Goal: Task Accomplishment & Management: Use online tool/utility

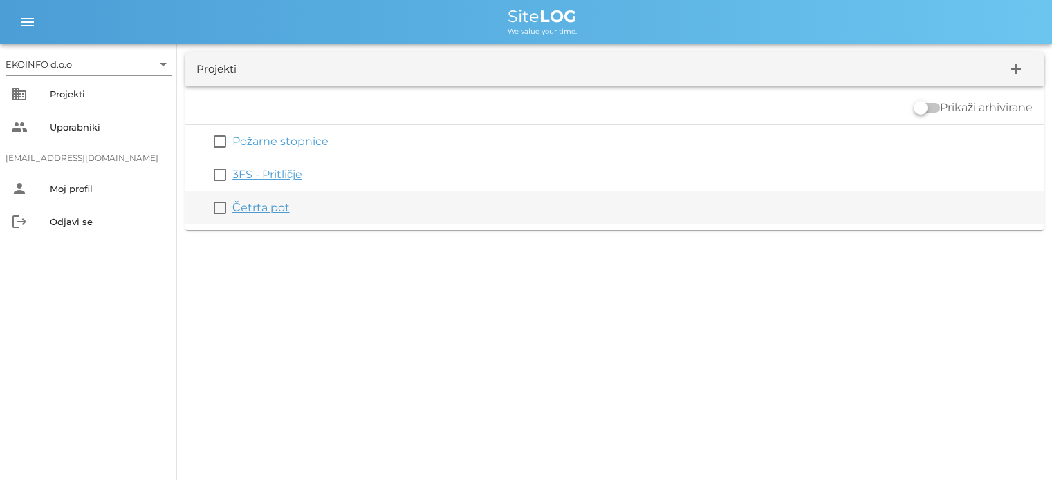
click at [265, 212] on link "Četrta pot" at bounding box center [260, 207] width 57 height 13
click at [256, 209] on link "Četrta pot" at bounding box center [260, 207] width 57 height 13
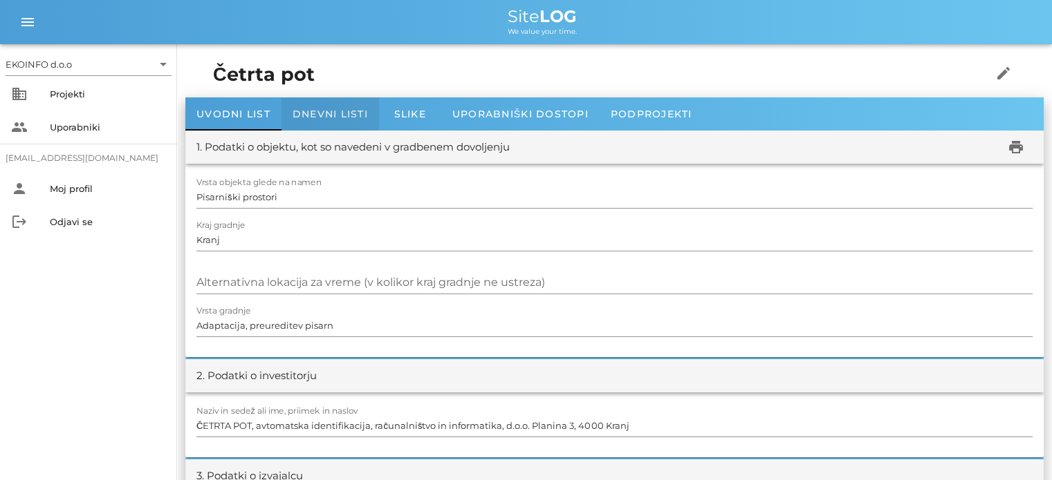
click at [316, 113] on span "Dnevni listi" at bounding box center [329, 114] width 75 height 12
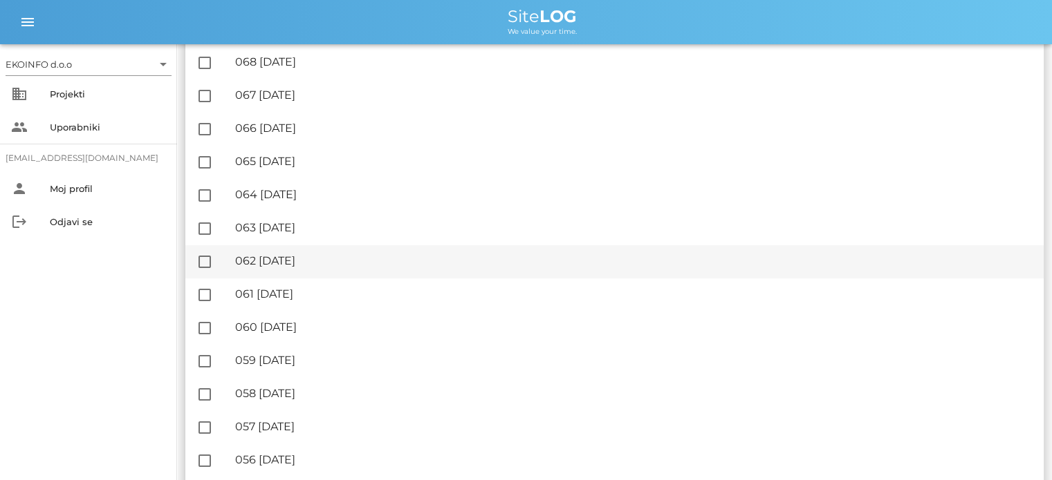
scroll to position [346, 0]
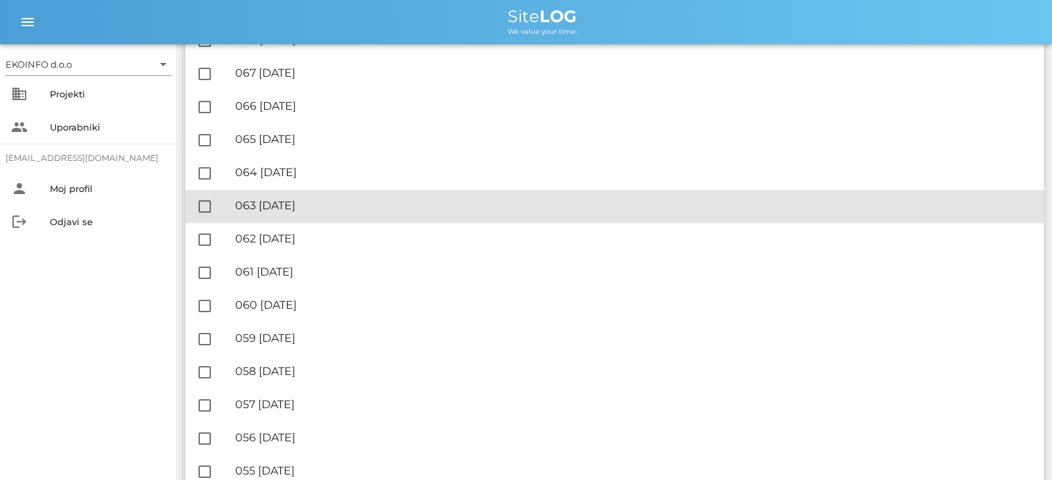
click at [288, 202] on div "🔏 063 [DATE]" at bounding box center [633, 205] width 797 height 13
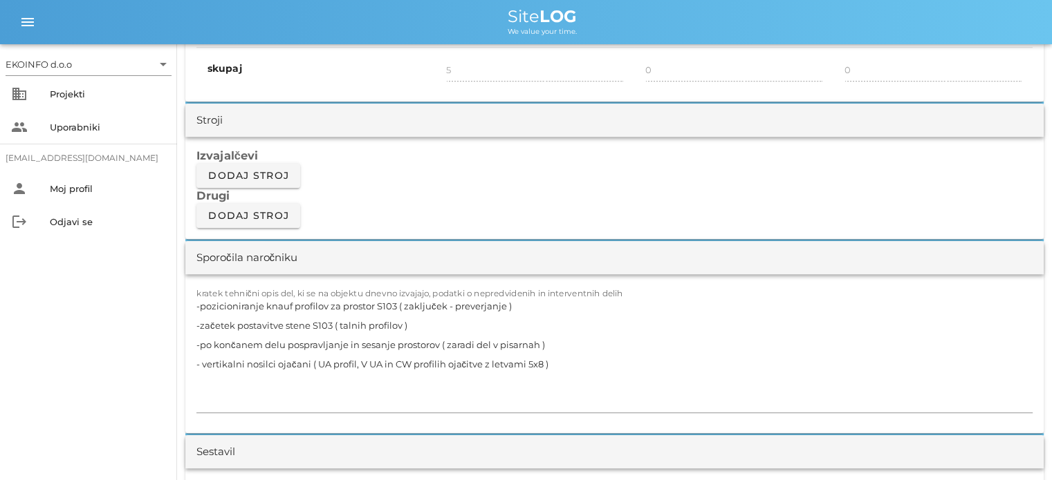
scroll to position [1106, 0]
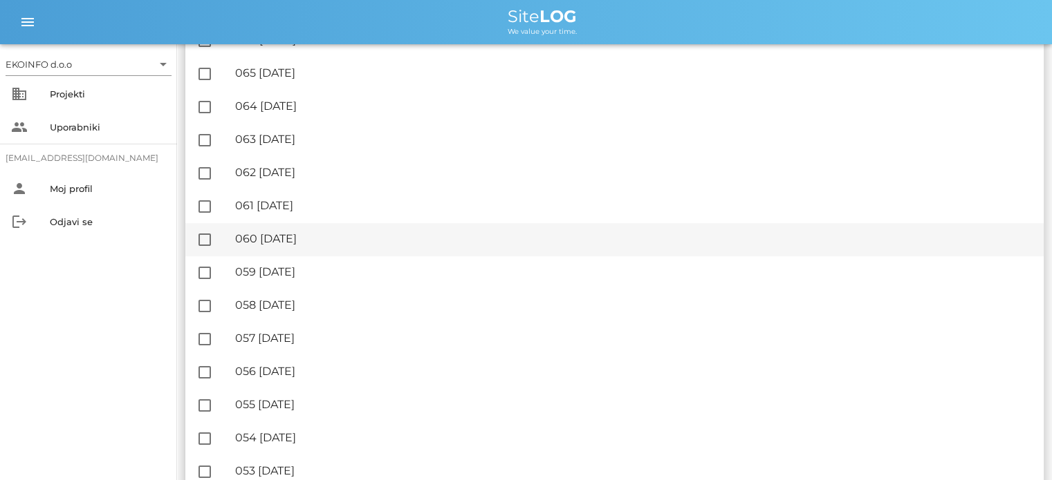
scroll to position [484, 0]
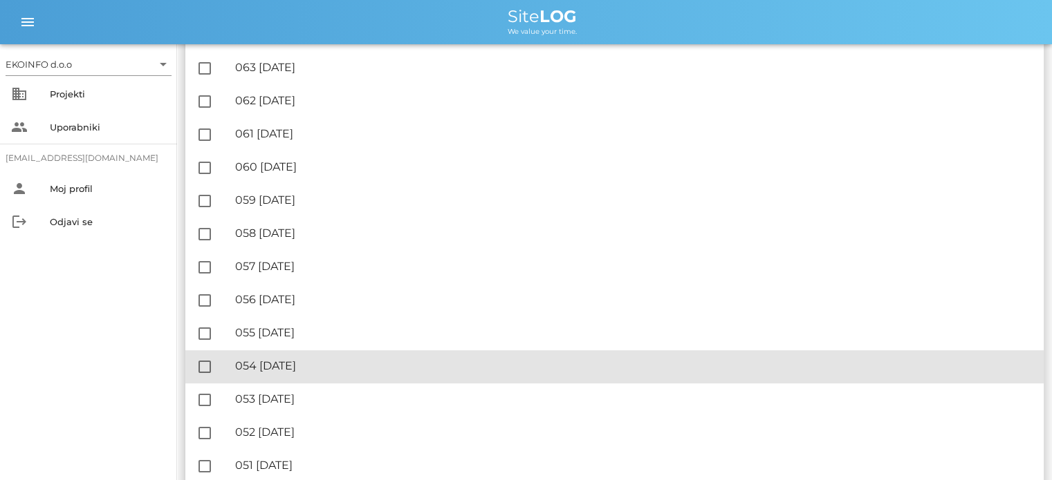
click at [306, 364] on div "🔏 054 [DATE]" at bounding box center [633, 366] width 797 height 13
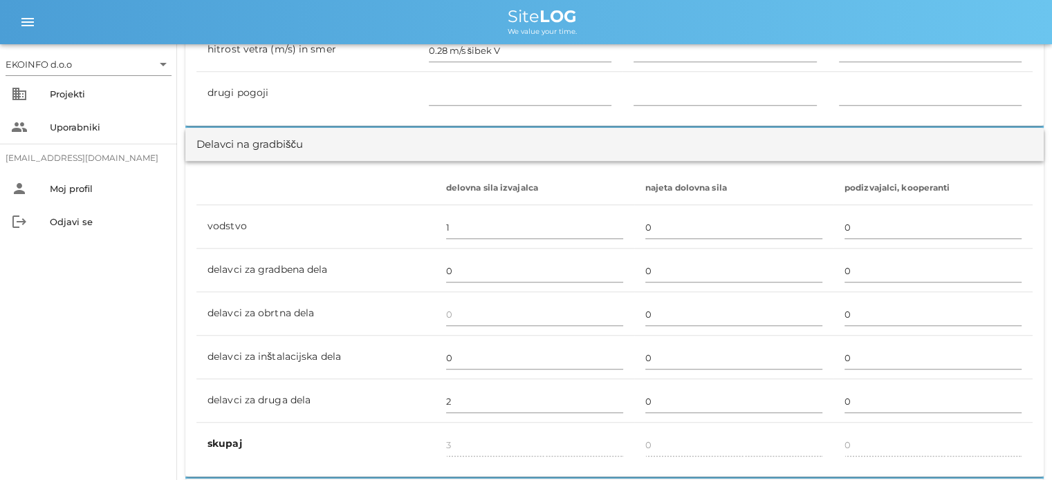
scroll to position [760, 0]
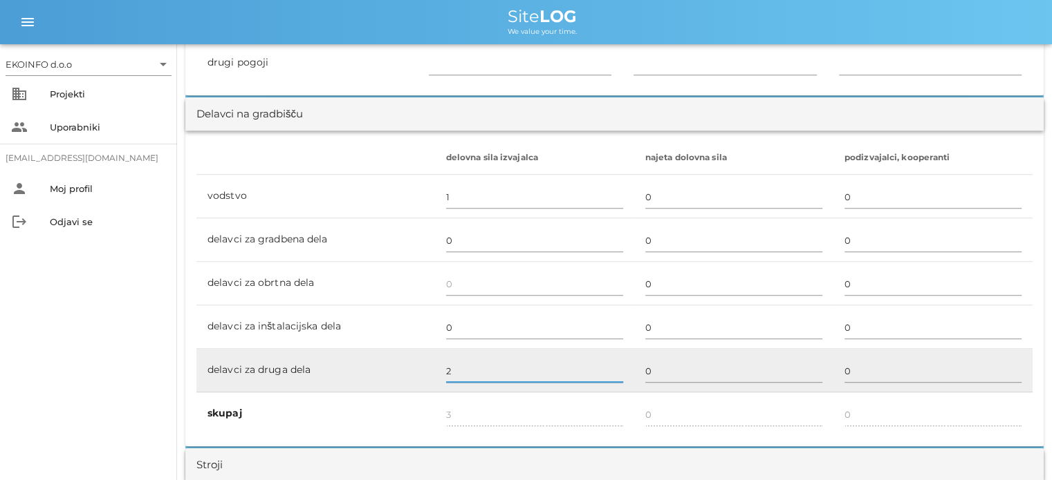
drag, startPoint x: 456, startPoint y: 366, endPoint x: 459, endPoint y: 375, distance: 9.0
click at [455, 366] on input "2" at bounding box center [534, 371] width 177 height 22
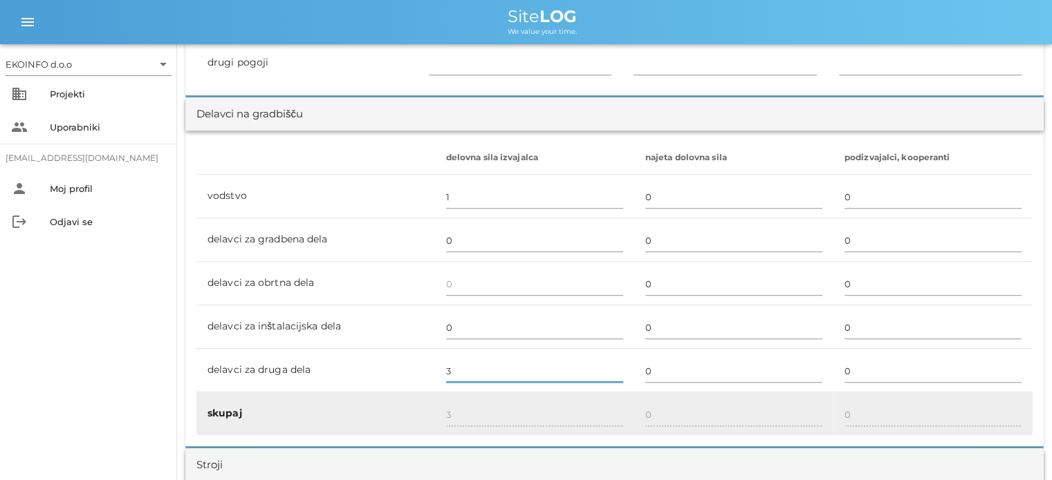
type input "3"
type input "4"
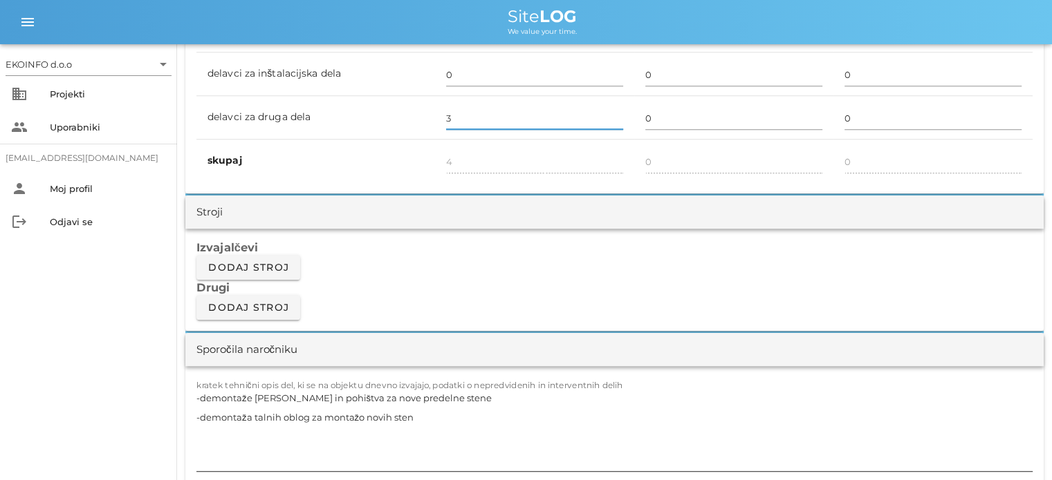
scroll to position [1037, 0]
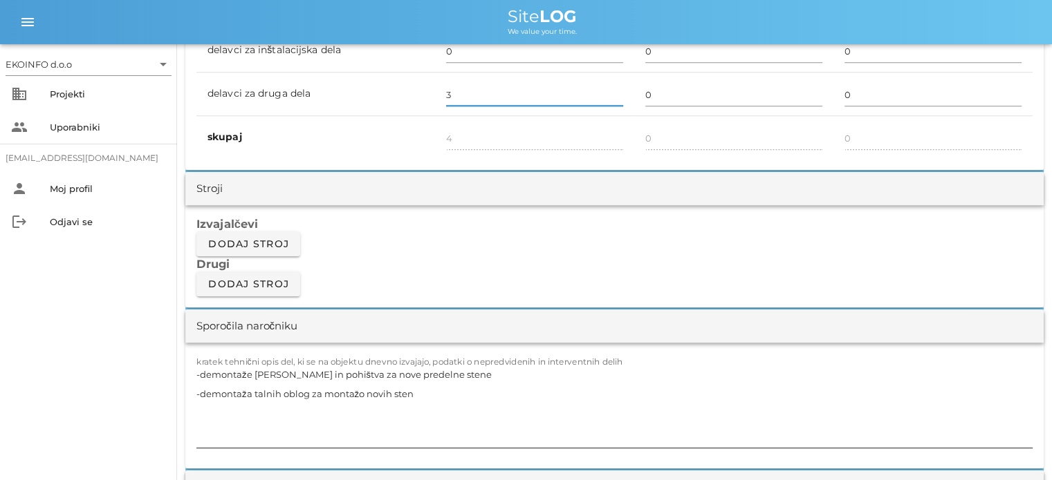
click at [424, 398] on textarea "-demontaže [PERSON_NAME] in pohištva za nove predelne stene -demontaža talnih o…" at bounding box center [614, 406] width 836 height 83
click at [456, 375] on textarea "-demontaže [PERSON_NAME] in pohištva za nove predelne stene -demontaža talnih o…" at bounding box center [614, 406] width 836 height 83
click at [423, 392] on textarea "-demontaže [PERSON_NAME] in pohištva za nove predelne stene V111, V112 -demonta…" at bounding box center [614, 406] width 836 height 83
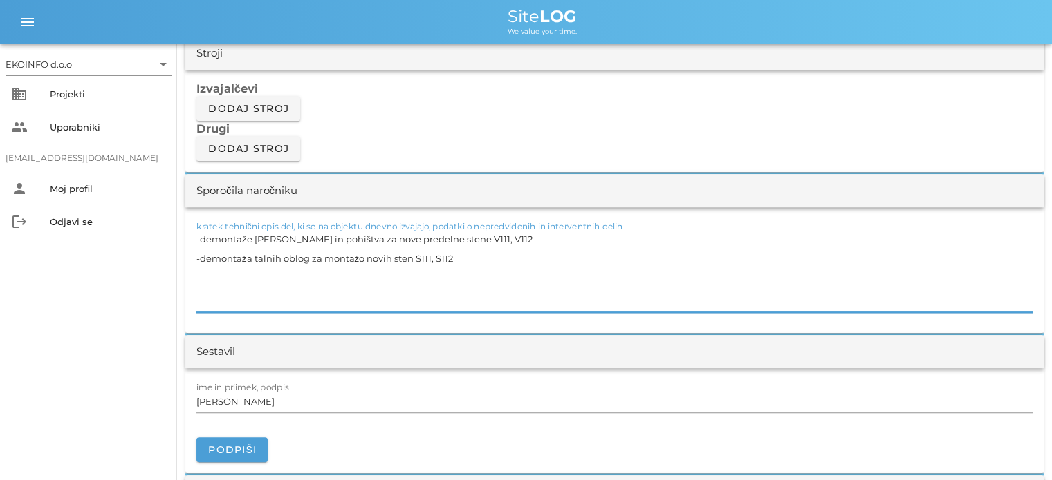
scroll to position [1175, 0]
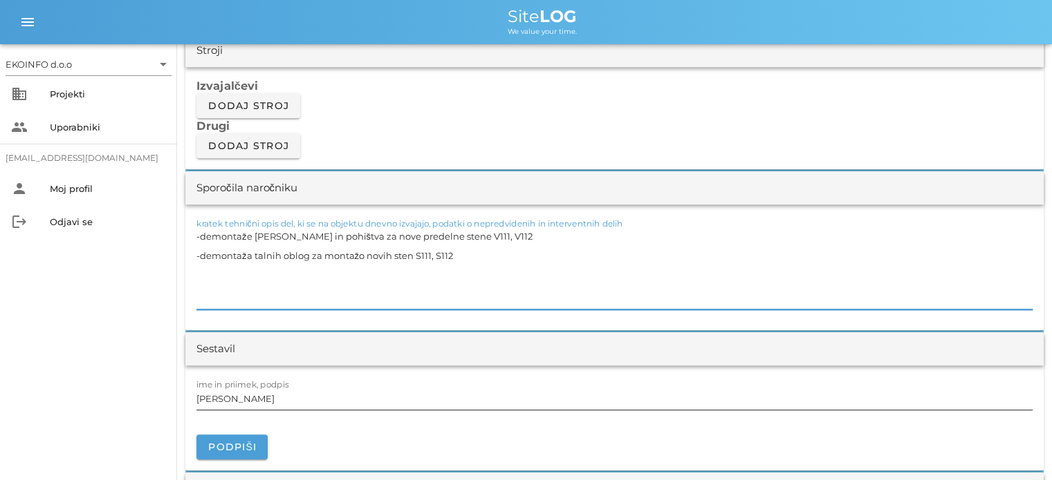
type textarea "-demontaže [PERSON_NAME] in pohištva za nove predelne stene V111, V112 -demonta…"
click at [261, 395] on input "[PERSON_NAME]" at bounding box center [614, 399] width 836 height 22
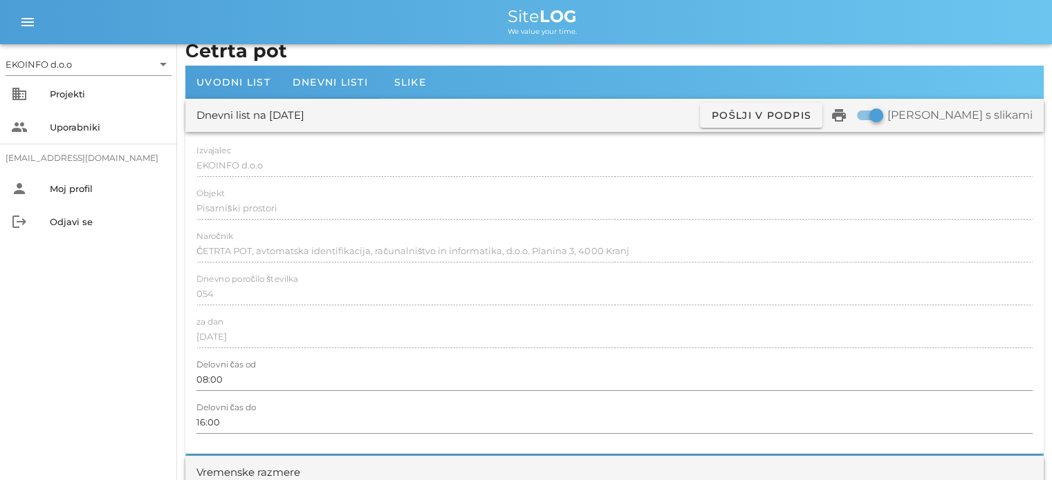
scroll to position [0, 0]
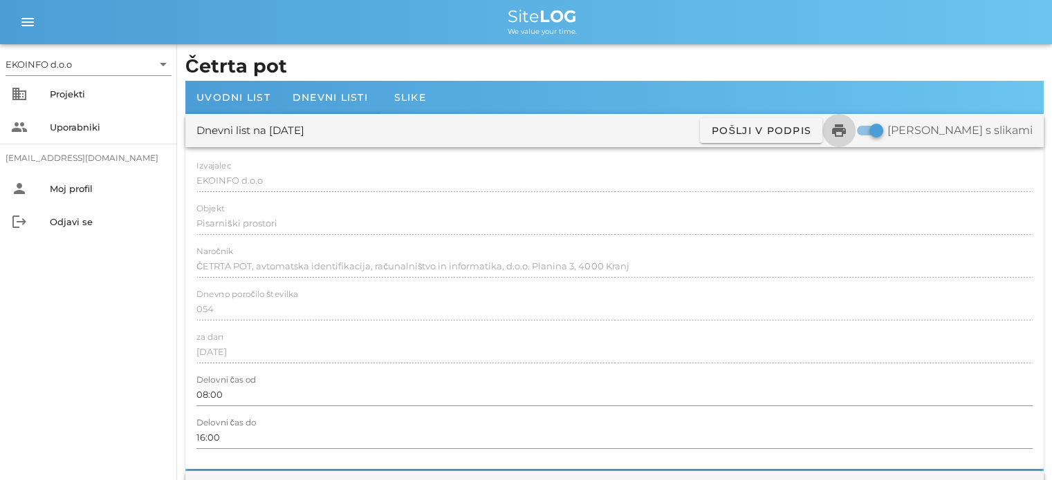
click at [847, 129] on icon "print" at bounding box center [838, 130] width 17 height 17
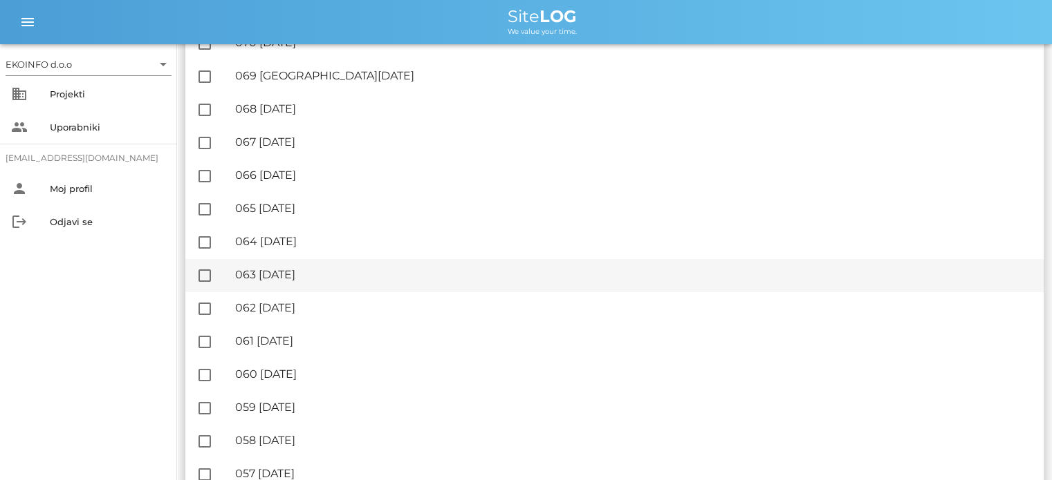
scroll to position [346, 0]
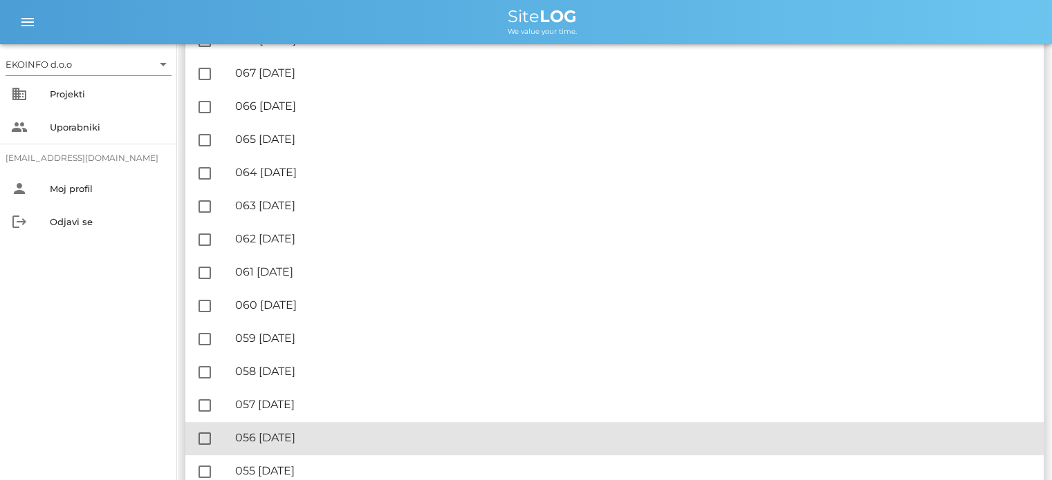
click at [316, 440] on div "🔏 056 [DATE]" at bounding box center [633, 437] width 797 height 13
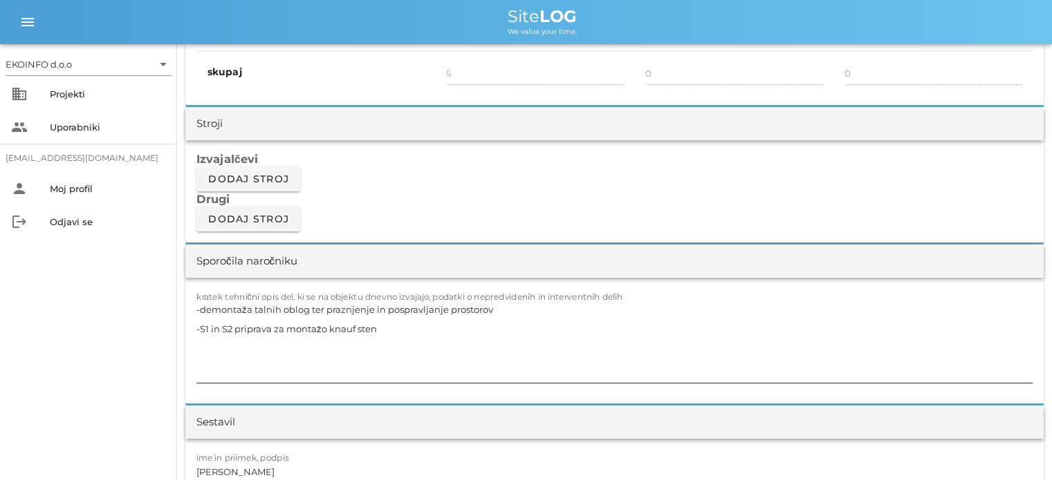
scroll to position [1106, 0]
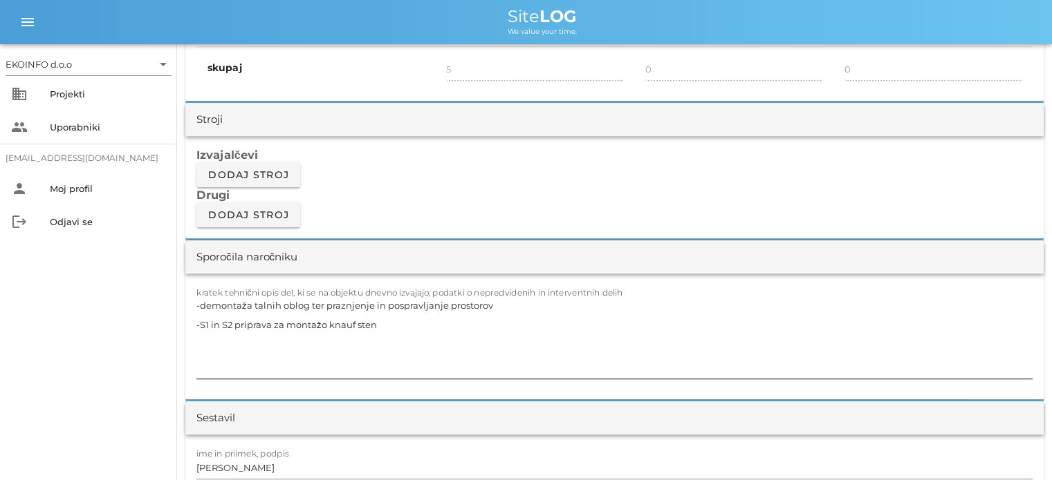
click at [391, 322] on textarea "-demontaža talnih oblog ter praznjenje in pospravljanje prostorov -S1 in S2 pri…" at bounding box center [614, 337] width 836 height 83
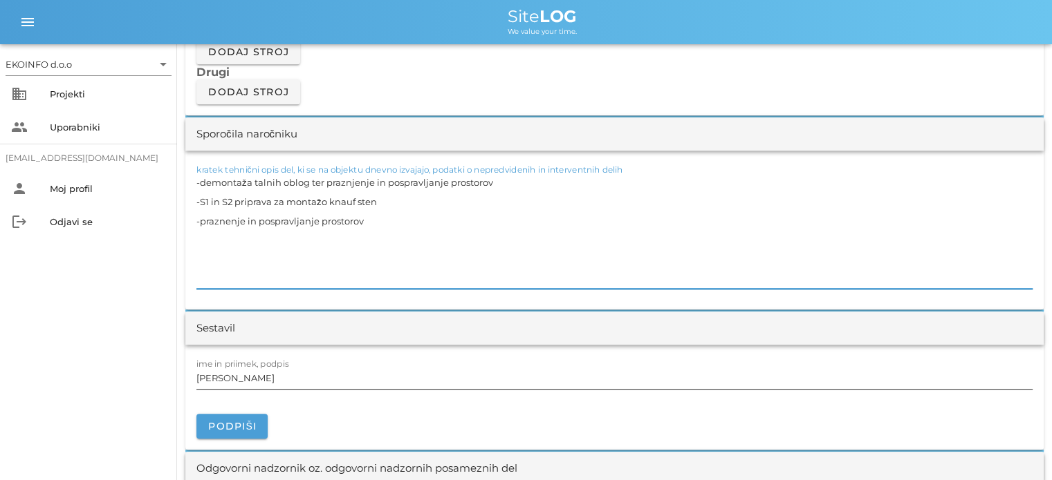
scroll to position [1244, 0]
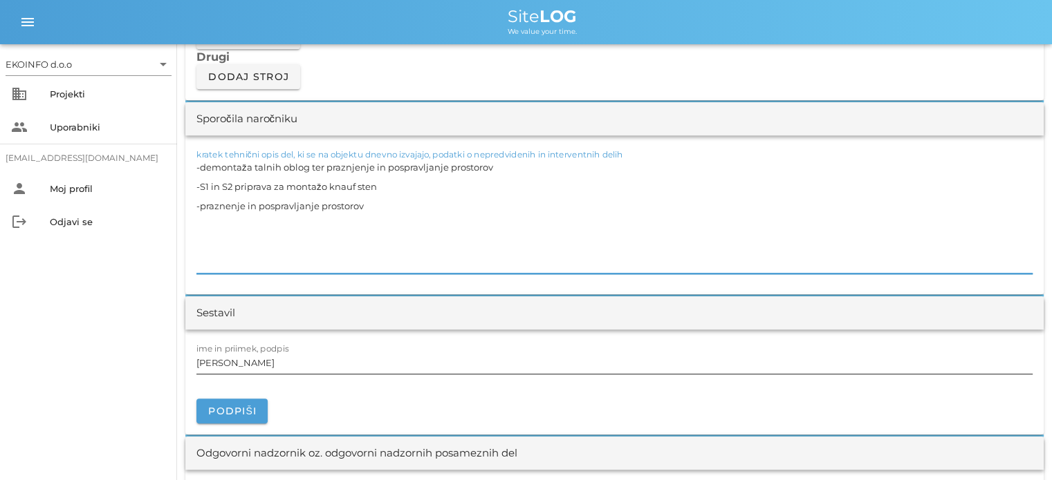
type textarea "-demontaža talnih oblog ter praznjenje in pospravljanje prostorov -S1 in S2 pri…"
click at [264, 358] on input "[PERSON_NAME]" at bounding box center [614, 363] width 836 height 22
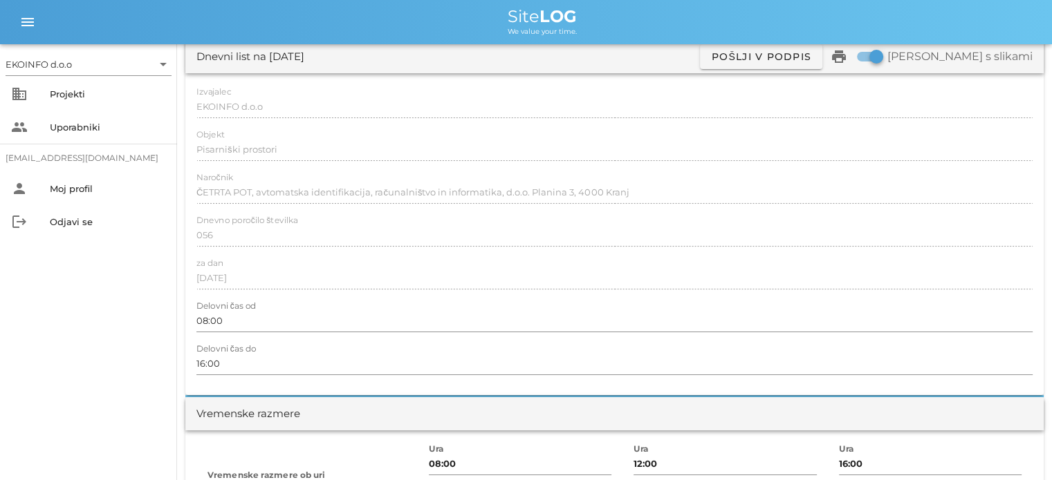
scroll to position [0, 0]
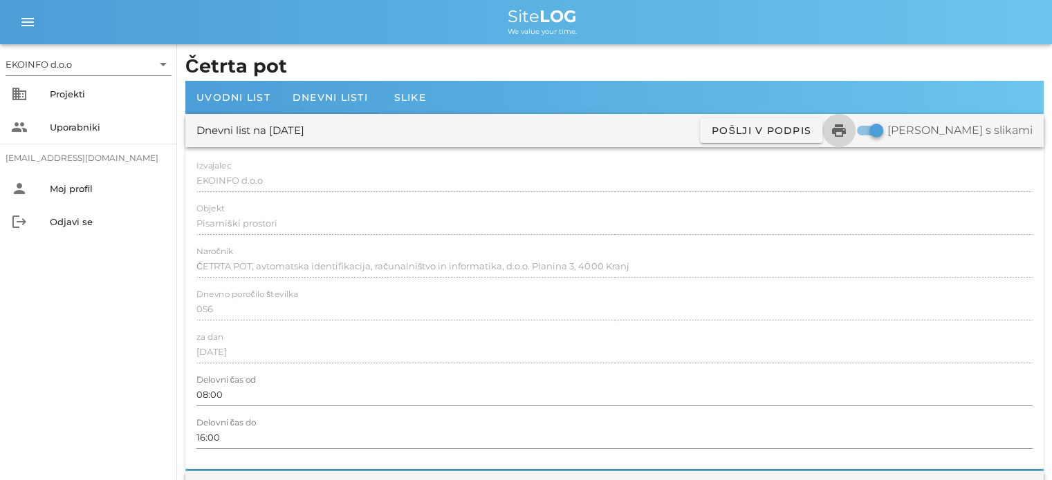
click at [847, 130] on icon "print" at bounding box center [838, 130] width 17 height 17
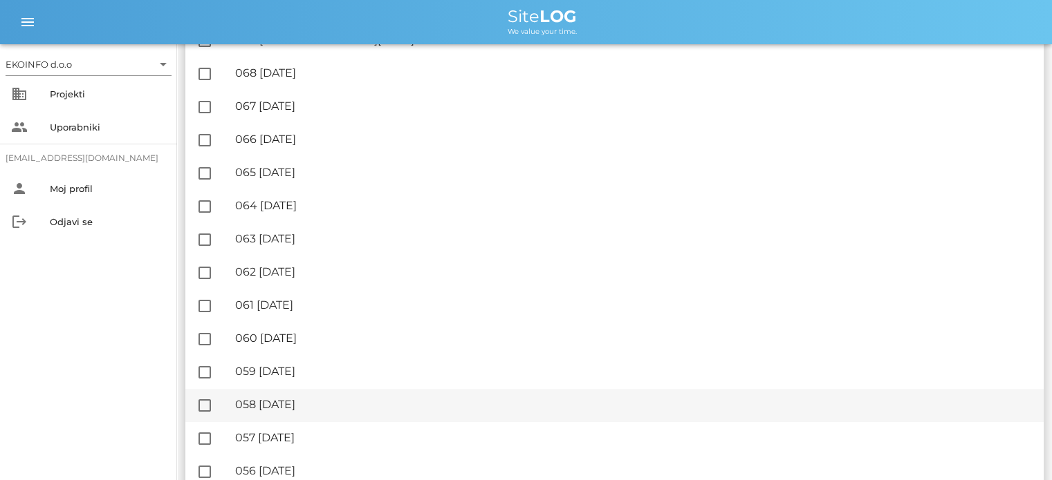
scroll to position [346, 0]
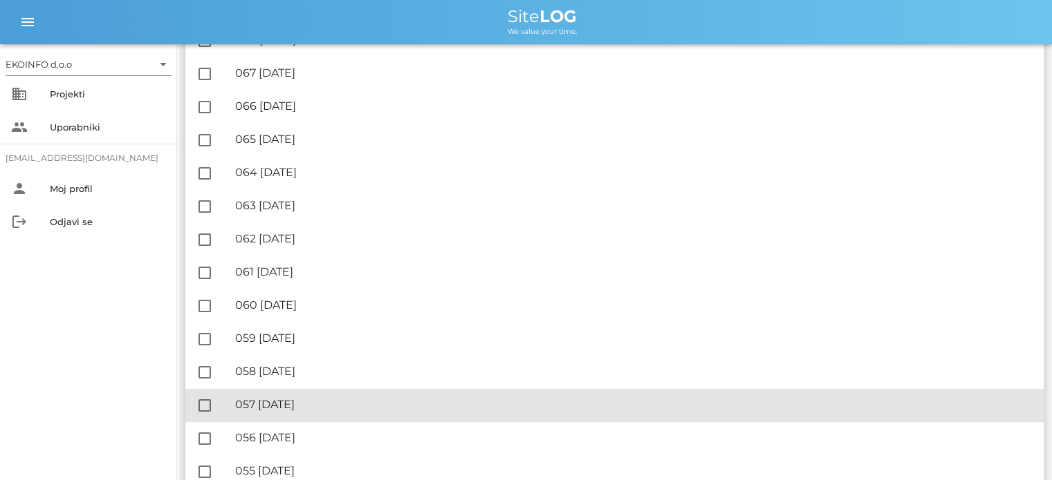
click at [304, 402] on div "🔏 057 [DATE]" at bounding box center [633, 404] width 797 height 13
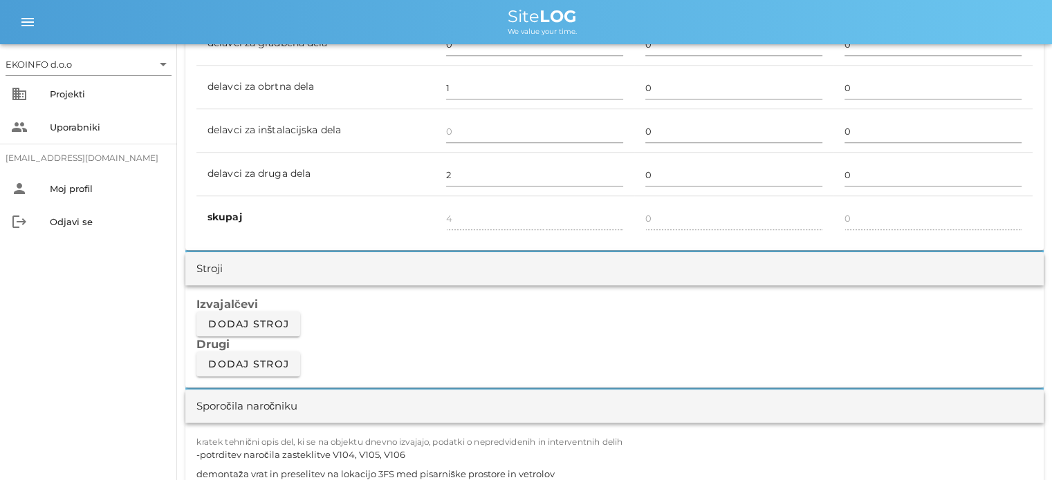
scroll to position [830, 0]
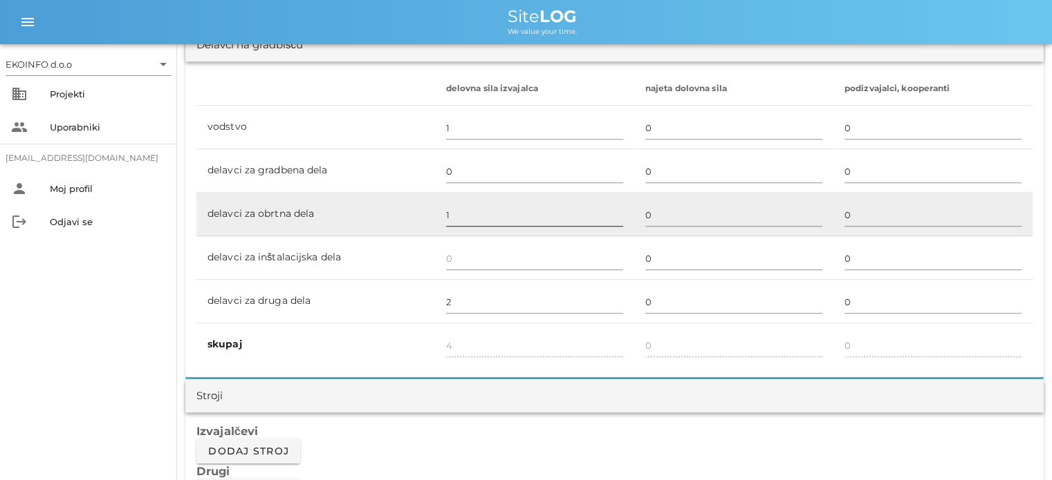
click at [457, 216] on input "1" at bounding box center [534, 215] width 177 height 22
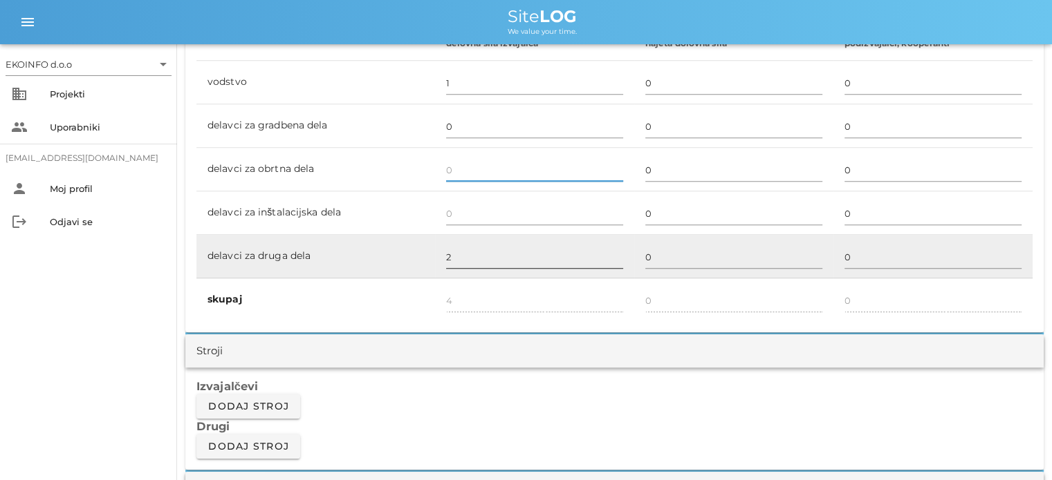
scroll to position [899, 0]
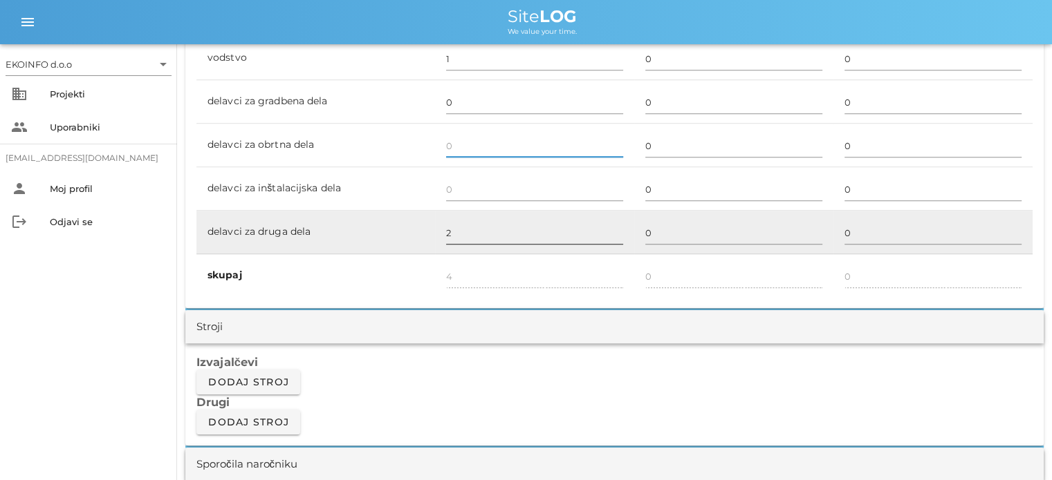
type input "3"
click at [456, 220] on div "2" at bounding box center [534, 234] width 177 height 40
click at [455, 232] on input "2" at bounding box center [534, 233] width 177 height 22
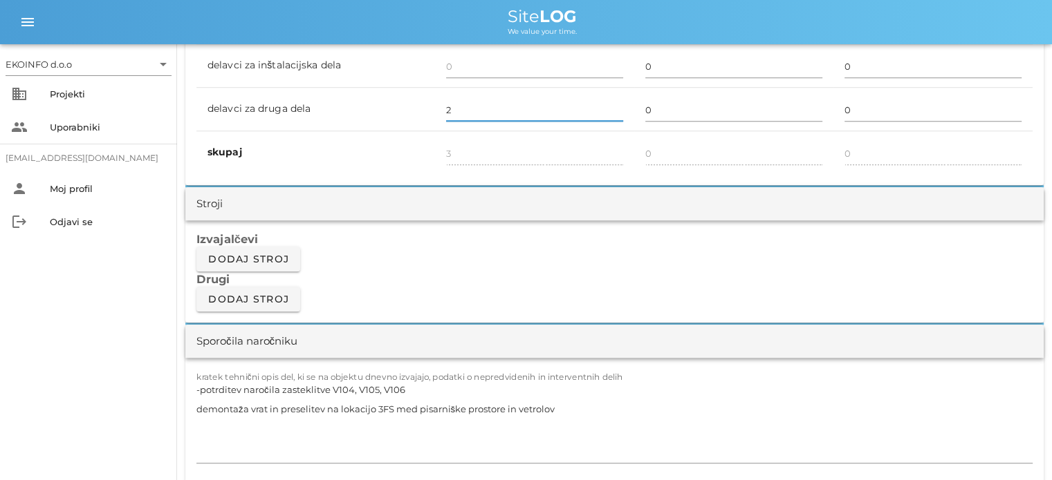
scroll to position [1037, 0]
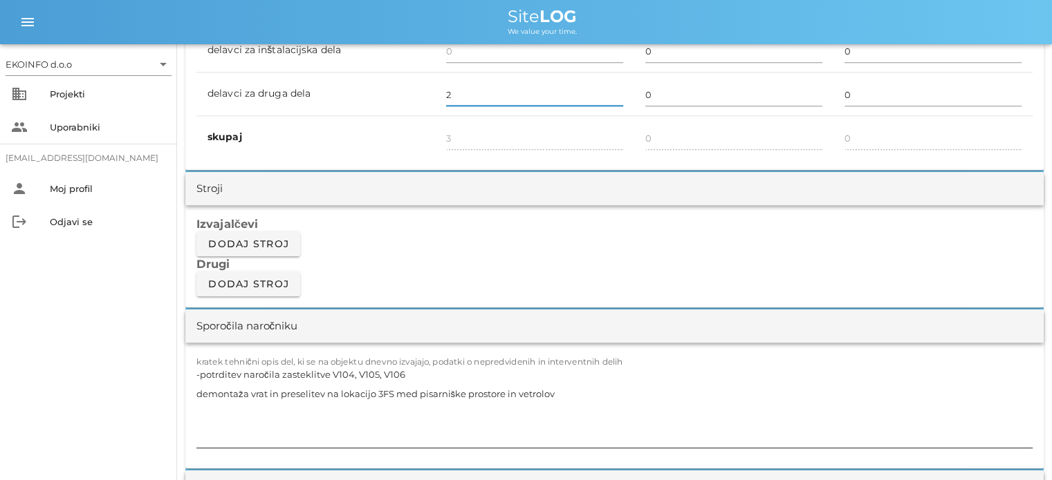
click at [409, 367] on textarea "-potrditev naročila zasteklitve V104, V105, V106 demontaža vrat in preselitev n…" at bounding box center [614, 406] width 836 height 83
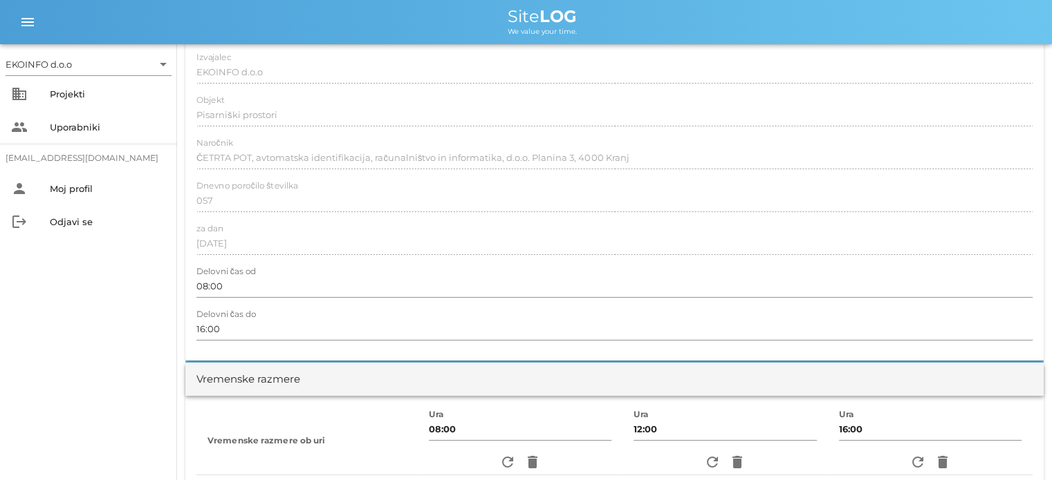
scroll to position [0, 0]
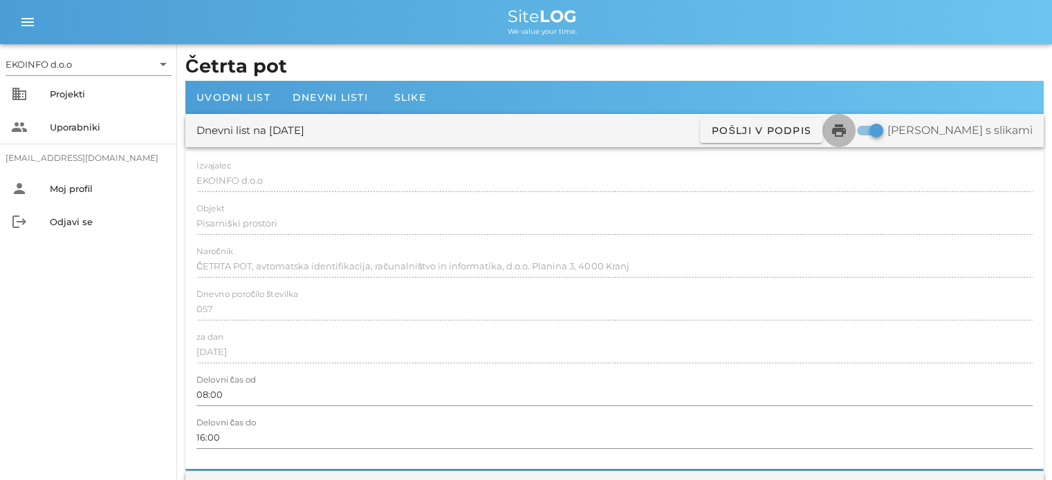
click at [847, 129] on icon "print" at bounding box center [838, 130] width 17 height 17
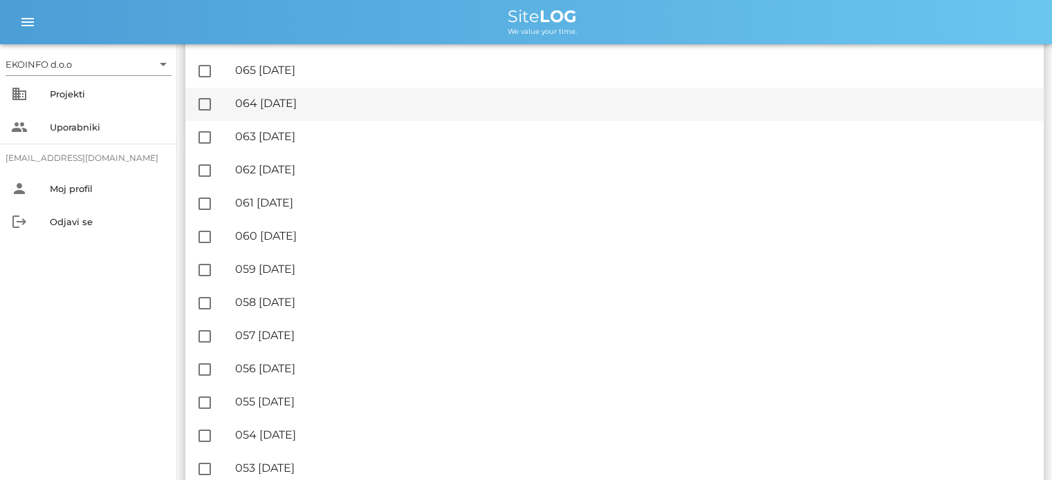
scroll to position [346, 0]
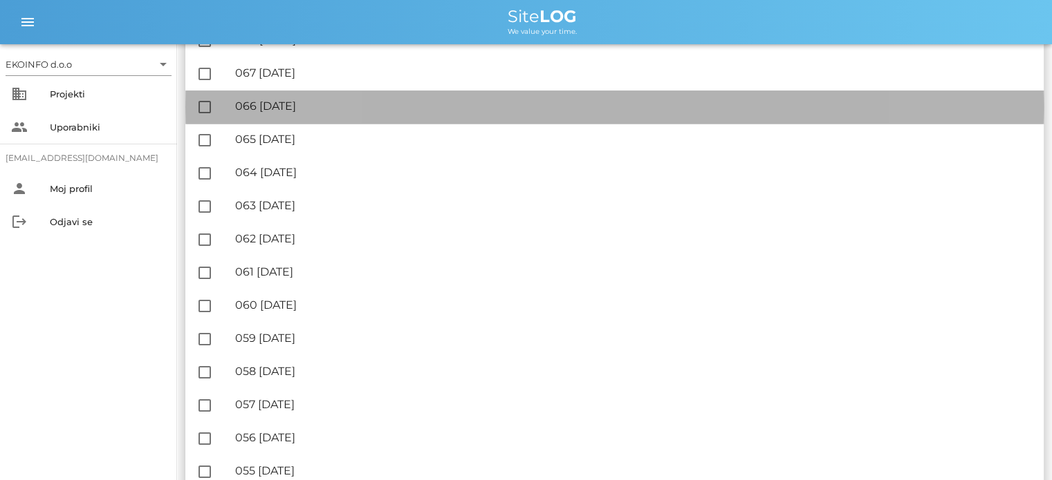
click at [311, 107] on div "🔏 066 [DATE]" at bounding box center [633, 106] width 797 height 13
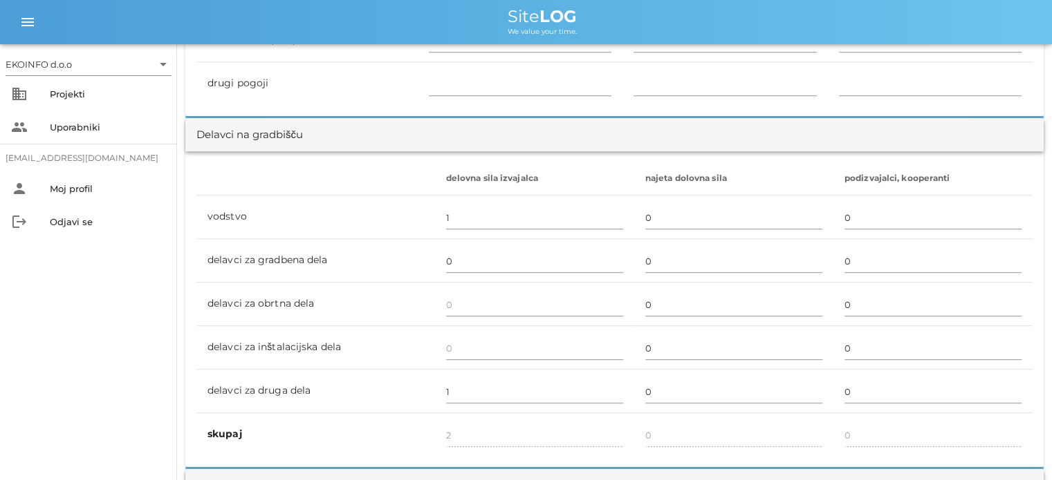
scroll to position [830, 0]
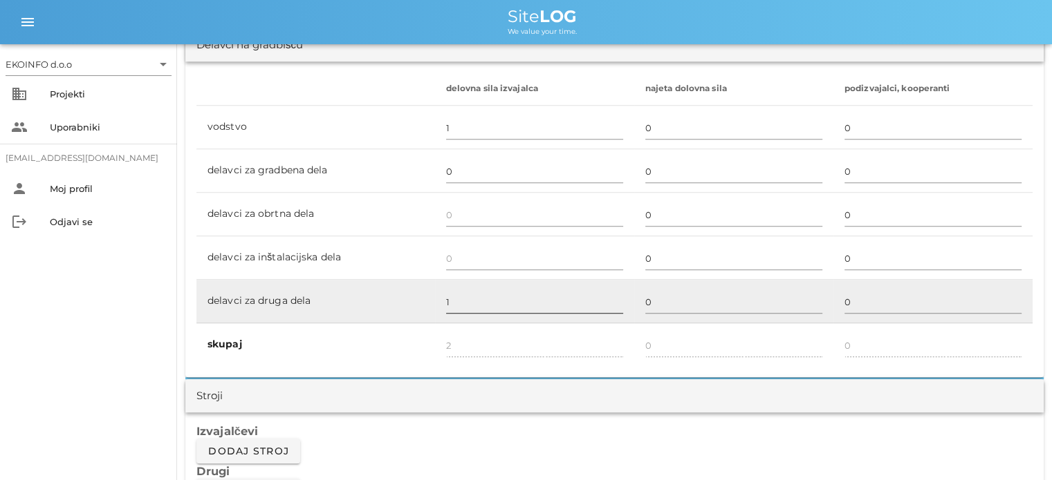
click at [453, 295] on input "1" at bounding box center [534, 302] width 177 height 22
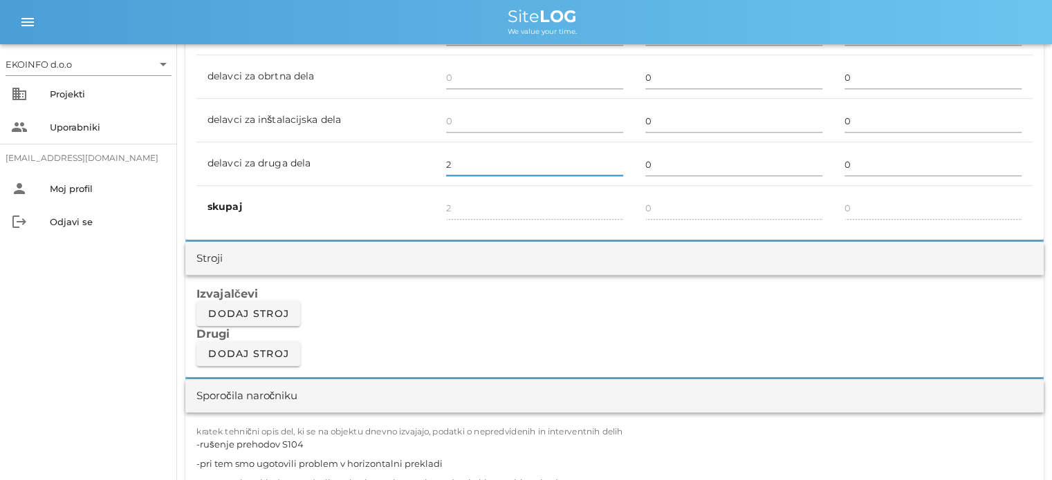
scroll to position [968, 0]
type input "2"
type input "3"
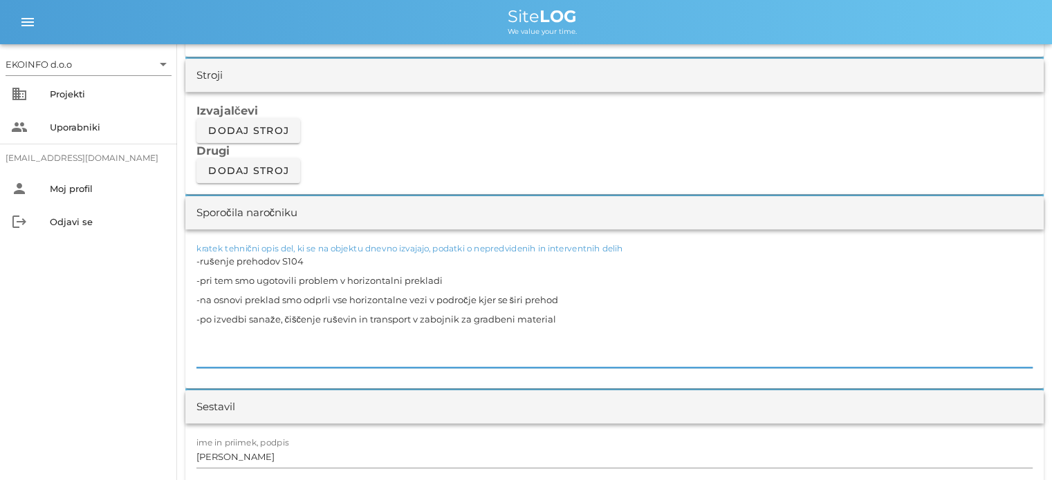
scroll to position [1244, 0]
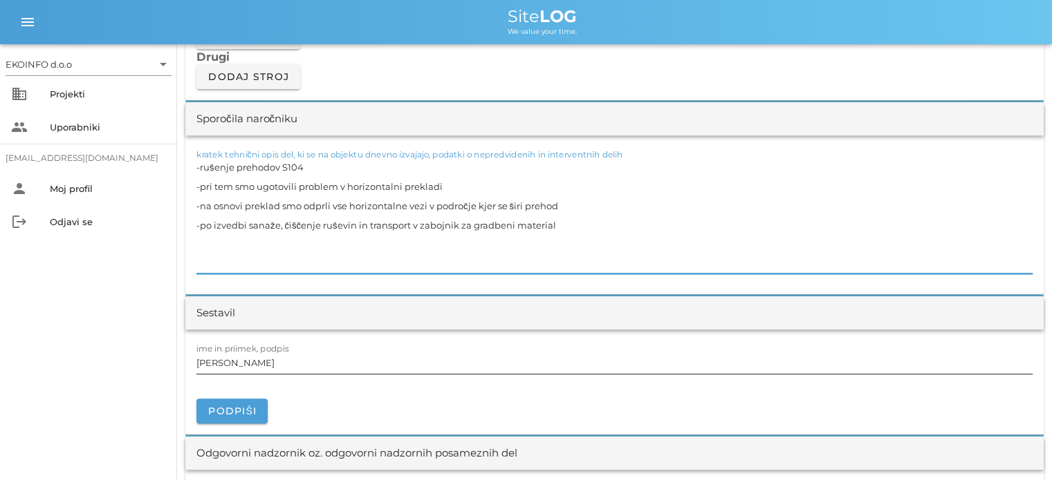
click at [265, 360] on input "[PERSON_NAME]" at bounding box center [614, 363] width 836 height 22
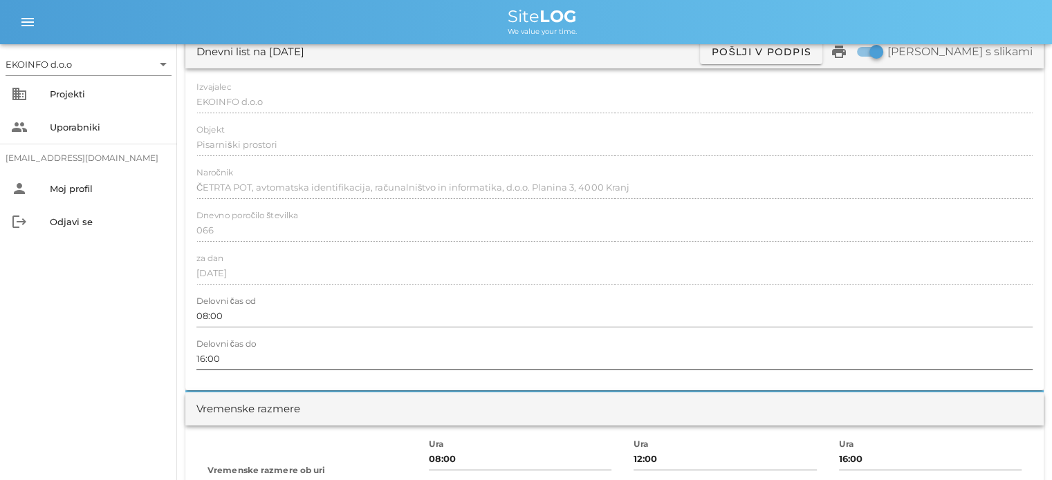
scroll to position [0, 0]
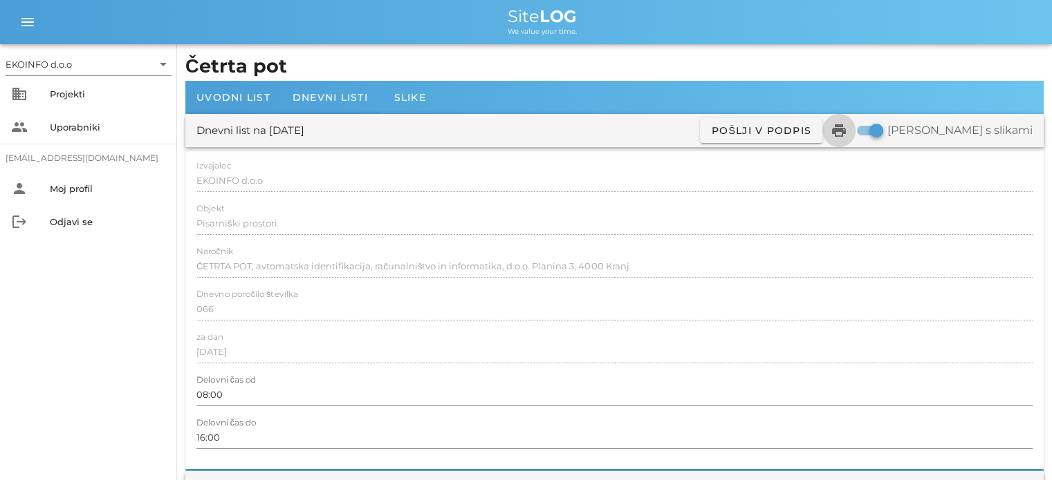
click at [847, 129] on icon "print" at bounding box center [838, 130] width 17 height 17
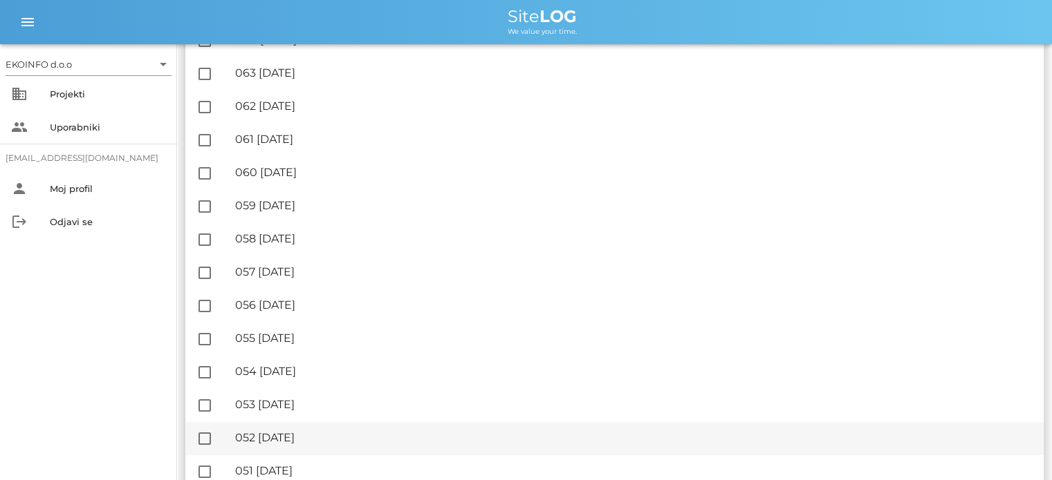
scroll to position [553, 0]
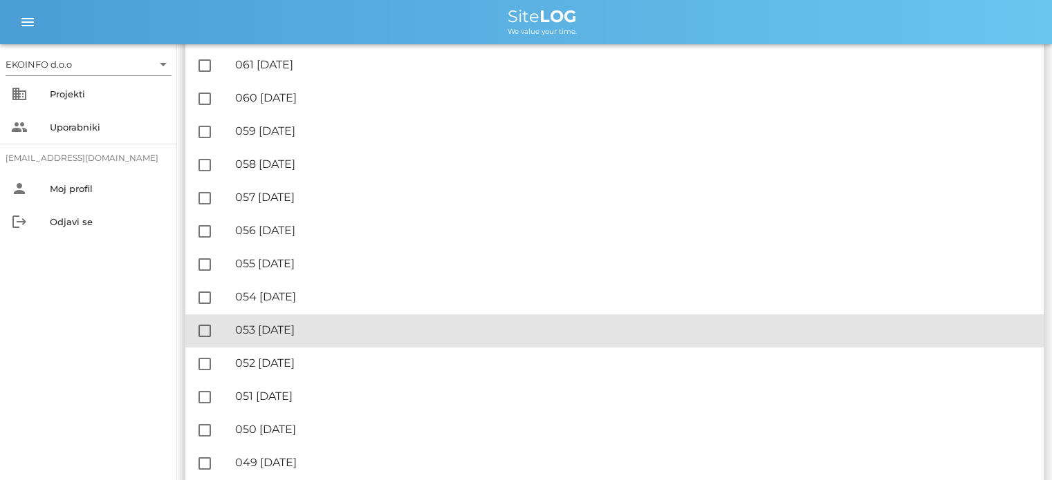
click at [332, 338] on div "🔏 053 [DATE] ✓ Podpisal: Nadzornik ✓ Podpisal: Sestavljalec ✓ Podpisal: Odgovor…" at bounding box center [633, 330] width 797 height 31
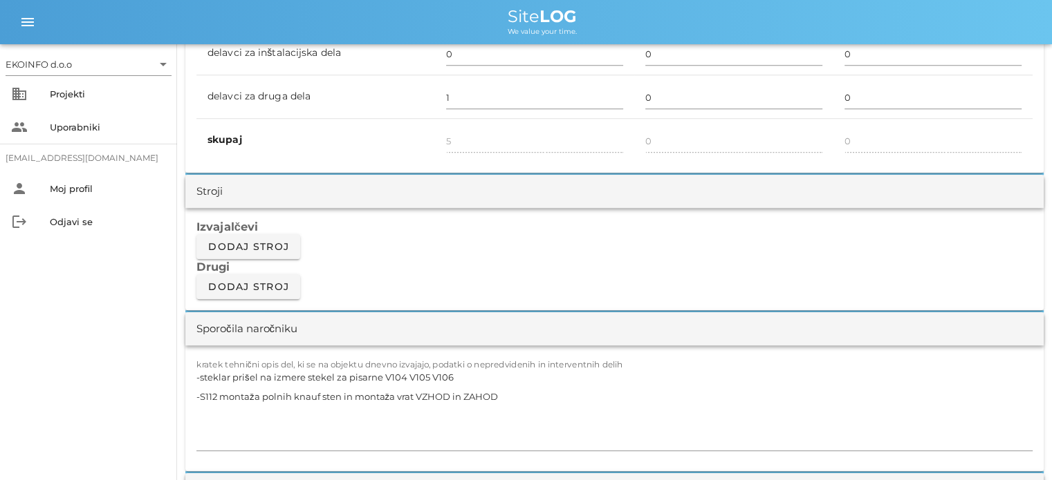
scroll to position [1106, 0]
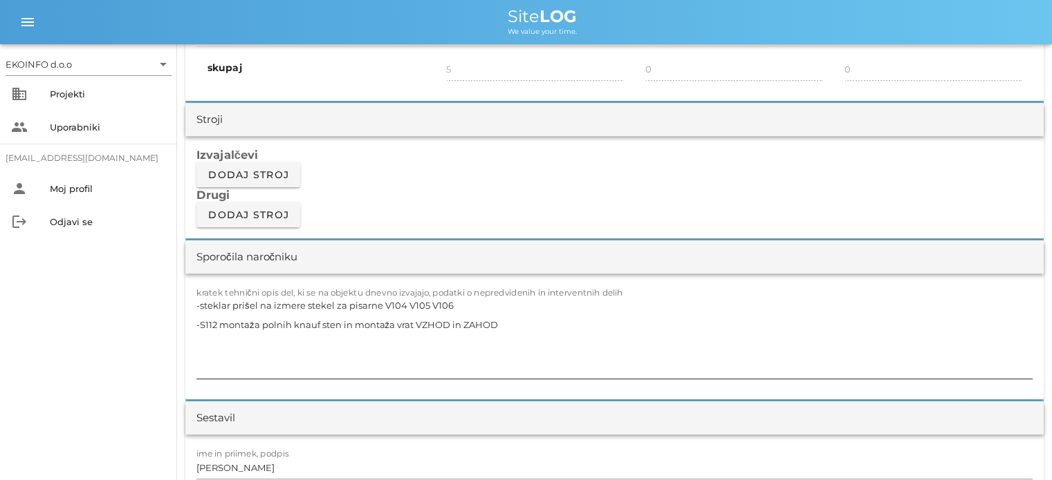
click at [498, 324] on textarea "-steklar prišel na izmere stekel za pisarne V104 V105 V106 -S112 montaža polnih…" at bounding box center [614, 337] width 836 height 83
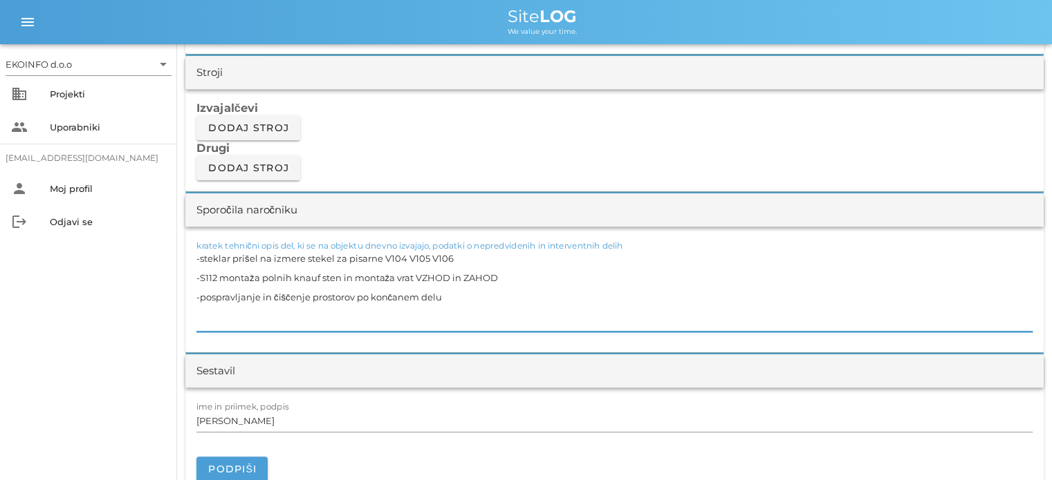
scroll to position [1175, 0]
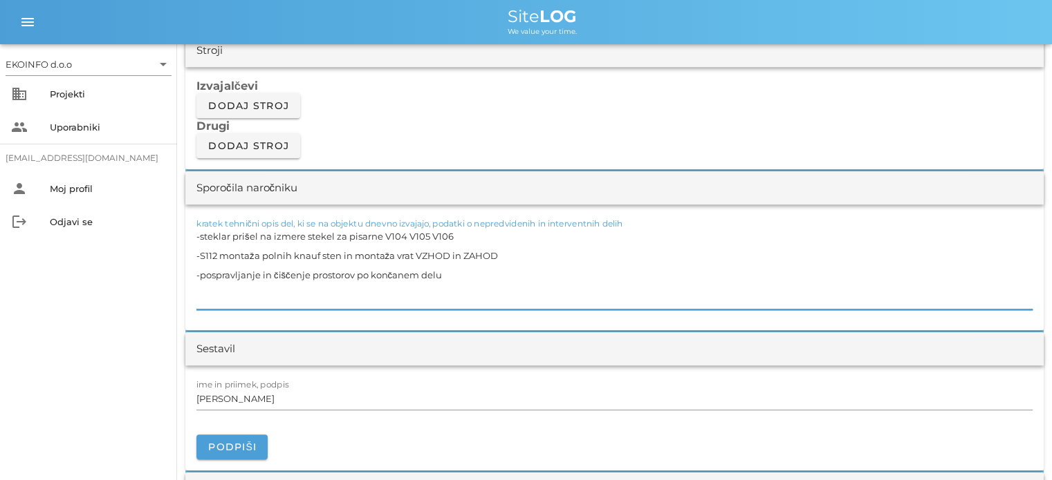
click at [200, 287] on textarea "-steklar prišel na izmere stekel za pisarne V104 V105 V106 -S112 montaža polnih…" at bounding box center [614, 268] width 836 height 83
click at [258, 399] on input "[PERSON_NAME]" at bounding box center [614, 399] width 836 height 22
drag, startPoint x: 506, startPoint y: 251, endPoint x: 186, endPoint y: 265, distance: 320.4
click at [186, 265] on div "kratek tehnični opis del, ki se na objektu dnevno izvajajo, podatki o nepredvid…" at bounding box center [614, 268] width 858 height 126
drag, startPoint x: 496, startPoint y: 252, endPoint x: 192, endPoint y: 248, distance: 304.2
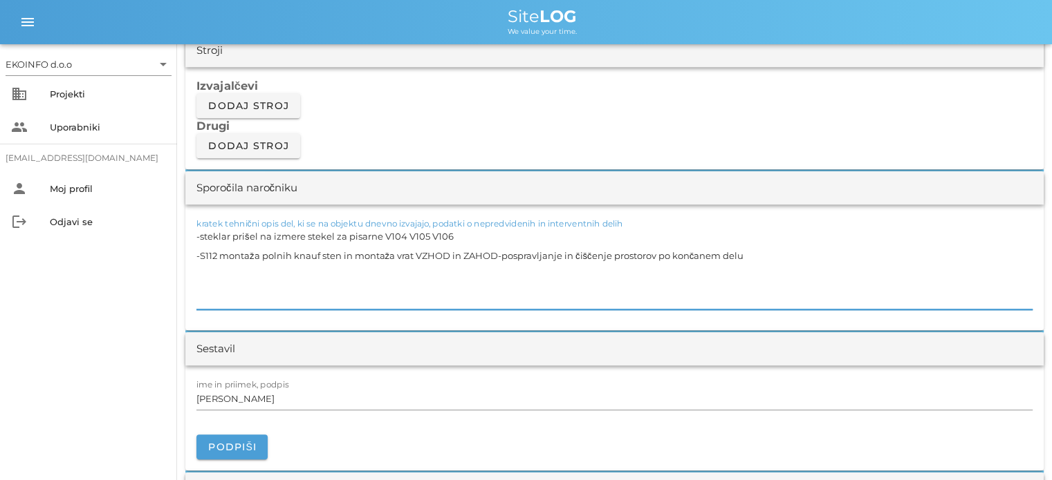
click at [192, 248] on div "kratek tehnični opis del, ki se na objektu dnevno izvajajo, podatki o nepredvid…" at bounding box center [614, 268] width 858 height 126
type textarea "-steklar prišel na izmere stekel za pisarne V104 V105 V106 -pospravljanje in či…"
click at [258, 398] on input "[PERSON_NAME]" at bounding box center [614, 399] width 836 height 22
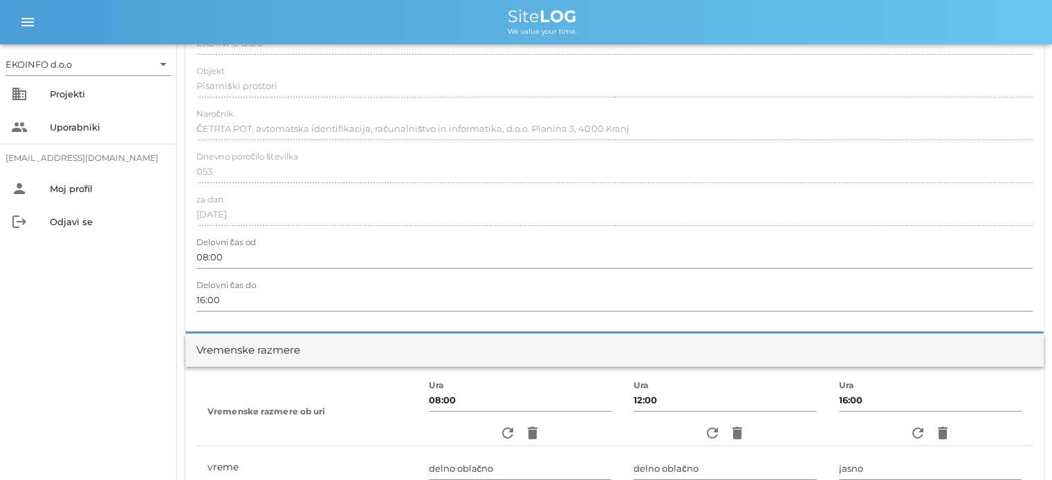
scroll to position [0, 0]
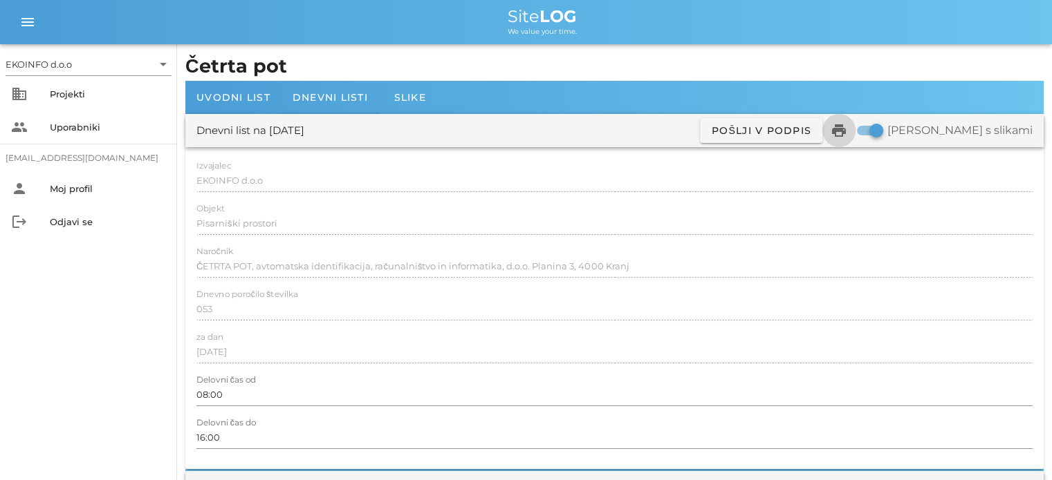
click at [847, 132] on icon "print" at bounding box center [838, 130] width 17 height 17
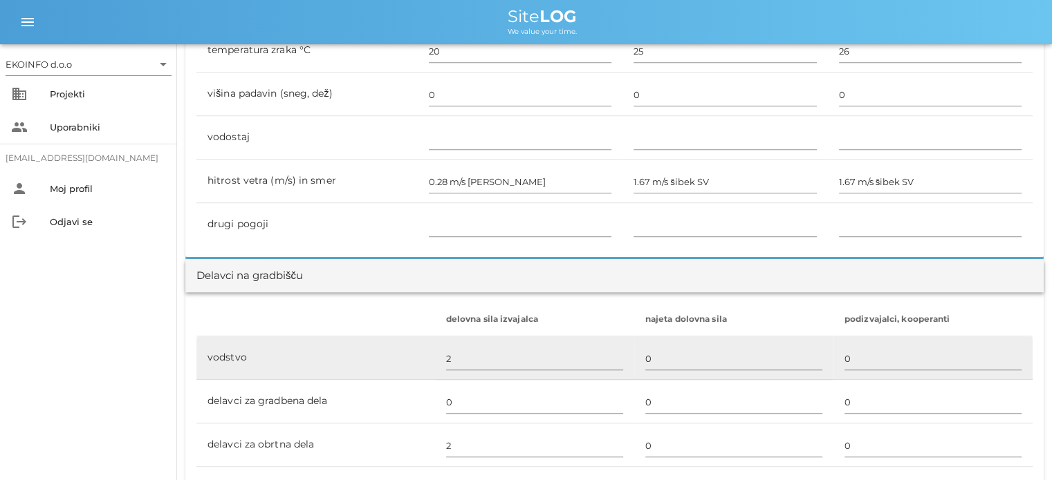
scroll to position [622, 0]
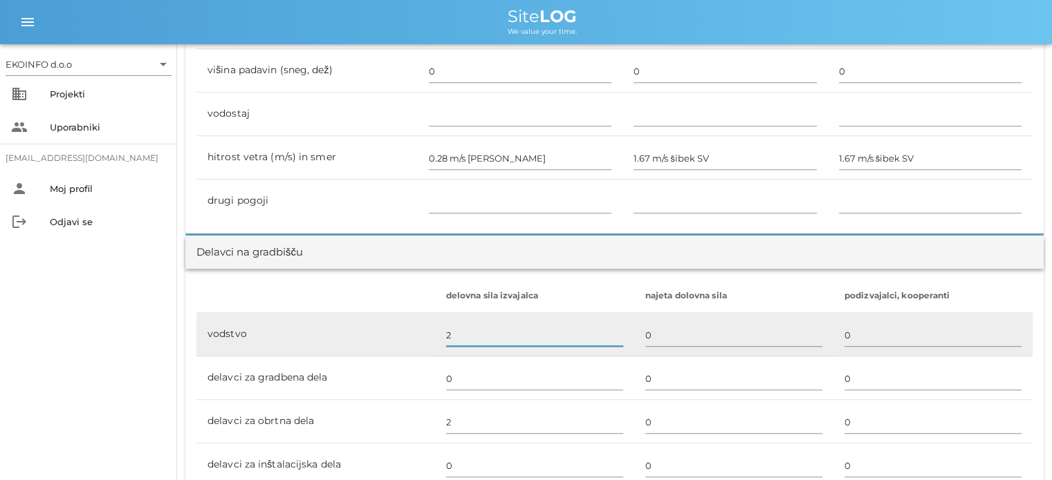
click at [455, 332] on input "2" at bounding box center [534, 335] width 177 height 22
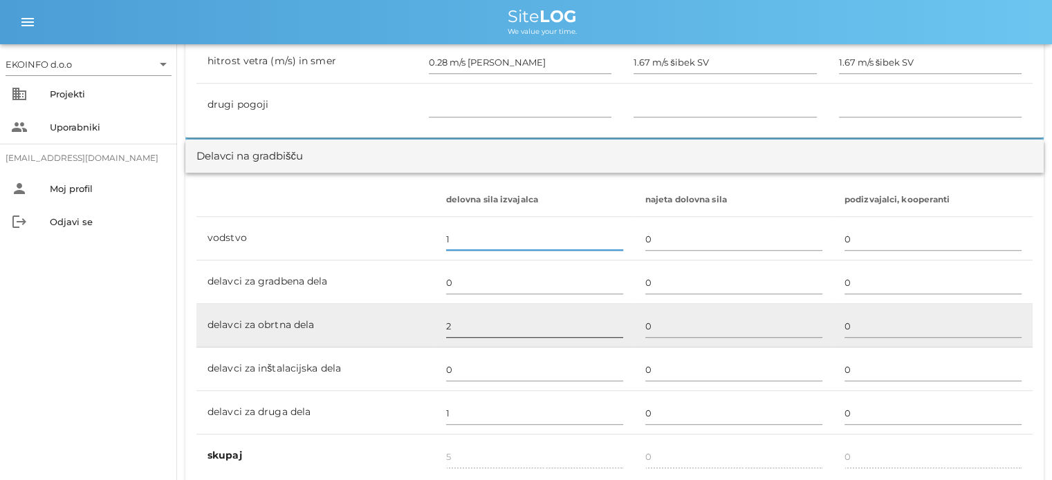
scroll to position [760, 0]
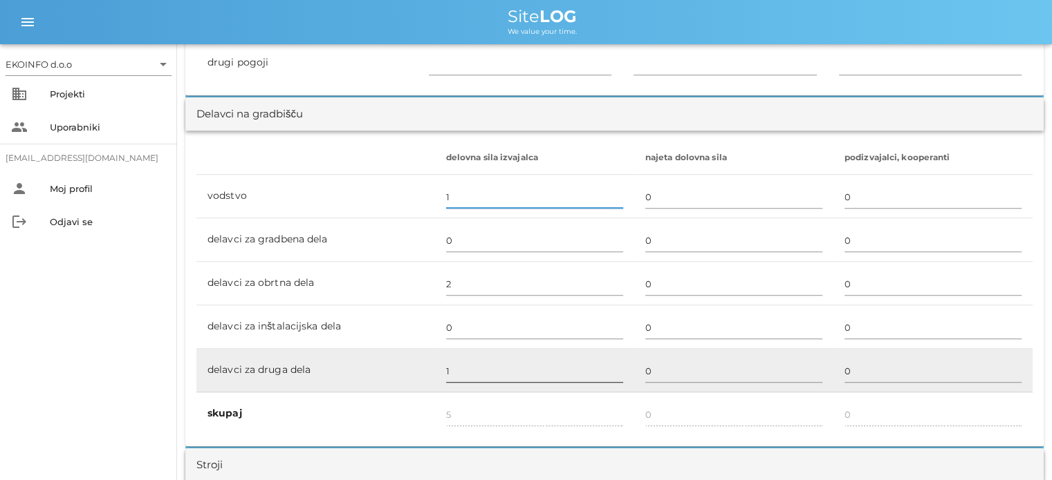
type input "1"
type input "4"
click at [450, 366] on input "1" at bounding box center [534, 371] width 177 height 22
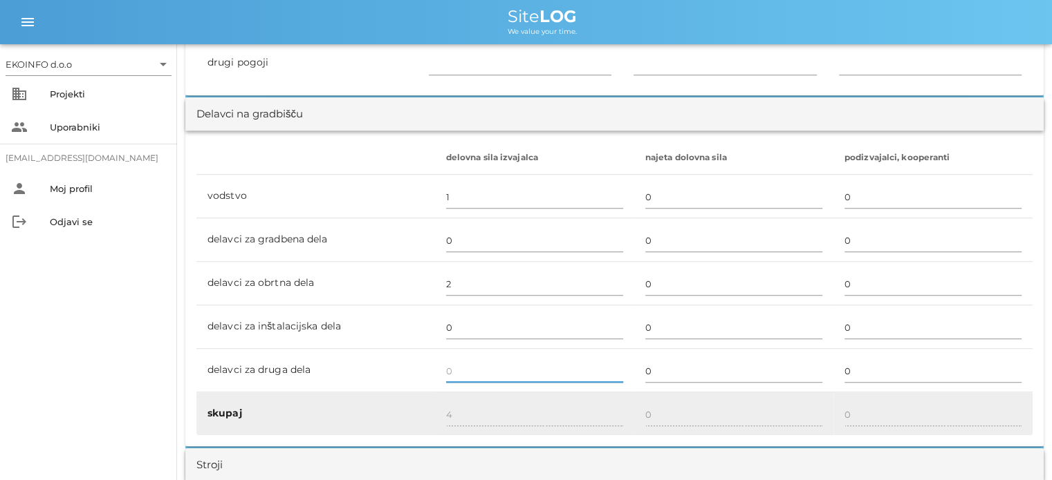
type input "3"
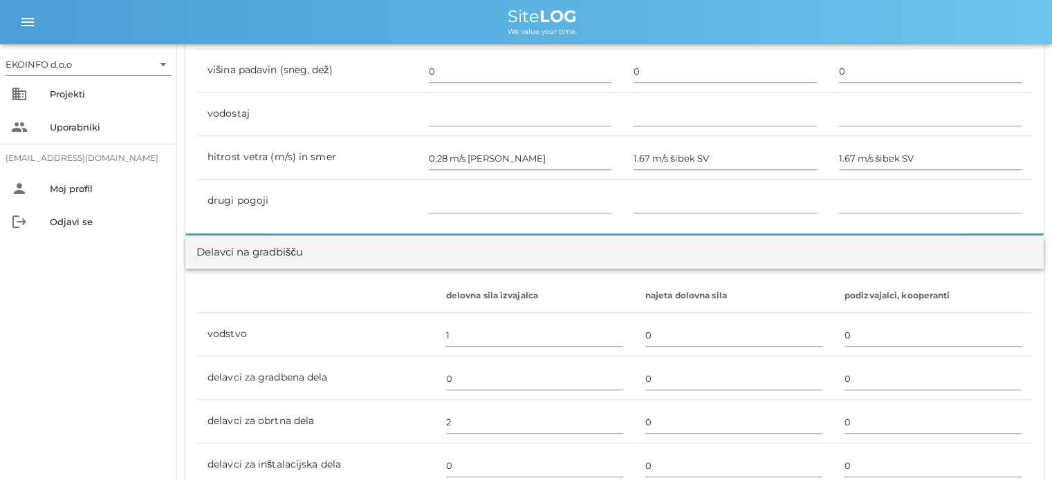
scroll to position [830, 0]
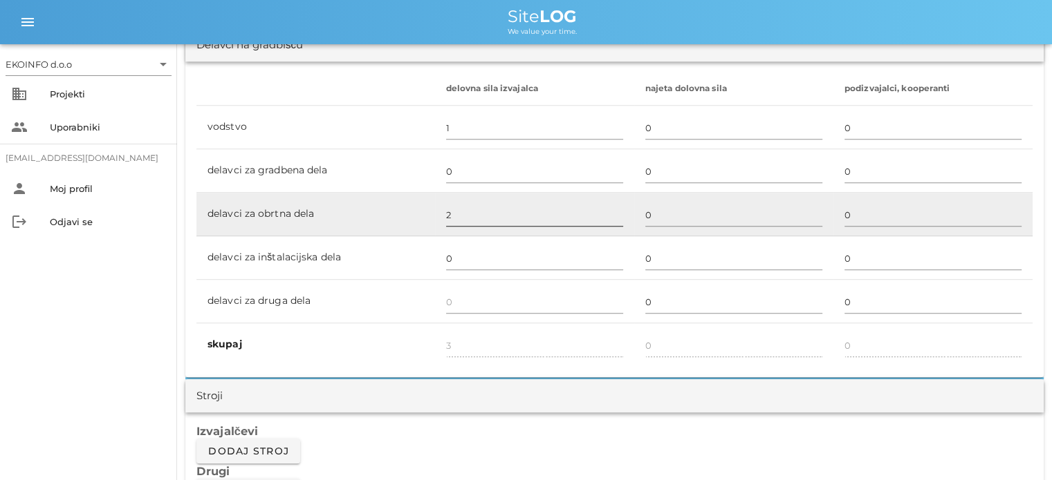
click at [452, 218] on input "2" at bounding box center [534, 215] width 177 height 22
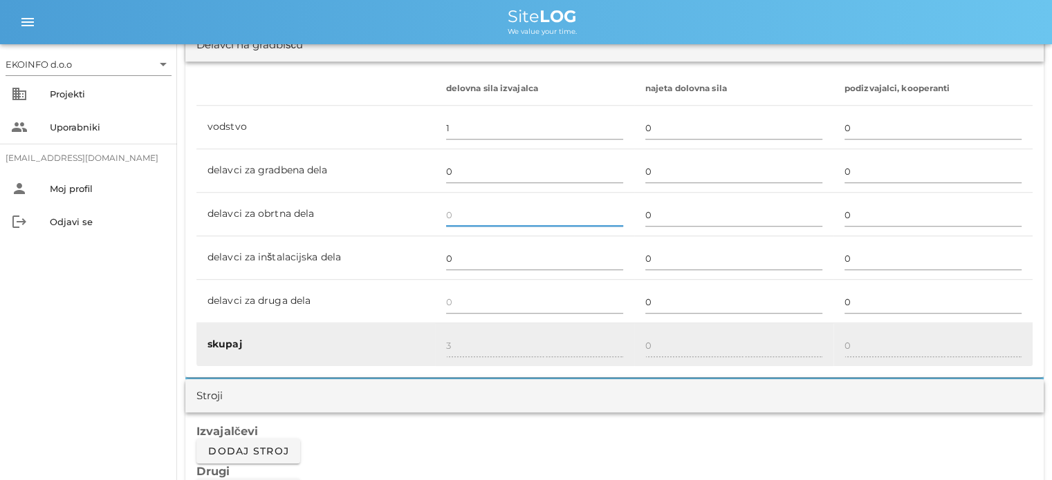
type input "1"
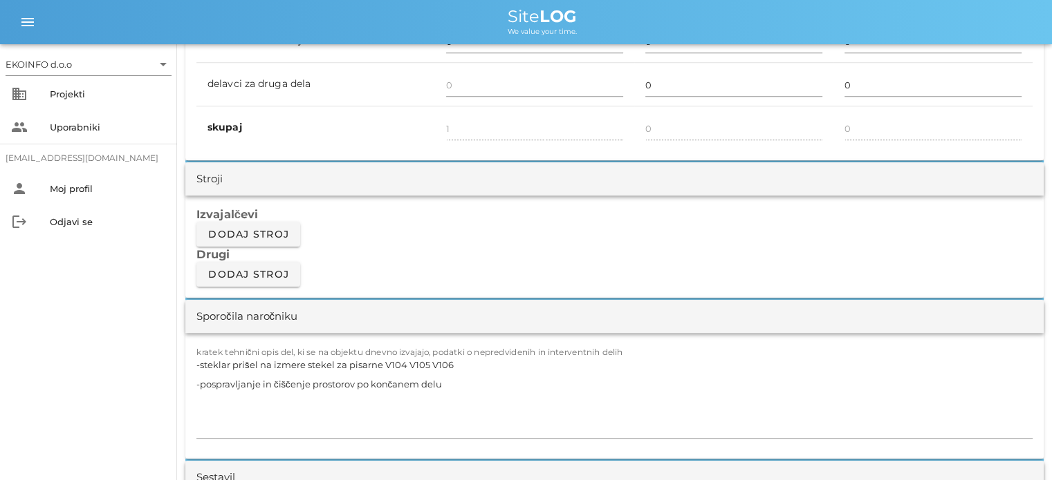
scroll to position [1106, 0]
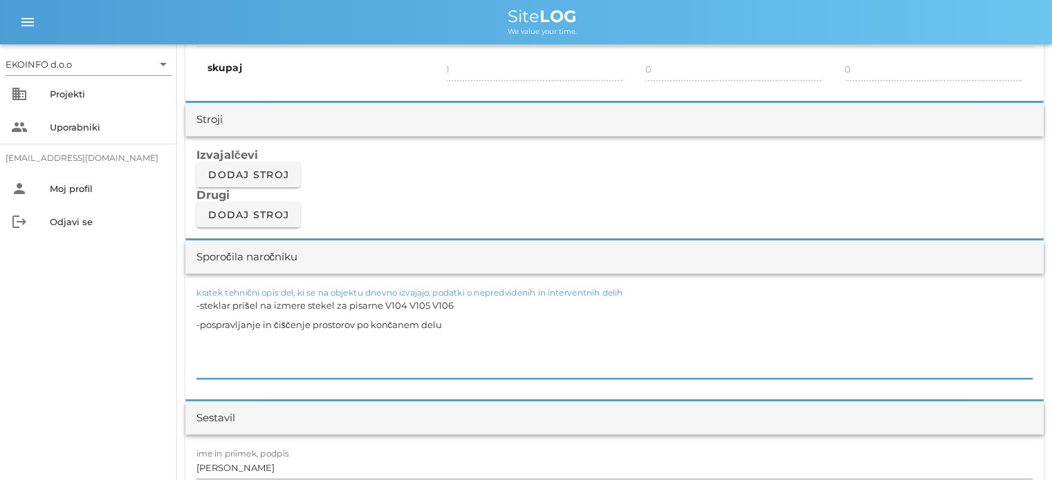
drag, startPoint x: 442, startPoint y: 324, endPoint x: 189, endPoint y: 328, distance: 253.8
click at [189, 328] on div "kratek tehnični opis del, ki se na objektu dnevno izvajajo, podatki o nepredvid…" at bounding box center [614, 337] width 858 height 126
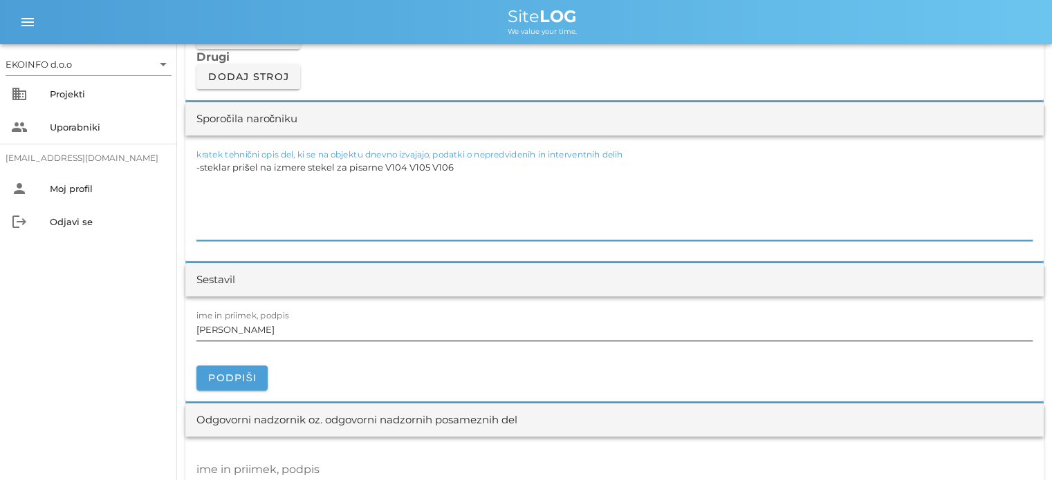
type textarea "-steklar prišel na izmere stekel za pisarne V104 V105 V106"
click at [259, 320] on div "ime in priimek, podpis [PERSON_NAME]" at bounding box center [614, 330] width 836 height 22
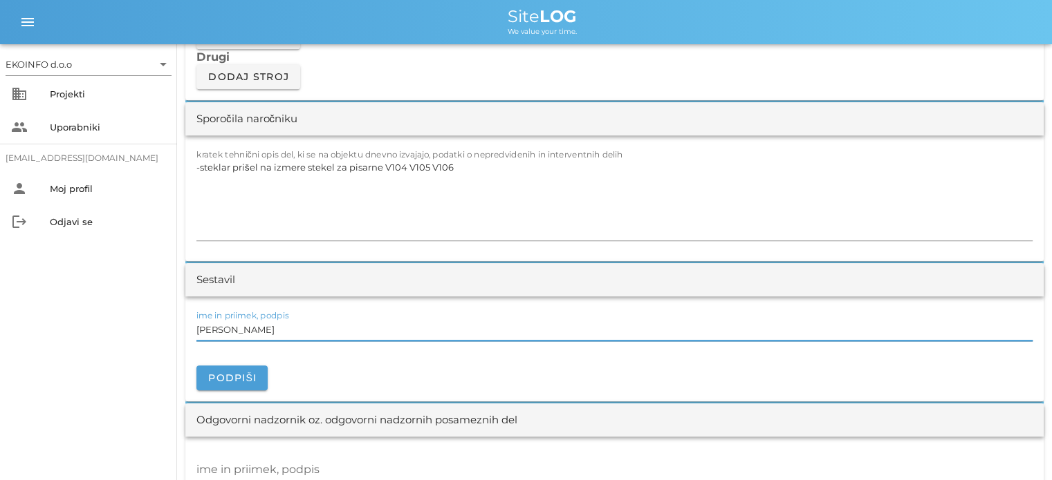
click at [257, 331] on input "[PERSON_NAME]" at bounding box center [614, 330] width 836 height 22
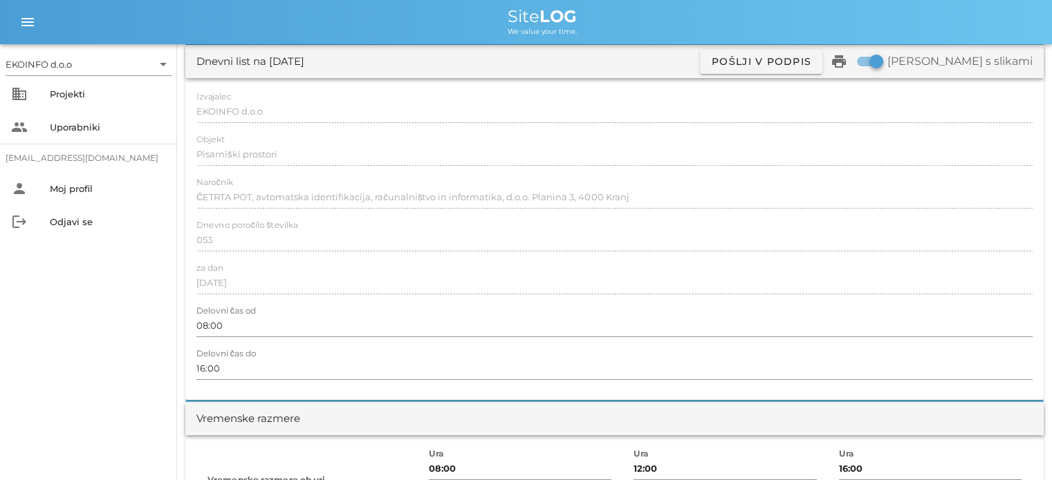
scroll to position [0, 0]
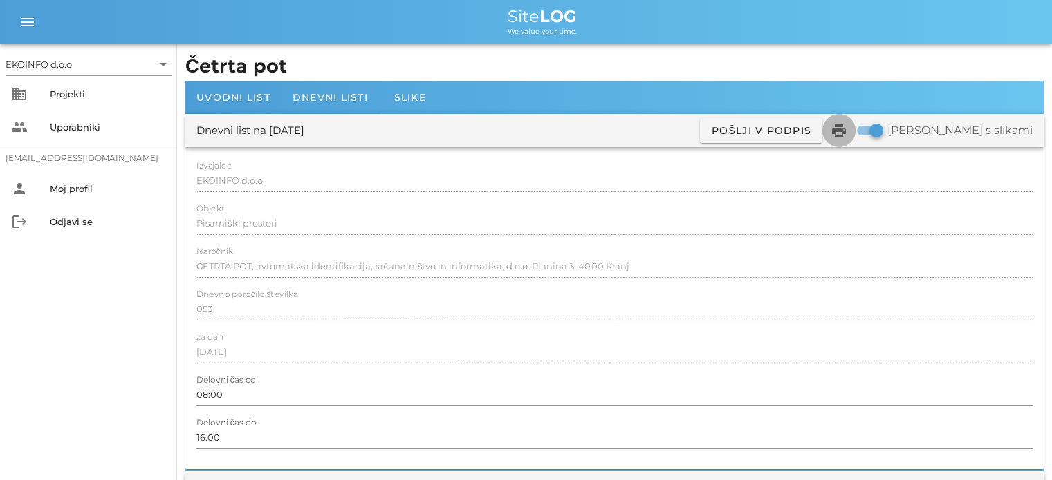
click at [847, 127] on icon "print" at bounding box center [838, 130] width 17 height 17
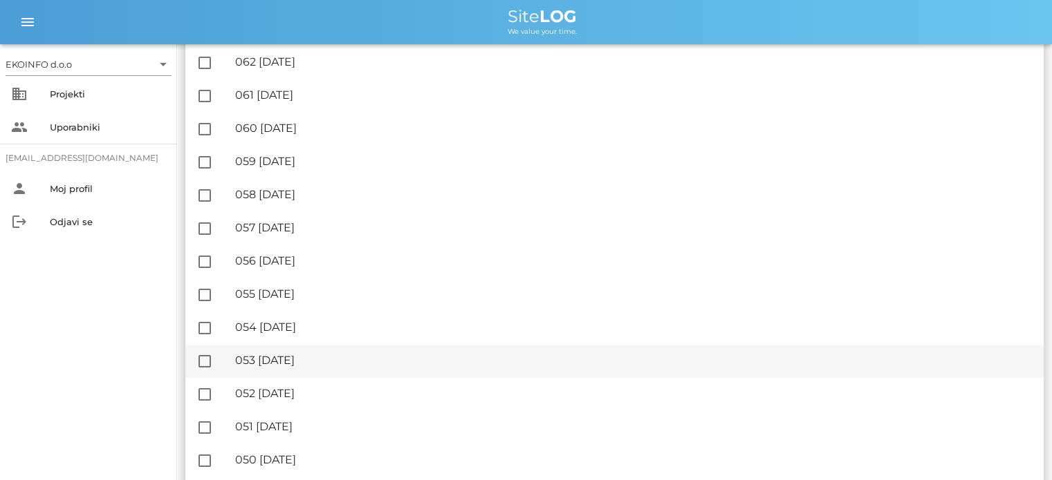
scroll to position [553, 0]
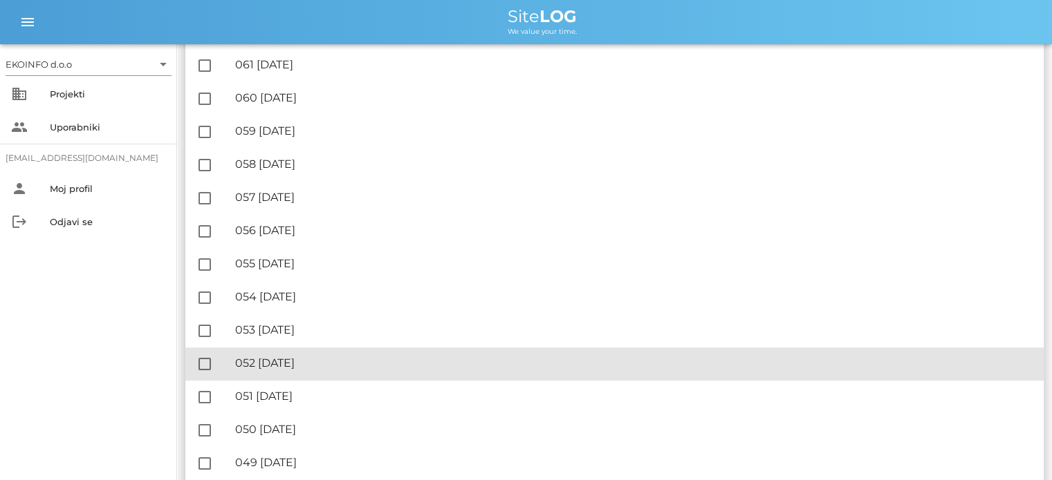
click at [319, 363] on div "🔏 052 [DATE]" at bounding box center [633, 363] width 797 height 13
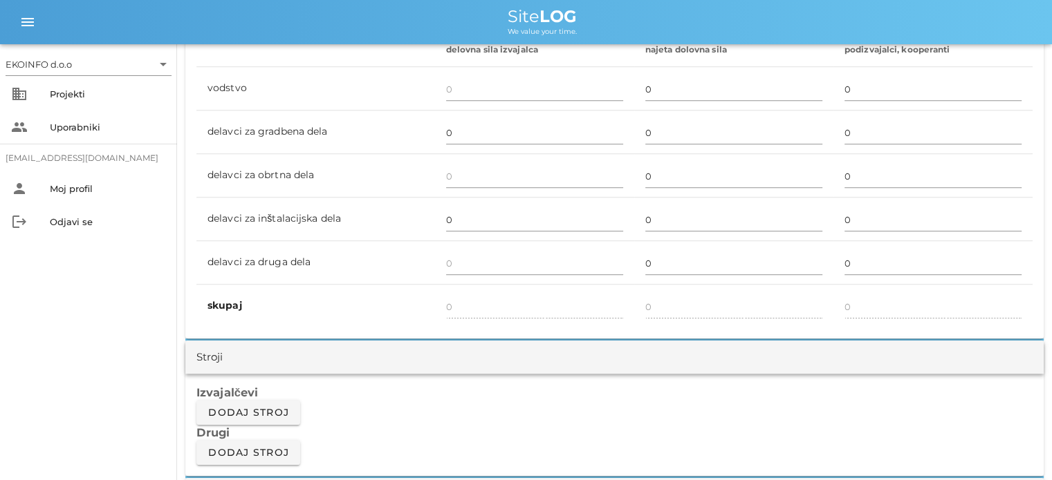
scroll to position [1037, 0]
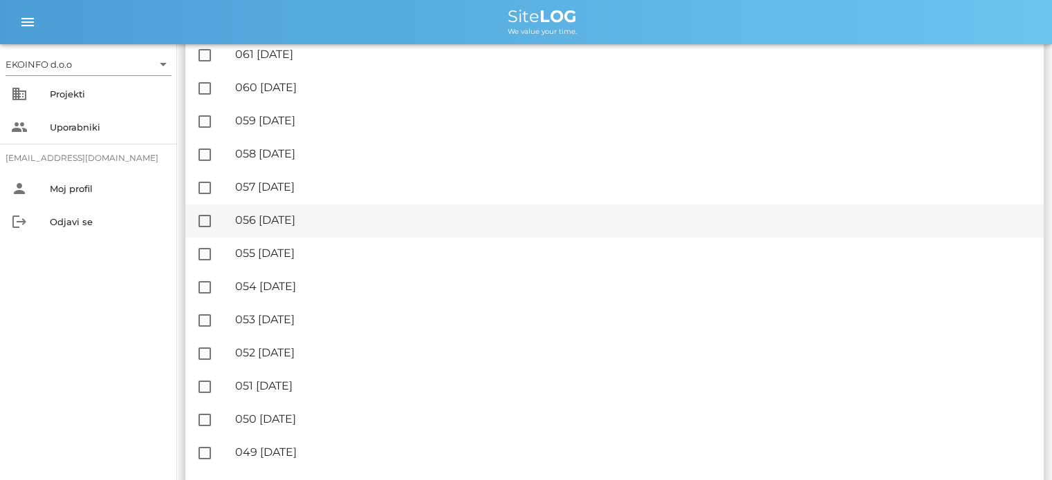
scroll to position [622, 0]
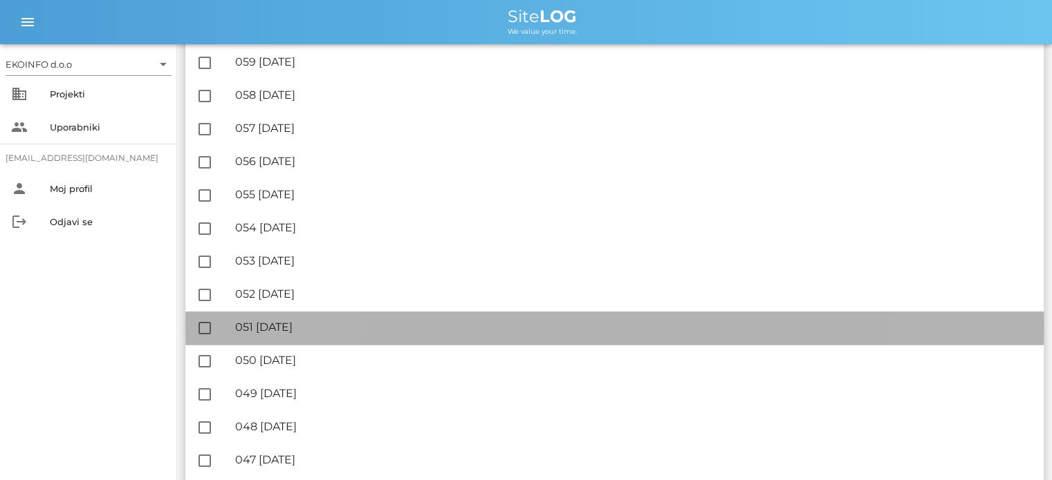
click at [333, 331] on div "🔏 051 [DATE]" at bounding box center [633, 327] width 797 height 13
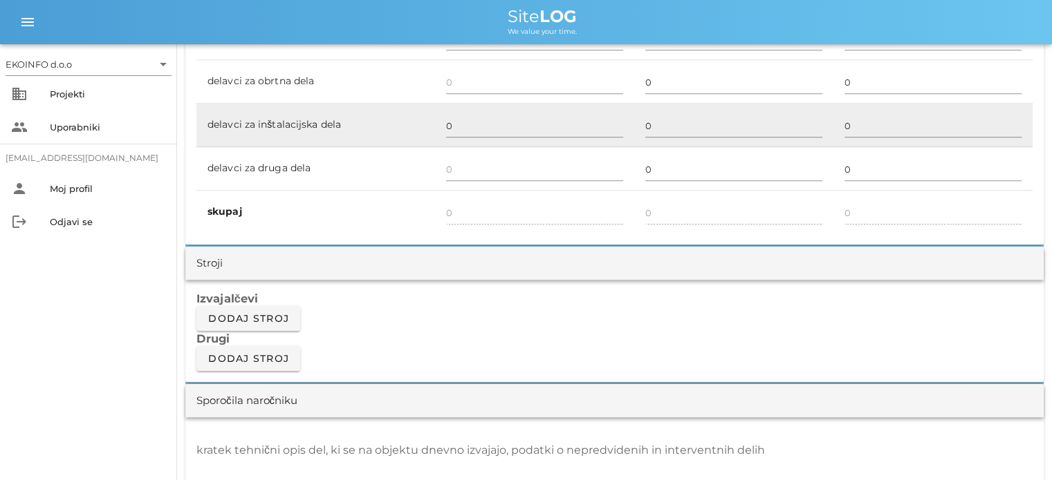
scroll to position [968, 0]
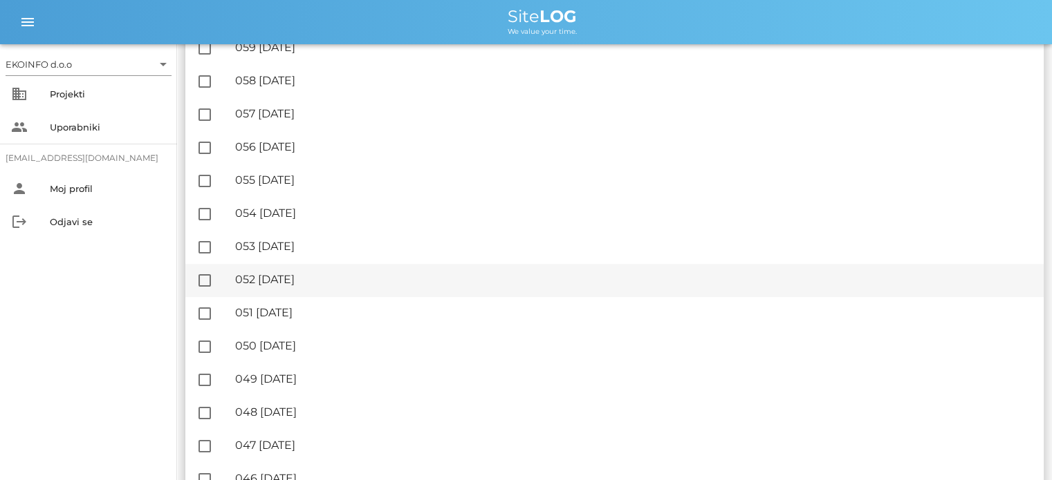
scroll to position [691, 0]
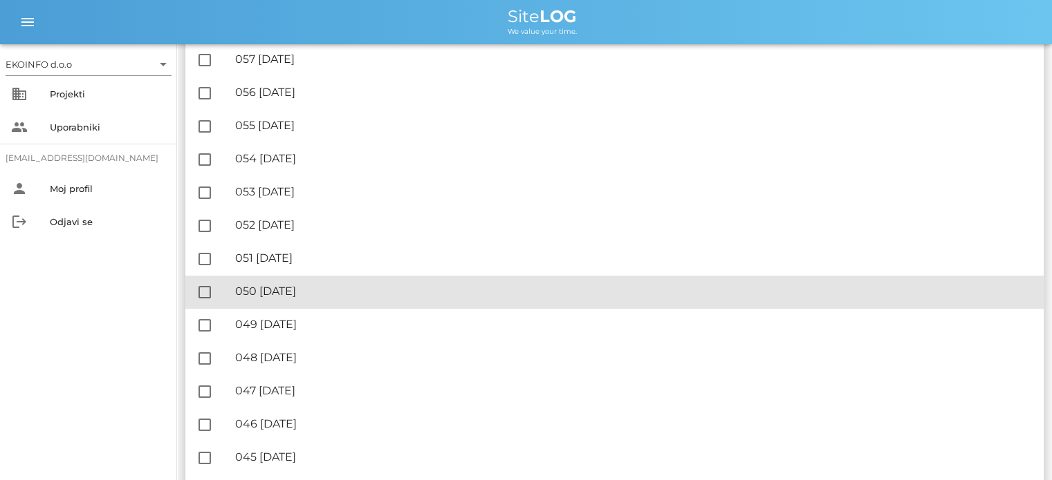
click at [307, 292] on div "🔏 050 [DATE]" at bounding box center [633, 291] width 797 height 13
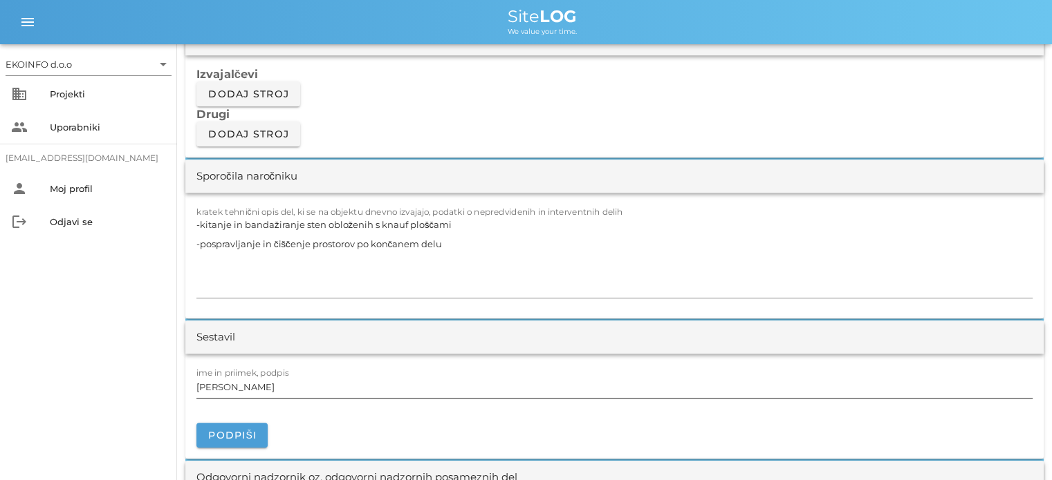
scroll to position [1106, 0]
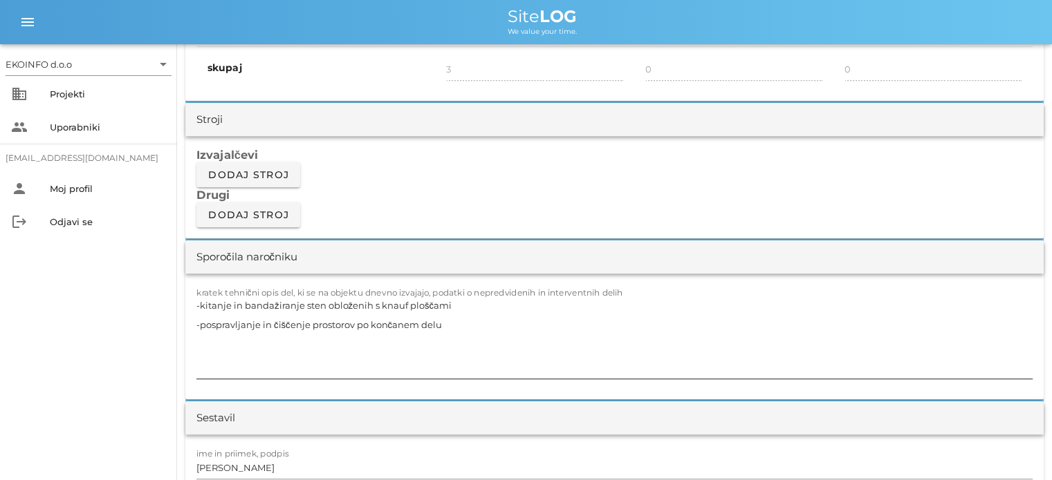
click at [451, 301] on textarea "-kitanje in bandažiranje sten obloženih s knauf ploščami -pospravljanje in čišč…" at bounding box center [614, 337] width 836 height 83
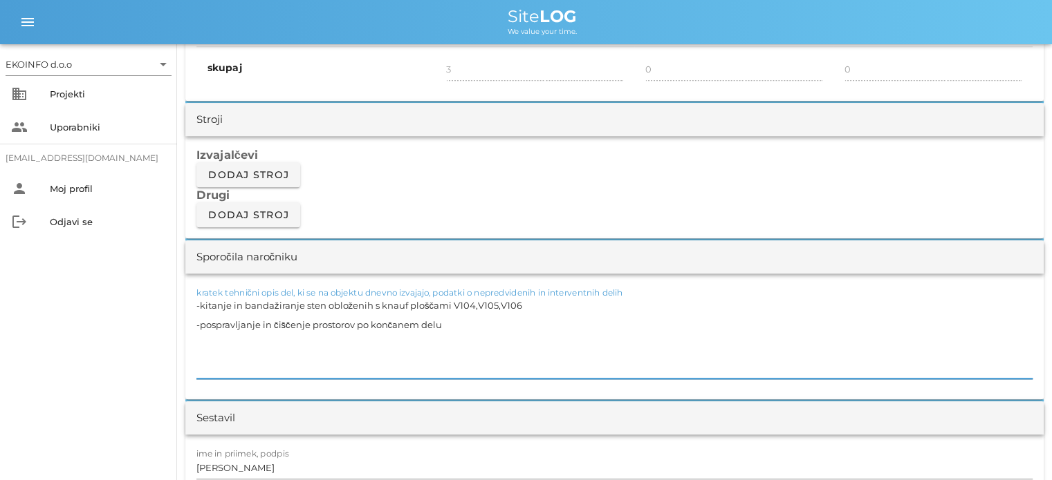
drag, startPoint x: 463, startPoint y: 324, endPoint x: 459, endPoint y: 334, distance: 10.3
click at [462, 324] on textarea "-kitanje in bandažiranje sten obloženih s knauf ploščami V104,V105,V106 -pospra…" at bounding box center [614, 337] width 836 height 83
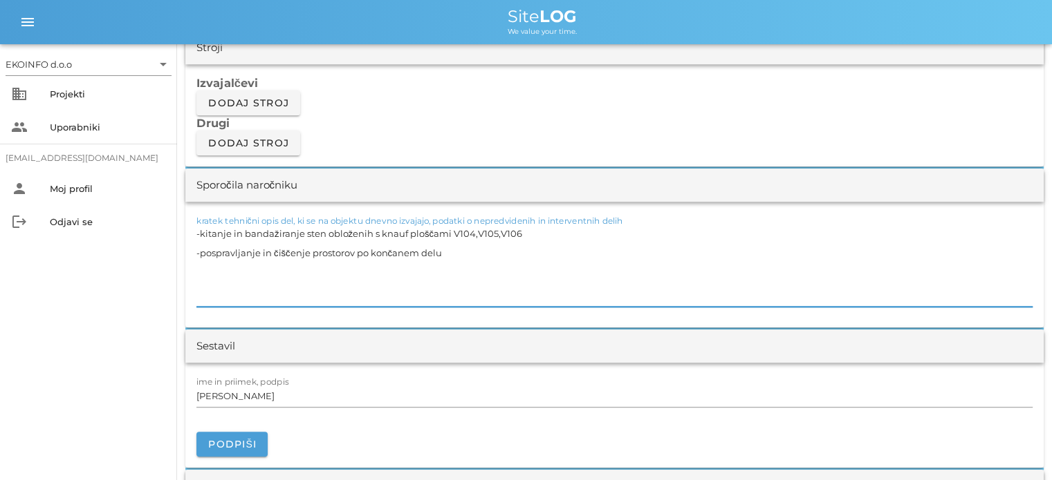
scroll to position [1244, 0]
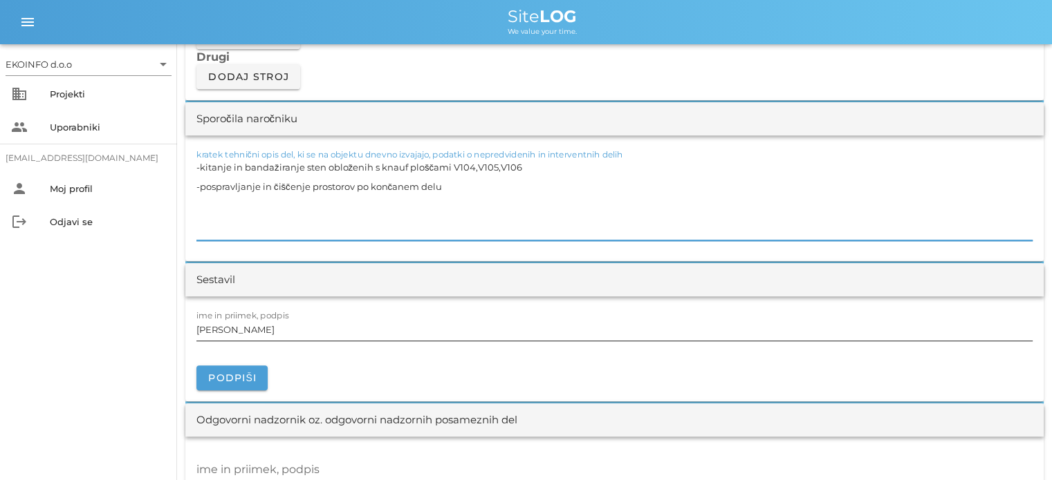
type textarea "-kitanje in bandažiranje sten obloženih s knauf ploščami V104,V105,V106 -pospra…"
click at [262, 330] on input "[PERSON_NAME]" at bounding box center [614, 330] width 836 height 22
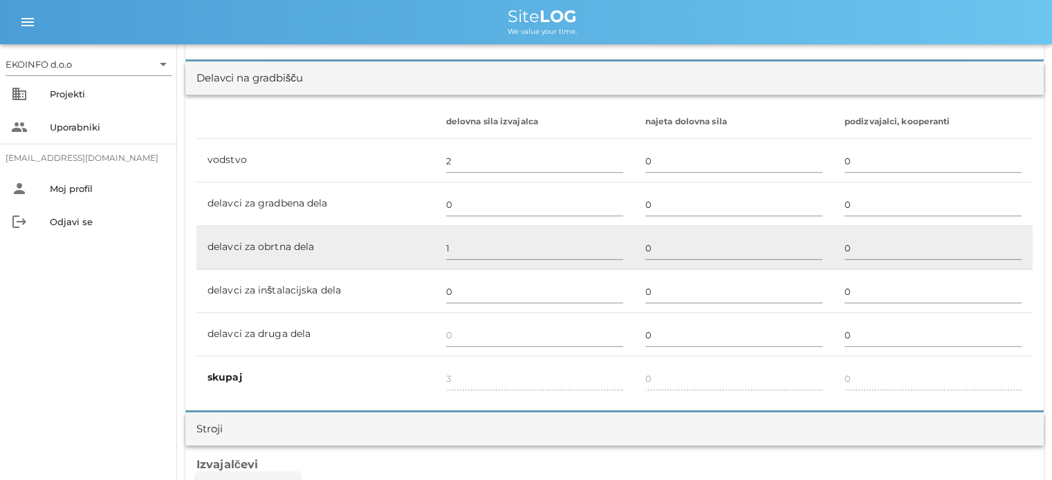
scroll to position [830, 0]
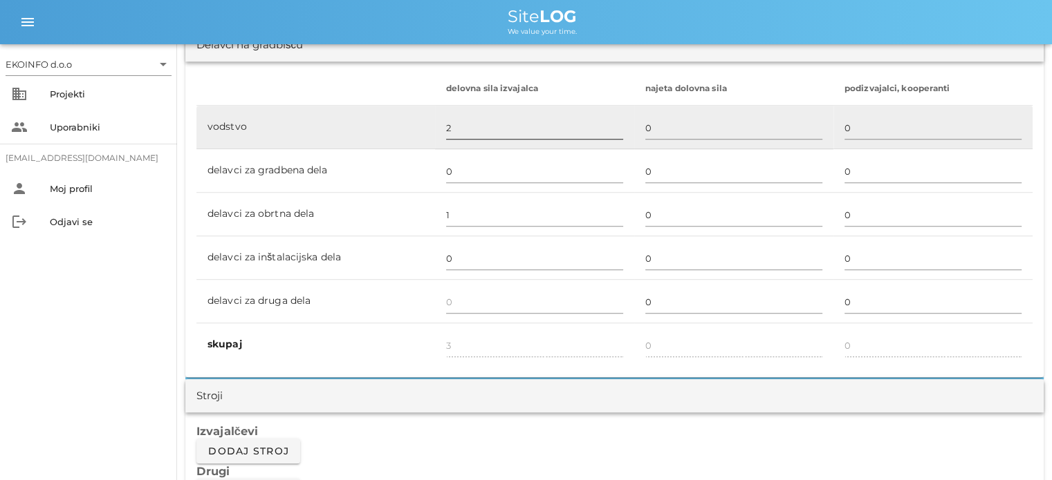
click at [456, 124] on input "2" at bounding box center [534, 128] width 177 height 22
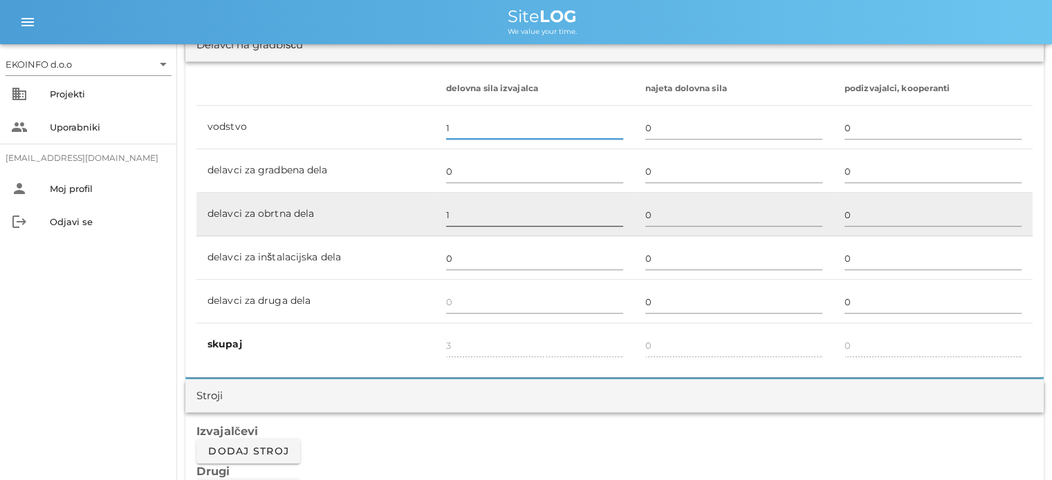
type input "1"
click at [450, 207] on input "1" at bounding box center [534, 215] width 177 height 22
type input "2"
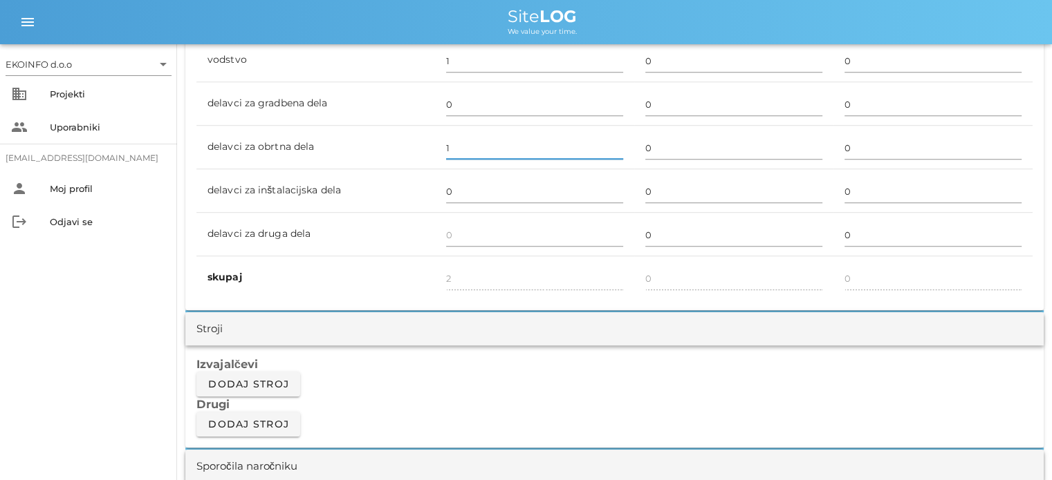
scroll to position [1106, 0]
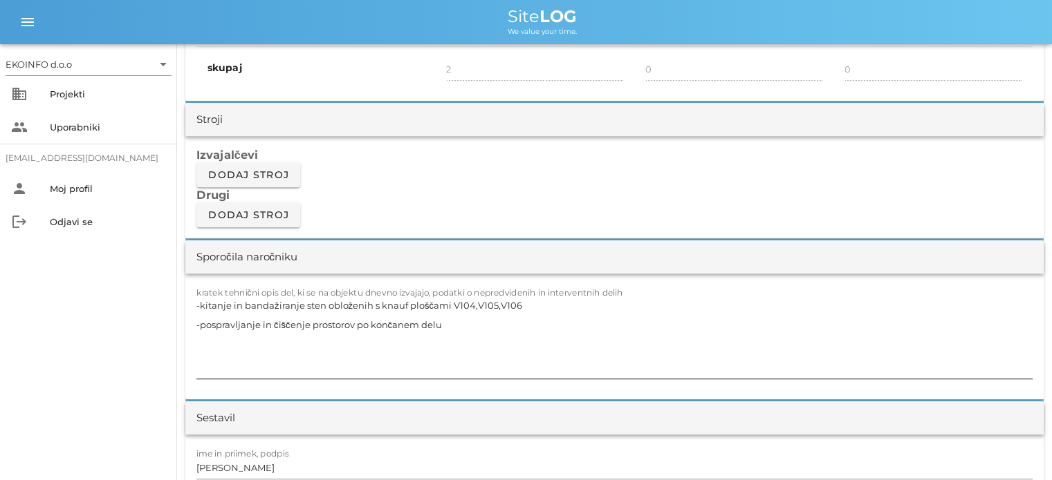
click at [455, 318] on textarea "-kitanje in bandažiranje sten obloženih s knauf ploščami V104,V105,V106 -pospra…" at bounding box center [614, 337] width 836 height 83
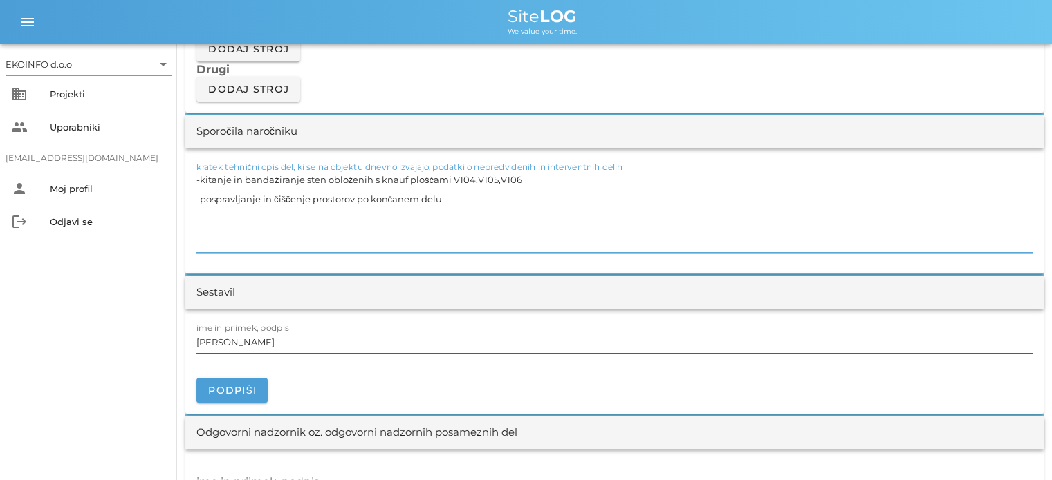
scroll to position [1244, 0]
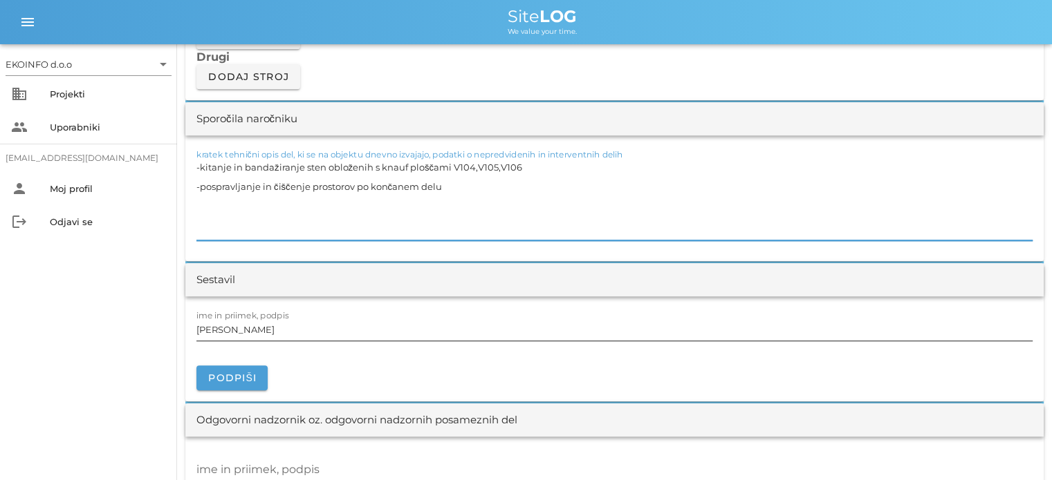
click at [266, 330] on input "[PERSON_NAME]" at bounding box center [614, 330] width 836 height 22
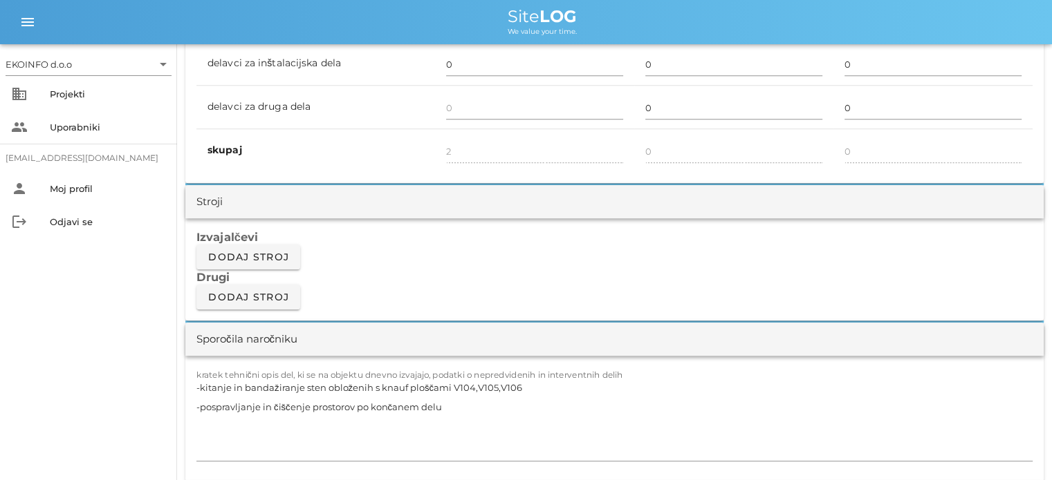
scroll to position [830, 0]
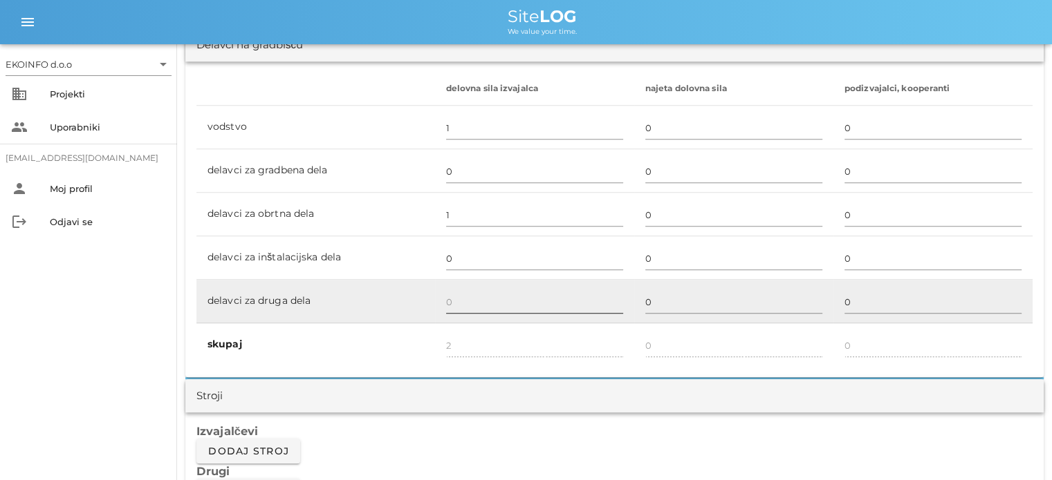
click at [459, 298] on input "text" at bounding box center [534, 302] width 177 height 22
type input "1"
type input "3"
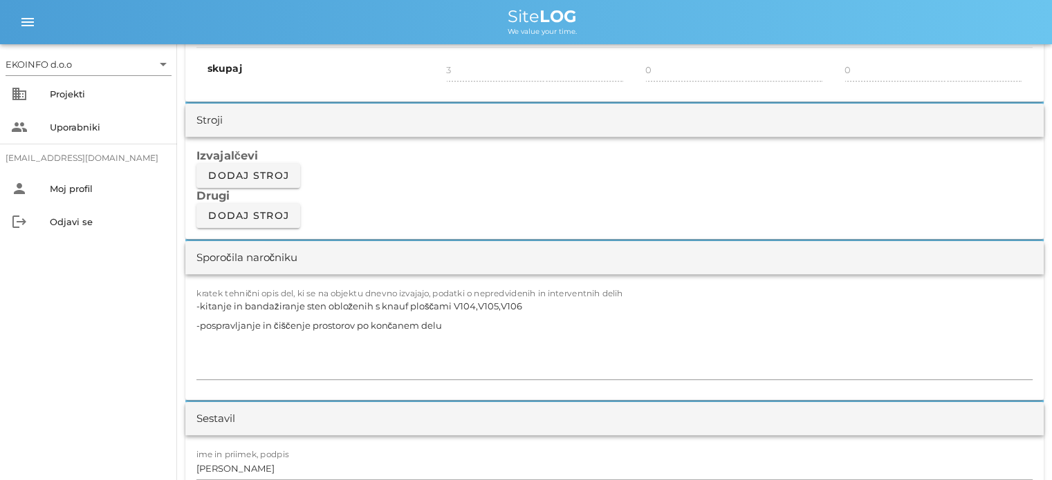
scroll to position [1244, 0]
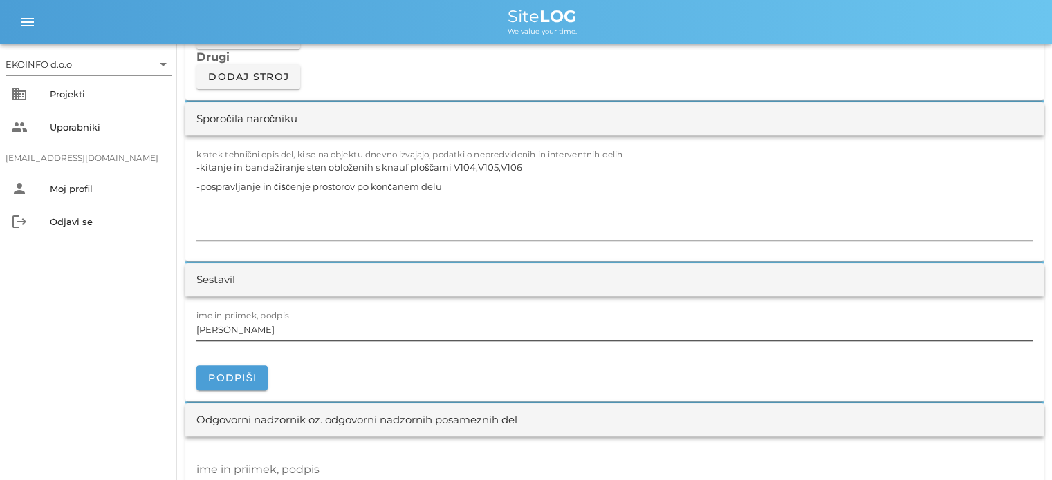
drag, startPoint x: 269, startPoint y: 328, endPoint x: 277, endPoint y: 332, distance: 8.4
click at [268, 328] on input "[PERSON_NAME]" at bounding box center [614, 330] width 836 height 22
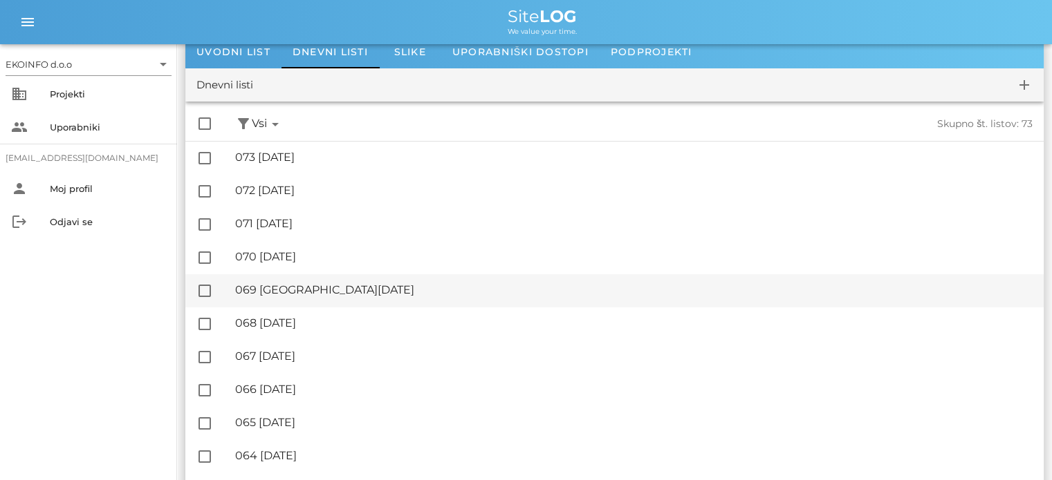
scroll to position [69, 0]
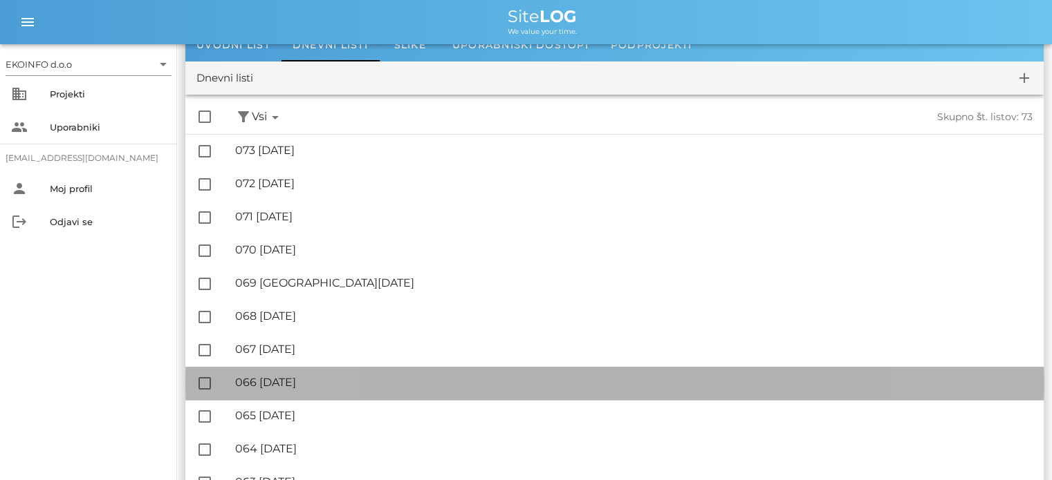
click at [328, 381] on div "🔏 066 [DATE]" at bounding box center [633, 382] width 797 height 13
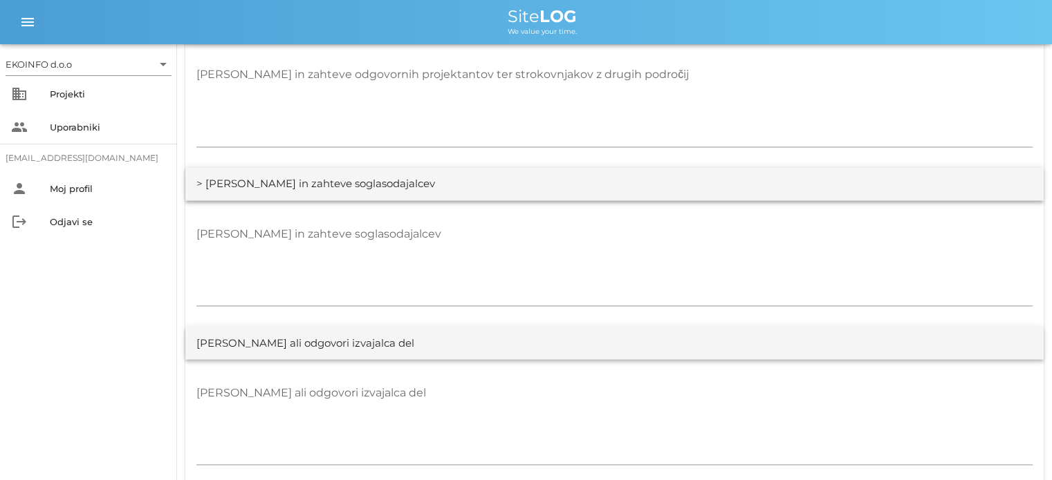
scroll to position [2387, 0]
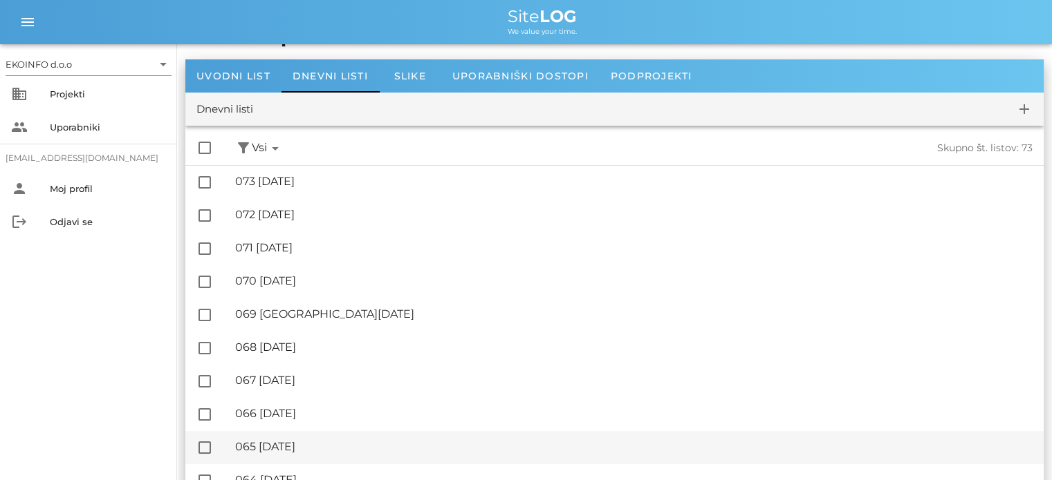
scroll to position [138, 0]
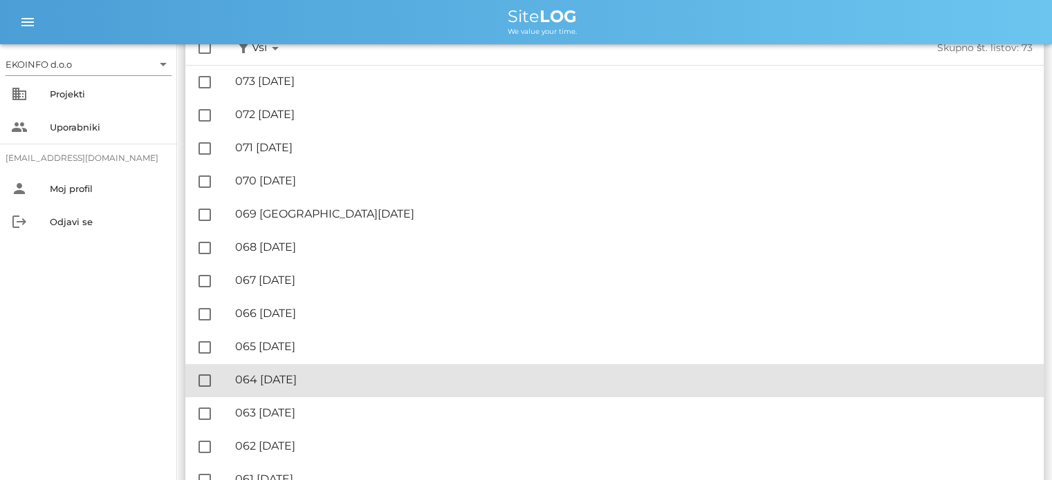
click at [288, 383] on div "🔏 064 [DATE]" at bounding box center [633, 379] width 797 height 13
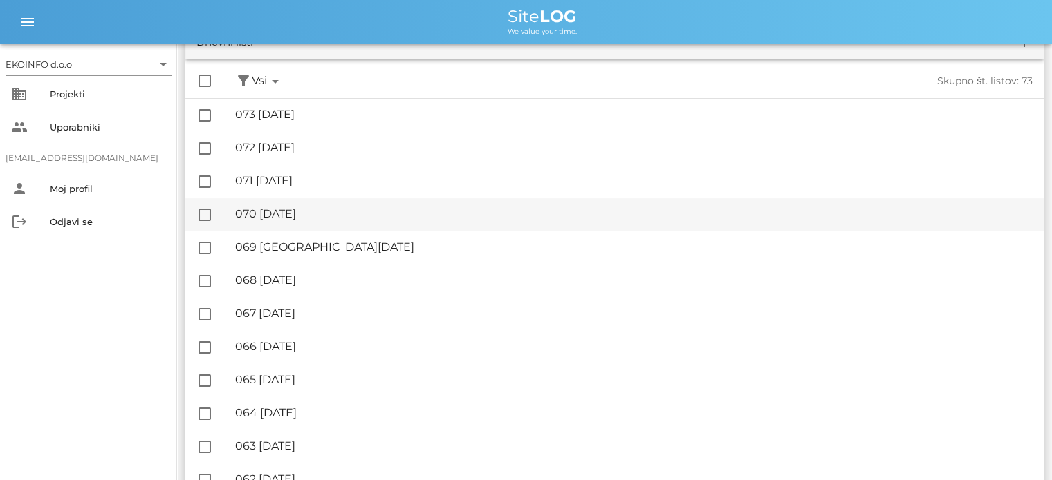
scroll to position [138, 0]
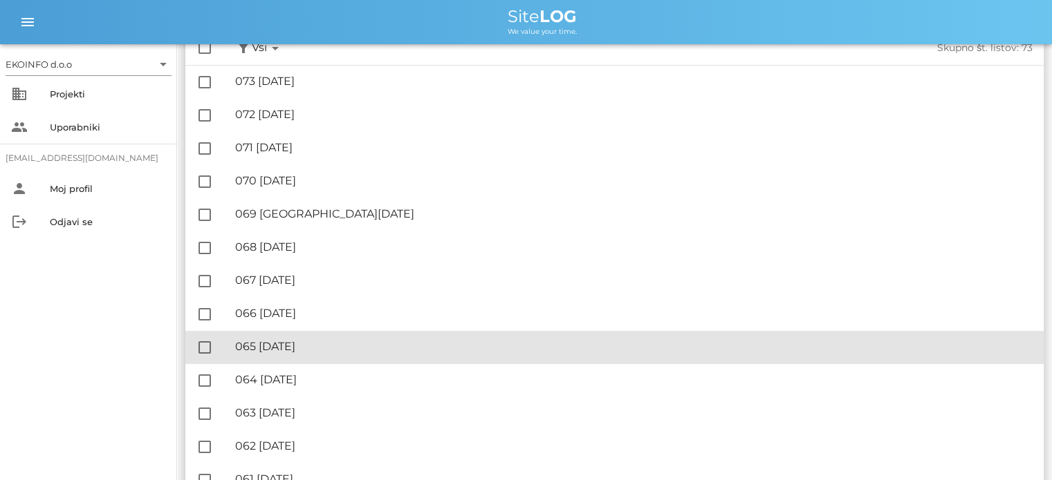
click at [300, 346] on div "🔏 065 [DATE]" at bounding box center [633, 346] width 797 height 13
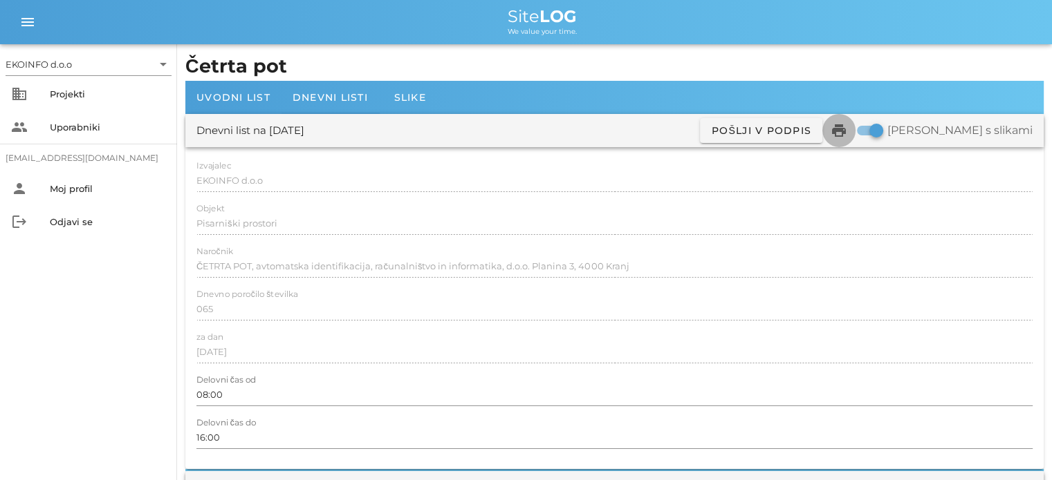
click at [847, 130] on icon "print" at bounding box center [838, 130] width 17 height 17
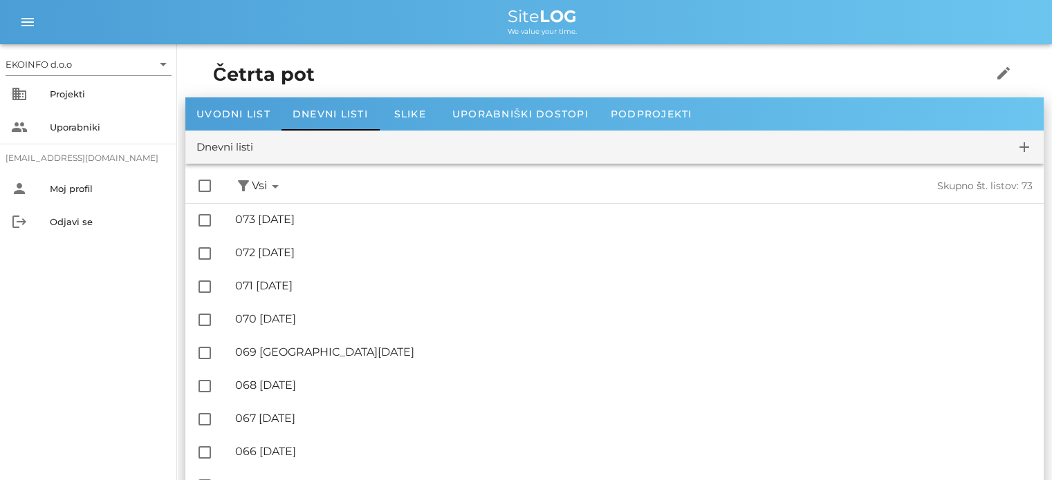
click at [0, 24] on div "menu menu Site LOG We value your time." at bounding box center [526, 22] width 1052 height 44
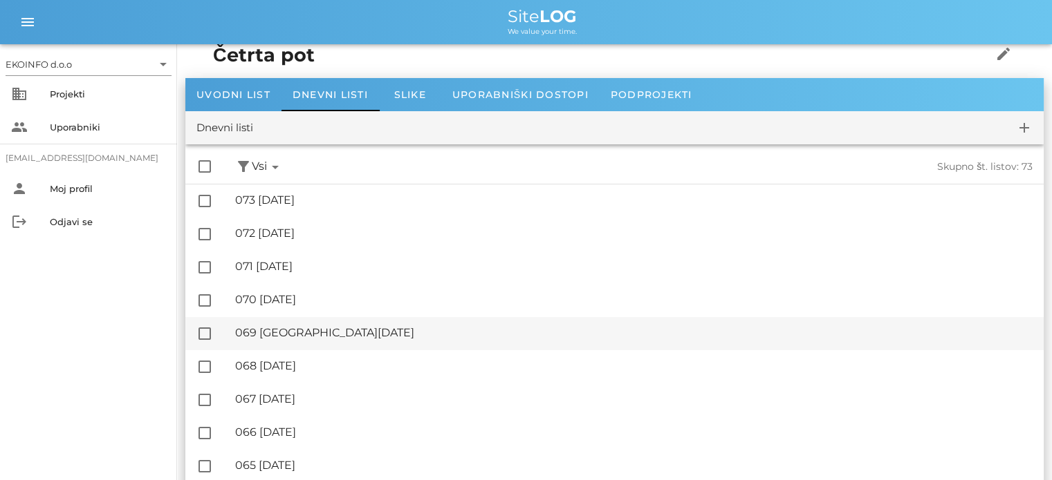
scroll to position [138, 0]
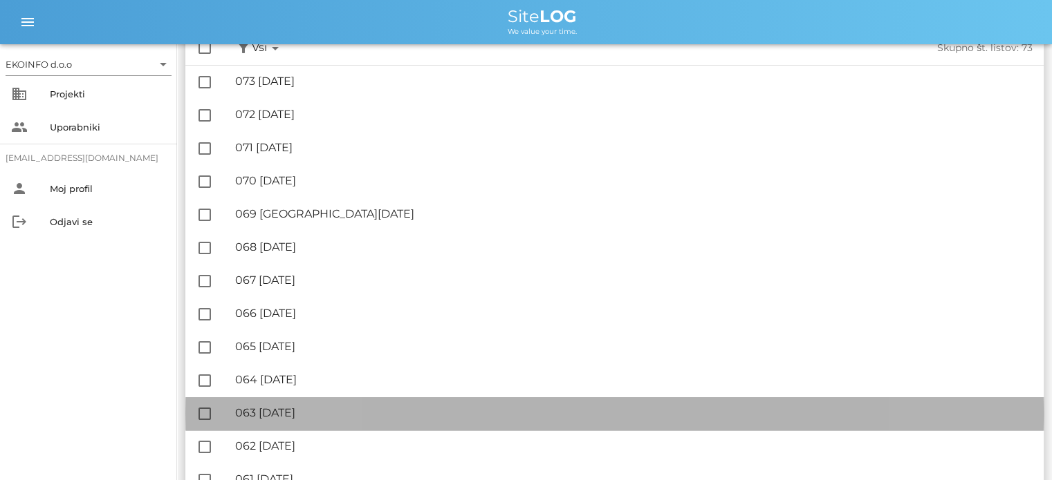
click at [335, 417] on div "🔏 063 [DATE]" at bounding box center [633, 413] width 797 height 13
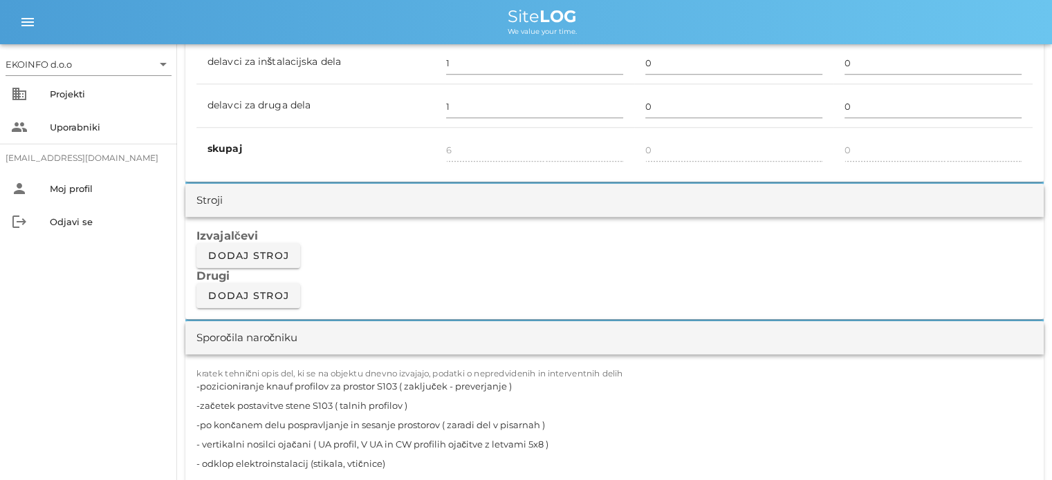
scroll to position [1106, 0]
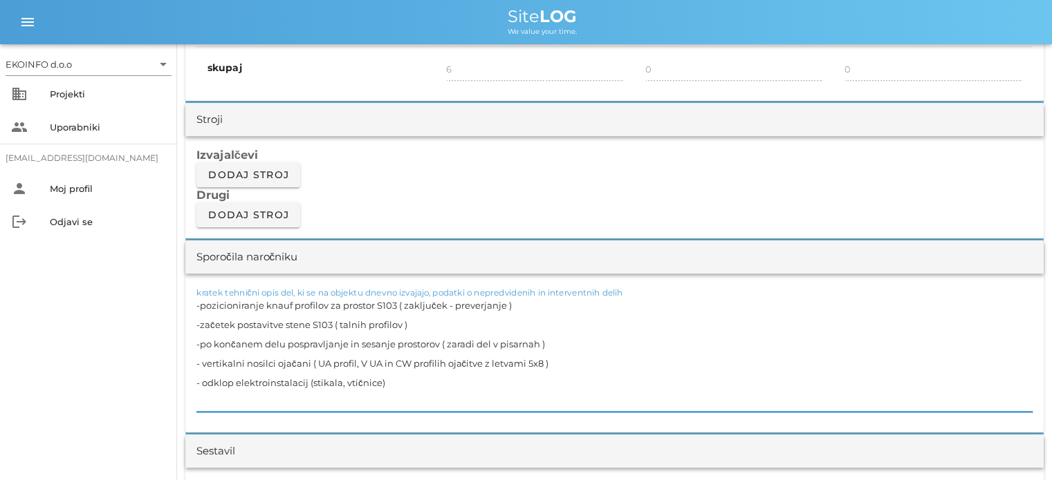
drag, startPoint x: 502, startPoint y: 304, endPoint x: 473, endPoint y: 306, distance: 29.1
click at [473, 306] on textarea "-pozicioniranje knauf profilov za prostor S103 ( zaključek - preverjanje ) -zač…" at bounding box center [614, 354] width 836 height 116
click at [507, 306] on textarea "-pozicioniranje knauf profilov za prostor S103 ( zaključek - preverjanje ) -zač…" at bounding box center [614, 354] width 836 height 116
drag, startPoint x: 505, startPoint y: 304, endPoint x: 191, endPoint y: 299, distance: 313.9
click at [191, 299] on div "kratek tehnični opis del, ki se na objektu dnevno izvajajo, podatki o nepredvid…" at bounding box center [614, 353] width 858 height 159
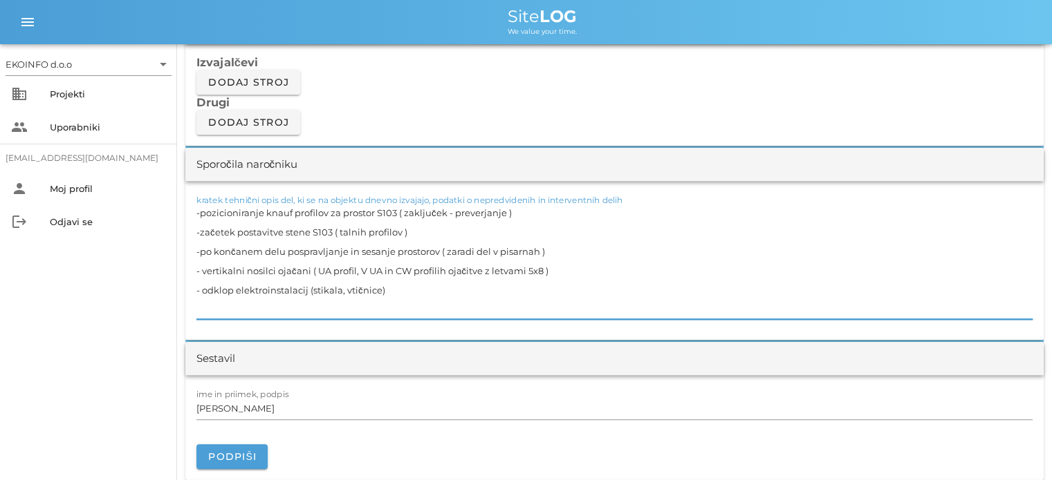
scroll to position [1175, 0]
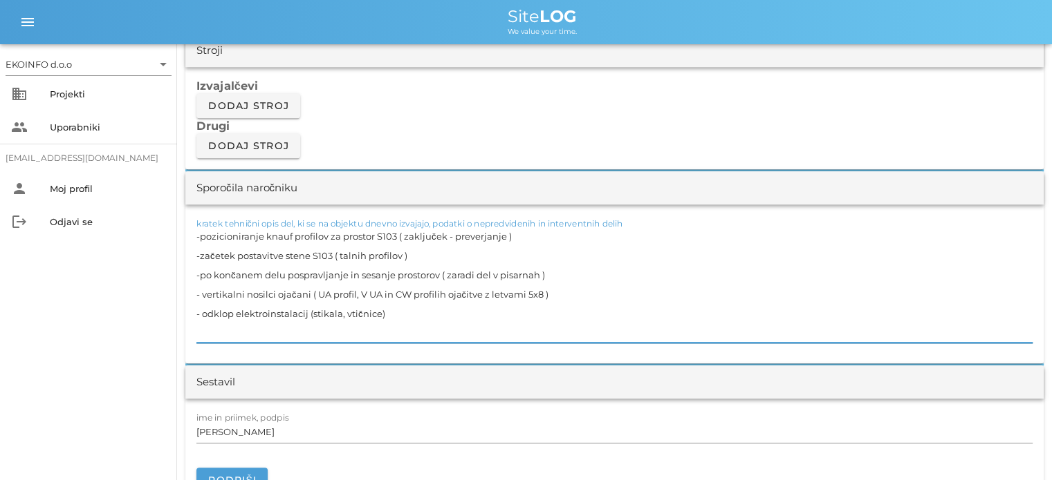
click at [548, 285] on textarea "-pozicioniranje knauf profilov za prostor S103 ( zaključek - preverjanje ) -zač…" at bounding box center [614, 285] width 836 height 116
click at [406, 316] on textarea "-pozicioniranje knauf profilov za prostor S103 ( zaključek - preverjanje ) -zač…" at bounding box center [614, 285] width 836 height 116
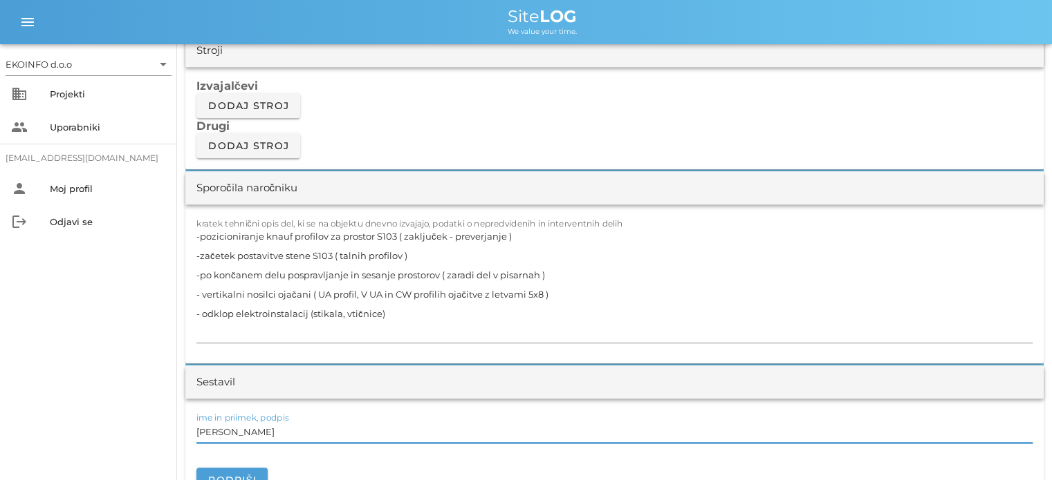
click at [257, 436] on input "[PERSON_NAME]" at bounding box center [614, 432] width 836 height 22
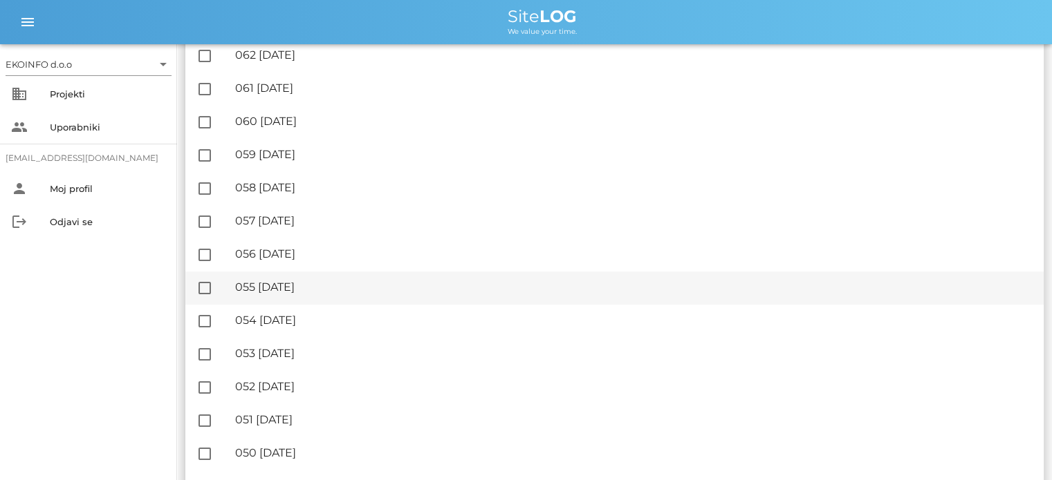
scroll to position [553, 0]
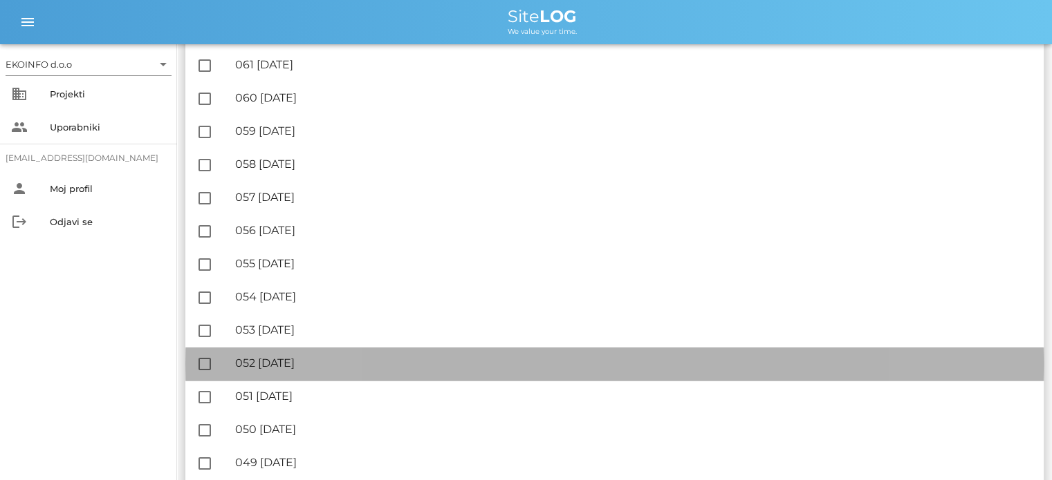
click at [322, 362] on div "🔏 052 [DATE]" at bounding box center [633, 363] width 797 height 13
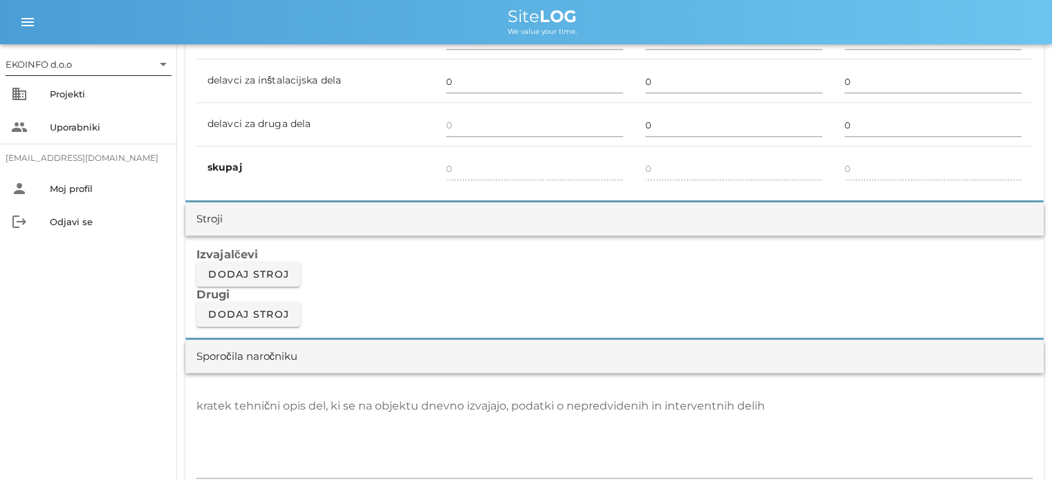
scroll to position [899, 0]
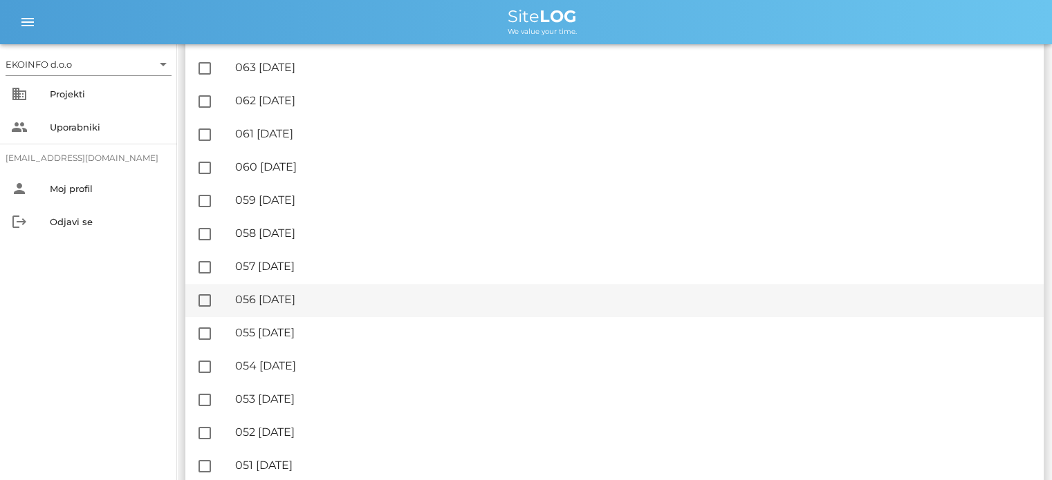
scroll to position [553, 0]
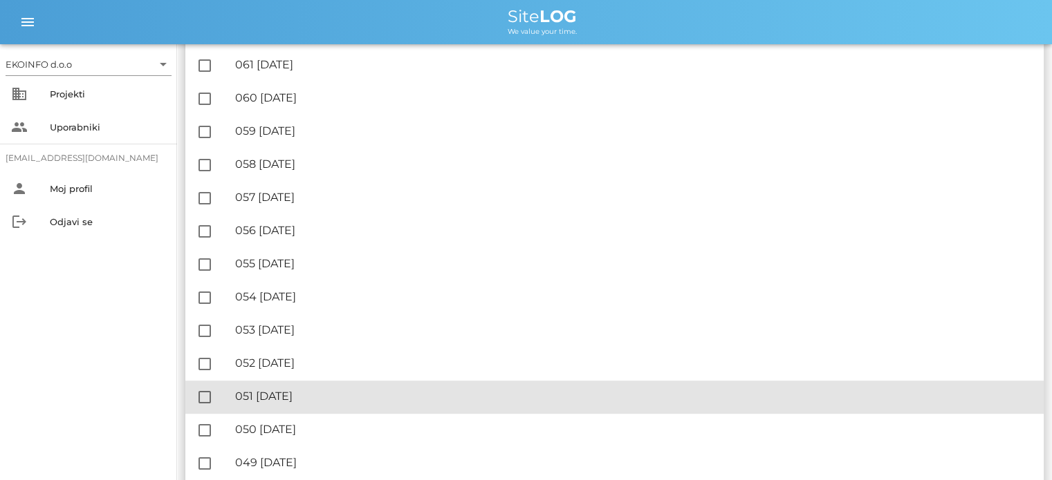
click at [315, 402] on div "🔏 051 [DATE]" at bounding box center [633, 396] width 797 height 13
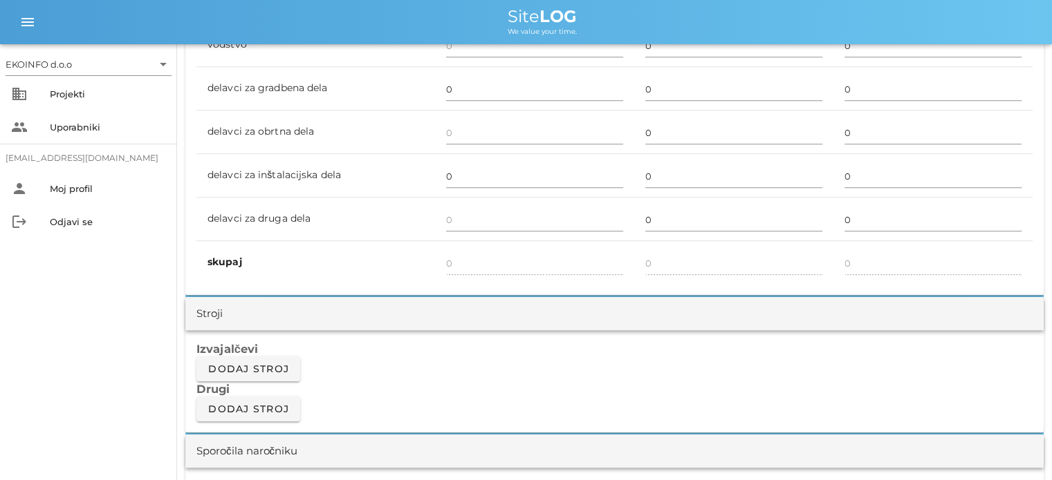
scroll to position [1037, 0]
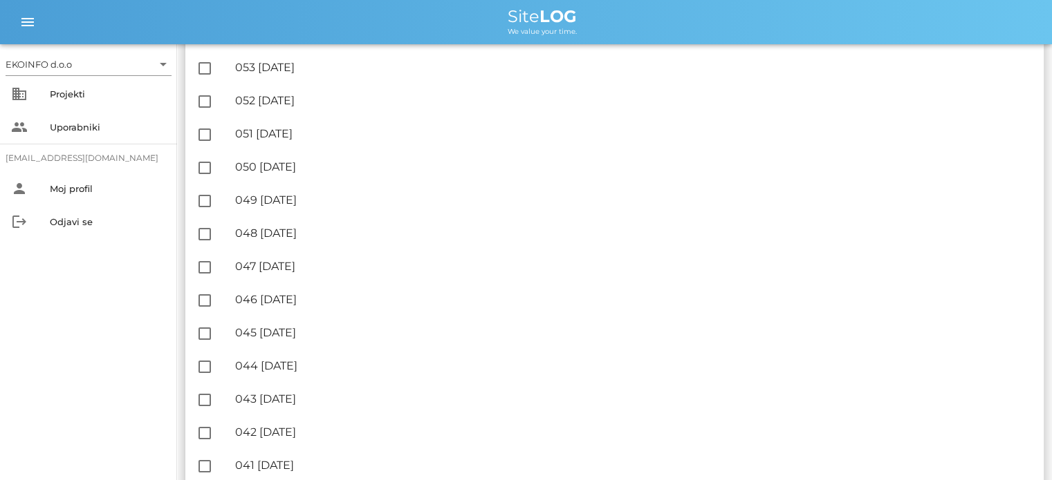
scroll to position [830, 0]
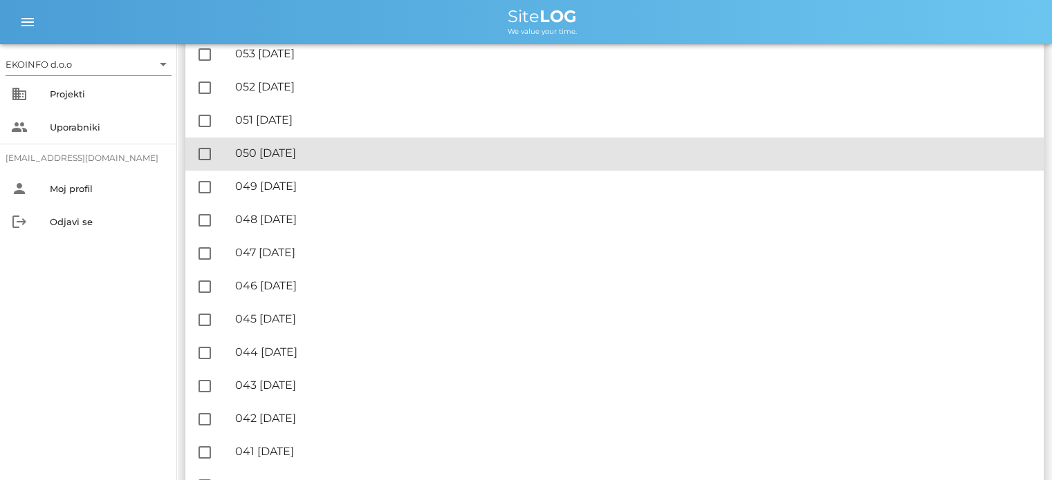
click at [307, 153] on div "🔏 050 [DATE]" at bounding box center [633, 153] width 797 height 13
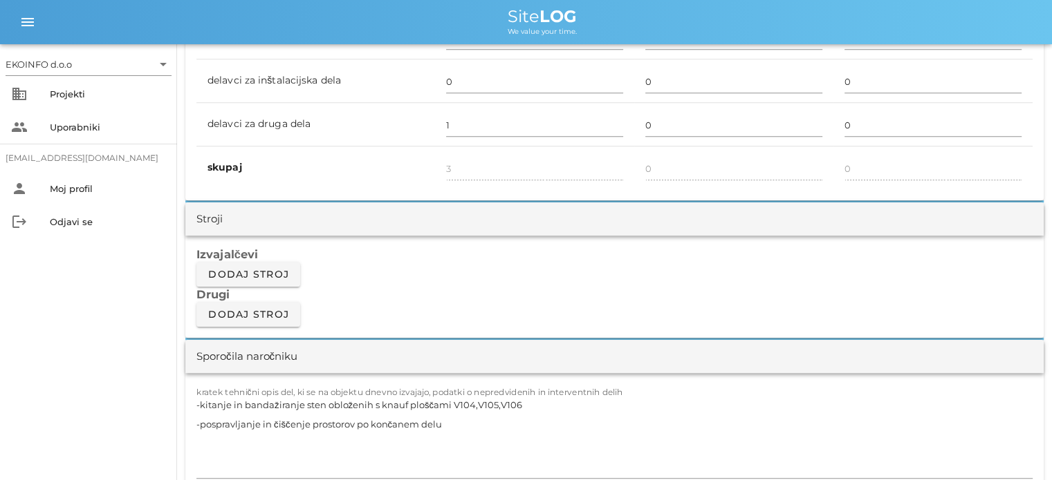
scroll to position [1106, 0]
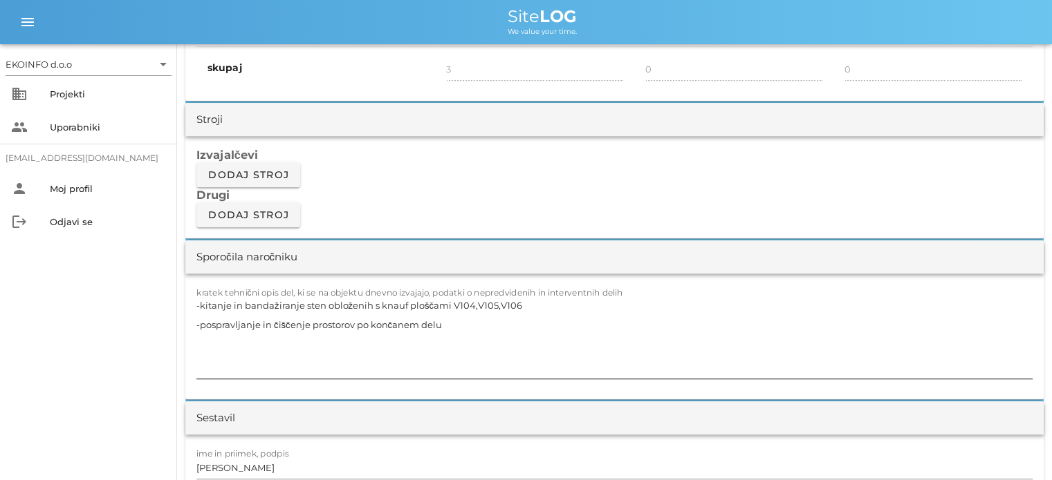
click at [453, 328] on textarea "-kitanje in bandažiranje sten obloženih s knauf ploščami V104,V105,V106 -pospra…" at bounding box center [614, 337] width 836 height 83
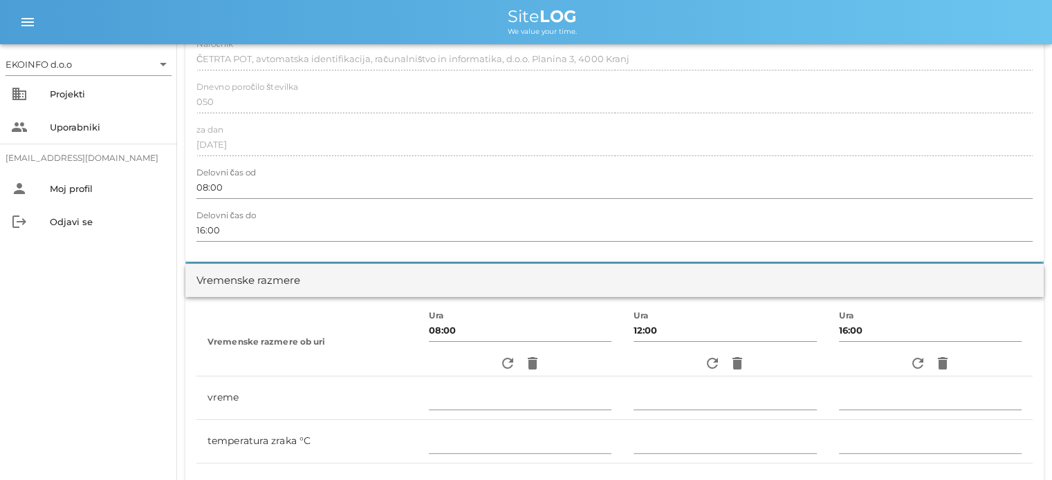
scroll to position [0, 0]
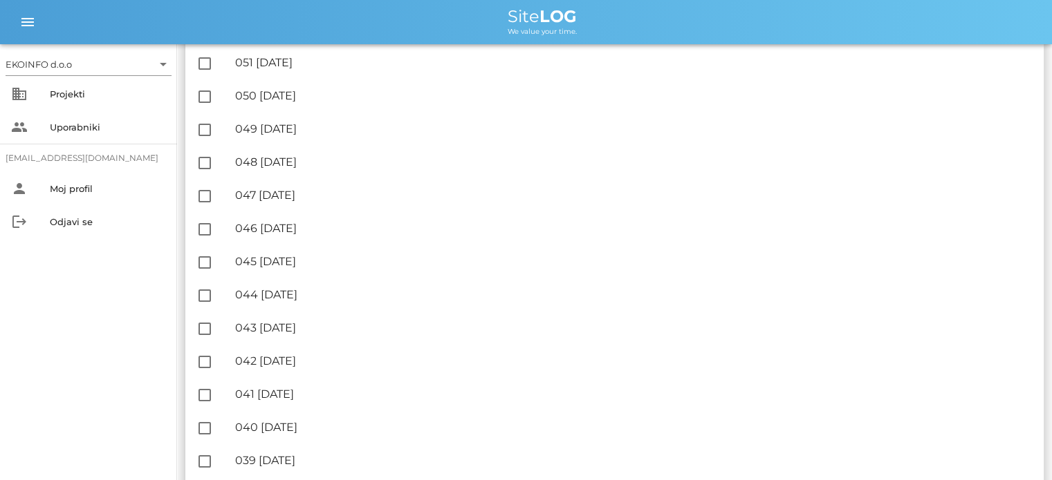
scroll to position [899, 0]
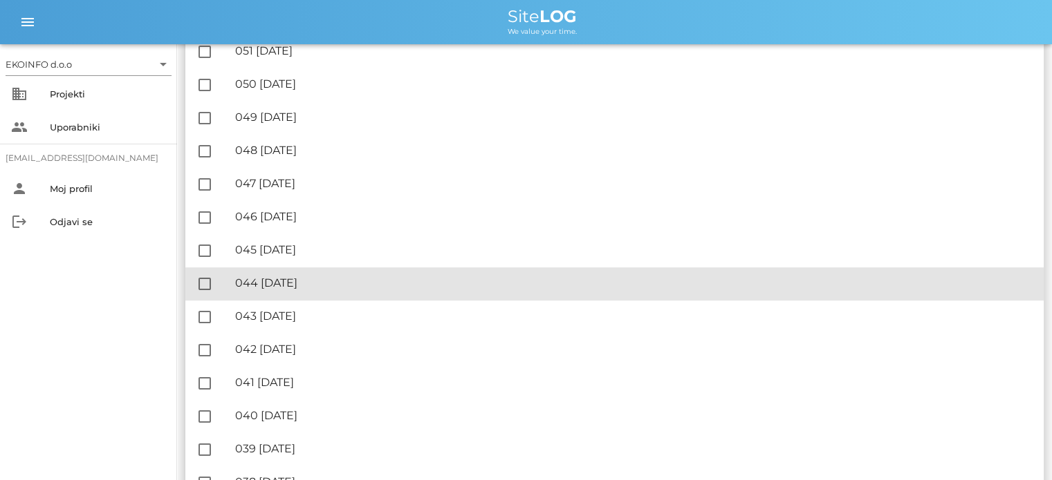
click at [302, 288] on div "🔏 044 [DATE]" at bounding box center [633, 283] width 797 height 13
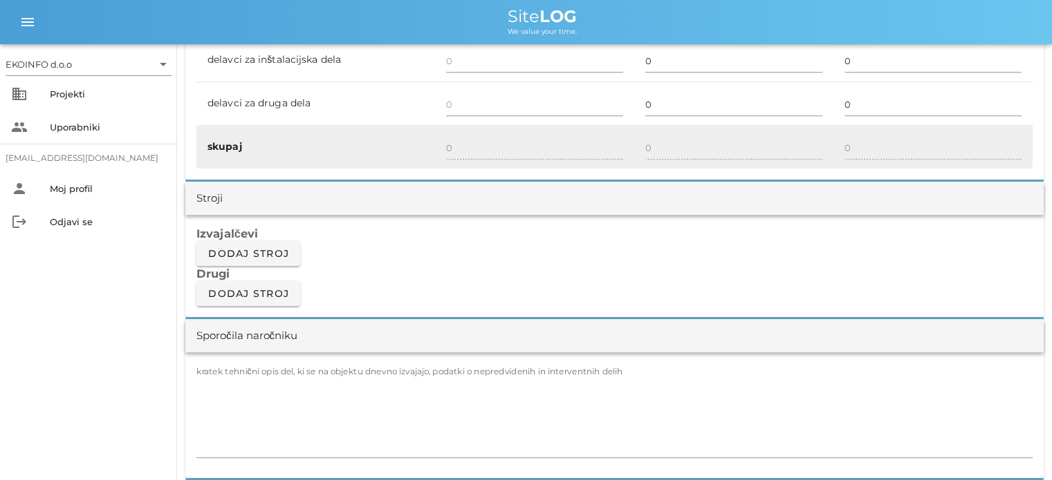
scroll to position [968, 0]
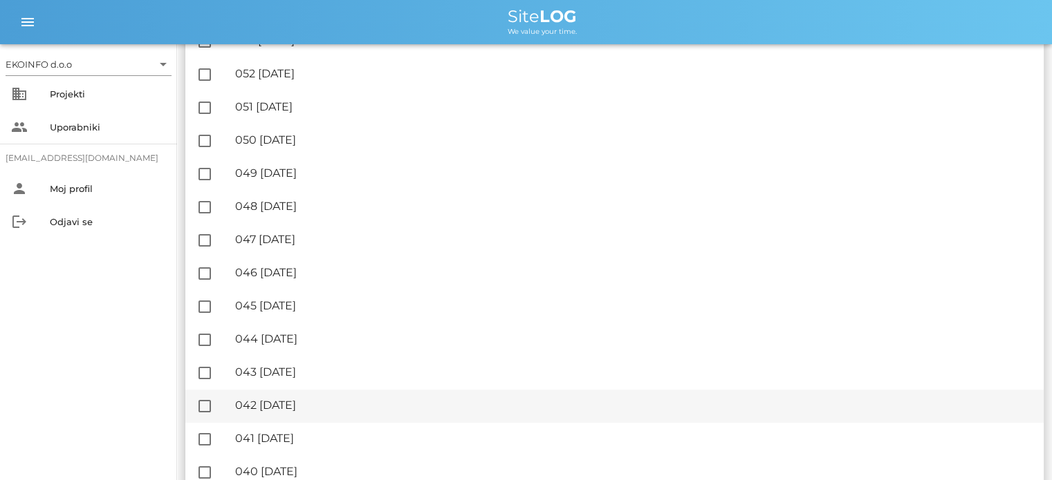
scroll to position [968, 0]
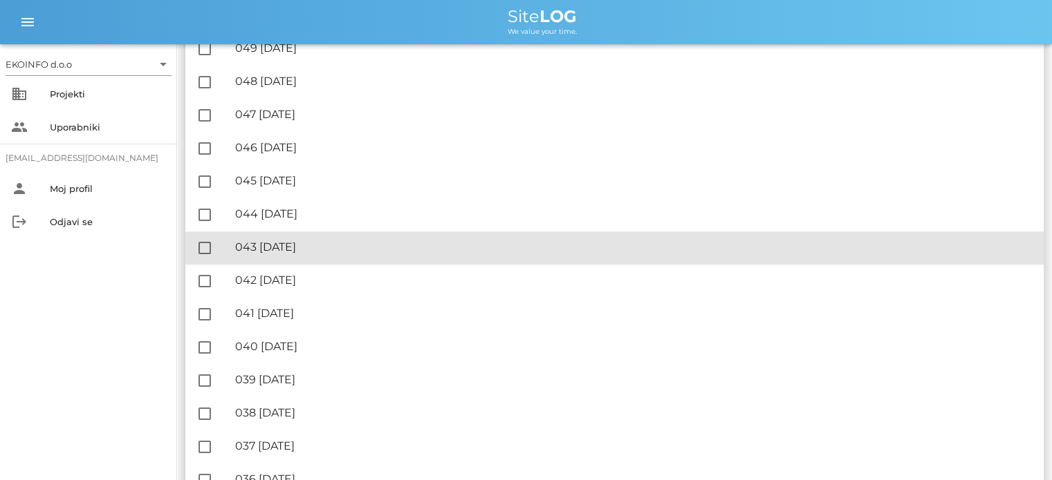
click at [309, 242] on div "🔏 043 [DATE]" at bounding box center [633, 247] width 797 height 13
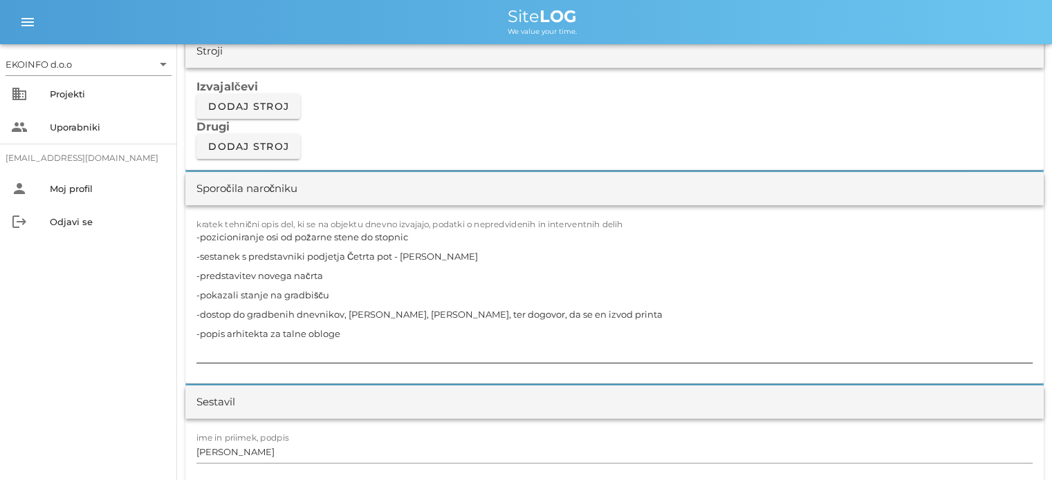
scroll to position [1175, 0]
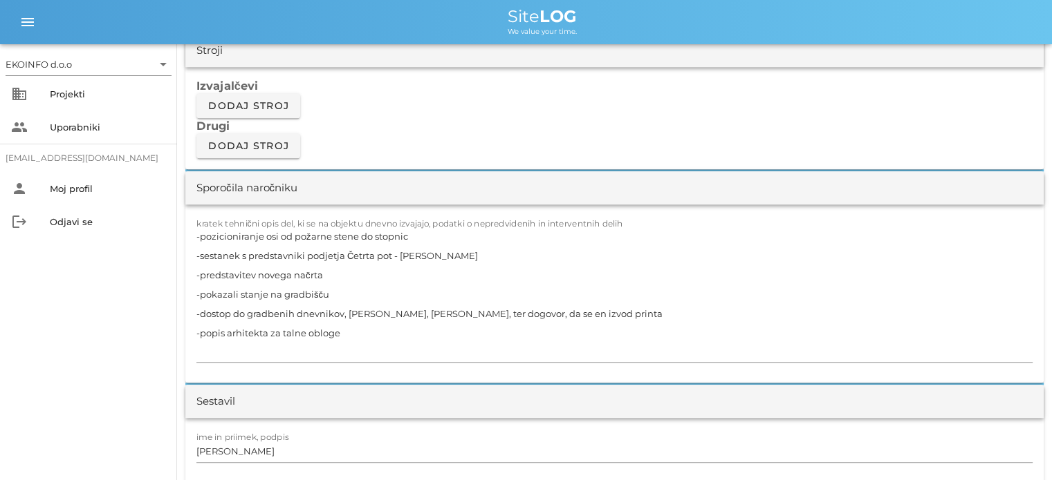
click at [357, 111] on div "Izvajalčevi Dodaj stroj Drugi Dodaj stroj" at bounding box center [614, 118] width 858 height 102
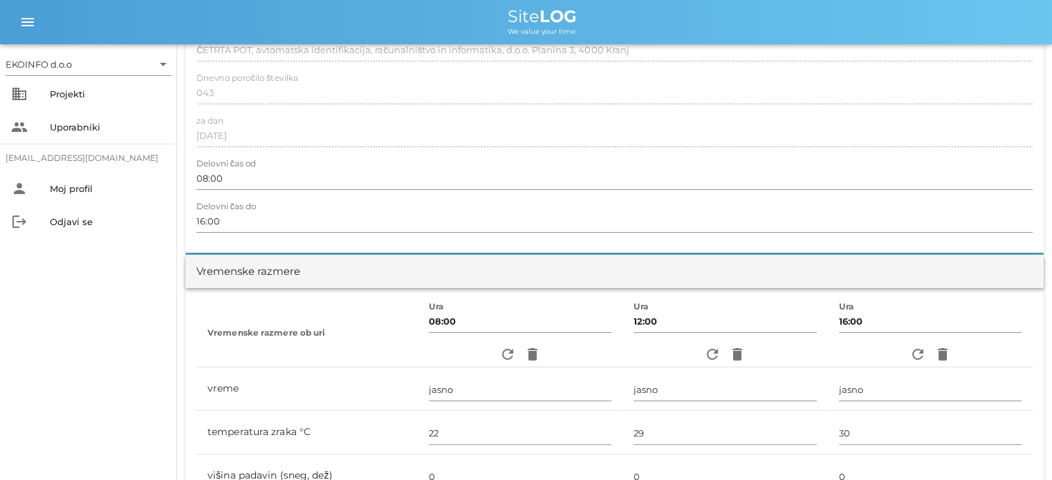
scroll to position [0, 0]
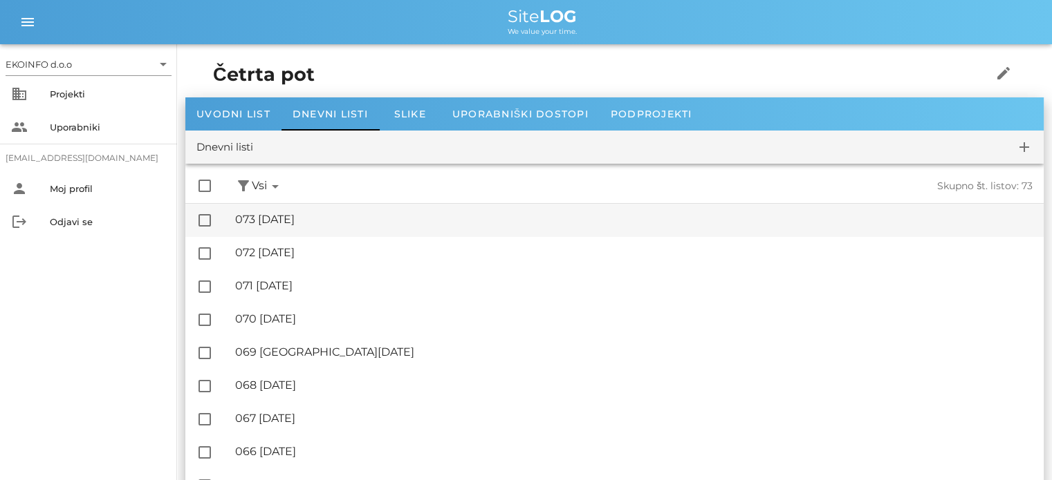
scroll to position [207, 0]
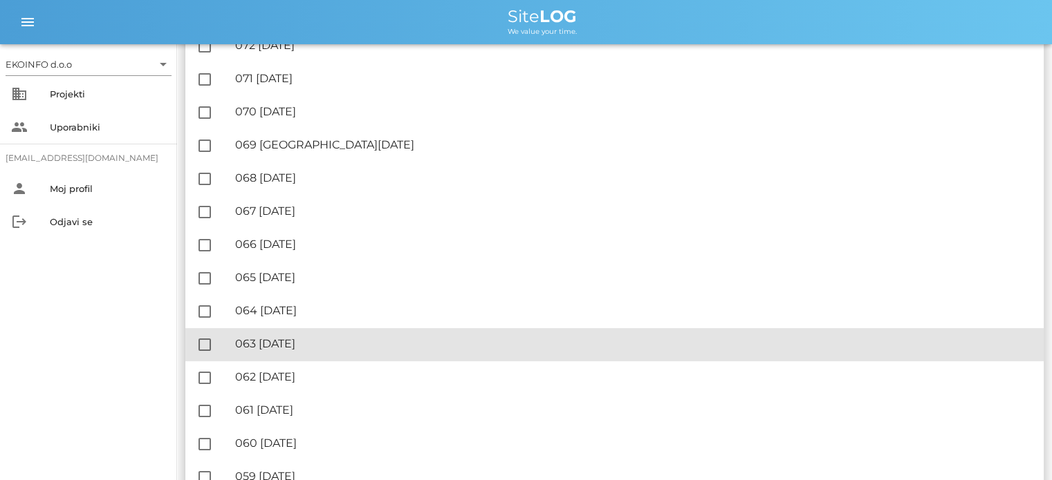
click at [313, 345] on div "🔏 063 [DATE]" at bounding box center [633, 343] width 797 height 13
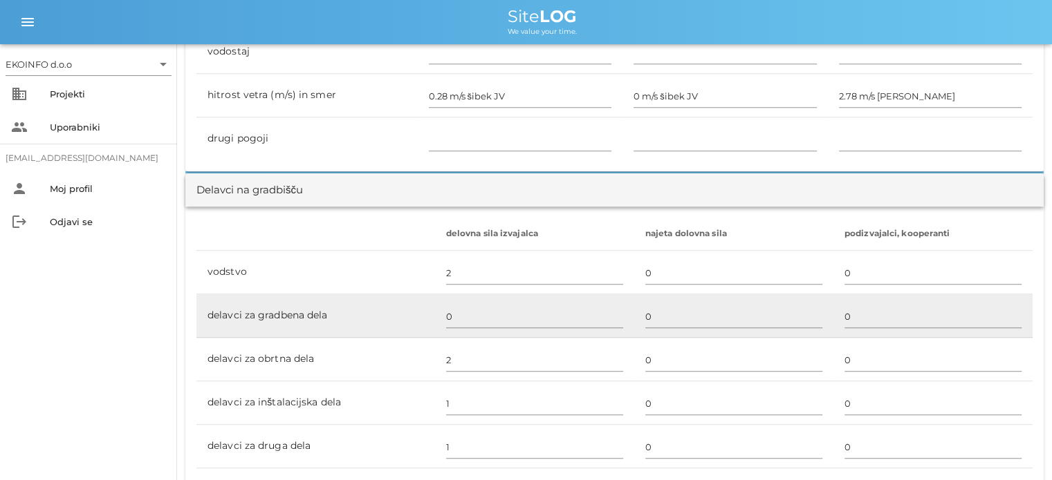
scroll to position [691, 0]
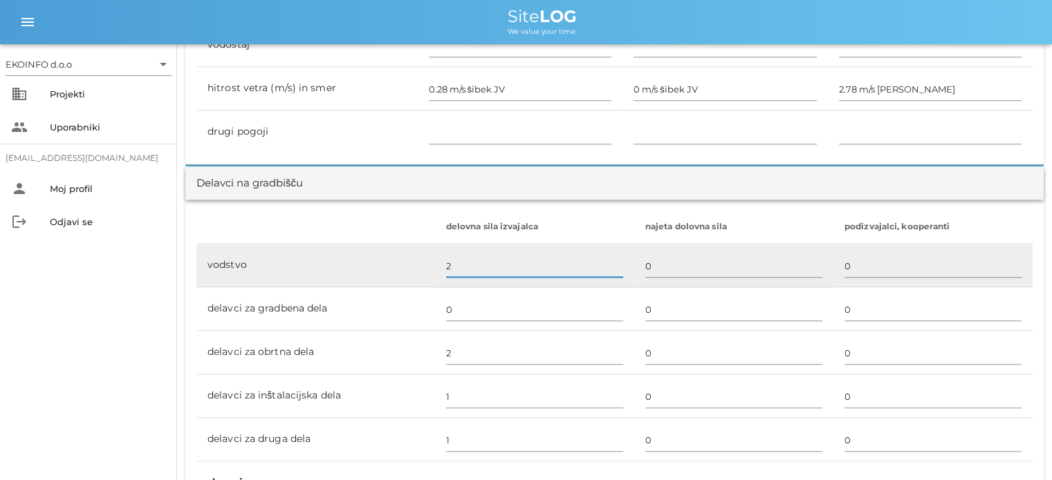
click at [447, 265] on input "2" at bounding box center [534, 266] width 177 height 22
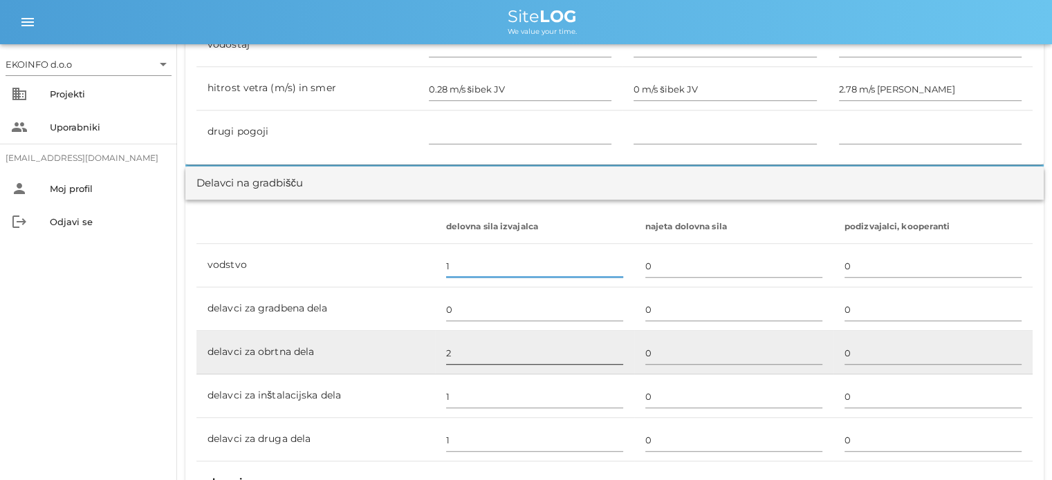
type input "1"
click at [454, 350] on input "2" at bounding box center [534, 353] width 177 height 22
type input "5"
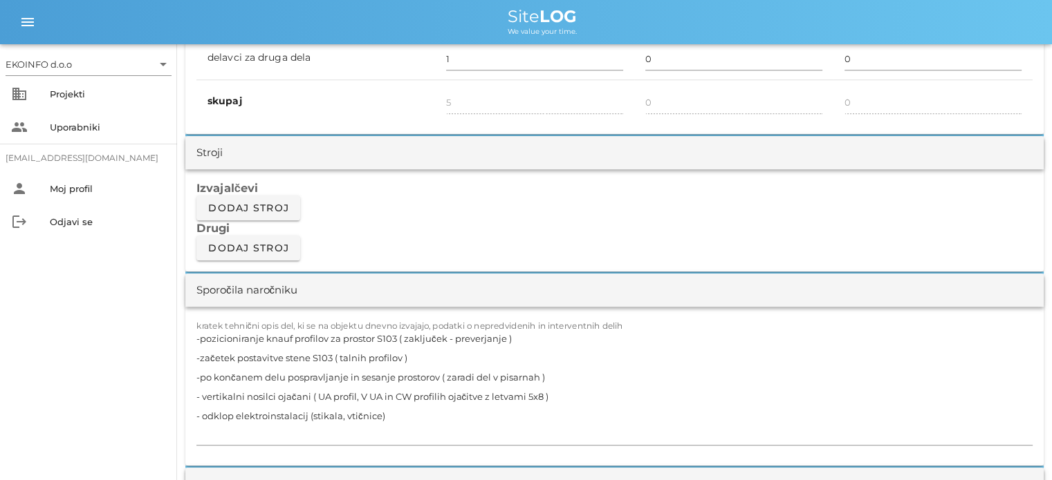
scroll to position [1106, 0]
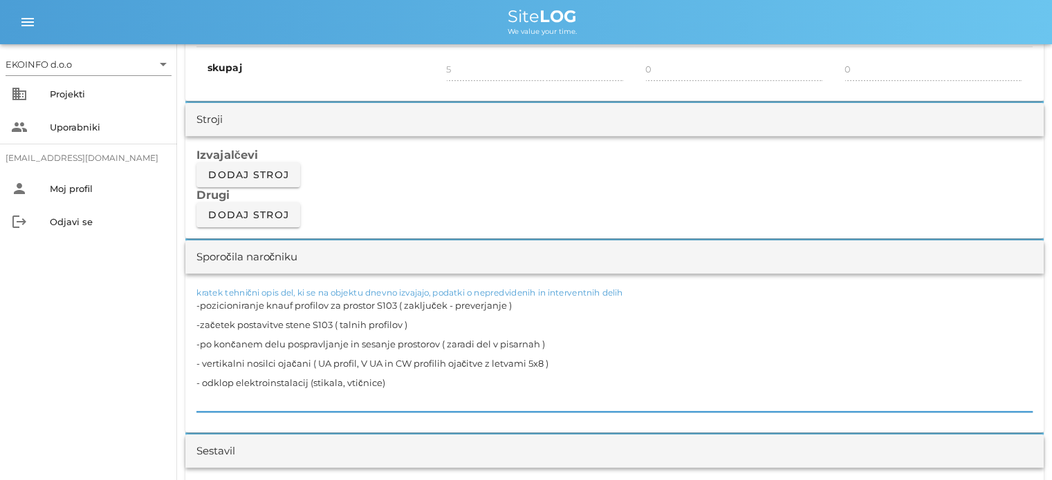
drag, startPoint x: 552, startPoint y: 360, endPoint x: 187, endPoint y: 358, distance: 365.0
click at [187, 358] on div "kratek tehnični opis del, ki se na objektu dnevno izvajajo, podatki o nepredvid…" at bounding box center [614, 353] width 858 height 159
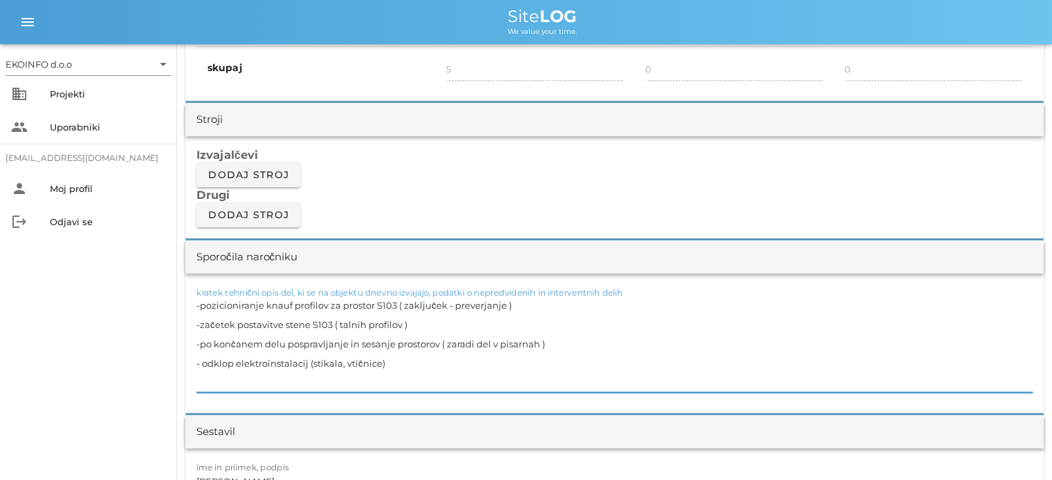
click at [426, 327] on textarea "-pozicioniranje knauf profilov za prostor S103 ( zaključek - preverjanje ) -zač…" at bounding box center [614, 344] width 836 height 97
click at [366, 324] on textarea "-pozicioniranje knauf profilov za prostor S103 ( zaključek - preverjanje ) -zač…" at bounding box center [614, 344] width 836 height 97
click at [416, 366] on textarea "-pozicioniranje knauf profilov za prostor S103 ( zaključek - preverjanje ) -zač…" at bounding box center [614, 344] width 836 height 97
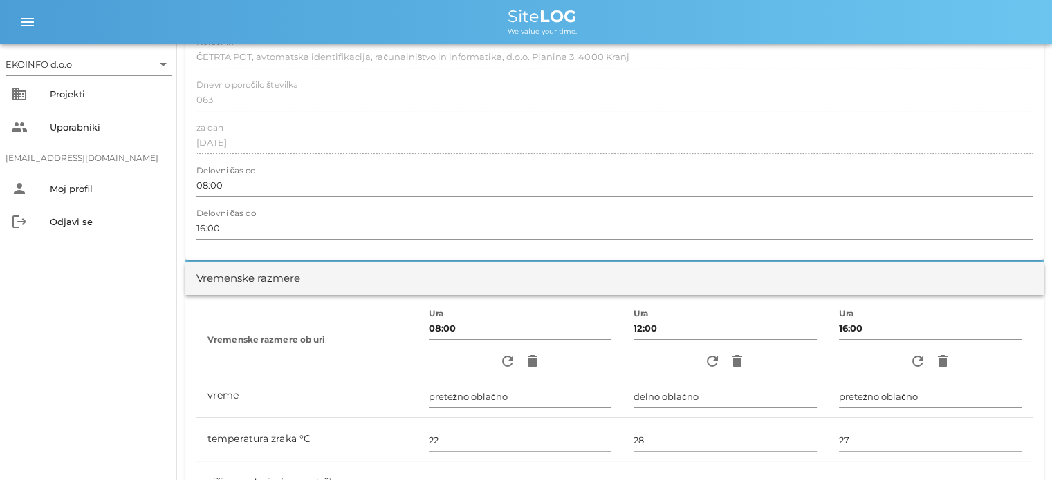
scroll to position [0, 0]
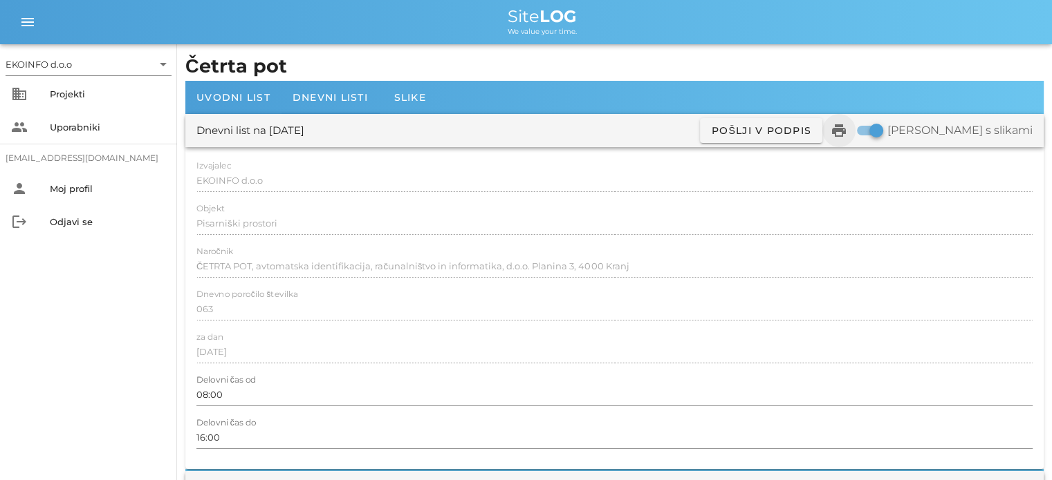
type textarea "-pozicioniranje knauf profilov za prostor S103 ( zaključek - preverjanje ) -zač…"
click at [847, 129] on icon "print" at bounding box center [838, 130] width 17 height 17
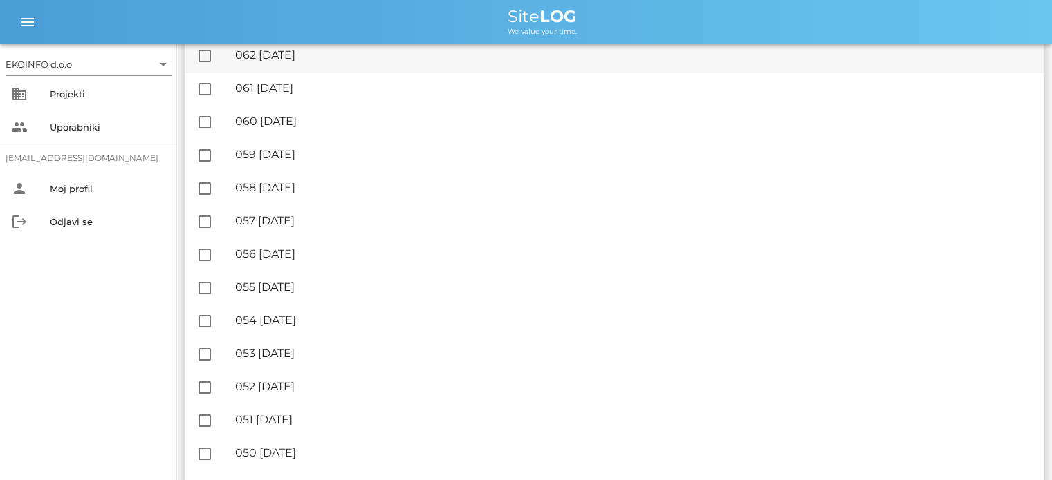
scroll to position [622, 0]
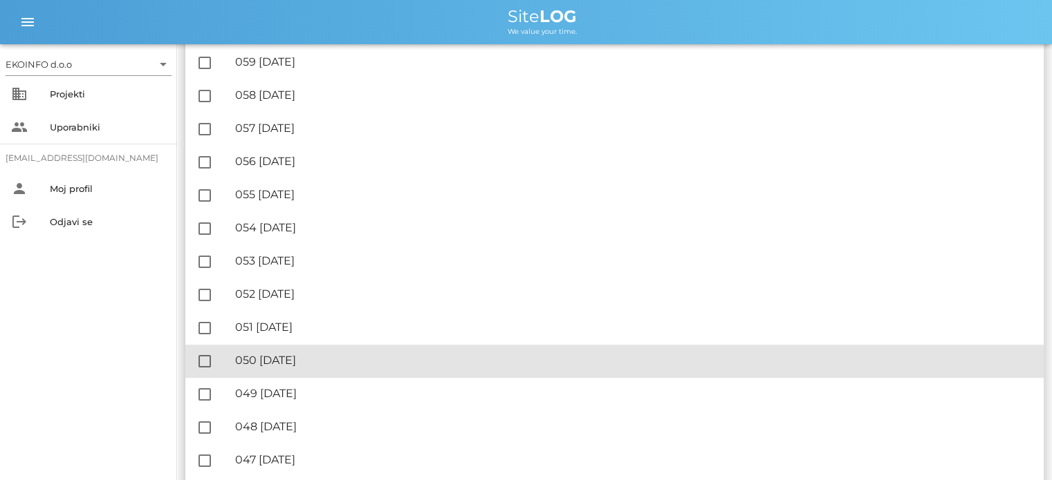
click at [305, 360] on div "🔏 050 [DATE]" at bounding box center [633, 360] width 797 height 13
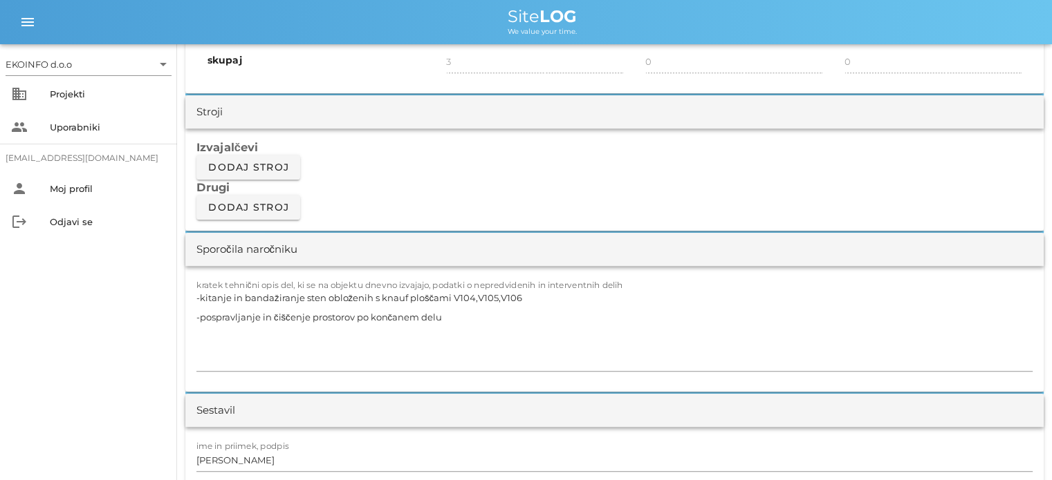
scroll to position [1175, 0]
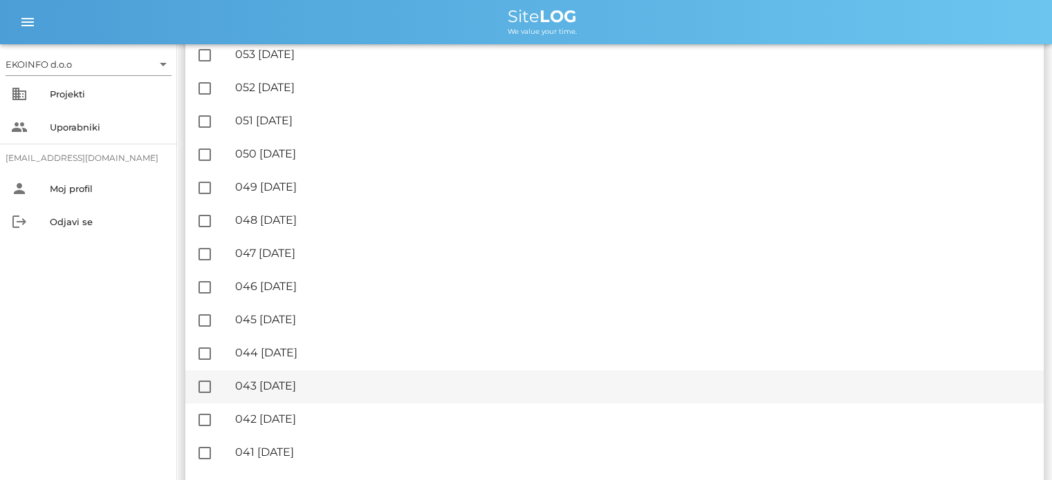
scroll to position [830, 0]
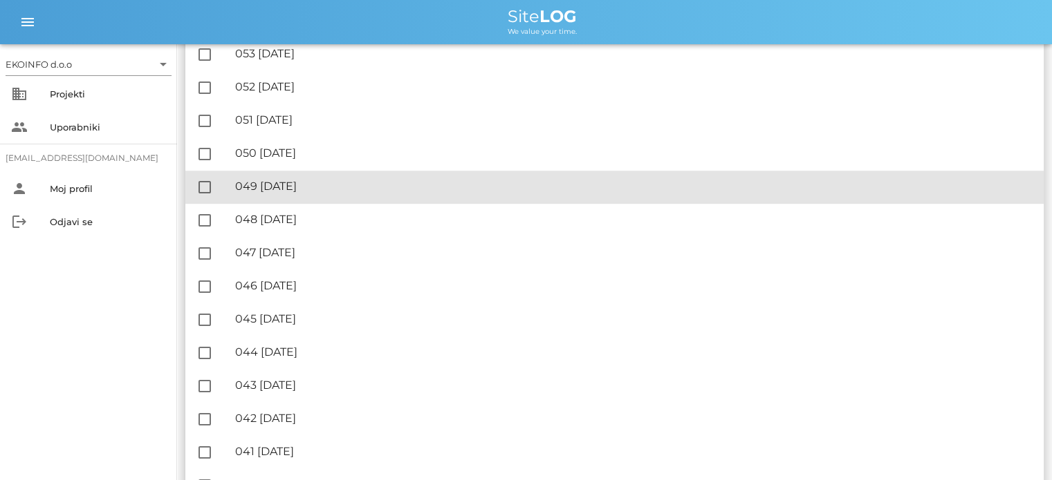
click at [310, 188] on div "🔏 049 [DATE]" at bounding box center [633, 186] width 797 height 13
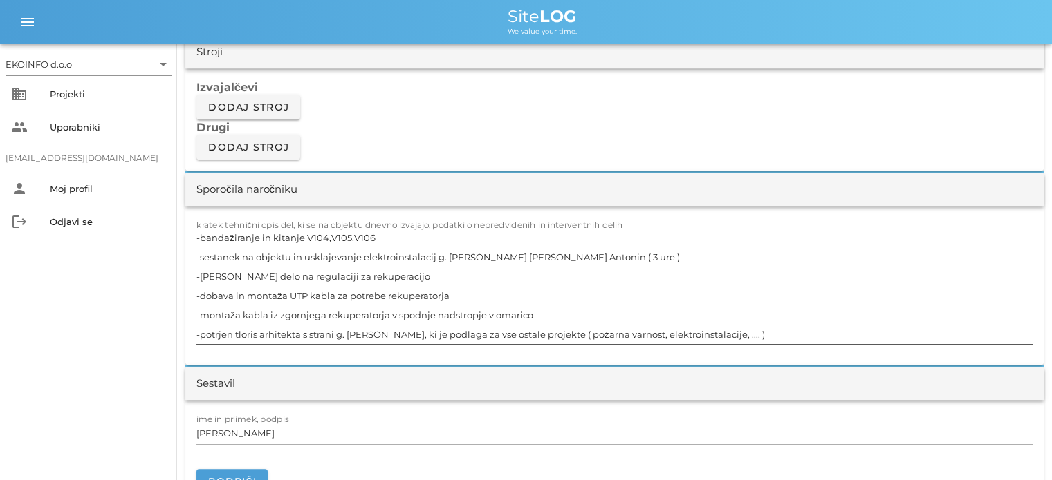
scroll to position [1175, 0]
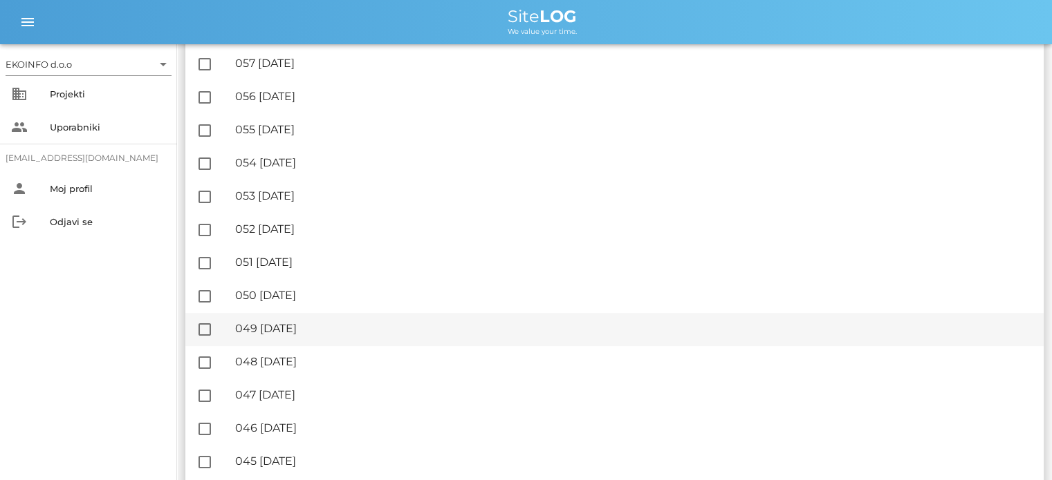
scroll to position [691, 0]
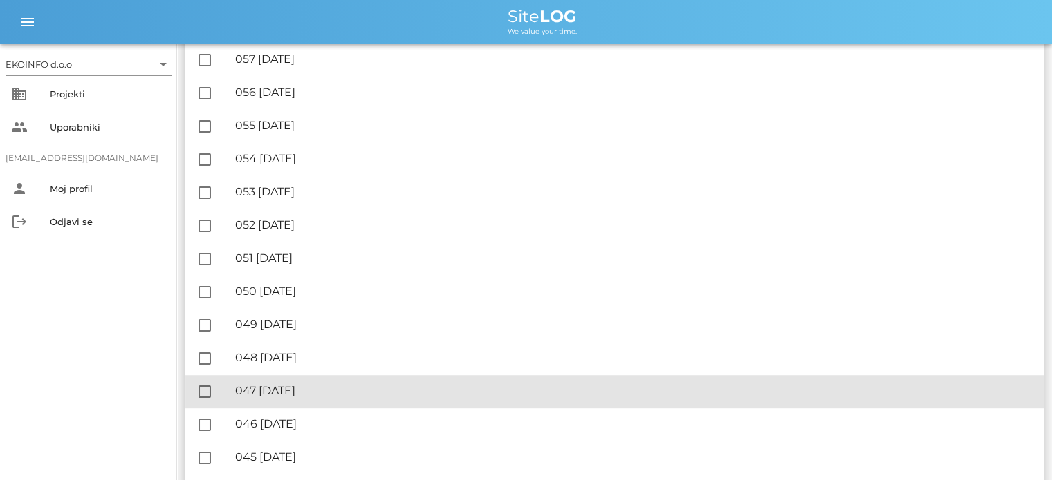
click at [309, 395] on div "🔏 047 [DATE]" at bounding box center [633, 390] width 797 height 13
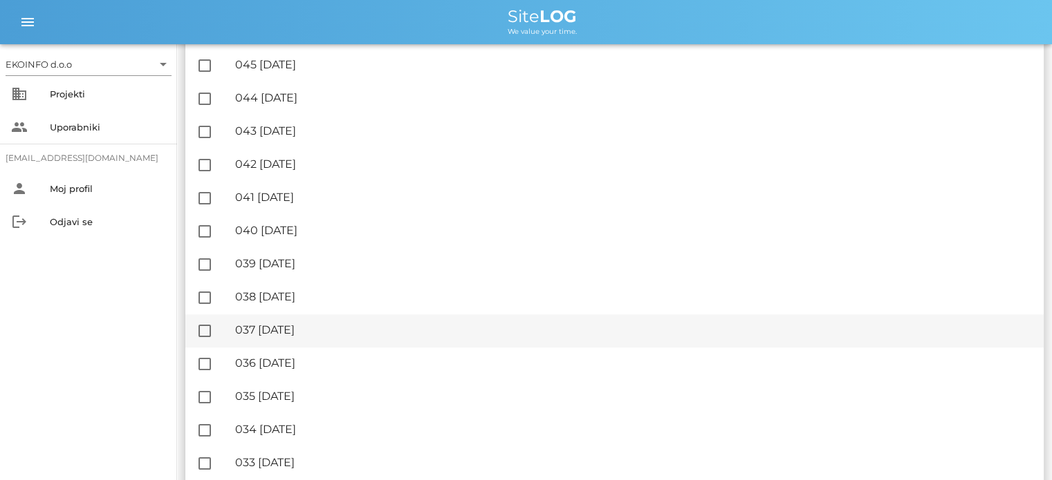
scroll to position [1106, 0]
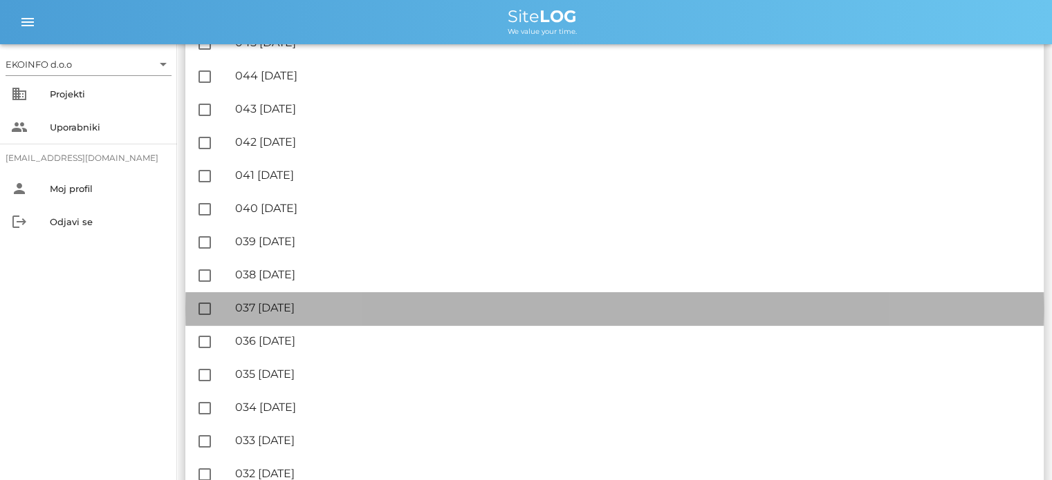
click at [325, 304] on div "🔏 037 [DATE]" at bounding box center [633, 307] width 797 height 13
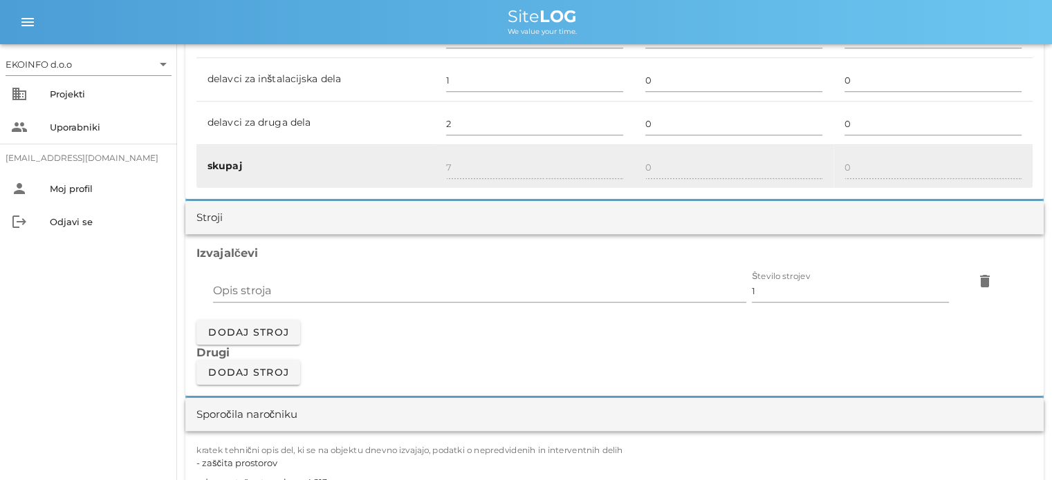
scroll to position [1244, 0]
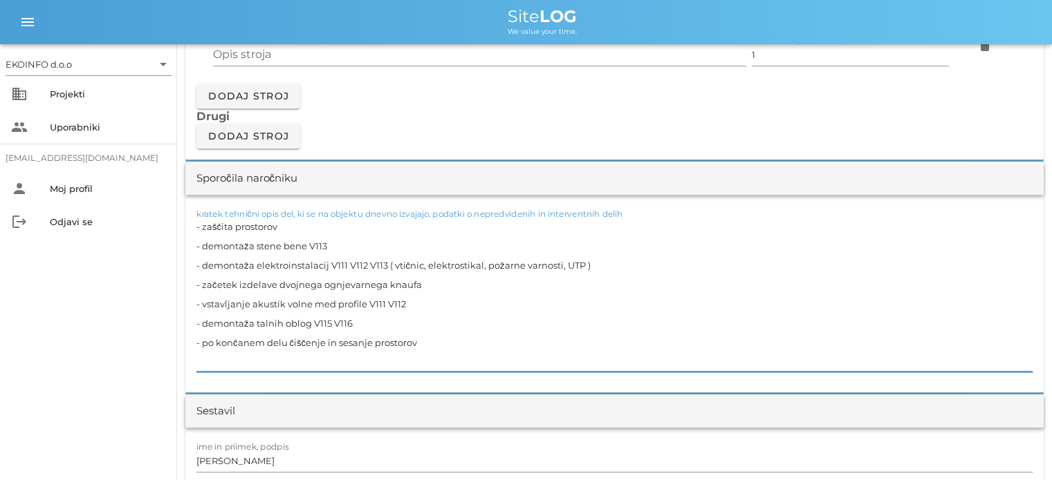
drag, startPoint x: 410, startPoint y: 301, endPoint x: 203, endPoint y: 299, distance: 207.4
click at [203, 299] on textarea "- zaščita prostorov - demontaža stene bene V113 - demontaža elektroinstalacij V…" at bounding box center [614, 294] width 836 height 155
click at [426, 284] on textarea "- zaščita prostorov - demontaža stene bene V113 - demontaža elektroinstalacij V…" at bounding box center [614, 294] width 836 height 155
paste textarea "vstavljanje akustik volne med profile V111 V112"
drag, startPoint x: 404, startPoint y: 304, endPoint x: 189, endPoint y: 299, distance: 215.1
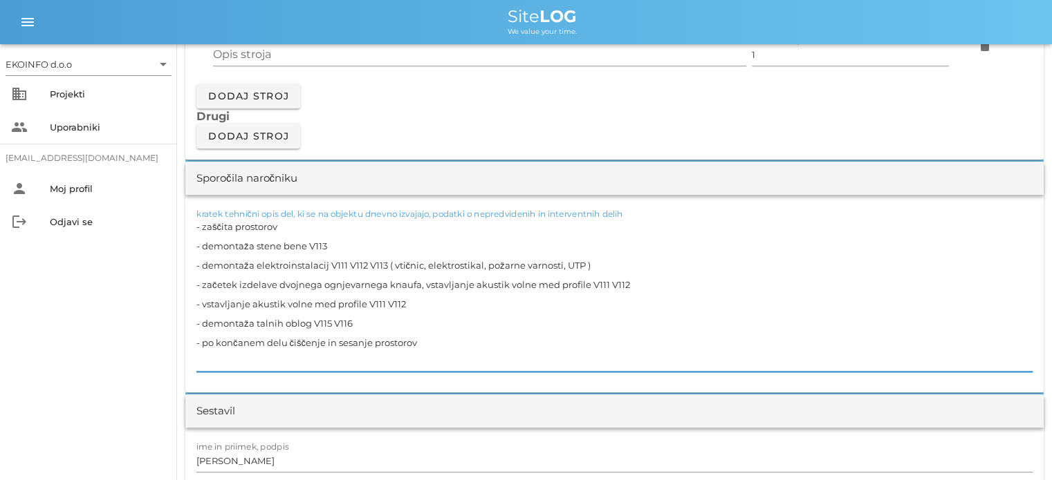
click at [189, 299] on div "kratek tehnični opis del, ki se na objektu dnevno izvajajo, podatki o nepredvid…" at bounding box center [614, 294] width 858 height 198
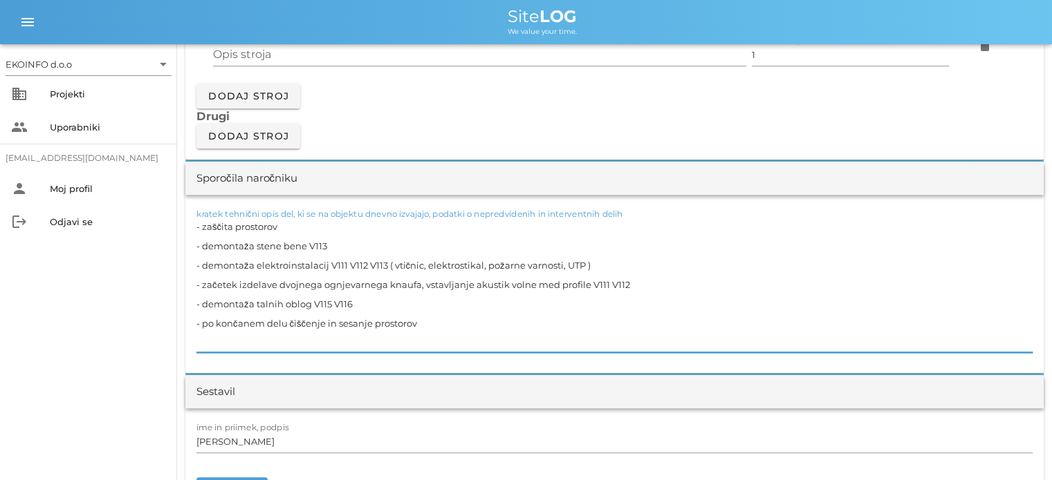
click at [364, 301] on textarea "- zaščita prostorov - demontaža stene bene V113 - demontaža elektroinstalacij V…" at bounding box center [614, 285] width 836 height 136
type textarea "- zaščita prostorov - demontaža stene bene V113 - demontaža elektroinstalacij V…"
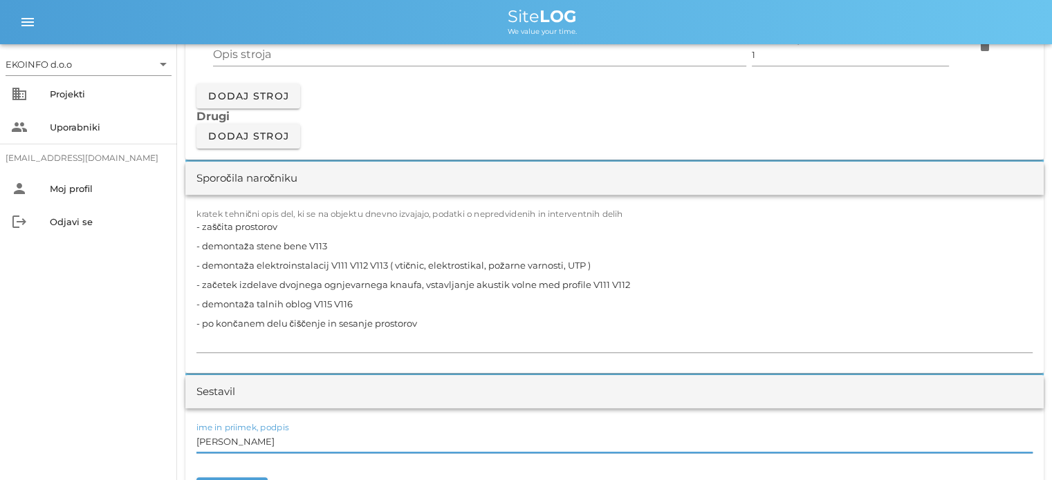
click at [255, 446] on input "[PERSON_NAME]" at bounding box center [614, 442] width 836 height 22
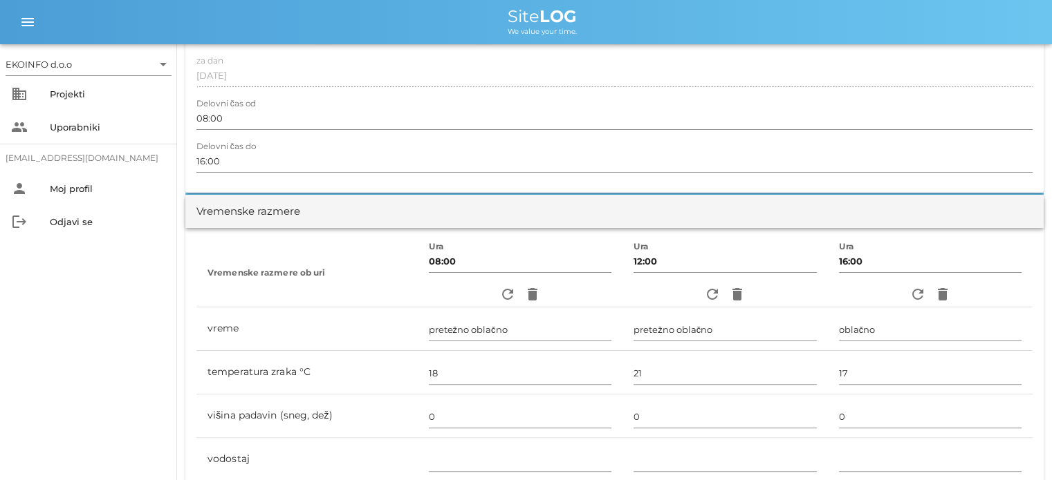
scroll to position [0, 0]
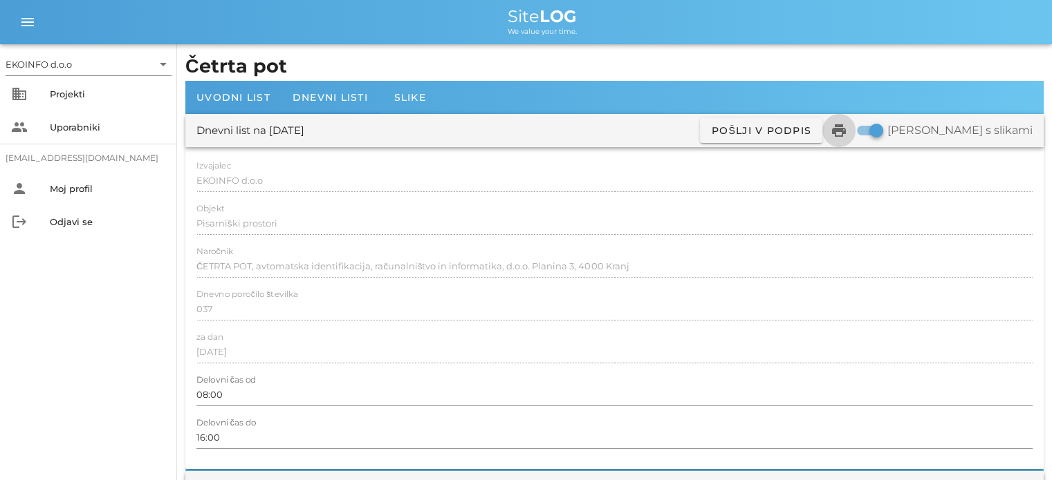
click at [847, 135] on icon "print" at bounding box center [838, 130] width 17 height 17
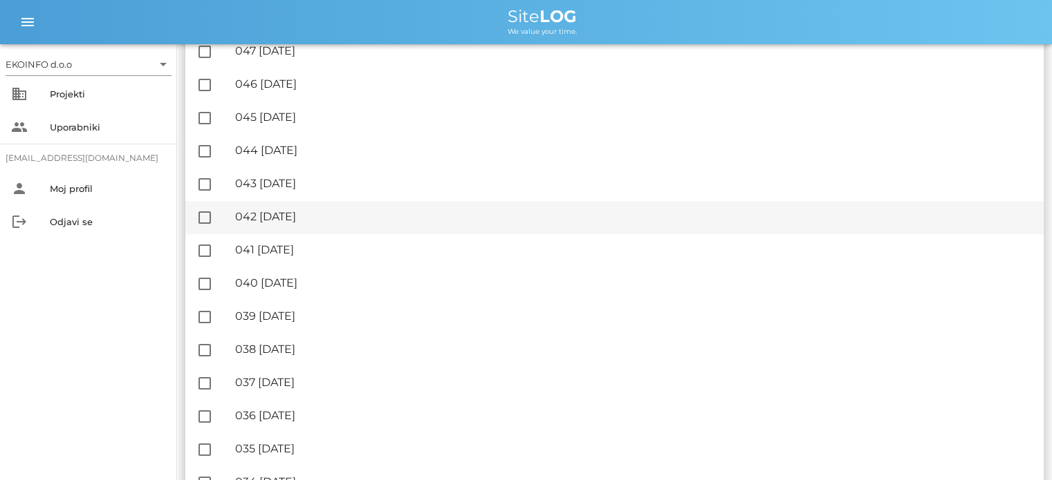
scroll to position [1106, 0]
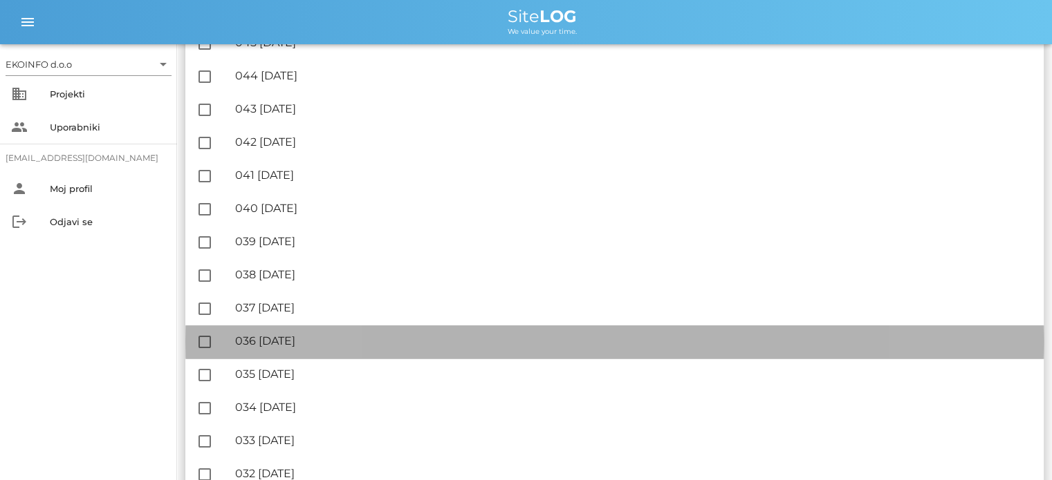
click at [279, 342] on div "🔏 036 [DATE]" at bounding box center [633, 341] width 797 height 13
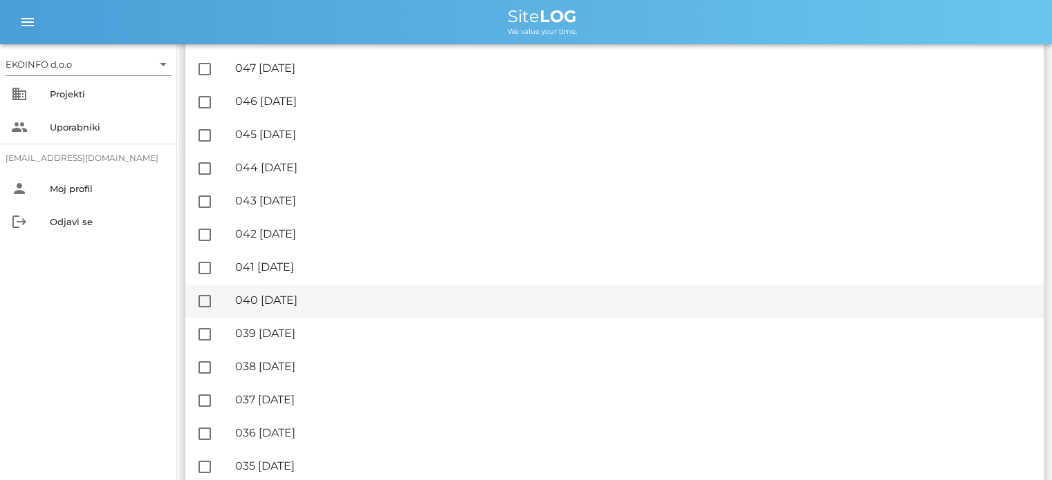
scroll to position [1106, 0]
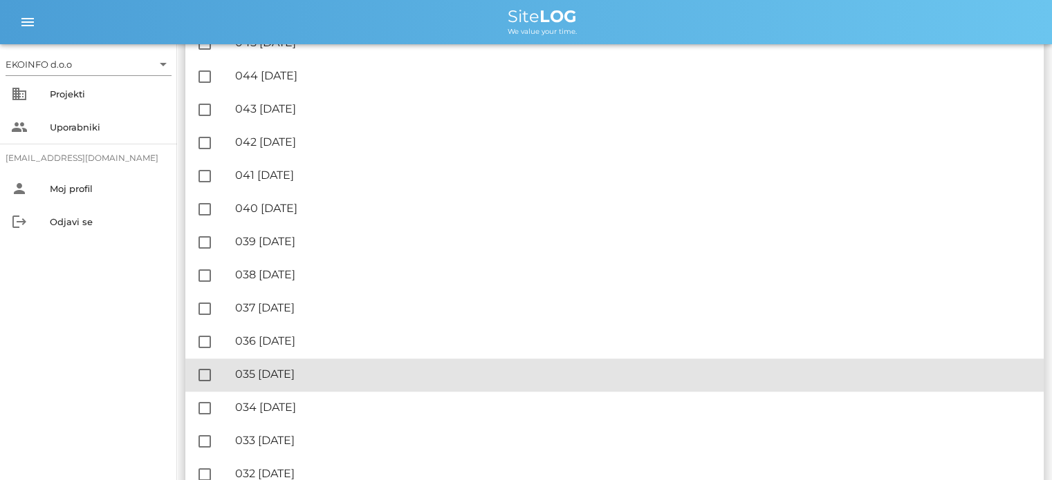
click at [315, 373] on div "🔏 035 [DATE]" at bounding box center [633, 374] width 797 height 13
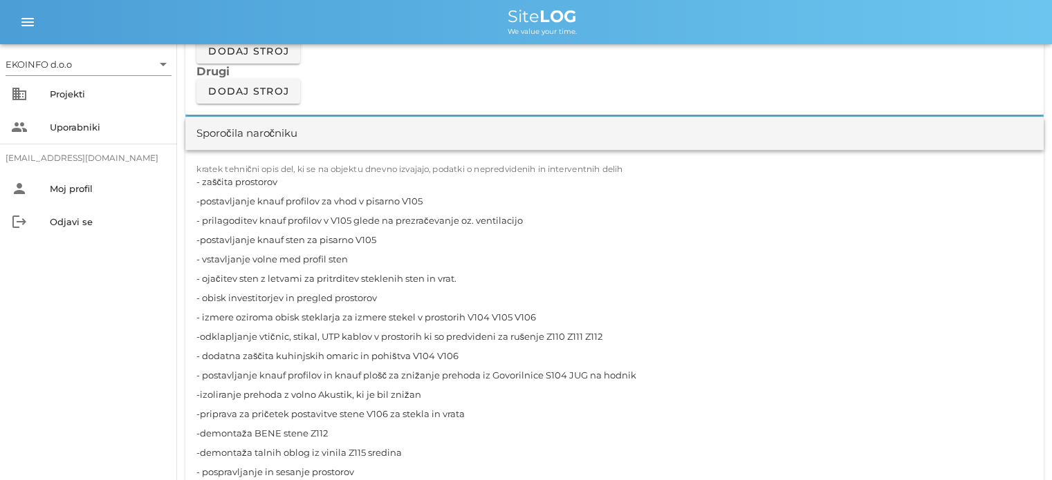
scroll to position [1383, 0]
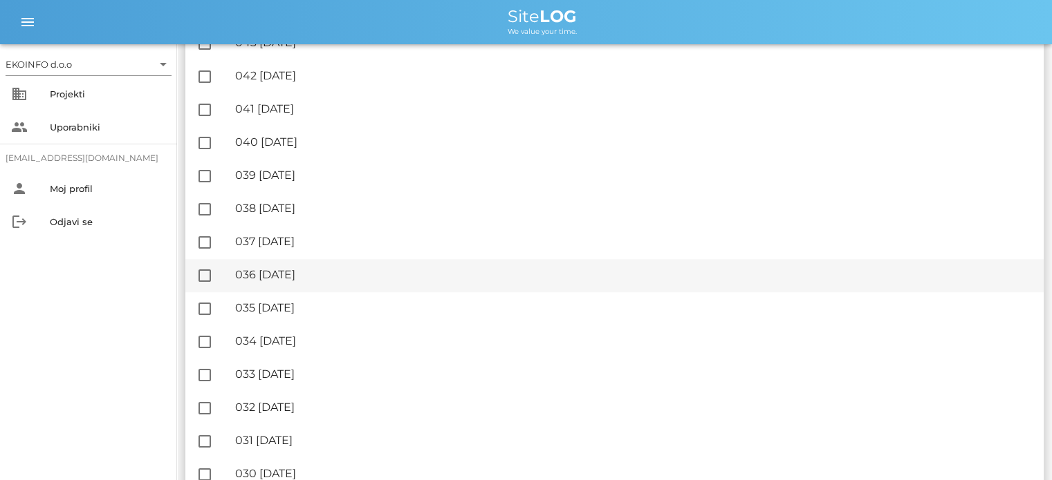
scroll to position [1175, 0]
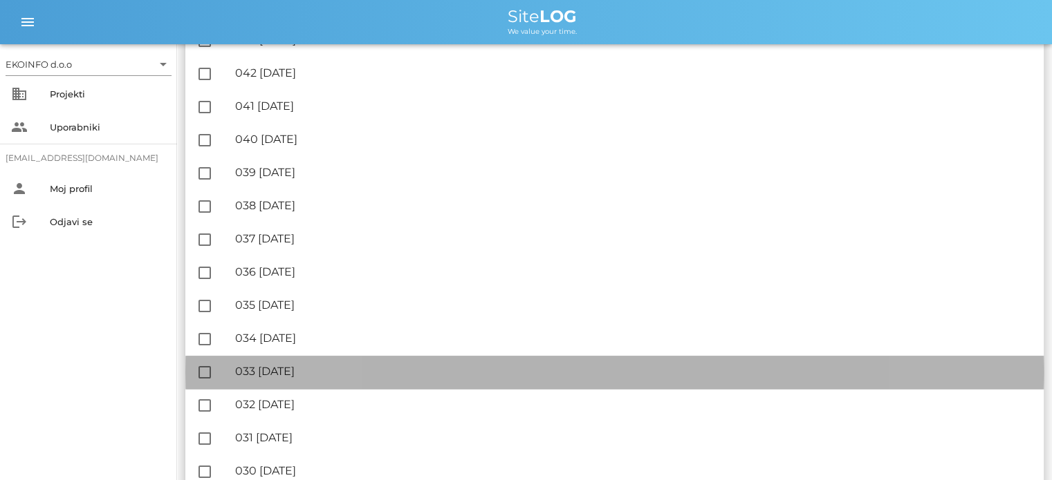
click at [293, 371] on div "🔏 033 [DATE]" at bounding box center [633, 371] width 797 height 13
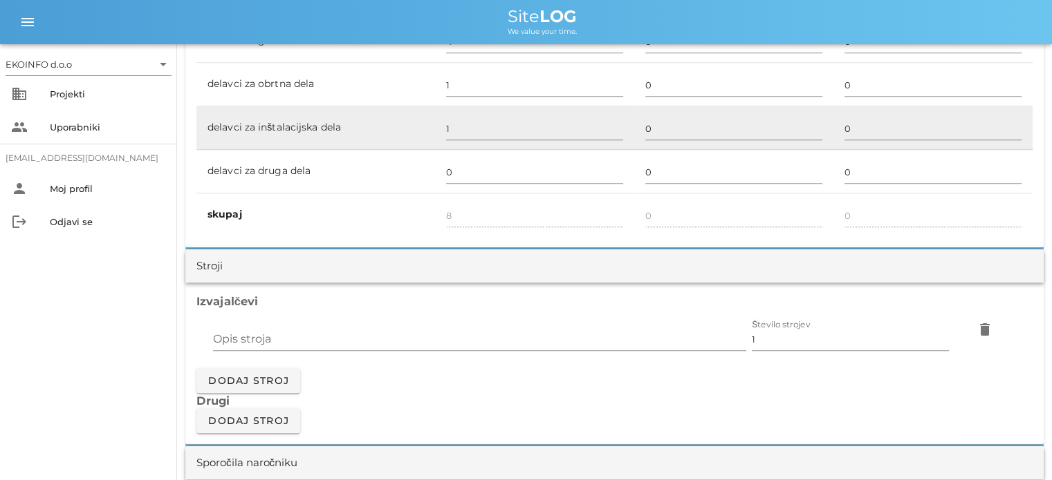
scroll to position [968, 0]
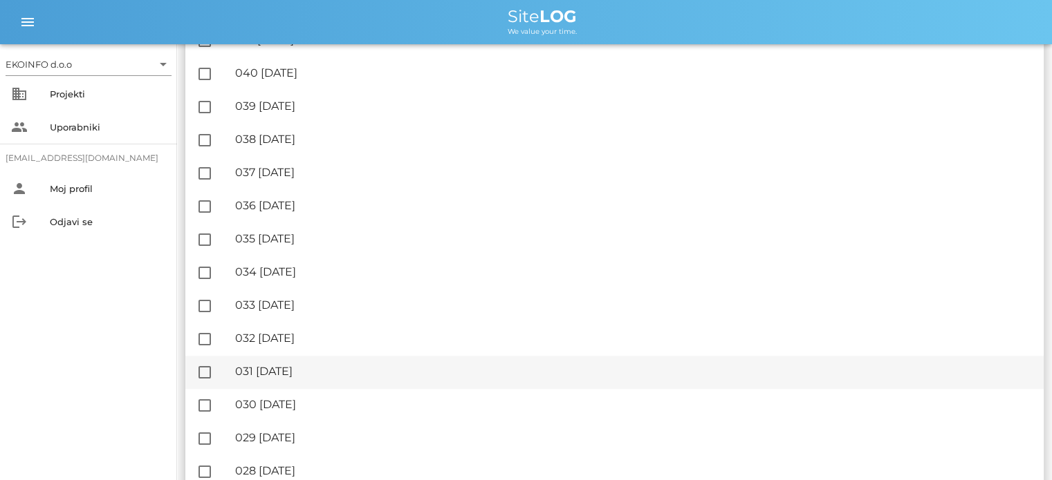
scroll to position [1314, 0]
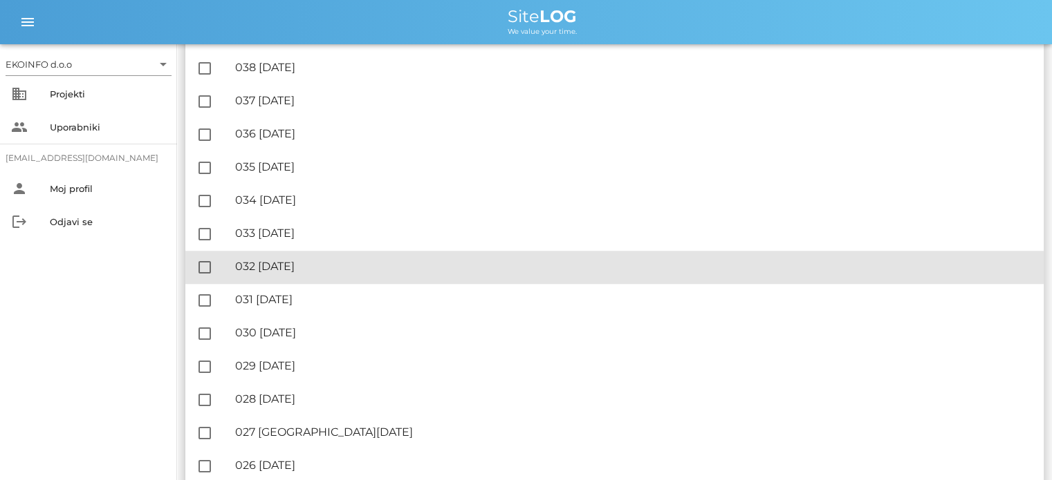
click at [306, 265] on div "🔏 032 [DATE]" at bounding box center [633, 266] width 797 height 13
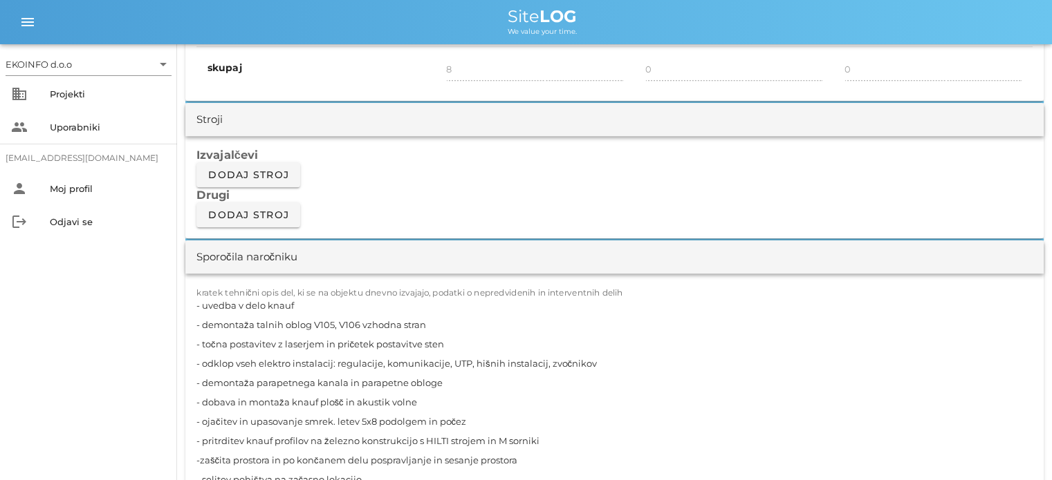
scroll to position [1175, 0]
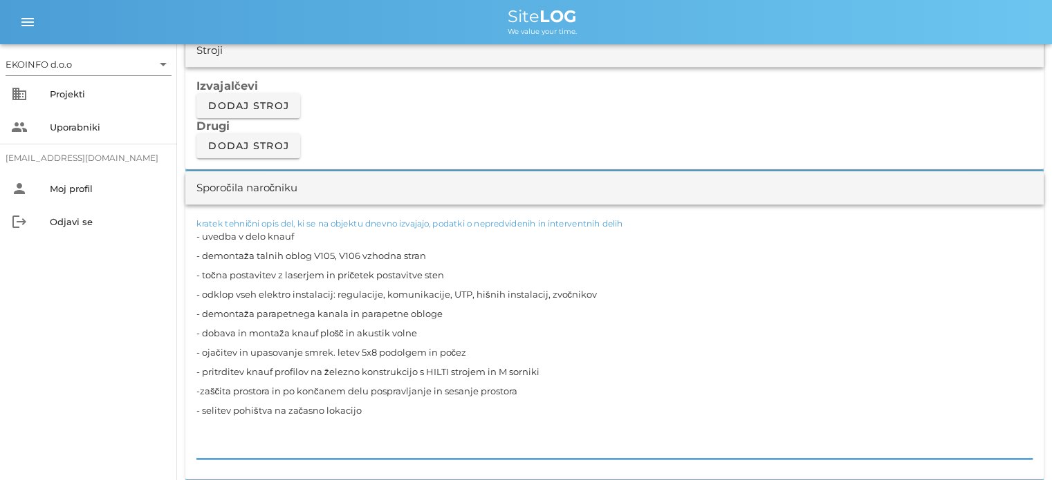
click at [416, 331] on textarea "- uvedba v delo knauf - demontaža talnih oblog V105, V106 vzhodna stran - točna…" at bounding box center [614, 343] width 836 height 232
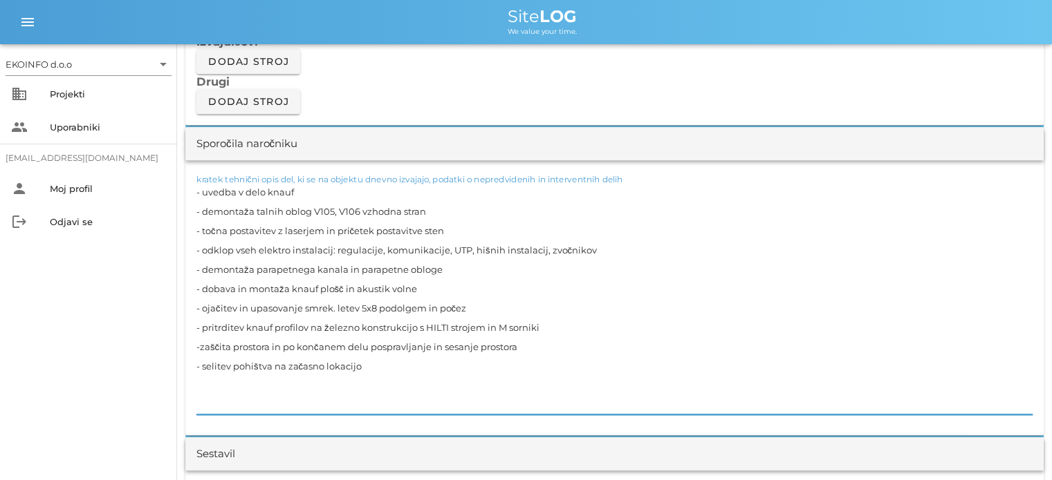
scroll to position [1244, 0]
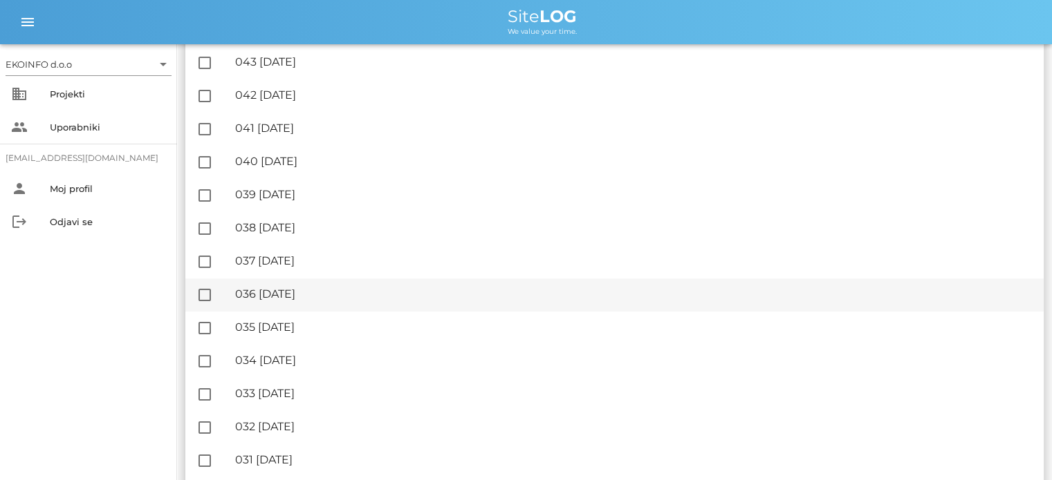
scroll to position [1244, 0]
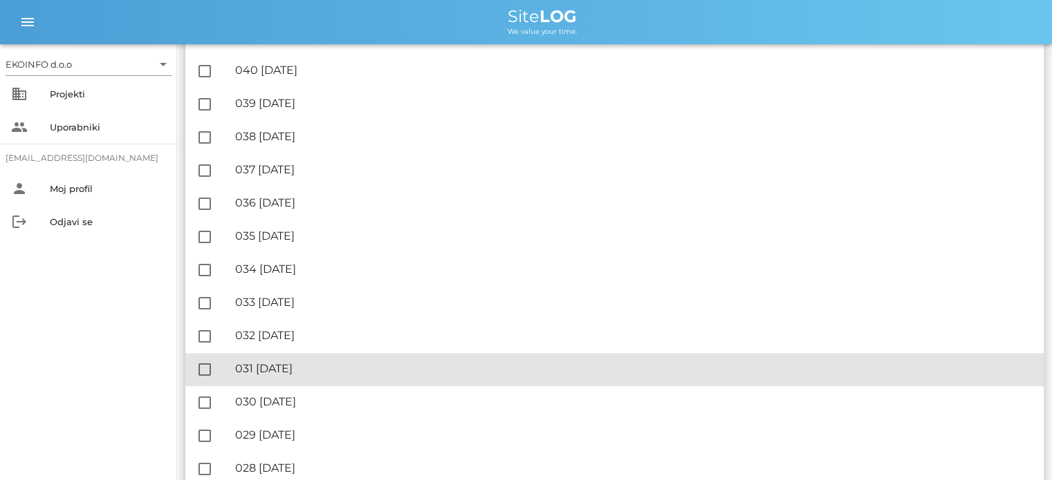
click at [308, 369] on div "🔏 031 [DATE]" at bounding box center [633, 368] width 797 height 13
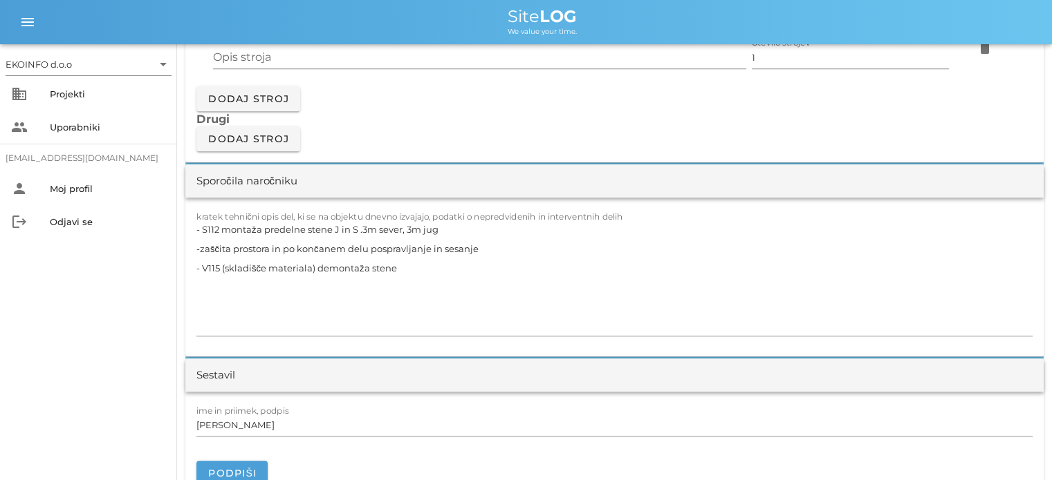
scroll to position [1244, 0]
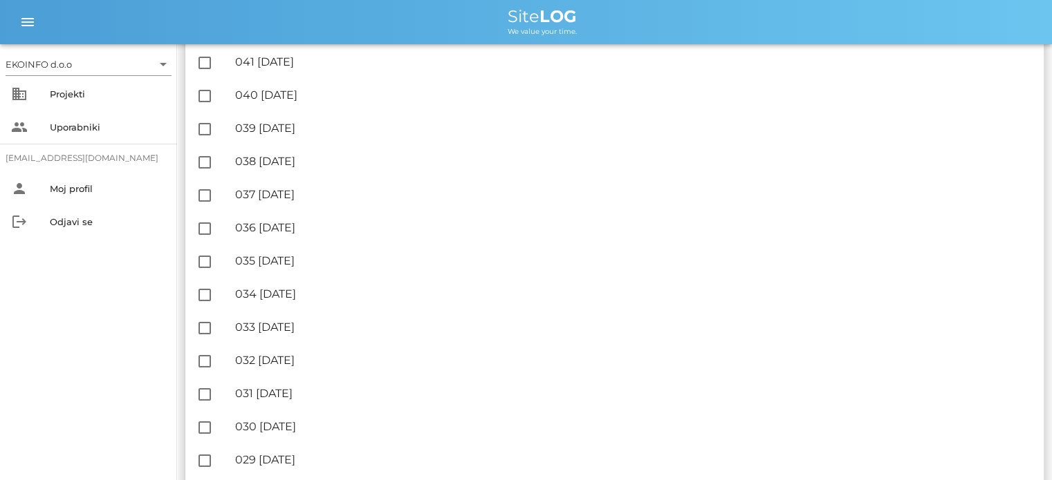
scroll to position [1244, 0]
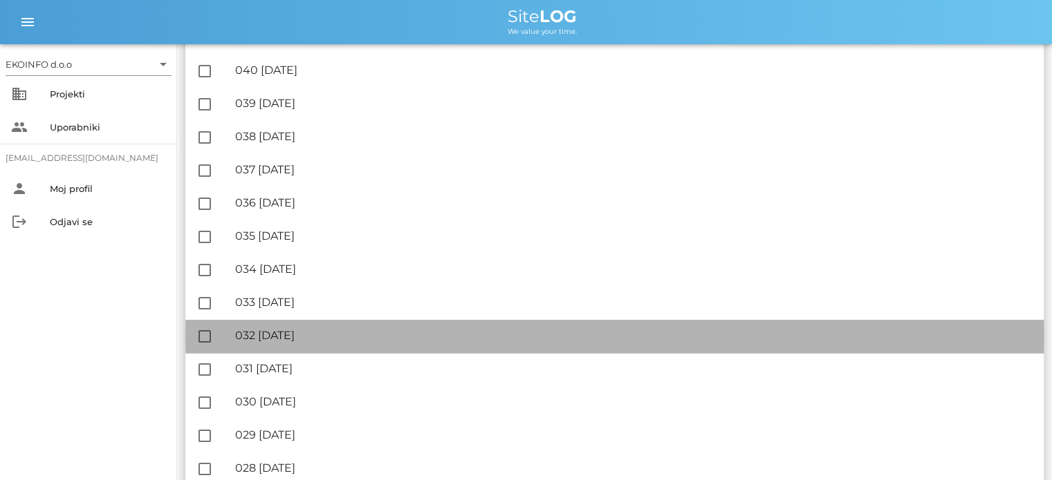
click at [310, 337] on div "🔏 032 [DATE]" at bounding box center [633, 335] width 797 height 13
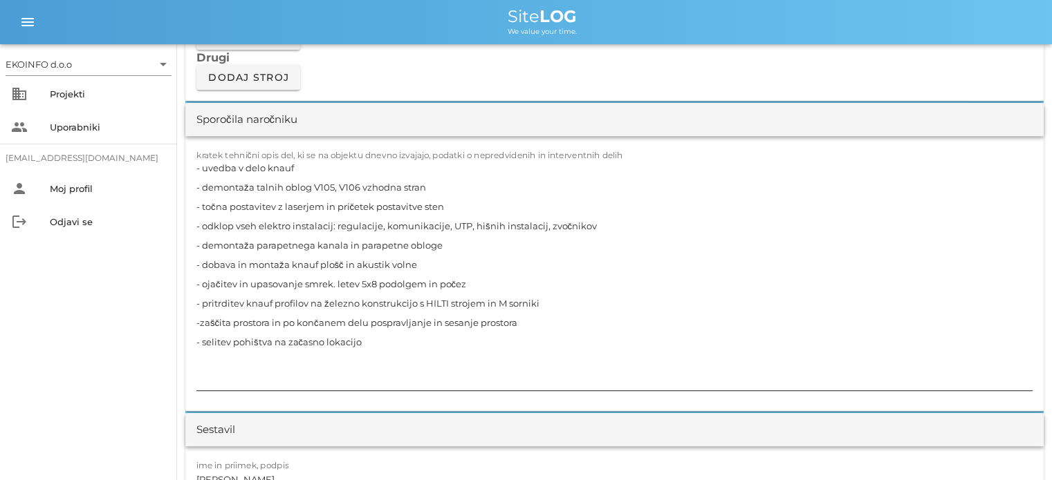
scroll to position [1244, 0]
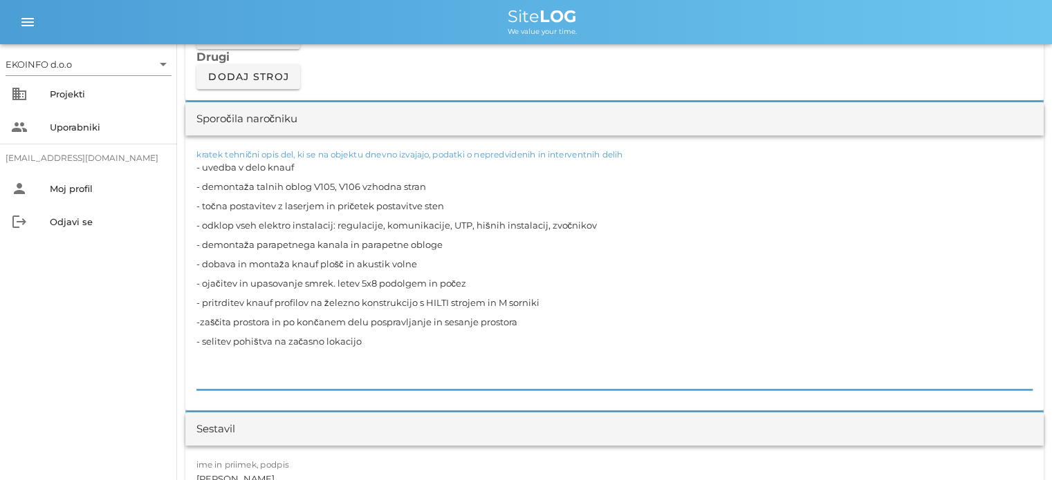
click at [427, 262] on textarea "- uvedba v delo knauf - demontaža talnih oblog V105, V106 vzhodna stran - točna…" at bounding box center [614, 274] width 836 height 232
click at [374, 339] on textarea "- uvedba v delo knauf - demontaža talnih oblog V105, V106 vzhodna stran - točna…" at bounding box center [614, 274] width 836 height 232
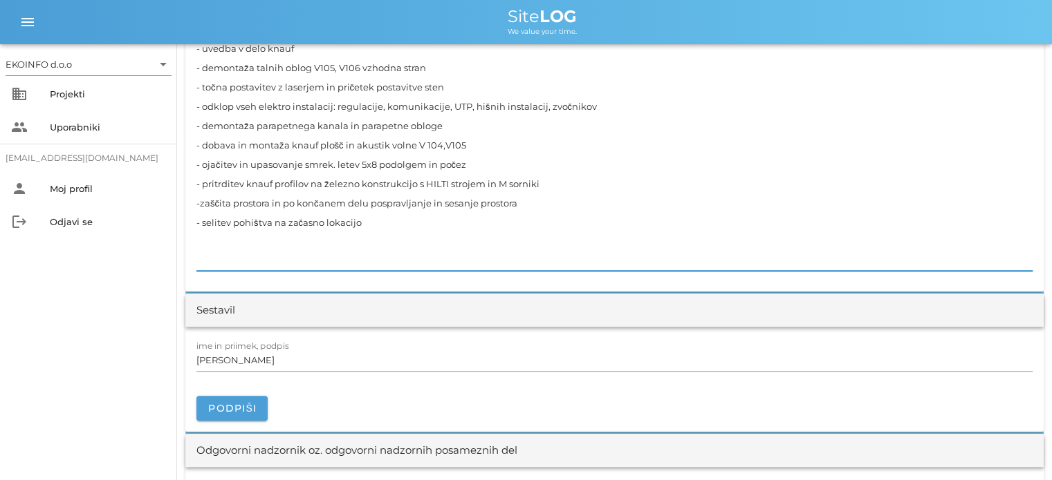
scroll to position [1383, 0]
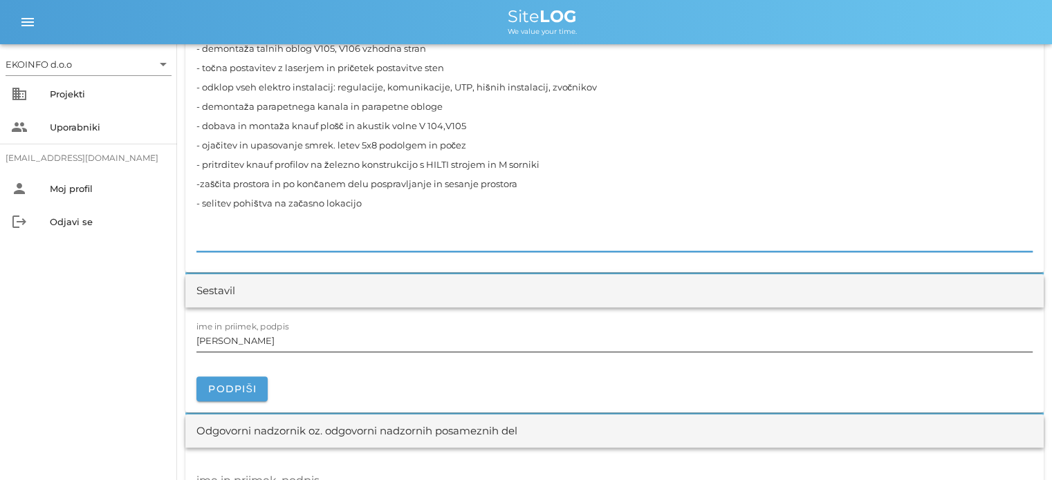
click at [261, 345] on input "[PERSON_NAME]" at bounding box center [614, 341] width 836 height 22
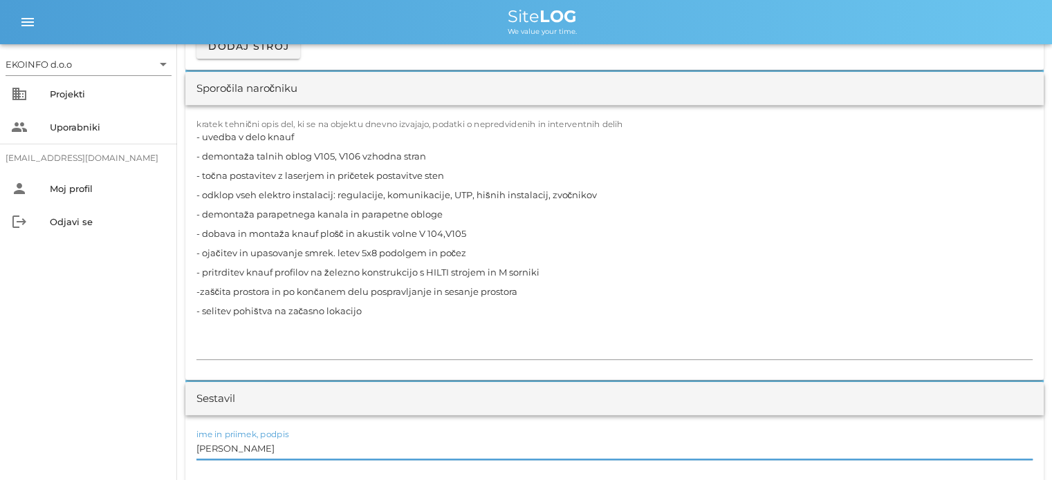
scroll to position [1314, 0]
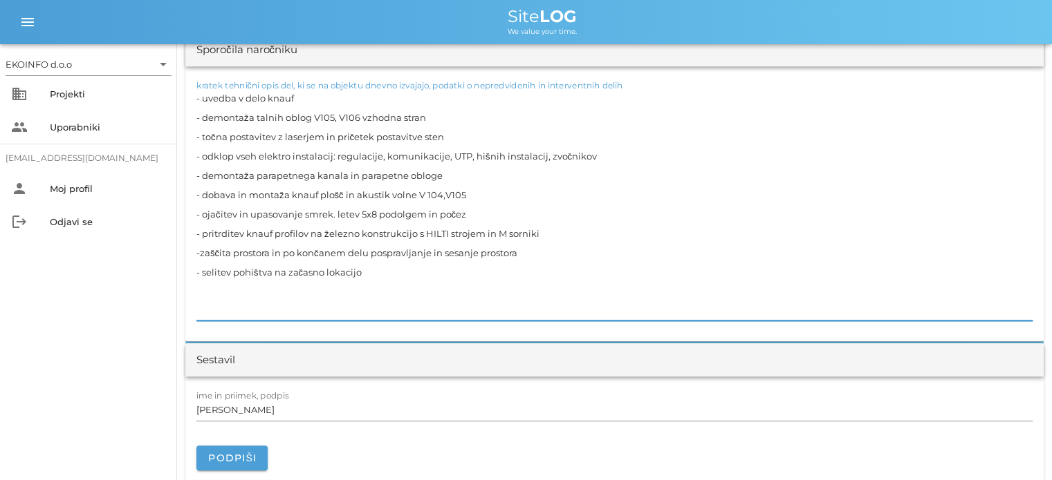
drag, startPoint x: 466, startPoint y: 192, endPoint x: 196, endPoint y: 198, distance: 270.4
click at [196, 198] on div "kratek tehnični opis del, ki se na objektu dnevno izvajajo, podatki o nepredvid…" at bounding box center [614, 203] width 858 height 275
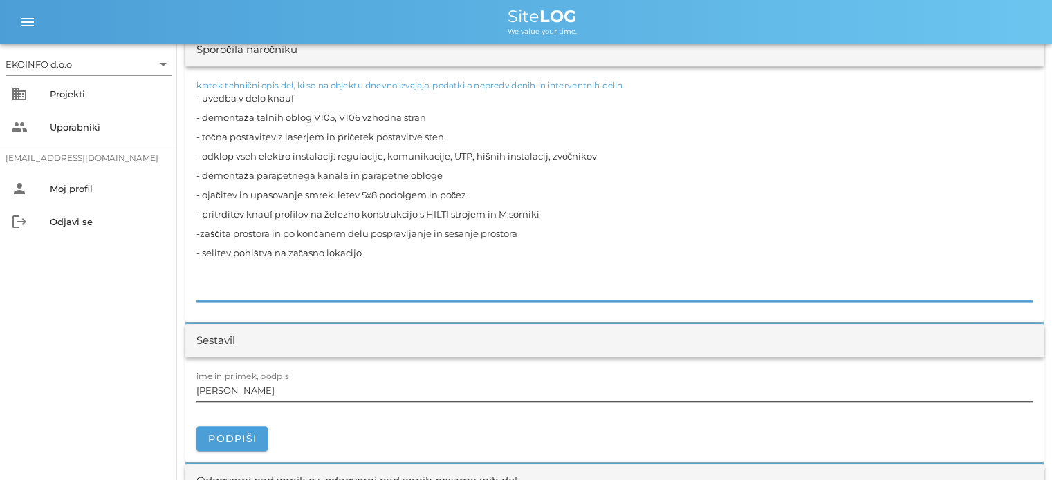
type textarea "- uvedba v delo knauf - demontaža talnih oblog V105, V106 vzhodna stran - točna…"
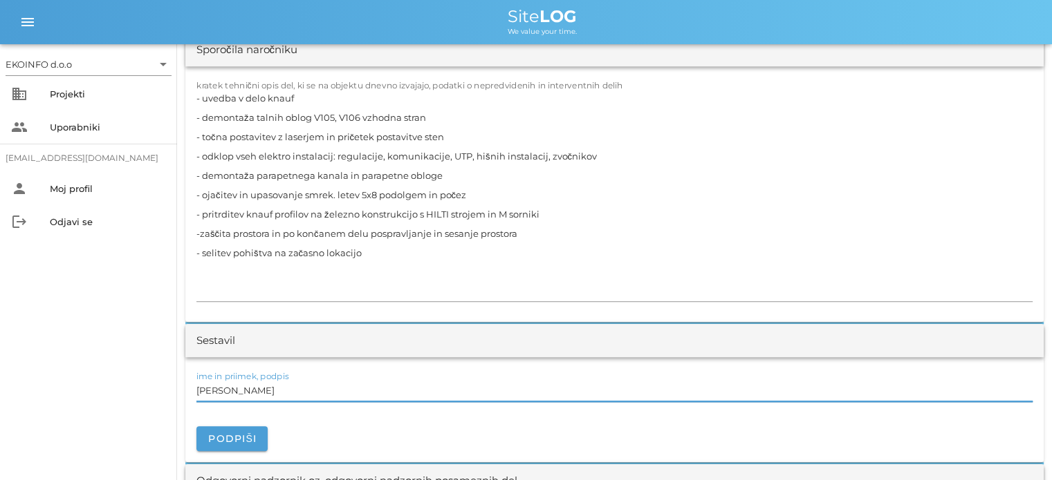
click at [257, 388] on input "[PERSON_NAME]" at bounding box center [614, 391] width 836 height 22
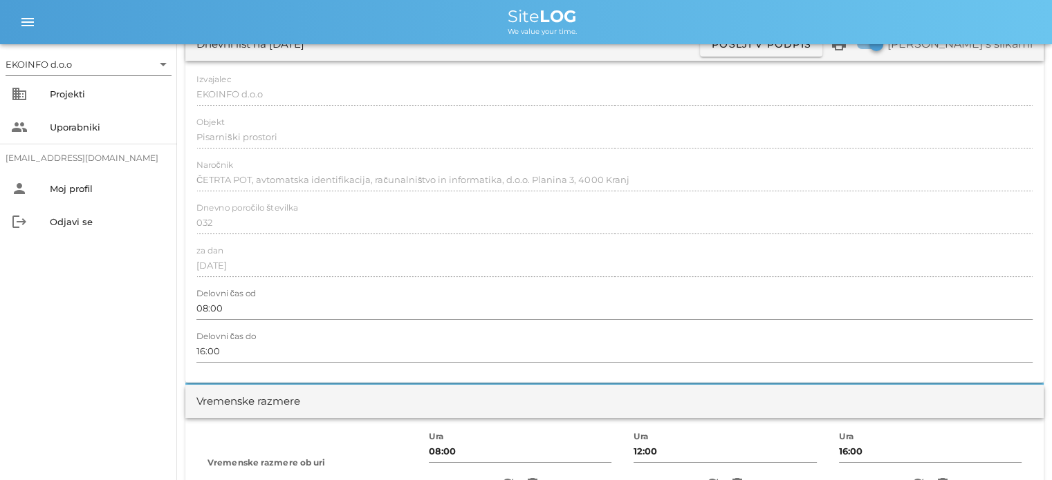
scroll to position [0, 0]
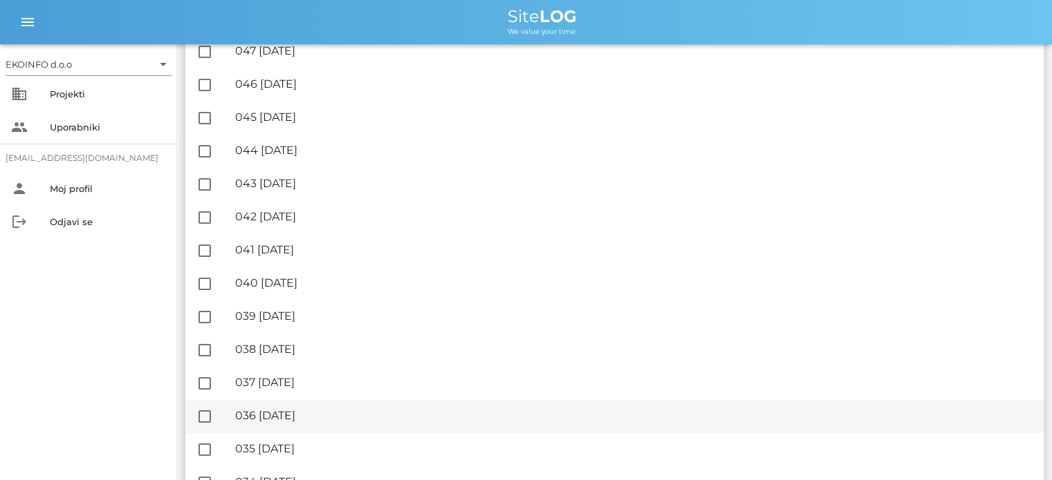
scroll to position [1106, 0]
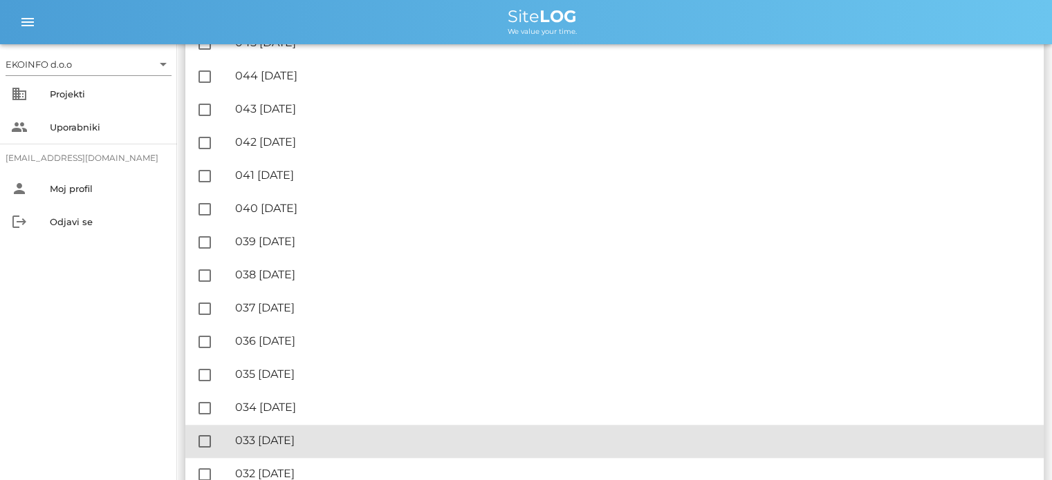
click at [321, 437] on div "🔏 033 [DATE]" at bounding box center [633, 440] width 797 height 13
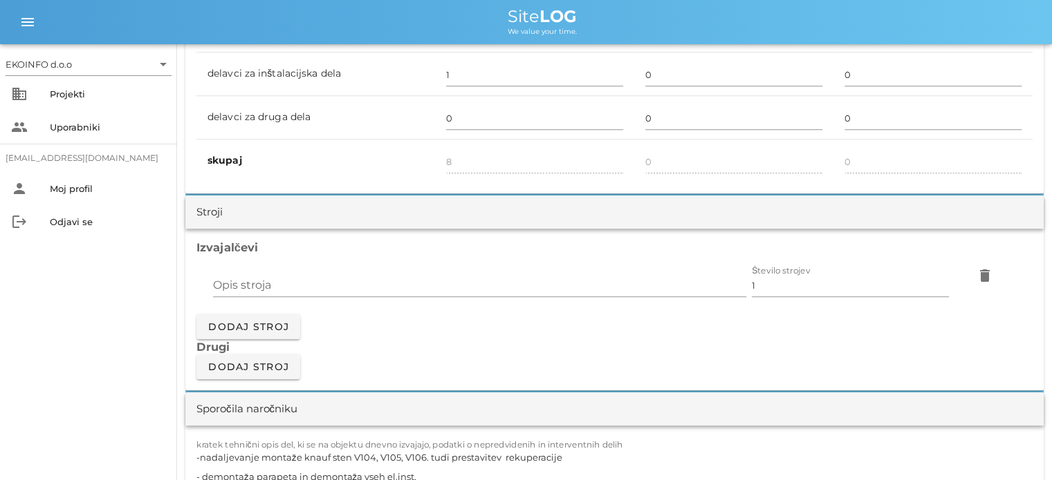
scroll to position [1175, 0]
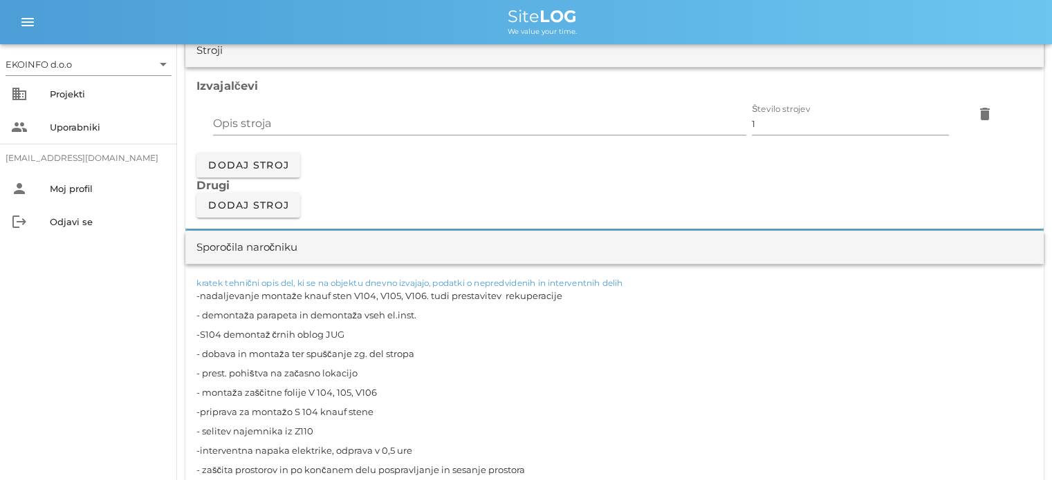
drag, startPoint x: 257, startPoint y: 294, endPoint x: 202, endPoint y: 296, distance: 55.3
click at [202, 296] on textarea "-nadaljevanje montaže knauf sten V104, V105, V106. tudi prestavitev rekuperacij…" at bounding box center [614, 421] width 836 height 271
click at [206, 296] on textarea "-nadaljevanje montaže knauf sten V104, V105, V106. tudi prestavitev rekuperacij…" at bounding box center [614, 421] width 836 height 271
click at [241, 295] on textarea "- montaže knauf sten V104, V105, V106. tudi prestavitev rekuperacije - demontaž…" at bounding box center [614, 421] width 836 height 271
click at [521, 297] on textarea "- montaža knauf sten V104, V105, V106. tudi prestavitev rekuperacije - demontaž…" at bounding box center [614, 421] width 836 height 271
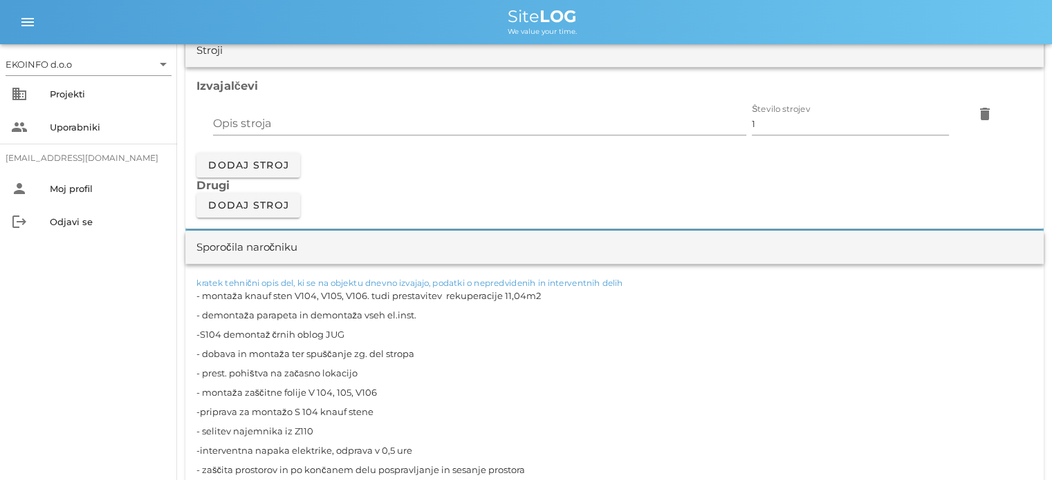
click at [426, 355] on textarea "- montaža knauf sten V104, V105, V106. tudi prestavitev rekuperacije 11,04m2 - …" at bounding box center [614, 421] width 836 height 271
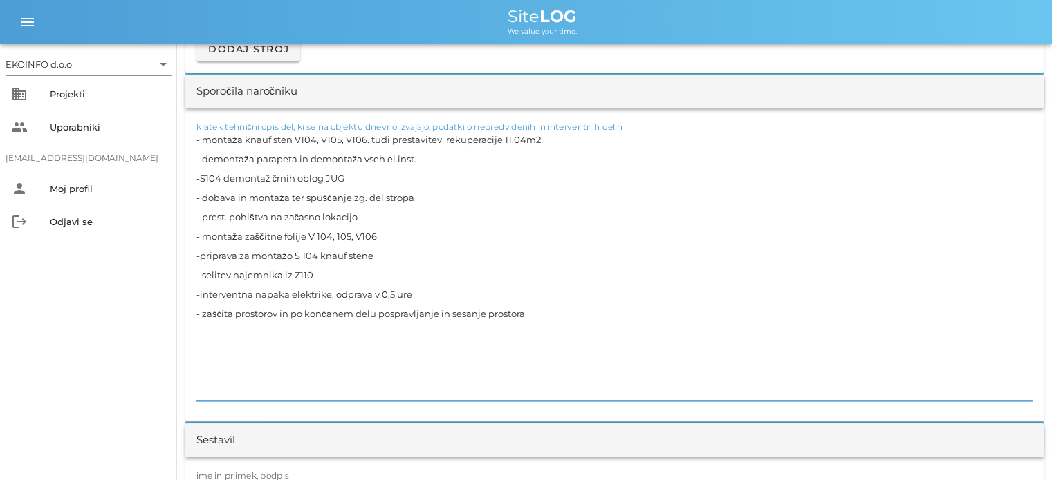
scroll to position [1452, 0]
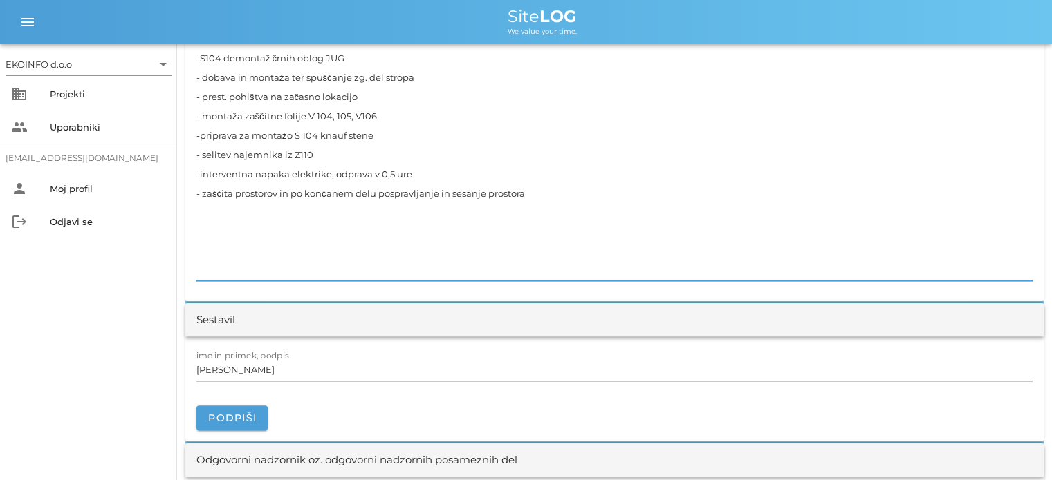
type textarea "- montaža knauf sten V104, V105, V106. tudi prestavitev rekuperacije 11,04m2 - …"
click at [259, 370] on input "[PERSON_NAME]" at bounding box center [614, 370] width 836 height 22
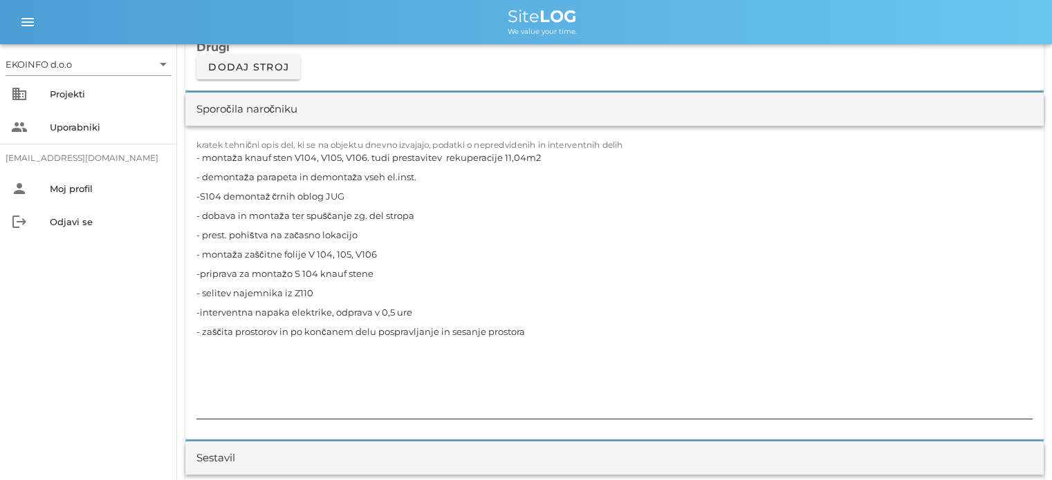
scroll to position [1244, 0]
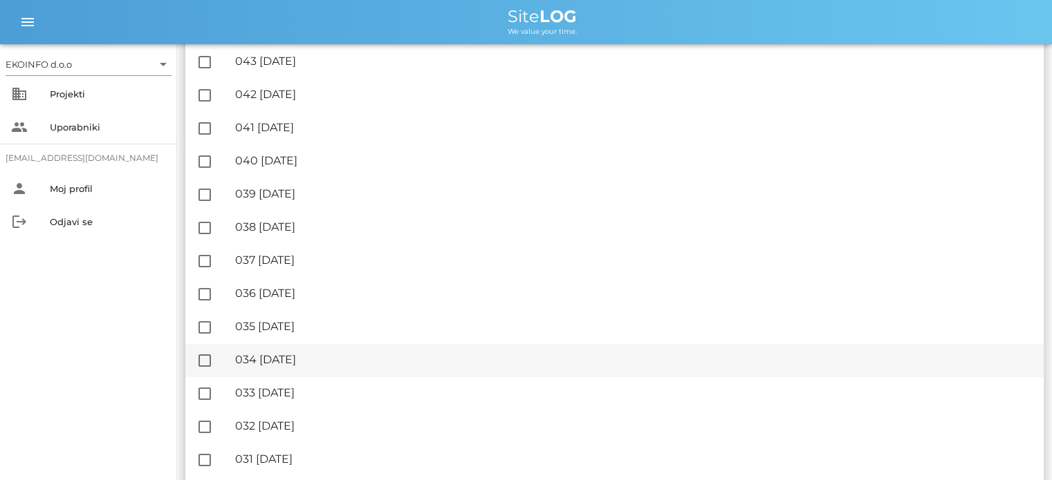
scroll to position [1175, 0]
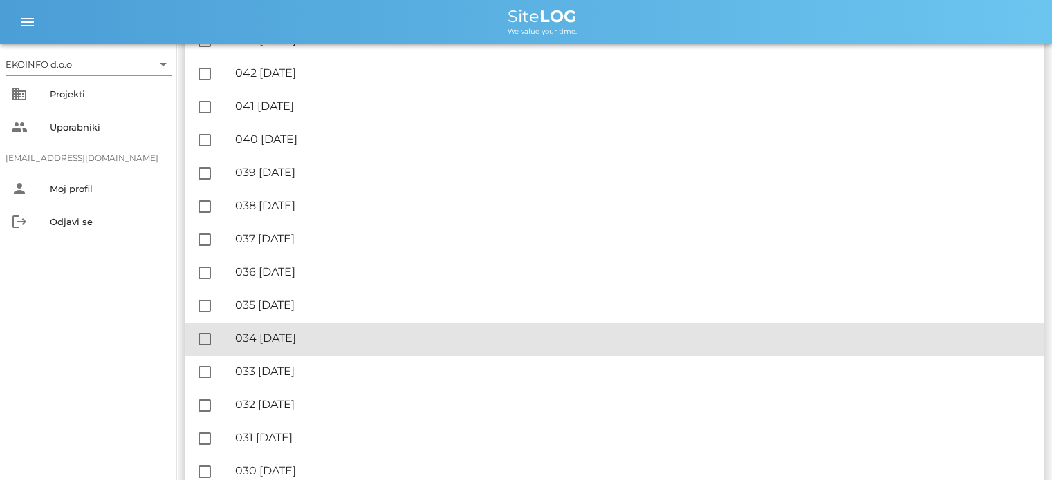
click at [302, 339] on div "🔏 034 [GEOGRAPHIC_DATA][DATE]" at bounding box center [633, 338] width 797 height 13
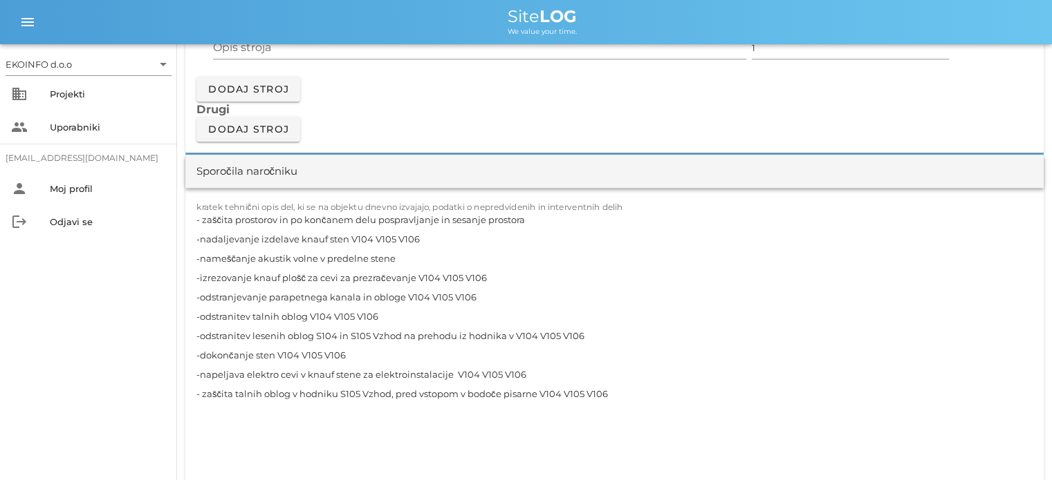
scroll to position [1244, 0]
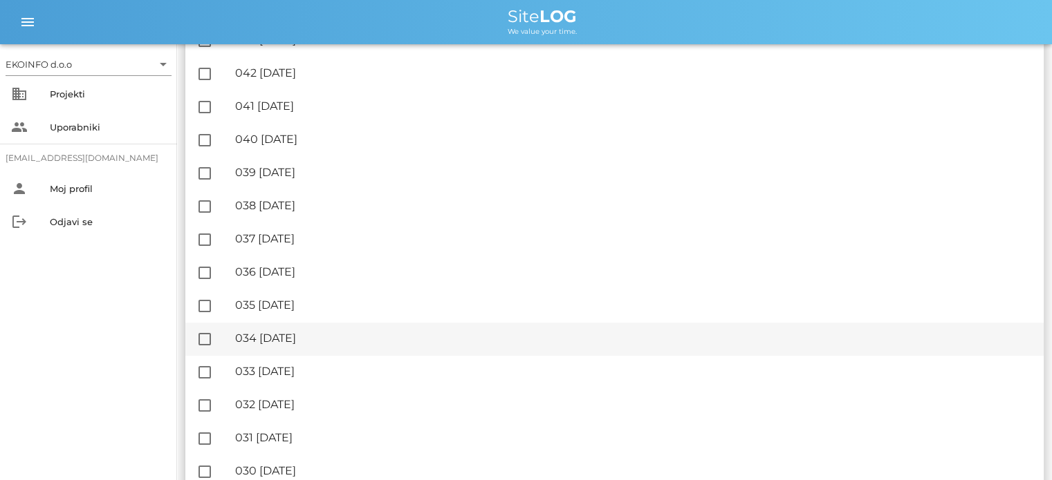
scroll to position [1244, 0]
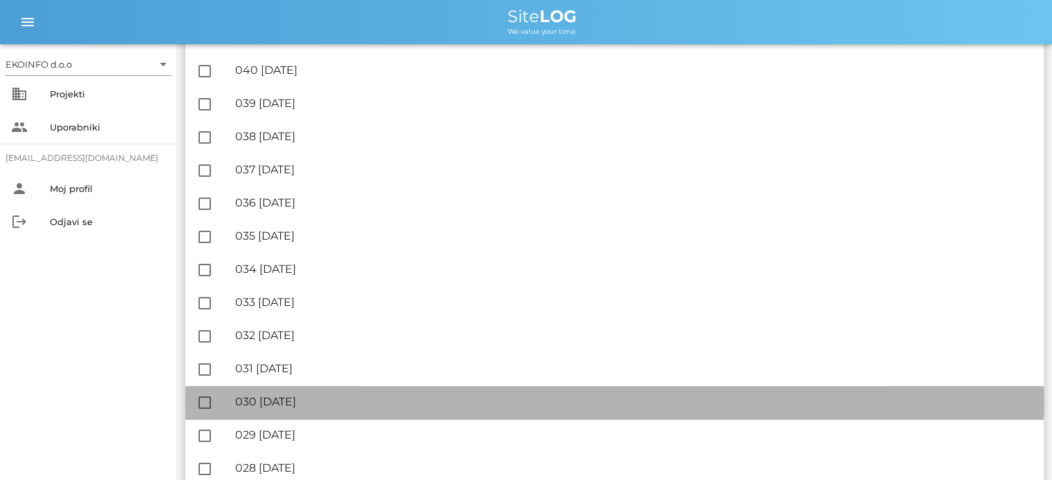
click at [321, 401] on div "🔏 030 [DATE]" at bounding box center [633, 401] width 797 height 13
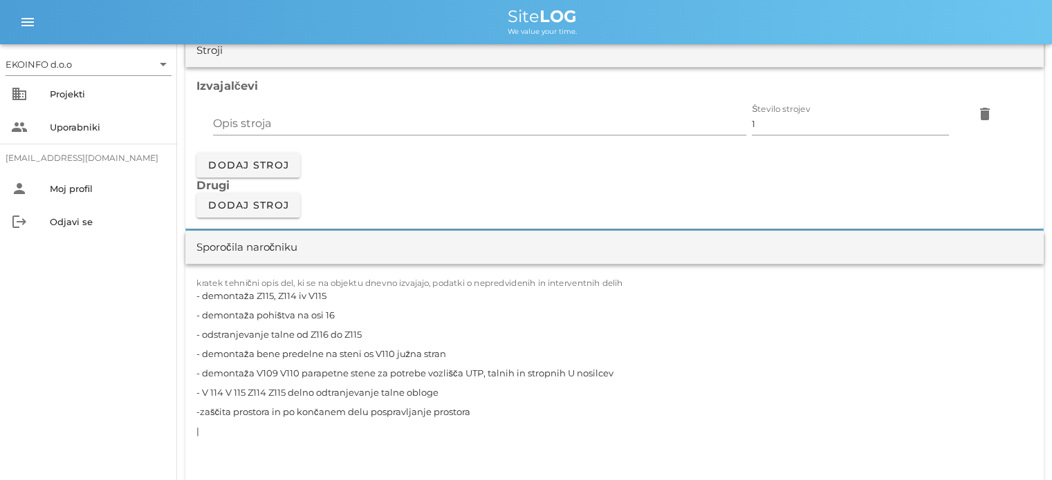
scroll to position [1314, 0]
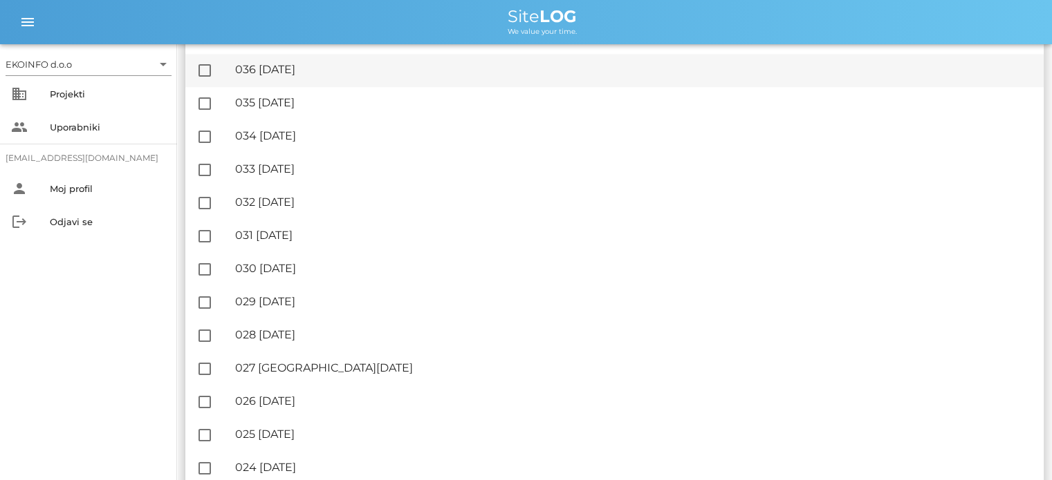
scroll to position [1452, 0]
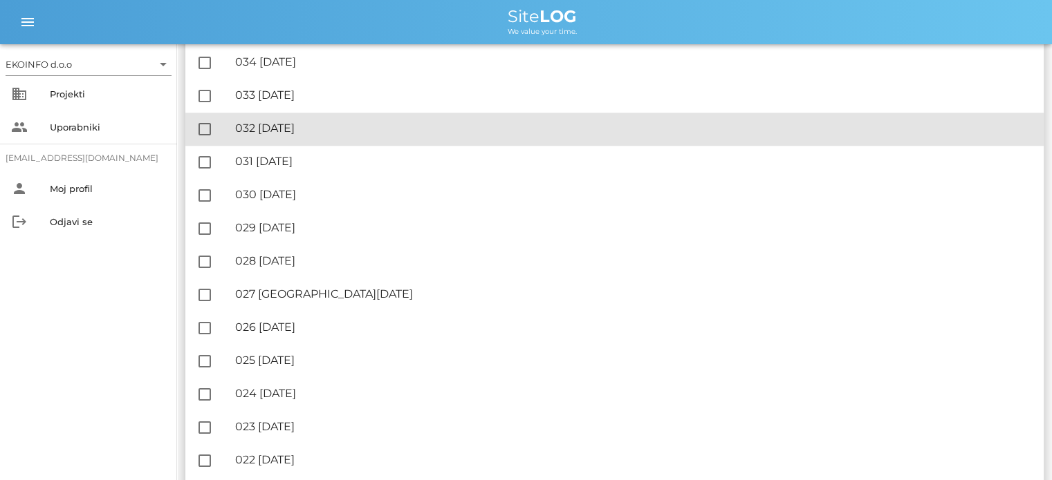
click at [317, 129] on div "🔏 032 [DATE]" at bounding box center [633, 128] width 797 height 13
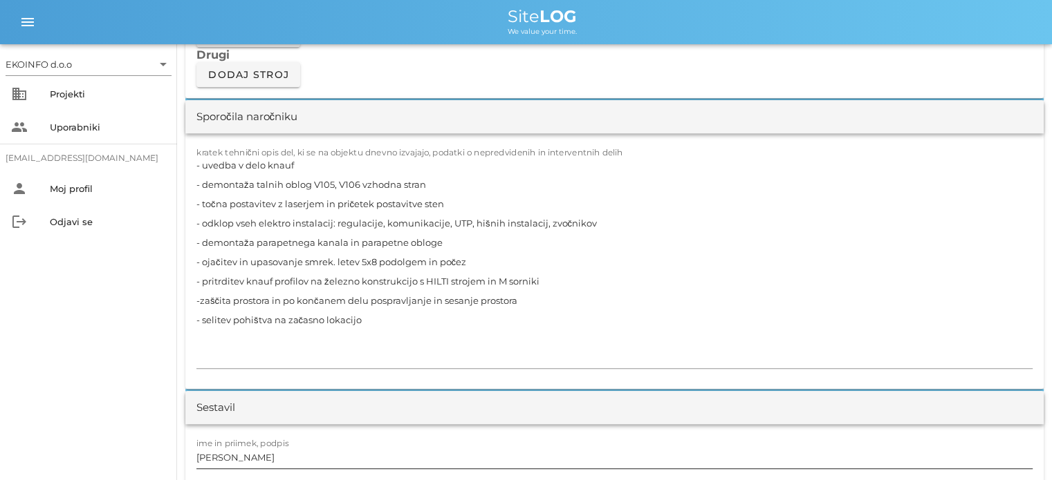
scroll to position [1244, 0]
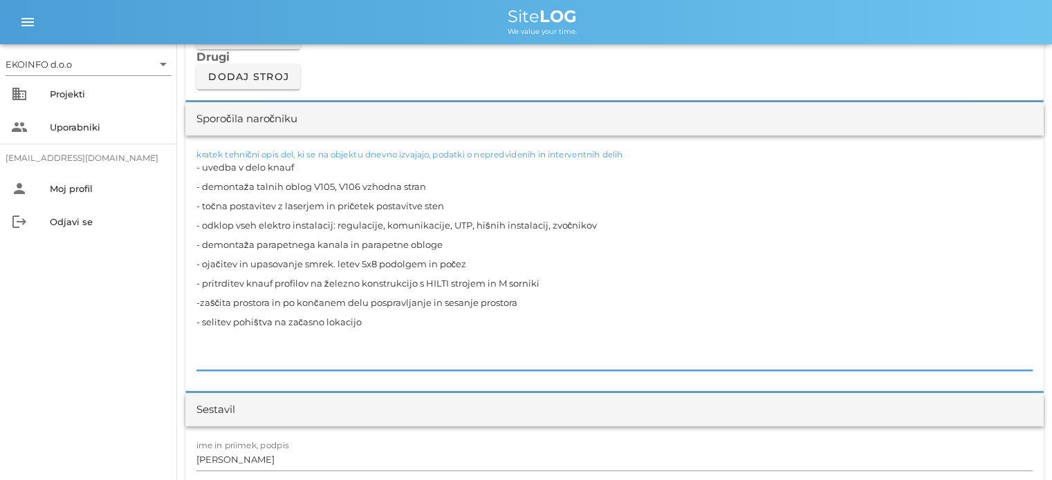
drag, startPoint x: 467, startPoint y: 264, endPoint x: 184, endPoint y: 269, distance: 283.5
click at [184, 269] on div "[DATE] Close Četrta pot Uvodni list Dnevni listi Slike Dnevni list na [DATE] ✓ …" at bounding box center [614, 433] width 875 height 3267
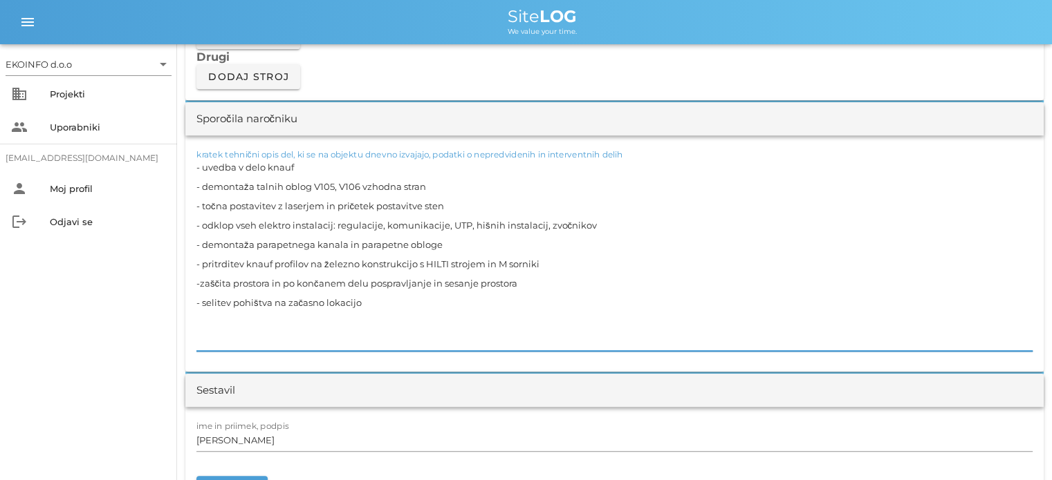
click at [539, 262] on textarea "- uvedba v delo knauf - demontaža talnih oblog V105, V106 vzhodna stran - točna…" at bounding box center [614, 255] width 836 height 194
click at [369, 304] on textarea "- uvedba v delo knauf - demontaža talnih oblog V105, V106 vzhodna stran - točna…" at bounding box center [614, 255] width 836 height 194
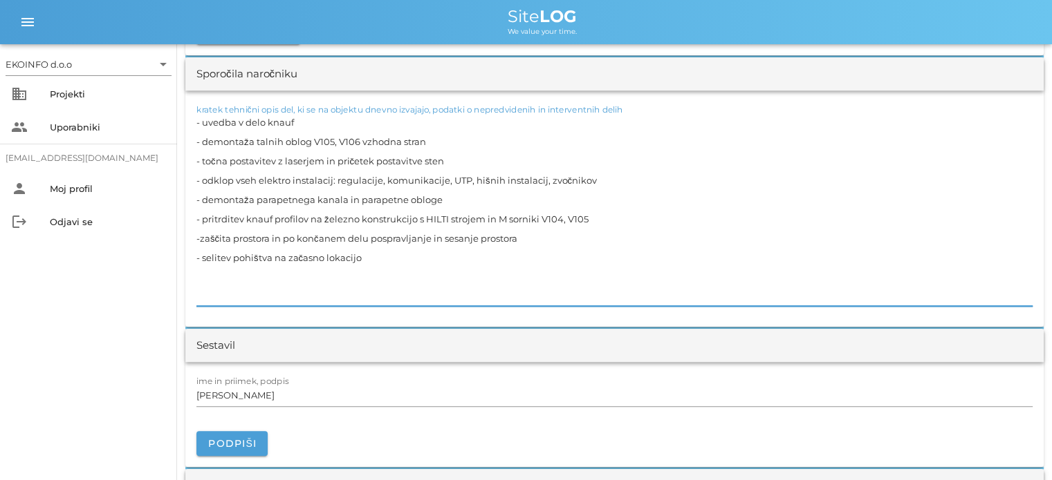
scroll to position [1314, 0]
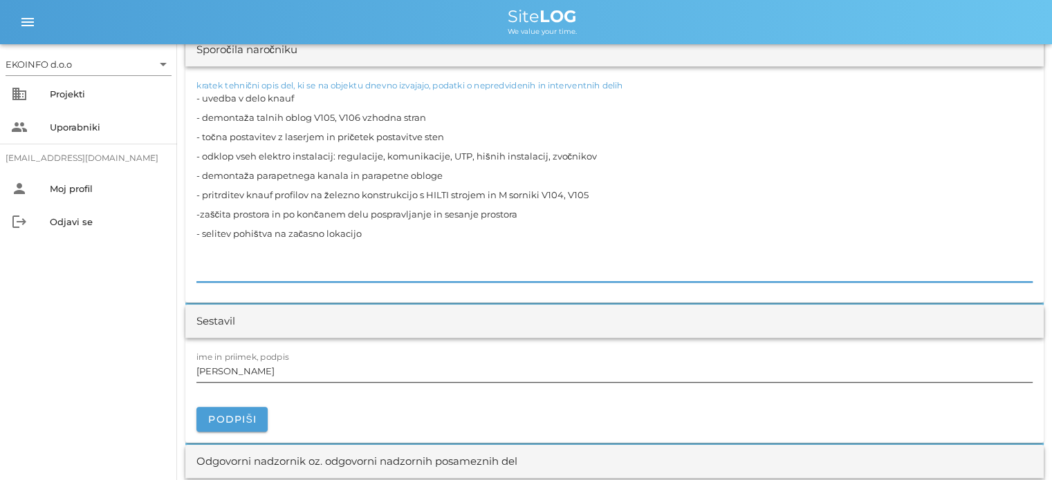
type textarea "- uvedba v delo knauf - demontaža talnih oblog V105, V106 vzhodna stran - točna…"
click at [263, 370] on input "[PERSON_NAME]" at bounding box center [614, 371] width 836 height 22
drag, startPoint x: 581, startPoint y: 192, endPoint x: 191, endPoint y: 194, distance: 390.6
click at [191, 194] on div "kratek tehnični opis del, ki se na objektu dnevno izvajajo, podatki o nepredvid…" at bounding box center [614, 184] width 858 height 236
click at [420, 210] on textarea "- uvedba v delo knauf - demontaža talnih oblog V105, V106 vzhodna stran - točna…" at bounding box center [614, 185] width 836 height 194
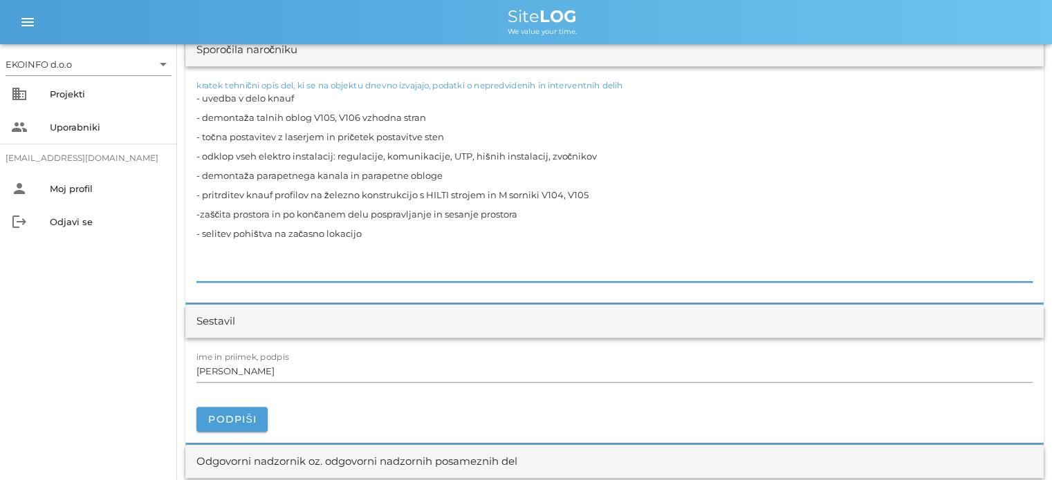
drag, startPoint x: 586, startPoint y: 196, endPoint x: 196, endPoint y: 193, distance: 390.6
click at [196, 193] on div "kratek tehnični opis del, ki se na objektu dnevno izvajajo, podatki o nepredvid…" at bounding box center [614, 184] width 858 height 236
click at [360, 233] on textarea "- uvedba v delo knauf - demontaža talnih oblog V105, V106 vzhodna stran - točna…" at bounding box center [614, 185] width 836 height 194
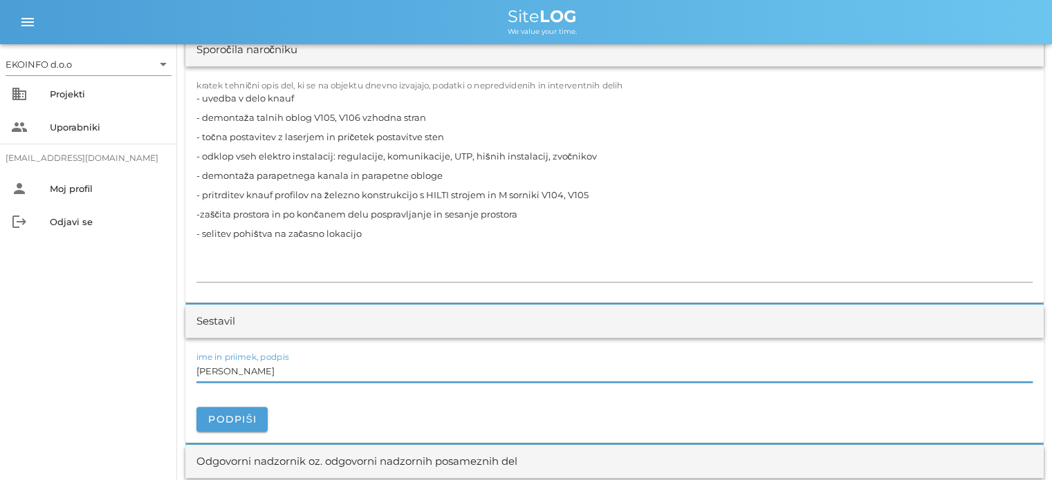
click at [257, 373] on input "[PERSON_NAME]" at bounding box center [614, 371] width 836 height 22
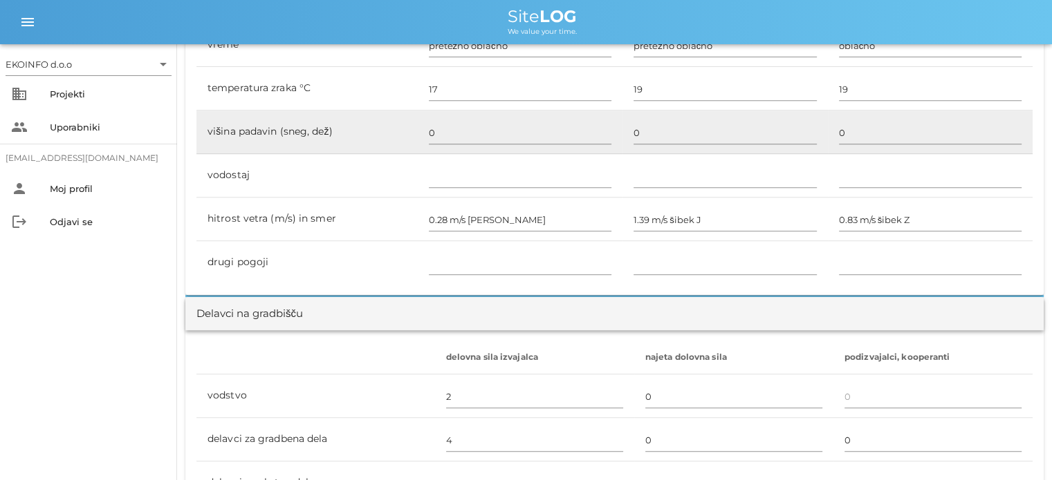
scroll to position [553, 0]
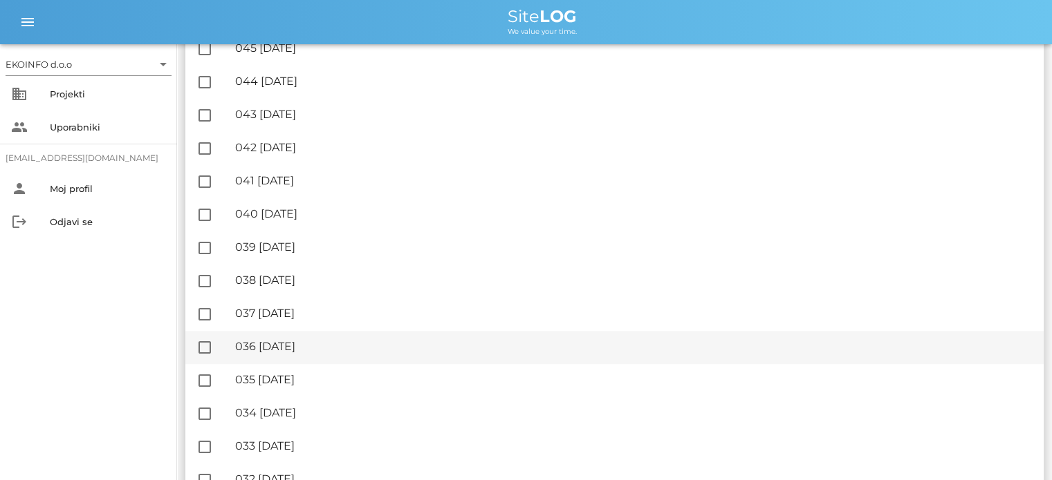
scroll to position [1244, 0]
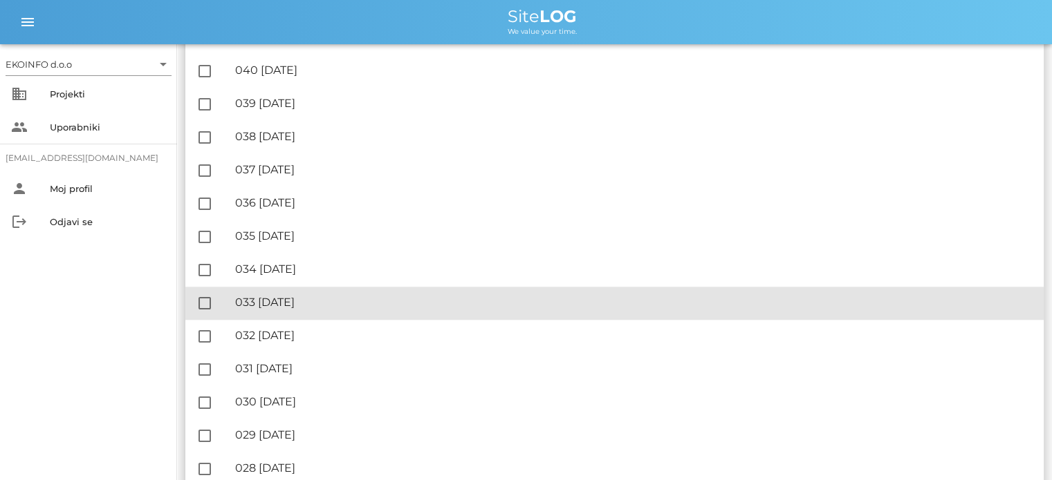
click at [306, 304] on div "🔏 033 [DATE]" at bounding box center [633, 302] width 797 height 13
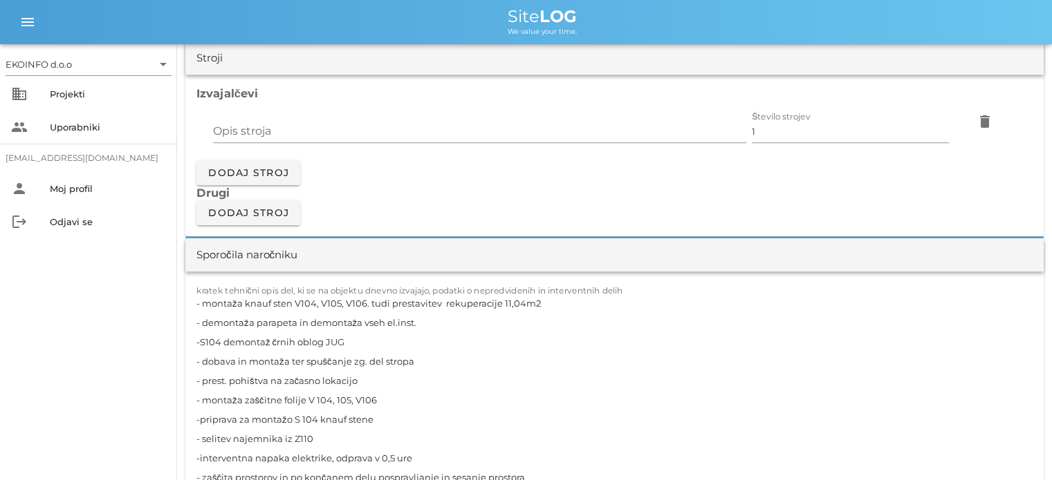
scroll to position [1244, 0]
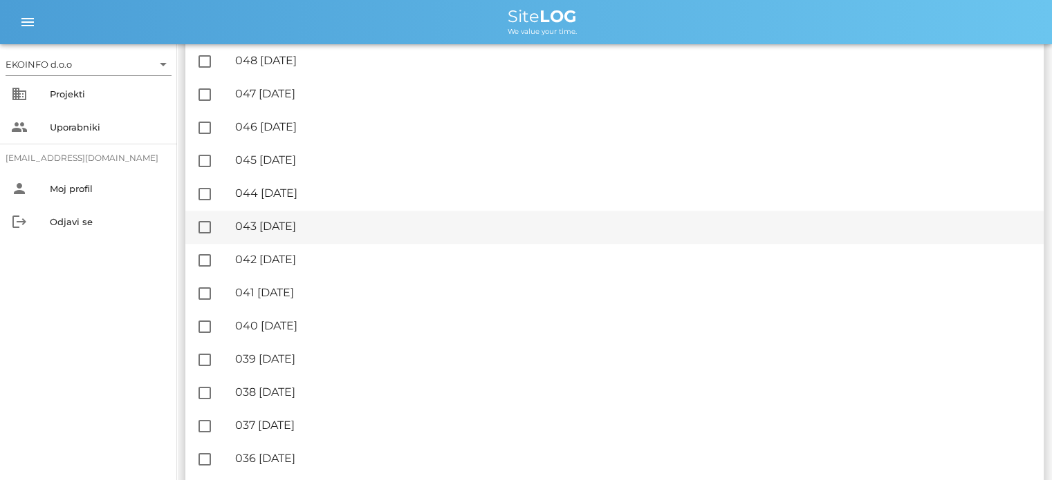
scroll to position [1106, 0]
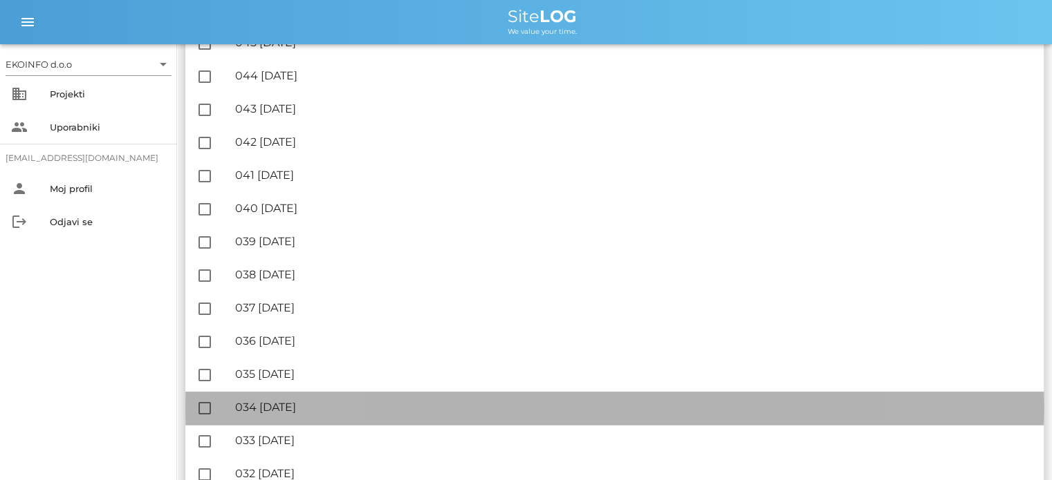
click at [321, 412] on div "🔏 034 [GEOGRAPHIC_DATA][DATE]" at bounding box center [633, 407] width 797 height 13
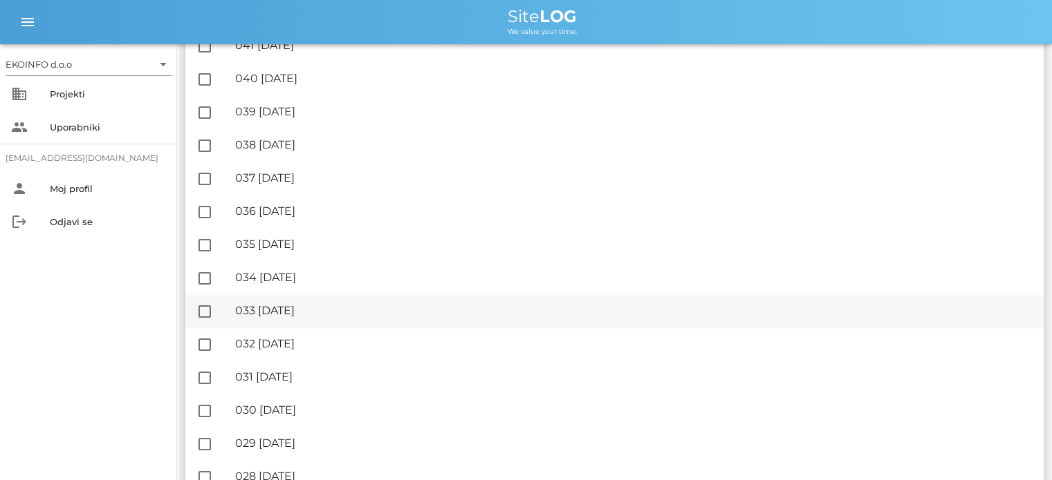
scroll to position [1244, 0]
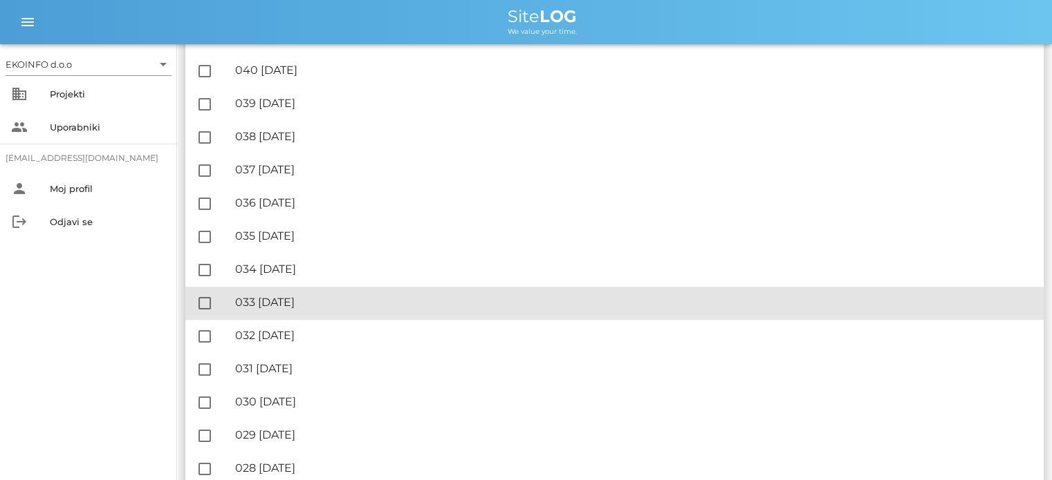
click at [314, 305] on div "🔏 033 [DATE]" at bounding box center [633, 302] width 797 height 13
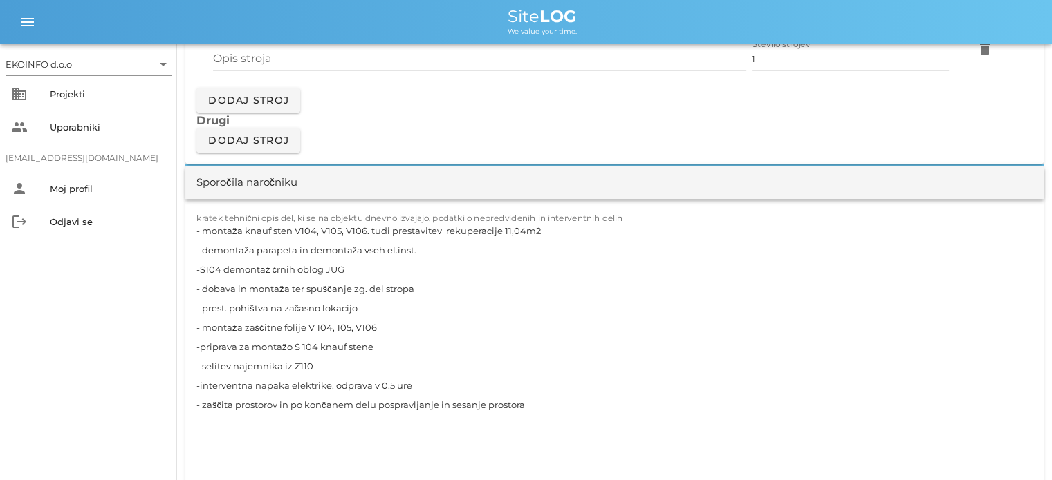
scroll to position [1175, 0]
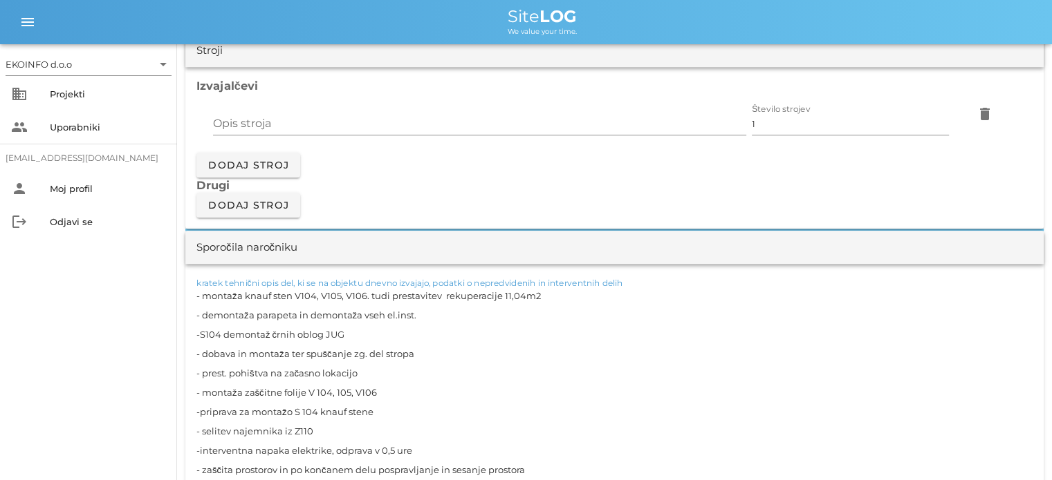
drag, startPoint x: 392, startPoint y: 353, endPoint x: 189, endPoint y: 356, distance: 203.3
click at [189, 356] on div "kratek tehnični opis del, ki se na objektu dnevno izvajajo, podatki o nepredvid…" at bounding box center [614, 421] width 858 height 314
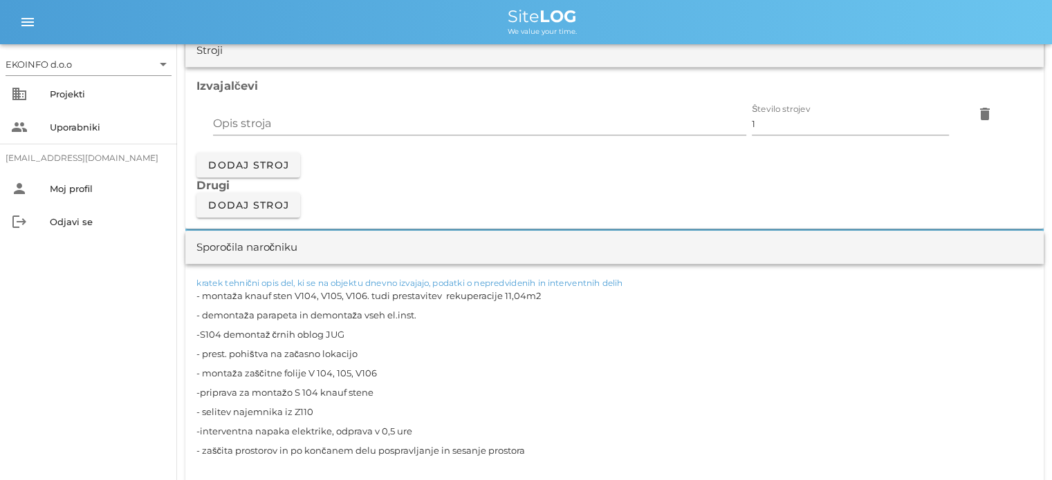
drag, startPoint x: 365, startPoint y: 391, endPoint x: 190, endPoint y: 391, distance: 174.9
click at [190, 391] on div "kratek tehnični opis del, ki se na objektu dnevno izvajajo, podatki o nepredvid…" at bounding box center [614, 411] width 858 height 295
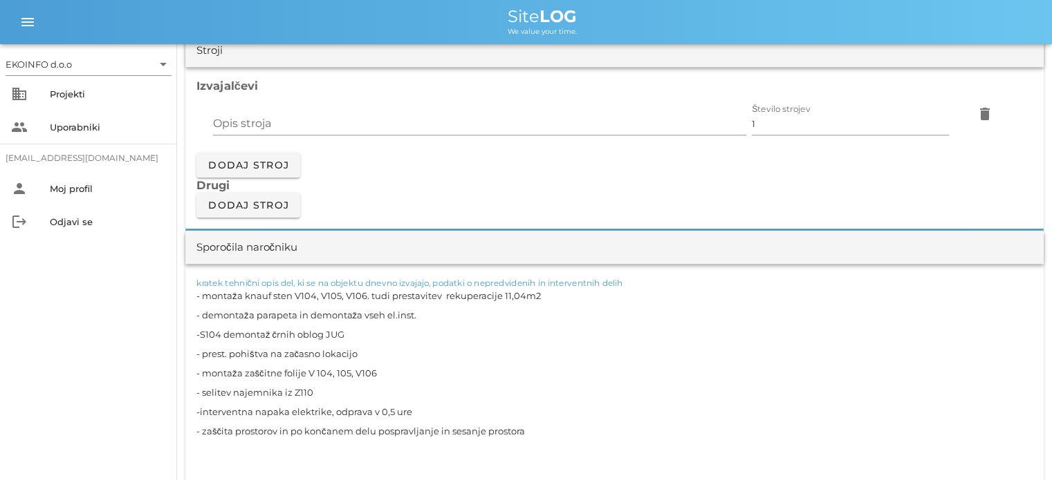
click at [263, 413] on textarea "- montaža knauf sten V104, V105, V106. tudi prestavitev rekuperacije 11,04m2 - …" at bounding box center [614, 402] width 836 height 232
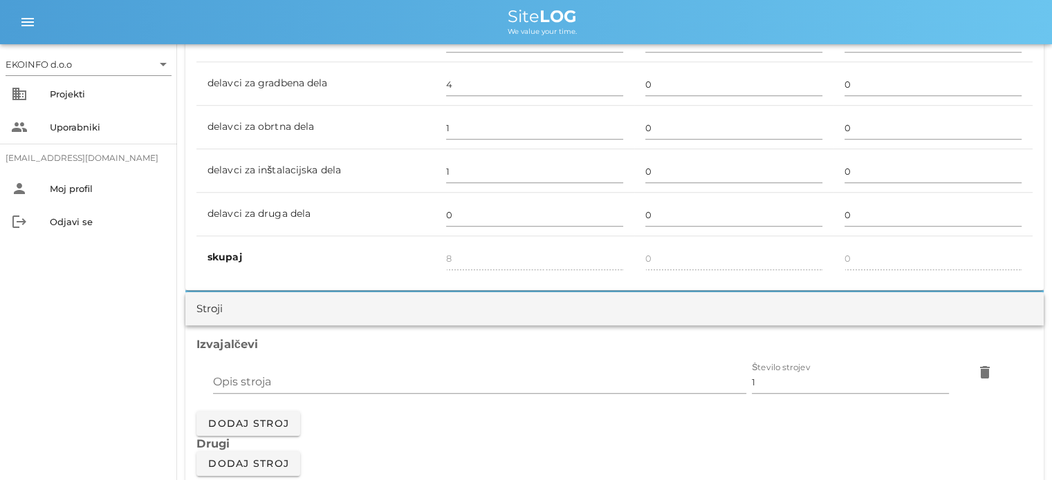
scroll to position [899, 0]
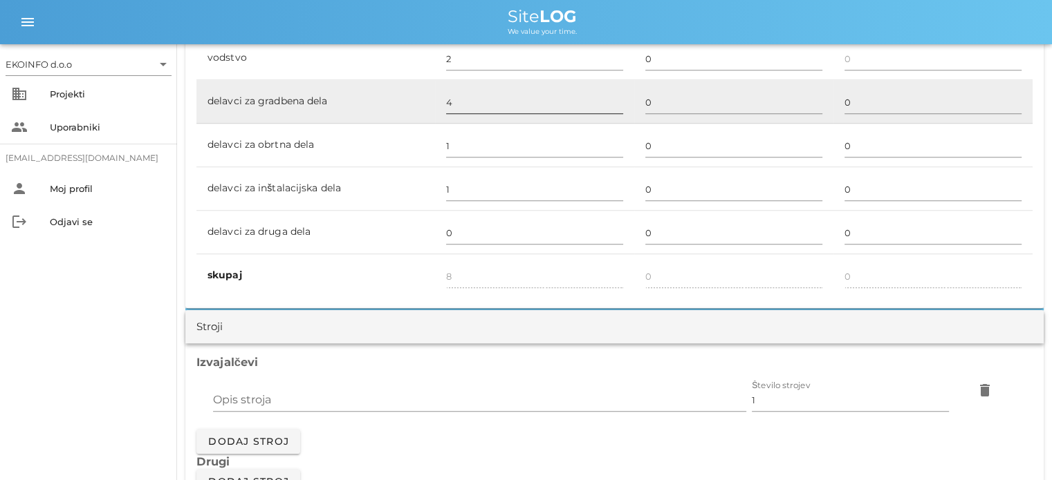
type textarea "- montaža knauf sten V104, V105, V106. tudi prestavitev rekuperacije 11,04m2 - …"
click at [448, 109] on input "4" at bounding box center [534, 102] width 177 height 22
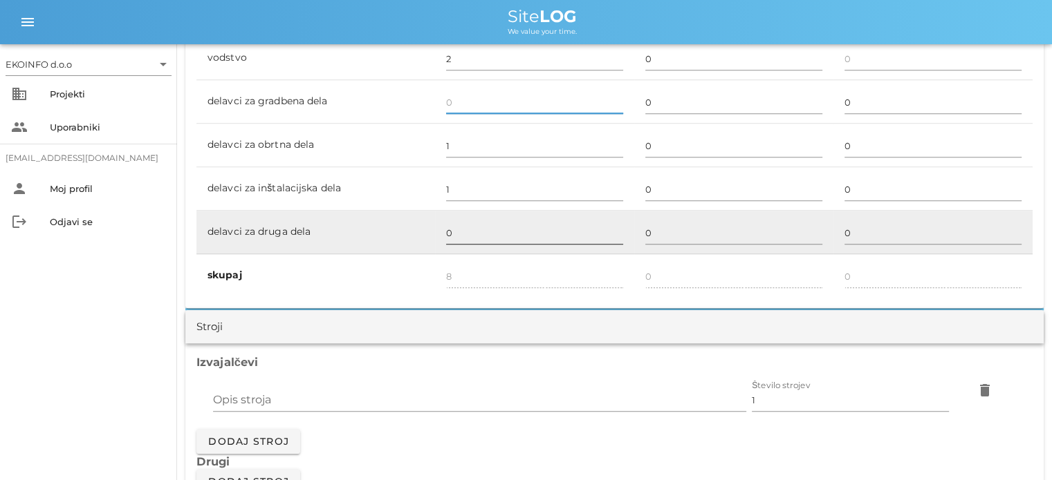
click at [448, 233] on input "0" at bounding box center [534, 233] width 177 height 22
type input "4"
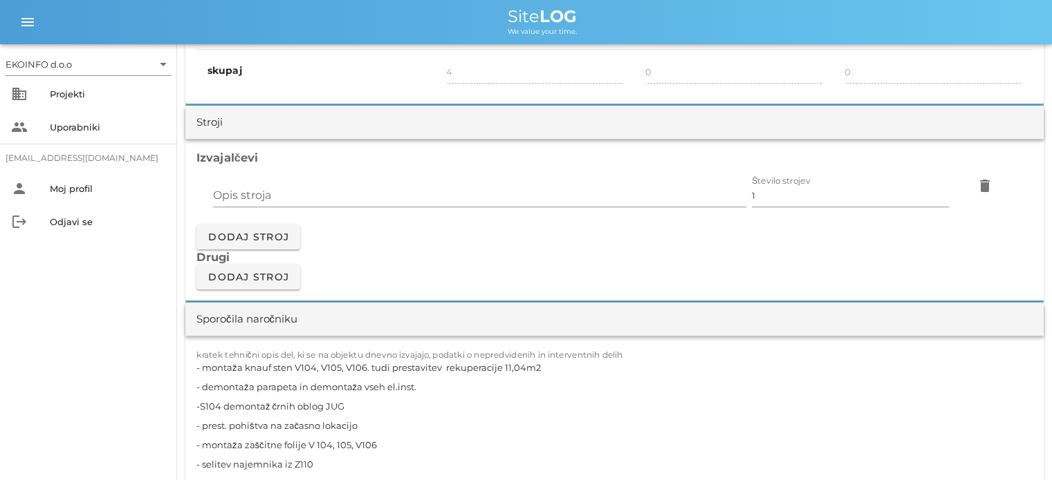
scroll to position [1106, 0]
type input "3"
click at [366, 383] on textarea "- montaža knauf sten V104, V105, V106. tudi prestavitev rekuperacije 11,04m2 - …" at bounding box center [614, 471] width 836 height 232
type input "7"
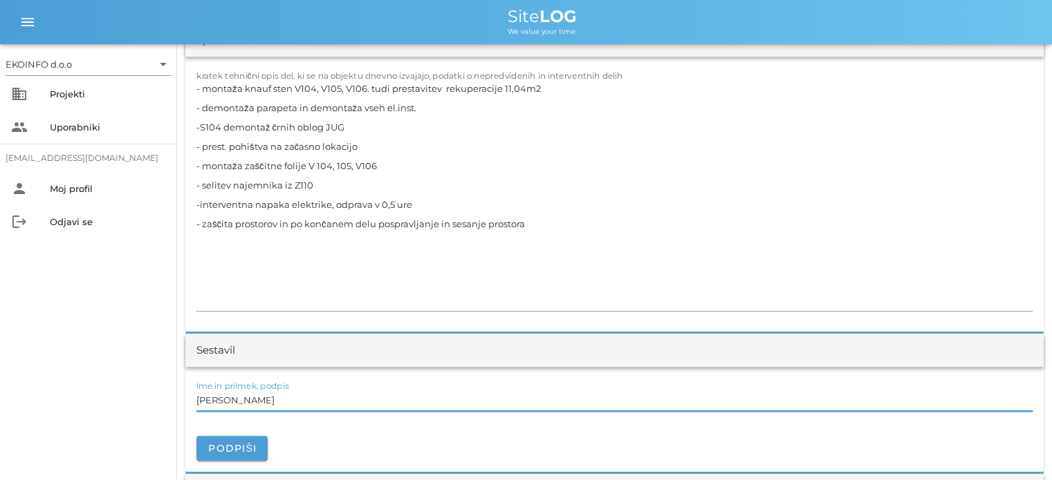
click at [265, 400] on input "[PERSON_NAME]" at bounding box center [614, 400] width 836 height 22
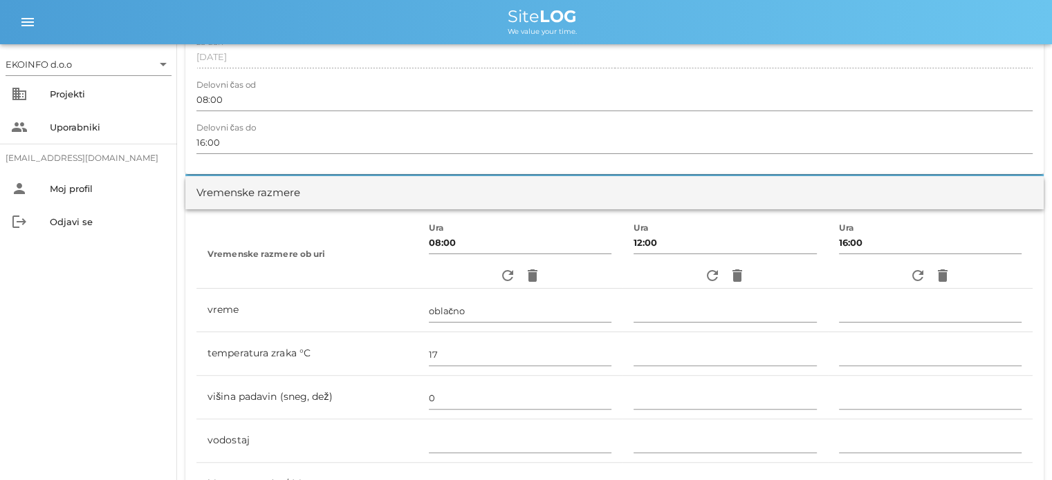
scroll to position [0, 0]
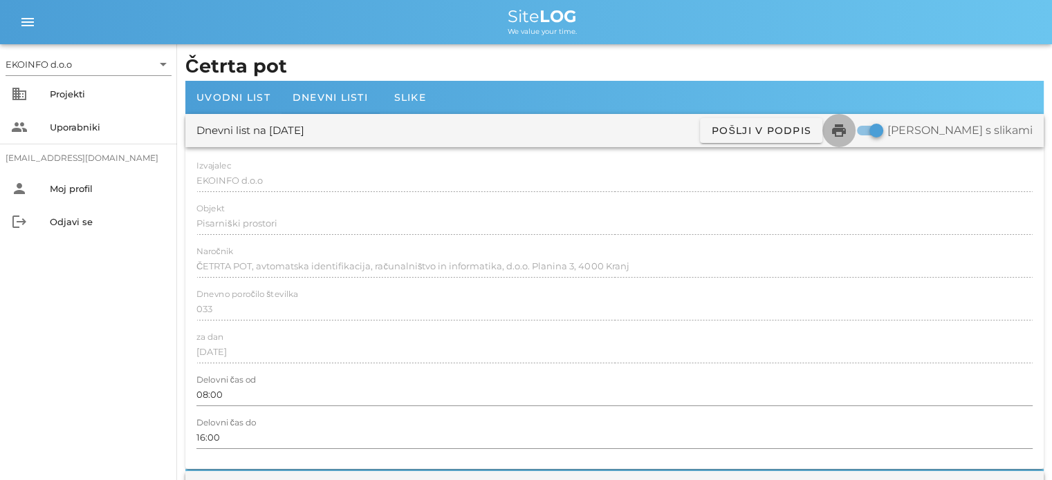
click at [847, 132] on icon "print" at bounding box center [838, 130] width 17 height 17
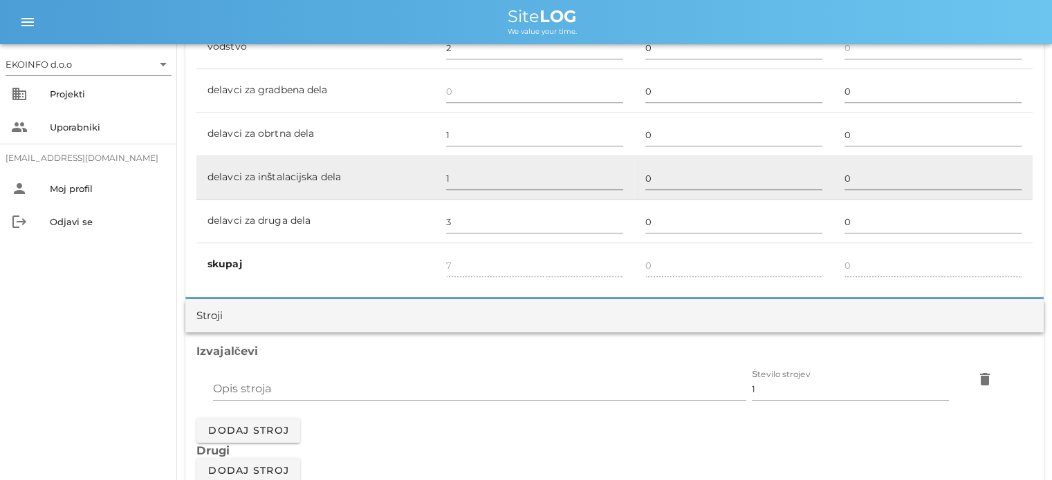
scroll to position [899, 0]
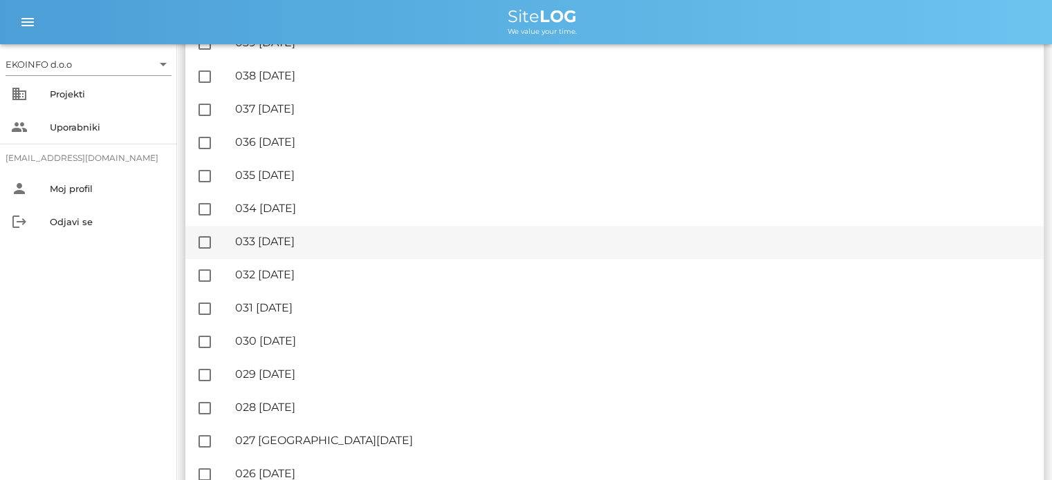
scroll to position [1314, 0]
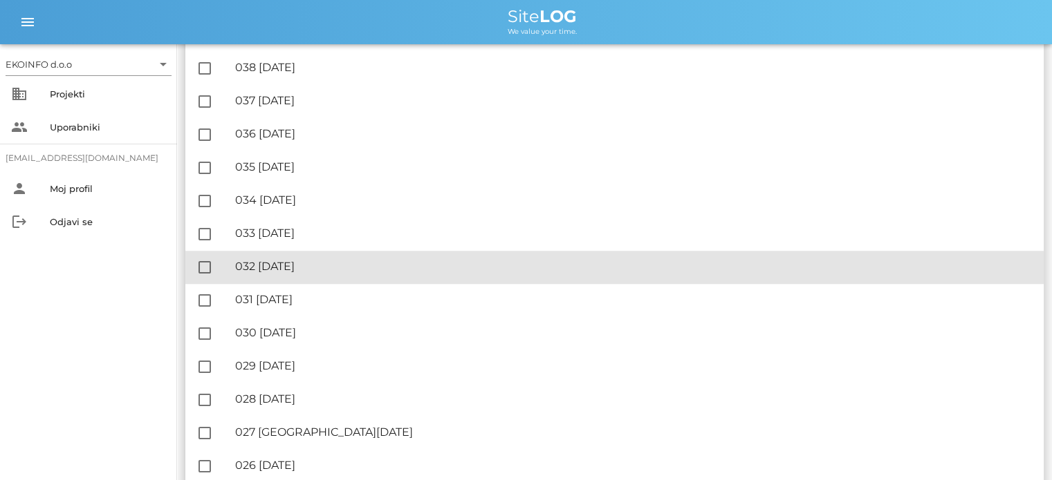
click at [311, 273] on div "🔏 032 [DATE]" at bounding box center [633, 266] width 797 height 13
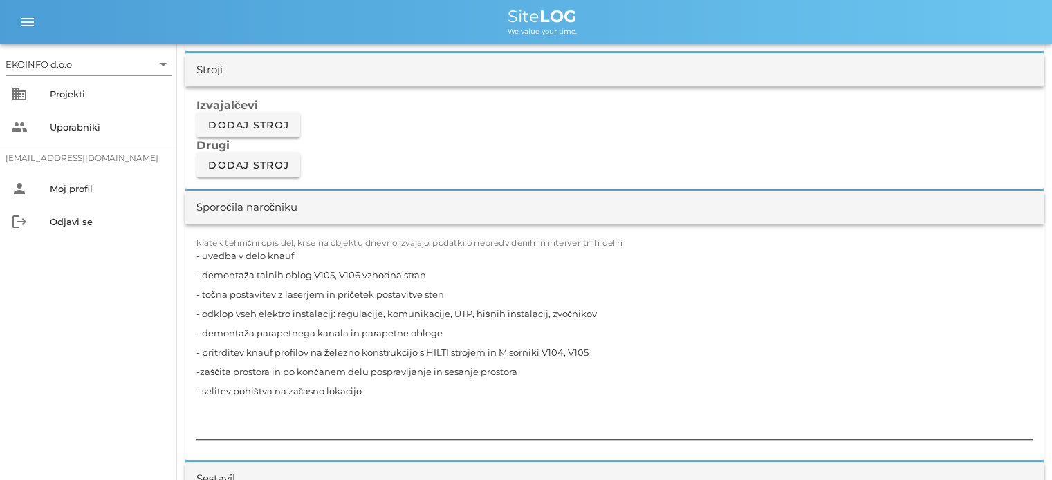
scroll to position [1244, 0]
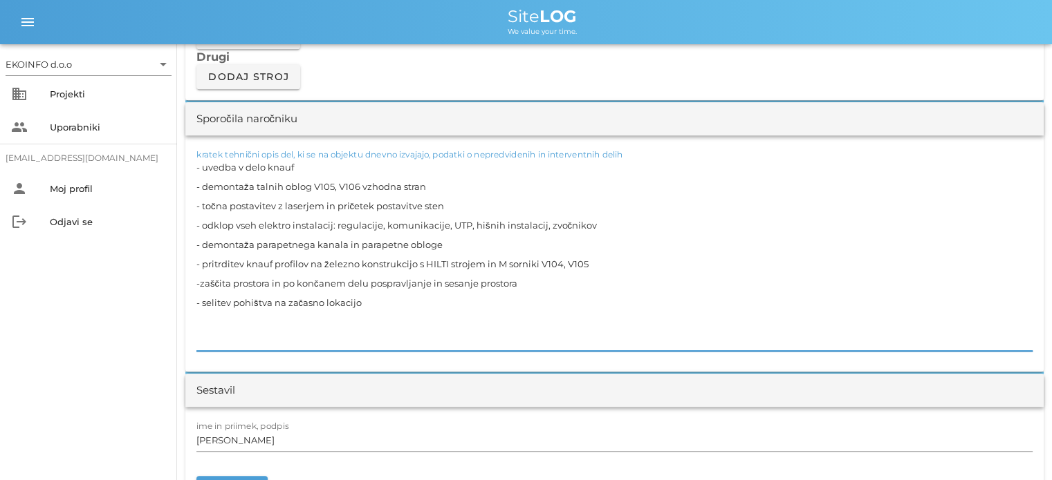
drag, startPoint x: 588, startPoint y: 262, endPoint x: 202, endPoint y: 261, distance: 386.5
click at [202, 261] on textarea "- uvedba v delo knauf - demontaža talnih oblog V105, V106 vzhodna stran - točna…" at bounding box center [614, 255] width 836 height 194
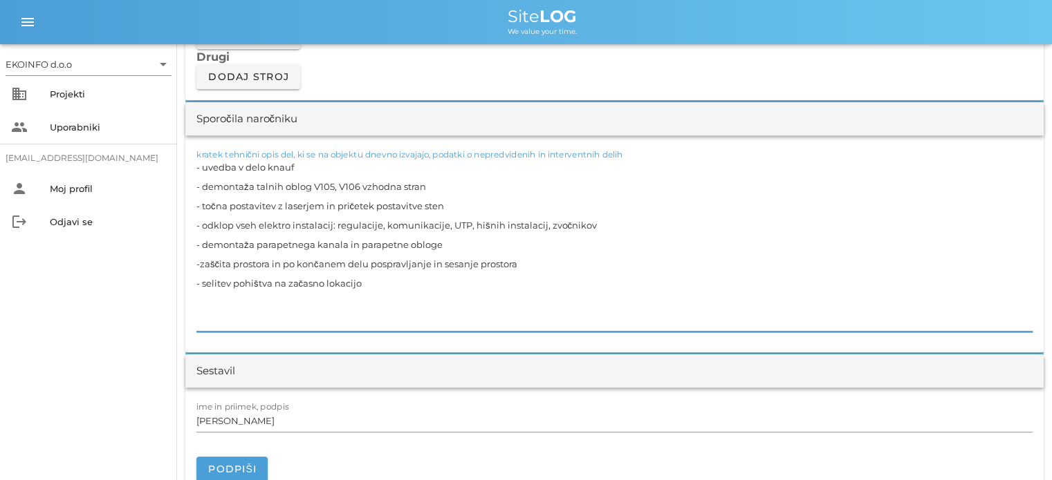
drag, startPoint x: 308, startPoint y: 245, endPoint x: 313, endPoint y: 240, distance: 7.3
click at [308, 245] on textarea "- uvedba v delo knauf - demontaža talnih oblog V105, V106 vzhodna stran - točna…" at bounding box center [614, 245] width 836 height 174
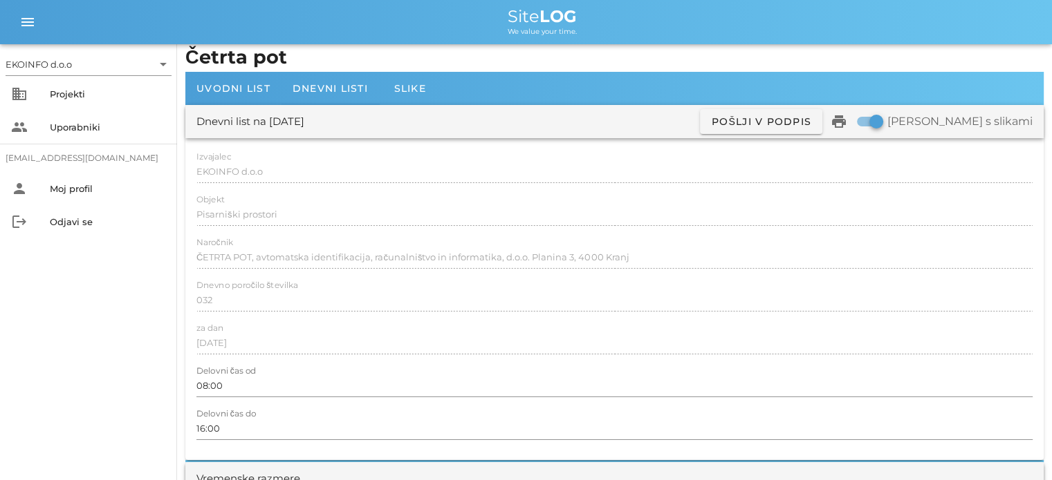
scroll to position [0, 0]
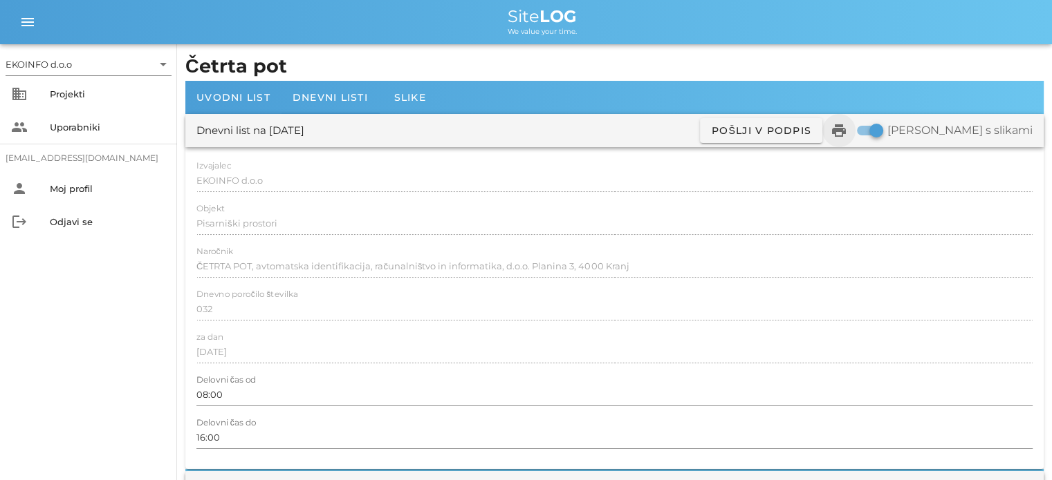
type textarea "- uvedba v delo knauf - demontaža talnih oblog V105, V106 vzhodna stran - točna…"
click at [847, 131] on icon "print" at bounding box center [838, 130] width 17 height 17
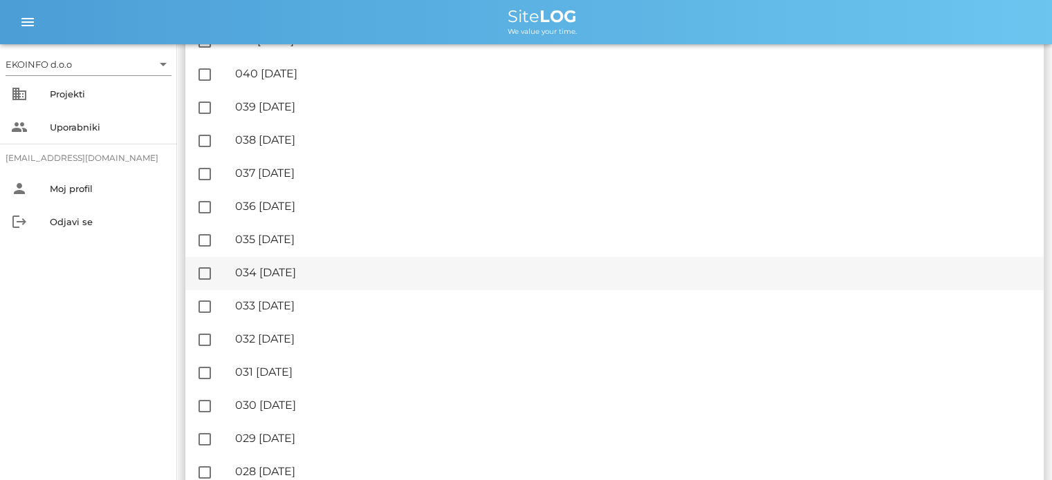
scroll to position [1244, 0]
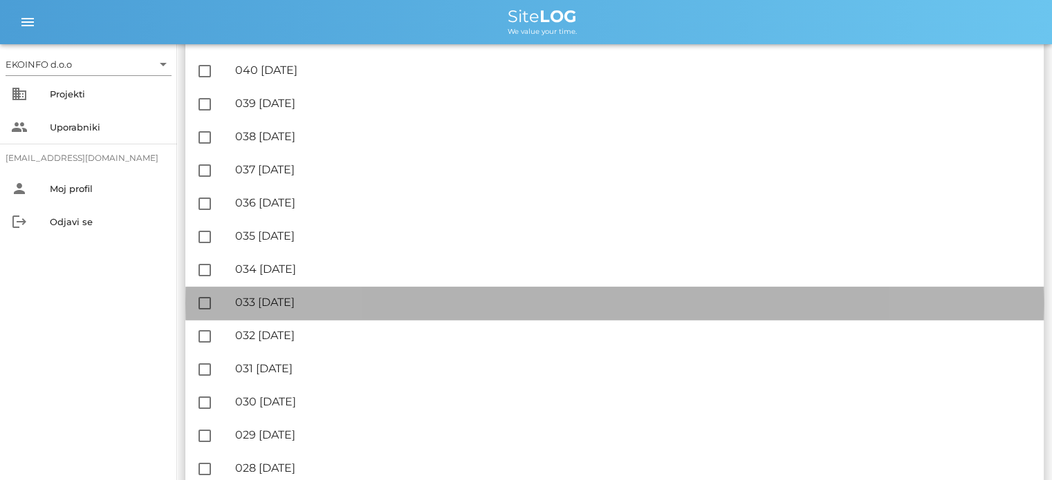
click at [310, 305] on div "🔏 033 [DATE]" at bounding box center [633, 302] width 797 height 13
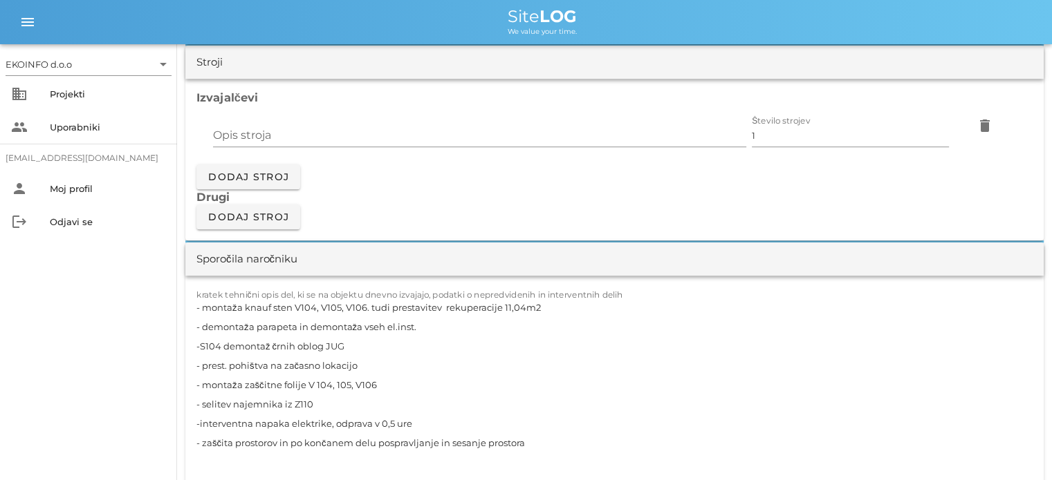
scroll to position [1244, 0]
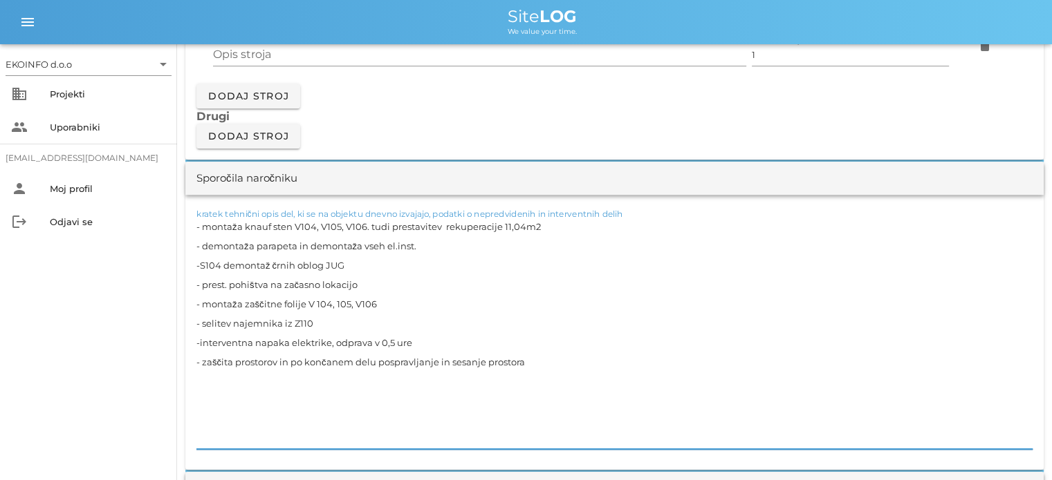
click at [542, 223] on textarea "- montaža knauf sten V104, V105, V106. tudi prestavitev rekuperacije 11,04m2 - …" at bounding box center [614, 333] width 836 height 232
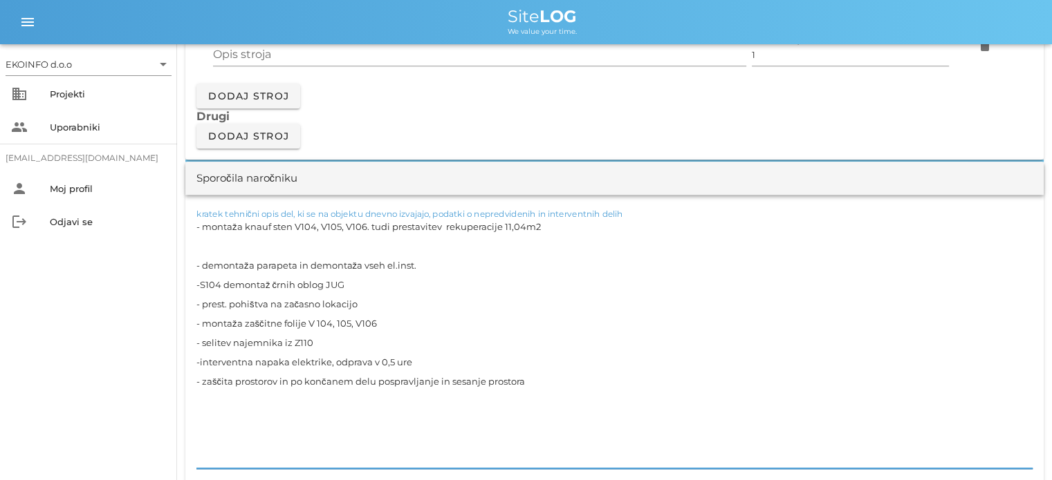
paste textarea "pritrditev knauf profilov na železno konstrukcijo s HILTI strojem in M sorniki …"
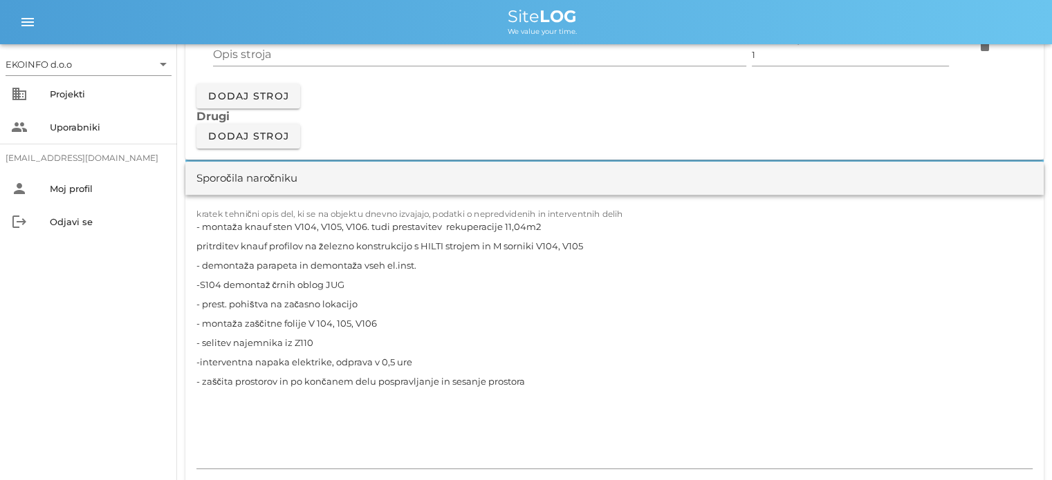
click at [194, 245] on div "kratek tehnični opis del, ki se na objektu dnevno izvajajo, podatki o nepredvid…" at bounding box center [614, 342] width 858 height 295
click at [195, 245] on div "kratek tehnični opis del, ki se na objektu dnevno izvajajo, podatki o nepredvid…" at bounding box center [614, 342] width 858 height 295
click at [196, 245] on textarea "- montaža knauf sten V104, V105, V106. tudi prestavitev rekuperacije 11,04m2 pr…" at bounding box center [614, 343] width 836 height 252
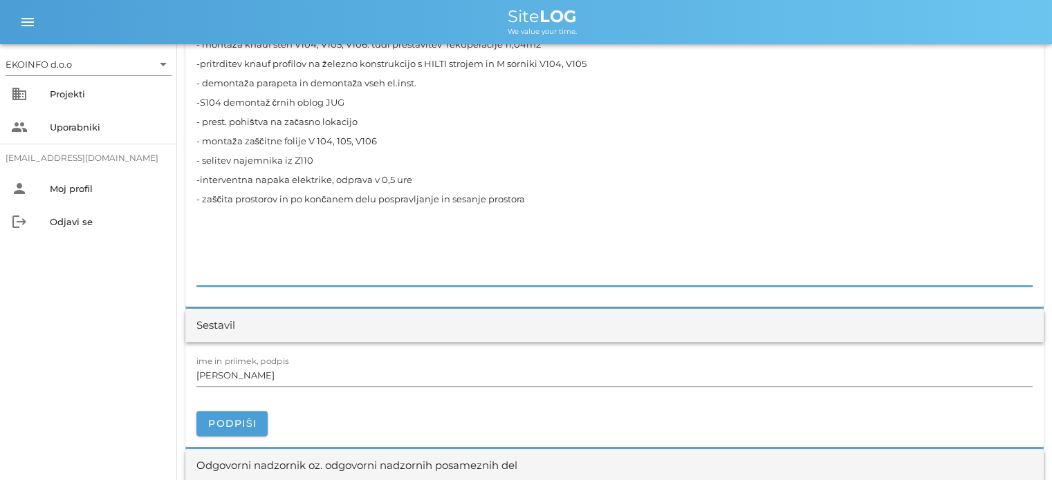
scroll to position [1452, 0]
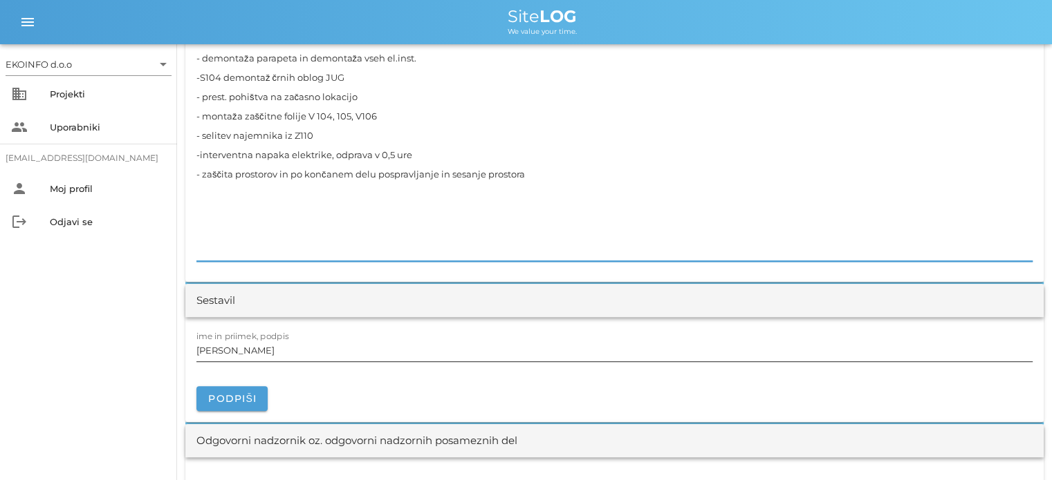
type textarea "- montaža knauf sten V104, V105, V106. tudi prestavitev rekuperacije 11,04m2 -p…"
click at [271, 348] on input "[PERSON_NAME]" at bounding box center [614, 350] width 836 height 22
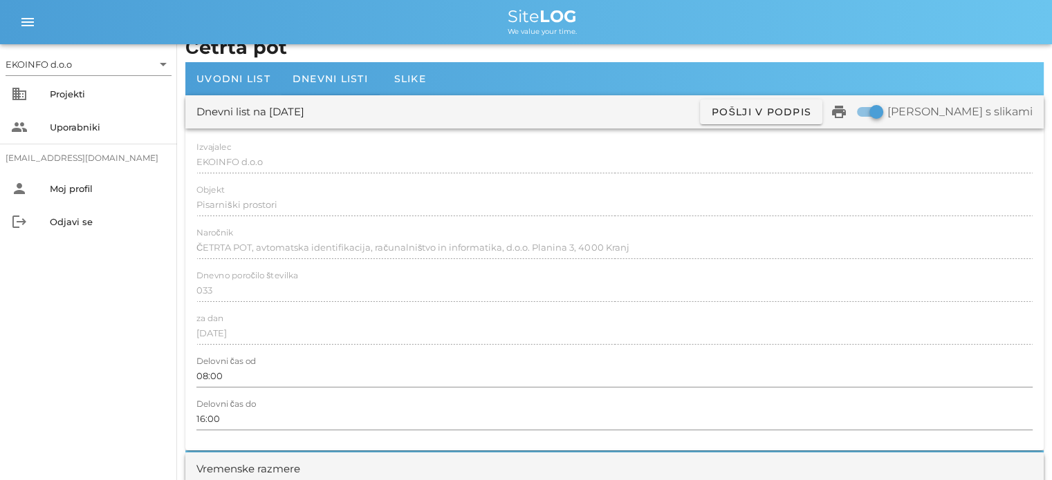
scroll to position [0, 0]
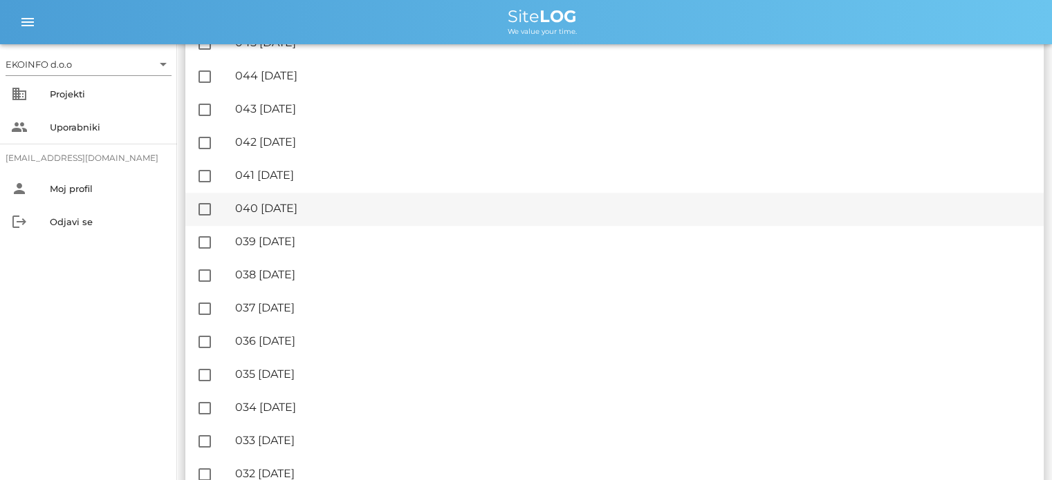
scroll to position [1244, 0]
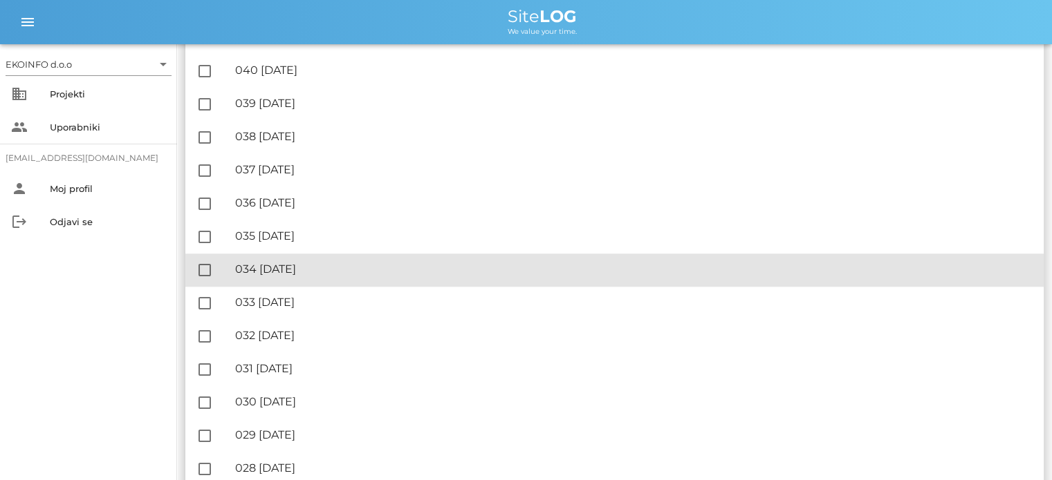
click at [307, 273] on div "🔏 034 [GEOGRAPHIC_DATA][DATE]" at bounding box center [633, 269] width 797 height 13
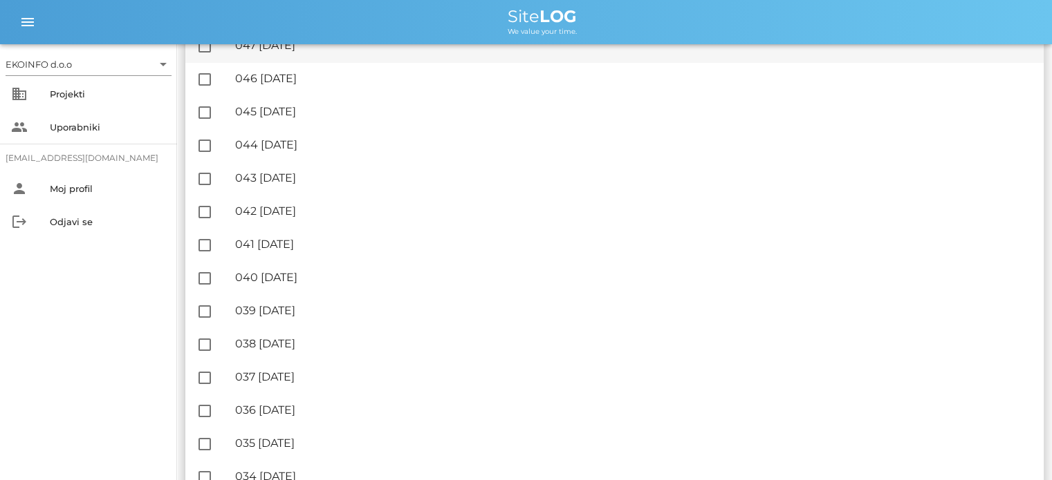
scroll to position [1106, 0]
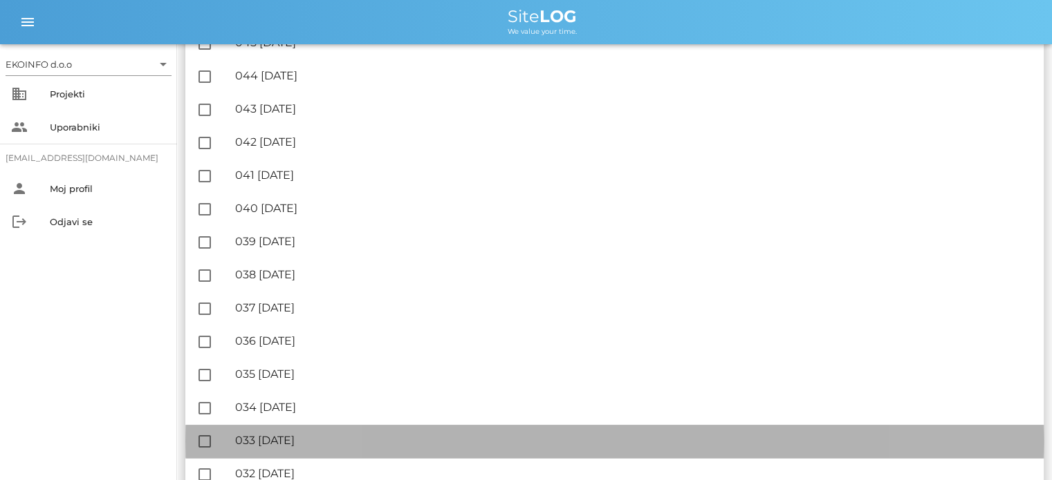
click at [304, 445] on div "🔏 033 [DATE]" at bounding box center [633, 440] width 797 height 13
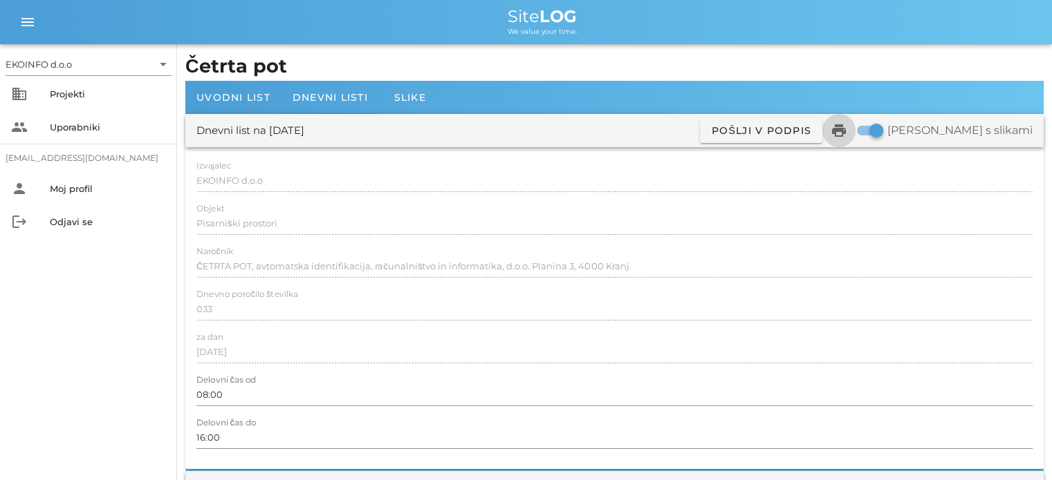
click at [847, 129] on icon "print" at bounding box center [838, 130] width 17 height 17
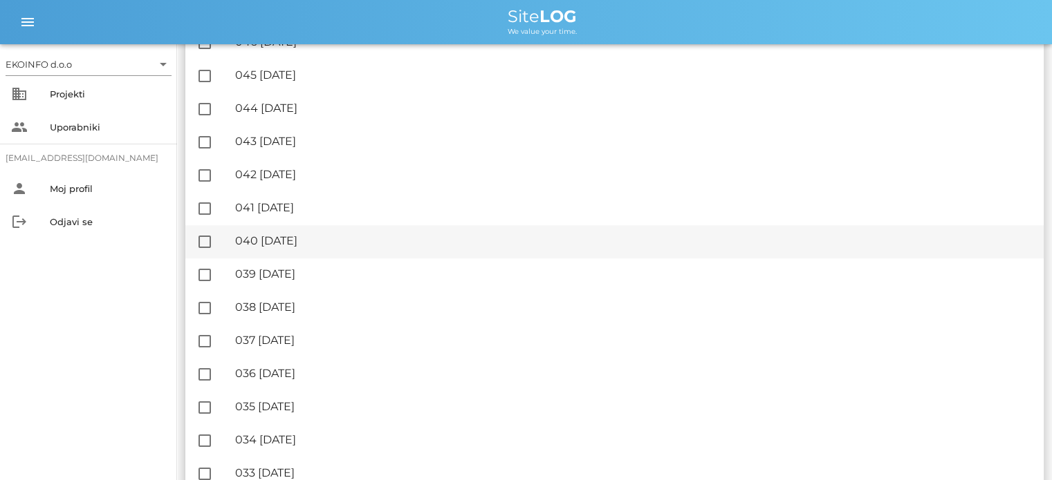
scroll to position [1106, 0]
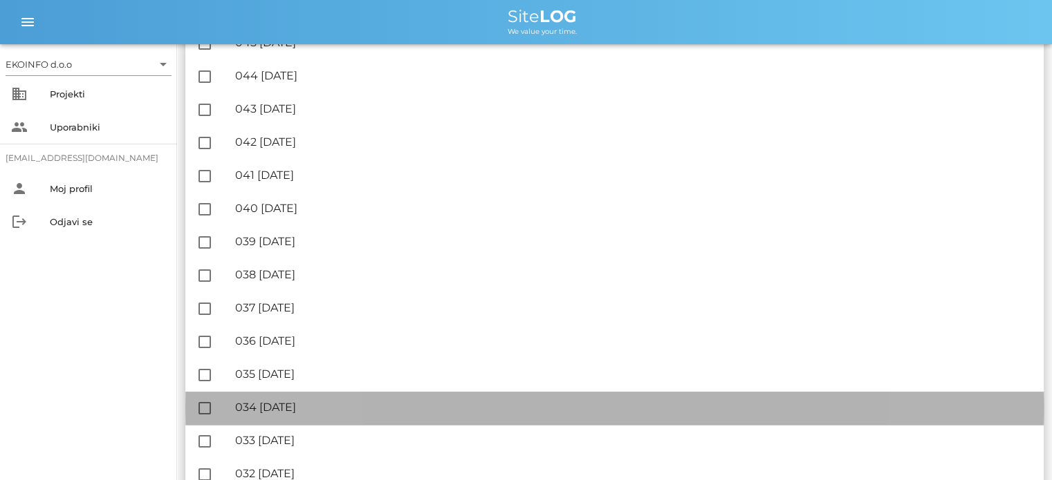
click at [320, 412] on div "🔏 034 [GEOGRAPHIC_DATA][DATE]" at bounding box center [633, 407] width 797 height 13
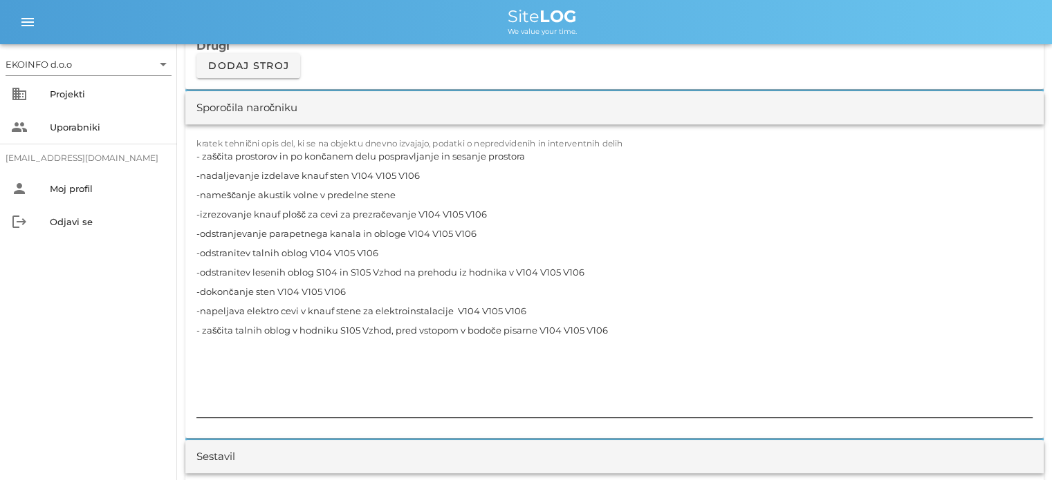
scroll to position [1314, 0]
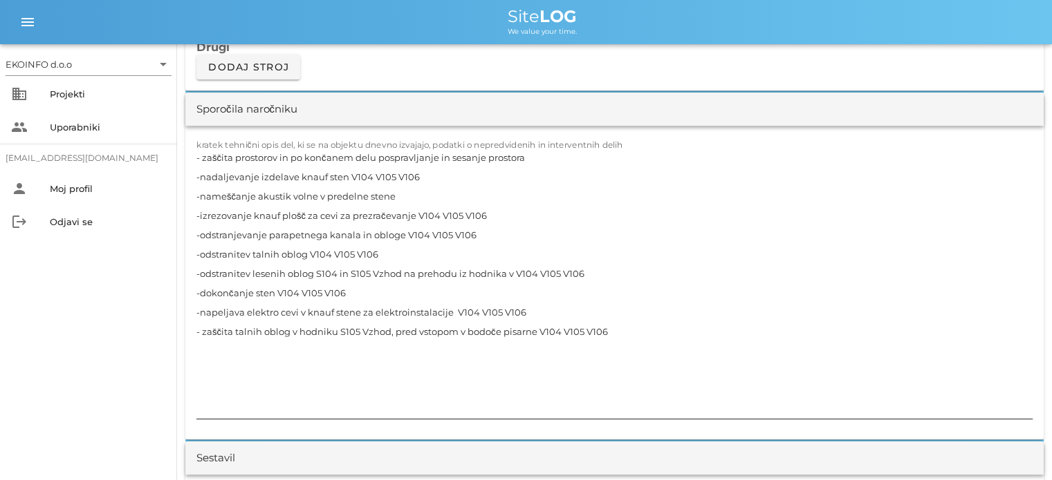
click at [425, 169] on textarea "- zaščita prostorov in po končanem delu pospravljanje in sesanje prostora -nada…" at bounding box center [614, 283] width 836 height 271
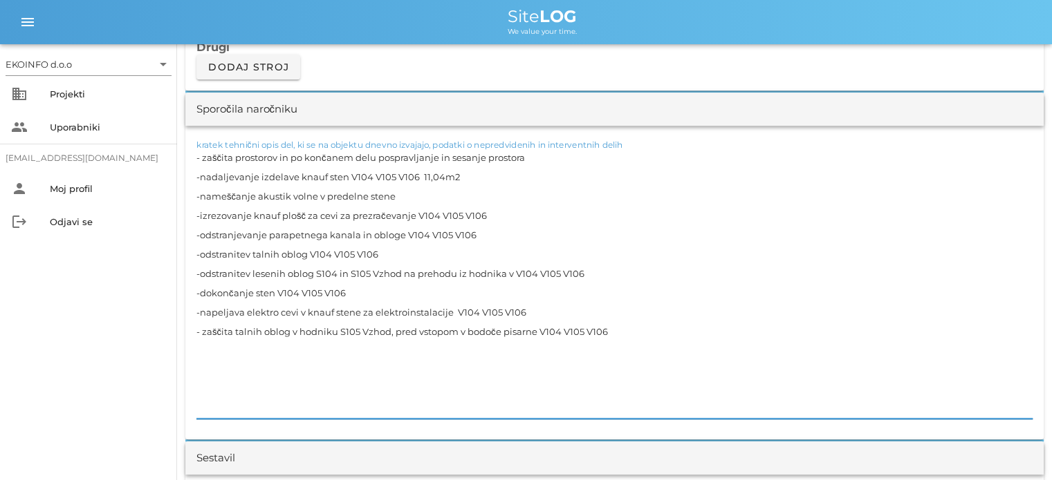
click at [445, 282] on textarea "- zaščita prostorov in po končanem delu pospravljanje in sesanje prostora -nada…" at bounding box center [614, 283] width 836 height 271
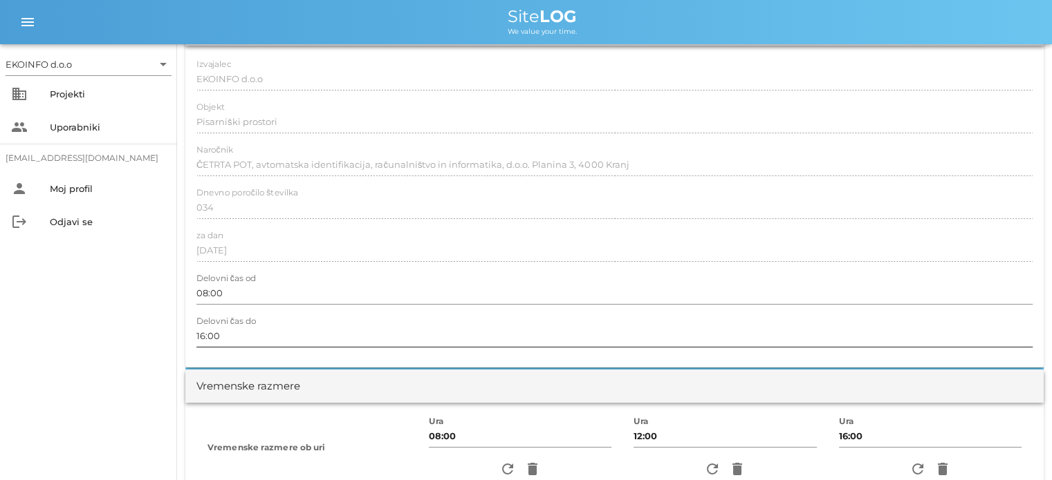
scroll to position [0, 0]
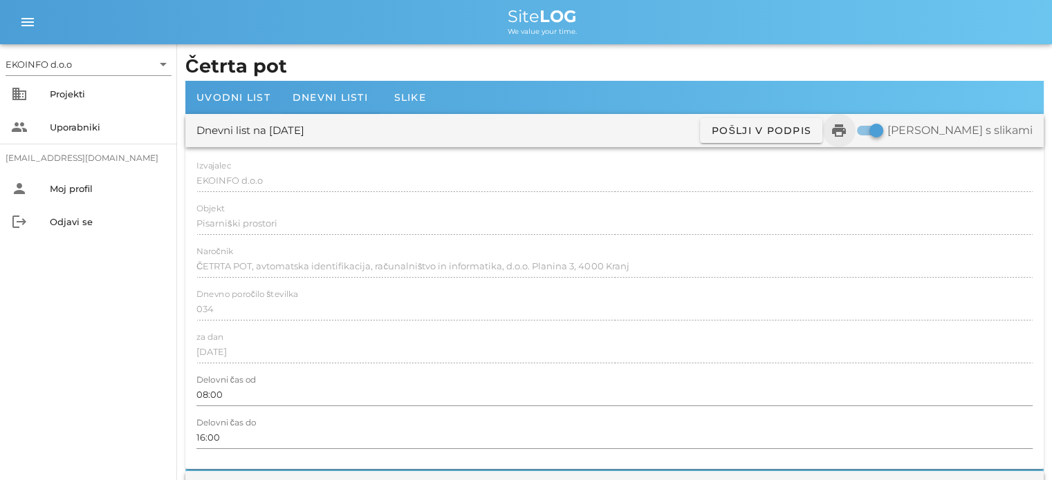
type textarea "- zaščita prostorov in po končanem delu pospravljanje in sesanje prostora -nada…"
click at [847, 129] on icon "print" at bounding box center [838, 130] width 17 height 17
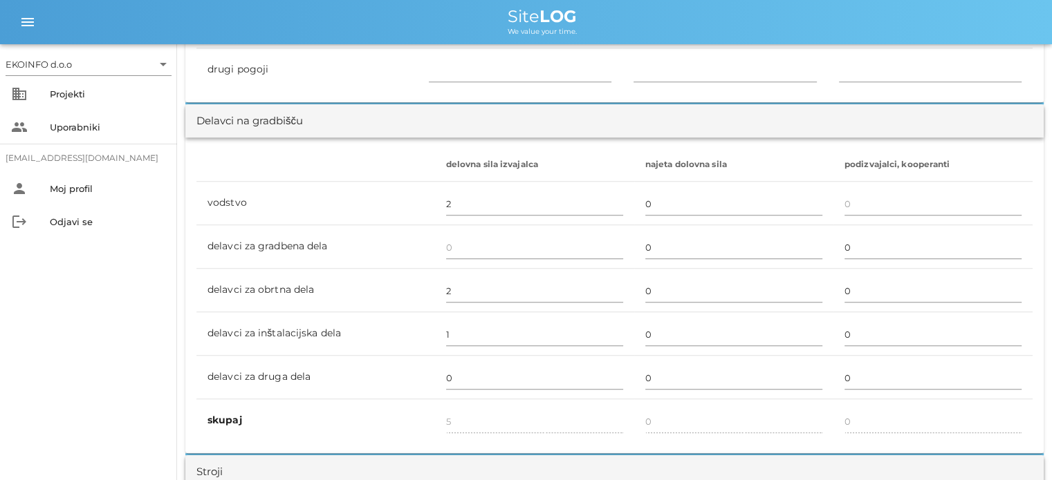
scroll to position [830, 0]
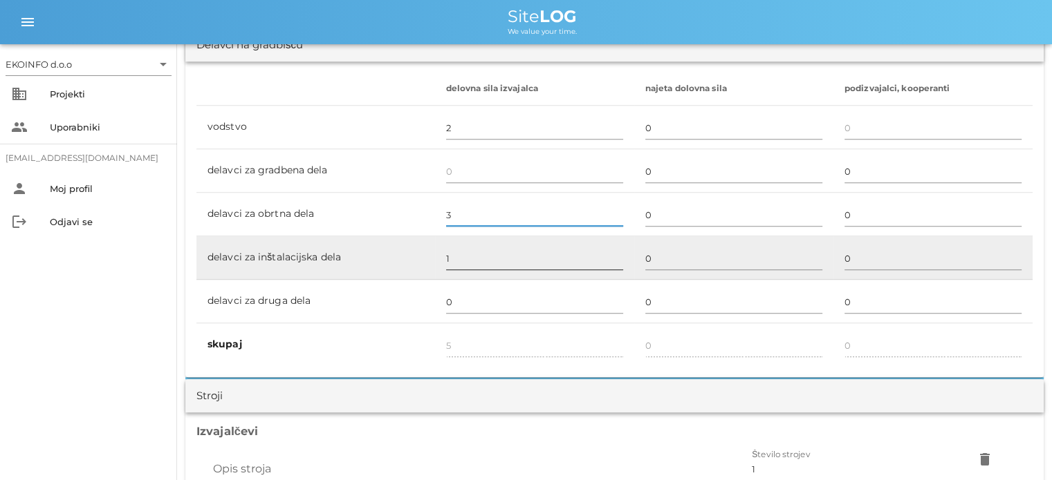
type input "3"
type input "6"
click at [449, 254] on input "1" at bounding box center [534, 259] width 177 height 22
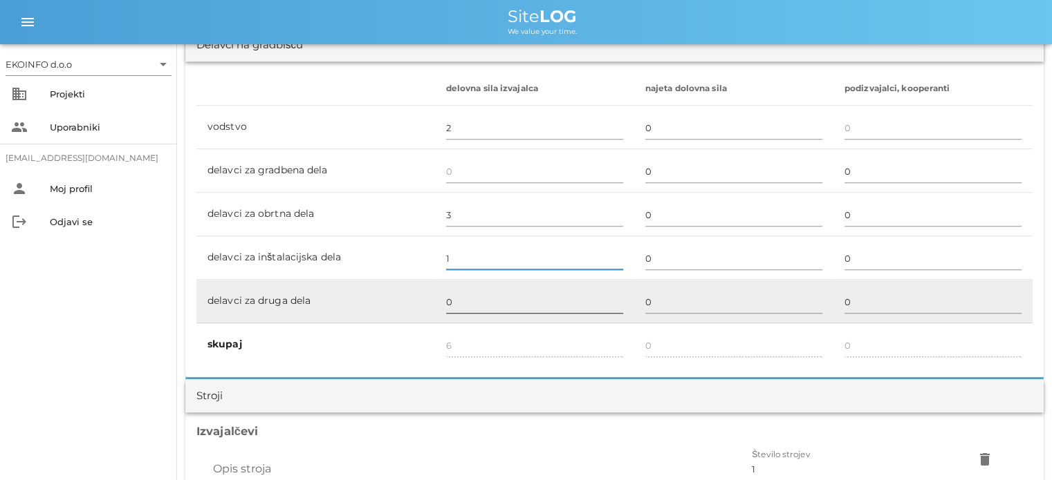
click at [454, 302] on input "0" at bounding box center [534, 302] width 177 height 22
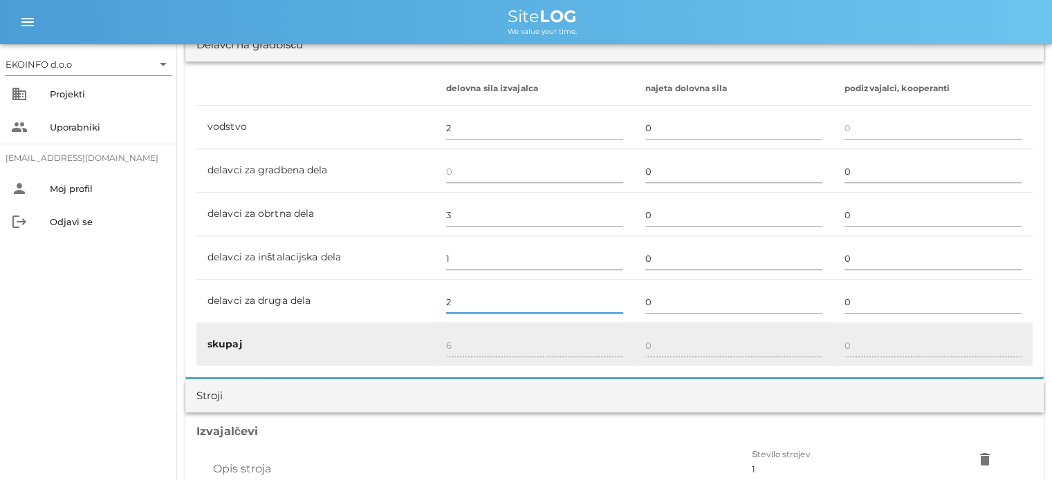
type input "2"
type input "8"
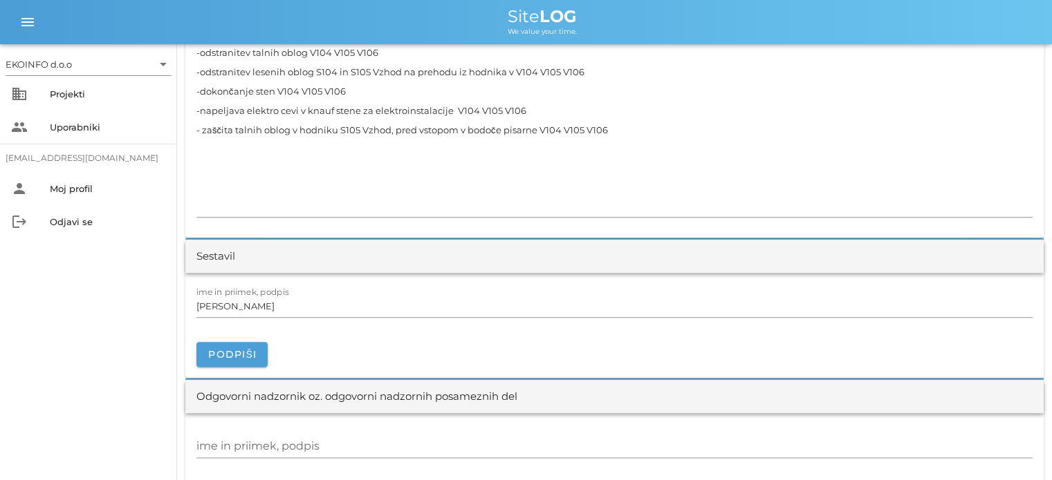
scroll to position [1521, 0]
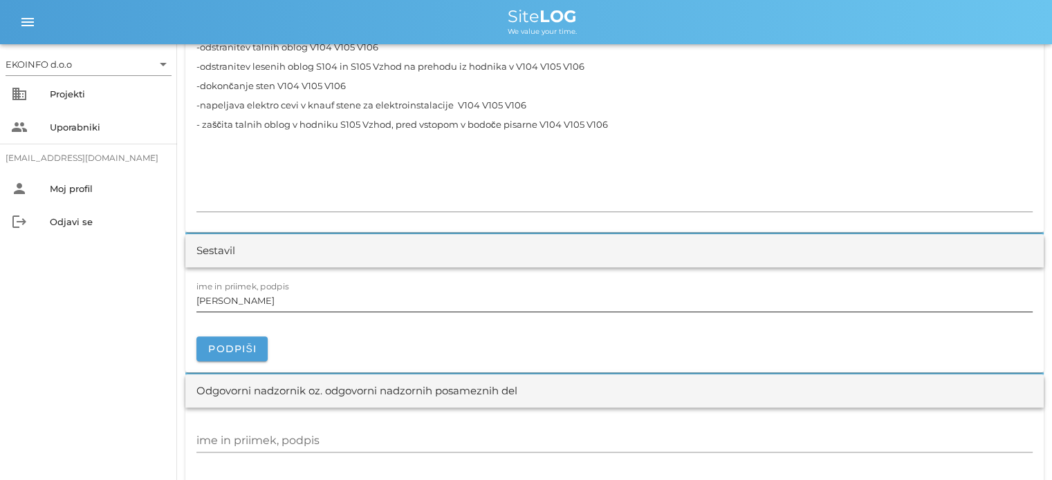
click at [262, 304] on input "[PERSON_NAME]" at bounding box center [614, 301] width 836 height 22
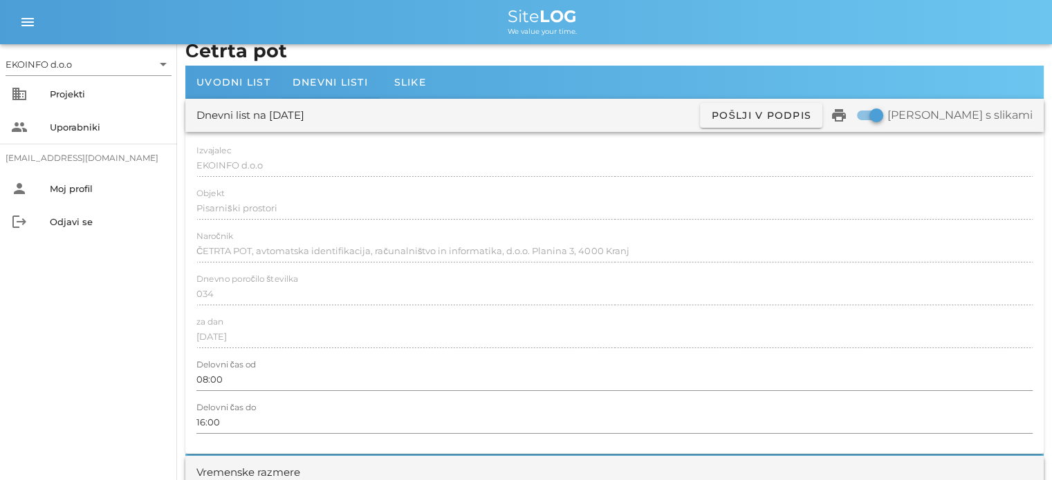
scroll to position [0, 0]
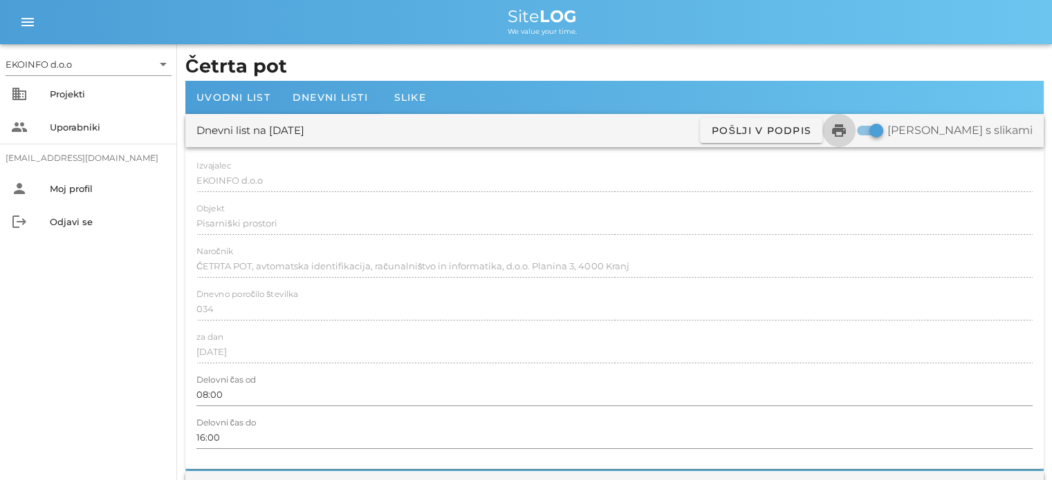
click at [847, 128] on icon "print" at bounding box center [838, 130] width 17 height 17
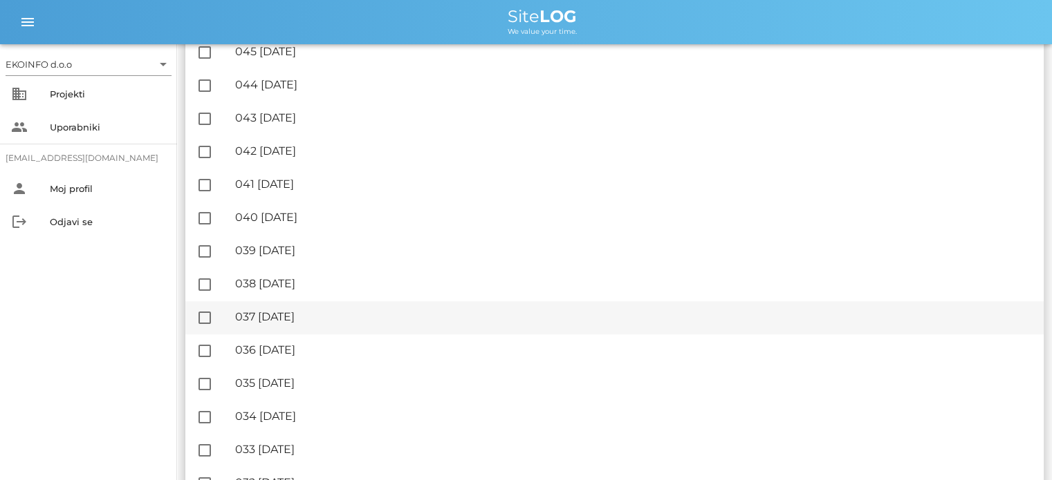
scroll to position [1106, 0]
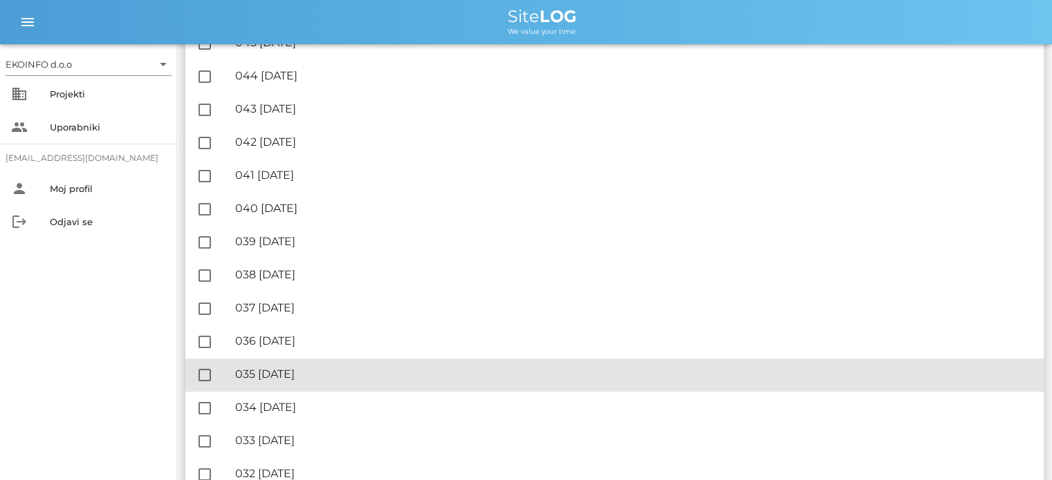
click at [315, 370] on div "🔏 035 [DATE]" at bounding box center [633, 374] width 797 height 13
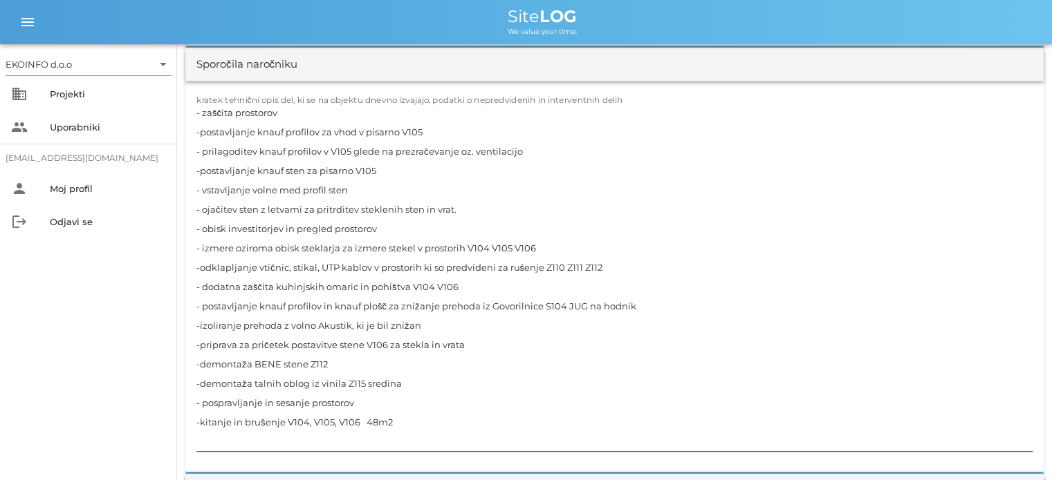
scroll to position [1383, 0]
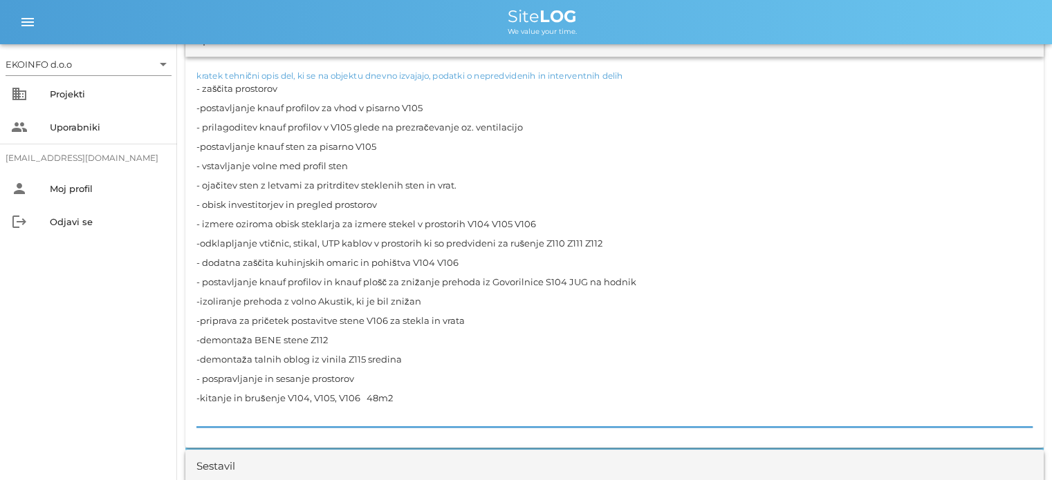
drag, startPoint x: 402, startPoint y: 396, endPoint x: 191, endPoint y: 391, distance: 210.9
click at [191, 391] on div "kratek tehnični opis del, ki se na objektu dnevno izvajajo, podatki o nepredvid…" at bounding box center [614, 252] width 858 height 391
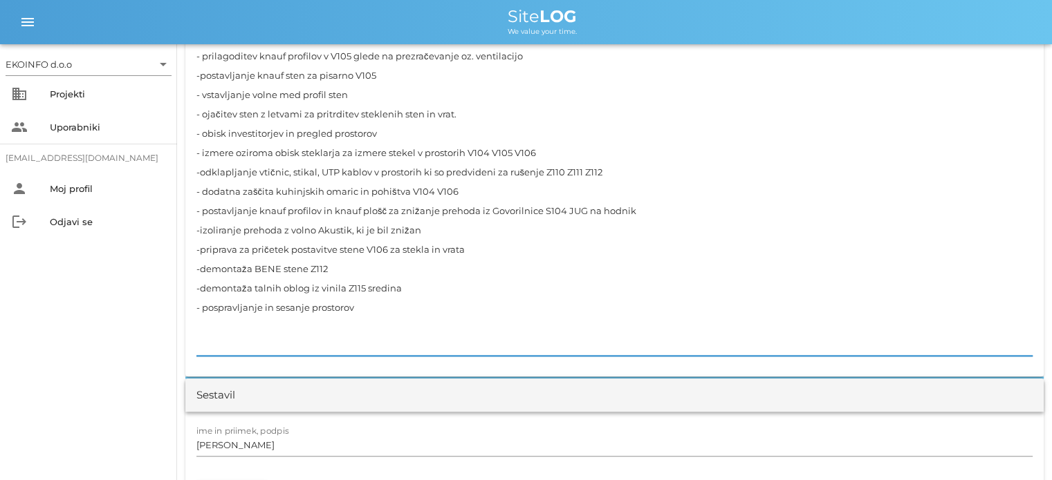
scroll to position [1521, 0]
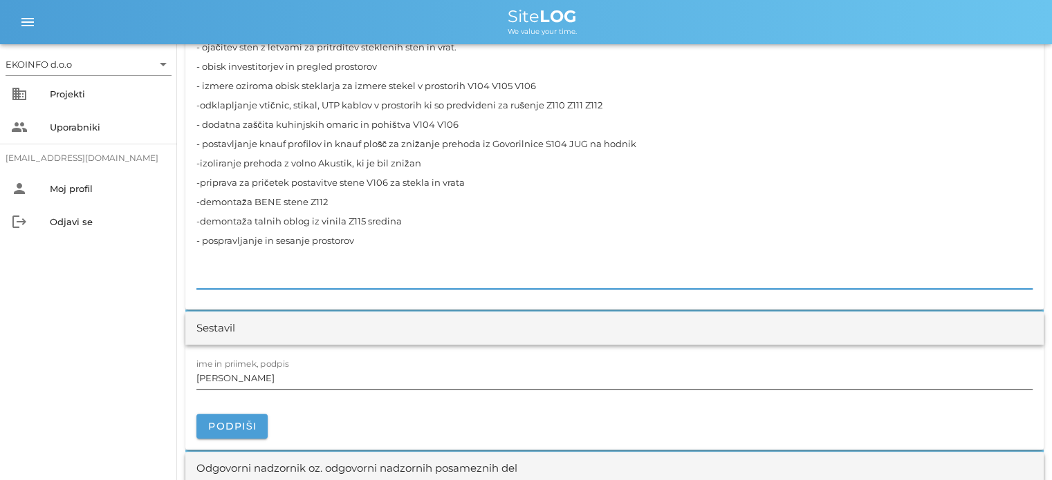
type textarea "- zaščita prostorov -postavljanje knauf profilov za vhod v pisarno V105 - prila…"
click at [261, 379] on input "[PERSON_NAME]" at bounding box center [614, 378] width 836 height 22
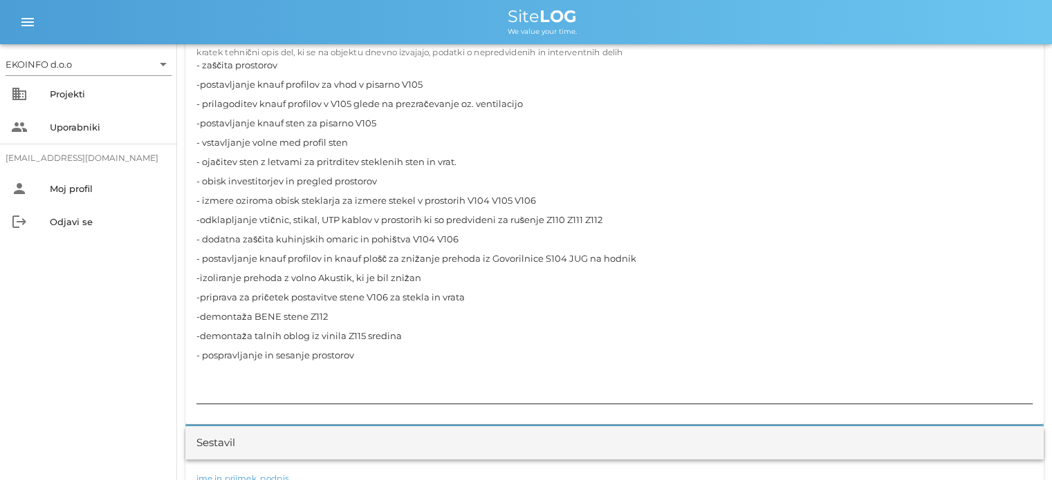
scroll to position [1383, 0]
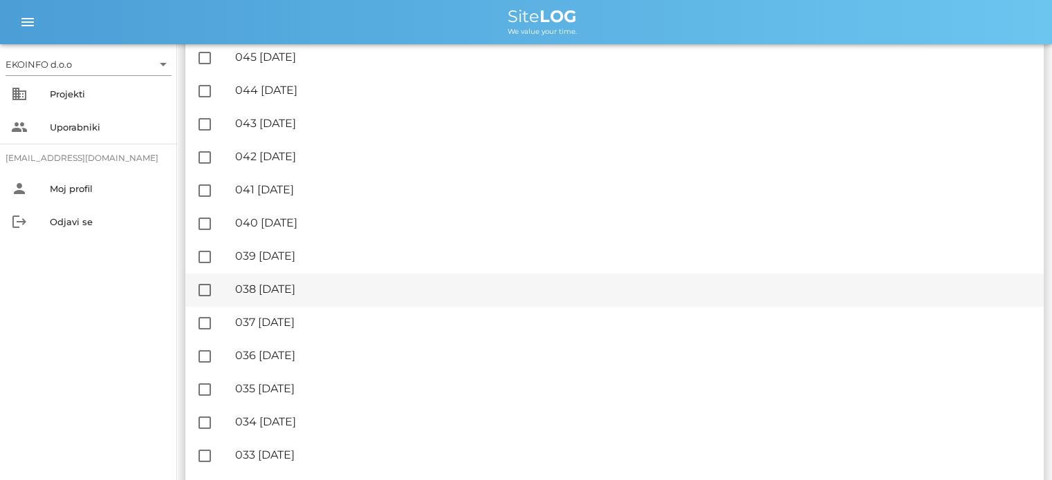
scroll to position [1175, 0]
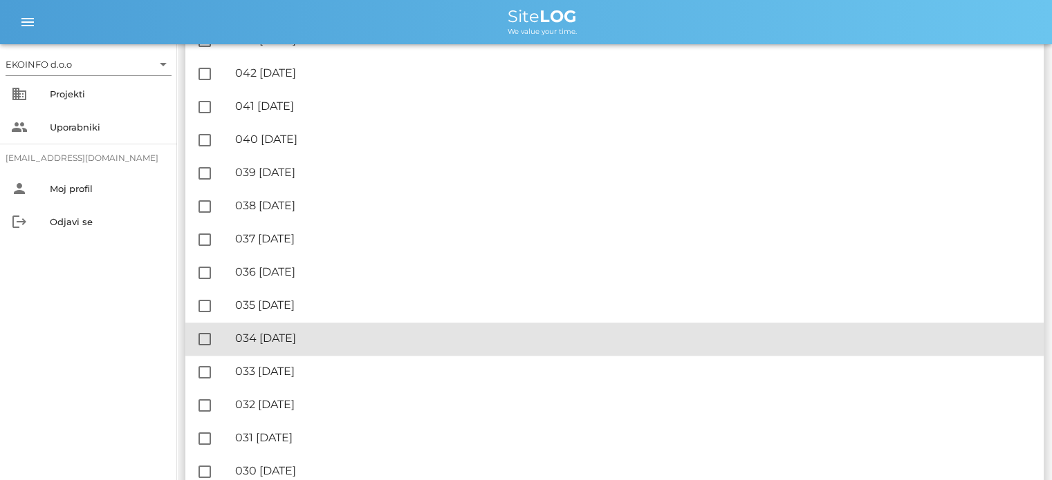
click at [309, 348] on div "🔏 034 [DATE] ✓ Podpisal: Nadzornik ✓ Podpisal: Sestavljalec ✓ Podpisal: Odgovor…" at bounding box center [633, 339] width 797 height 31
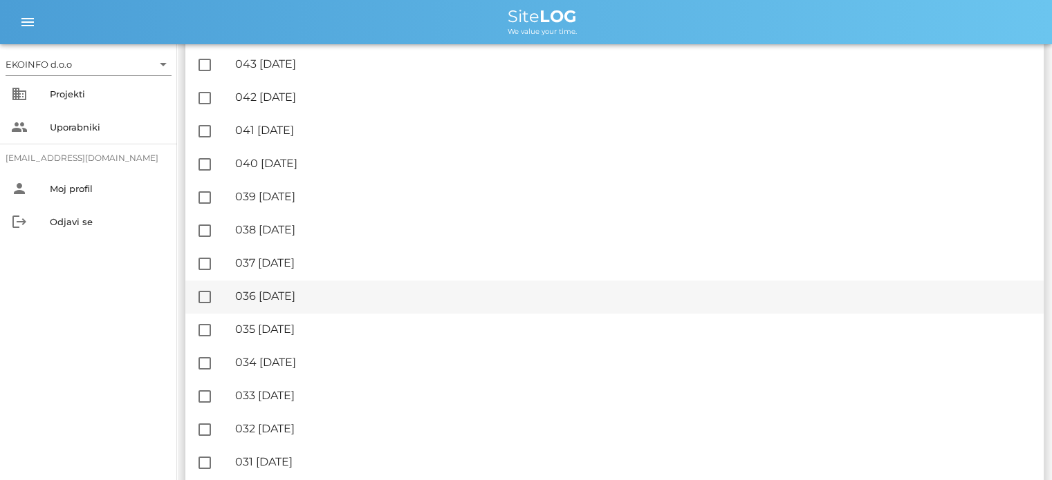
scroll to position [1175, 0]
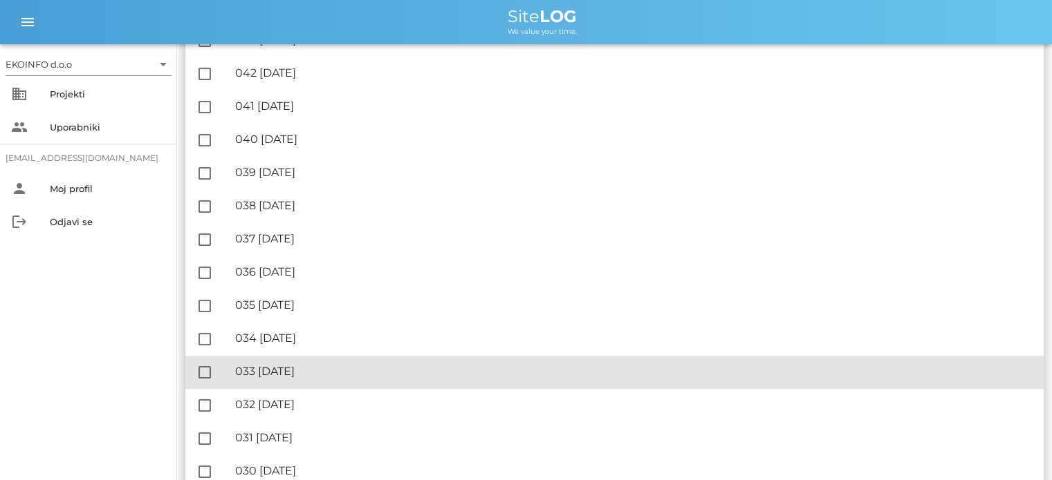
click at [312, 373] on div "🔏 033 [DATE]" at bounding box center [633, 371] width 797 height 13
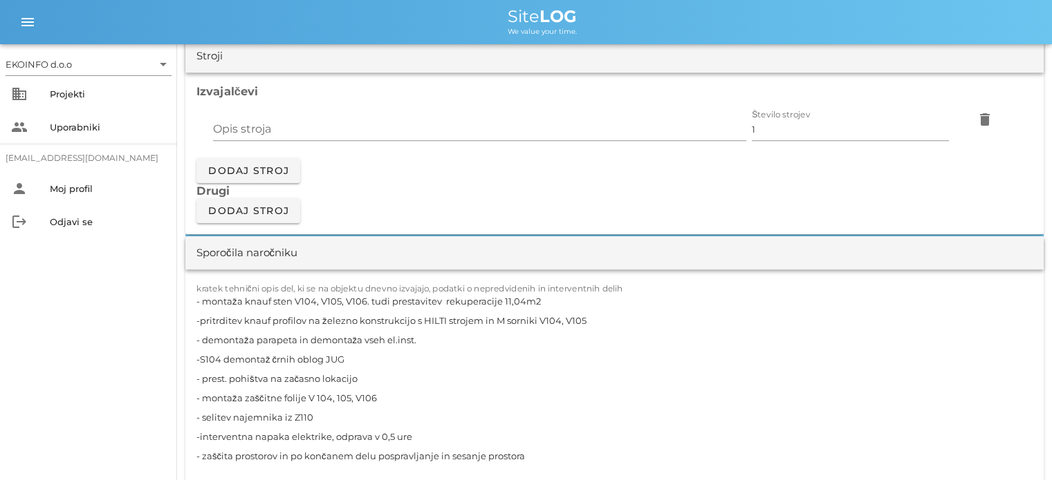
scroll to position [1175, 0]
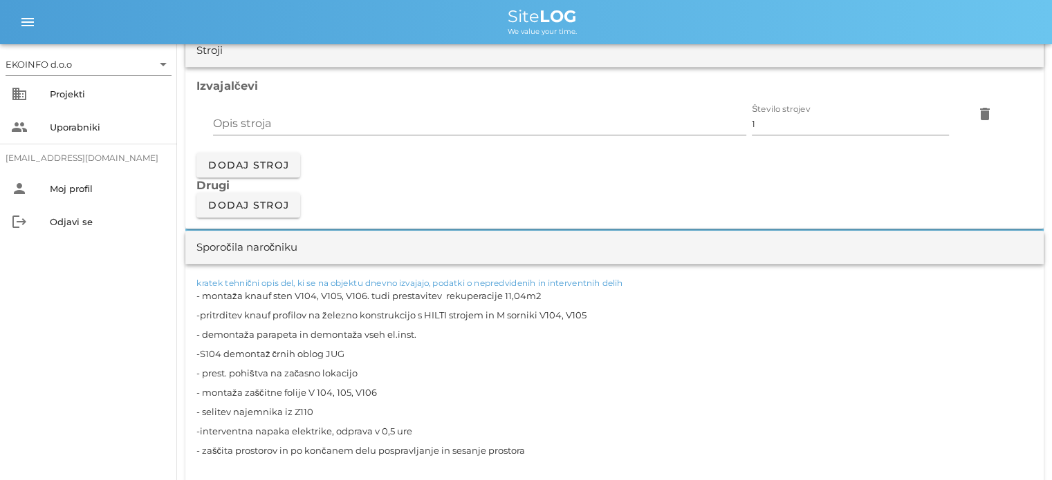
drag, startPoint x: 586, startPoint y: 315, endPoint x: 192, endPoint y: 314, distance: 393.4
click at [193, 314] on div "kratek tehnični opis del, ki se na objektu dnevno izvajajo, podatki o nepredvid…" at bounding box center [614, 411] width 858 height 295
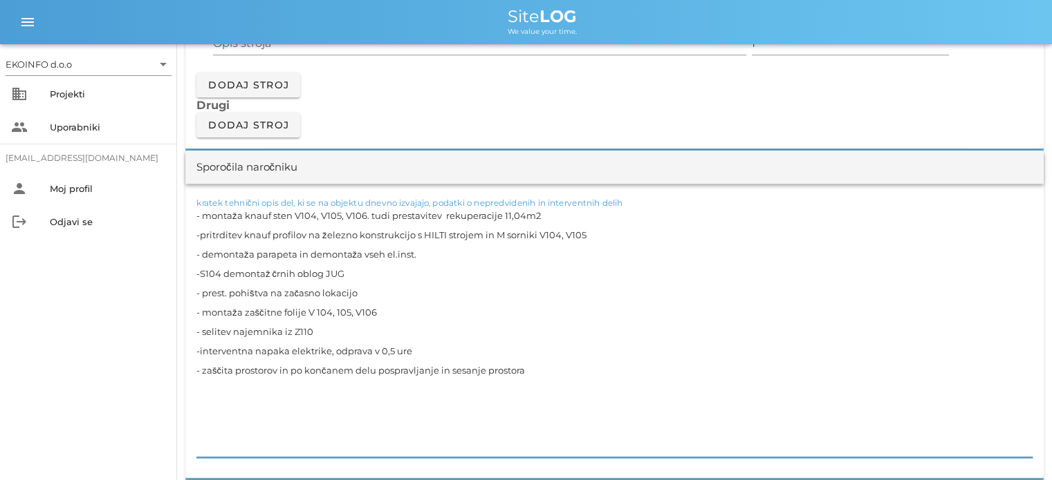
scroll to position [1383, 0]
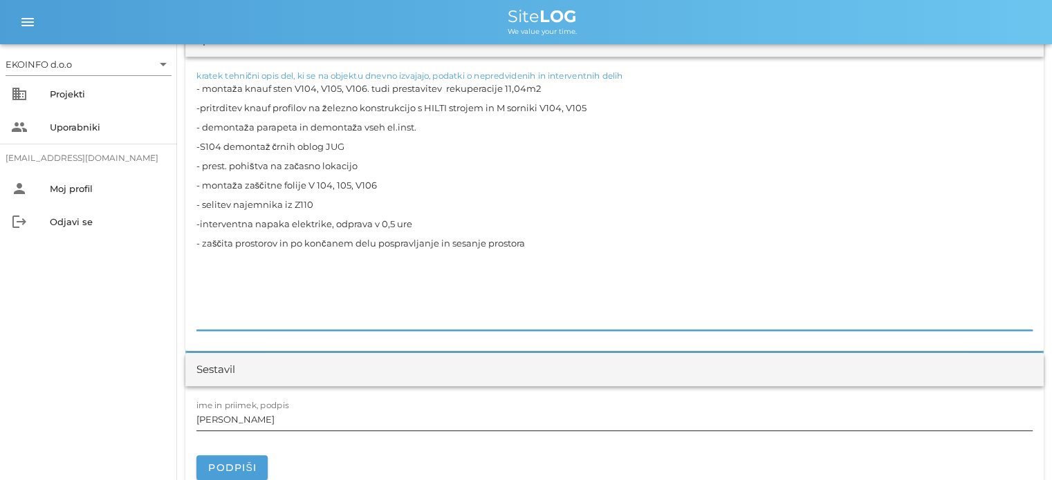
click at [263, 420] on input "[PERSON_NAME]" at bounding box center [614, 420] width 836 height 22
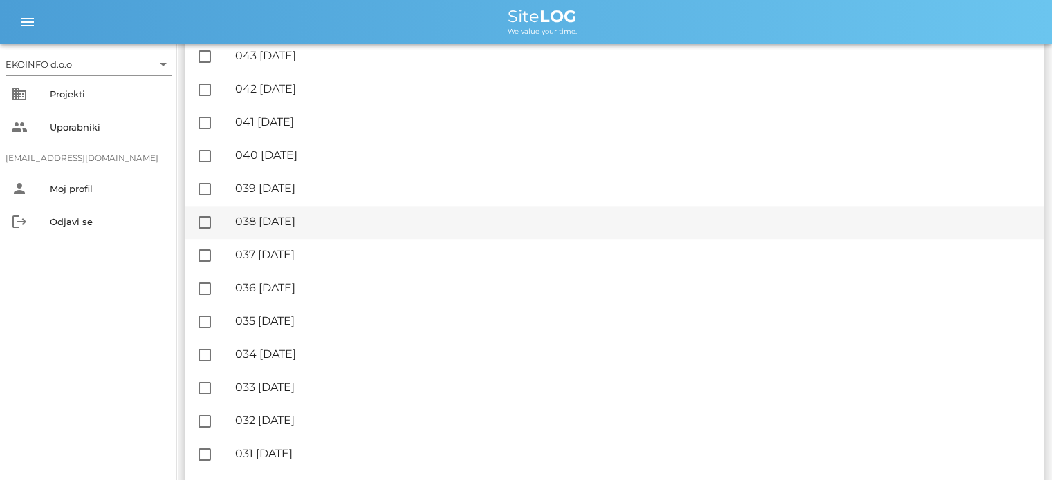
scroll to position [1175, 0]
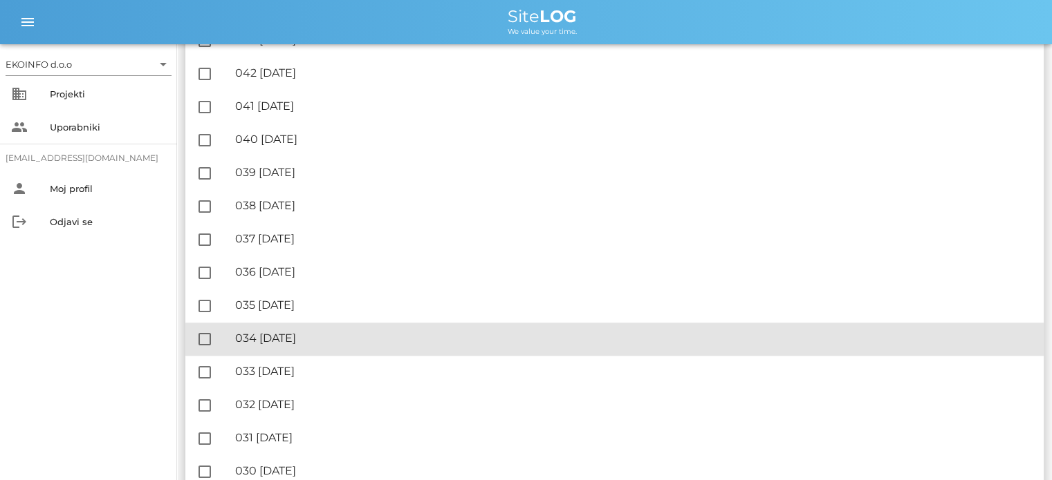
click at [299, 333] on div "🔏 034 [GEOGRAPHIC_DATA][DATE]" at bounding box center [633, 338] width 797 height 13
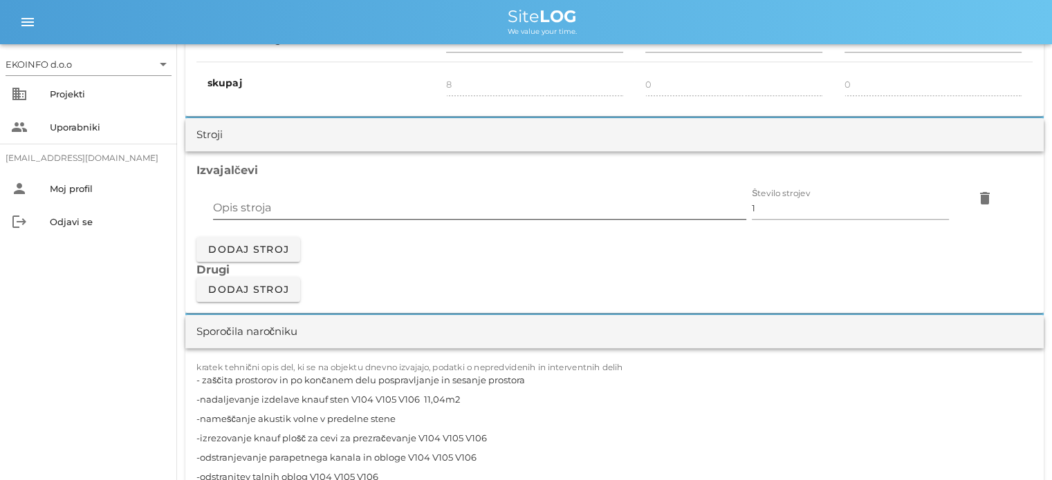
scroll to position [1244, 0]
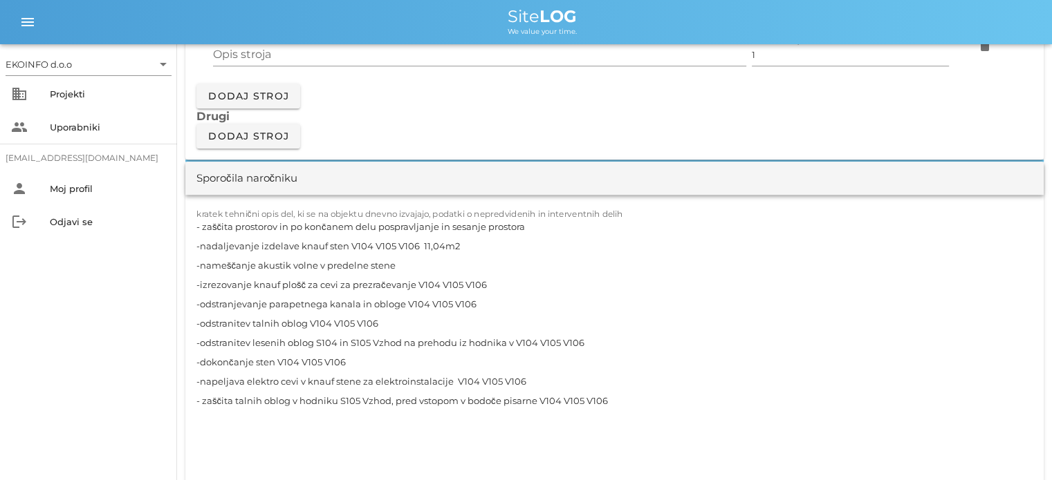
click at [463, 243] on textarea "- zaščita prostorov in po končanem delu pospravljanje in sesanje prostora -nada…" at bounding box center [614, 352] width 836 height 271
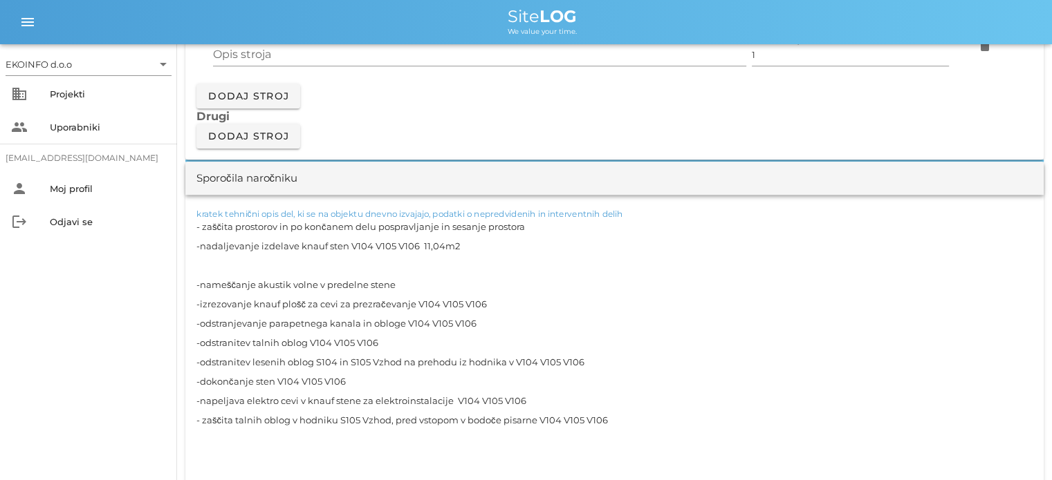
paste textarea "-pritrditev knauf profilov na železno konstrukcijo s HILTI strojem in M sorniki…"
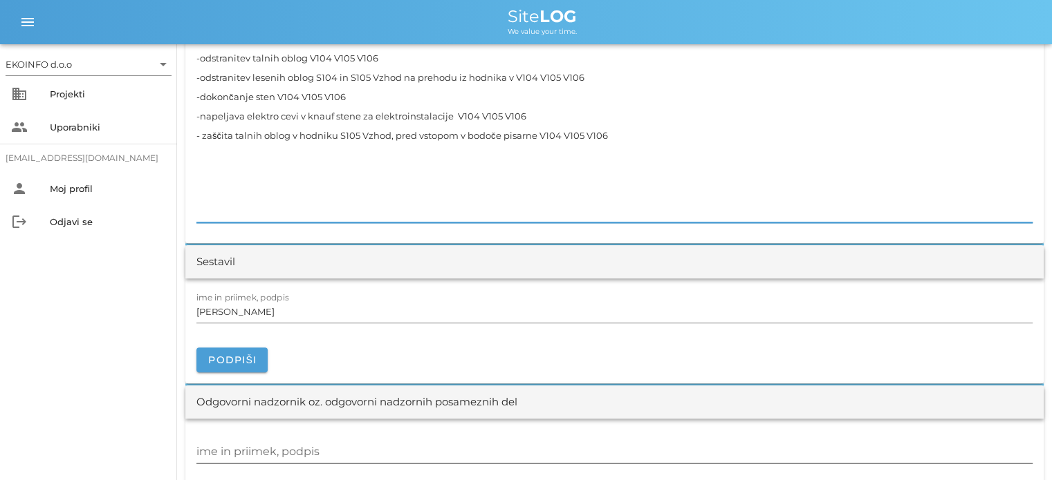
scroll to position [1590, 0]
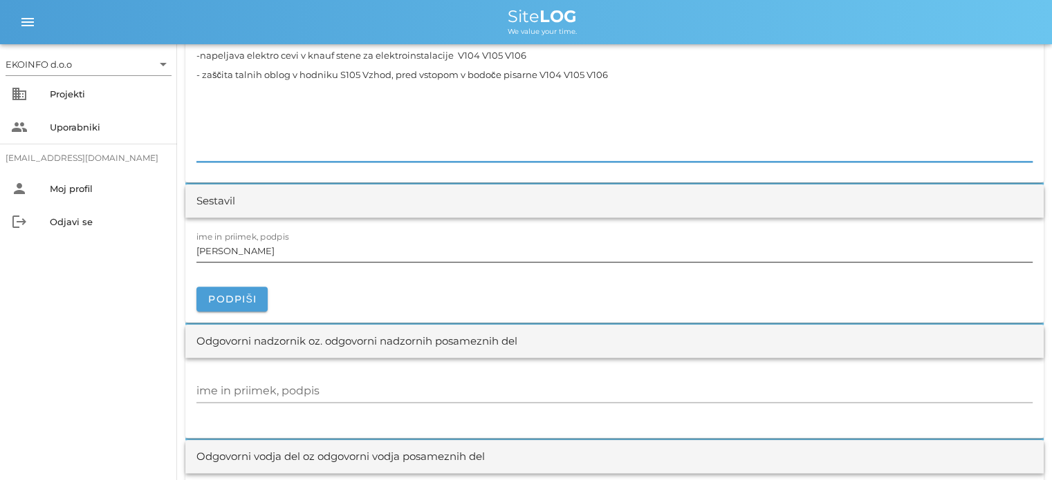
type textarea "- zaščita prostorov in po končanem delu pospravljanje in sesanje prostora -nada…"
click at [265, 248] on input "[PERSON_NAME]" at bounding box center [614, 251] width 836 height 22
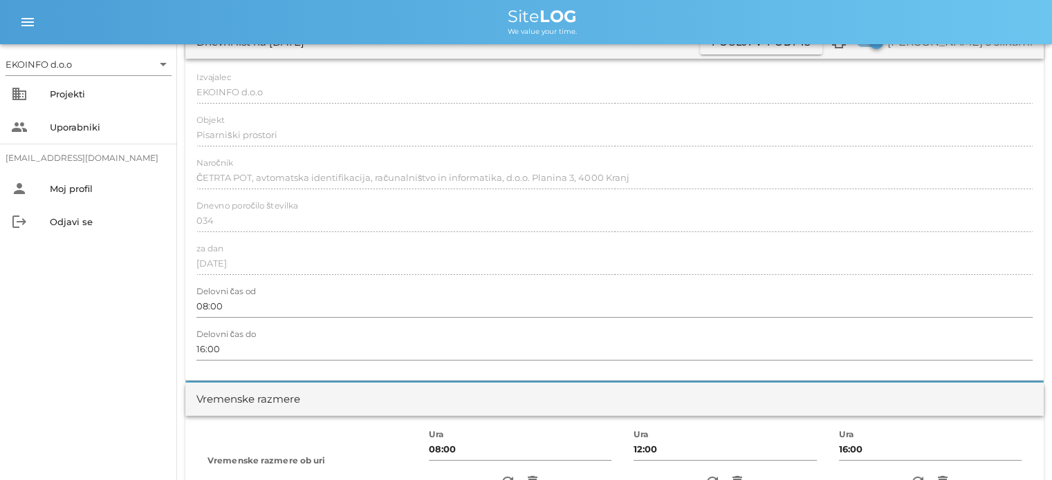
scroll to position [0, 0]
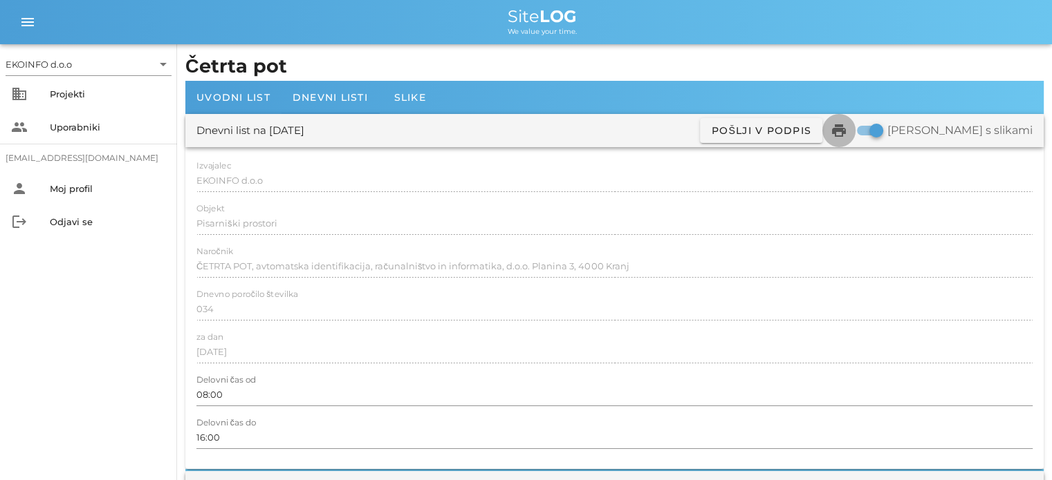
click at [847, 129] on icon "print" at bounding box center [838, 130] width 17 height 17
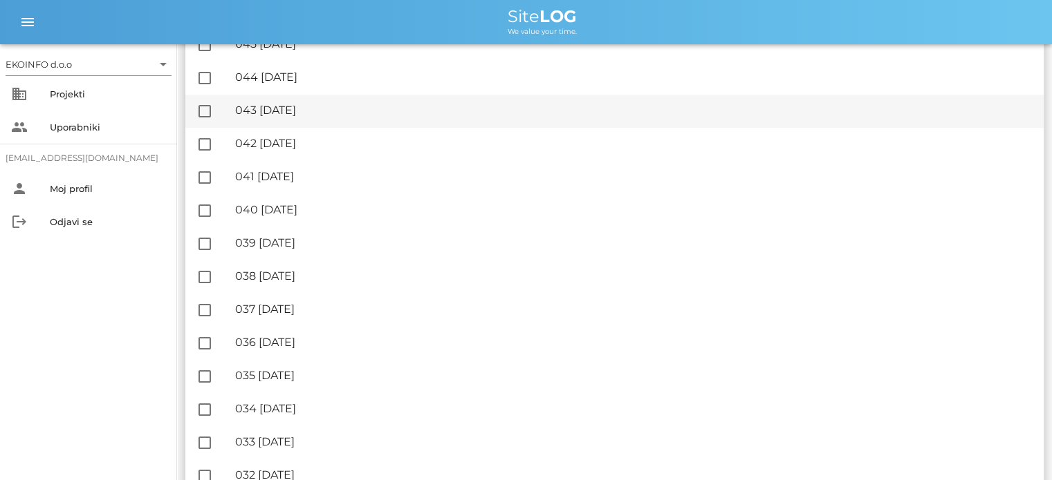
scroll to position [1106, 0]
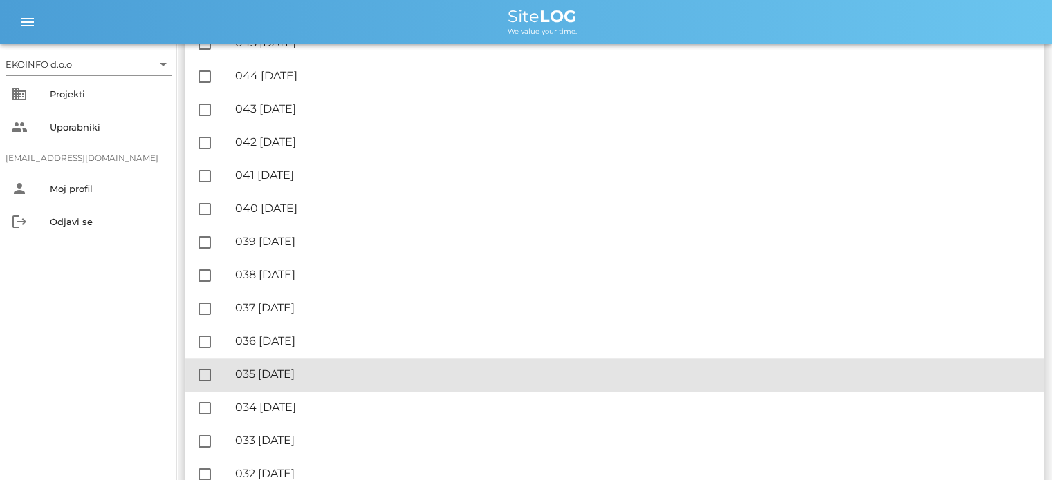
click at [318, 373] on div "🔏 035 [DATE]" at bounding box center [633, 374] width 797 height 13
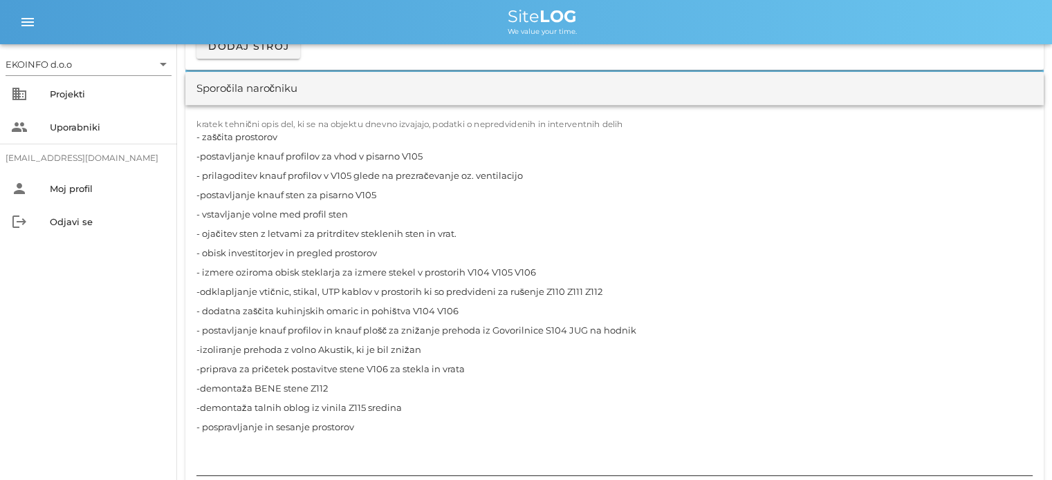
scroll to position [1314, 0]
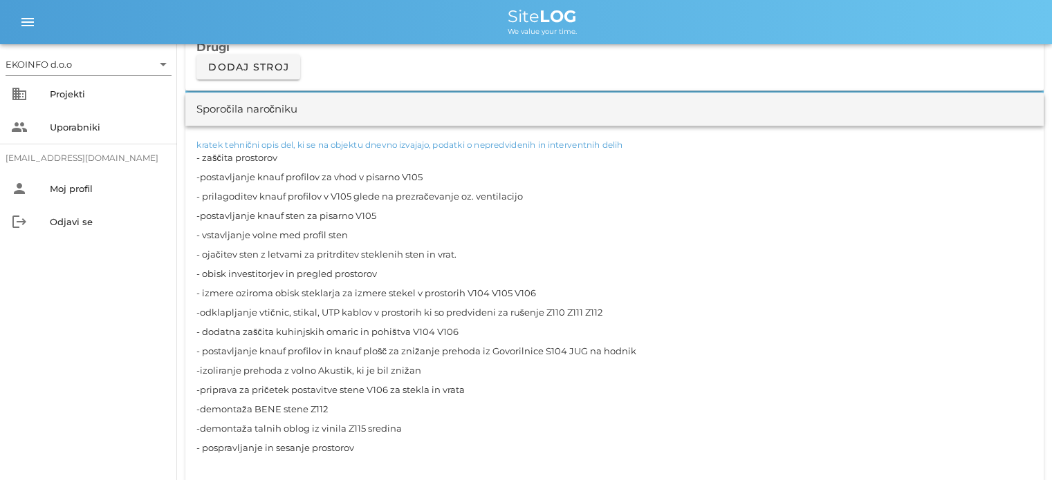
click at [624, 349] on textarea "- zaščita prostorov -postavljanje knauf profilov za vhod v pisarno V105 - prila…" at bounding box center [614, 322] width 836 height 348
click at [635, 349] on textarea "- zaščita prostorov -postavljanje knauf profilov za vhod v pisarno V105 - prila…" at bounding box center [614, 322] width 836 height 348
drag, startPoint x: 619, startPoint y: 350, endPoint x: 676, endPoint y: 344, distance: 57.0
click at [676, 345] on textarea "- zaščita prostorov -postavljanje knauf profilov za vhod v pisarno V105 - prila…" at bounding box center [614, 322] width 836 height 348
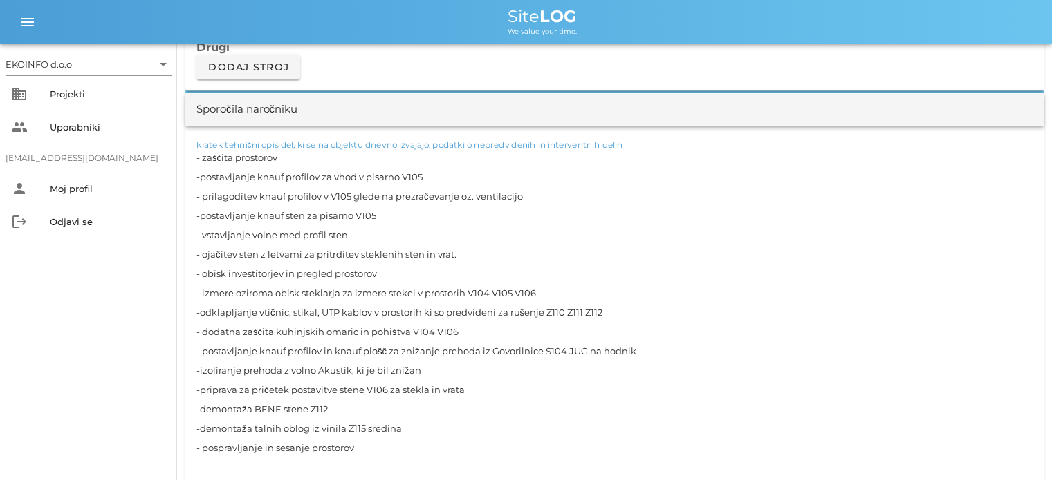
click at [532, 390] on textarea "- zaščita prostorov -postavljanje knauf profilov za vhod v pisarno V105 - prila…" at bounding box center [614, 322] width 836 height 348
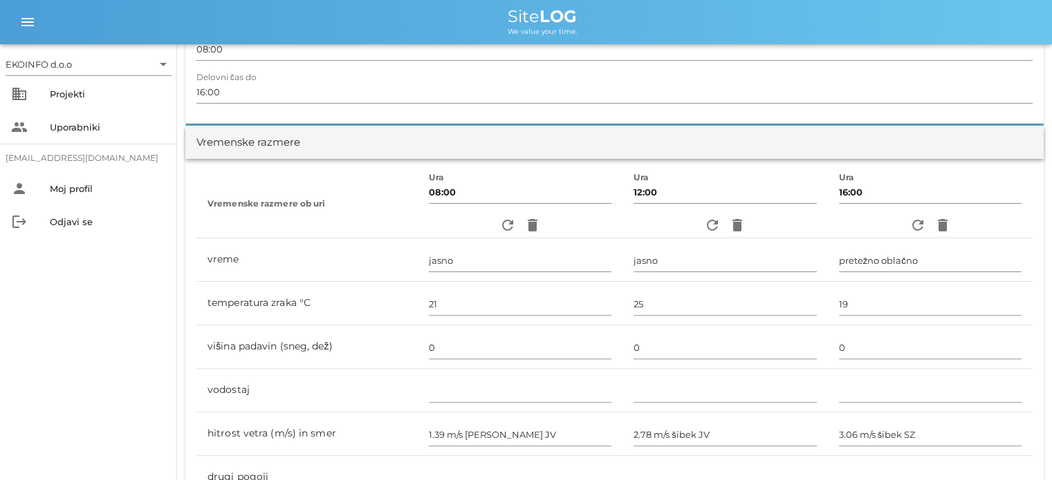
scroll to position [0, 0]
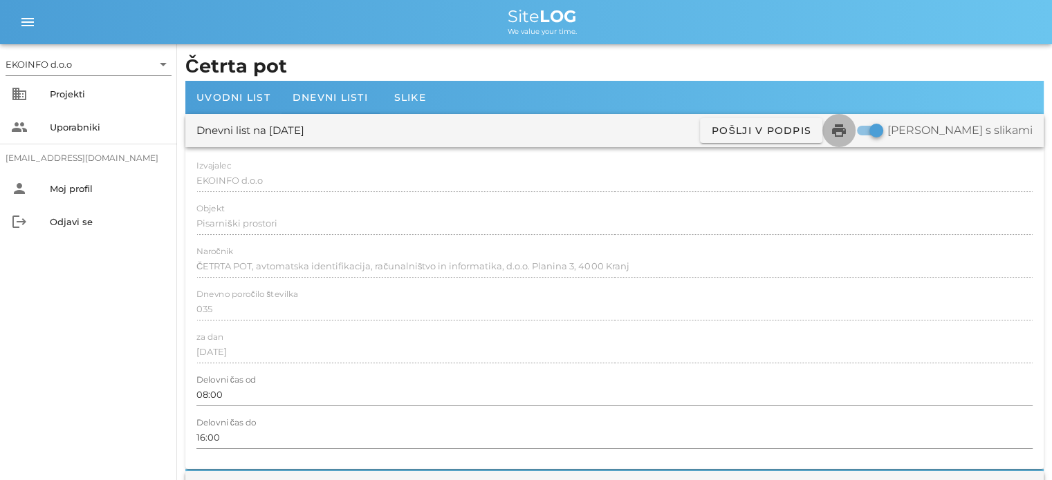
click at [847, 138] on icon "print" at bounding box center [838, 130] width 17 height 17
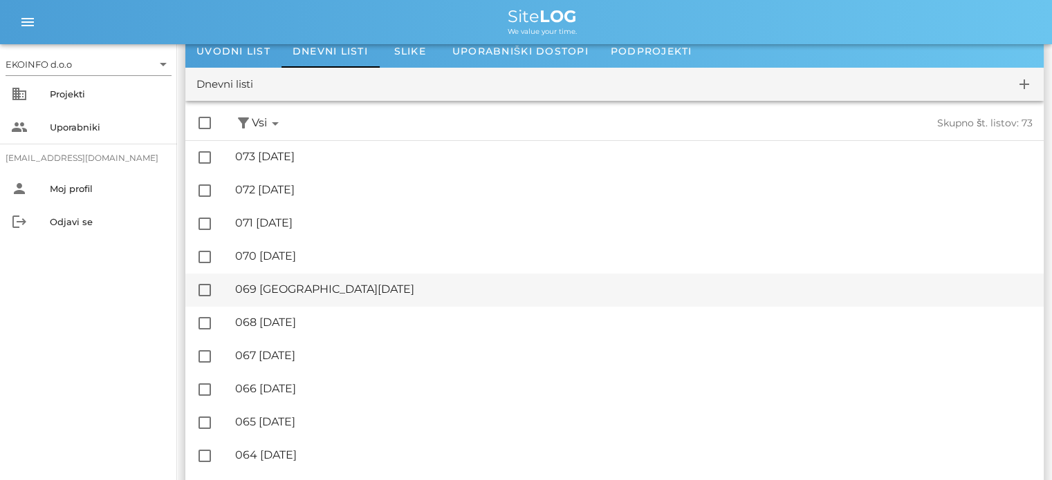
scroll to position [138, 0]
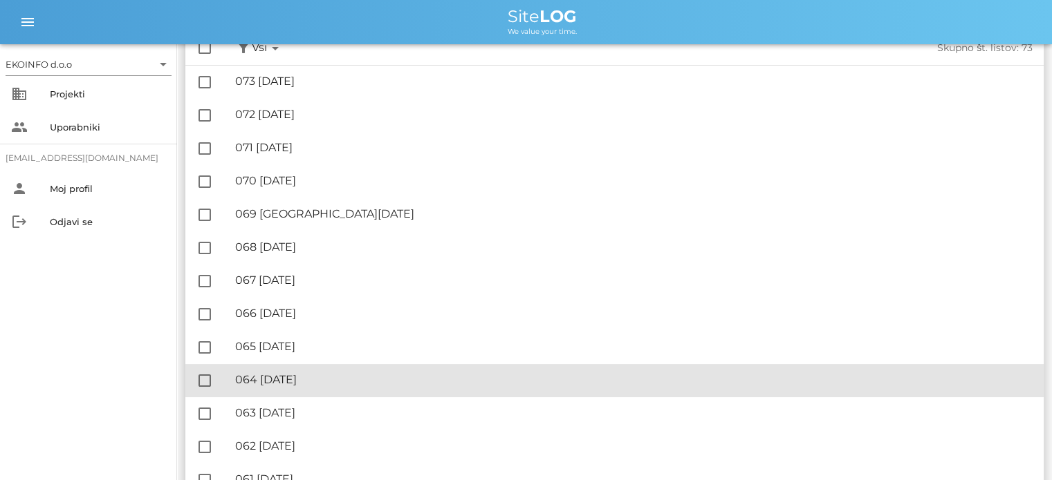
click at [310, 373] on div "🔏 064 [DATE] ✓ Podpisal: Nadzornik ✓ Podpisal: Sestavljalec ✓ Podpisal: Odgovor…" at bounding box center [633, 380] width 797 height 31
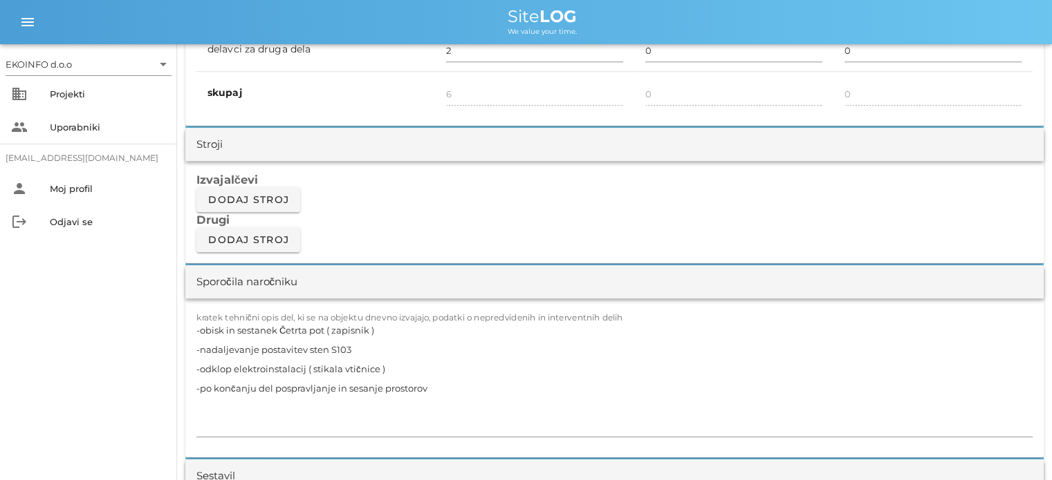
scroll to position [1106, 0]
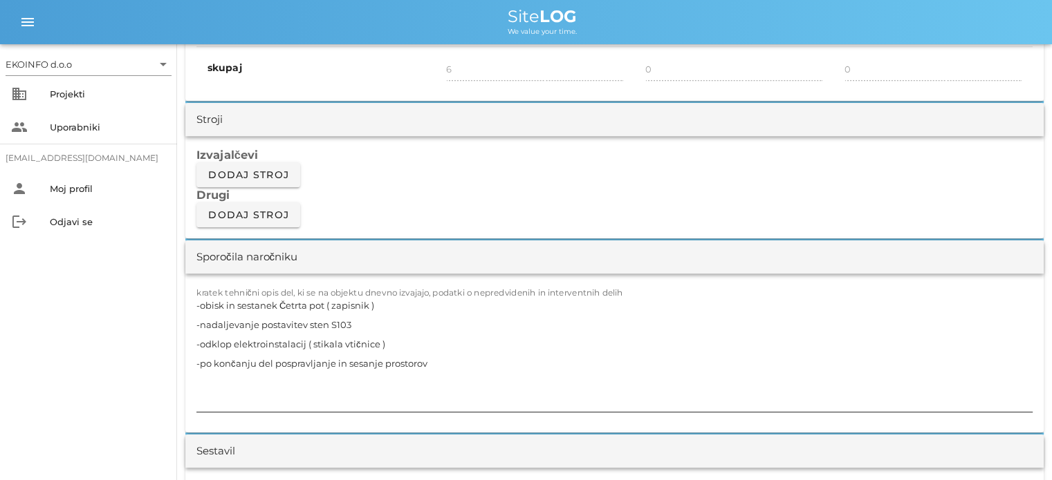
click at [433, 362] on textarea "-obisk in sestanek Četrta pot ( zapisnik ) -nadaljevanje postavitev sten S103 -…" at bounding box center [614, 354] width 836 height 116
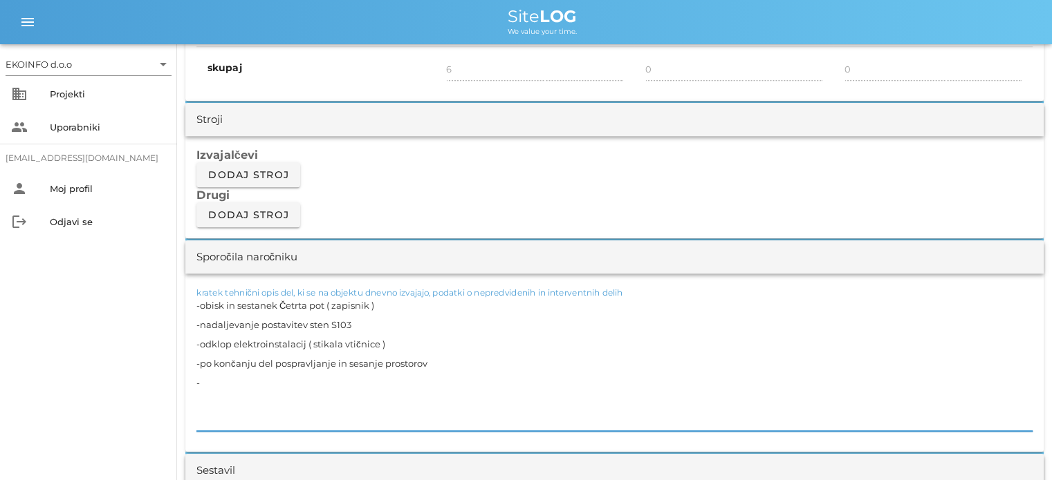
click at [394, 342] on textarea "-obisk in sestanek Četrta pot ( zapisnik ) -nadaljevanje postavitev sten S103 -…" at bounding box center [614, 364] width 836 height 136
click at [427, 363] on textarea "-obisk in sestanek Četrta pot ( zapisnik ) -nadaljevanje postavitev sten S103 -…" at bounding box center [614, 364] width 836 height 136
click at [204, 382] on textarea "-obisk in sestanek Četrta pot ( zapisnik ) -nadaljevanje postavitev sten S103 -…" at bounding box center [614, 364] width 836 height 136
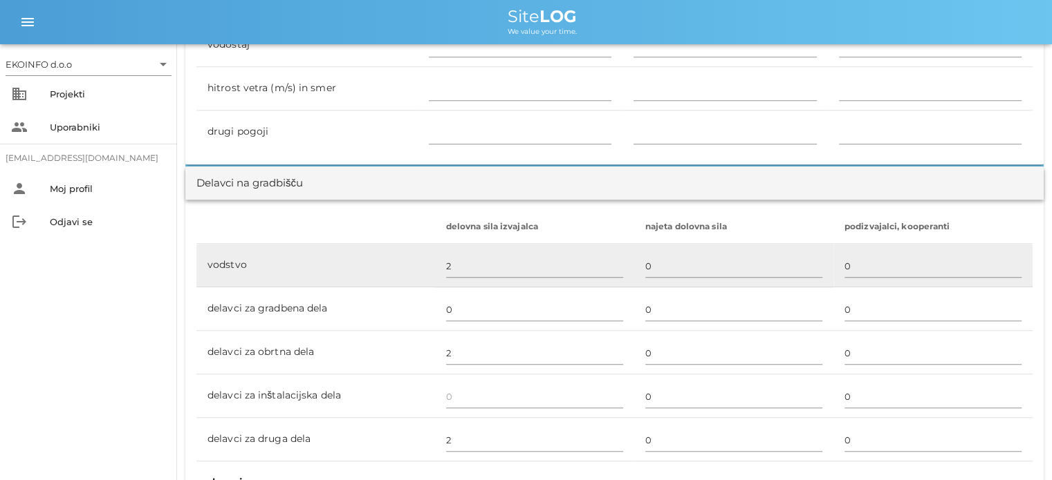
scroll to position [760, 0]
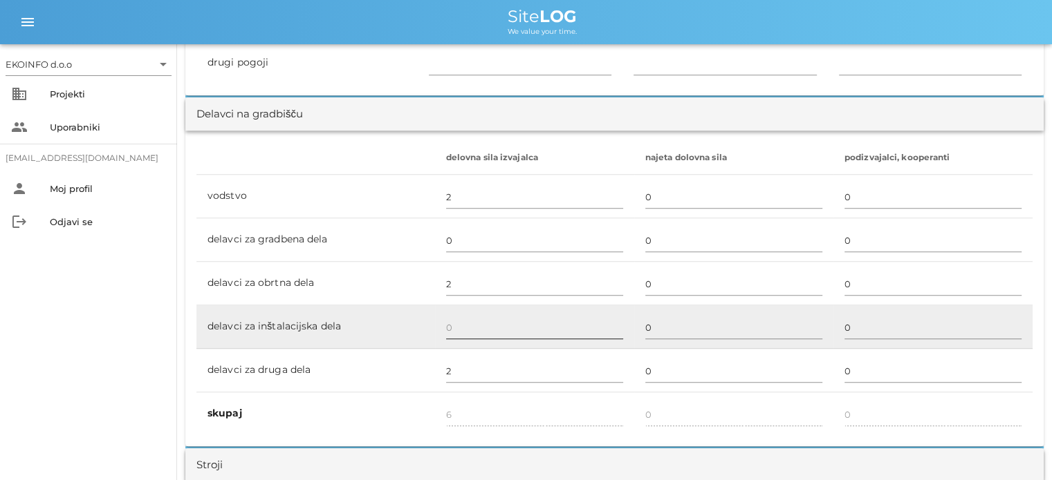
type textarea "-obisk in sestanek Četrta pot ( zapisnik ) -nadaljevanje postavitev sten S103 -…"
click at [449, 324] on input "text" at bounding box center [534, 328] width 177 height 22
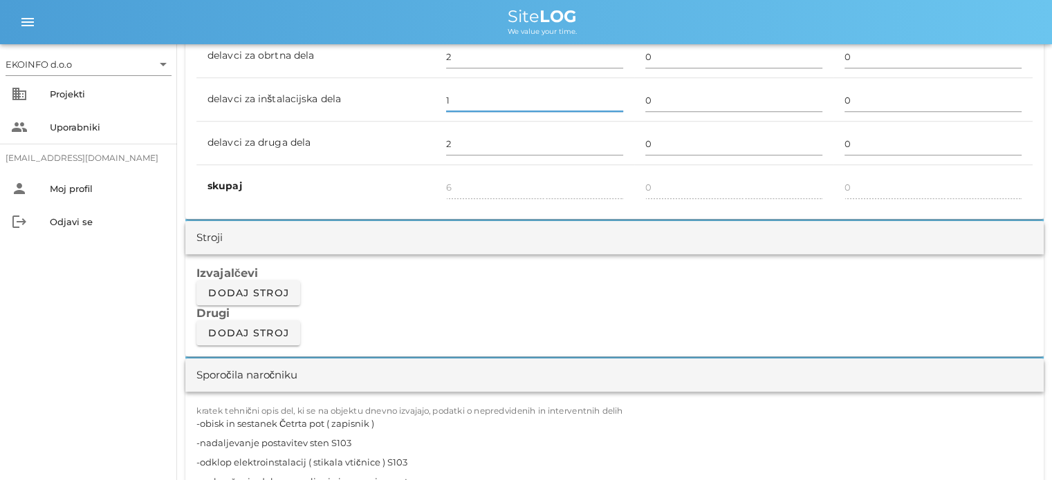
scroll to position [1175, 0]
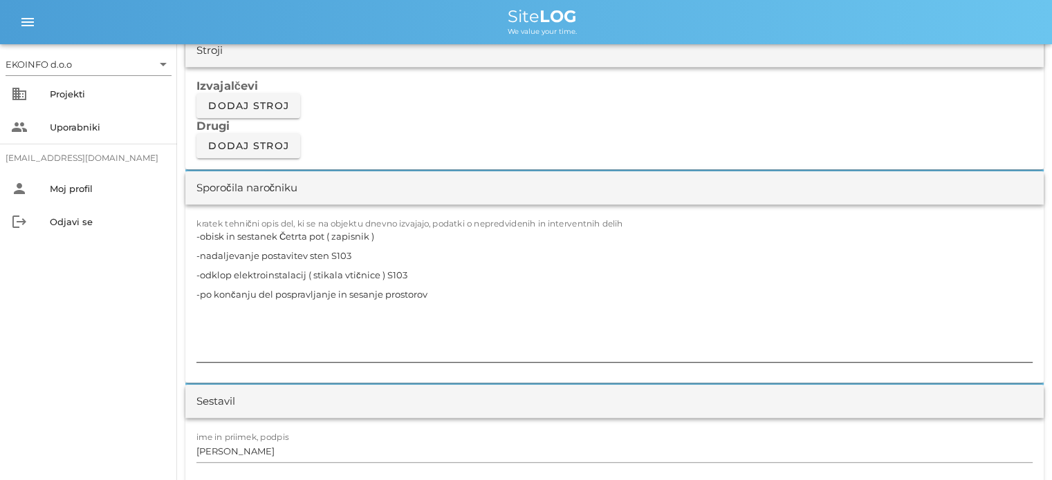
type input "1"
click at [463, 284] on textarea "-obisk in sestanek Četrta pot ( zapisnik ) -nadaljevanje postavitev sten S103 -…" at bounding box center [614, 295] width 836 height 136
type input "7"
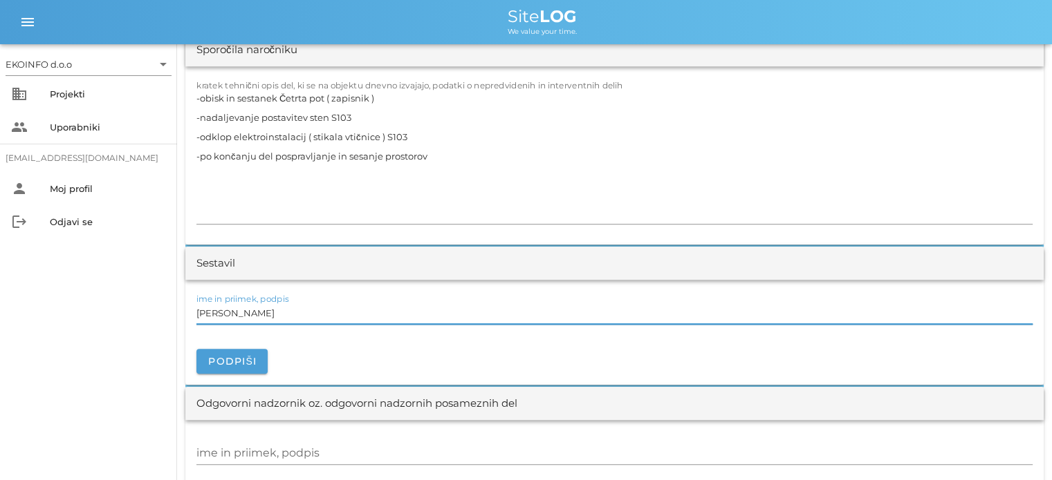
click at [266, 315] on input "[PERSON_NAME]" at bounding box center [614, 313] width 836 height 22
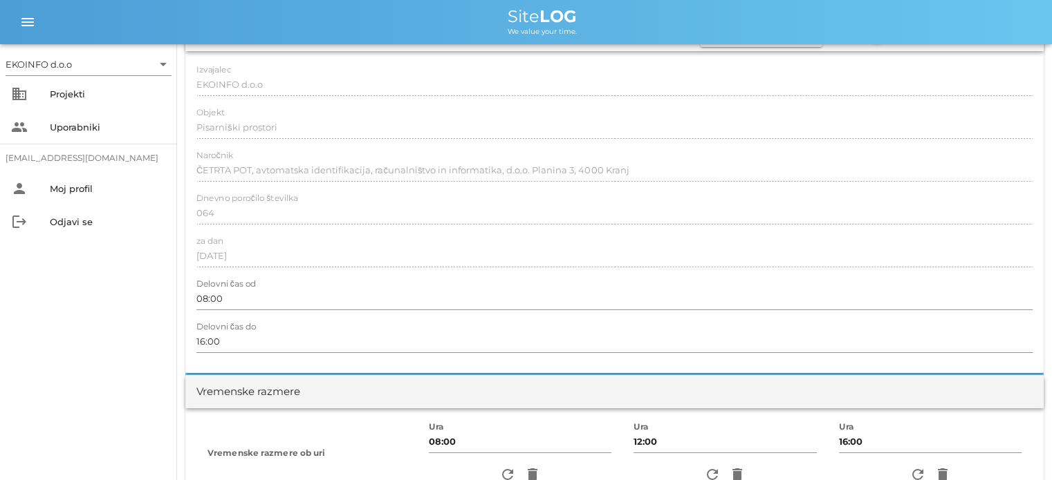
scroll to position [0, 0]
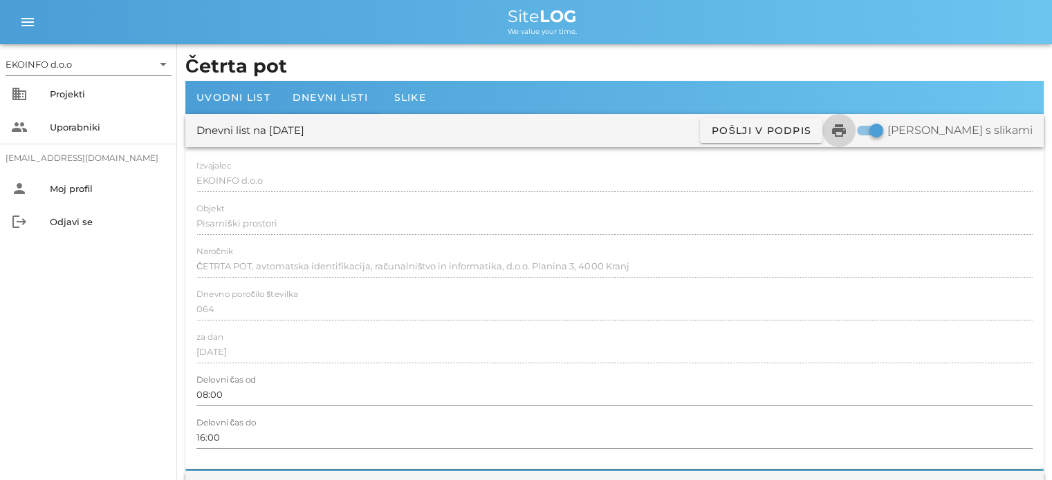
click at [847, 131] on icon "print" at bounding box center [838, 130] width 17 height 17
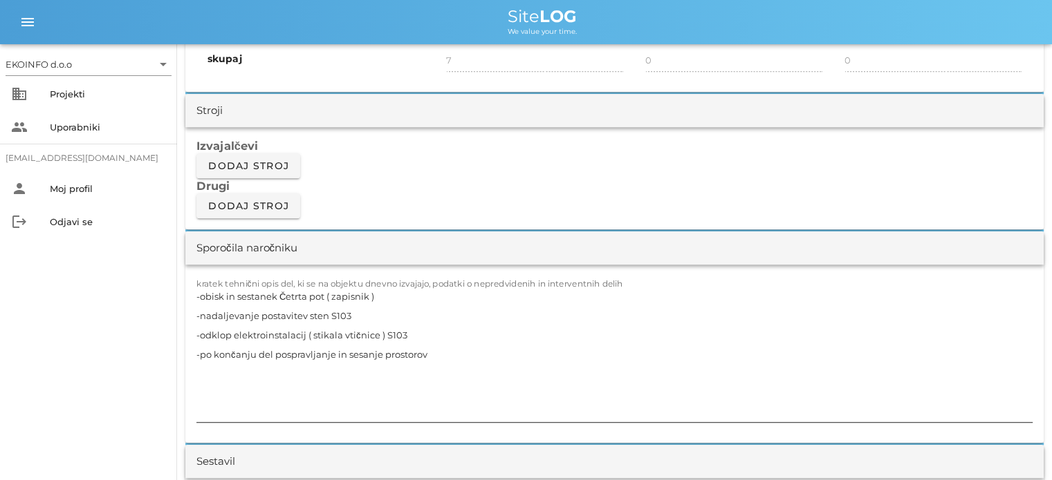
scroll to position [1175, 0]
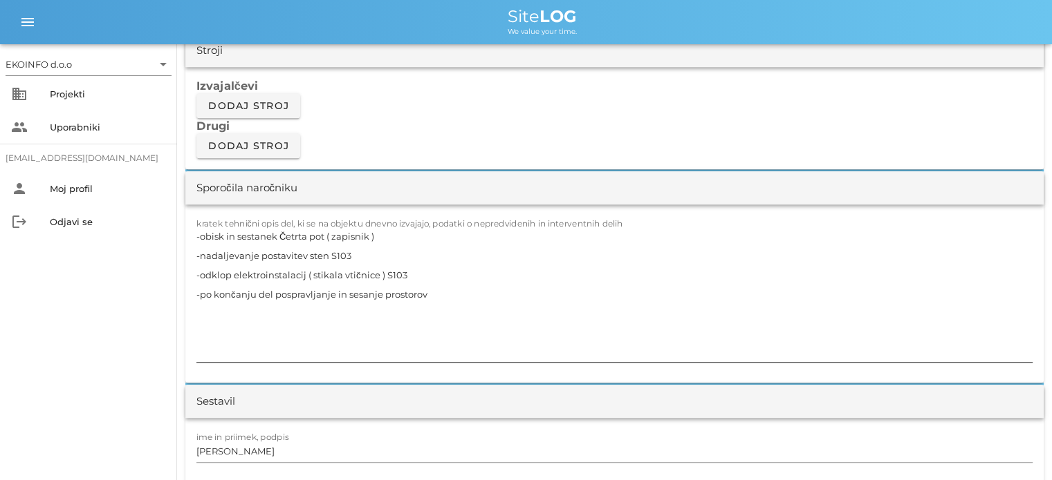
click at [437, 290] on textarea "-obisk in sestanek Četrta pot ( zapisnik ) -nadaljevanje postavitev sten S103 -…" at bounding box center [614, 295] width 836 height 136
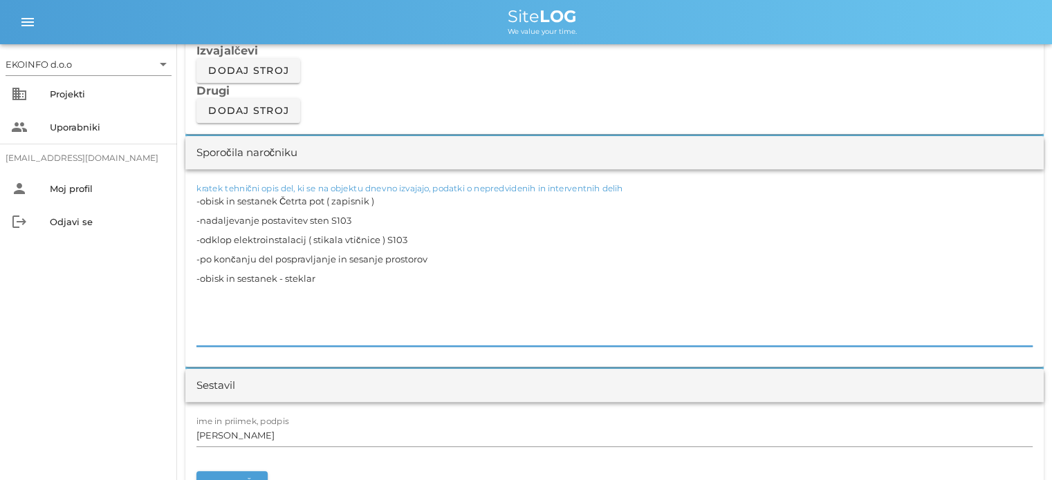
scroll to position [1244, 0]
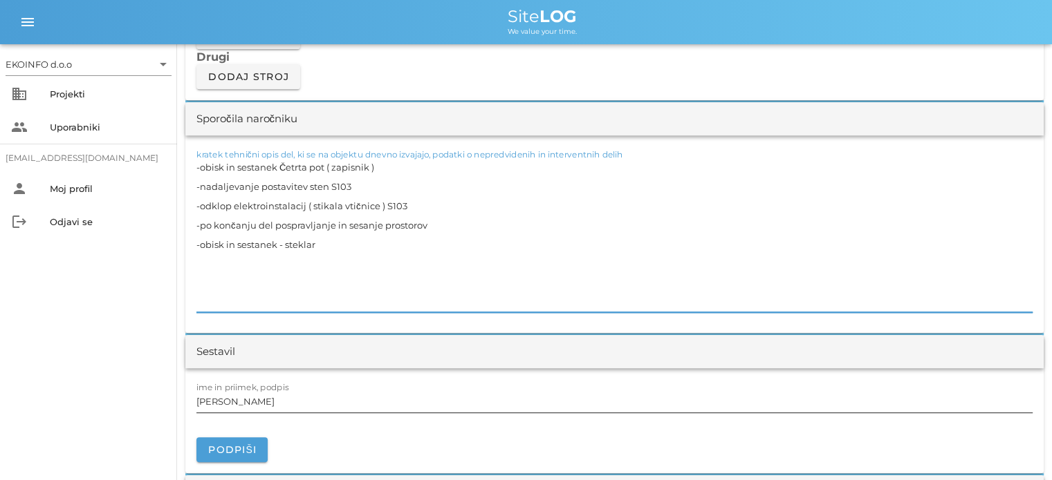
type textarea "-obisk in sestanek Četrta pot ( zapisnik ) -nadaljevanje postavitev sten S103 -…"
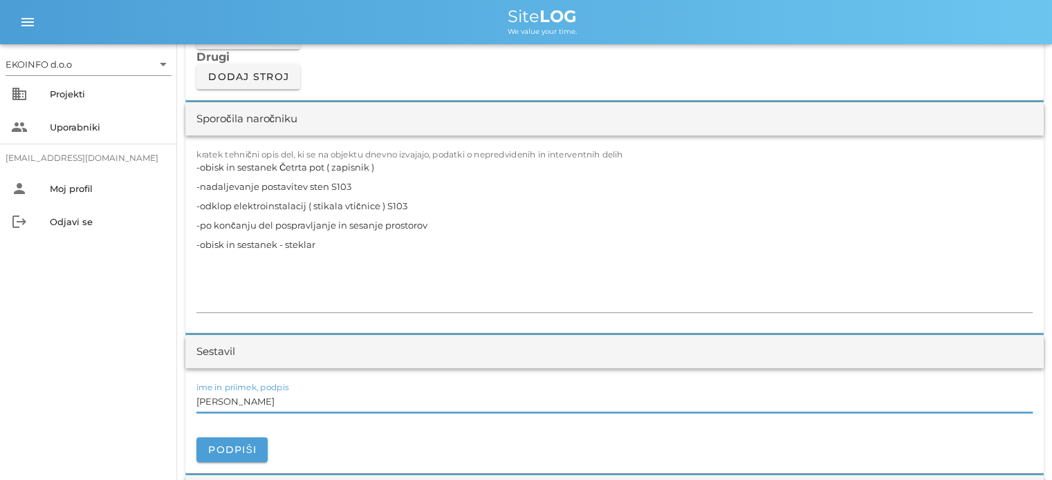
click at [273, 395] on input "[PERSON_NAME]" at bounding box center [614, 402] width 836 height 22
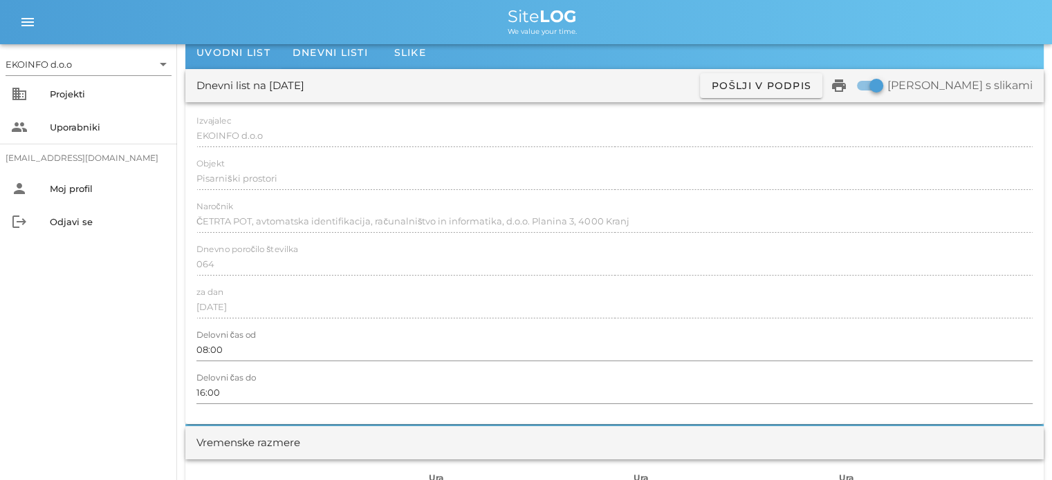
scroll to position [0, 0]
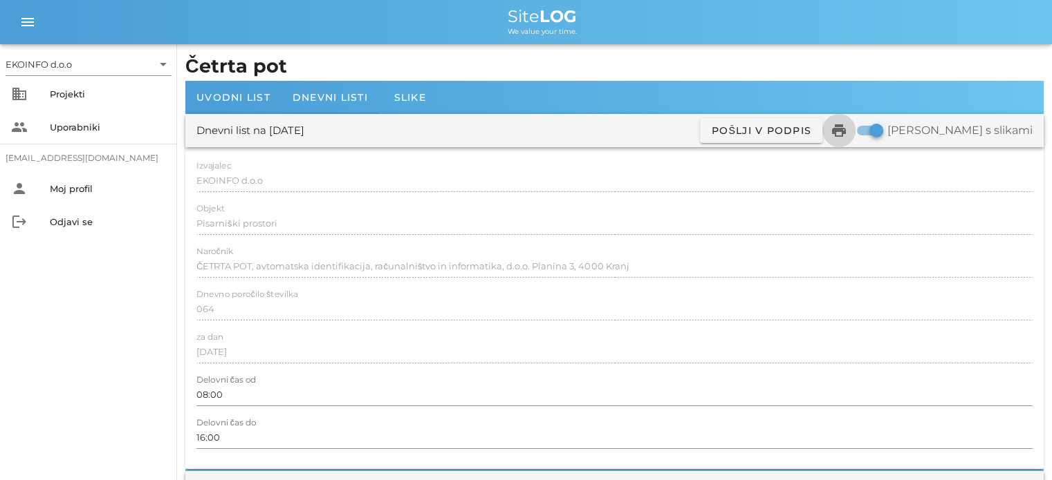
click at [847, 135] on icon "print" at bounding box center [838, 130] width 17 height 17
click at [847, 132] on icon "print" at bounding box center [838, 130] width 17 height 17
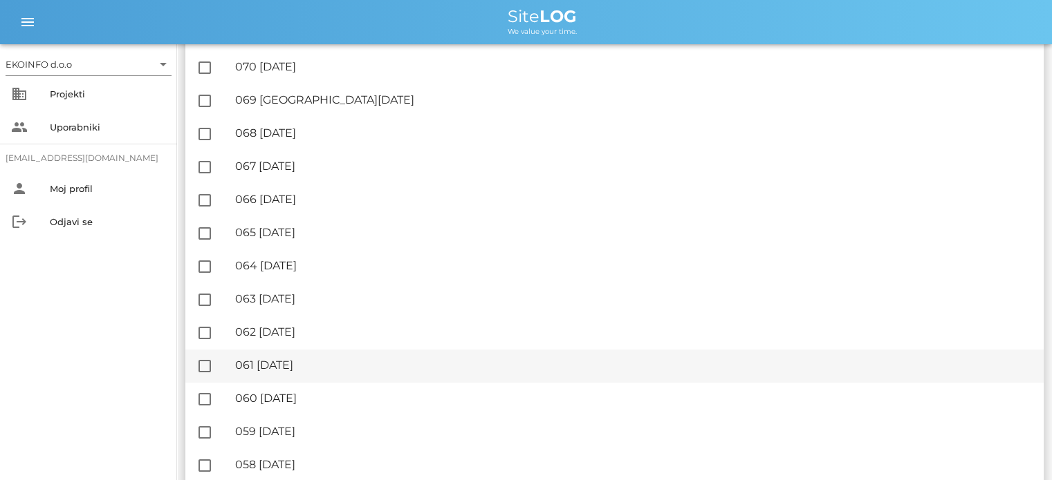
scroll to position [277, 0]
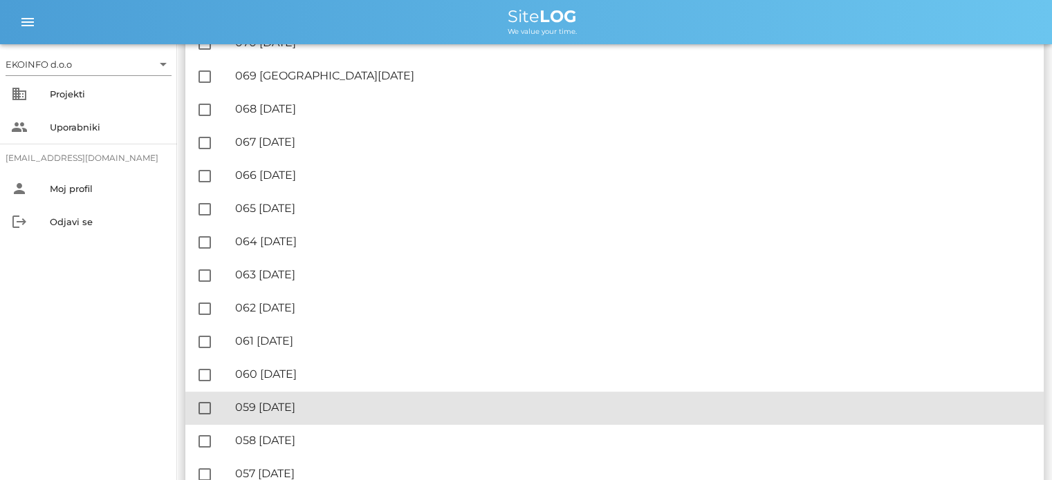
click at [327, 404] on div "🔏 059 [DATE]" at bounding box center [633, 407] width 797 height 13
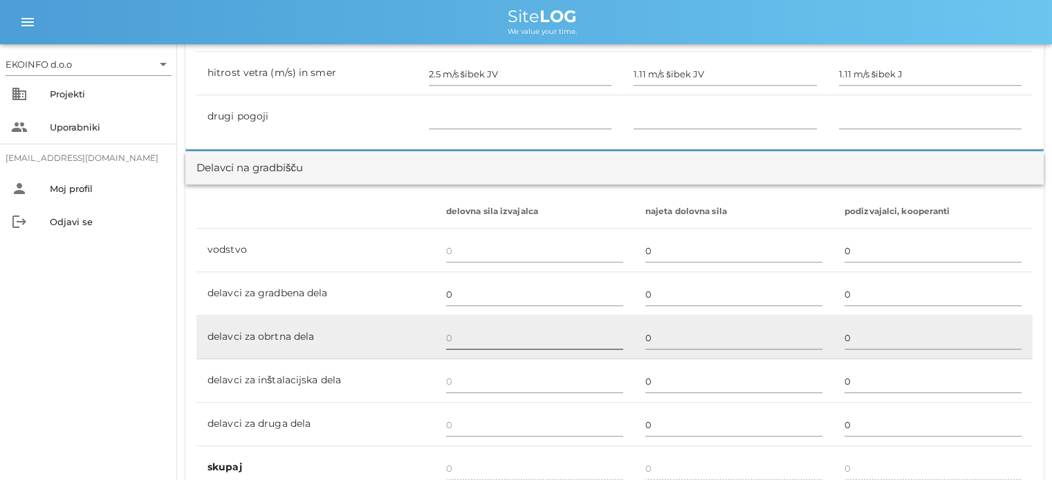
scroll to position [760, 0]
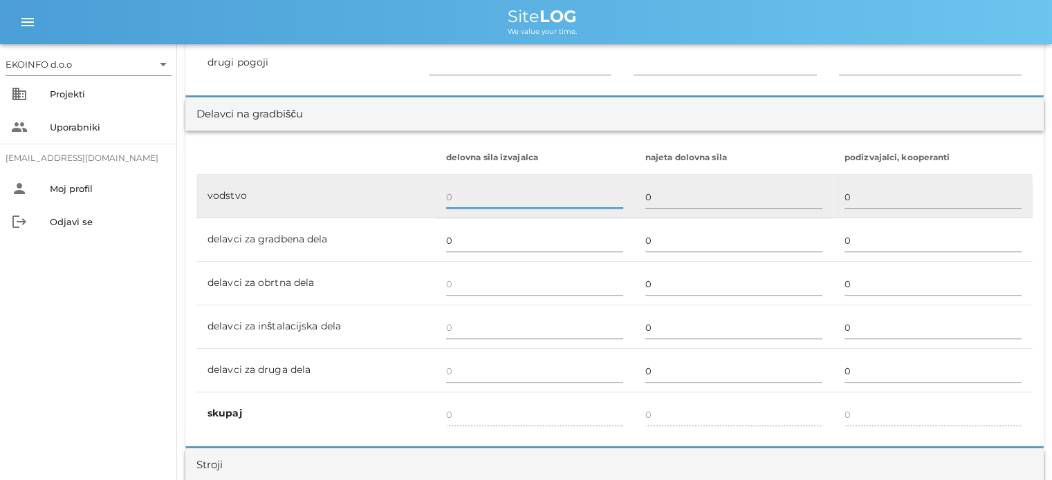
click at [456, 196] on input "text" at bounding box center [534, 197] width 177 height 22
type input "1"
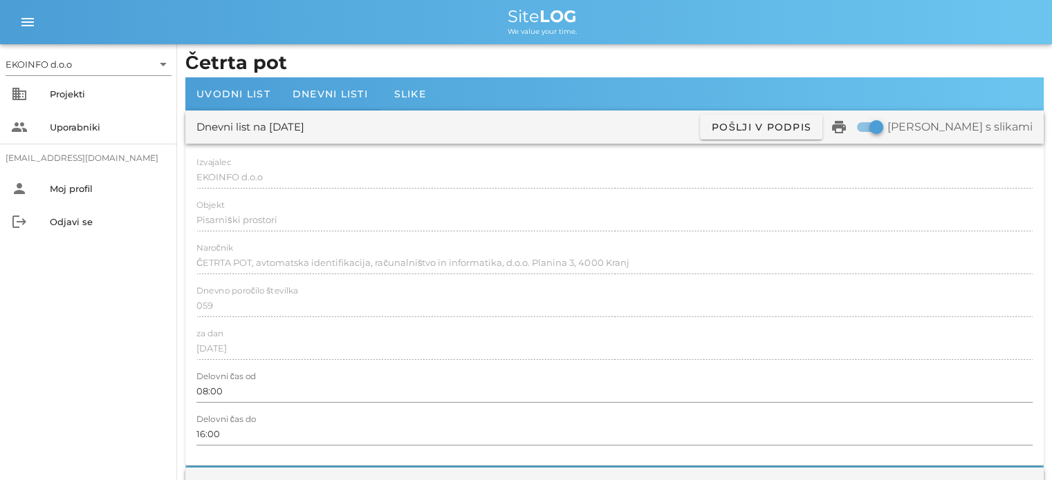
scroll to position [0, 0]
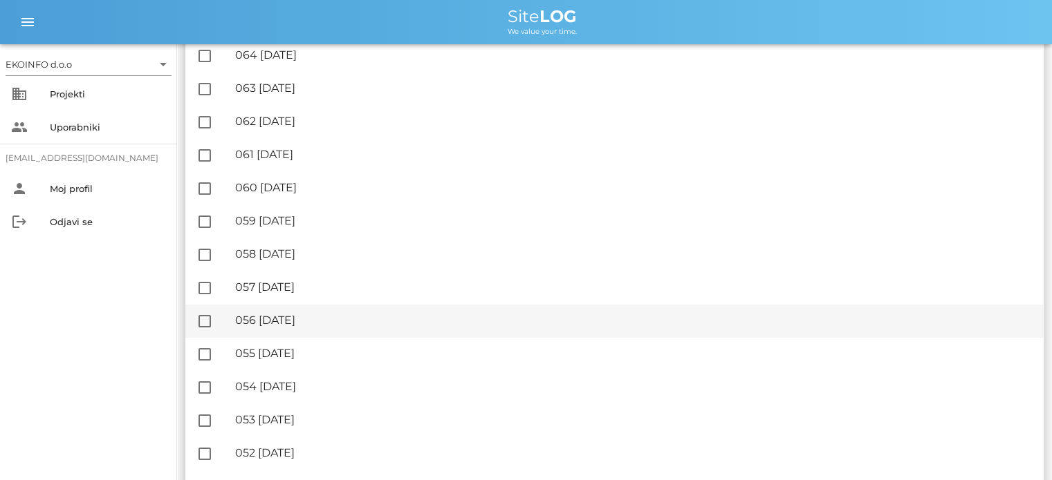
scroll to position [484, 0]
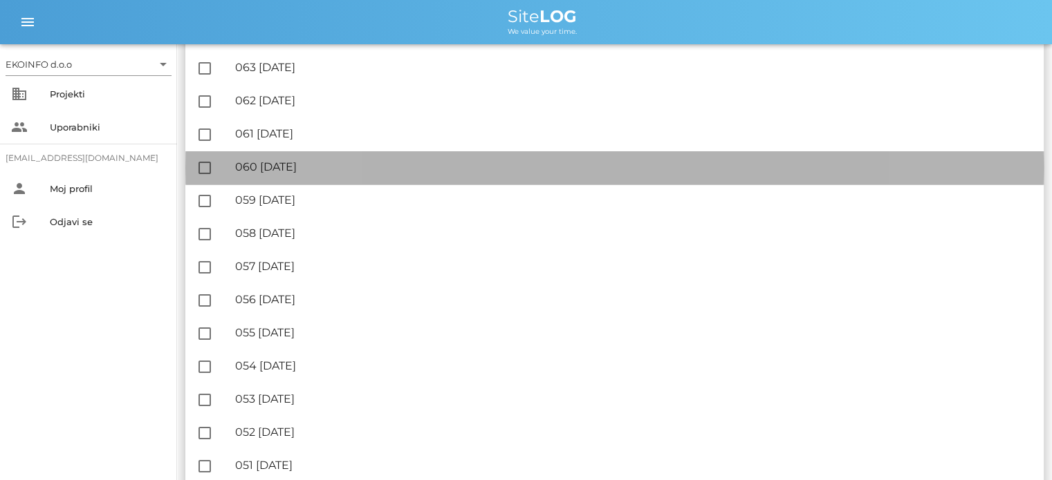
click at [332, 165] on div "🔏 060 [DATE]" at bounding box center [633, 166] width 797 height 13
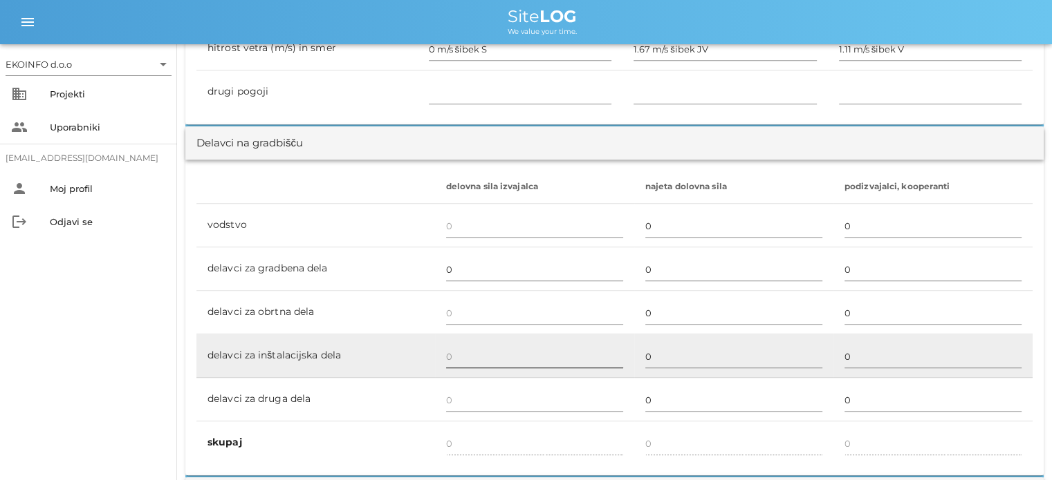
scroll to position [760, 0]
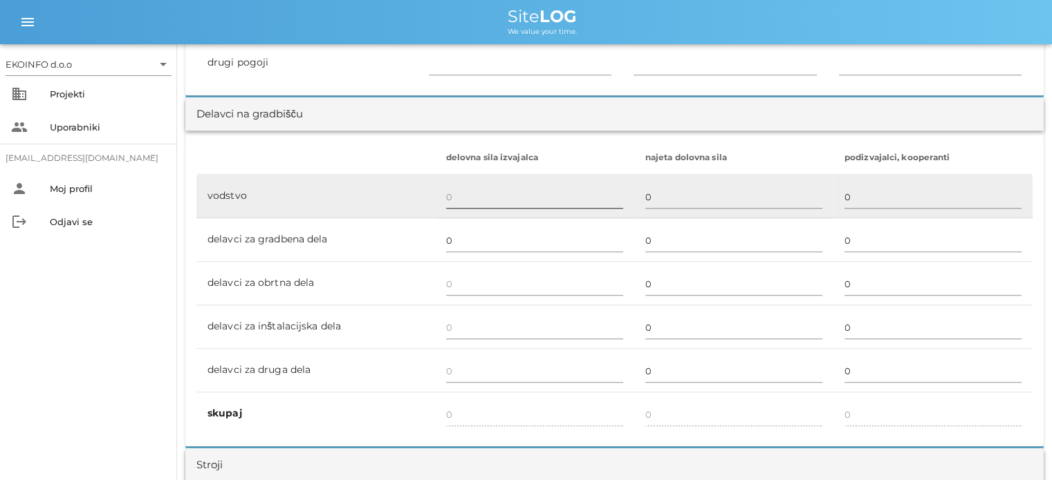
click at [451, 195] on input "text" at bounding box center [534, 197] width 177 height 22
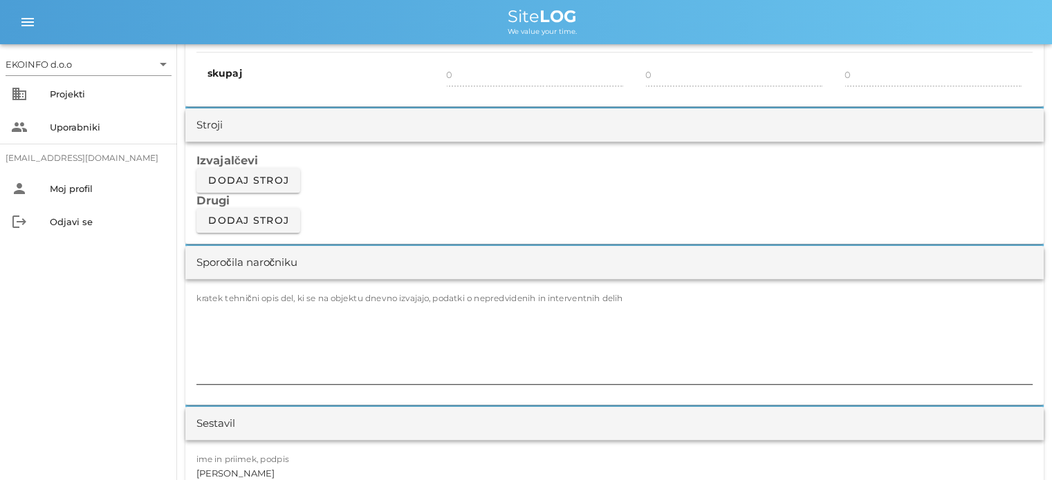
scroll to position [1175, 0]
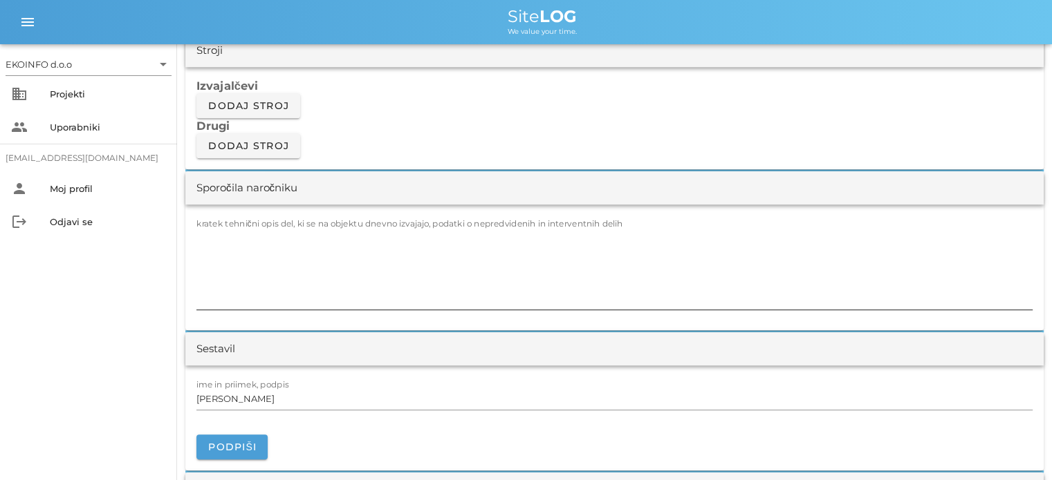
type input "1"
click at [218, 234] on textarea "kratek tehnični opis del, ki se na objektu dnevno izvajajo, podatki o nepredvid…" at bounding box center [614, 268] width 836 height 83
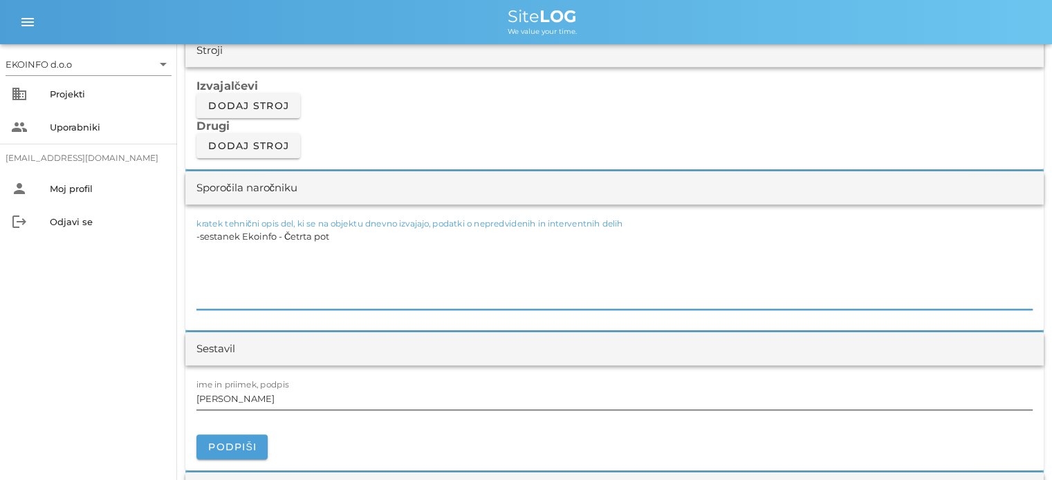
type textarea "-sestanek Ekoinfo - Četrta pot"
click at [287, 394] on input "[PERSON_NAME]" at bounding box center [614, 399] width 836 height 22
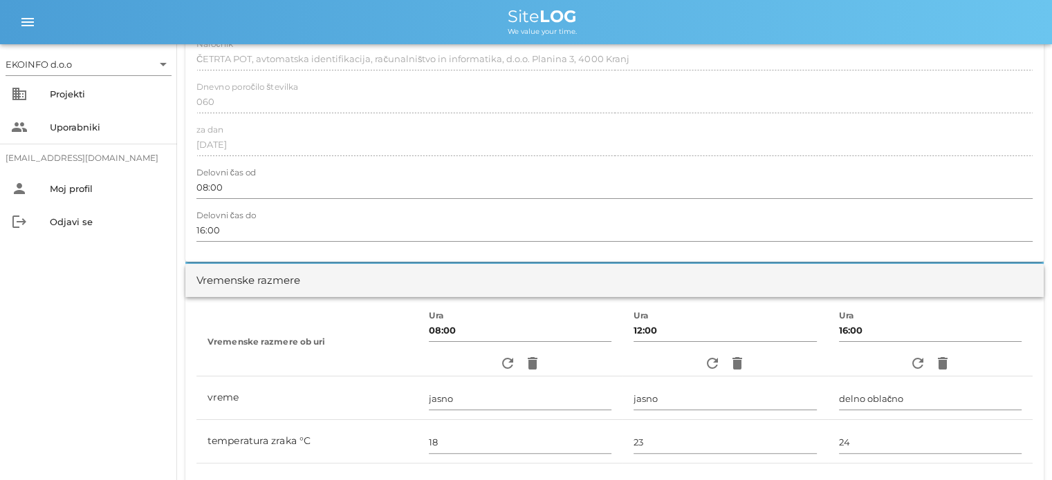
scroll to position [0, 0]
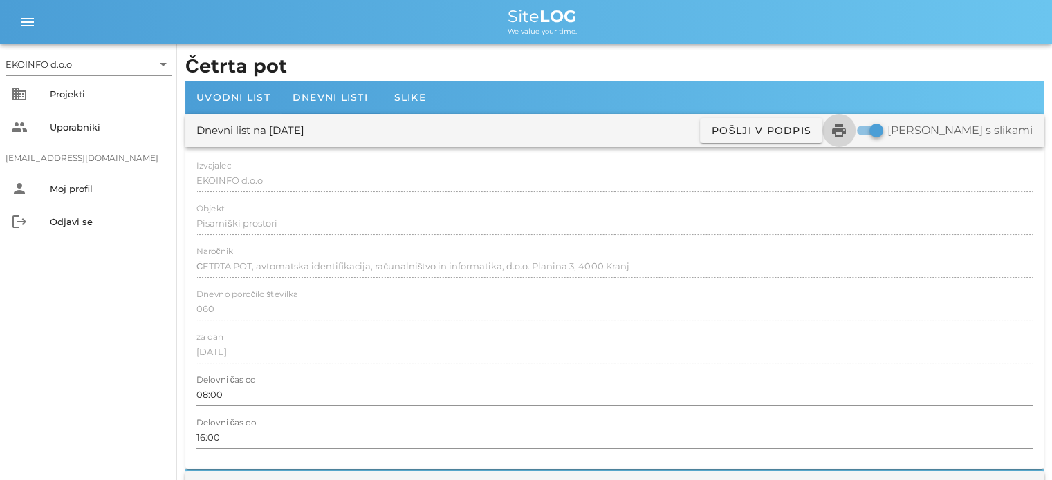
click at [847, 129] on icon "print" at bounding box center [838, 130] width 17 height 17
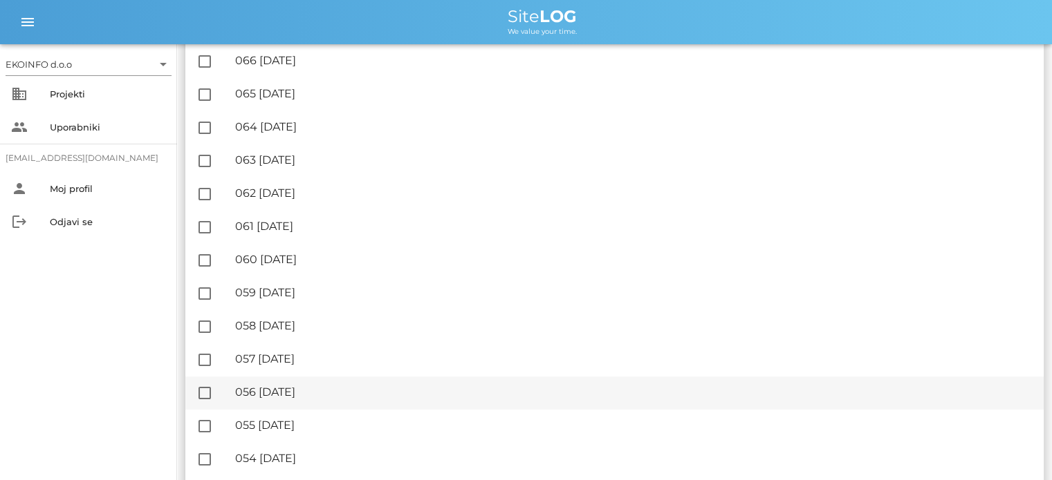
scroll to position [415, 0]
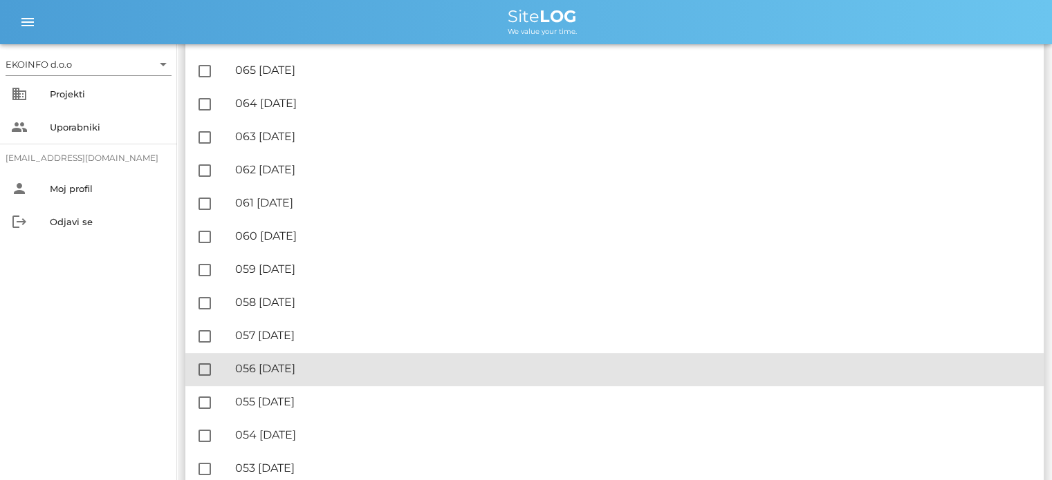
click at [331, 374] on div "🔏 056 [DATE]" at bounding box center [633, 368] width 797 height 13
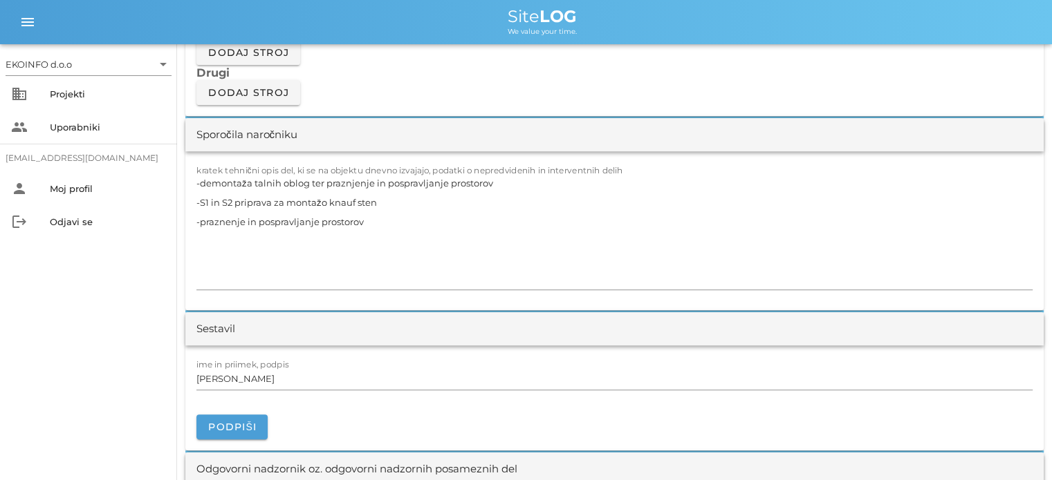
scroll to position [1244, 0]
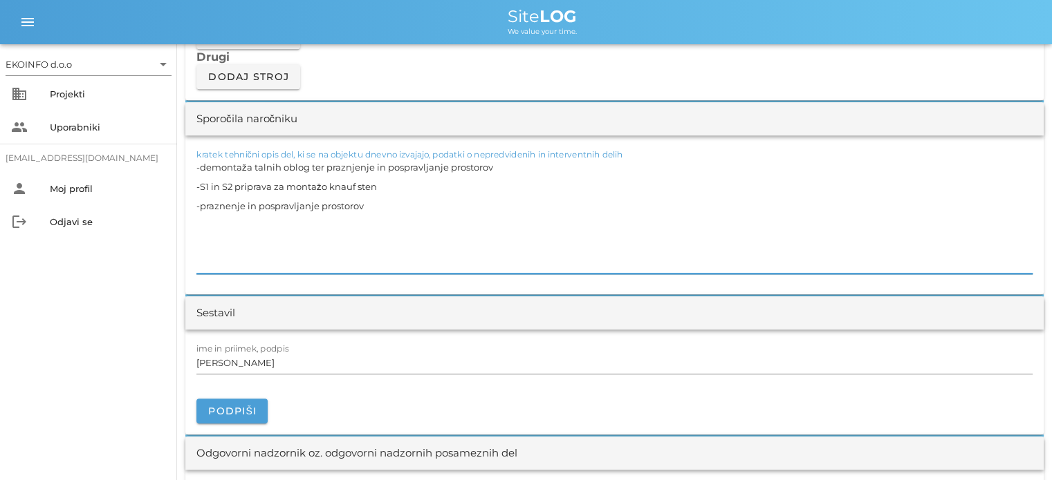
drag, startPoint x: 365, startPoint y: 206, endPoint x: 201, endPoint y: 203, distance: 163.9
click at [201, 203] on textarea "-demontaža talnih oblog ter praznjenje in pospravljanje prostorov -S1 in S2 pri…" at bounding box center [614, 216] width 836 height 116
click at [387, 185] on textarea "-demontaža talnih oblog ter praznjenje in pospravljanje prostorov -S1 in S2 pri…" at bounding box center [614, 216] width 836 height 116
click at [346, 209] on textarea "-demontaža talnih oblog ter praznjenje in pospravljanje prostorov -S1 in S2 pri…" at bounding box center [614, 216] width 836 height 116
drag, startPoint x: 501, startPoint y: 167, endPoint x: 511, endPoint y: 190, distance: 25.7
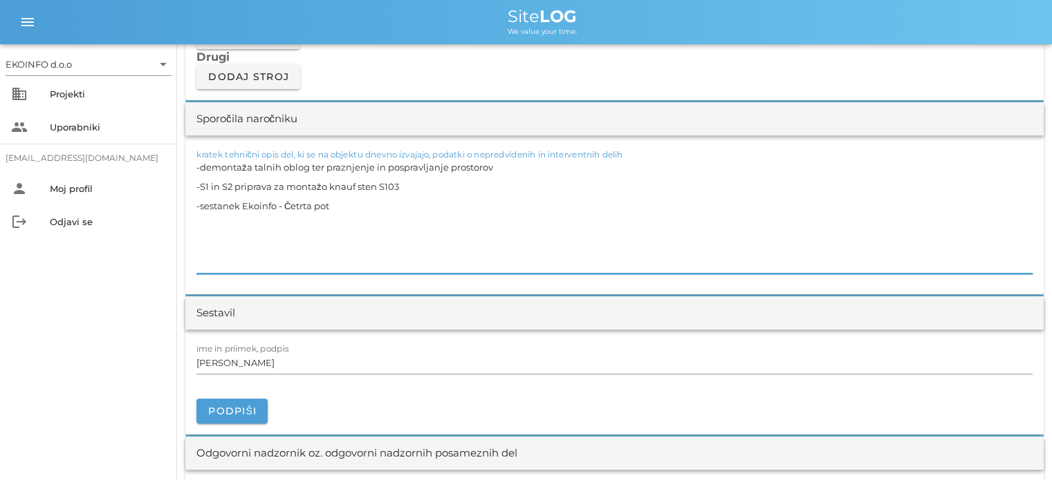
click at [501, 168] on textarea "-demontaža talnih oblog ter praznjenje in pospravljanje prostorov -S1 in S2 pri…" at bounding box center [614, 216] width 836 height 116
drag, startPoint x: 252, startPoint y: 165, endPoint x: 201, endPoint y: 167, distance: 50.5
click at [201, 167] on textarea "-demontaža talnih oblog ter praznjenje in pospravljanje prostorov V104, V105 -S…" at bounding box center [614, 216] width 836 height 116
click at [559, 165] on textarea "-odstanjevanje talnih oblog ter praznjenje in pospravljanje prostorov V104, V10…" at bounding box center [614, 216] width 836 height 116
click at [335, 212] on textarea "-odstanjevanje talnih oblog ter praznjenje in pospravljanje prostorov V104, V10…" at bounding box center [614, 216] width 836 height 116
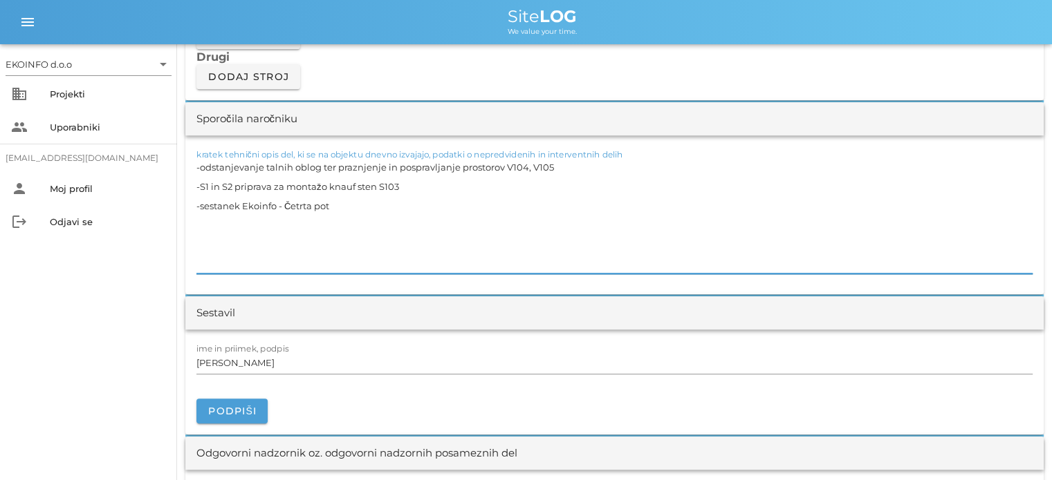
click at [379, 183] on textarea "-odstanjevanje talnih oblog ter praznjenje in pospravljanje prostorov V104, V10…" at bounding box center [614, 216] width 836 height 116
click at [401, 189] on textarea "-odstanjevanje talnih oblog ter praznjenje in pospravljanje prostorov V104, V10…" at bounding box center [614, 216] width 836 height 116
click at [337, 212] on textarea "-odstanjevanje talnih oblog ter praznjenje in pospravljanje prostorov V104, V10…" at bounding box center [614, 216] width 836 height 116
click at [257, 364] on input "[PERSON_NAME]" at bounding box center [614, 363] width 836 height 22
click at [220, 164] on textarea "-odstanjevanje talnih oblog ter praznjenje in pospravljanje prostorov V104, V10…" at bounding box center [614, 216] width 836 height 116
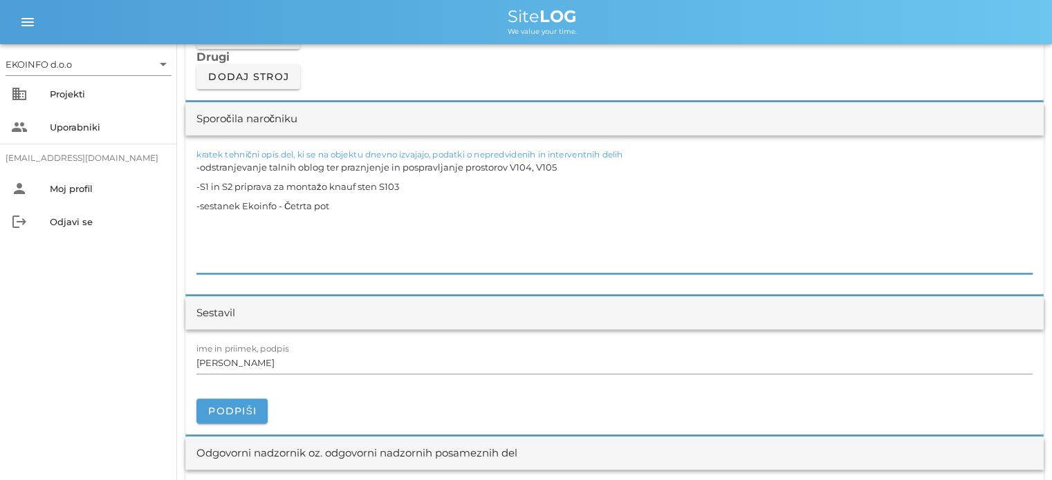
click at [562, 164] on textarea "-odstranjevanje talnih oblog ter praznjenje in pospravljanje prostorov V104, V1…" at bounding box center [614, 216] width 836 height 116
drag, startPoint x: 232, startPoint y: 185, endPoint x: 172, endPoint y: 184, distance: 59.5
click at [172, 185] on div "EKOINFO d.o.o arrow_drop_down business Projekti people Uporabniki [EMAIL_ADDRES…" at bounding box center [526, 363] width 1052 height 3215
click at [234, 182] on textarea "-odstranjevanje talnih oblog ter praznjenje in pospravljanje prostorov V104, V1…" at bounding box center [614, 216] width 836 height 116
click at [369, 191] on textarea "-odstranjevanje talnih oblog ter praznjenje in pospravljanje prostorov V104, V1…" at bounding box center [614, 216] width 836 height 116
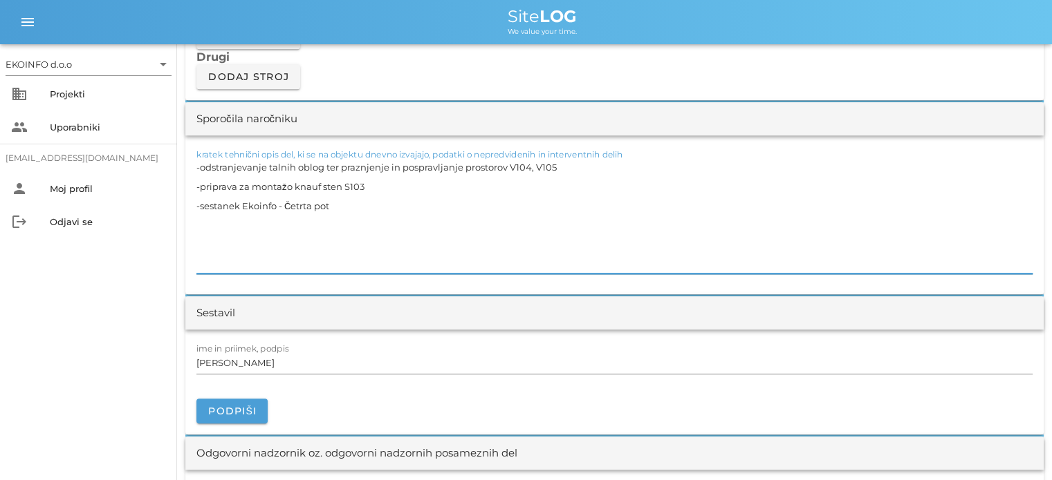
click at [333, 204] on textarea "-odstranjevanje talnih oblog ter praznjenje in pospravljanje prostorov V104, V1…" at bounding box center [614, 216] width 836 height 116
type textarea "-odstranjevanje talnih oblog ter praznjenje in pospravljanje prostorov V104, V1…"
click at [261, 356] on input "[PERSON_NAME]" at bounding box center [614, 363] width 836 height 22
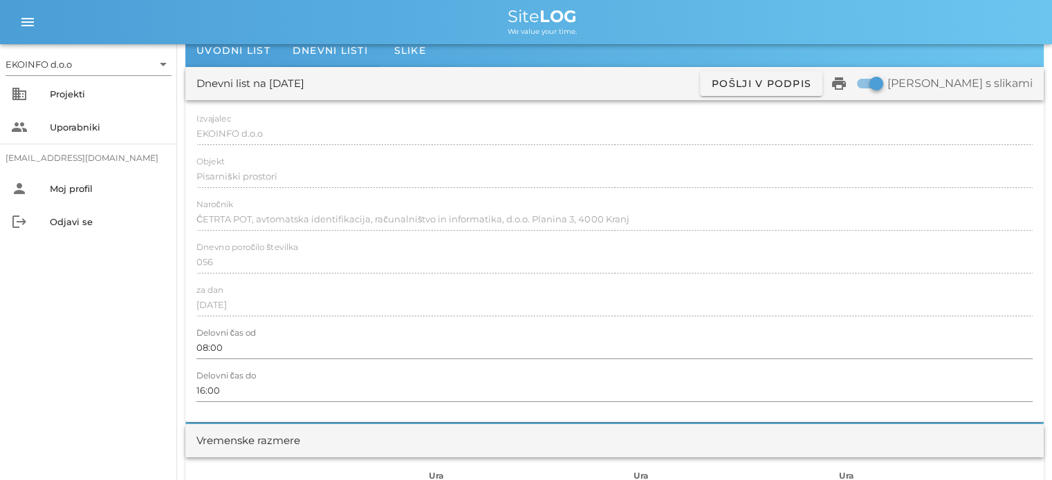
scroll to position [0, 0]
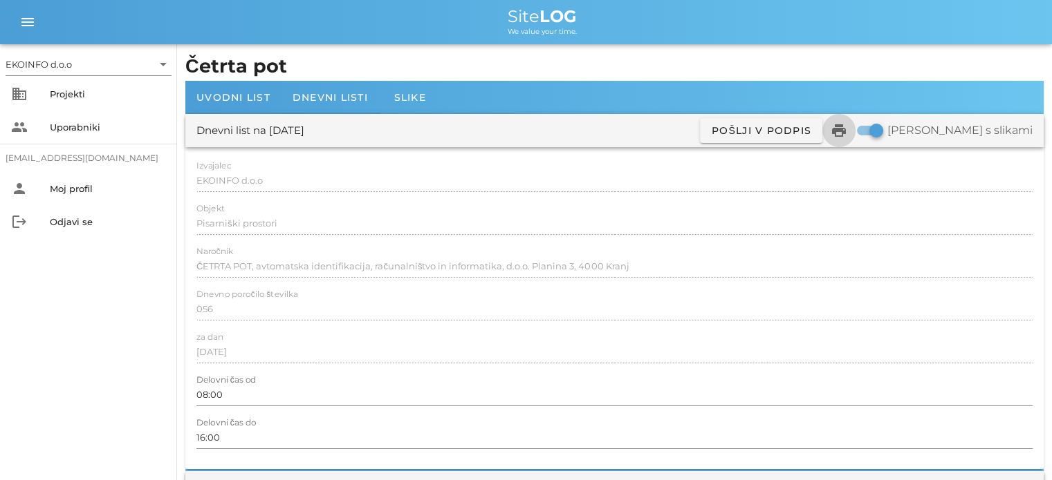
click at [847, 131] on icon "print" at bounding box center [838, 130] width 17 height 17
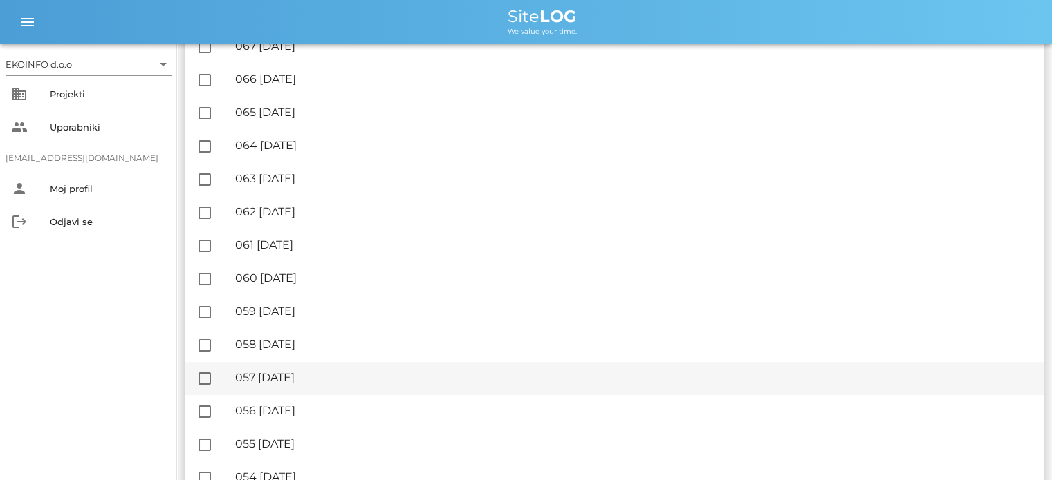
scroll to position [415, 0]
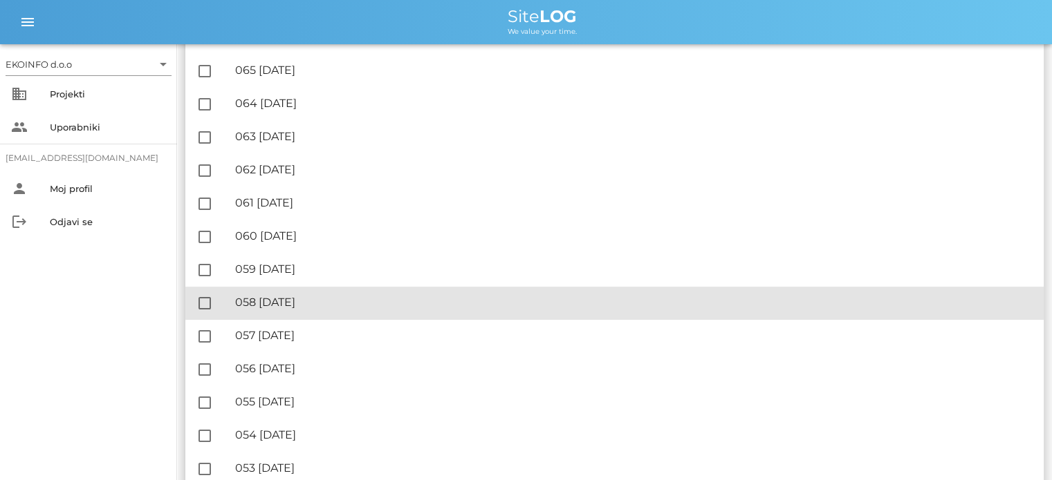
click at [311, 296] on div "🔏 058 [DATE]" at bounding box center [633, 302] width 797 height 13
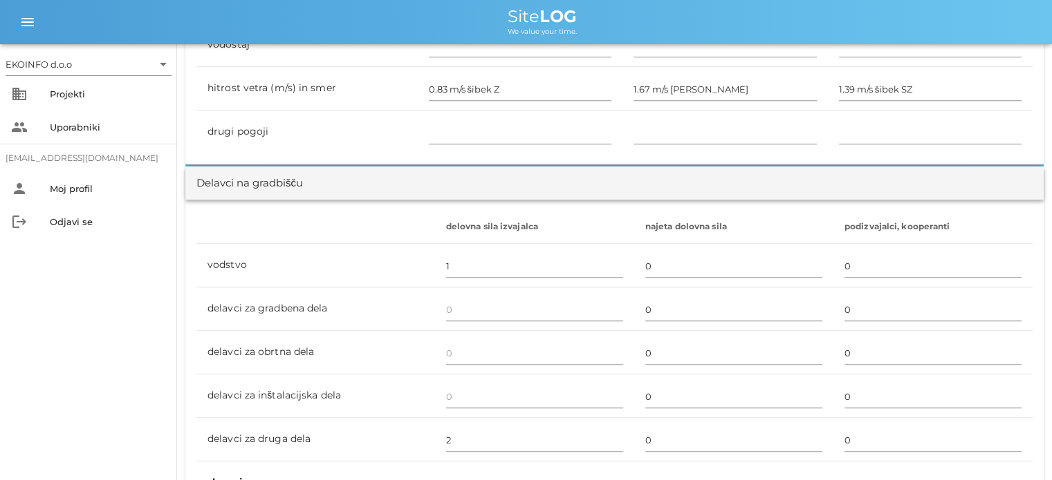
scroll to position [691, 0]
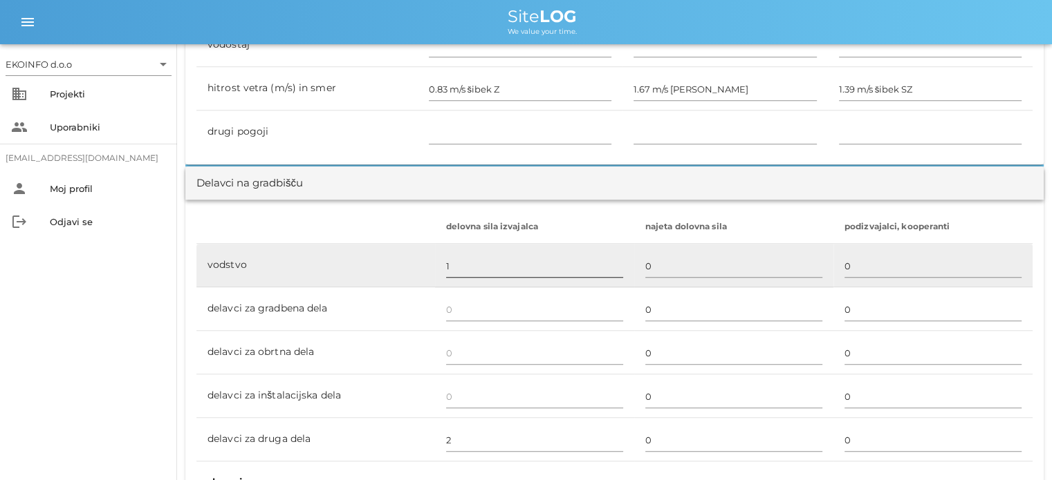
click at [451, 259] on input "1" at bounding box center [534, 266] width 177 height 22
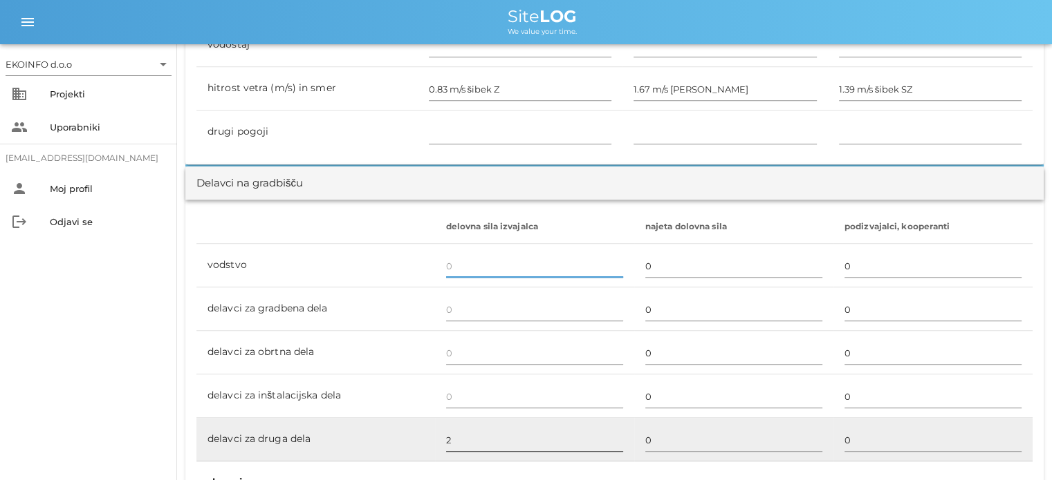
type input "2"
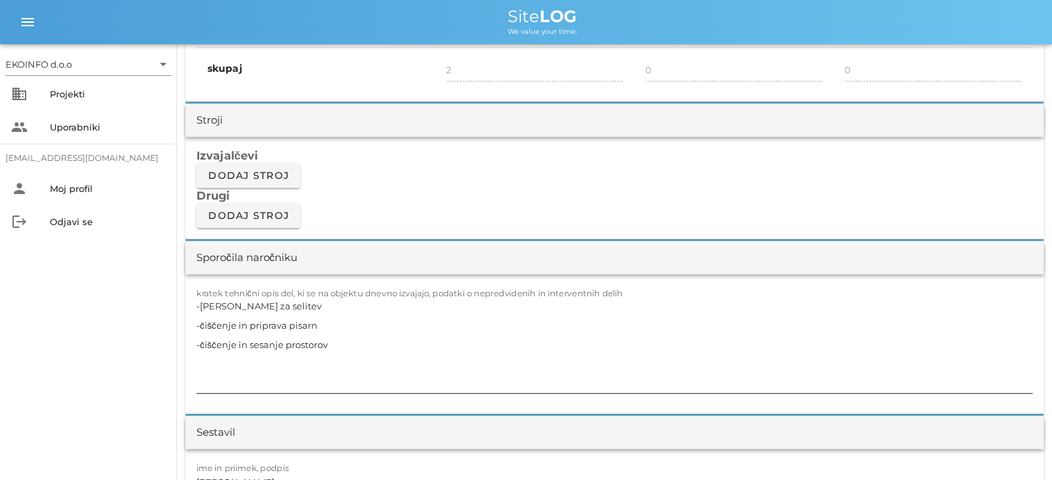
scroll to position [1106, 0]
type input "0"
drag, startPoint x: 336, startPoint y: 365, endPoint x: 161, endPoint y: 305, distance: 185.0
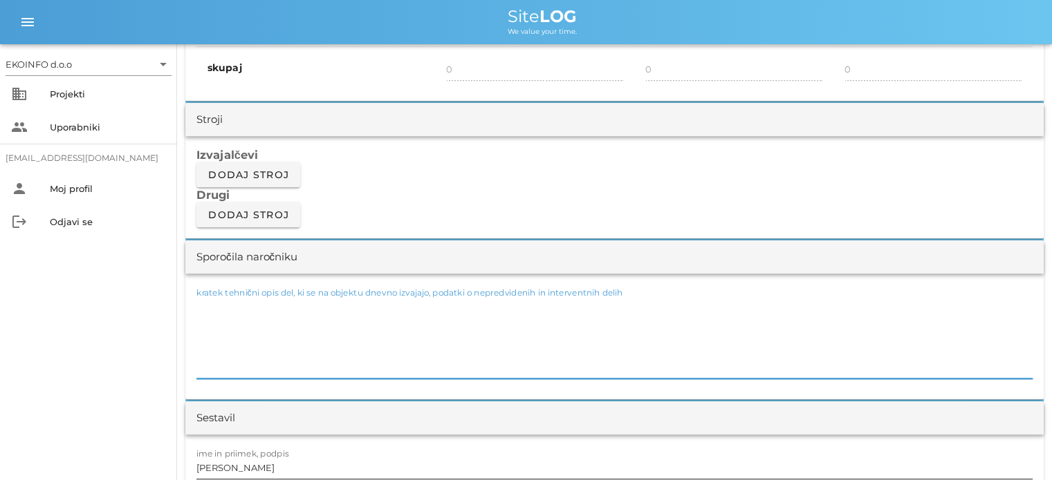
click at [260, 464] on input "[PERSON_NAME]" at bounding box center [614, 468] width 836 height 22
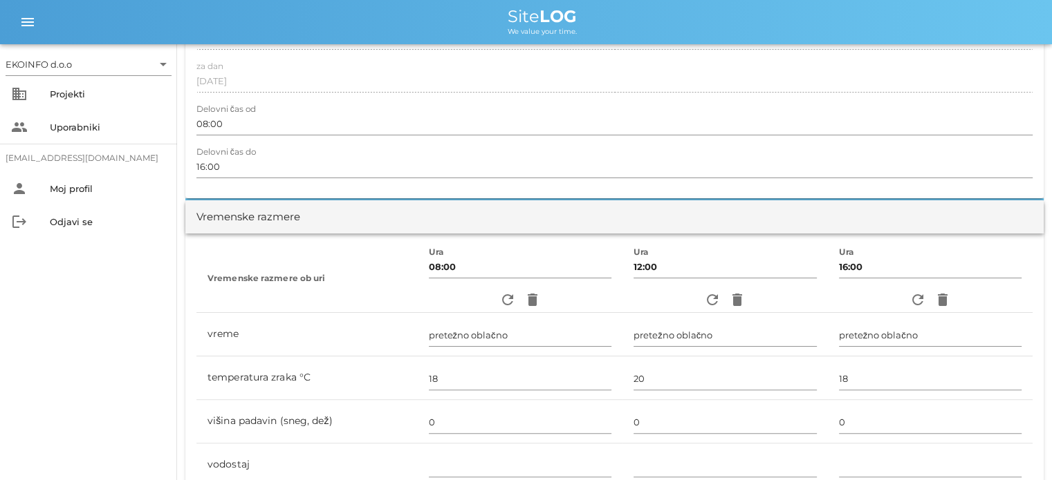
scroll to position [0, 0]
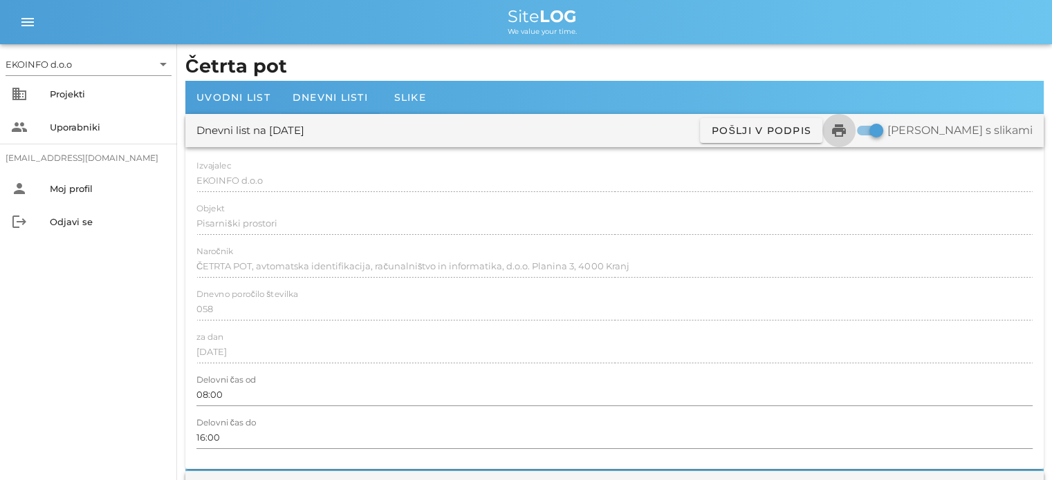
click at [847, 132] on icon "print" at bounding box center [838, 130] width 17 height 17
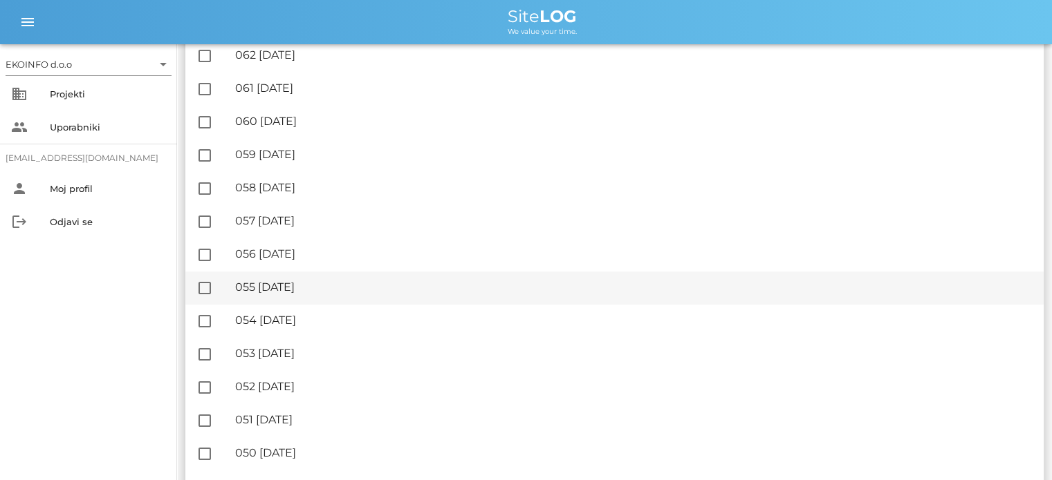
scroll to position [553, 0]
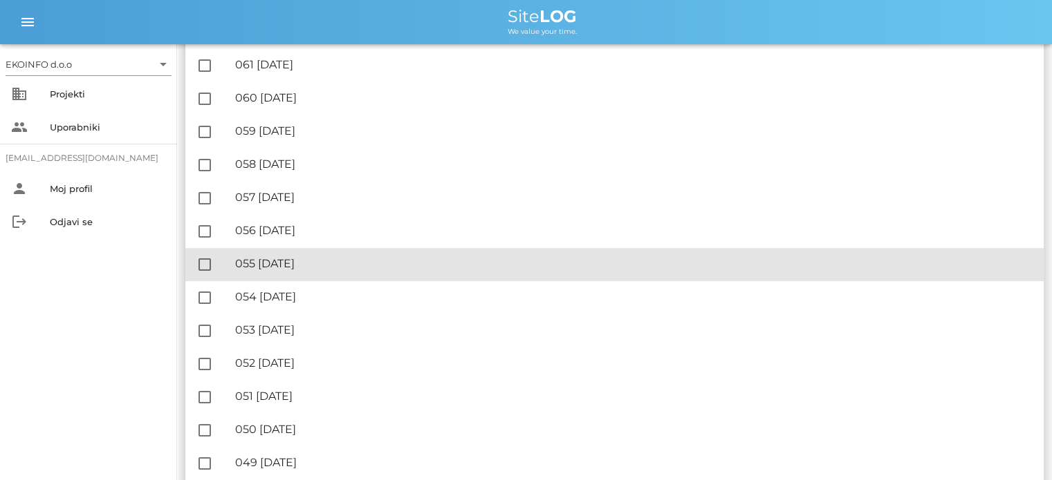
click at [299, 263] on div "🔏 055 [DATE]" at bounding box center [633, 263] width 797 height 13
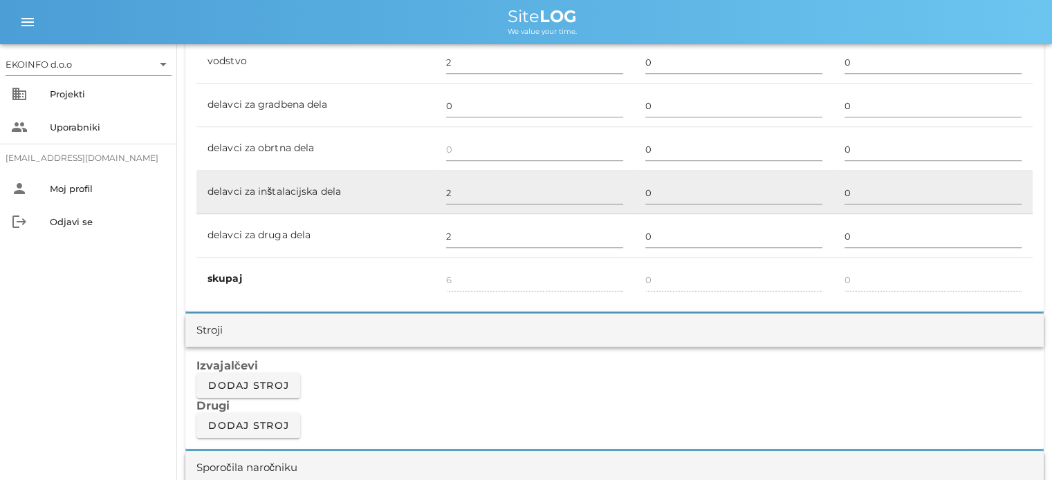
scroll to position [830, 0]
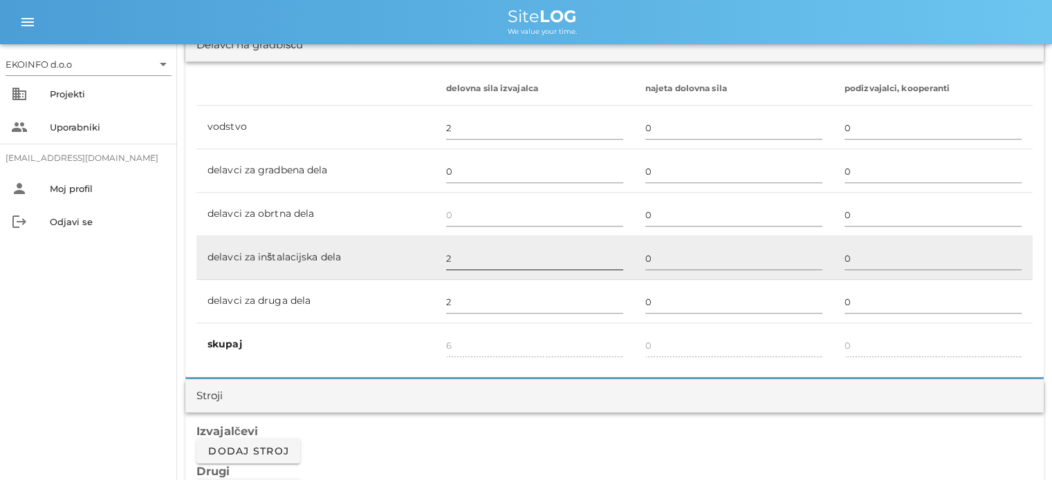
click at [467, 256] on input "2" at bounding box center [534, 259] width 177 height 22
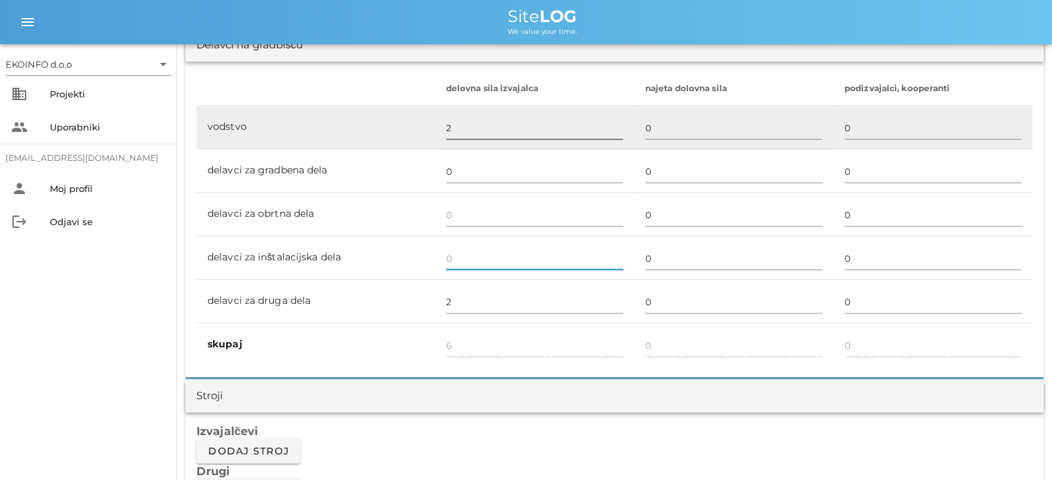
type input "4"
click at [446, 127] on input "2" at bounding box center [534, 128] width 177 height 22
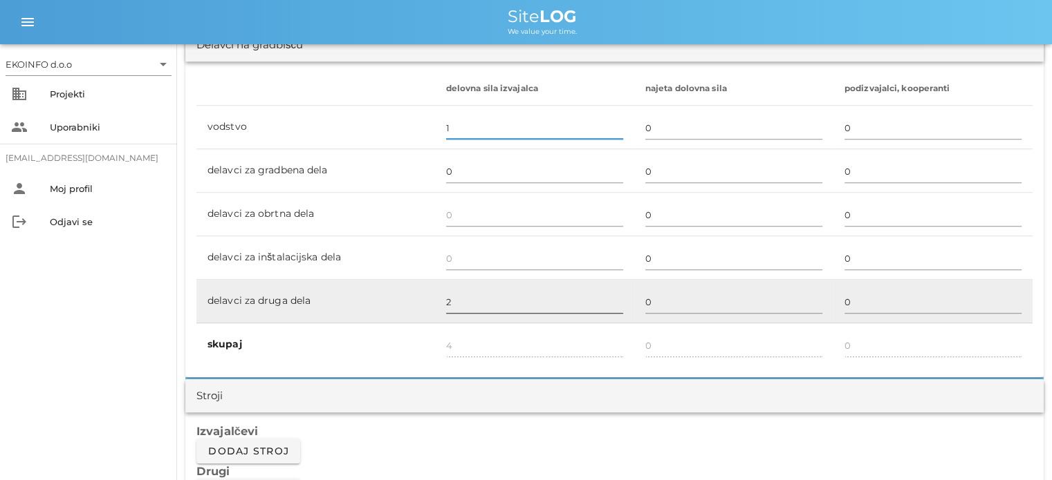
type input "1"
type input "3"
click at [483, 303] on input "2" at bounding box center [534, 302] width 177 height 22
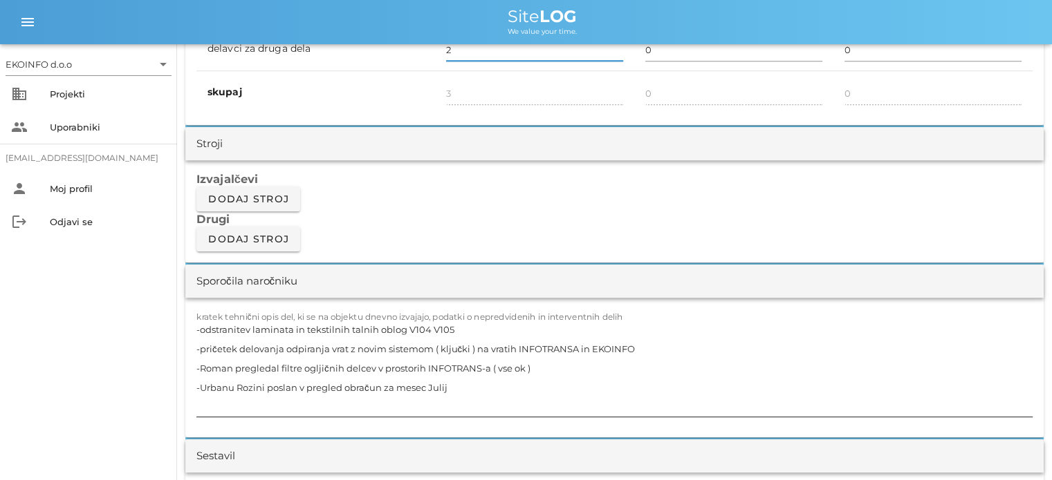
scroll to position [1106, 0]
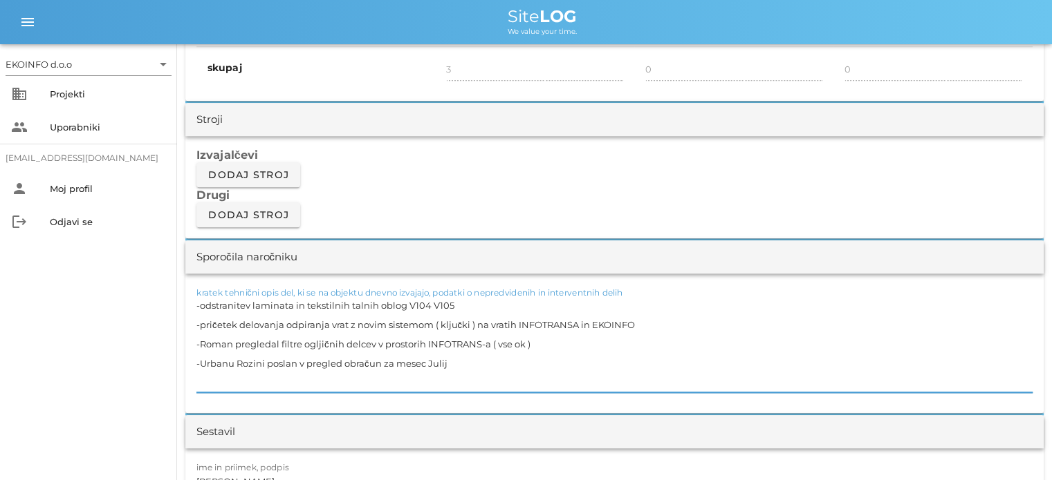
drag, startPoint x: 639, startPoint y: 324, endPoint x: 196, endPoint y: 328, distance: 443.2
click at [196, 328] on div "kratek tehnični opis del, ki se na objektu dnevno izvajajo, podatki o nepredvid…" at bounding box center [614, 344] width 858 height 140
drag, startPoint x: 534, startPoint y: 342, endPoint x: 193, endPoint y: 339, distance: 340.9
click at [194, 339] on div "kratek tehnični opis del, ki se na objektu dnevno izvajajo, podatki o nepredvid…" at bounding box center [614, 344] width 858 height 140
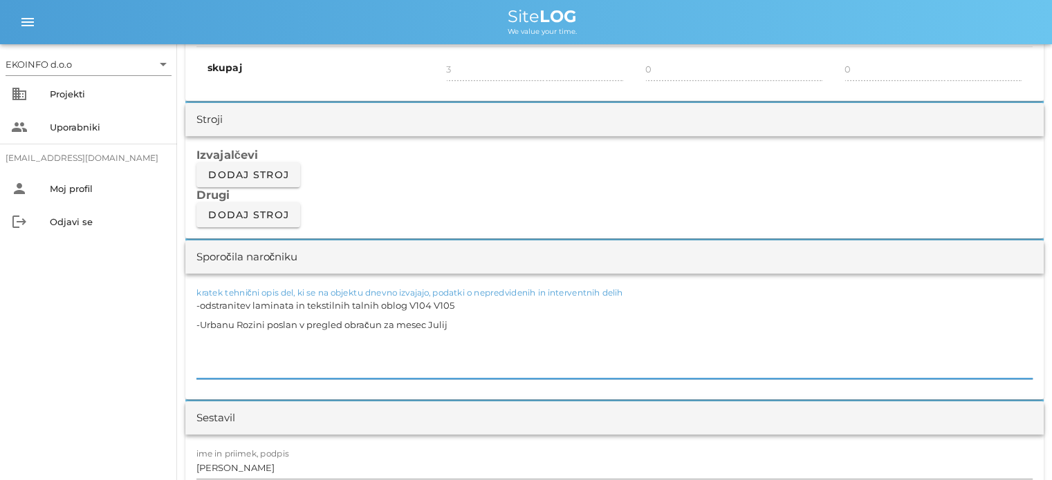
drag, startPoint x: 487, startPoint y: 325, endPoint x: 474, endPoint y: 320, distance: 14.0
click at [480, 323] on textarea "-odstranitev laminata in tekstilnih talnih oblog V104 V105 -Urbanu Rozini posla…" at bounding box center [614, 337] width 836 height 83
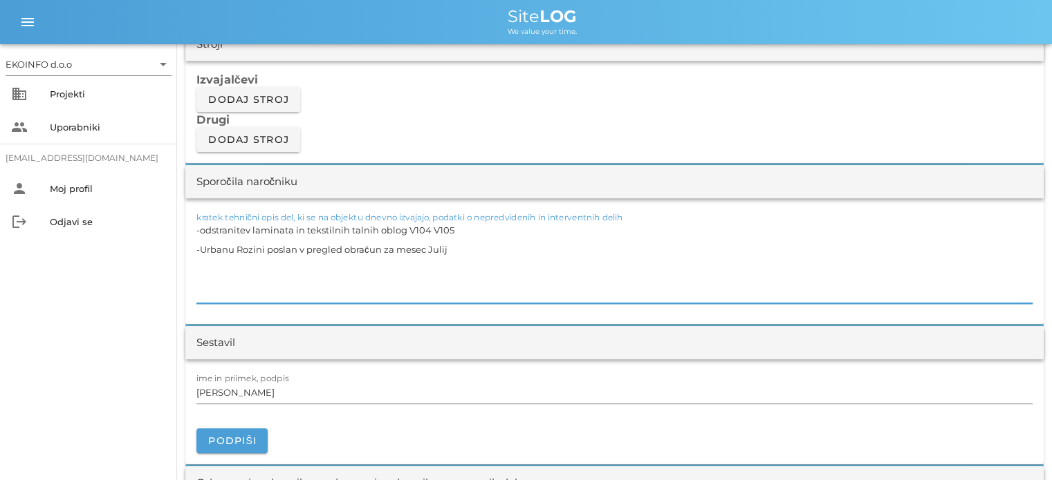
scroll to position [1314, 0]
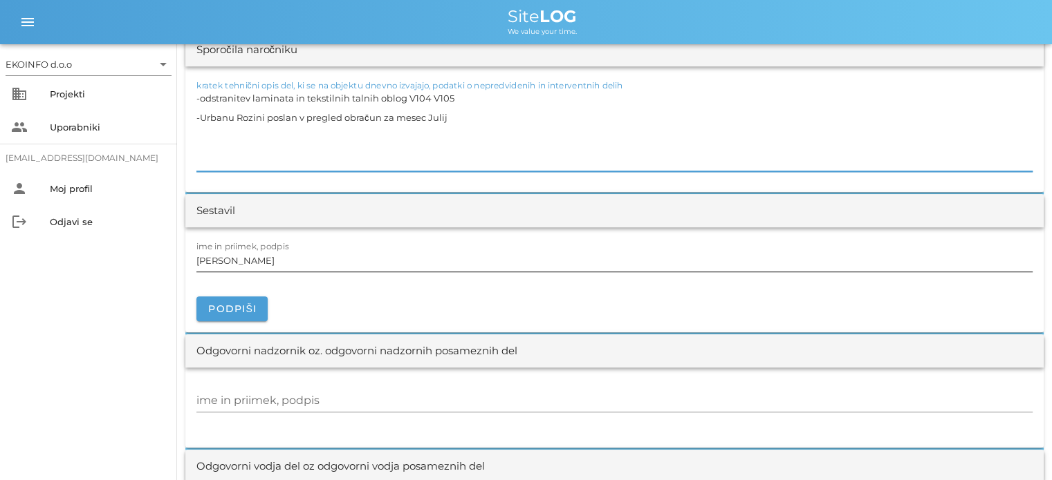
type textarea "-odstranitev laminata in tekstilnih talnih oblog V104 V105 -Urbanu Rozini posla…"
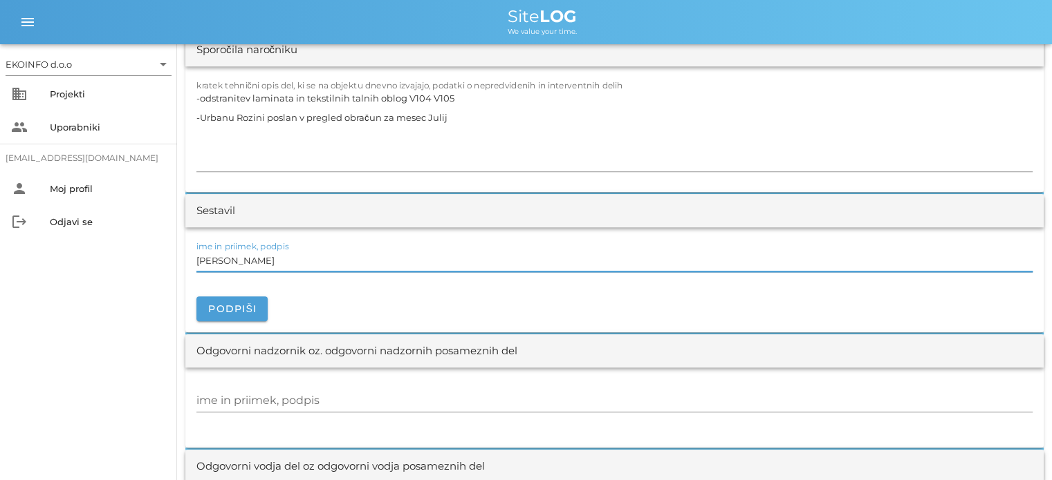
click at [263, 259] on input "[PERSON_NAME]" at bounding box center [614, 261] width 836 height 22
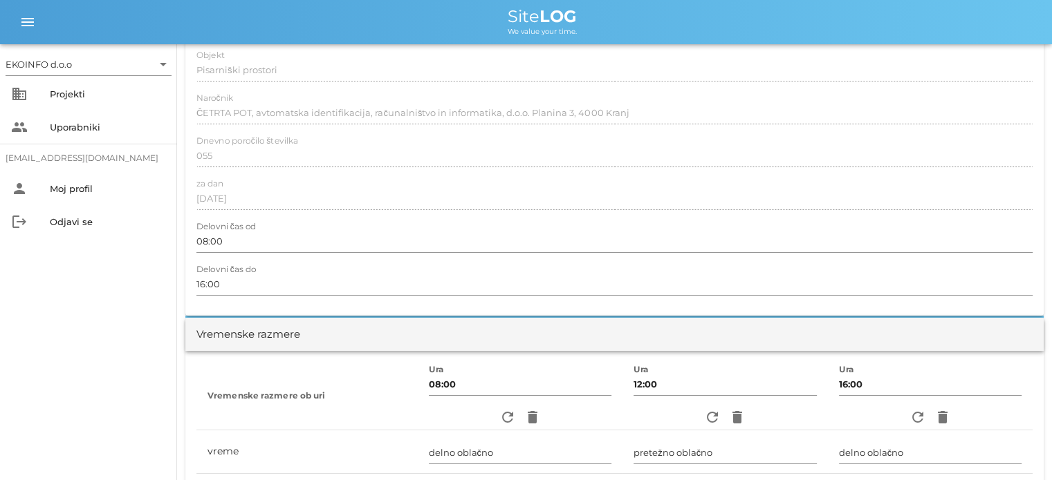
scroll to position [0, 0]
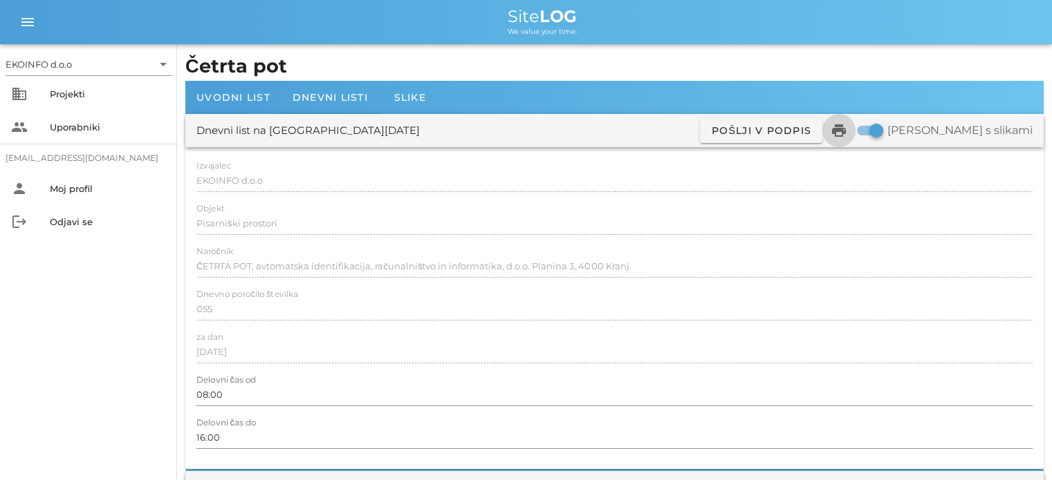
click at [847, 126] on icon "print" at bounding box center [838, 130] width 17 height 17
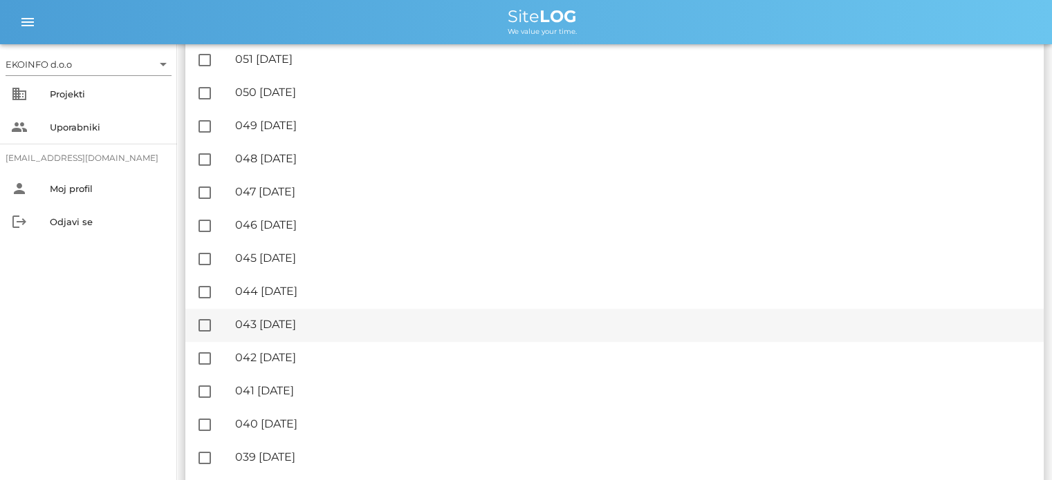
scroll to position [968, 0]
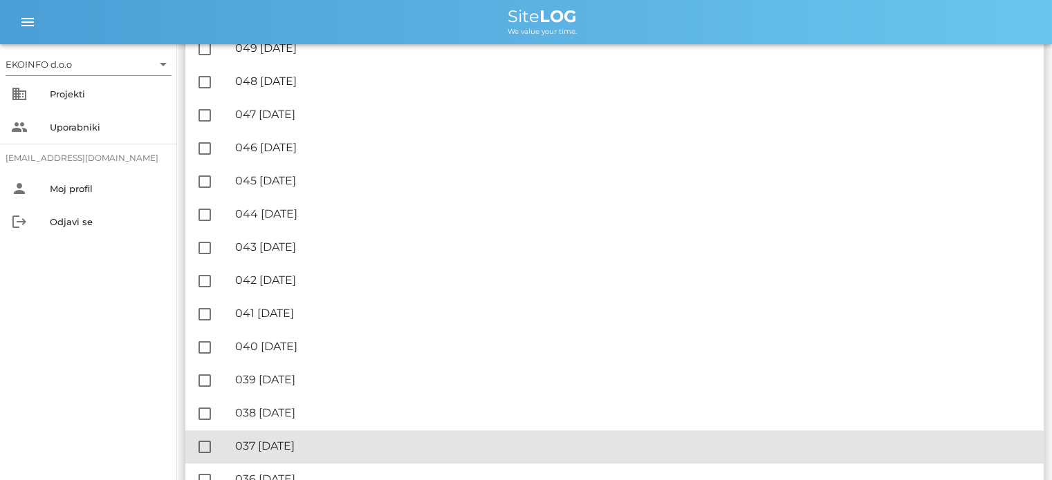
click at [307, 447] on div "🔏 037 [DATE]" at bounding box center [633, 446] width 797 height 13
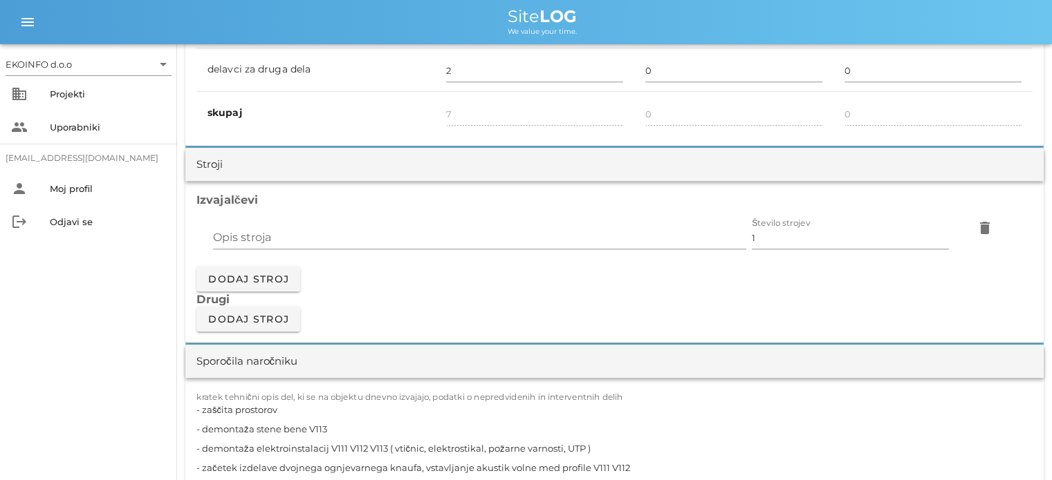
scroll to position [1037, 0]
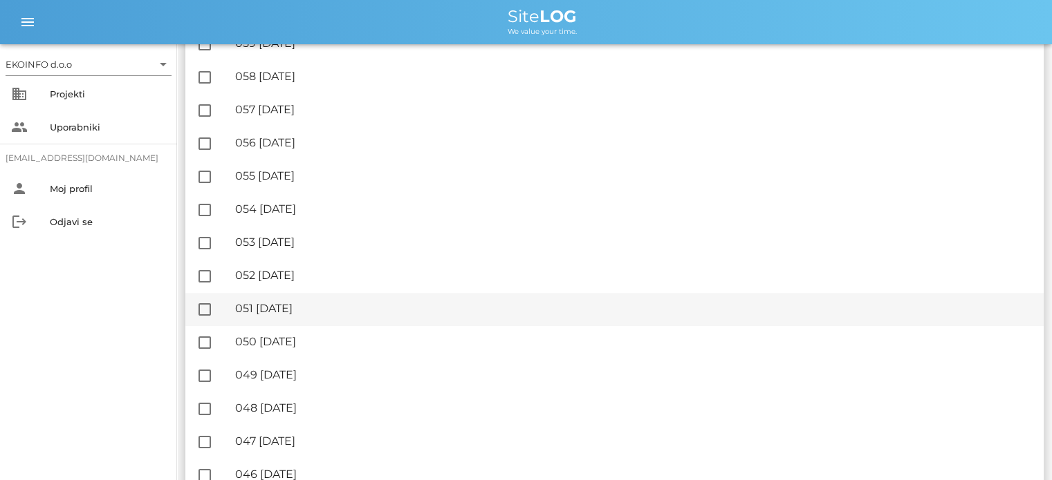
scroll to position [622, 0]
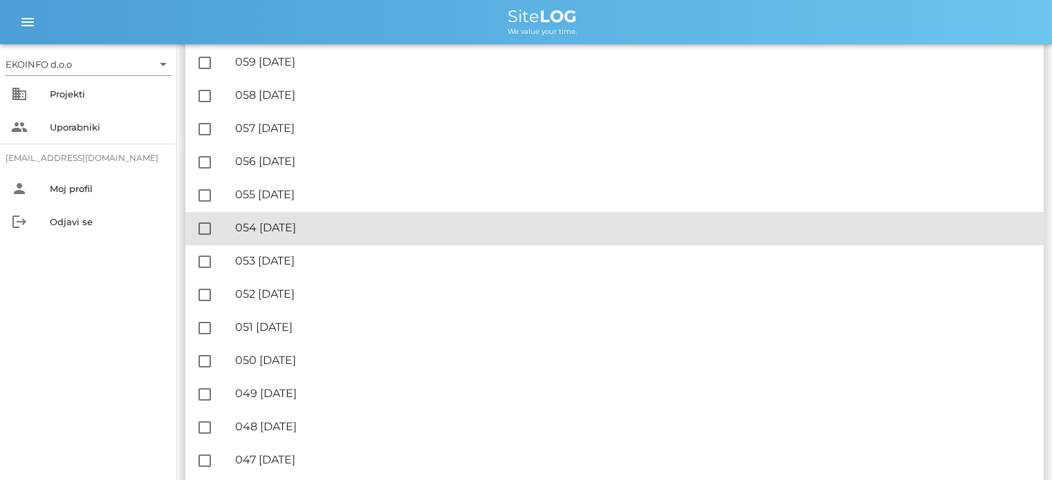
click at [301, 227] on div "🔏 054 [DATE]" at bounding box center [633, 227] width 797 height 13
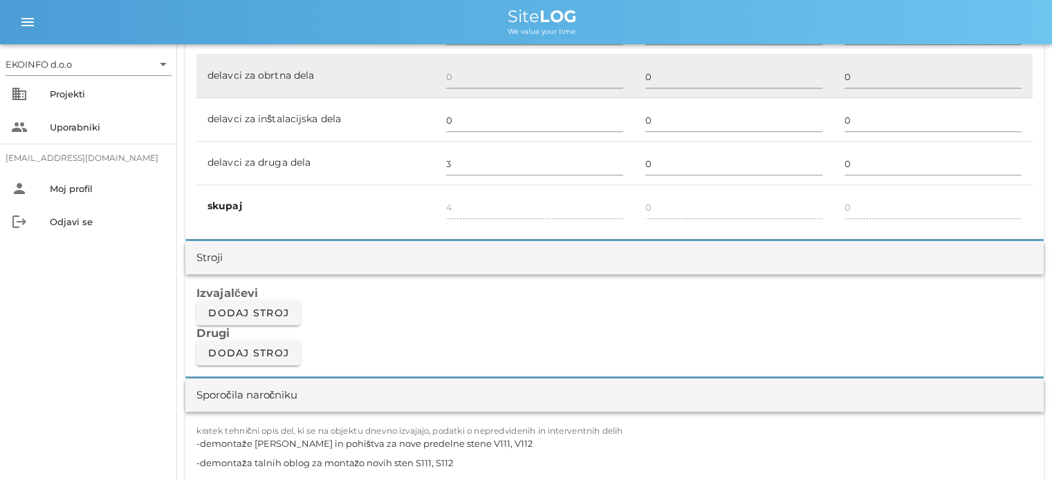
scroll to position [1106, 0]
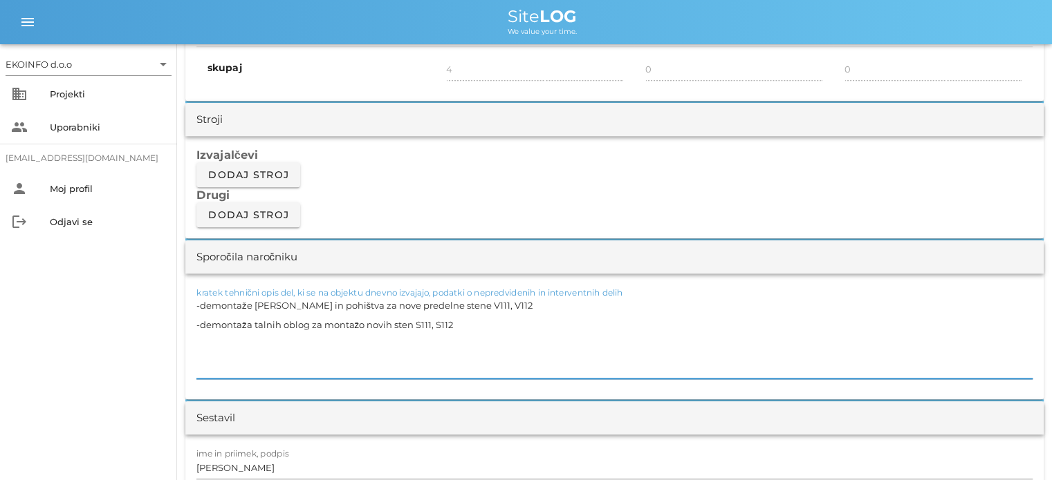
drag, startPoint x: 327, startPoint y: 304, endPoint x: 248, endPoint y: 304, distance: 78.8
click at [248, 304] on textarea "-demontaže [PERSON_NAME] in pohištva za nove predelne stene V111, V112 -demonta…" at bounding box center [614, 337] width 836 height 83
click at [329, 301] on textarea "-demontaže [PERSON_NAME] in pohištva za nove predelne stene V111, V112 -demonta…" at bounding box center [614, 337] width 836 height 83
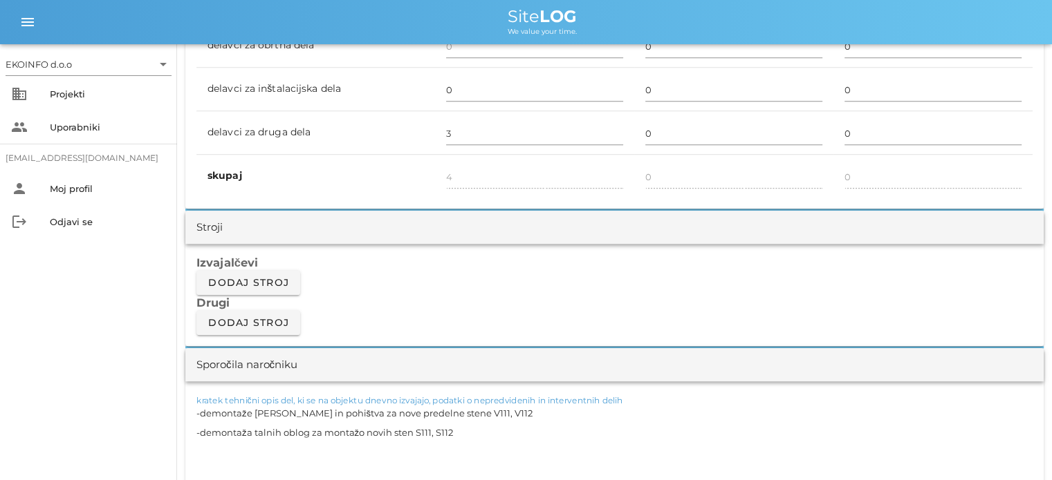
scroll to position [1175, 0]
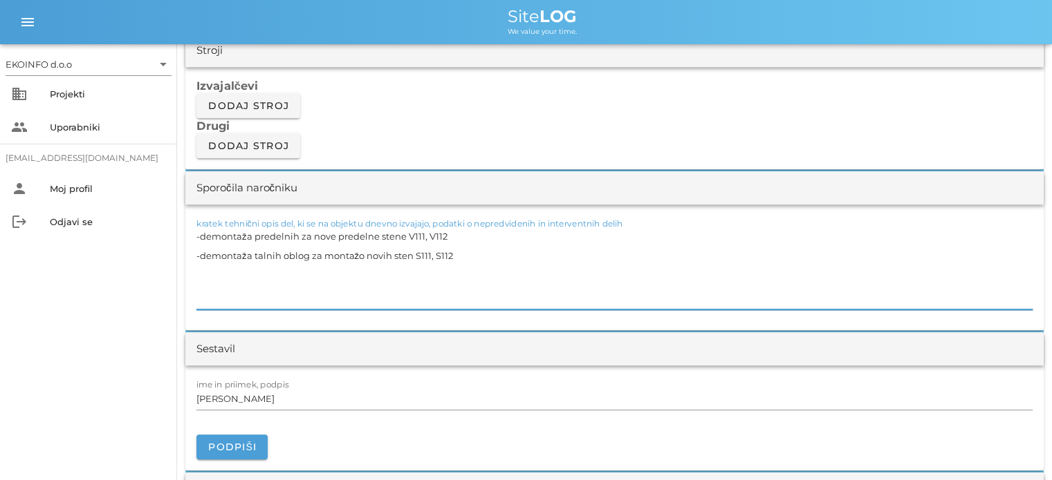
click at [445, 242] on textarea "-demontaža predelnih za nove predelne stene V111, V112 -demontaža talnih oblog …" at bounding box center [614, 268] width 836 height 83
drag, startPoint x: 248, startPoint y: 254, endPoint x: 202, endPoint y: 252, distance: 45.7
click at [202, 252] on textarea "-demontaža predelnih za nove predelne stene V111, V112 -demontaža talnih oblog …" at bounding box center [614, 268] width 836 height 83
click at [452, 232] on textarea "-demontaža predelnih za nove predelne stene V111, V112 -odstranjevanje talnih o…" at bounding box center [614, 268] width 836 height 83
click at [481, 259] on textarea "-demontaža predelnih za nove predelne stene V111, V112 11,96m2 -odstranjevanje …" at bounding box center [614, 268] width 836 height 83
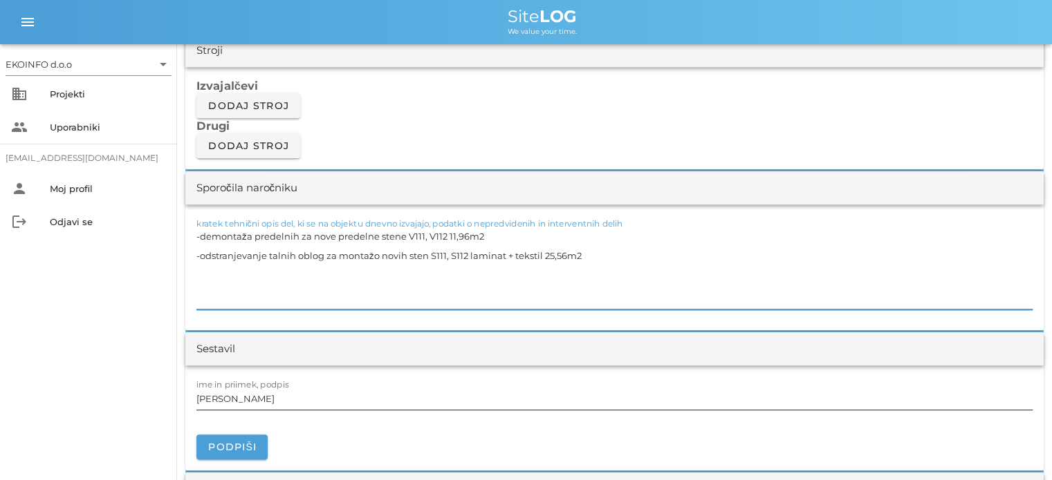
type textarea "-demontaža predelnih za nove predelne stene V111, V112 11,96m2 -odstranjevanje …"
click at [260, 399] on input "[PERSON_NAME]" at bounding box center [614, 399] width 836 height 22
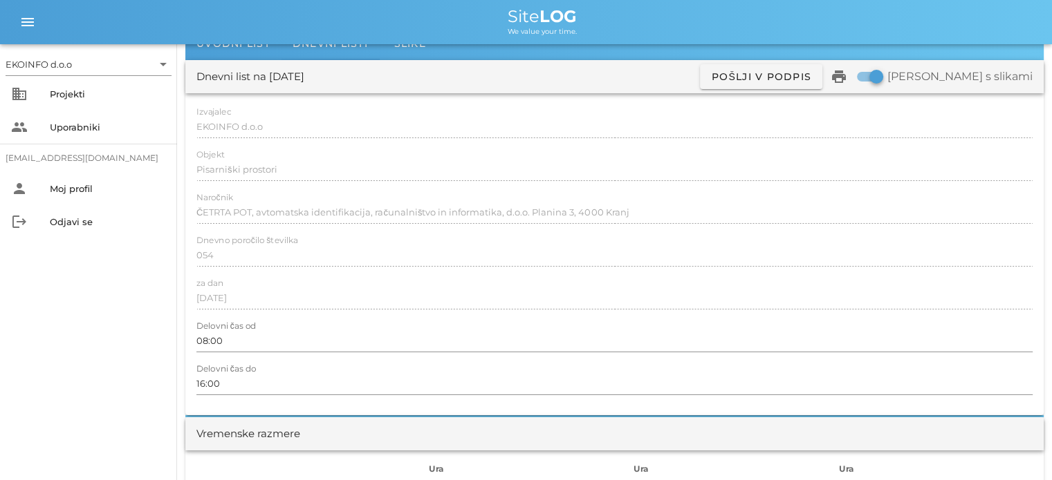
scroll to position [0, 0]
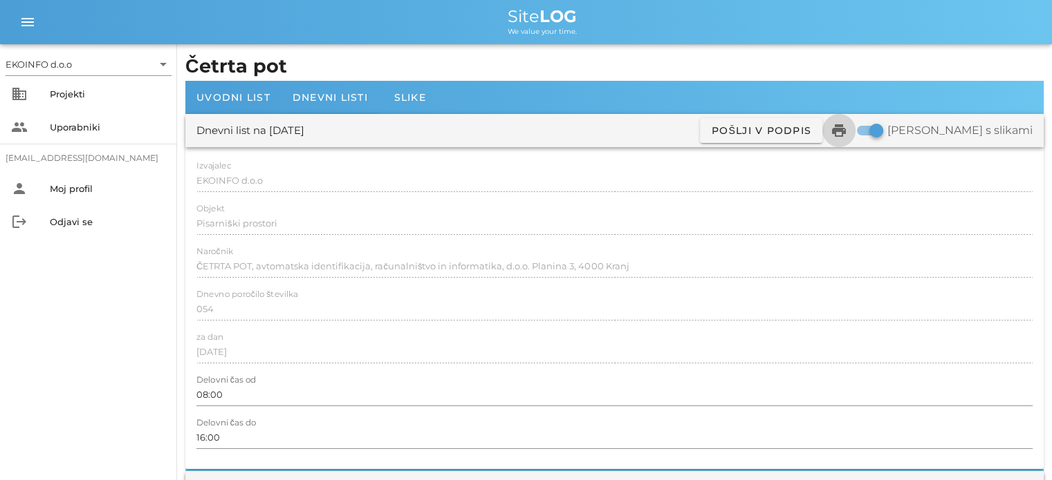
click at [847, 131] on icon "print" at bounding box center [838, 130] width 17 height 17
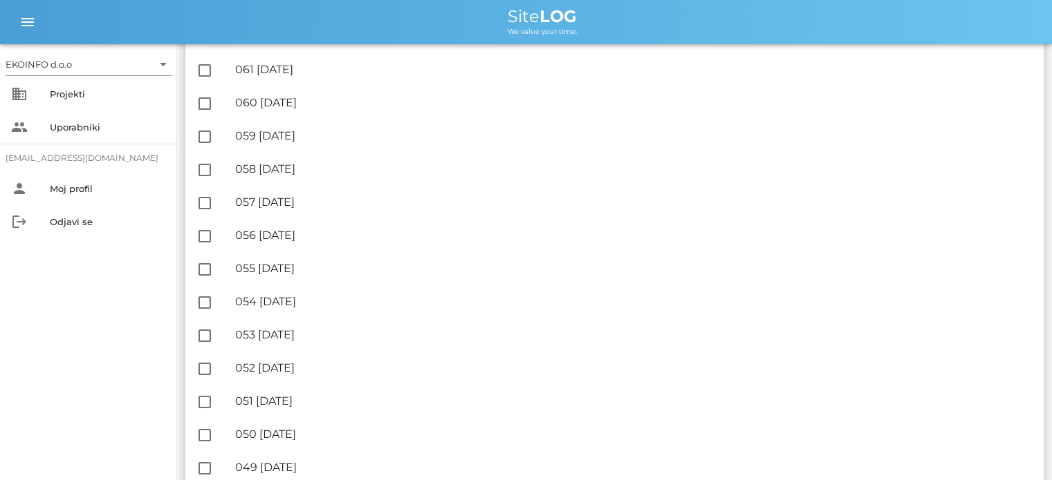
scroll to position [553, 0]
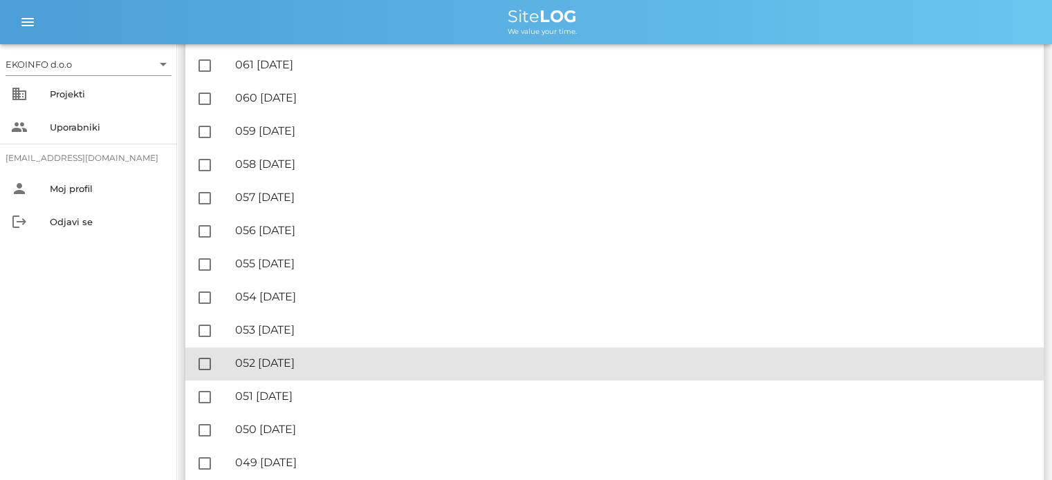
click at [317, 369] on div "🔏 052 [DATE]" at bounding box center [633, 363] width 797 height 13
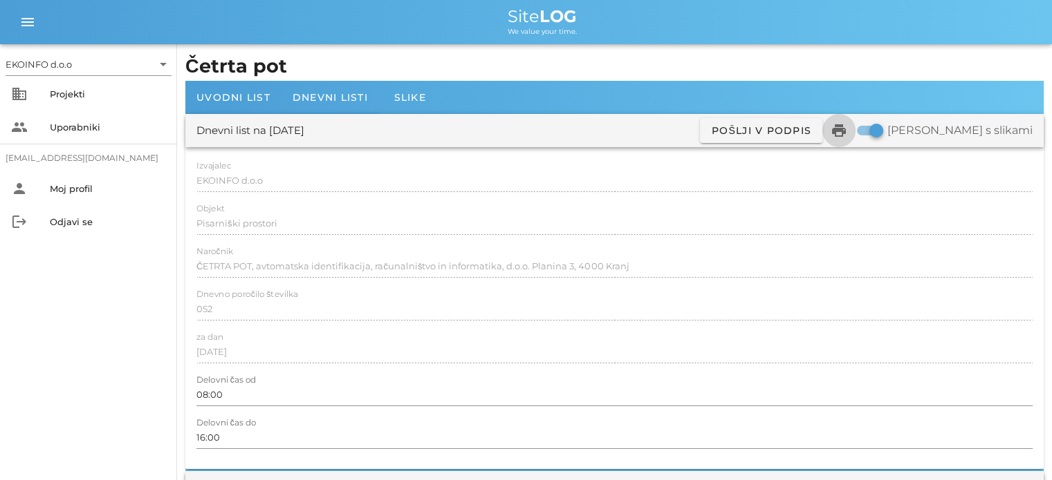
click at [847, 132] on icon "print" at bounding box center [838, 130] width 17 height 17
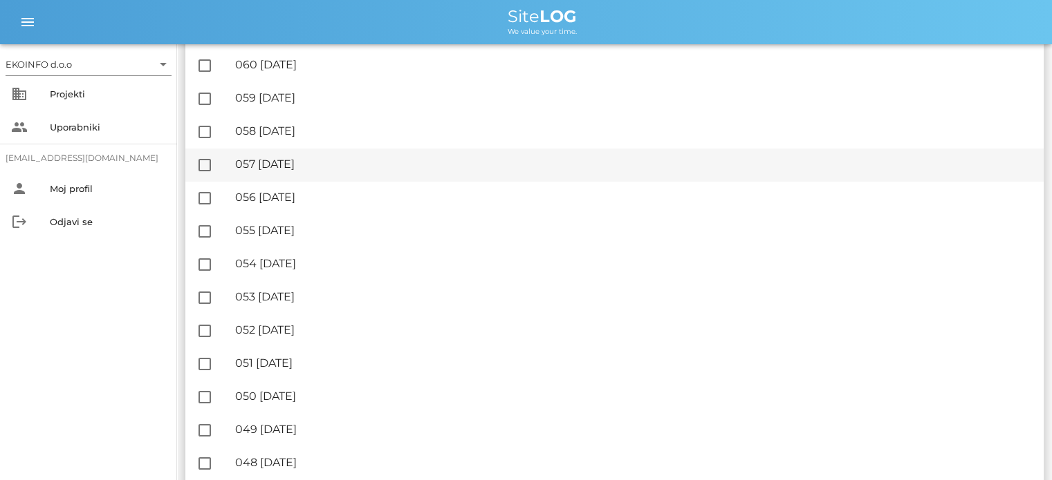
scroll to position [622, 0]
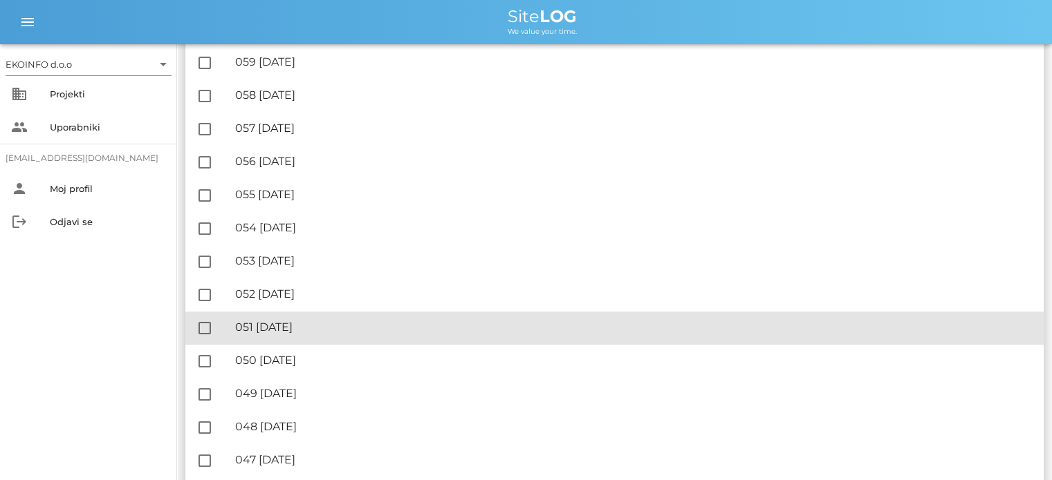
click at [321, 332] on div "🔏 051 [DATE]" at bounding box center [633, 327] width 797 height 13
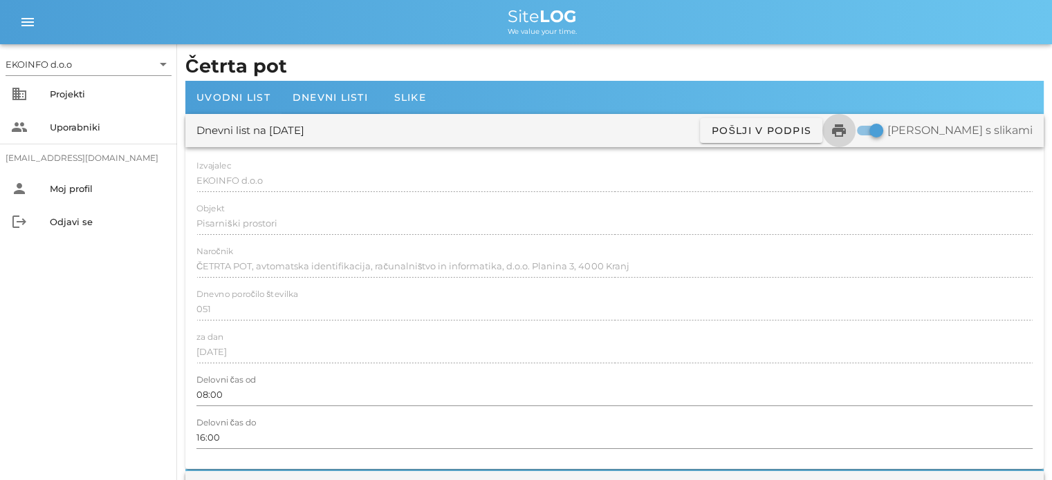
click at [847, 135] on icon "print" at bounding box center [838, 130] width 17 height 17
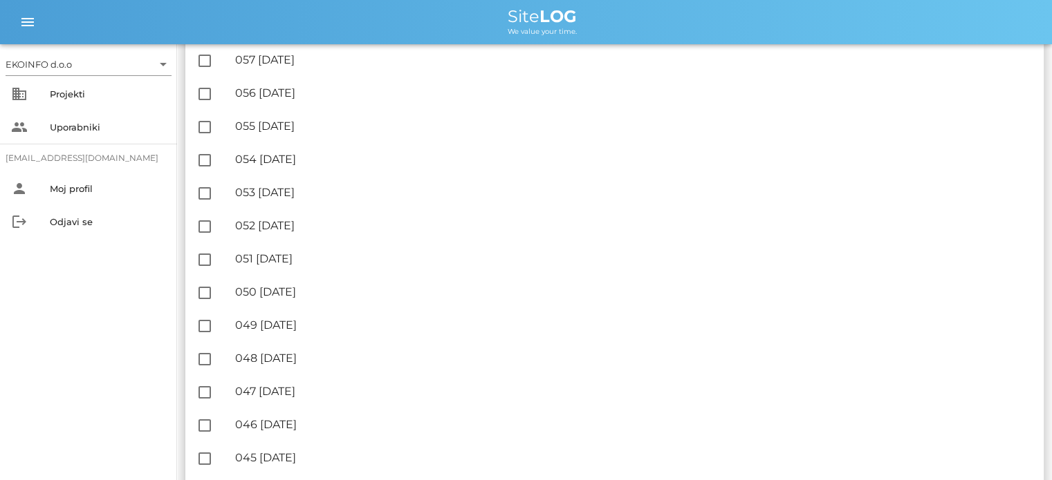
scroll to position [691, 0]
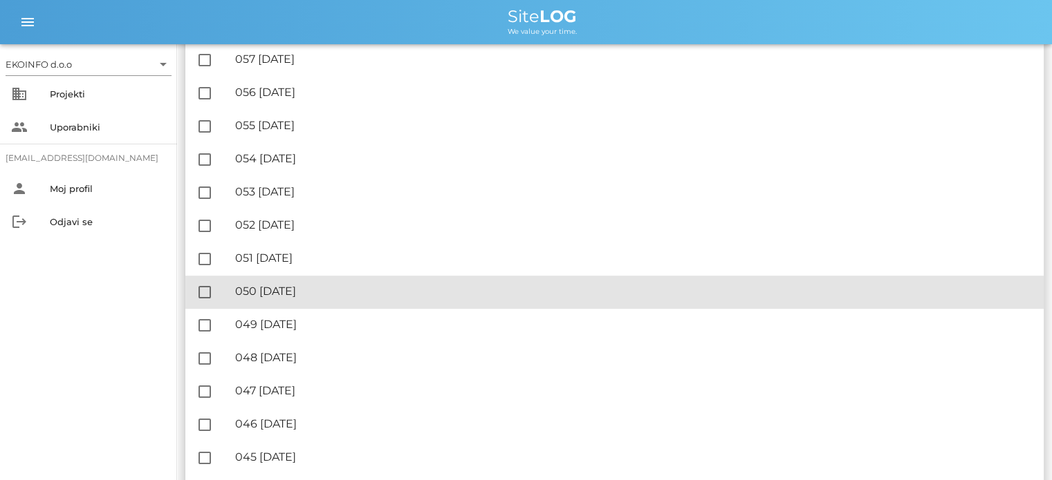
click at [319, 293] on div "🔏 050 [DATE]" at bounding box center [633, 291] width 797 height 13
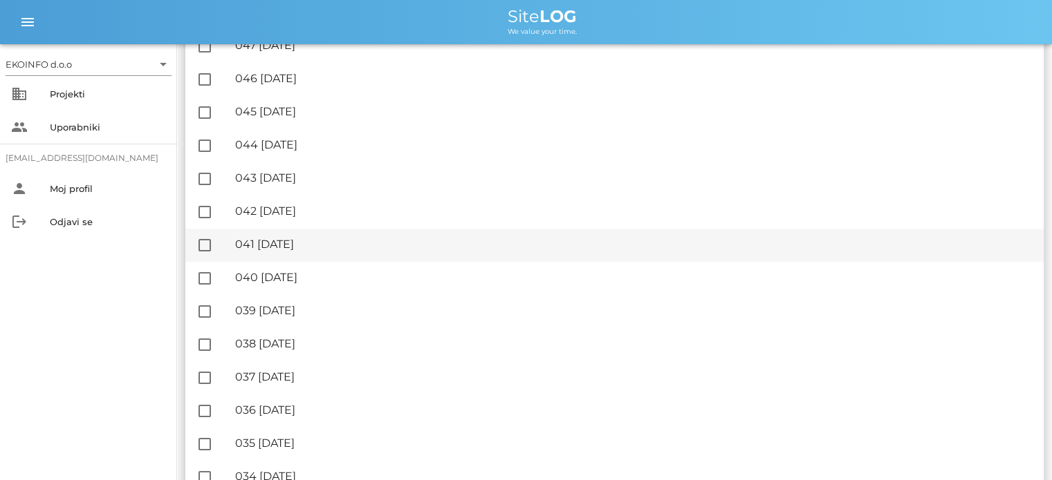
scroll to position [1106, 0]
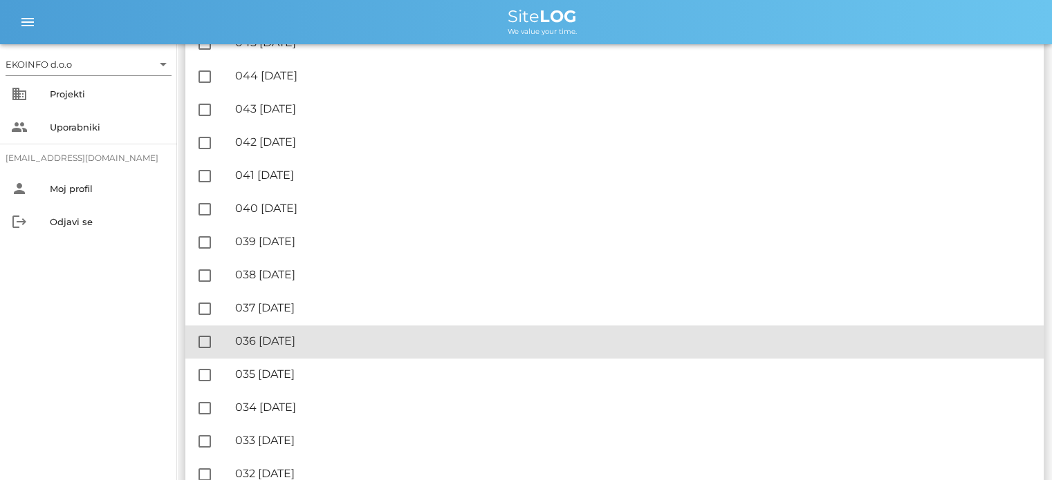
click at [306, 344] on div "🔏 036 [DATE]" at bounding box center [633, 341] width 797 height 13
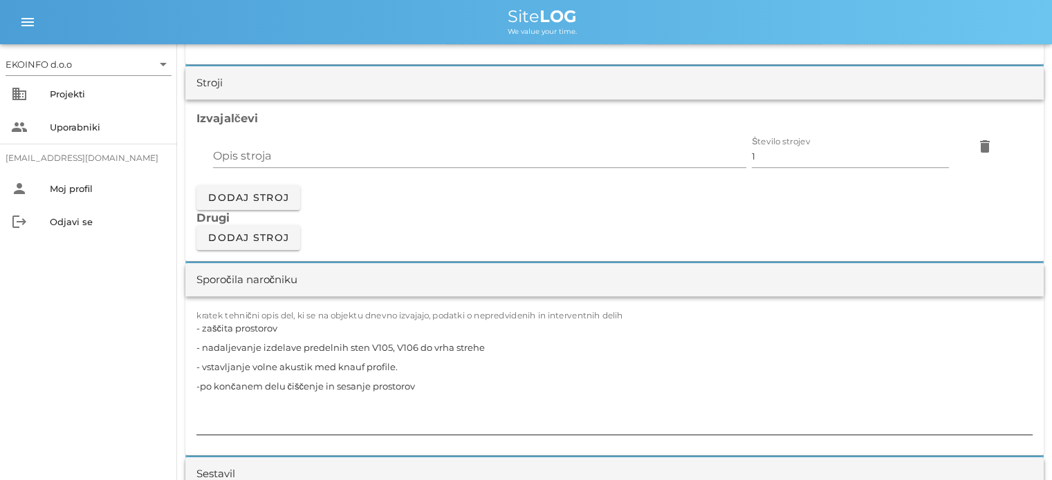
scroll to position [1175, 0]
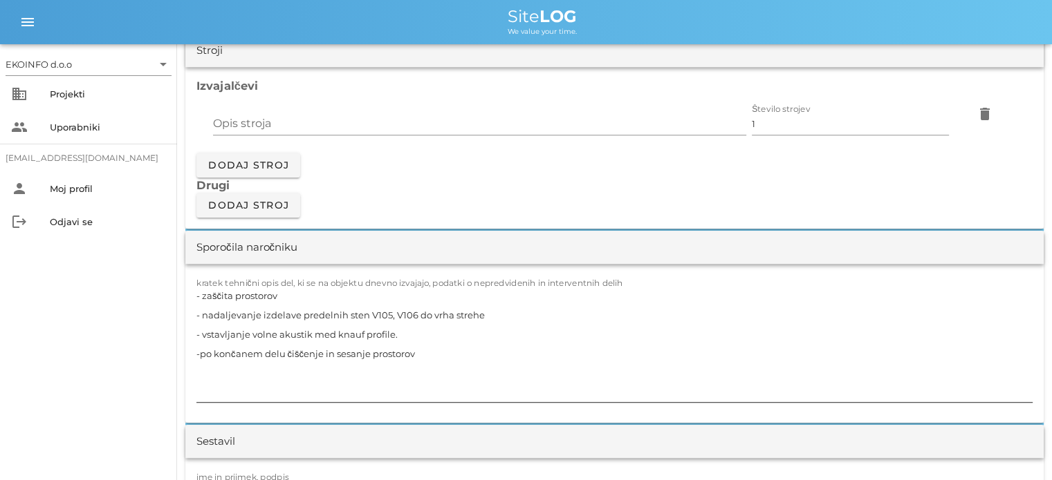
click at [485, 314] on textarea "- zaščita prostorov - nadaljevanje izdelave predelnih sten V105, V106 do vrha s…" at bounding box center [614, 344] width 836 height 116
drag, startPoint x: 483, startPoint y: 311, endPoint x: 417, endPoint y: 320, distance: 66.3
click at [417, 320] on textarea "- zaščita prostorov - nadaljevanje izdelave predelnih sten V105, V106 do vrha s…" at bounding box center [614, 344] width 836 height 116
click at [365, 313] on textarea "- zaščita prostorov - nadaljevanje izdelave predelnih sten V105, V106 11,27m2 -…" at bounding box center [614, 344] width 836 height 116
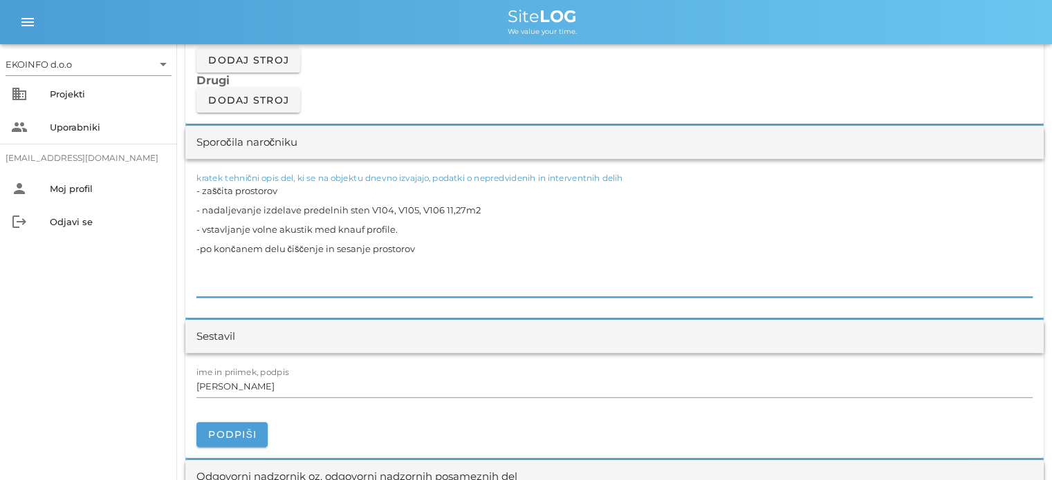
scroll to position [1314, 0]
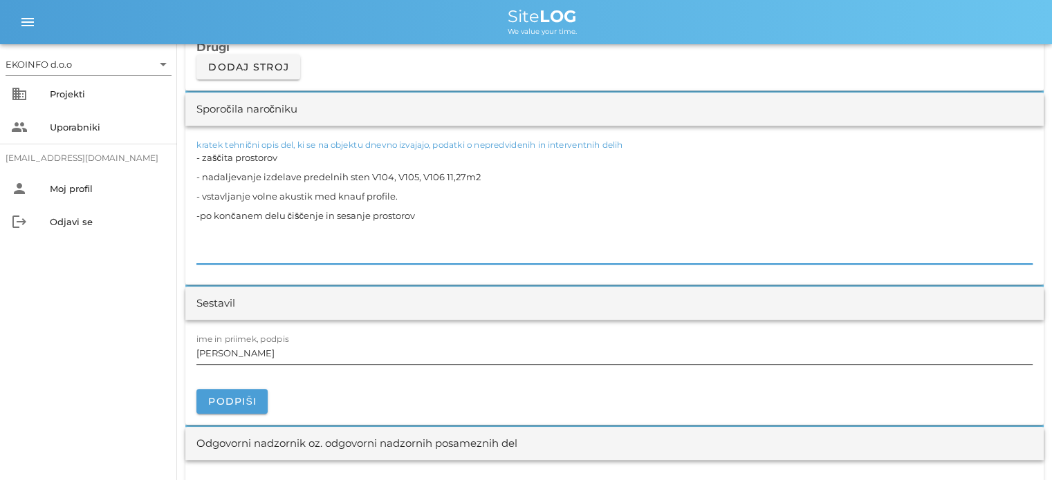
type textarea "- zaščita prostorov - nadaljevanje izdelave predelnih sten V104, V105, V106 11,…"
click at [261, 351] on input "[PERSON_NAME]" at bounding box center [614, 353] width 836 height 22
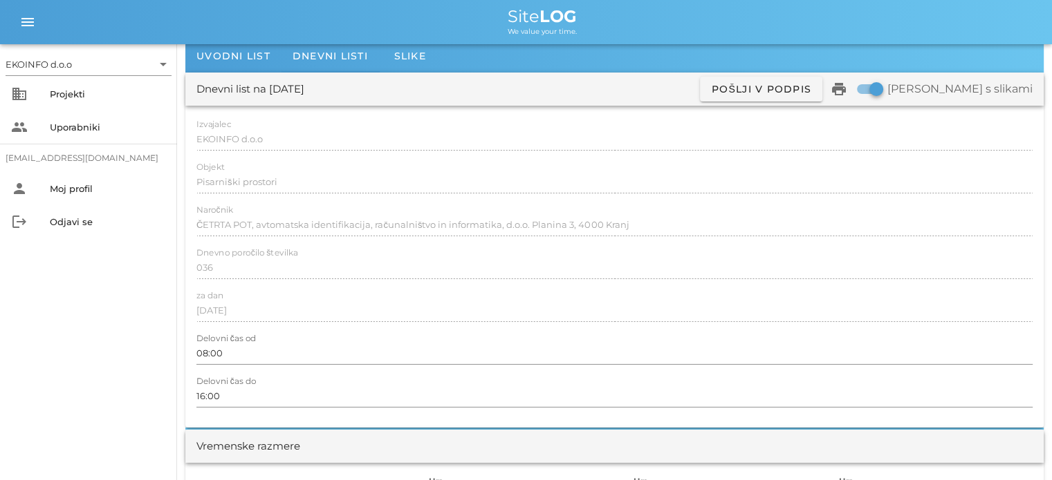
scroll to position [0, 0]
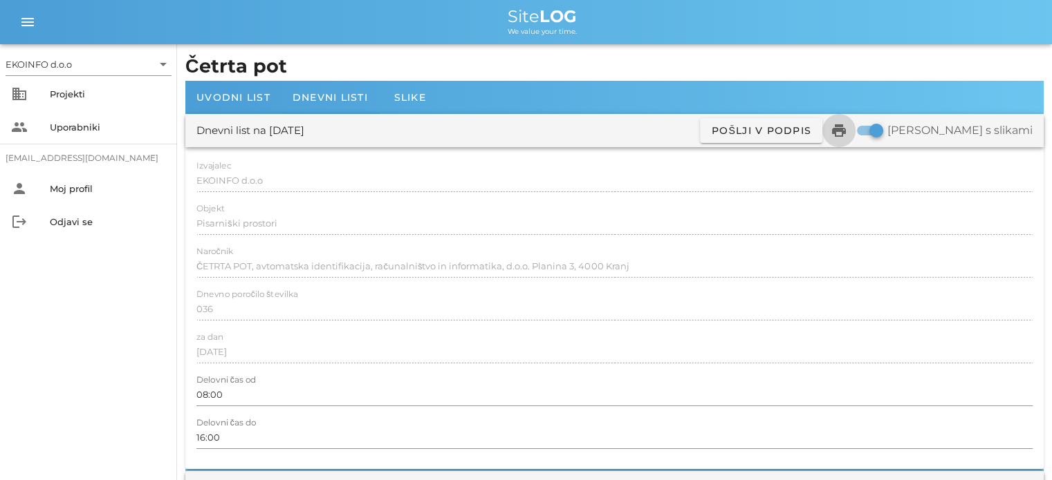
click at [847, 129] on icon "print" at bounding box center [838, 130] width 17 height 17
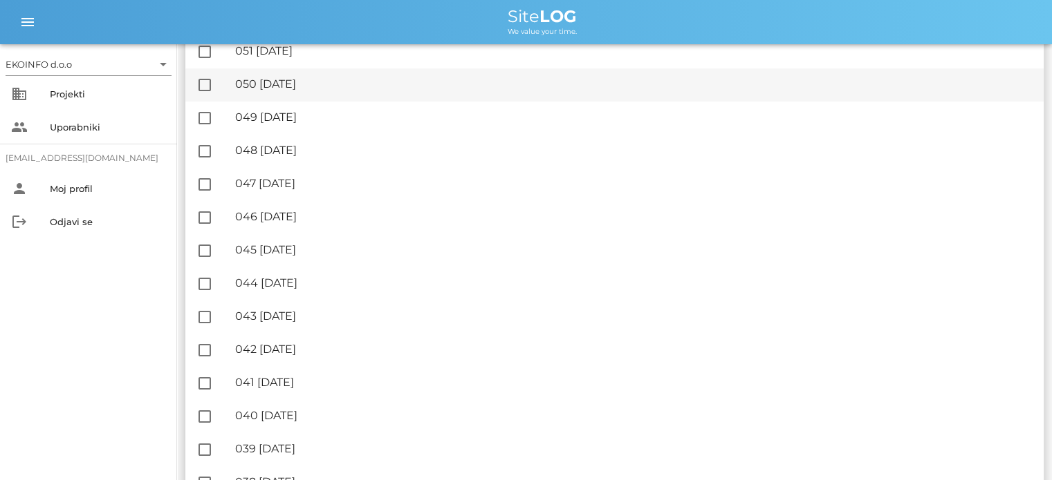
scroll to position [1037, 0]
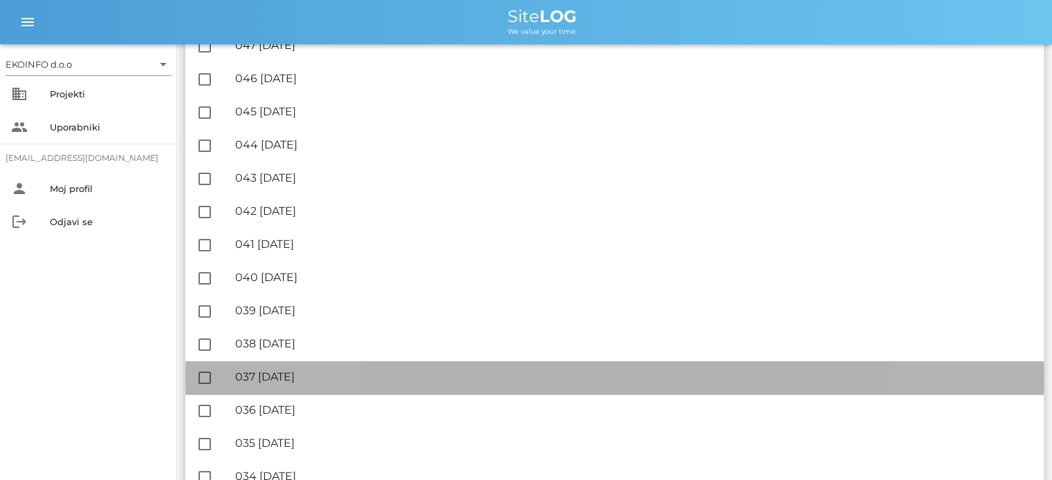
click at [299, 381] on div "🔏 037 [DATE]" at bounding box center [633, 377] width 797 height 13
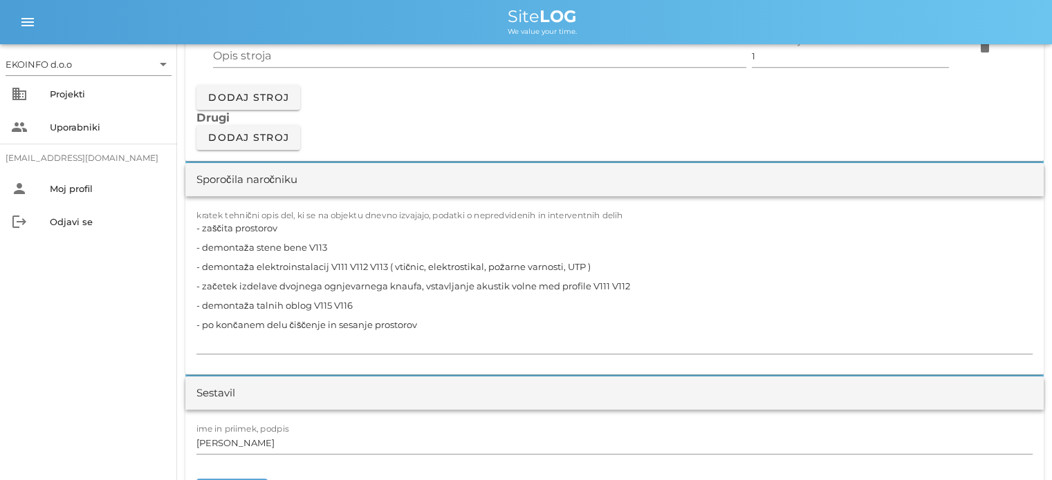
scroll to position [1244, 0]
click at [200, 246] on textarea "- zaščita prostorov - demontaža stene bene V113 - demontaža elektroinstalacij V…" at bounding box center [614, 285] width 836 height 136
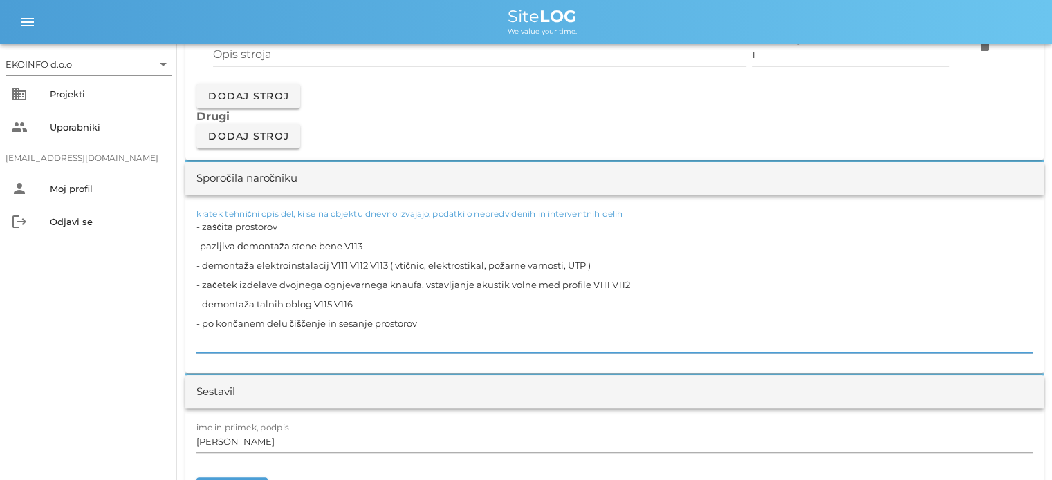
click at [368, 243] on textarea "- zaščita prostorov -pazljiva demontaža stene bene V113 - demontaža elektroinst…" at bounding box center [614, 285] width 836 height 136
click at [377, 265] on textarea "- zaščita prostorov -pazljiva demontaža stene bene V113 12m2 - demontaža elektr…" at bounding box center [614, 285] width 836 height 136
click at [310, 284] on textarea "- zaščita prostorov -pazljiva demontaža stene bene V113 12m2 - demontaža elektr…" at bounding box center [614, 285] width 836 height 136
click at [631, 282] on textarea "- zaščita prostorov -pazljiva demontaža stene bene V113 12m2 - demontaža elektr…" at bounding box center [614, 285] width 836 height 136
click at [275, 283] on textarea "- zaščita prostorov -pazljiva demontaža stene bene V113 12m2 - demontaža elektr…" at bounding box center [614, 285] width 836 height 136
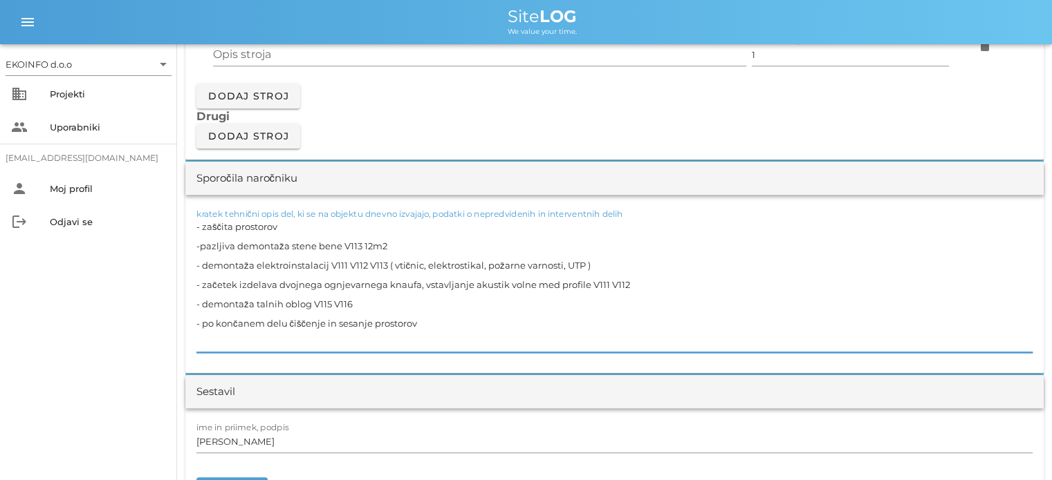
drag, startPoint x: 238, startPoint y: 286, endPoint x: 202, endPoint y: 284, distance: 36.0
click at [202, 284] on textarea "- zaščita prostorov -pazljiva demontaža stene bene V113 12m2 - demontaža elektr…" at bounding box center [614, 285] width 836 height 136
click at [382, 307] on textarea "- zaščita prostorov -pazljiva demontaža stene bene V113 12m2 - demontaža elektr…" at bounding box center [614, 285] width 836 height 136
click at [597, 292] on textarea "- zaščita prostorov -pazljiva demontaža stene bene V113 12m2 - demontaža elektr…" at bounding box center [614, 285] width 836 height 136
click at [592, 285] on textarea "- zaščita prostorov -pazljiva demontaža stene bene V113 12m2 - demontaža elektr…" at bounding box center [614, 285] width 836 height 136
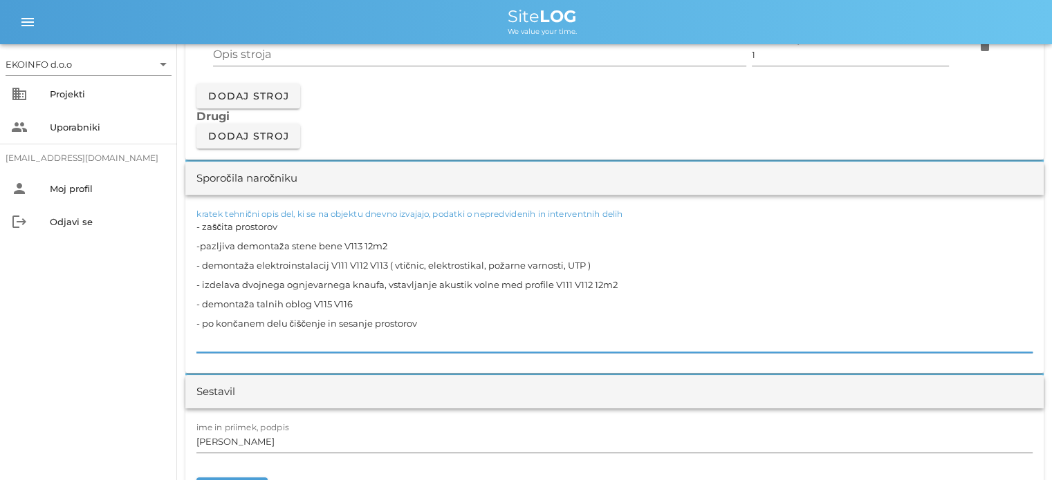
click at [360, 306] on textarea "- zaščita prostorov -pazljiva demontaža stene bene V113 12m2 - demontaža elektr…" at bounding box center [614, 285] width 836 height 136
click at [361, 302] on textarea "- zaščita prostorov -pazljiva demontaža stene bene V113 12m2 - demontaža elektr…" at bounding box center [614, 285] width 836 height 136
click at [247, 302] on textarea "- zaščita prostorov -pazljiva demontaža stene bene V113 12m2 - demontaža elektr…" at bounding box center [614, 285] width 836 height 136
click at [250, 304] on textarea "- zaščita prostorov -pazljiva demontaža stene bene V113 12m2 - demontaža elektr…" at bounding box center [614, 285] width 836 height 136
click at [252, 301] on textarea "- zaščita prostorov -pazljiva demontaža stene bene V113 12m2 - demontaža elektr…" at bounding box center [614, 285] width 836 height 136
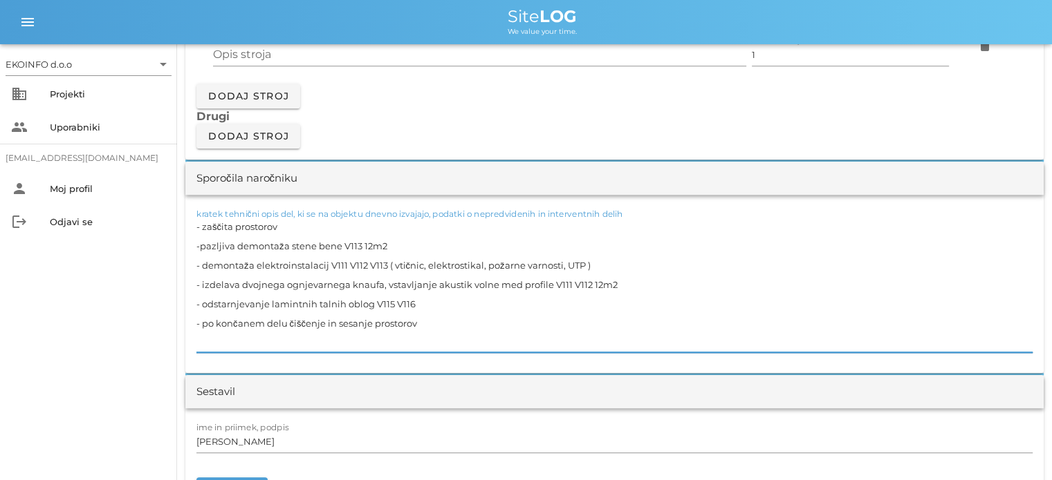
click at [421, 308] on textarea "- zaščita prostorov -pazljiva demontaža stene bene V113 12m2 - demontaža elektr…" at bounding box center [614, 285] width 836 height 136
click at [415, 301] on textarea "- zaščita prostorov -pazljiva demontaža stene bene V113 12m2 - demontaža elektr…" at bounding box center [614, 285] width 836 height 136
click at [426, 328] on textarea "- zaščita prostorov -pazljiva demontaža stene bene V113 12m2 - demontaža elektr…" at bounding box center [614, 285] width 836 height 136
click at [415, 303] on textarea "- zaščita prostorov -pazljiva demontaža stene bene V113 12m2 - demontaža elektr…" at bounding box center [614, 285] width 836 height 136
click at [420, 324] on textarea "- zaščita prostorov -pazljiva demontaža stene bene V113 12m2 - demontaža elektr…" at bounding box center [614, 285] width 836 height 136
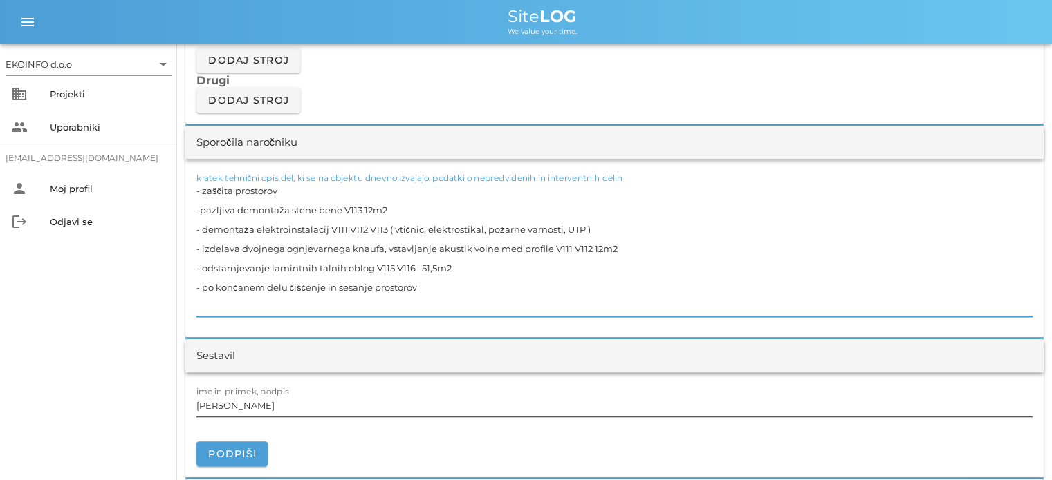
scroll to position [1314, 0]
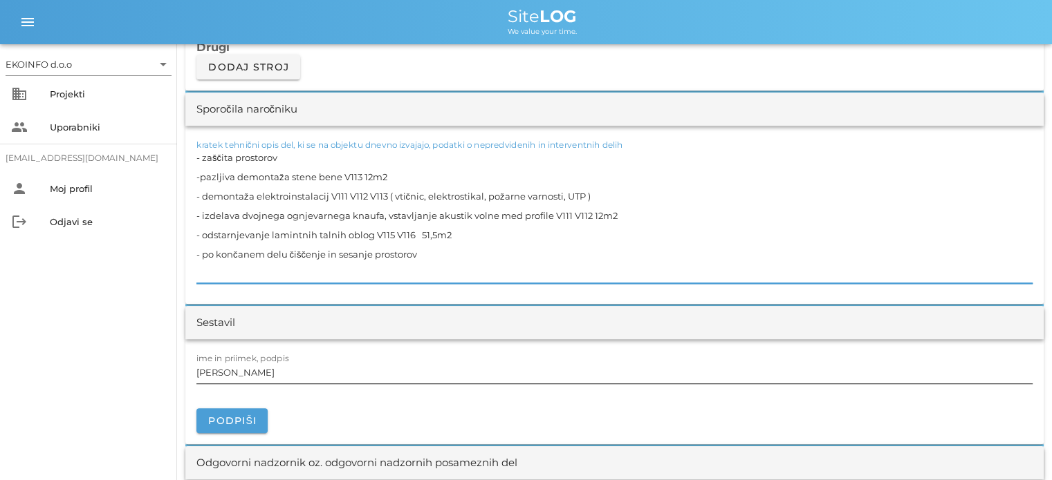
type textarea "- zaščita prostorov -pazljiva demontaža stene bene V113 12m2 - demontaža elektr…"
click at [268, 373] on input "[PERSON_NAME]" at bounding box center [614, 373] width 836 height 22
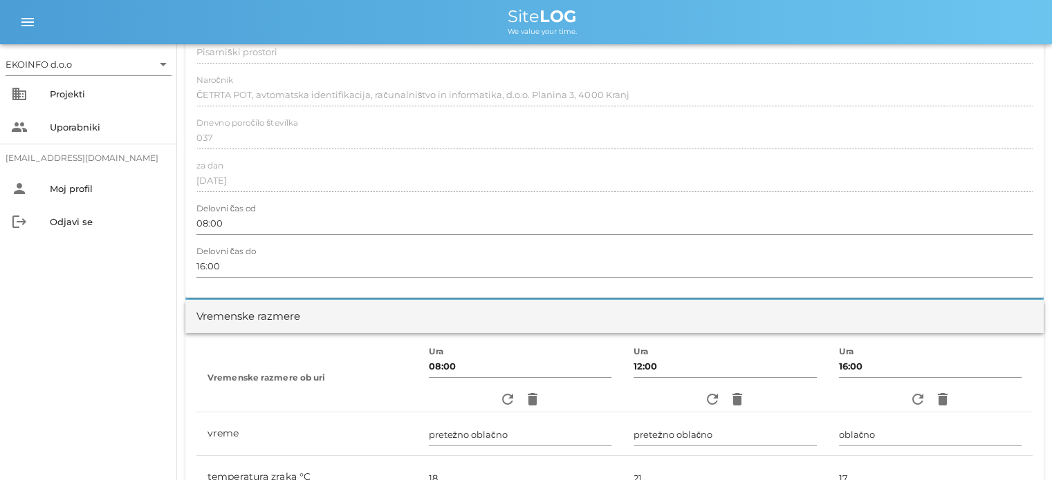
scroll to position [0, 0]
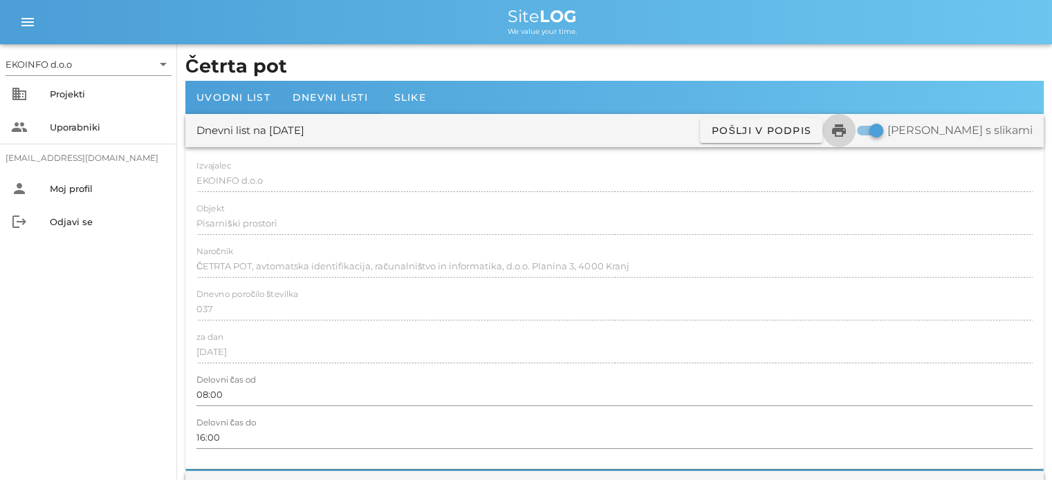
click at [847, 133] on icon "print" at bounding box center [838, 130] width 17 height 17
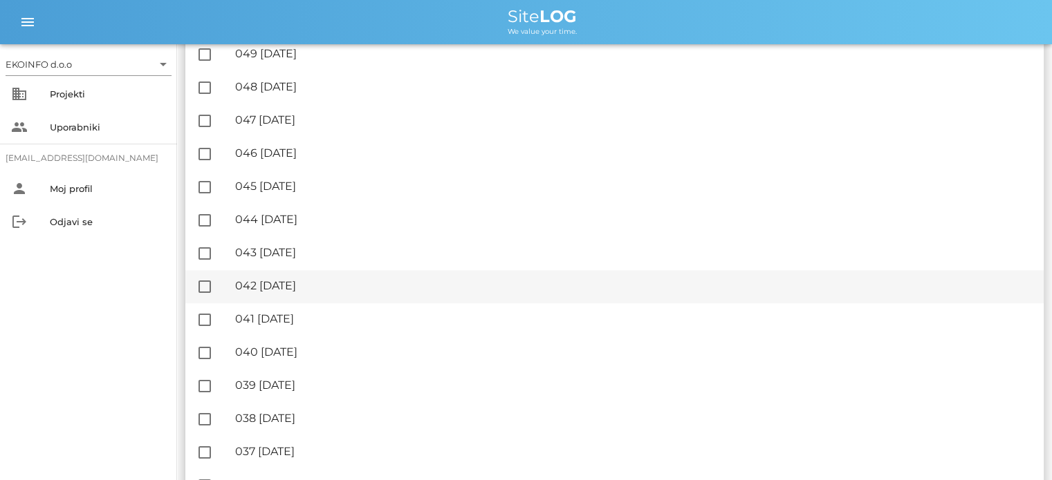
scroll to position [1037, 0]
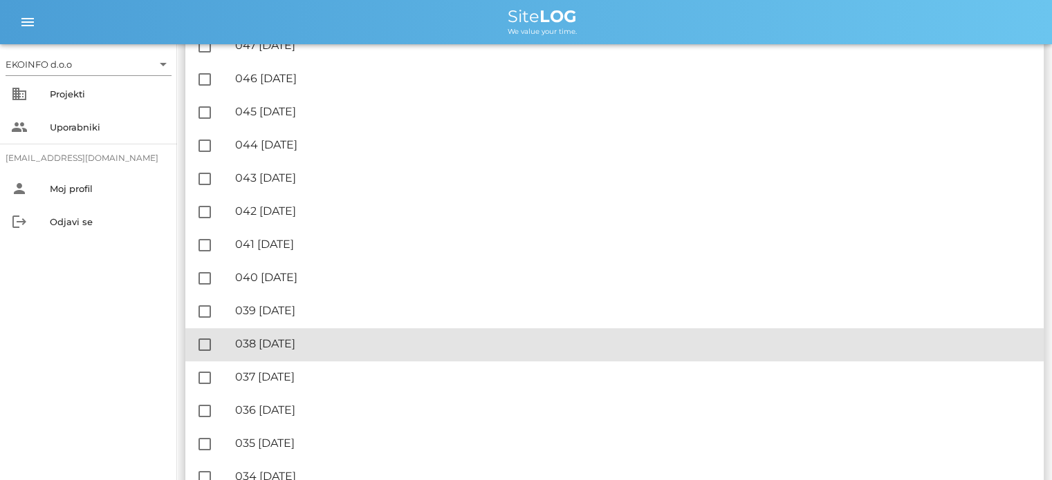
click at [312, 342] on div "🔏 038 [DATE]" at bounding box center [633, 343] width 797 height 13
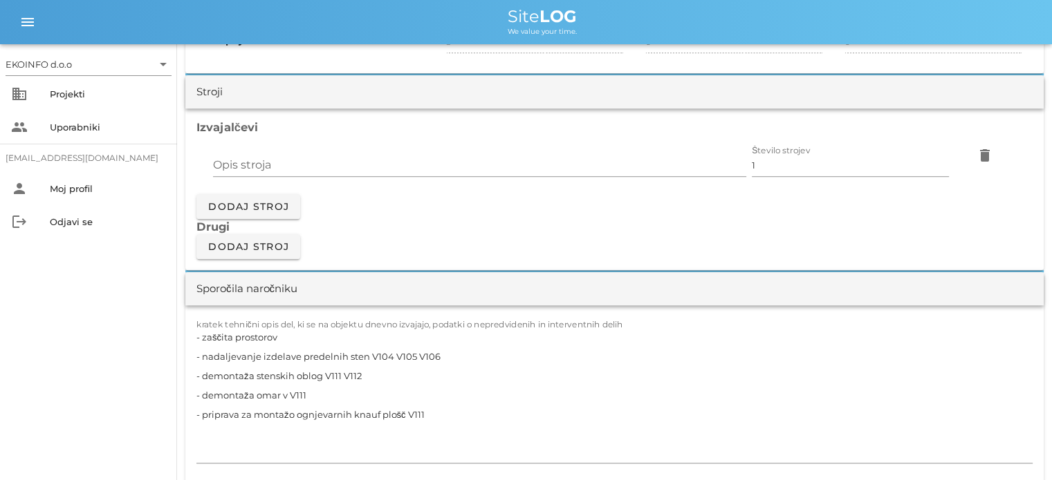
scroll to position [1175, 0]
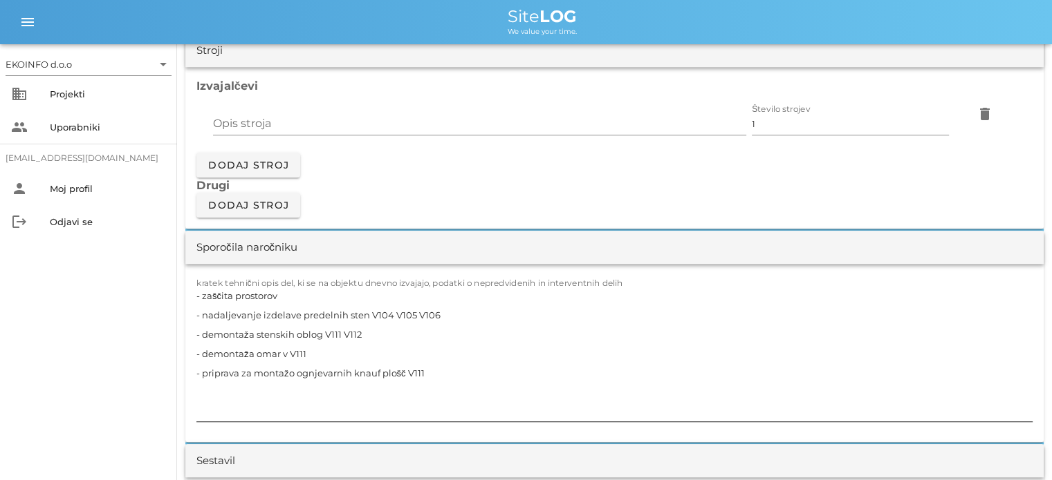
click at [437, 313] on textarea "- zaščita prostorov - nadaljevanje izdelave predelnih sten V104 V105 V106 - dem…" at bounding box center [614, 354] width 836 height 136
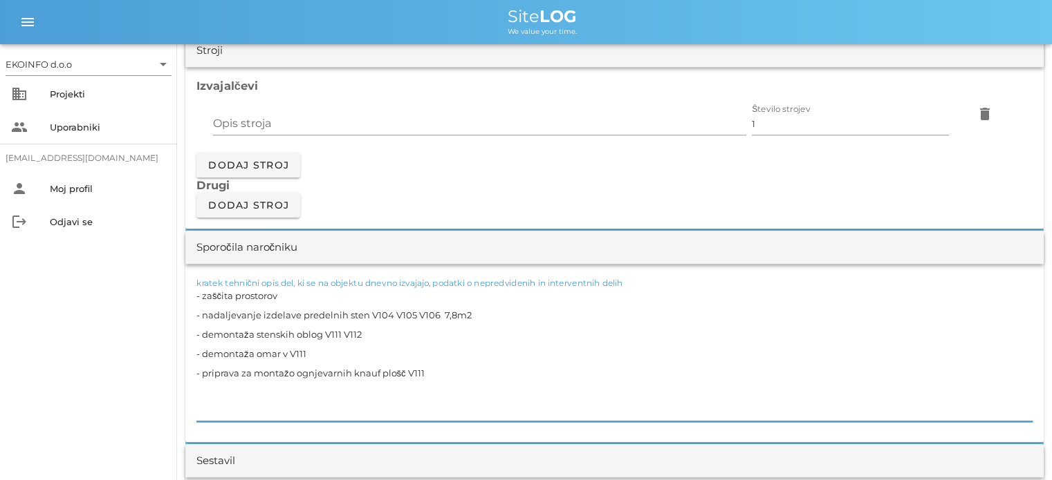
click at [370, 337] on textarea "- zaščita prostorov - nadaljevanje izdelave predelnih sten V104 V105 V106 7,8m2…" at bounding box center [614, 354] width 836 height 136
drag, startPoint x: 375, startPoint y: 328, endPoint x: 189, endPoint y: 338, distance: 186.2
click at [189, 338] on div "kratek tehnični opis del, ki se na objektu dnevno izvajajo, podatki o nepredvid…" at bounding box center [614, 353] width 858 height 178
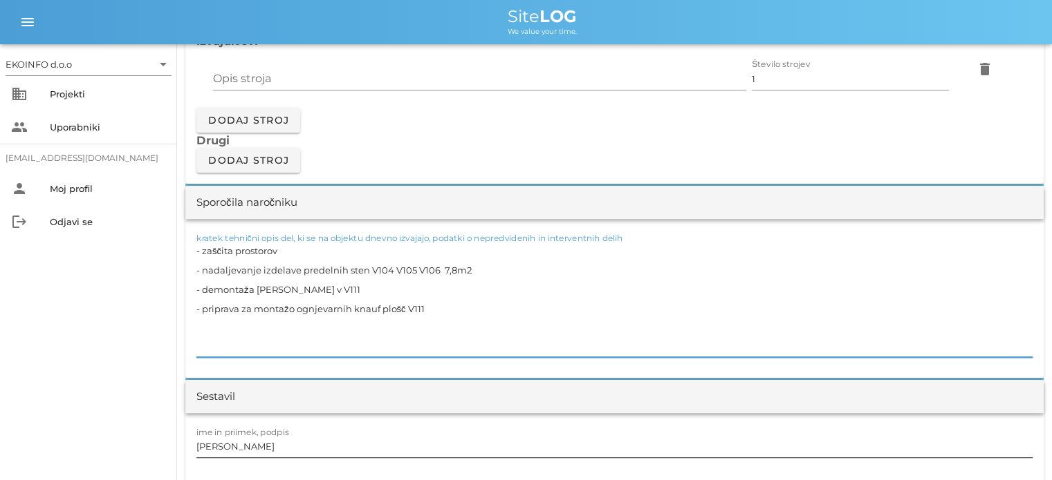
scroll to position [1244, 0]
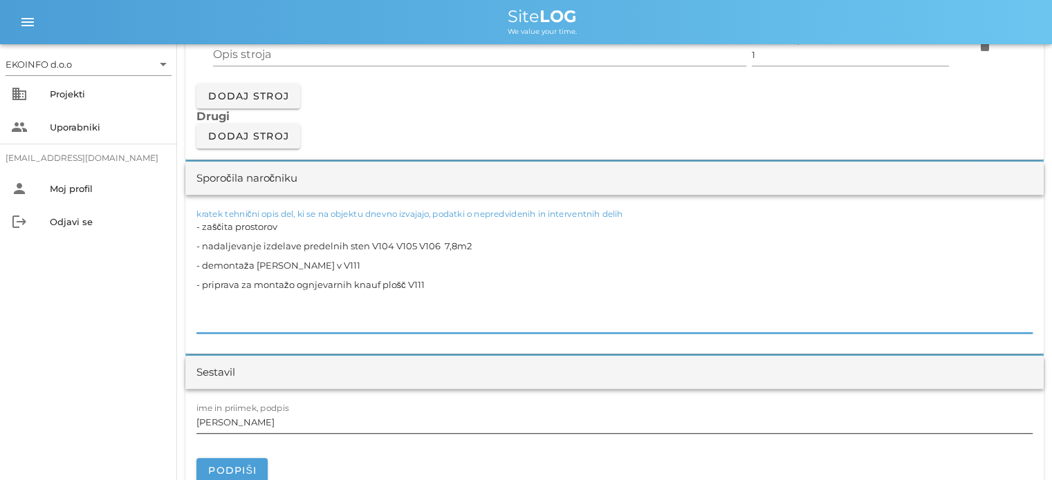
type textarea "- zaščita prostorov - nadaljevanje izdelave predelnih sten V104 V105 V106 7,8m2…"
click at [253, 423] on input "[PERSON_NAME]" at bounding box center [614, 422] width 836 height 22
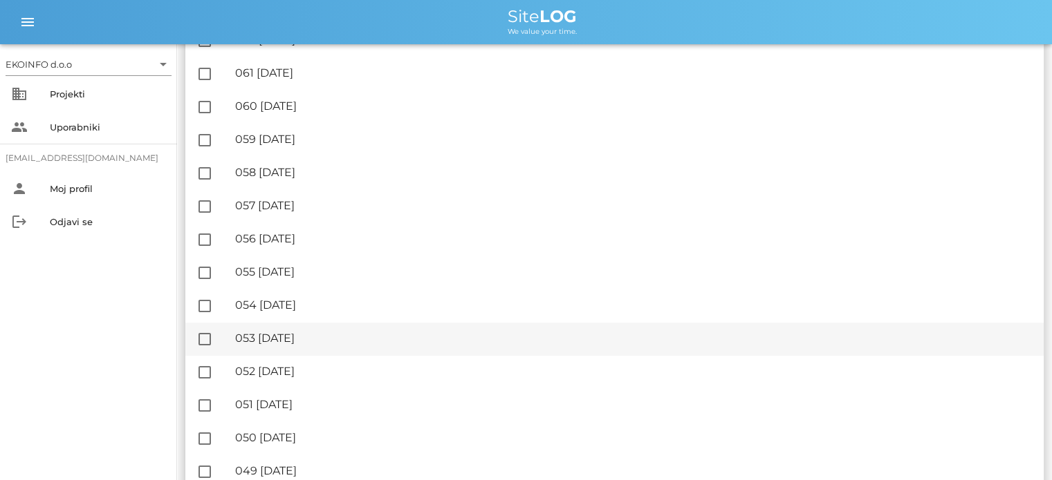
scroll to position [553, 0]
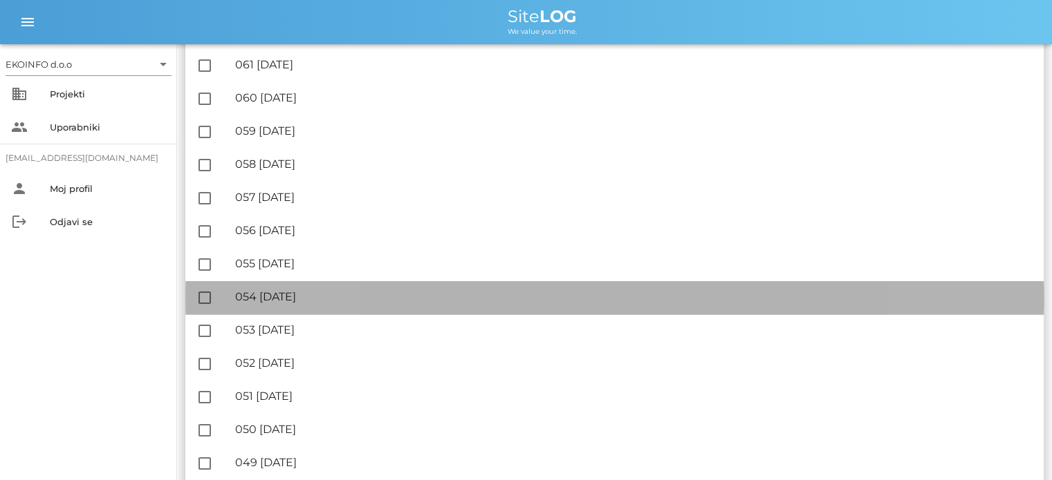
click at [321, 289] on div "🔏 054 [DATE] ✓ Podpisal: Nadzornik ✓ Podpisal: Sestavljalec ✓ Podpisal: Odgovor…" at bounding box center [633, 297] width 797 height 31
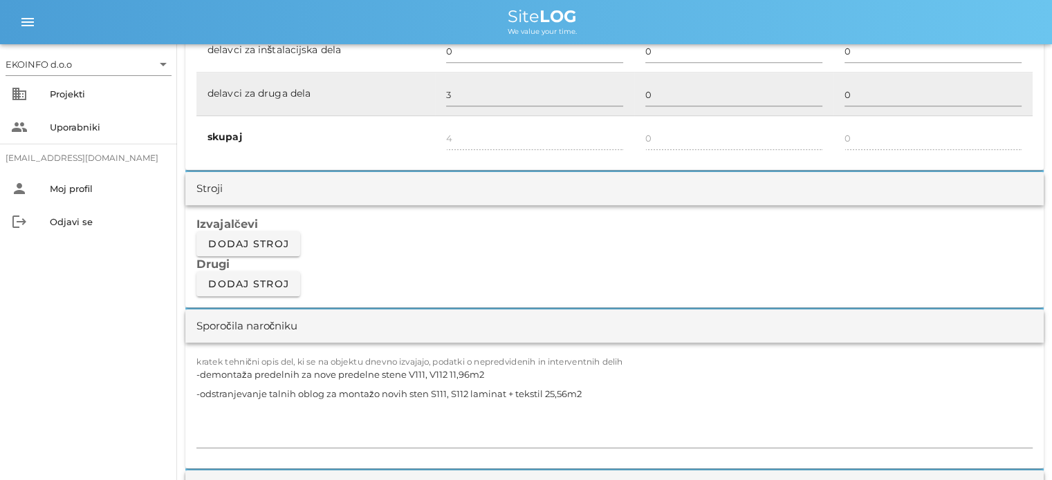
scroll to position [1175, 0]
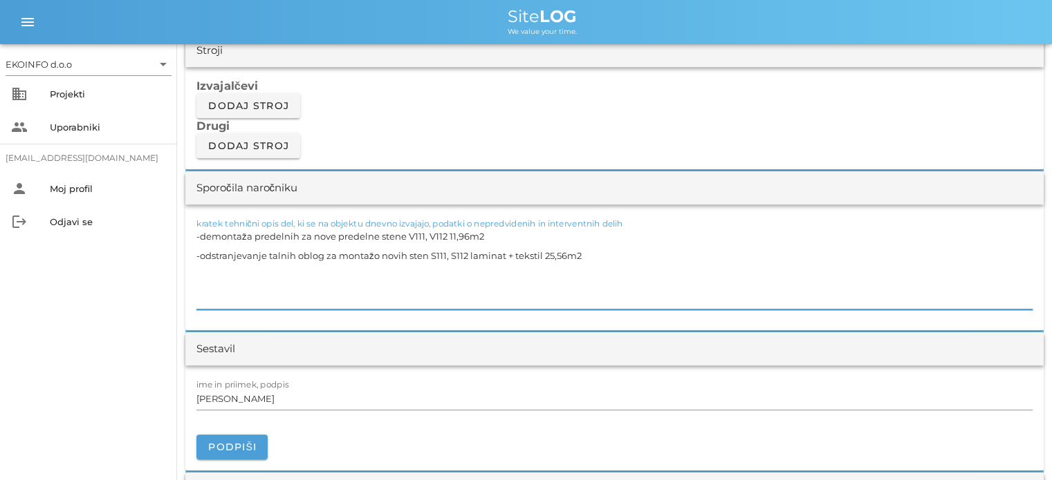
drag, startPoint x: 473, startPoint y: 234, endPoint x: 182, endPoint y: 234, distance: 291.1
click at [185, 233] on div "kratek tehnični opis del, ki se na objektu dnevno izvajajo, podatki o nepredvid…" at bounding box center [614, 268] width 858 height 126
click at [197, 252] on textarea "-odstranjevanje talnih oblog za montažo novih sten S111, S112 laminat + tekstil…" at bounding box center [614, 268] width 836 height 83
type textarea "-odstranjevanje talnih oblog za montažo novih sten S111, S112 laminat + tekstil…"
click at [258, 402] on input "[PERSON_NAME]" at bounding box center [614, 399] width 836 height 22
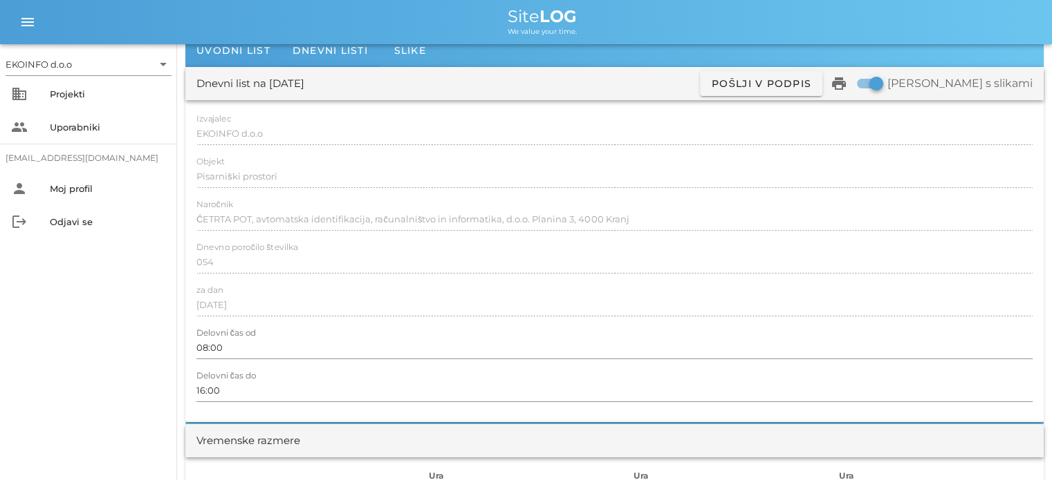
scroll to position [0, 0]
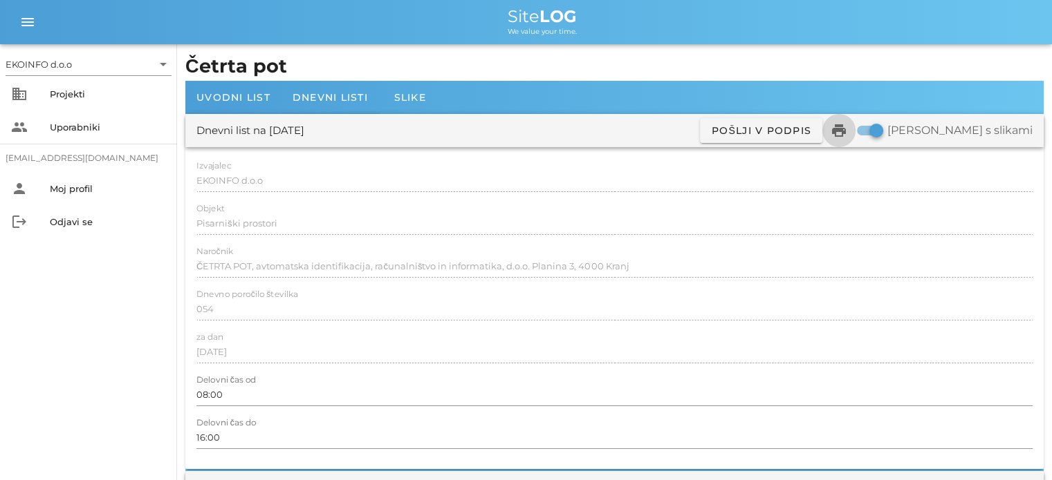
click at [855, 138] on button "print" at bounding box center [838, 130] width 33 height 33
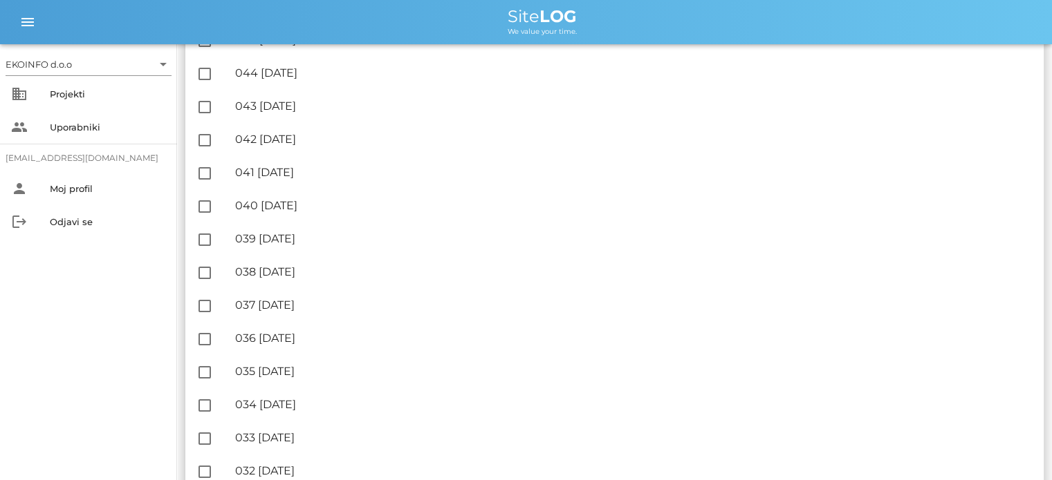
scroll to position [1175, 0]
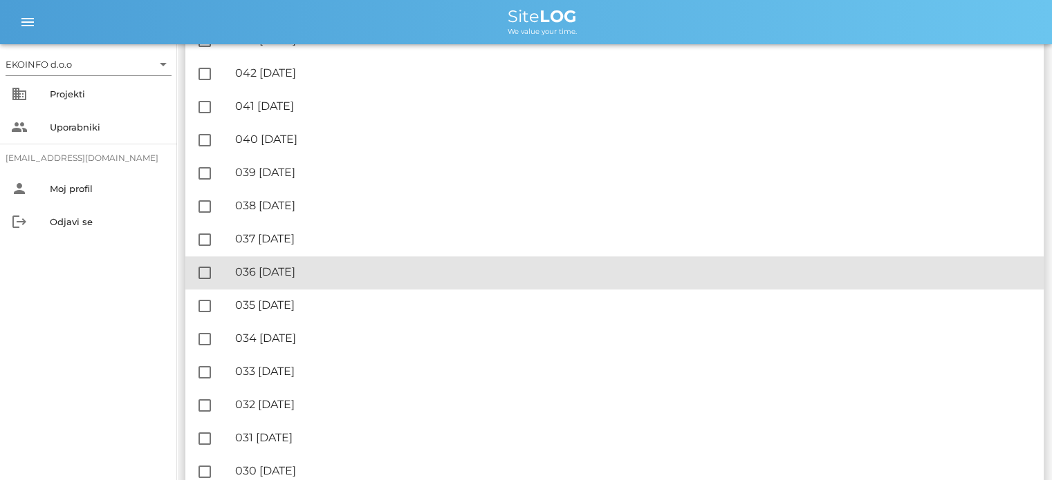
click at [306, 273] on div "🔏 036 [DATE]" at bounding box center [633, 271] width 797 height 13
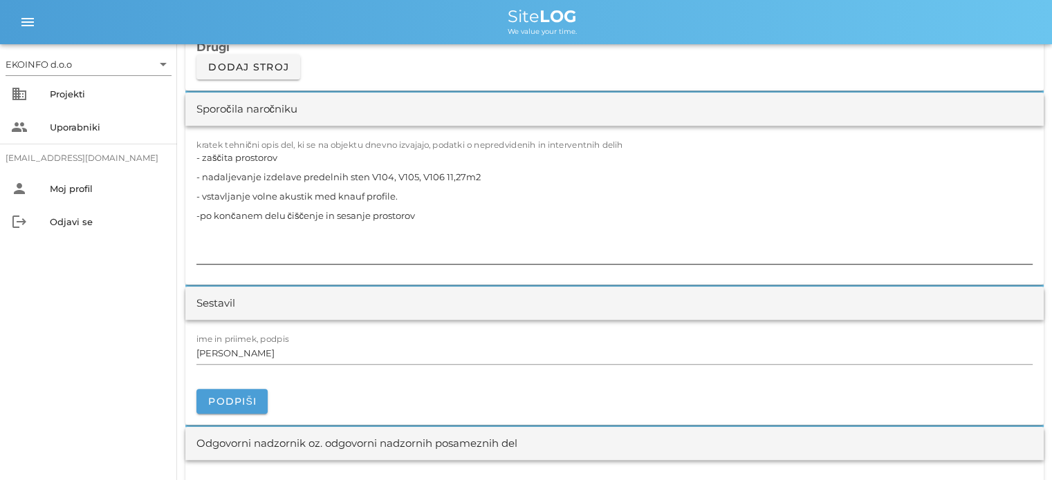
scroll to position [1244, 0]
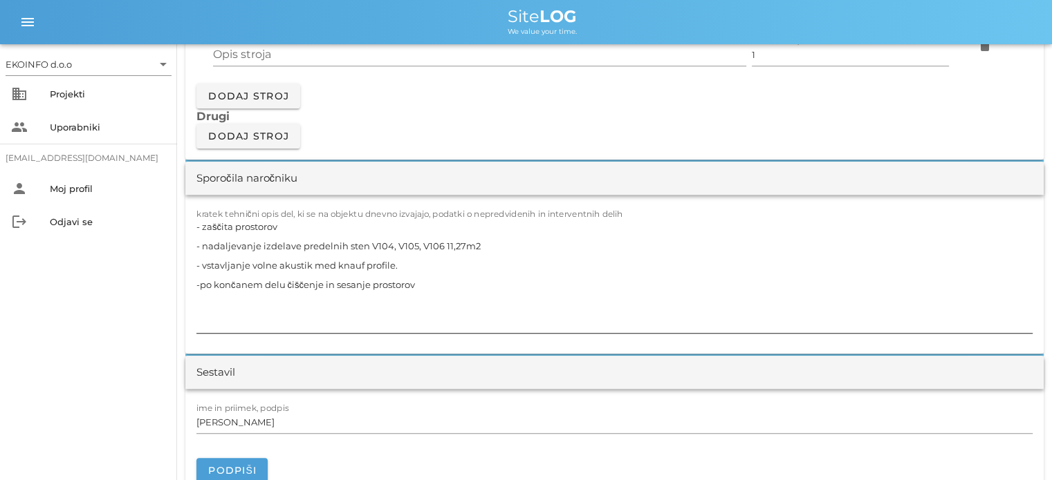
click at [402, 262] on textarea "- zaščita prostorov - nadaljevanje izdelave predelnih sten V104, V105, V106 11,…" at bounding box center [614, 275] width 836 height 116
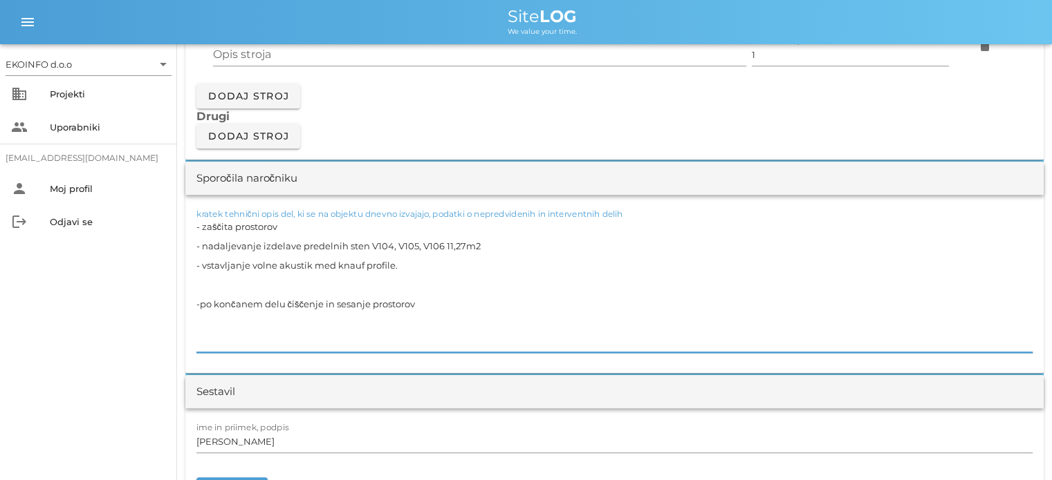
paste textarea "-demontaža predelnih za nove predelne stene V111, V112 11,96m2"
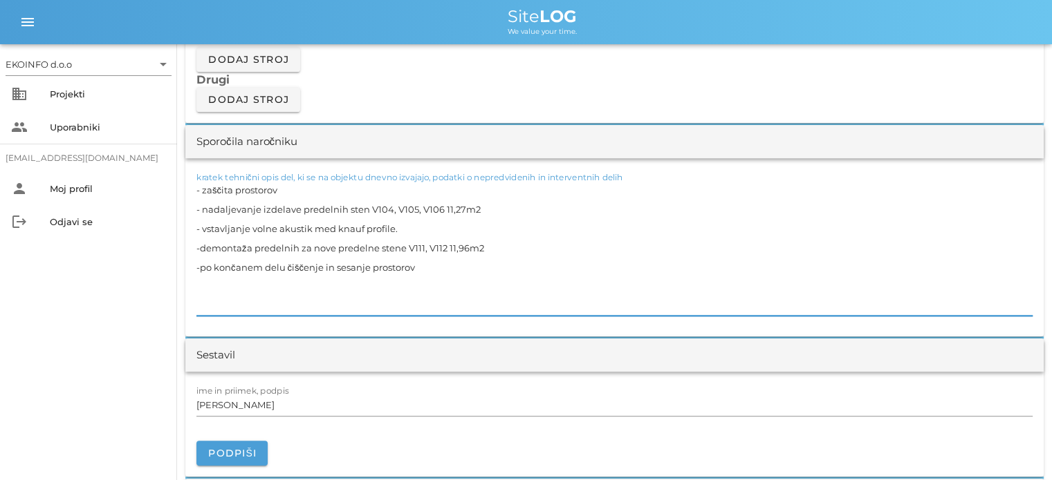
scroll to position [1314, 0]
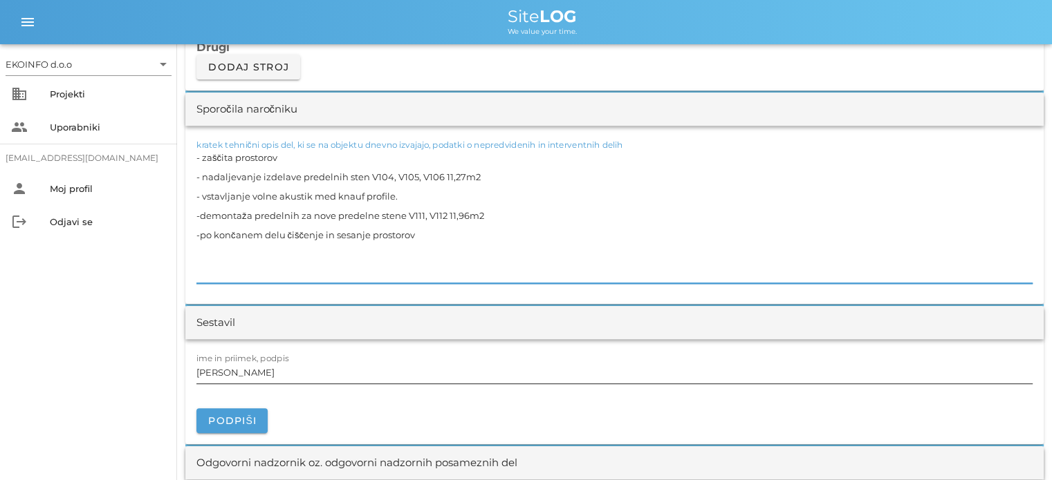
click at [256, 370] on input "[PERSON_NAME]" at bounding box center [614, 373] width 836 height 22
click at [398, 196] on textarea "- zaščita prostorov - nadaljevanje izdelave predelnih sten V104, V105, V106 11,…" at bounding box center [614, 216] width 836 height 136
drag, startPoint x: 391, startPoint y: 194, endPoint x: 203, endPoint y: 198, distance: 188.1
click at [203, 198] on textarea "- zaščita prostorov - nadaljevanje izdelave predelnih sten V104, V105, V106 11,…" at bounding box center [614, 216] width 836 height 136
click at [366, 176] on textarea "- zaščita prostorov - nadaljevanje izdelave predelnih sten V104, V105, V106 11,…" at bounding box center [614, 216] width 836 height 136
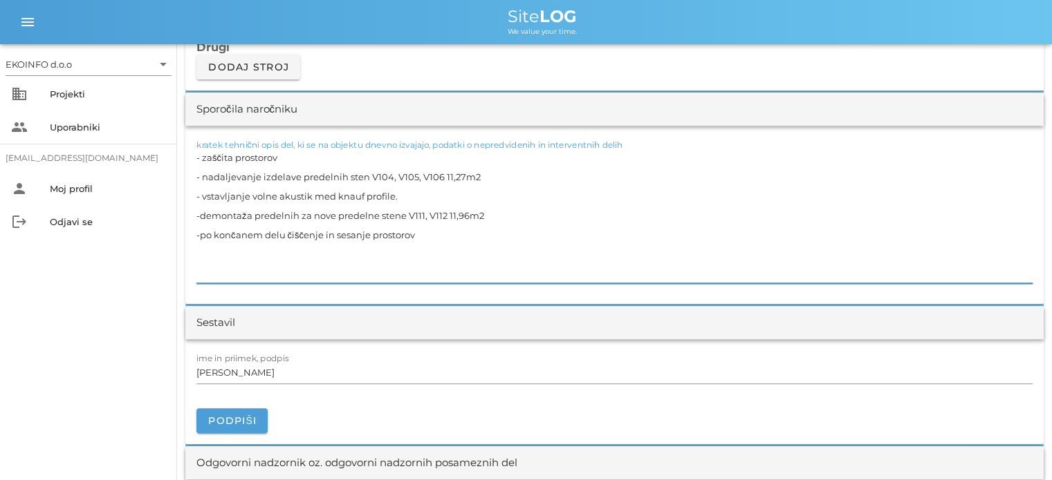
paste textarea "vstavljanje volne akustik med knauf profile"
click at [367, 176] on textarea "- zaščita prostorov - nadaljevanje izdelave predelnih sten vstavljanje volne ak…" at bounding box center [614, 216] width 836 height 136
click at [570, 175] on textarea "- zaščita prostorov - nadaljevanje izdelave predelnih sten in vstavljanje volne…" at bounding box center [614, 216] width 836 height 136
click at [416, 200] on textarea "- zaščita prostorov - nadaljevanje izdelave predelnih sten in vstavljanje volne…" at bounding box center [614, 216] width 836 height 136
drag, startPoint x: 404, startPoint y: 197, endPoint x: 181, endPoint y: 203, distance: 222.7
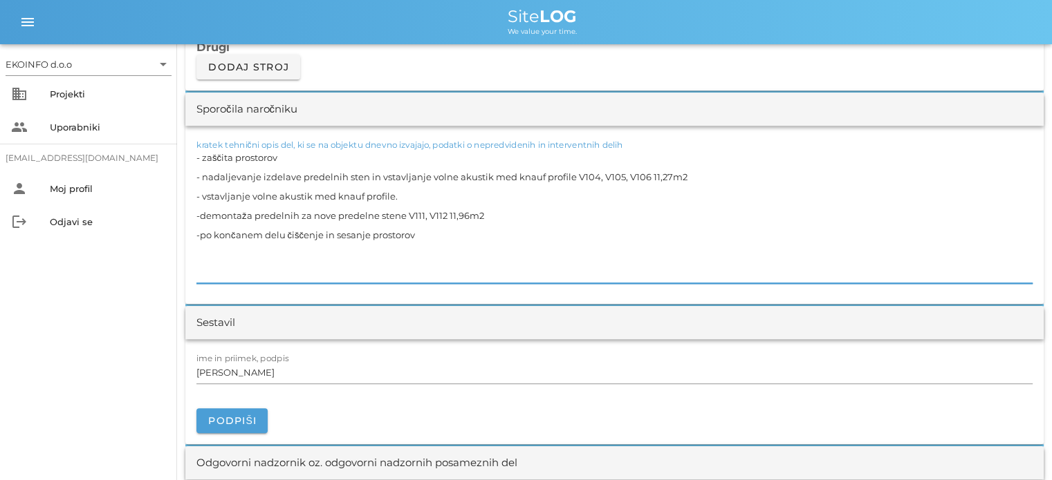
click at [183, 203] on div "[DATE] Close Četrta pot Uvodni list Dnevni listi Slike Dnevni list na [DATE] ✓ …" at bounding box center [614, 355] width 875 height 3249
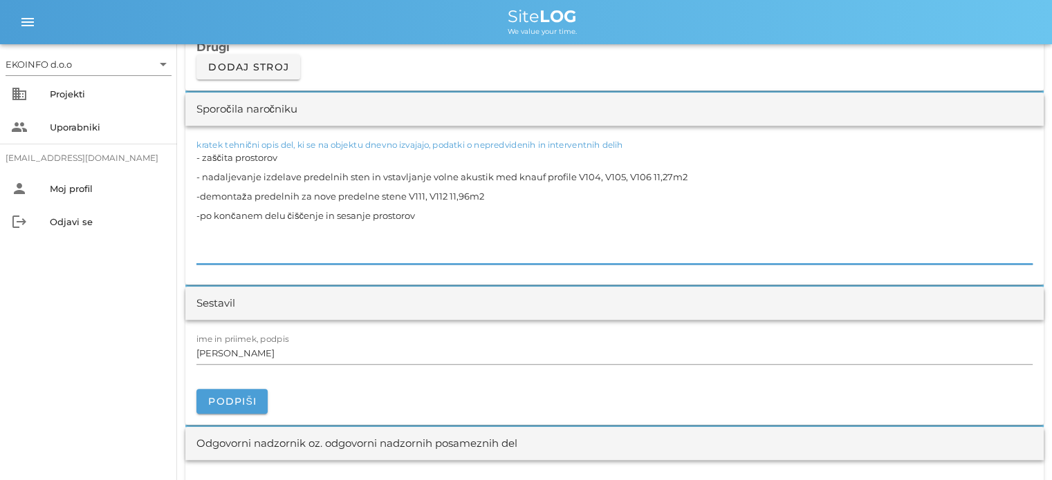
click at [265, 194] on textarea "- zaščita prostorov - nadaljevanje izdelave predelnih sten in vstavljanje volne…" at bounding box center [614, 206] width 836 height 116
click at [407, 215] on textarea "- zaščita prostorov - nadaljevanje izdelave predelnih sten in vstavljanje volne…" at bounding box center [614, 206] width 836 height 116
type textarea "- zaščita prostorov - nadaljevanje izdelave predelnih sten in vstavljanje volne…"
click at [260, 356] on input "[PERSON_NAME]" at bounding box center [614, 353] width 836 height 22
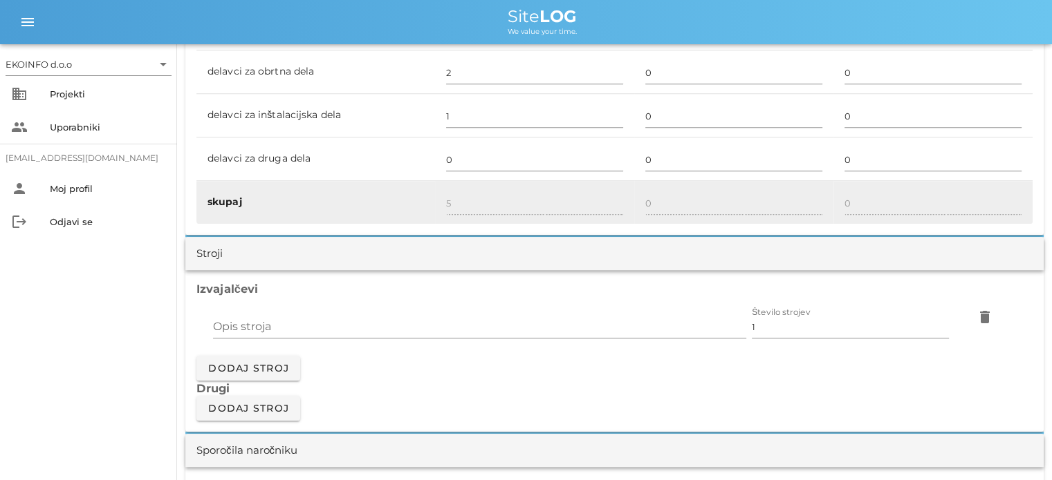
scroll to position [968, 0]
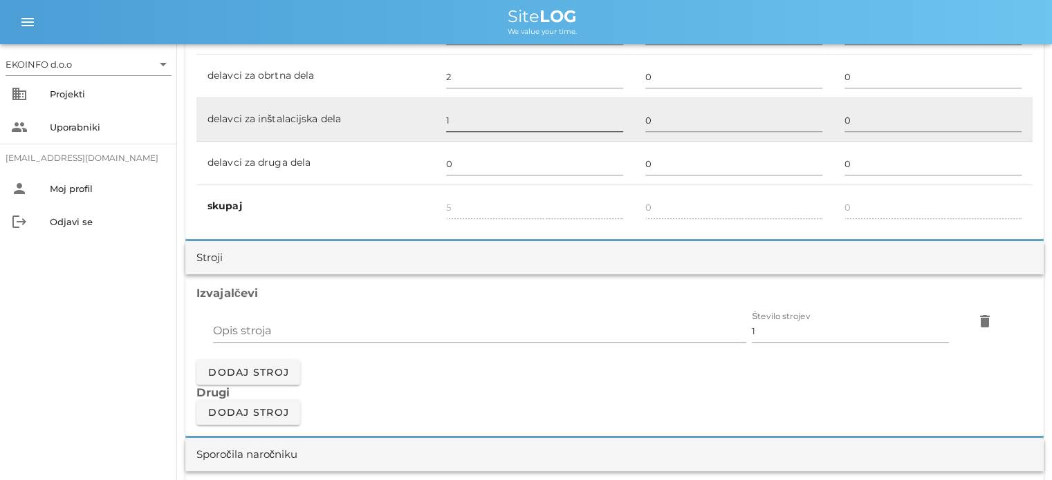
click at [456, 118] on input "1" at bounding box center [534, 120] width 177 height 22
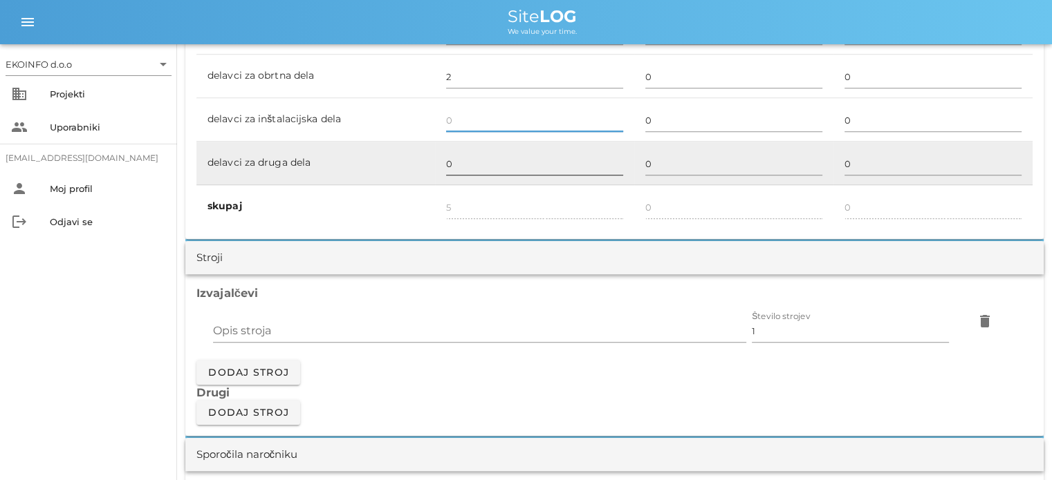
type input "4"
click at [448, 160] on input "0" at bounding box center [534, 164] width 177 height 22
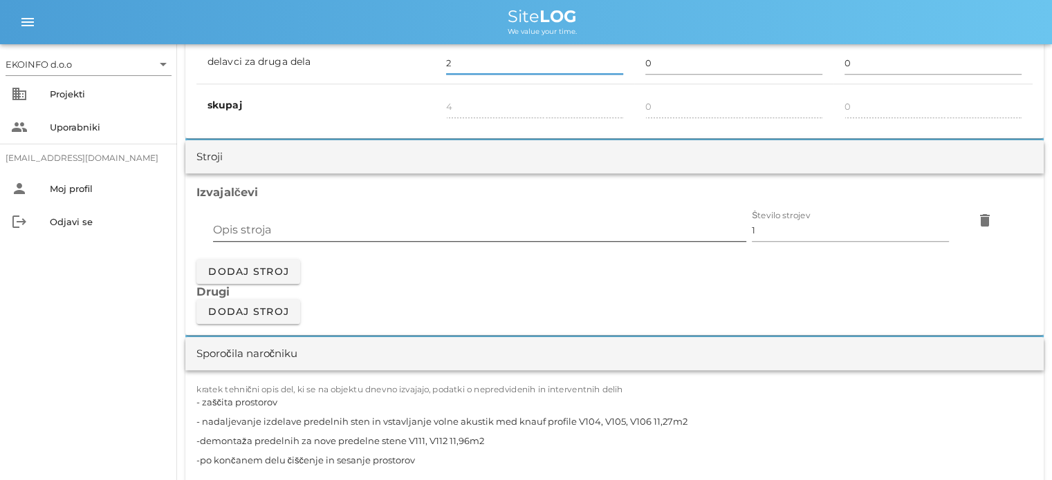
scroll to position [1106, 0]
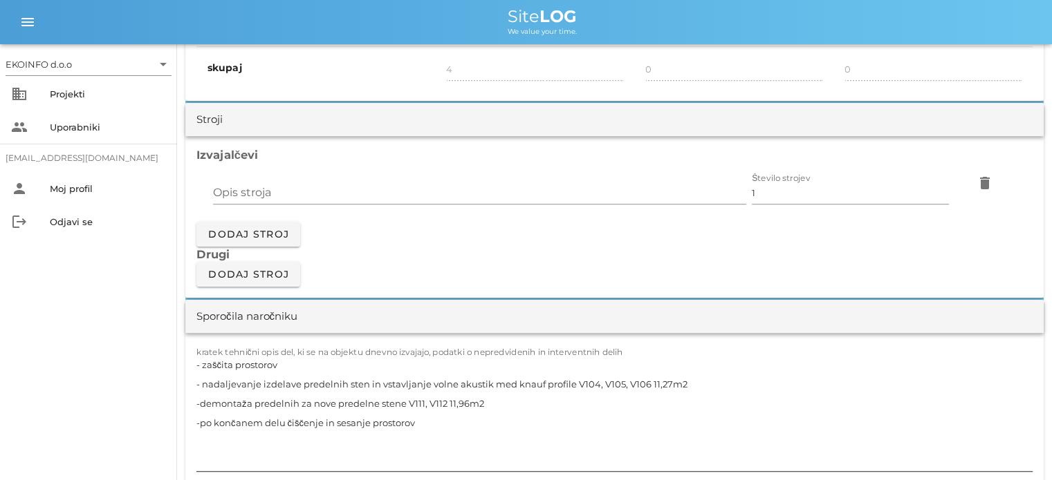
type input "2"
click at [409, 389] on textarea "- zaščita prostorov - nadaljevanje izdelave predelnih sten in vstavljanje volne…" at bounding box center [614, 413] width 836 height 116
type input "6"
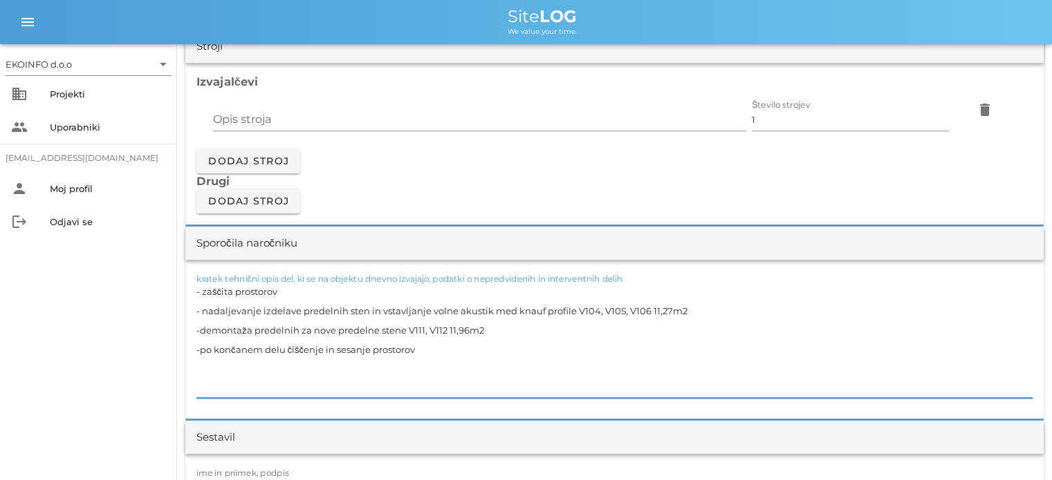
scroll to position [1244, 0]
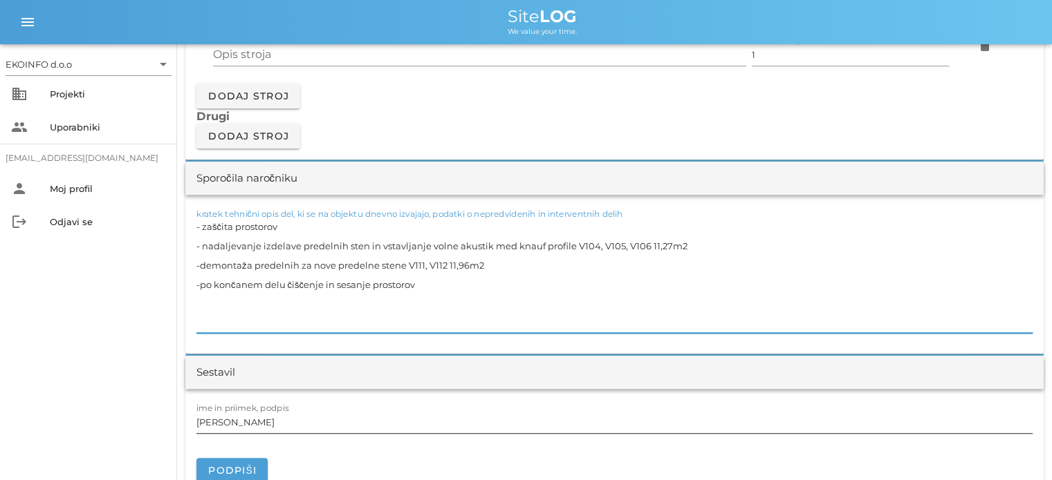
click at [253, 422] on input "[PERSON_NAME]" at bounding box center [614, 422] width 836 height 22
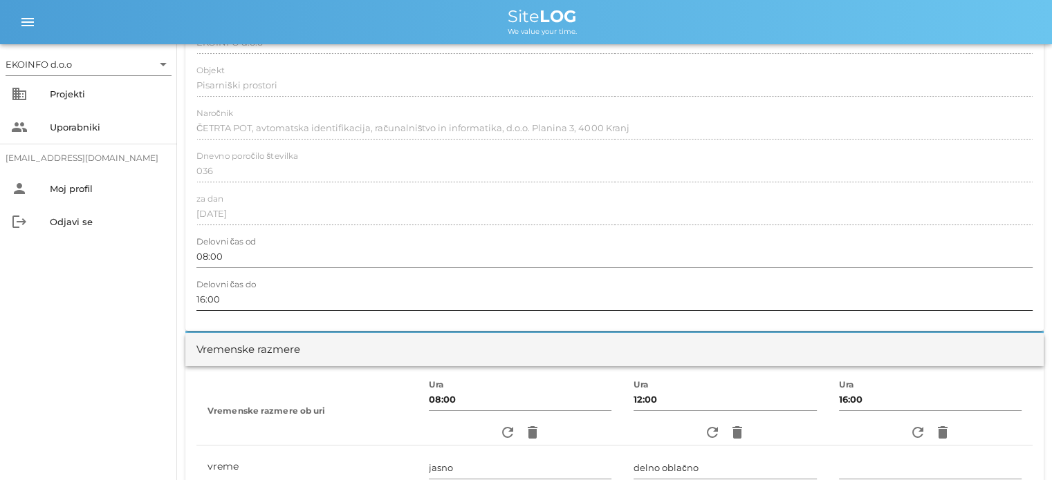
scroll to position [0, 0]
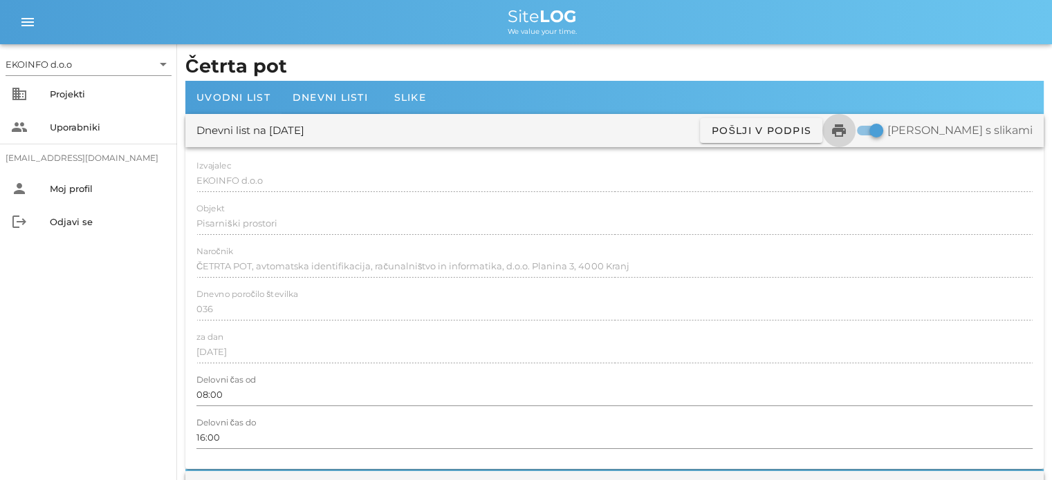
click at [847, 129] on icon "print" at bounding box center [838, 130] width 17 height 17
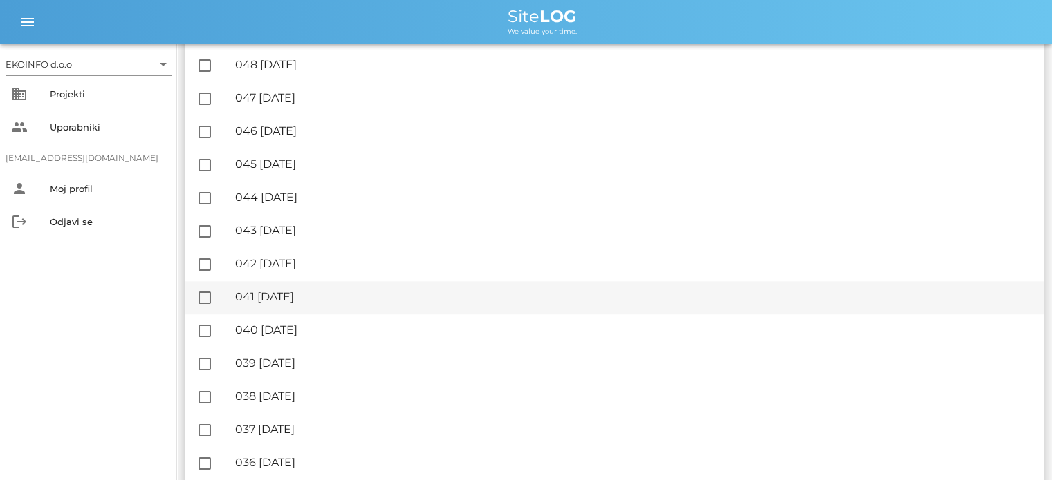
scroll to position [1037, 0]
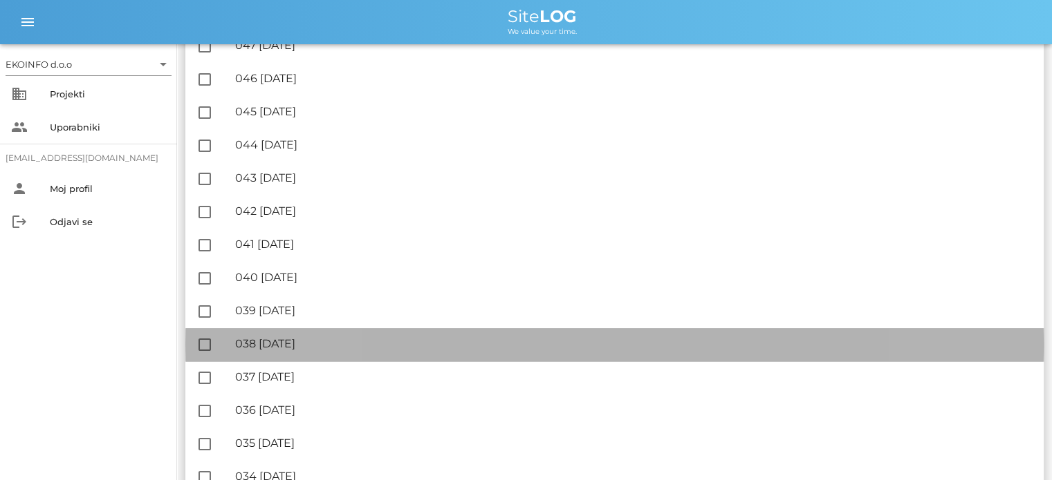
click at [317, 342] on div "🔏 038 [DATE]" at bounding box center [633, 343] width 797 height 13
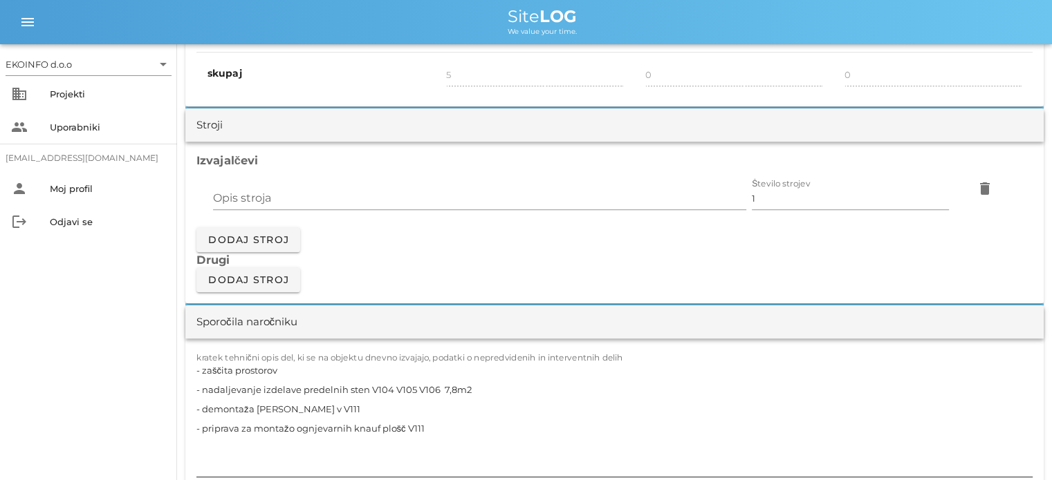
scroll to position [1175, 0]
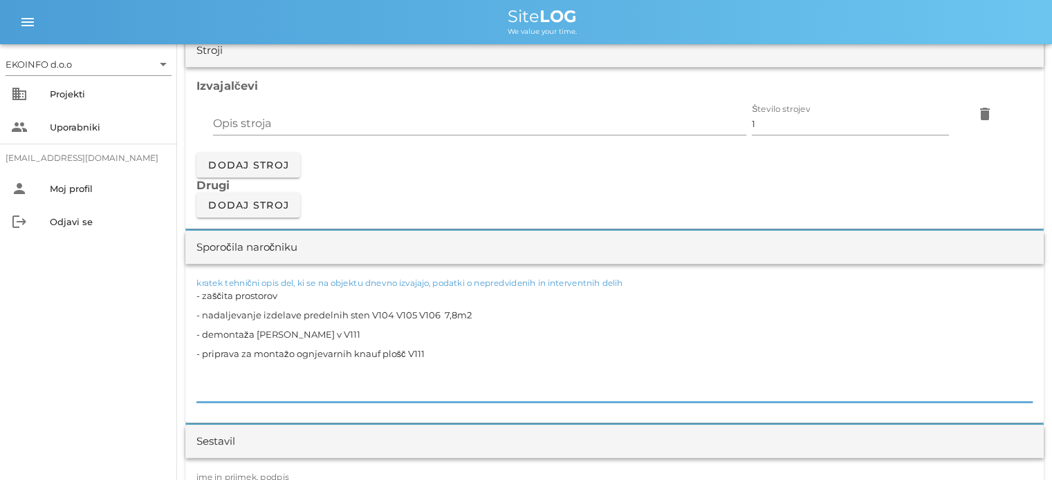
drag, startPoint x: 307, startPoint y: 330, endPoint x: 137, endPoint y: 335, distance: 170.2
click at [138, 335] on div "EKOINFO d.o.o arrow_drop_down business Projekti people Uporabniki [EMAIL_ADDRES…" at bounding box center [526, 462] width 1052 height 3274
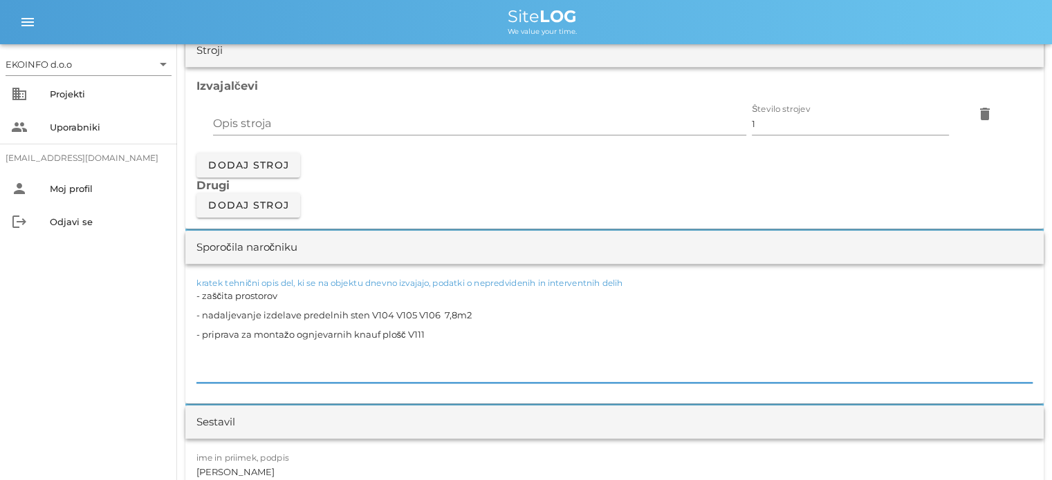
drag, startPoint x: 433, startPoint y: 330, endPoint x: 181, endPoint y: 330, distance: 252.3
click at [182, 326] on div "[DATE] Close Četrta pot Uvodni list Dnevni listi Slike Dnevni list na [DATE] ✓ …" at bounding box center [614, 474] width 875 height 3211
type textarea "- zaščita prostorov - nadaljevanje izdelave predelnih sten V104 V105 V106 7,8m2"
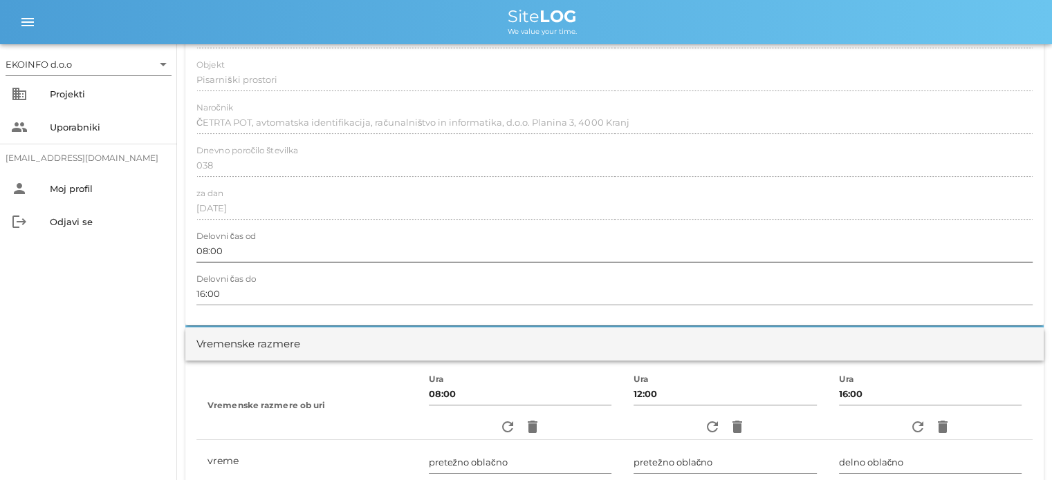
scroll to position [0, 0]
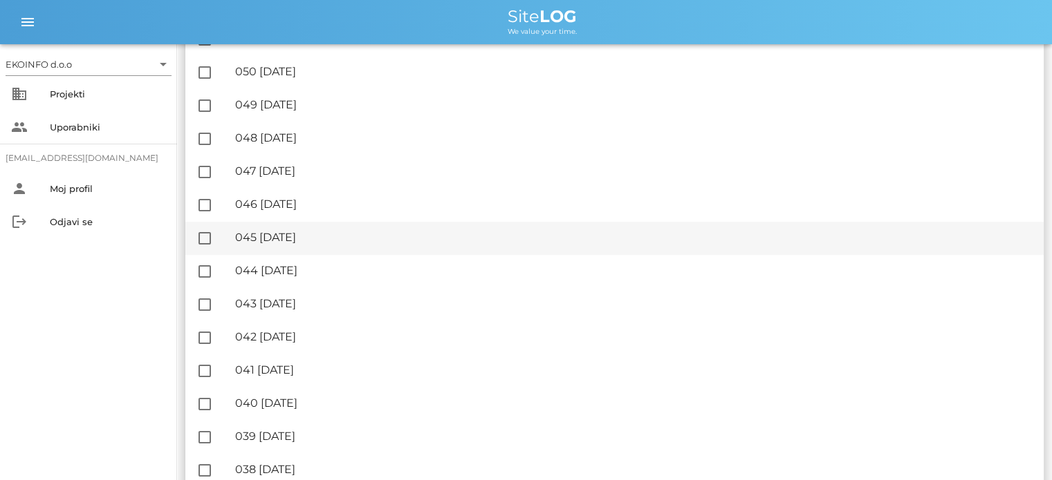
scroll to position [968, 0]
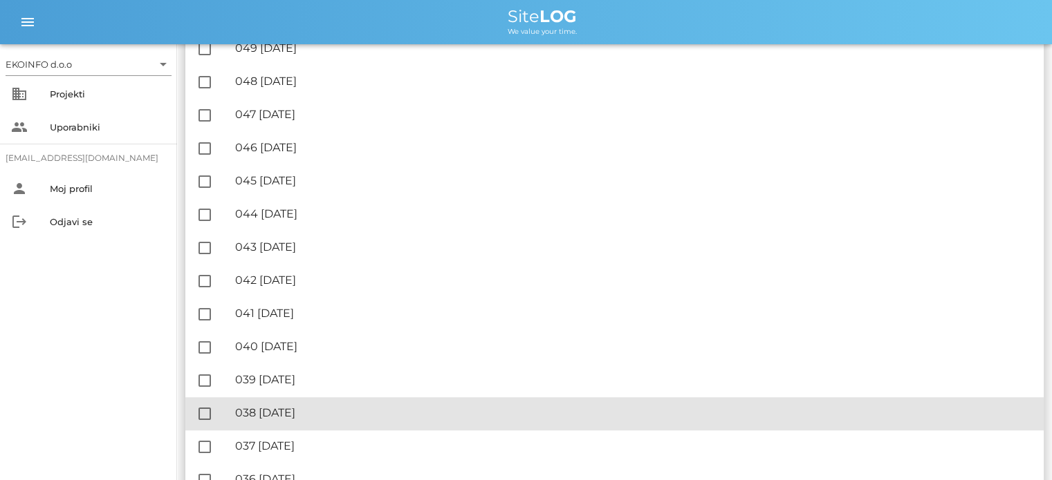
click at [308, 414] on div "🔏 038 [DATE]" at bounding box center [633, 413] width 797 height 13
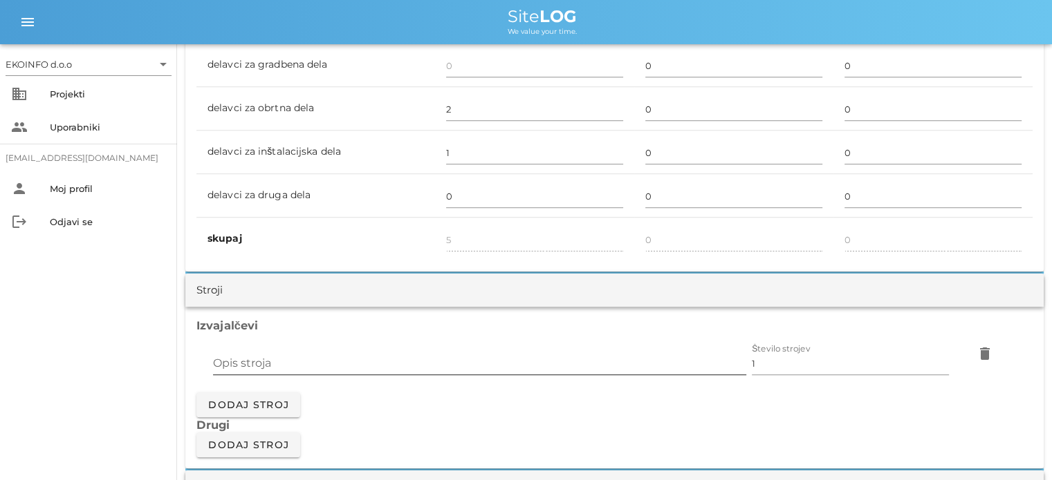
scroll to position [1244, 0]
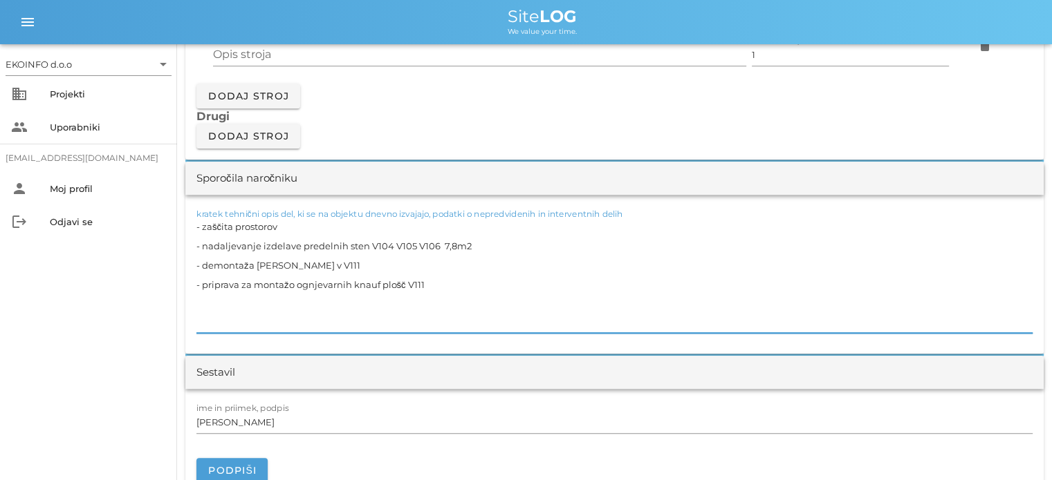
drag, startPoint x: 314, startPoint y: 262, endPoint x: 162, endPoint y: 268, distance: 152.2
click at [164, 268] on div "EKOINFO d.o.o arrow_drop_down business Projekti people Uporabniki [EMAIL_ADDRES…" at bounding box center [526, 393] width 1052 height 3274
drag, startPoint x: 431, startPoint y: 281, endPoint x: 177, endPoint y: 286, distance: 254.5
click at [177, 286] on div "[DATE] Close Četrta pot Uvodni list Dnevni listi Slike Dnevni list na [DATE] ✓ …" at bounding box center [614, 415] width 875 height 3230
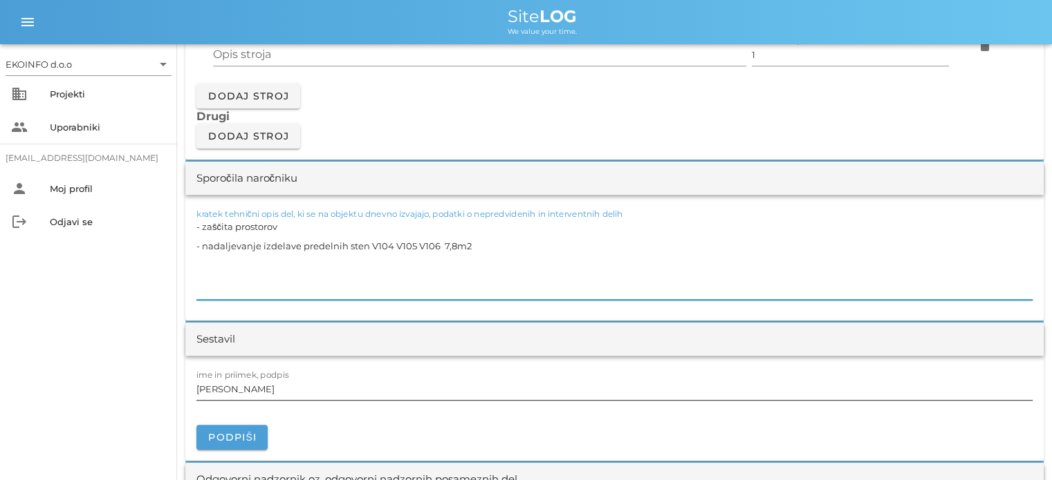
type textarea "- zaščita prostorov - nadaljevanje izdelave predelnih sten V104 V105 V106 7,8m2"
click at [258, 382] on input "[PERSON_NAME]" at bounding box center [614, 389] width 836 height 22
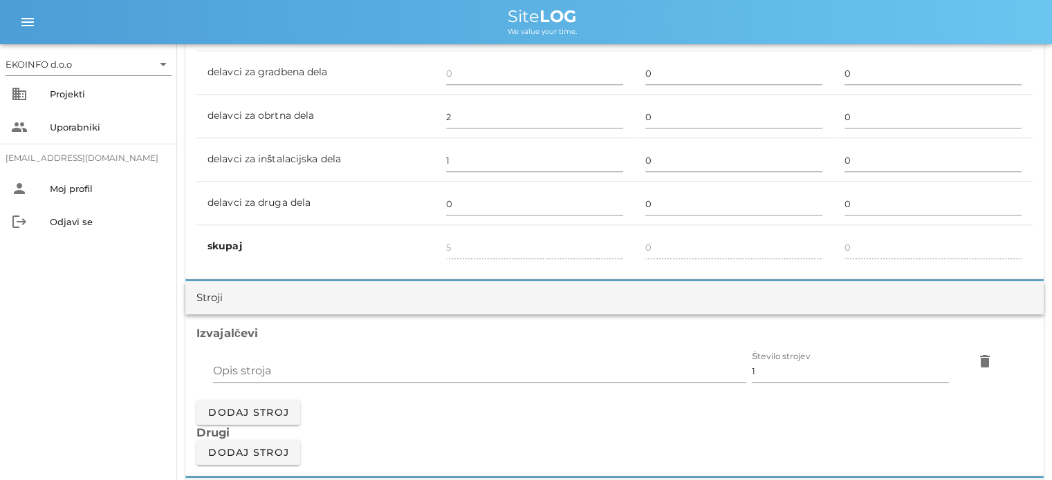
scroll to position [899, 0]
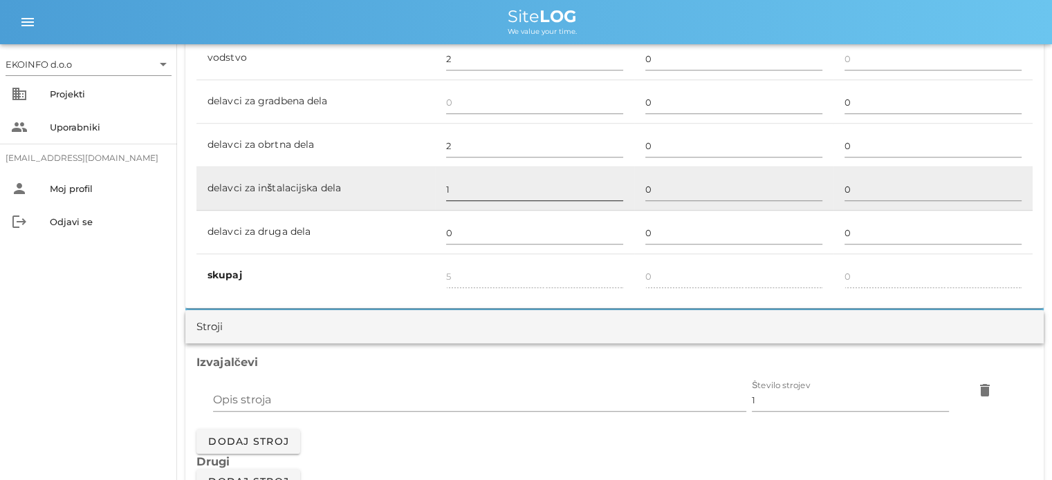
click at [448, 186] on input "1" at bounding box center [534, 189] width 177 height 22
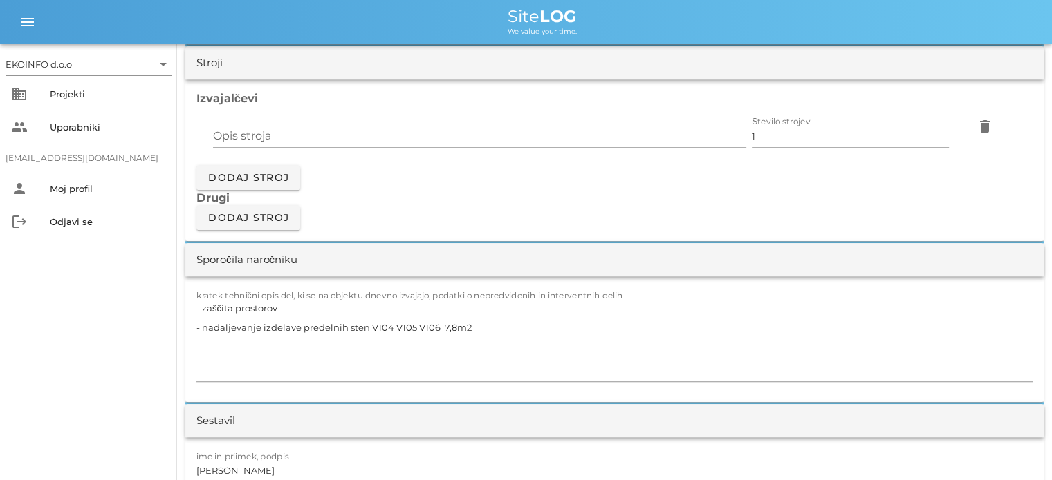
scroll to position [1244, 0]
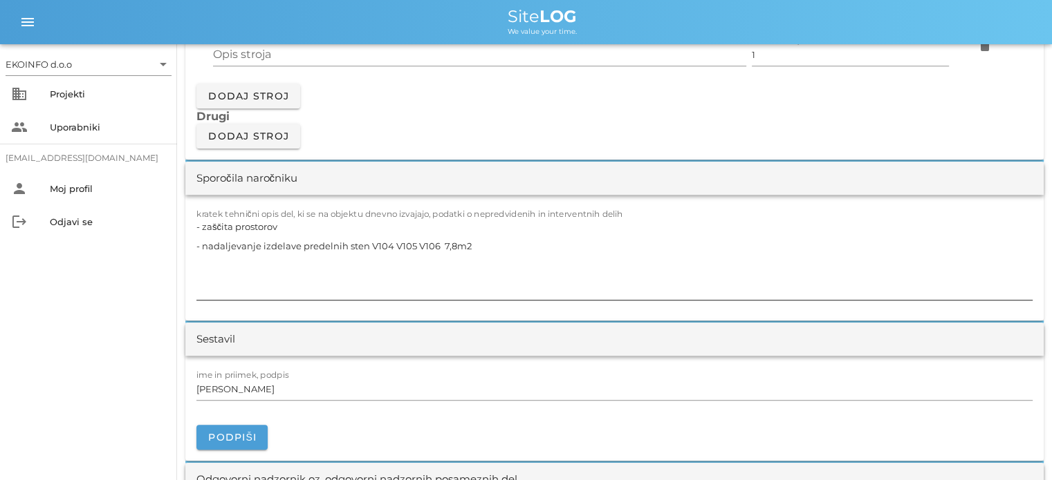
type input "4"
click at [482, 245] on textarea "- zaščita prostorov - nadaljevanje izdelave predelnih sten V104 V105 V106 7,8m2" at bounding box center [614, 258] width 836 height 83
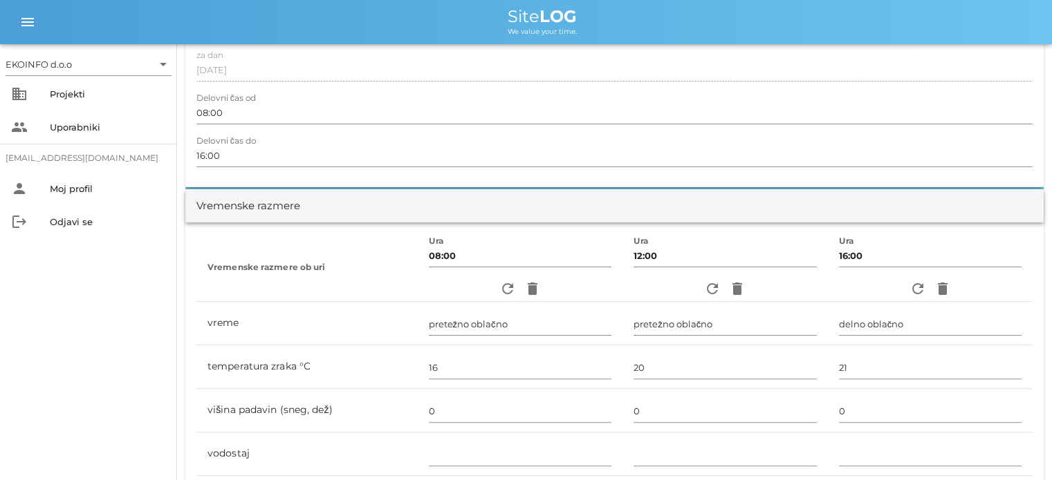
scroll to position [69, 0]
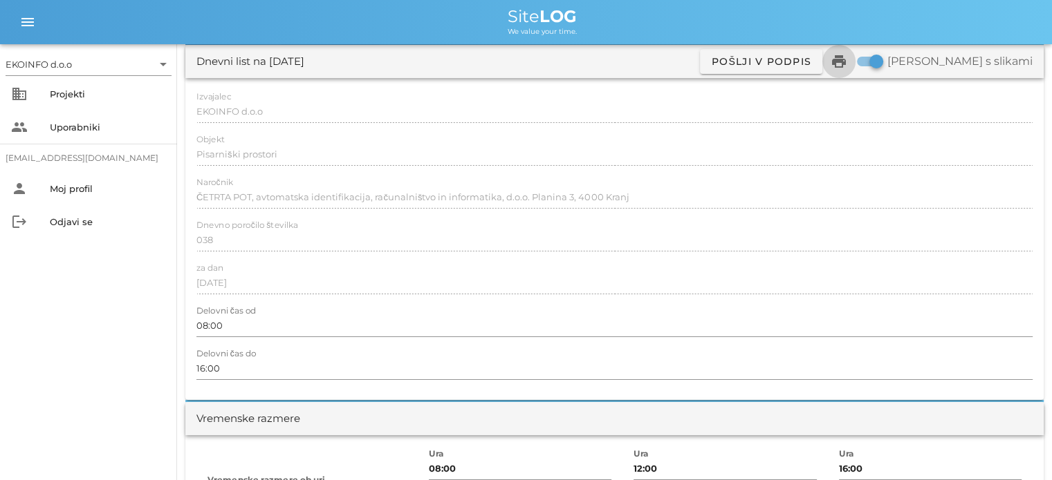
click at [847, 62] on icon "print" at bounding box center [838, 61] width 17 height 17
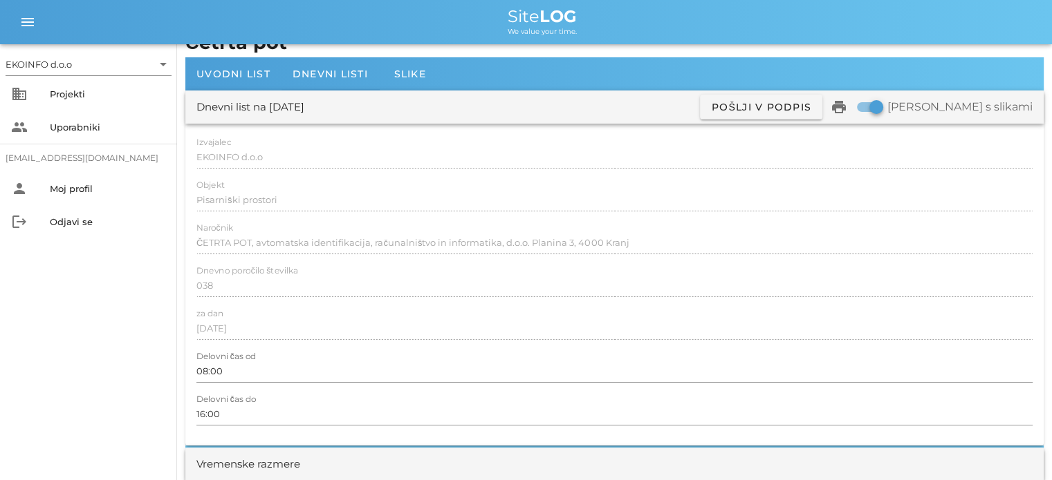
scroll to position [0, 0]
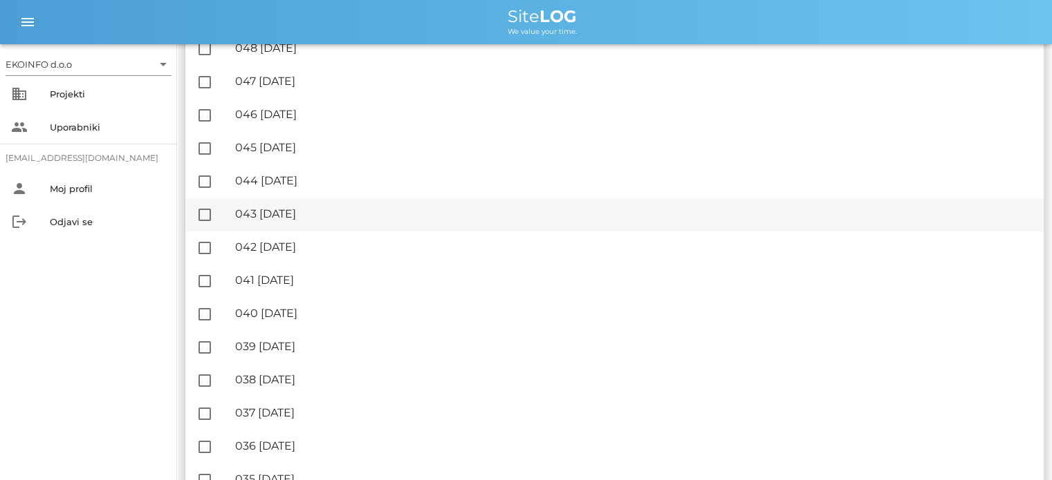
scroll to position [1037, 0]
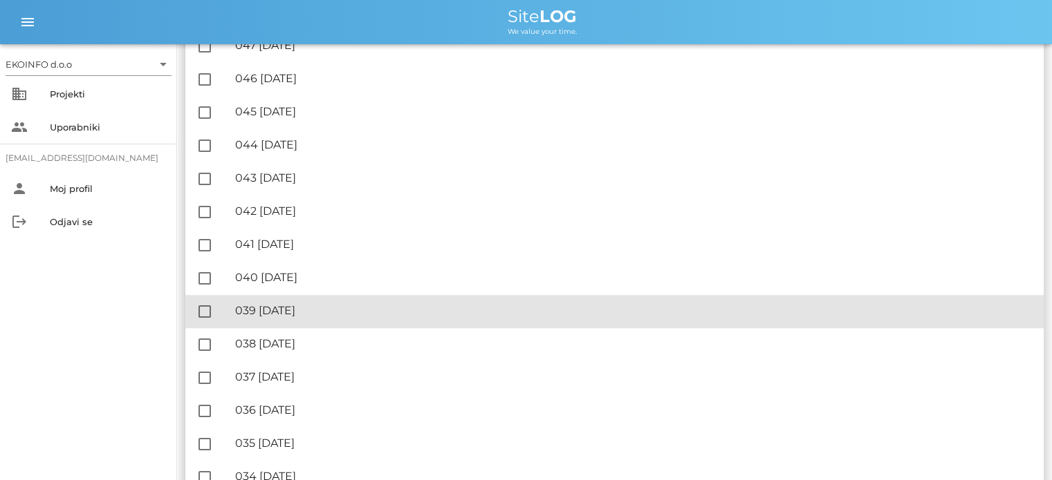
click at [328, 309] on div "🔏 039 [DATE]" at bounding box center [633, 310] width 797 height 13
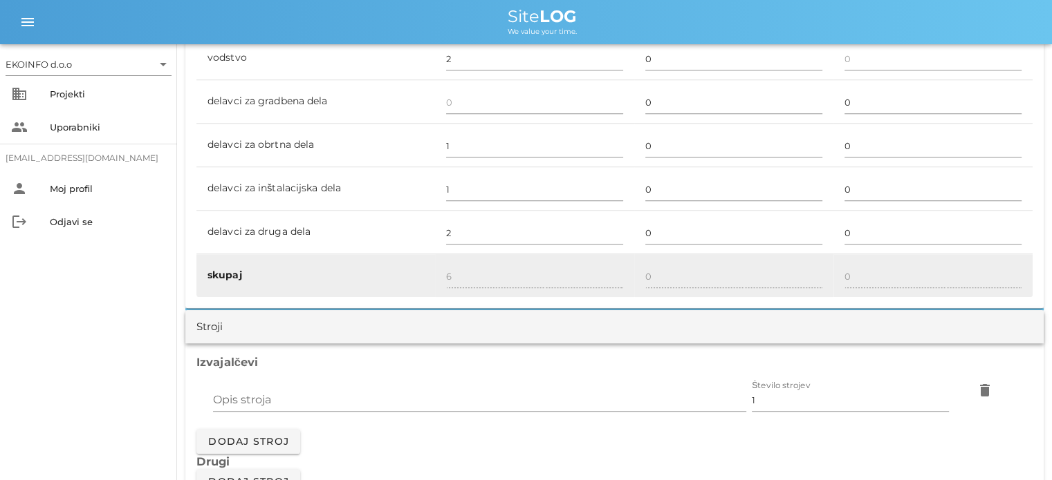
scroll to position [1175, 0]
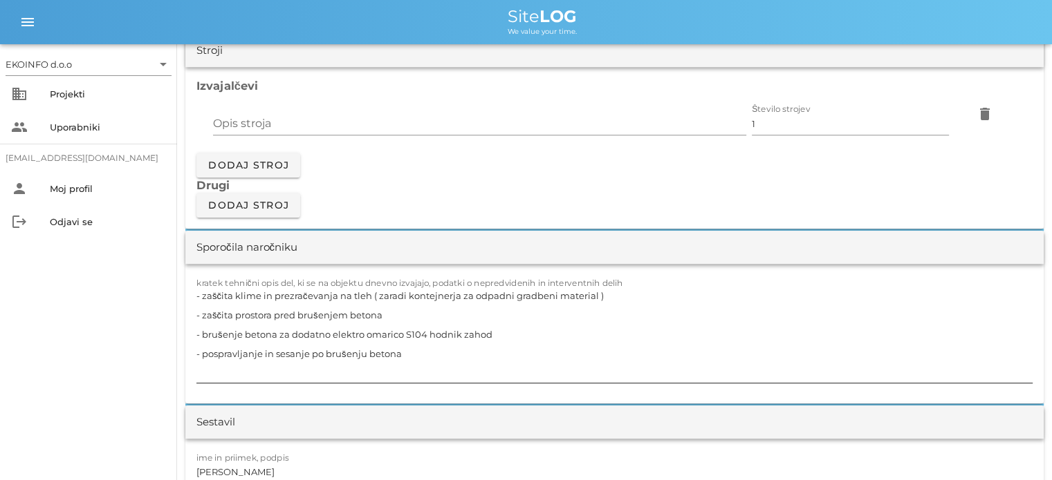
click at [628, 297] on textarea "- zaščita klime in prezračevanja na tleh ( zaradi kontejnerja za odpadni gradbe…" at bounding box center [614, 334] width 836 height 97
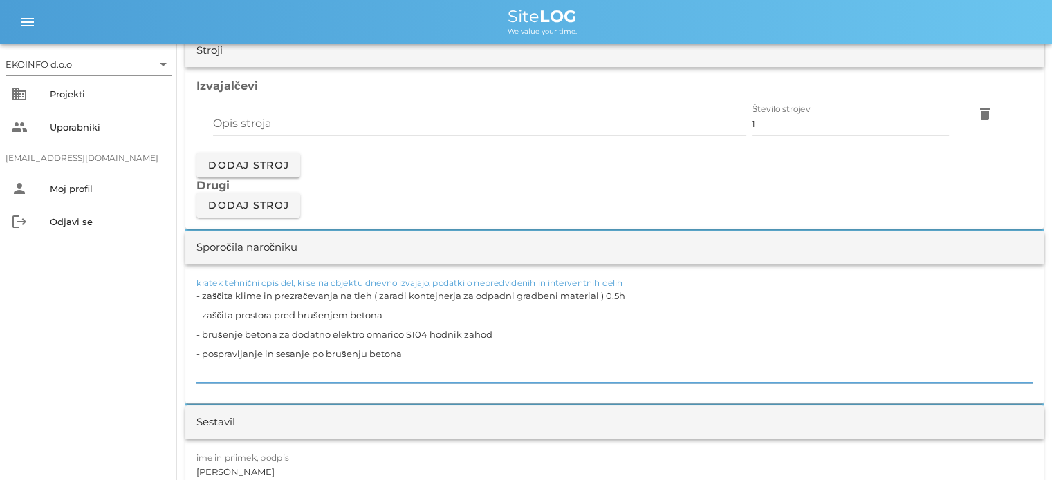
click at [411, 315] on textarea "- zaščita klime in prezračevanja na tleh ( zaradi kontejnerja za odpadni gradbe…" at bounding box center [614, 334] width 836 height 97
click at [507, 337] on textarea "- zaščita klime in prezračevanja na tleh ( zaradi kontejnerja za odpadni gradbe…" at bounding box center [614, 334] width 836 height 97
click at [411, 353] on textarea "- zaščita klime in prezračevanja na tleh ( zaradi kontejnerja za odpadni gradbe…" at bounding box center [614, 334] width 836 height 97
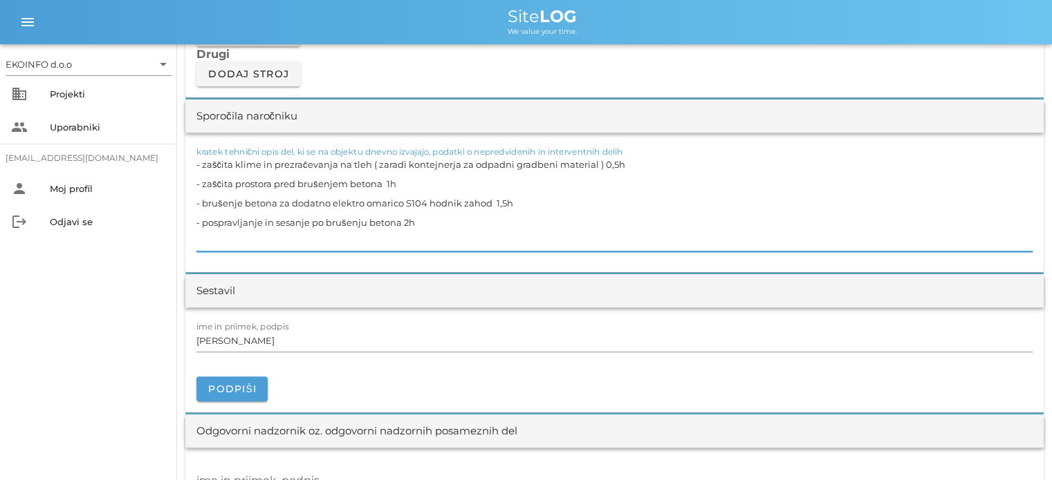
scroll to position [1314, 0]
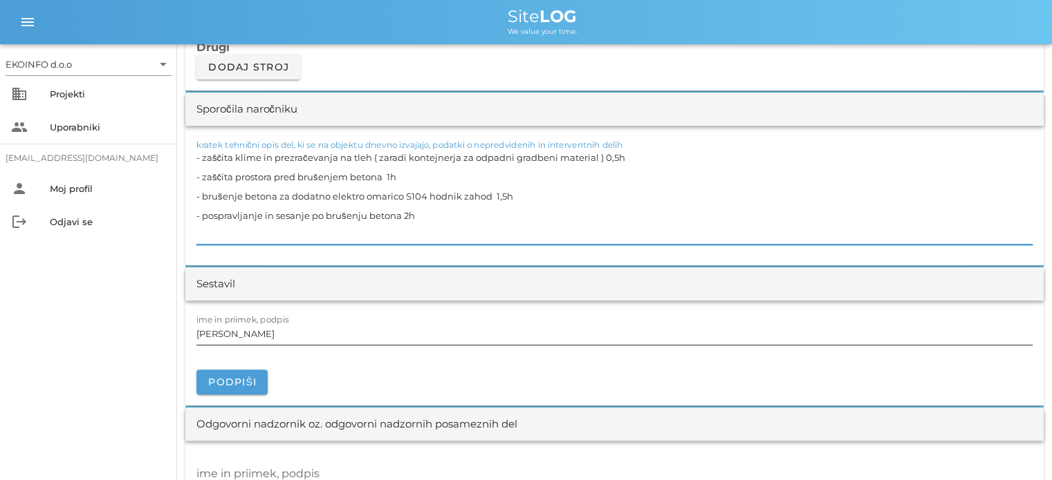
type textarea "- zaščita klime in prezračevanja na tleh ( zaradi kontejnerja za odpadni gradbe…"
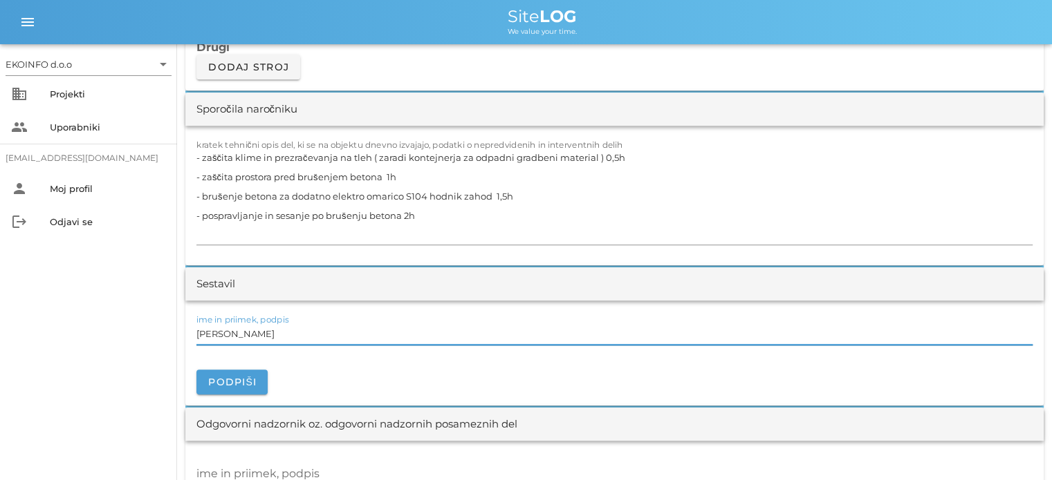
click at [260, 331] on input "[PERSON_NAME]" at bounding box center [614, 334] width 836 height 22
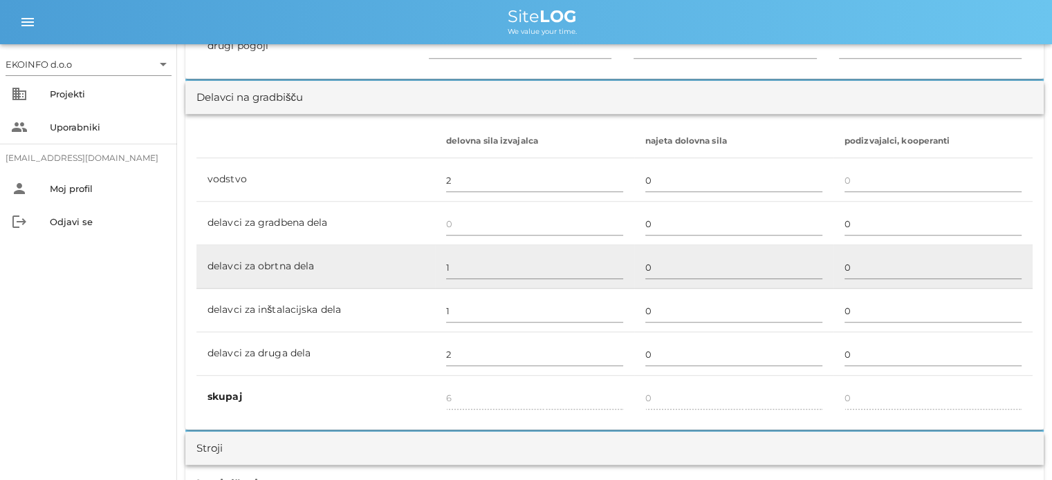
scroll to position [760, 0]
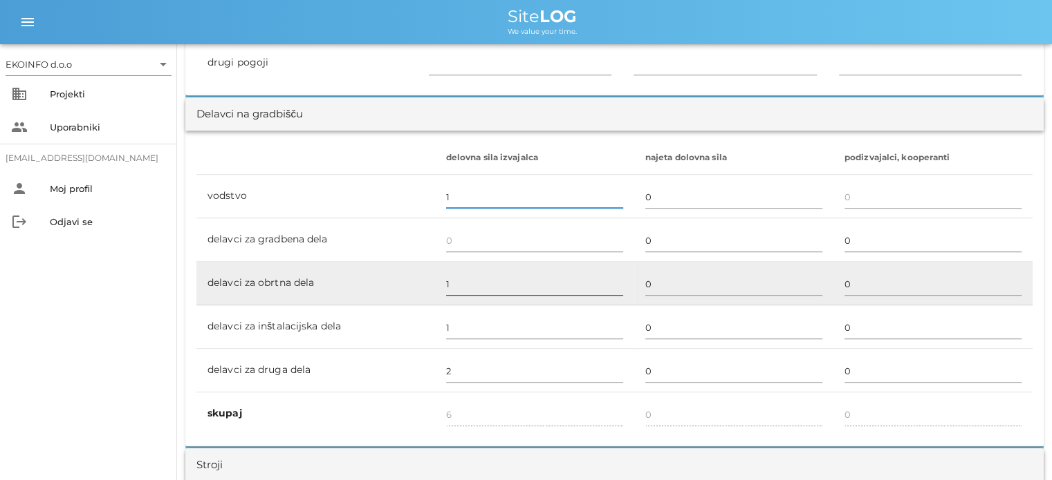
type input "1"
click at [451, 284] on input "1" at bounding box center [534, 284] width 177 height 22
type input "5"
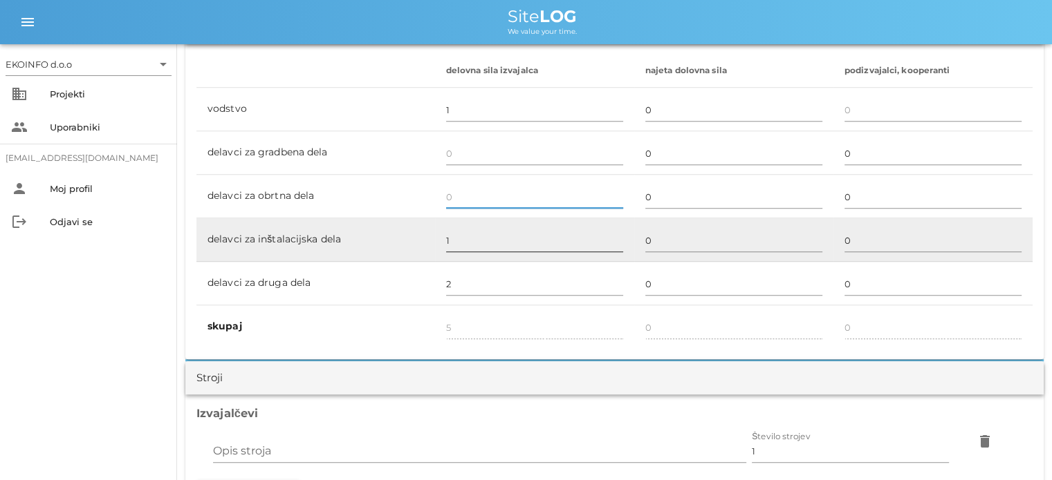
scroll to position [830, 0]
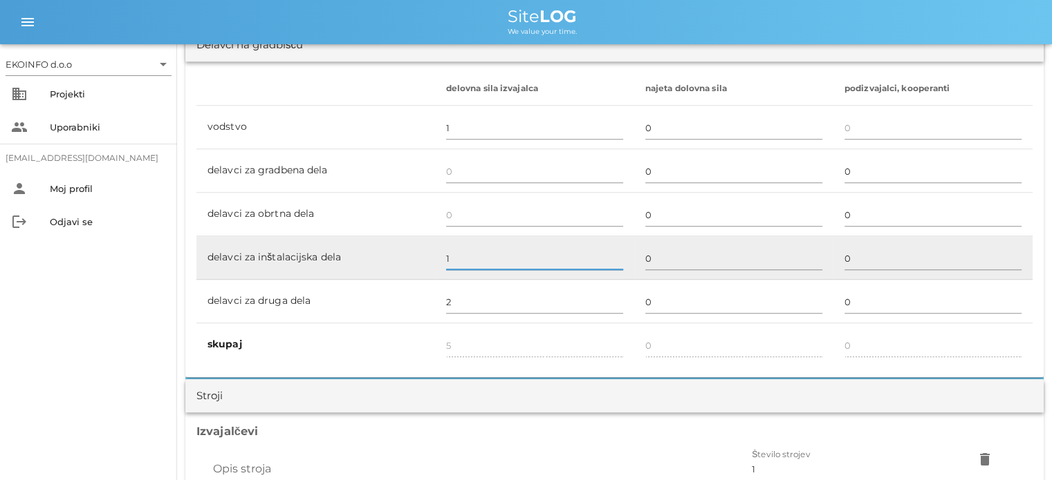
type input "4"
click at [451, 255] on input "1" at bounding box center [534, 259] width 177 height 22
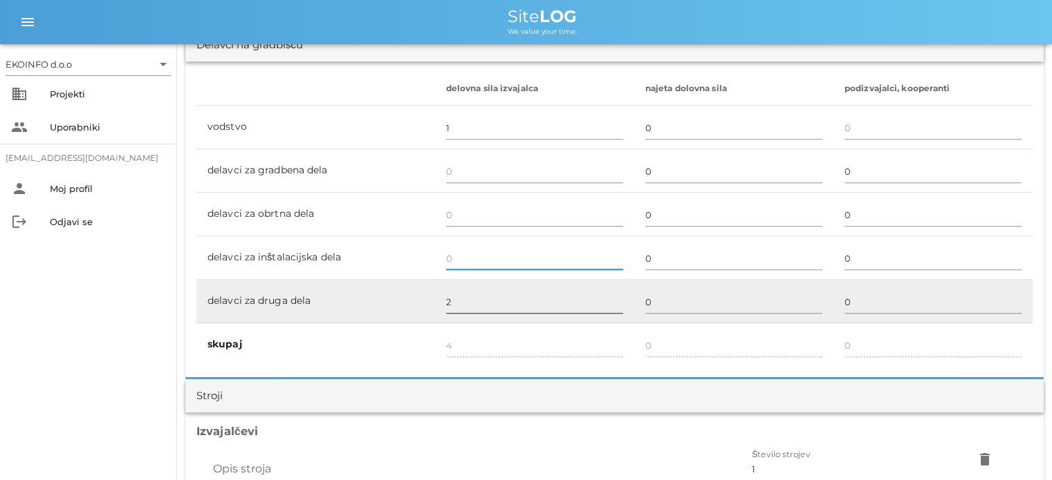
type input "3"
click at [458, 304] on input "2" at bounding box center [534, 302] width 177 height 22
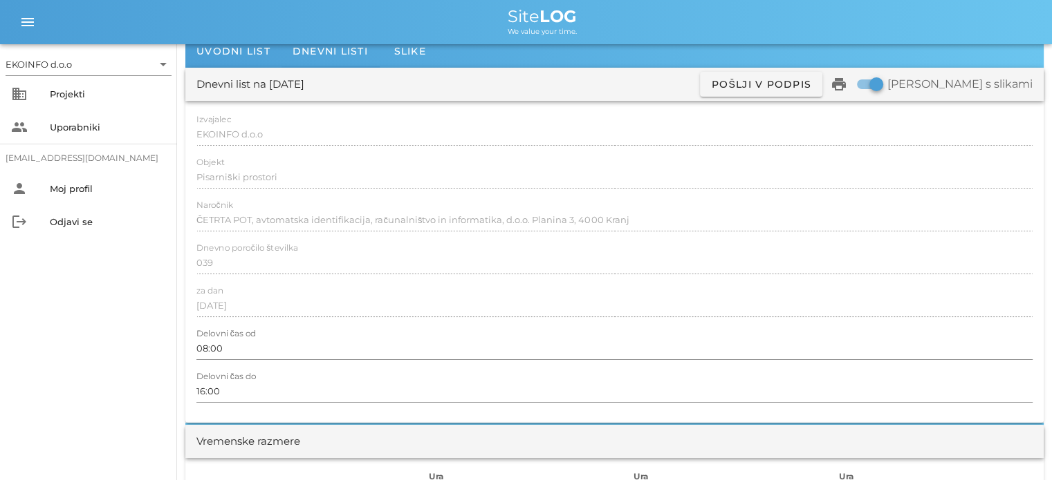
scroll to position [0, 0]
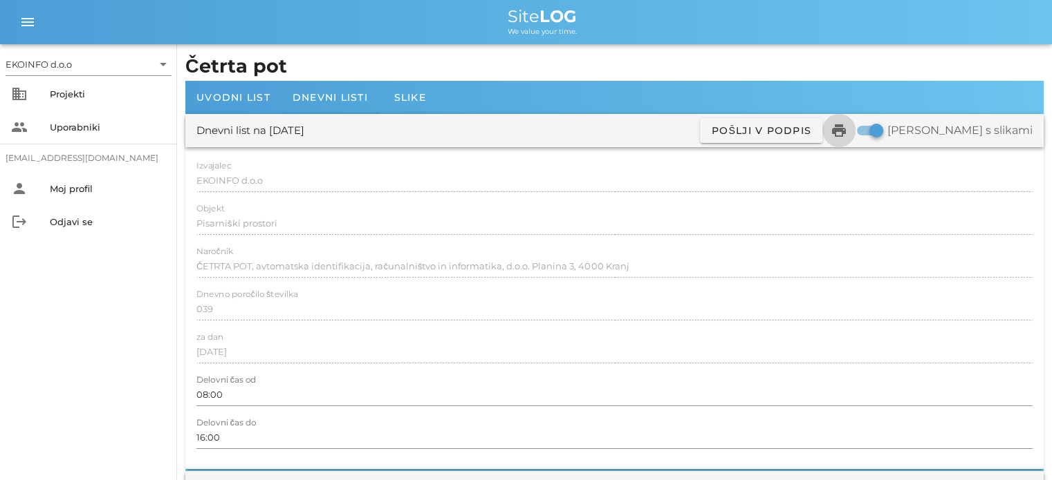
click at [847, 129] on icon "print" at bounding box center [838, 130] width 17 height 17
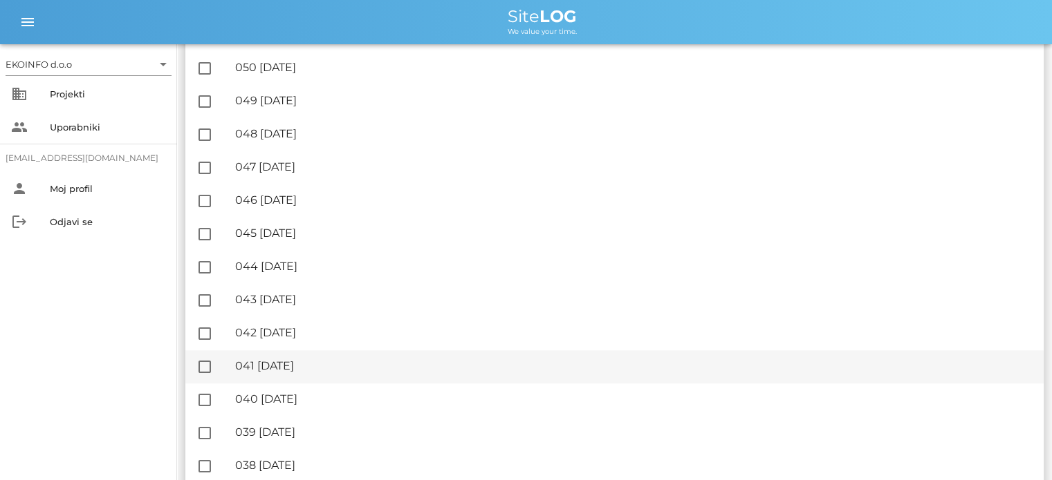
scroll to position [1037, 0]
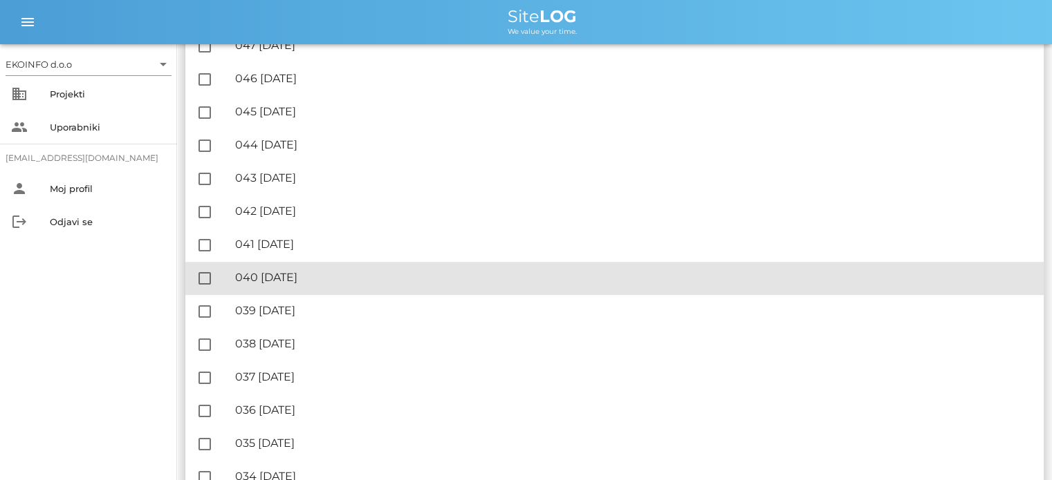
click at [311, 271] on div "🔏 040 [DATE]" at bounding box center [633, 277] width 797 height 13
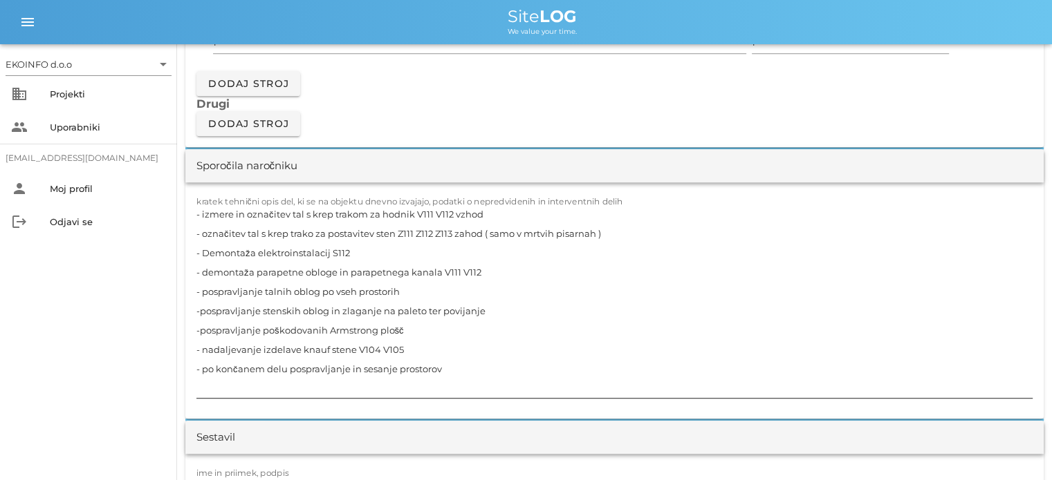
scroll to position [1314, 0]
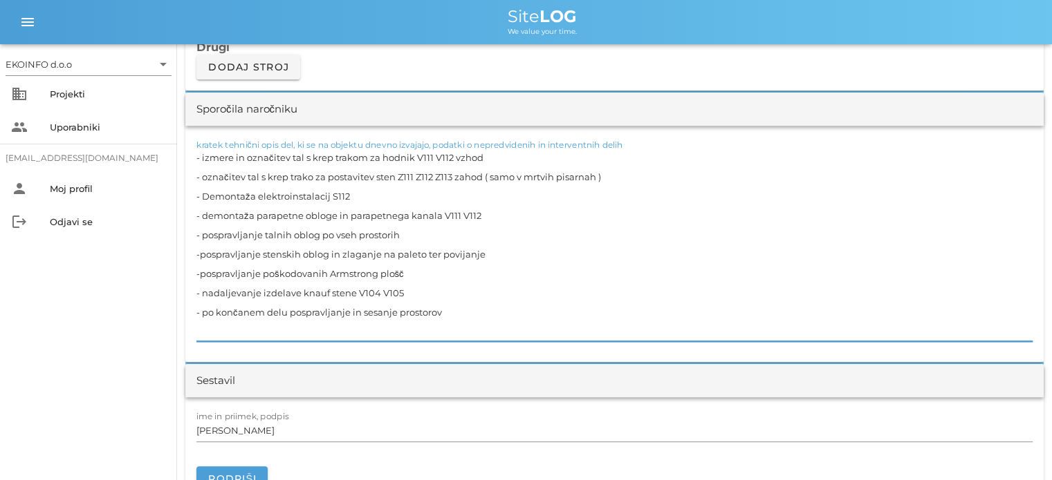
drag, startPoint x: 397, startPoint y: 292, endPoint x: 189, endPoint y: 298, distance: 207.5
click at [189, 298] on div "kratek tehnični opis del, ki se na objektu dnevno izvajajo, podatki o nepredvid…" at bounding box center [614, 244] width 858 height 236
click at [407, 271] on textarea "- izmere in označitev tal s krep trakom za hodnik V111 V112 vzhod - označitev t…" at bounding box center [614, 245] width 836 height 194
click at [377, 291] on textarea "- izmere in označitev tal s krep trakom za hodnik V111 V112 vzhod - označitev t…" at bounding box center [614, 245] width 836 height 194
click at [442, 292] on textarea "- izmere in označitev tal s krep trakom za hodnik V111 V112 vzhod - označitev t…" at bounding box center [614, 245] width 836 height 194
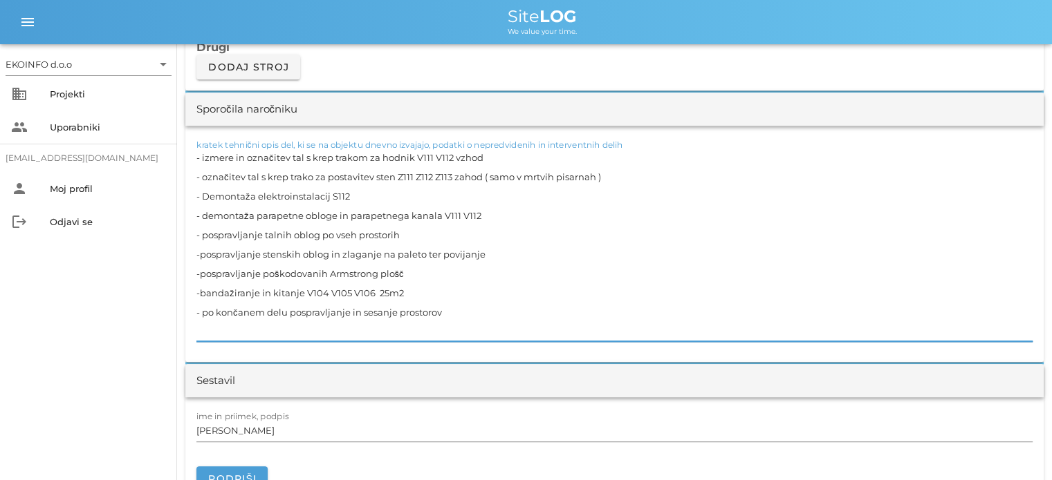
click at [413, 274] on textarea "- izmere in označitev tal s krep trakom za hodnik V111 V112 vzhod - označitev t…" at bounding box center [614, 245] width 836 height 194
click at [413, 292] on textarea "- izmere in označitev tal s krep trakom za hodnik V111 V112 vzhod - označitev t…" at bounding box center [614, 245] width 836 height 194
click at [336, 272] on textarea "- izmere in označitev tal s krep trakom za hodnik V111 V112 vzhod - označitev t…" at bounding box center [614, 245] width 836 height 194
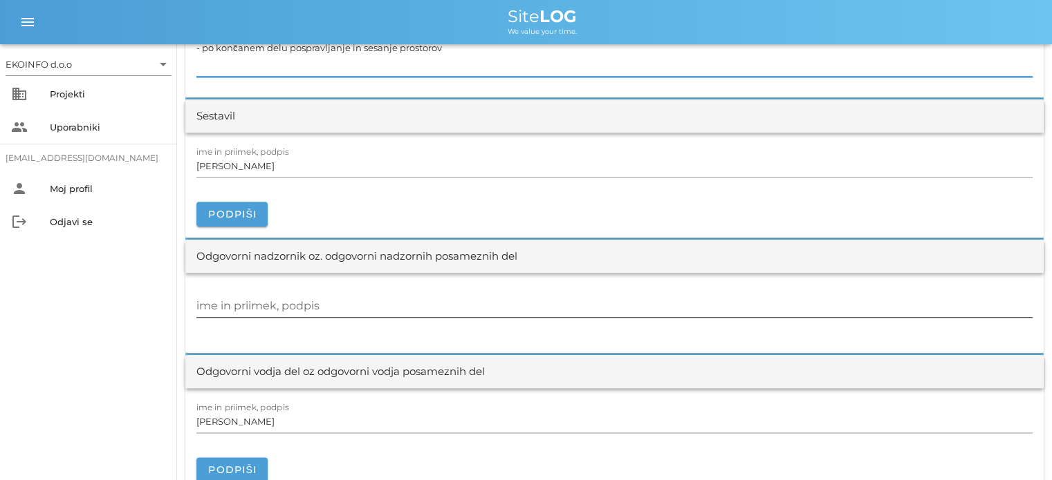
scroll to position [1659, 0]
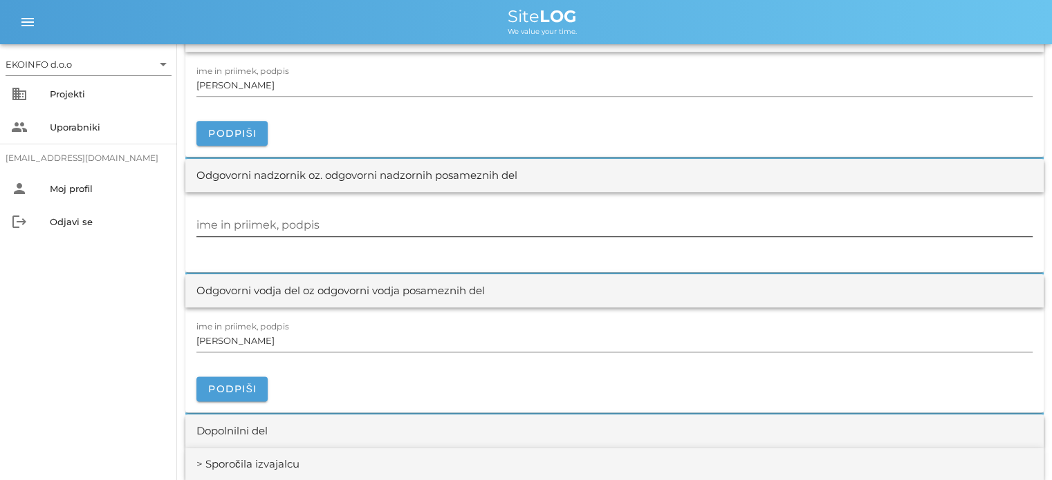
type textarea "- izmere in označitev tal s krep trakom za hodnik V111 V112 vzhod - označitev t…"
click at [218, 224] on div "ime in priimek, podpis" at bounding box center [614, 225] width 836 height 22
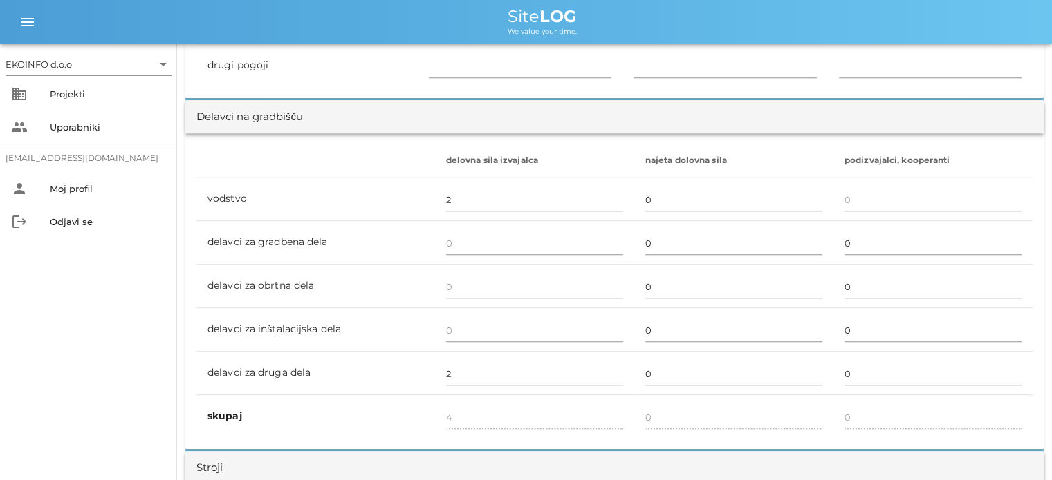
scroll to position [830, 0]
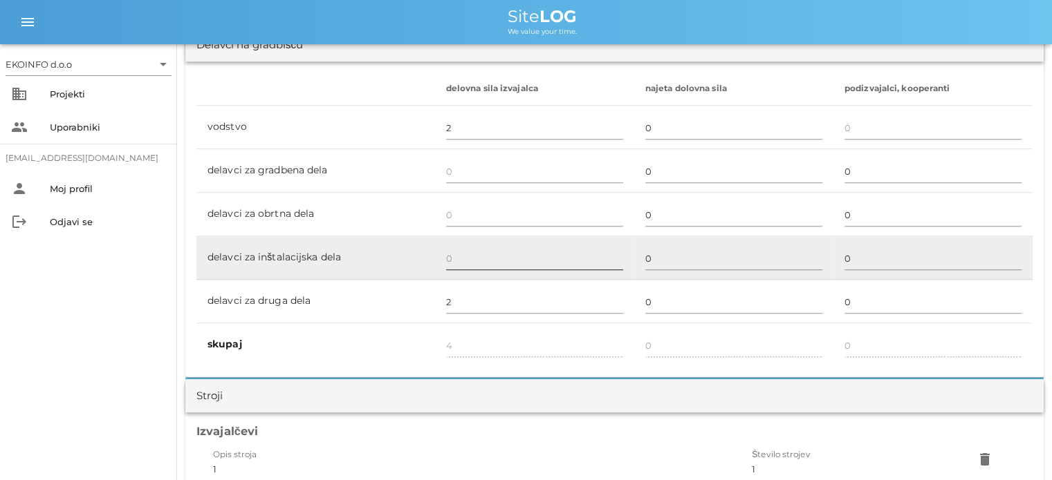
click at [463, 255] on input "text" at bounding box center [534, 259] width 177 height 22
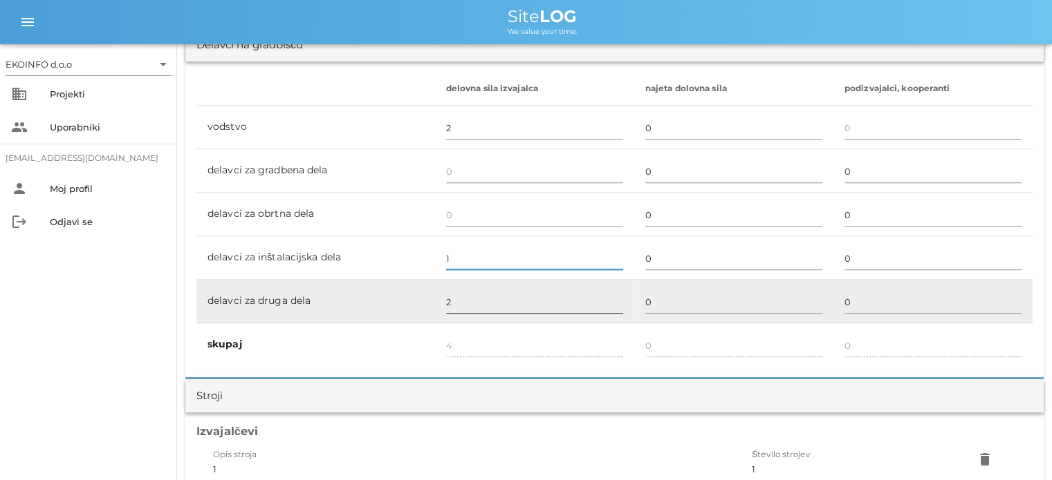
type input "1"
type input "5"
click at [454, 304] on input "2" at bounding box center [534, 302] width 177 height 22
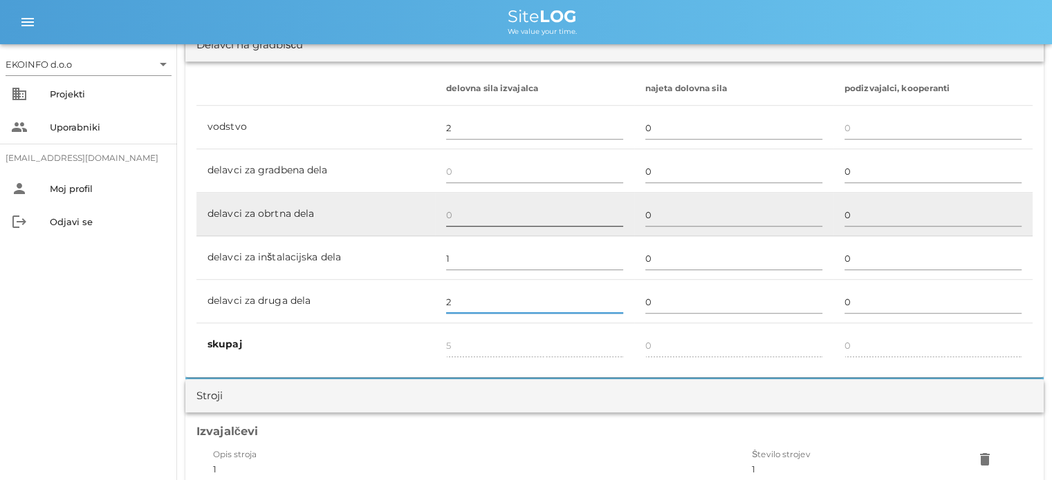
click at [450, 213] on input "text" at bounding box center [534, 215] width 177 height 22
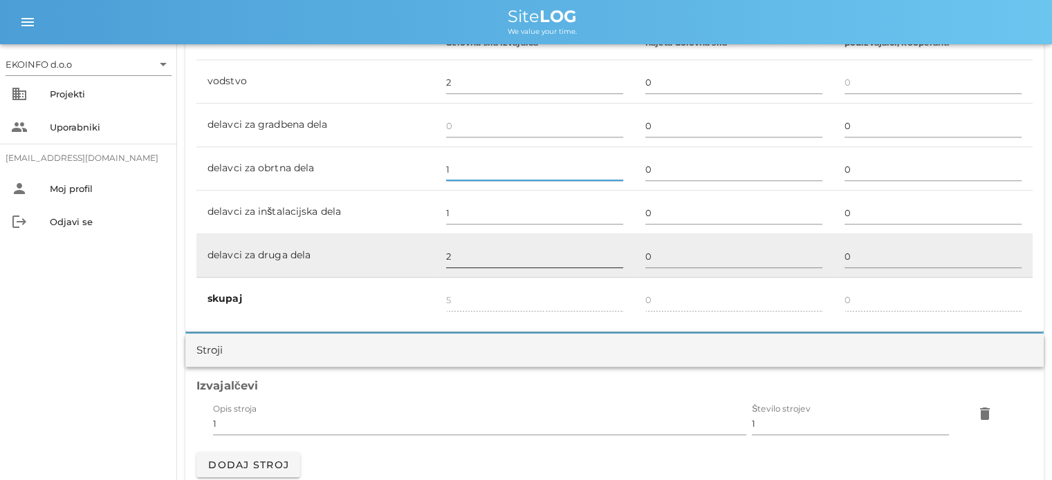
scroll to position [899, 0]
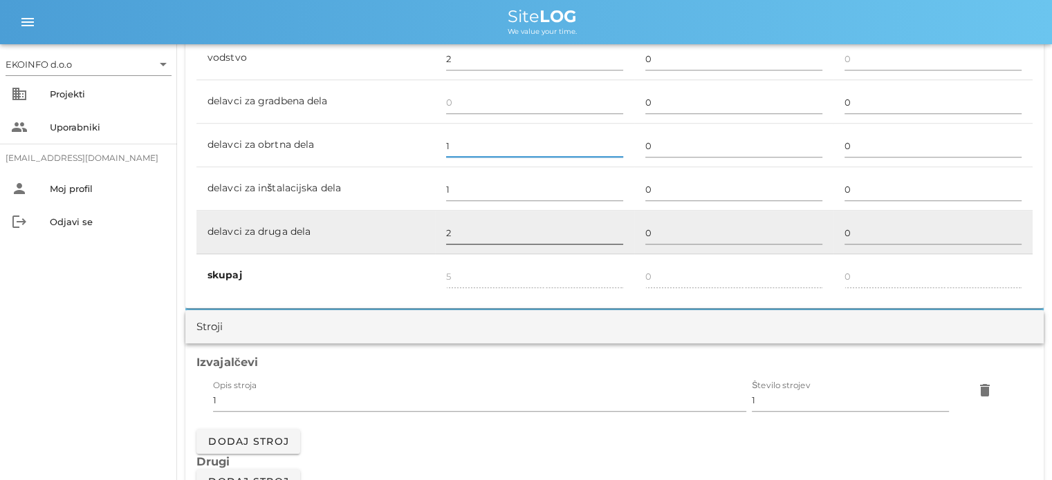
type input "1"
type input "6"
click at [458, 229] on input "2" at bounding box center [534, 233] width 177 height 22
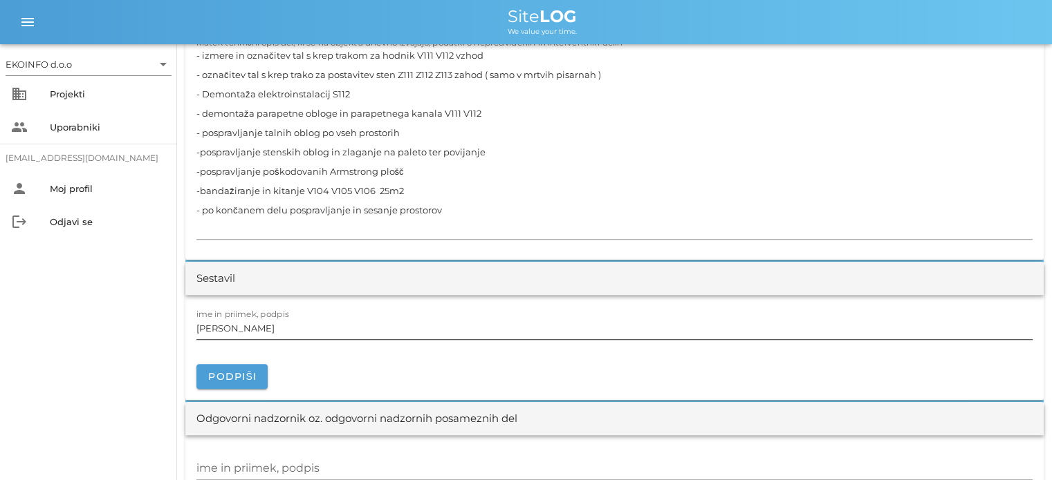
scroll to position [1521, 0]
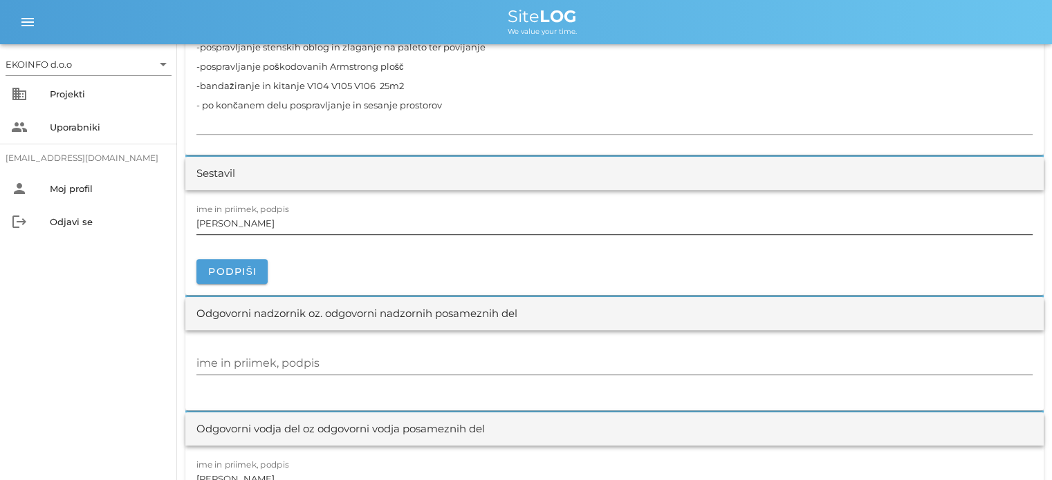
click at [264, 226] on input "[PERSON_NAME]" at bounding box center [614, 223] width 836 height 22
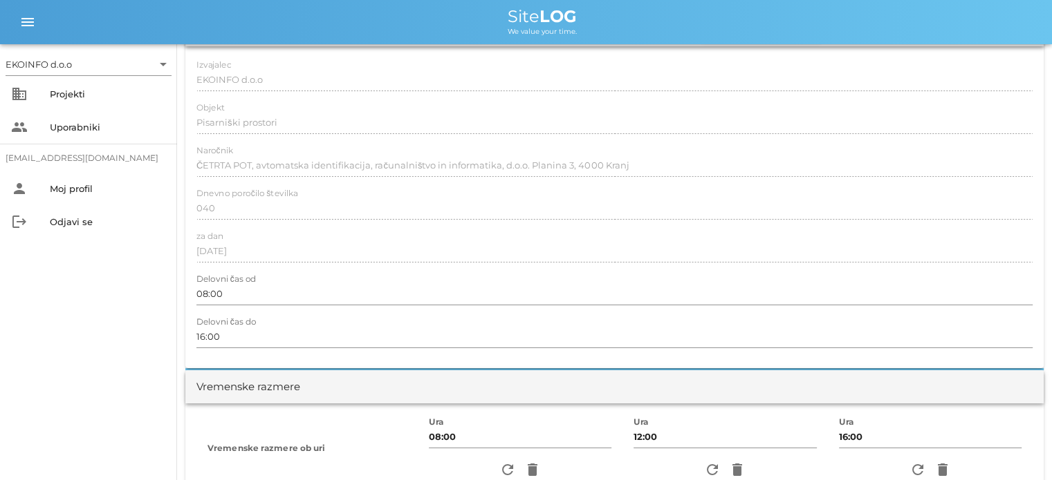
scroll to position [0, 0]
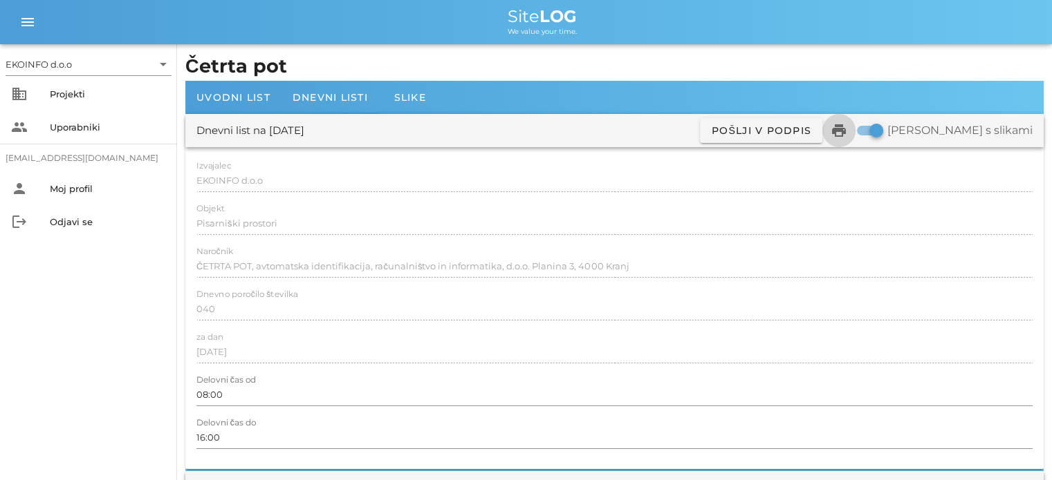
click at [847, 134] on icon "print" at bounding box center [838, 130] width 17 height 17
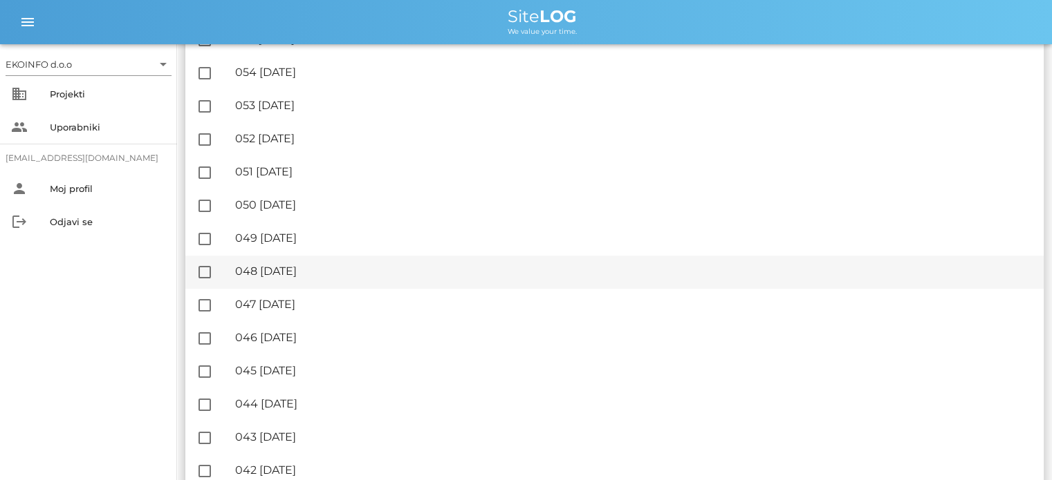
scroll to position [830, 0]
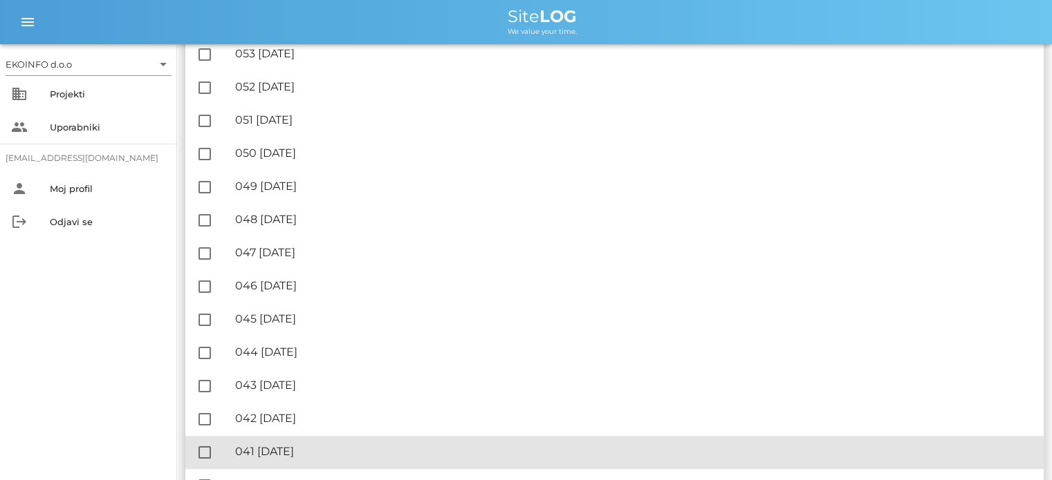
click at [307, 454] on div "🔏 041 [DATE]" at bounding box center [633, 451] width 797 height 13
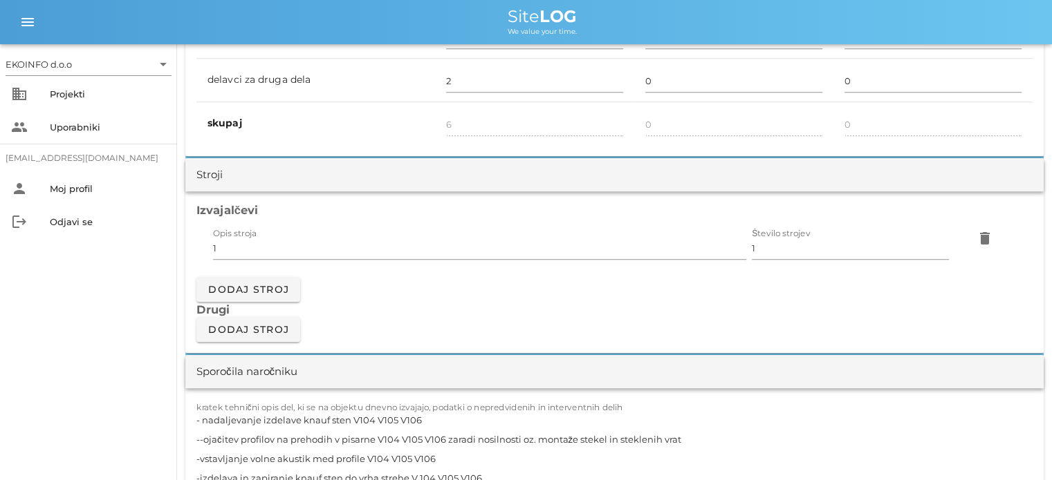
scroll to position [1244, 0]
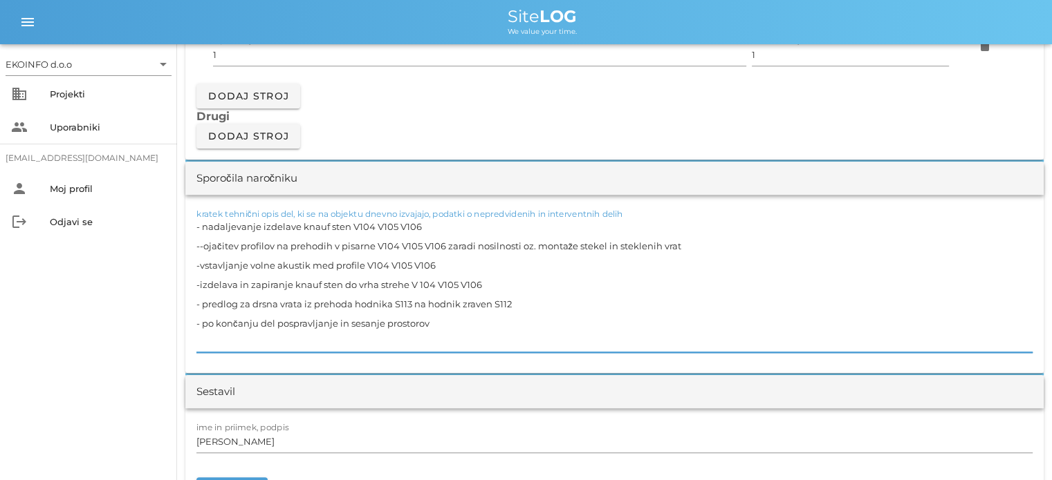
drag, startPoint x: 426, startPoint y: 225, endPoint x: 195, endPoint y: 223, distance: 230.9
click at [195, 223] on div "kratek tehnični opis del, ki se na objektu dnevno izvajajo, podatki o nepredvid…" at bounding box center [614, 284] width 858 height 178
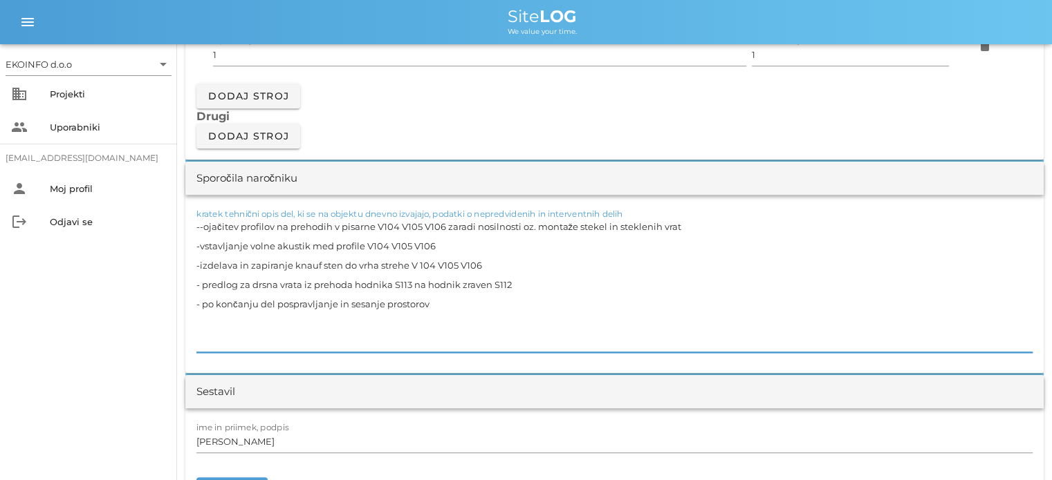
drag, startPoint x: 687, startPoint y: 246, endPoint x: 191, endPoint y: 243, distance: 496.4
click at [191, 243] on div "kratek tehnični opis del, ki se na objektu dnevno izvajajo, podatki o nepredvid…" at bounding box center [614, 284] width 858 height 178
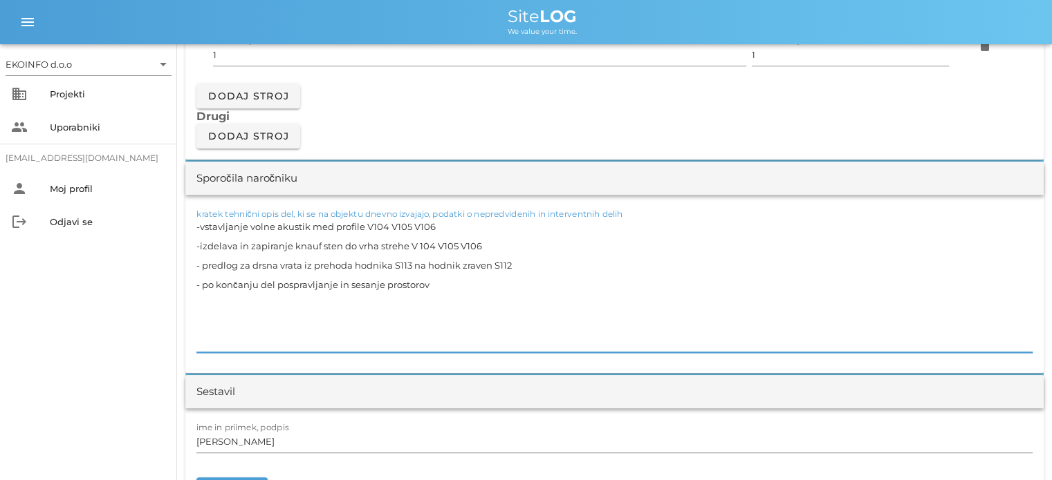
drag, startPoint x: 424, startPoint y: 262, endPoint x: 183, endPoint y: 259, distance: 240.6
click at [183, 259] on div "[DATE] Close Četrta pot Uvodni list Dnevni listi Slike Dnevni list na [DATE] ✓ …" at bounding box center [614, 424] width 875 height 3249
drag, startPoint x: 513, startPoint y: 301, endPoint x: 185, endPoint y: 277, distance: 328.5
click at [185, 277] on div "kratek tehnični opis del, ki se na objektu dnevno izvajajo, podatki o nepredvid…" at bounding box center [614, 284] width 858 height 178
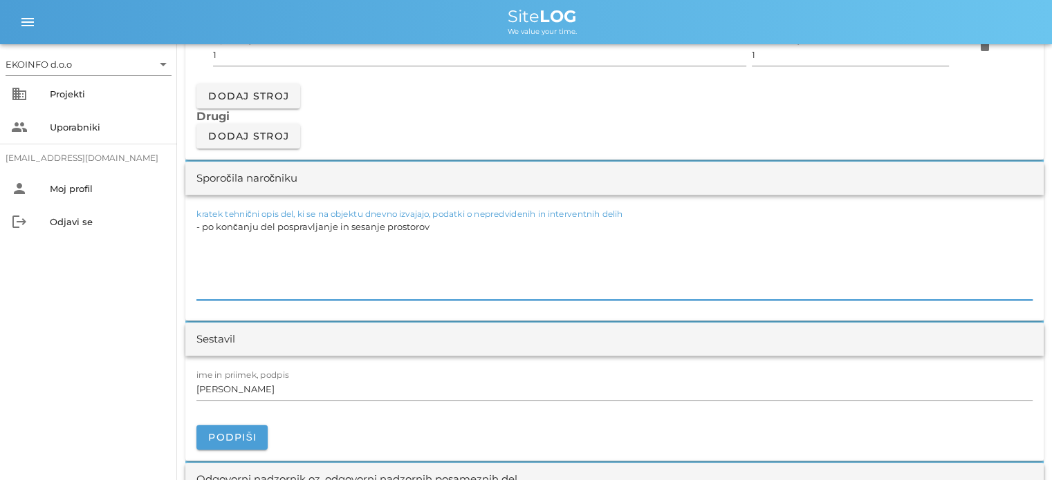
click at [196, 248] on div "kratek tehnični opis del, ki se na objektu dnevno izvajajo, podatki o nepredvid…" at bounding box center [614, 258] width 858 height 126
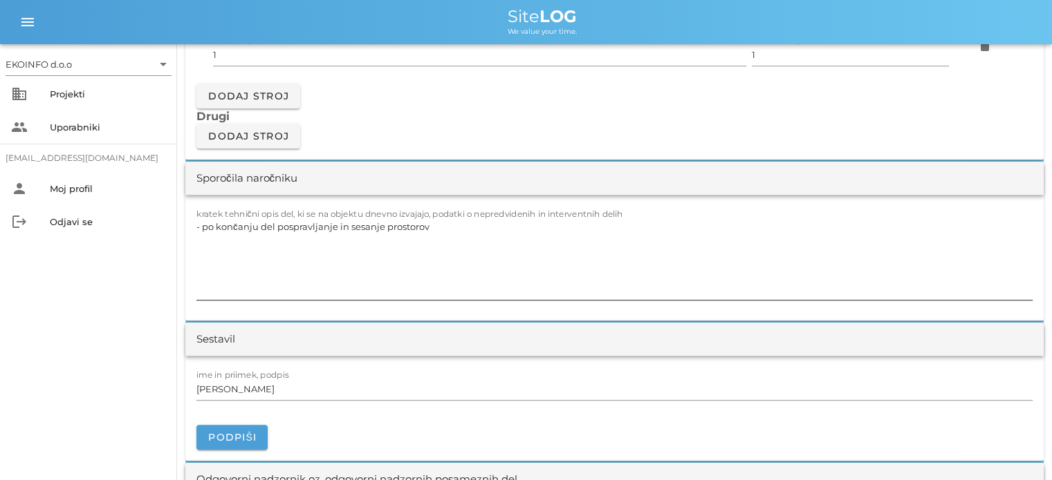
click at [196, 243] on textarea "- po končanju del pospravljanje in sesanje prostorov" at bounding box center [614, 258] width 836 height 83
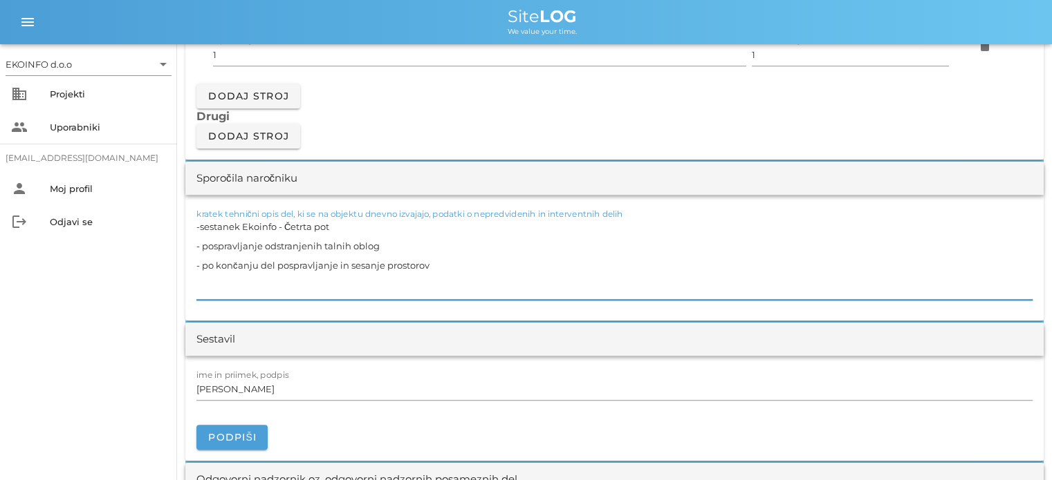
drag, startPoint x: 448, startPoint y: 262, endPoint x: 188, endPoint y: 268, distance: 260.0
click at [188, 268] on div "kratek tehnični opis del, ki se na objektu dnevno izvajajo, podatki o nepredvid…" at bounding box center [614, 258] width 858 height 126
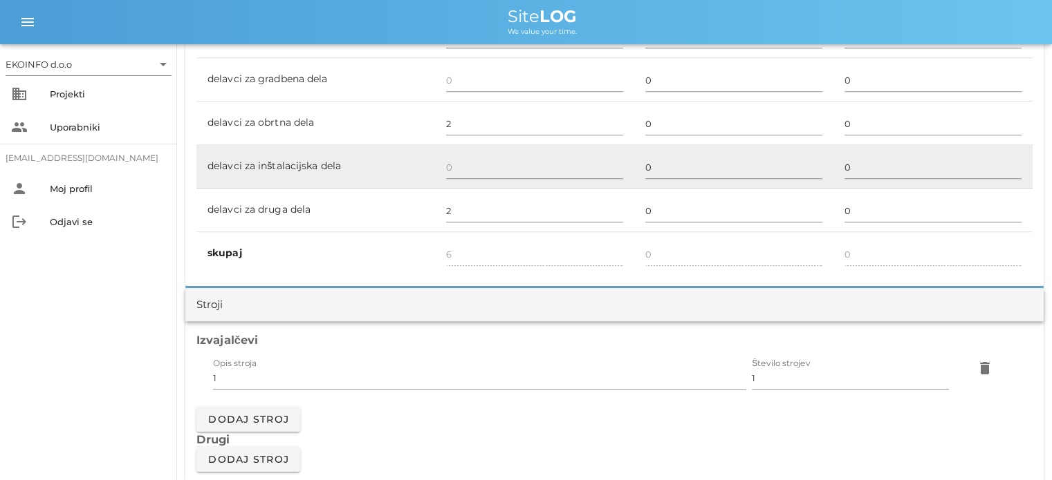
scroll to position [830, 0]
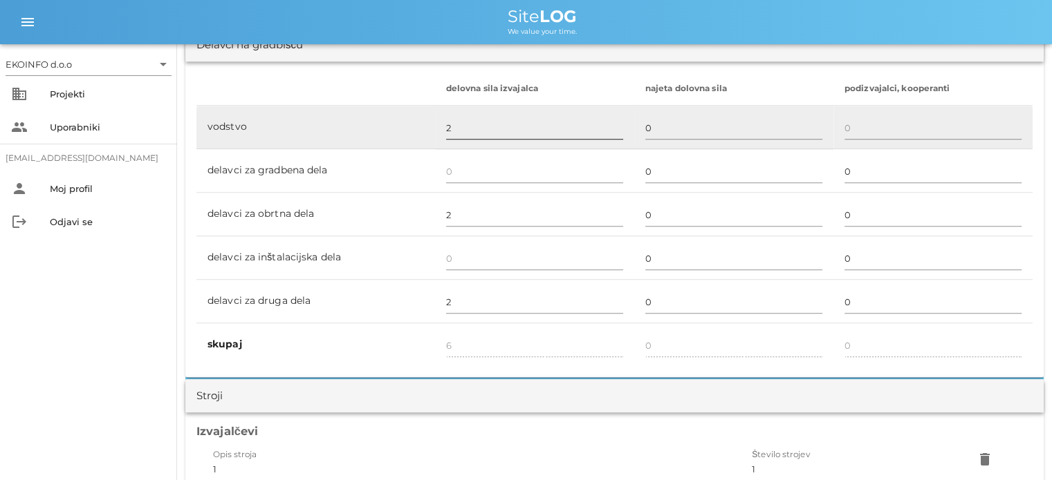
type textarea "-sestanek Ekoinfo - Četrta pot - pospravljanje odstranjenih talnih oblog"
click at [451, 129] on input "2" at bounding box center [534, 128] width 177 height 22
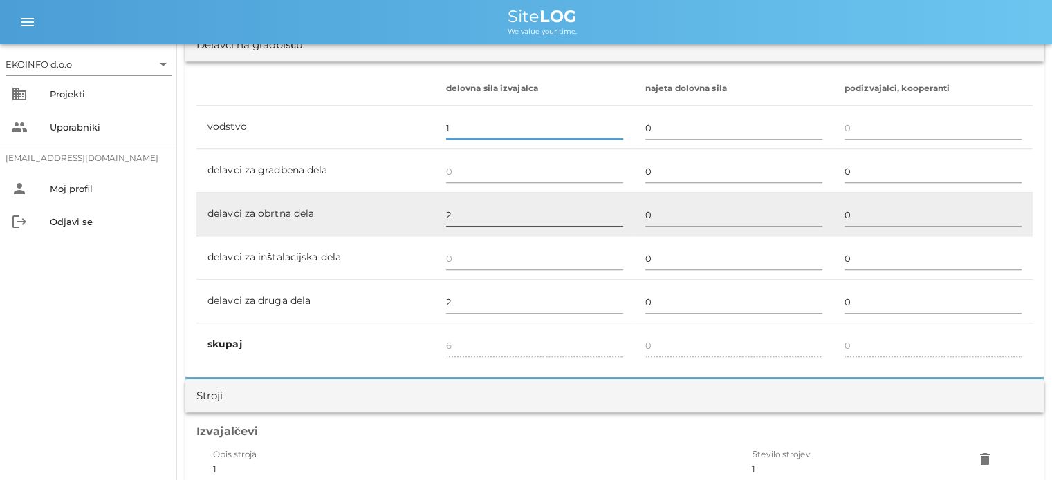
type input "1"
type input "5"
drag, startPoint x: 456, startPoint y: 215, endPoint x: 448, endPoint y: 208, distance: 10.3
click at [455, 215] on input "2" at bounding box center [534, 215] width 177 height 22
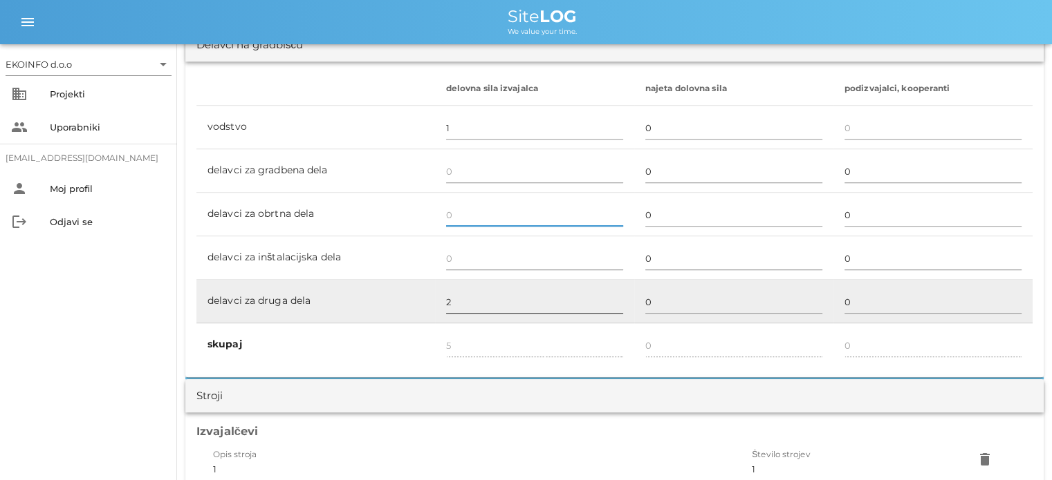
type input "3"
click at [454, 301] on input "2" at bounding box center [534, 302] width 177 height 22
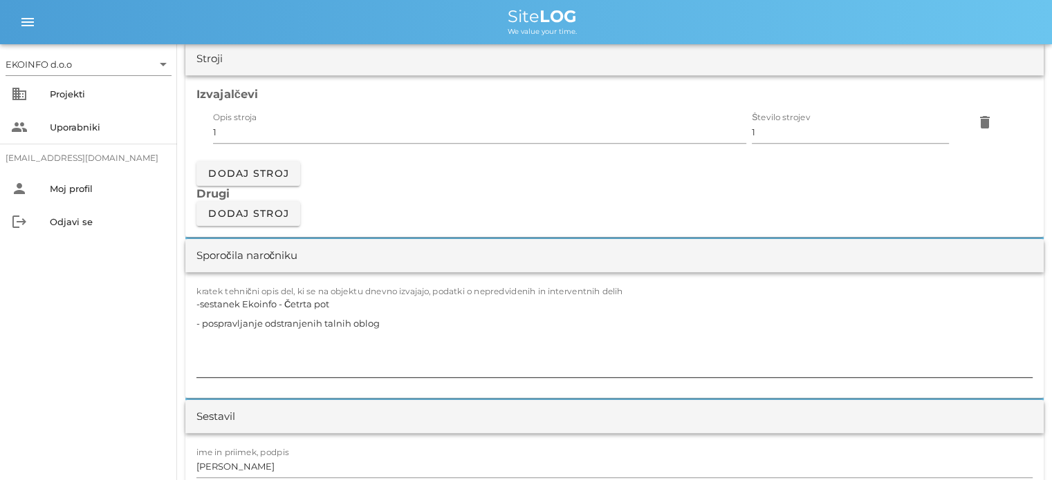
scroll to position [1175, 0]
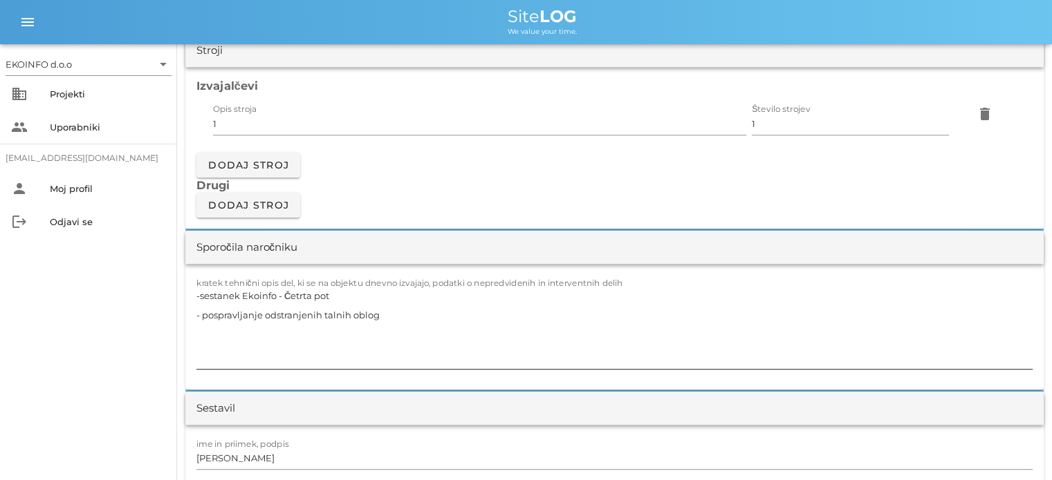
click at [380, 311] on textarea "-sestanek Ekoinfo - Četrta pot - pospravljanje odstranjenih talnih oblog" at bounding box center [614, 327] width 836 height 83
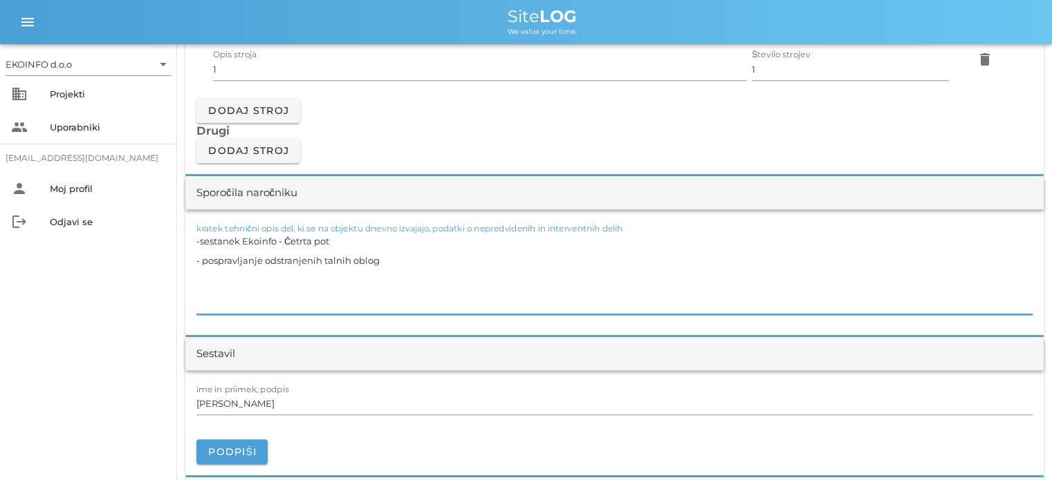
scroll to position [1244, 0]
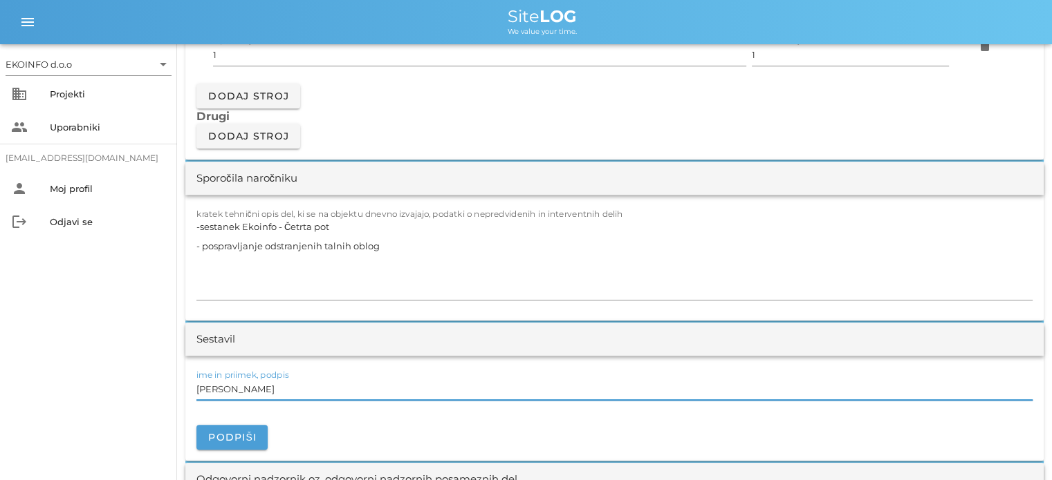
click at [256, 389] on input "[PERSON_NAME]" at bounding box center [614, 389] width 836 height 22
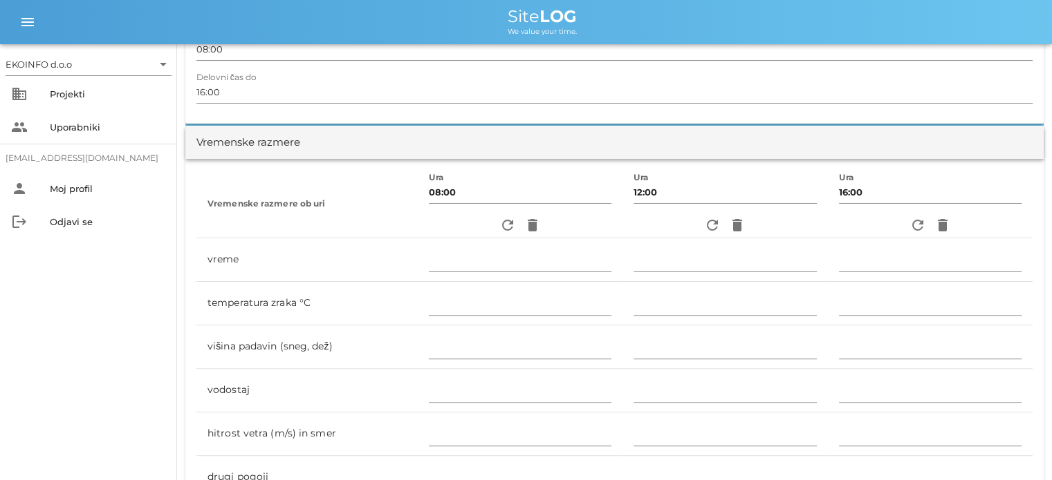
scroll to position [0, 0]
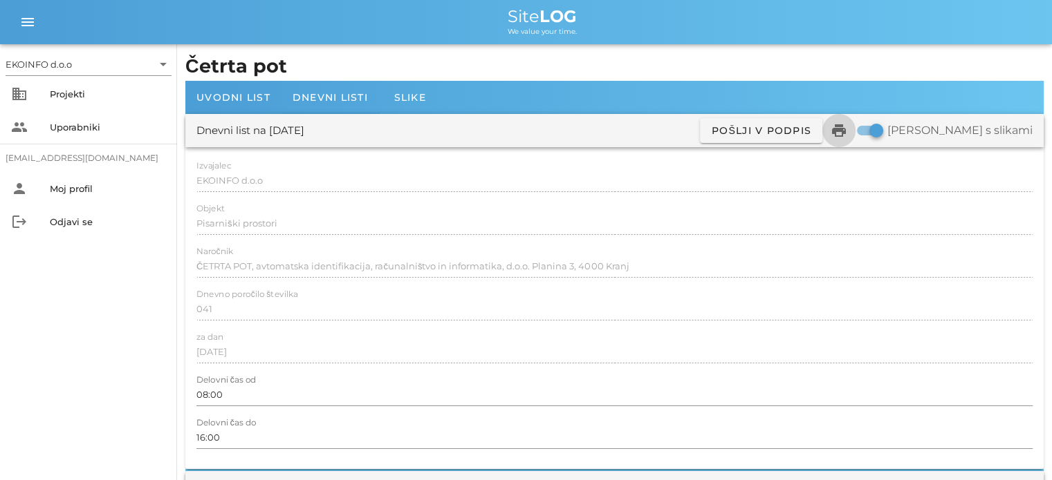
click at [847, 132] on icon "print" at bounding box center [838, 130] width 17 height 17
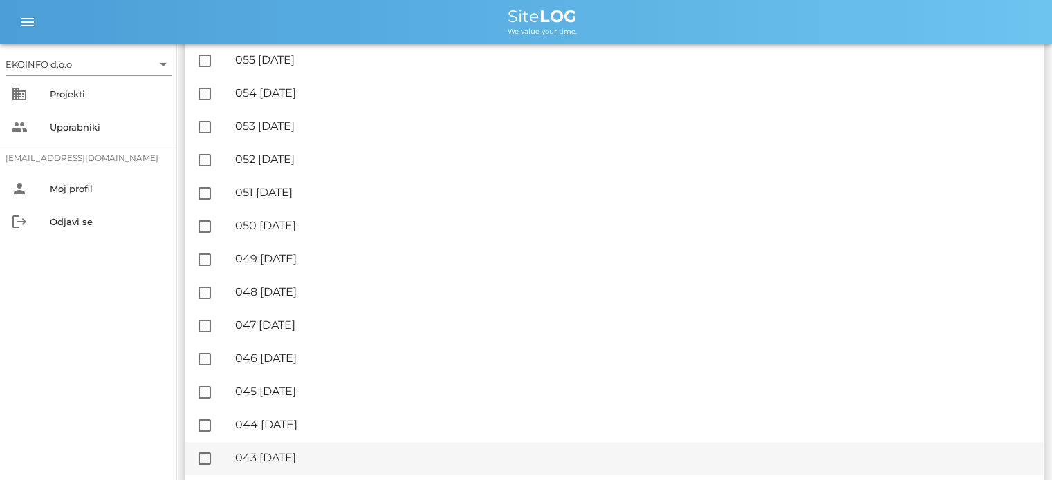
scroll to position [830, 0]
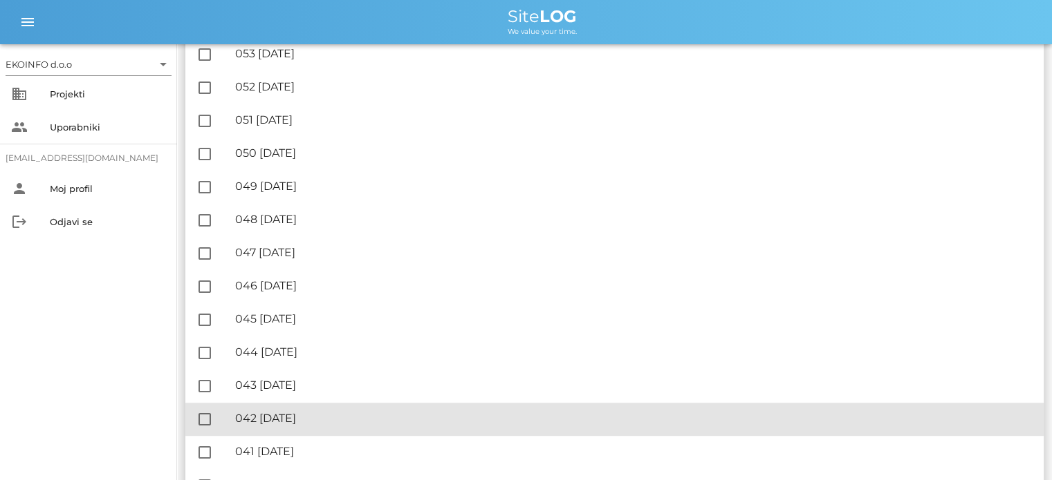
click at [303, 412] on div "🔏 042 [DATE]" at bounding box center [633, 418] width 797 height 13
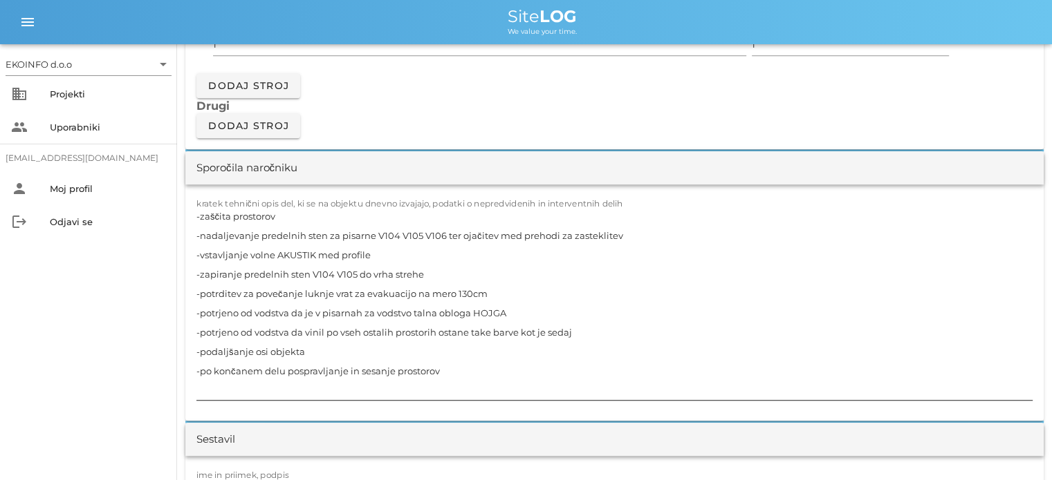
scroll to position [1314, 0]
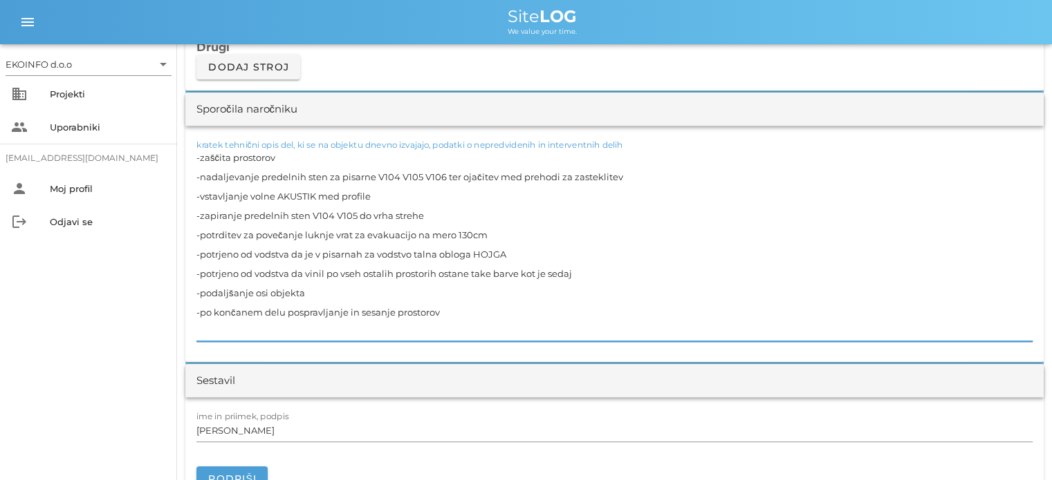
drag, startPoint x: 423, startPoint y: 214, endPoint x: 194, endPoint y: 180, distance: 231.3
click at [194, 180] on div "kratek tehnični opis del, ki se na objektu dnevno izvajajo, podatki o nepredvid…" at bounding box center [614, 244] width 858 height 236
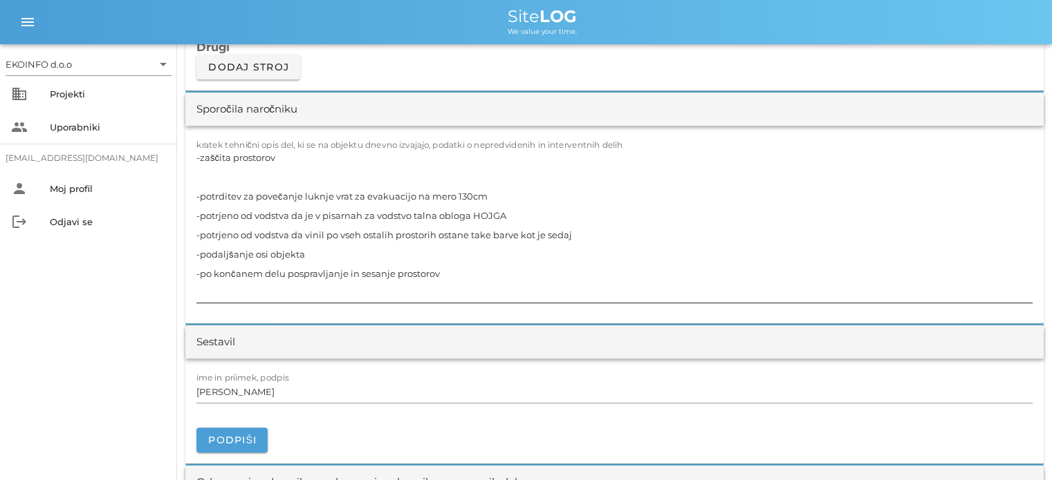
drag, startPoint x: 195, startPoint y: 180, endPoint x: 205, endPoint y: 186, distance: 11.8
click at [195, 181] on div "kratek tehnični opis del, ki se na objektu dnevno izvajajo, podatki o nepredvid…" at bounding box center [614, 225] width 858 height 198
click at [208, 178] on textarea "-zaščita prostorov -potrditev za povečanje luknje vrat za evakuacijo na mero 13…" at bounding box center [614, 225] width 836 height 155
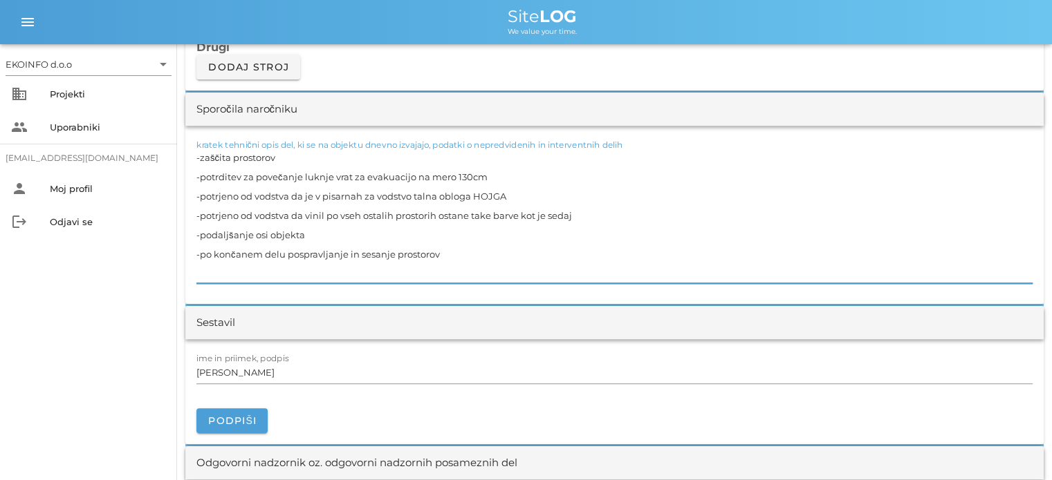
drag, startPoint x: 279, startPoint y: 153, endPoint x: 190, endPoint y: 150, distance: 88.6
click at [190, 150] on div "kratek tehnični opis del, ki se na objektu dnevno izvajajo, podatki o nepredvid…" at bounding box center [614, 215] width 858 height 178
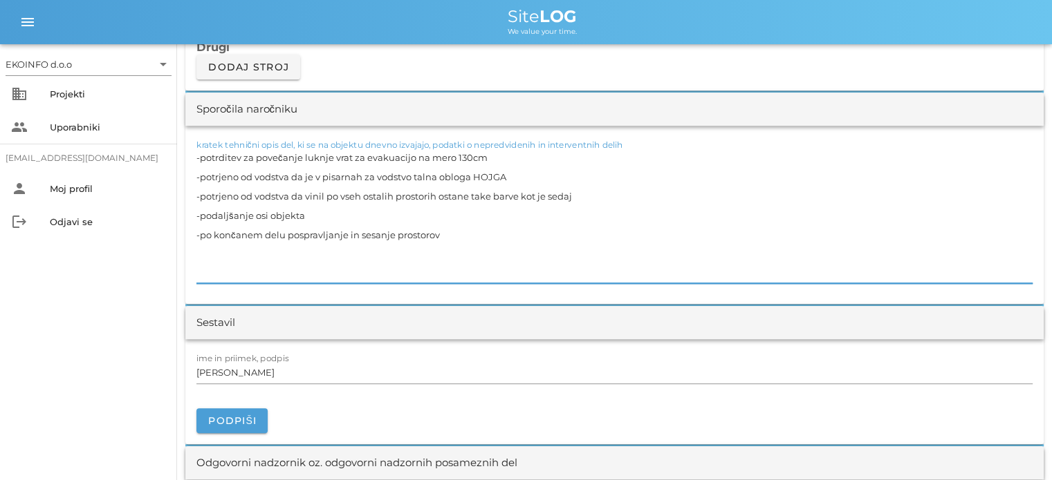
drag, startPoint x: 433, startPoint y: 248, endPoint x: 194, endPoint y: 252, distance: 239.9
click at [194, 252] on div "kratek tehnični opis del, ki se na objektu dnevno izvajajo, podatki o nepredvid…" at bounding box center [614, 215] width 858 height 178
click at [196, 175] on textarea "-potrditev za povečanje luknje vrat za evakuacijo na mero 130cm -potrjeno od vo…" at bounding box center [614, 216] width 836 height 136
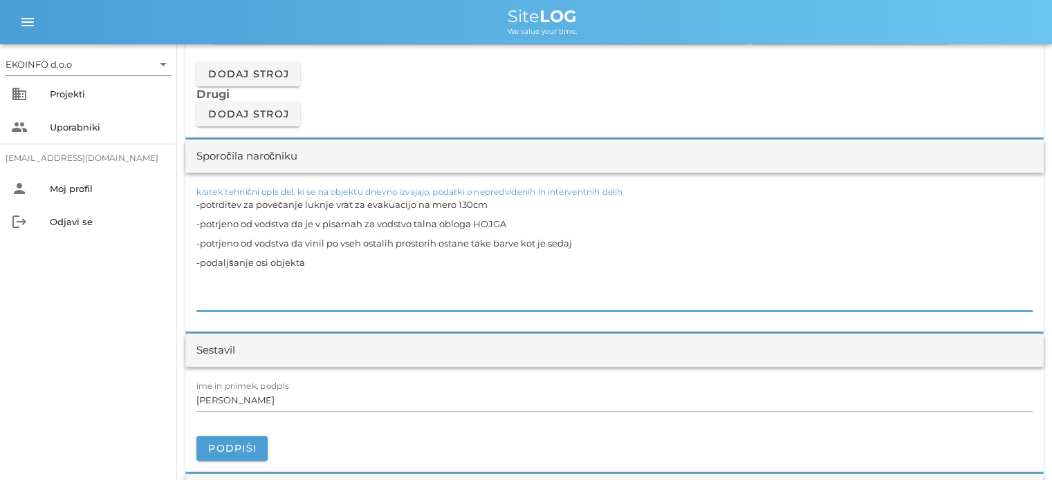
scroll to position [1244, 0]
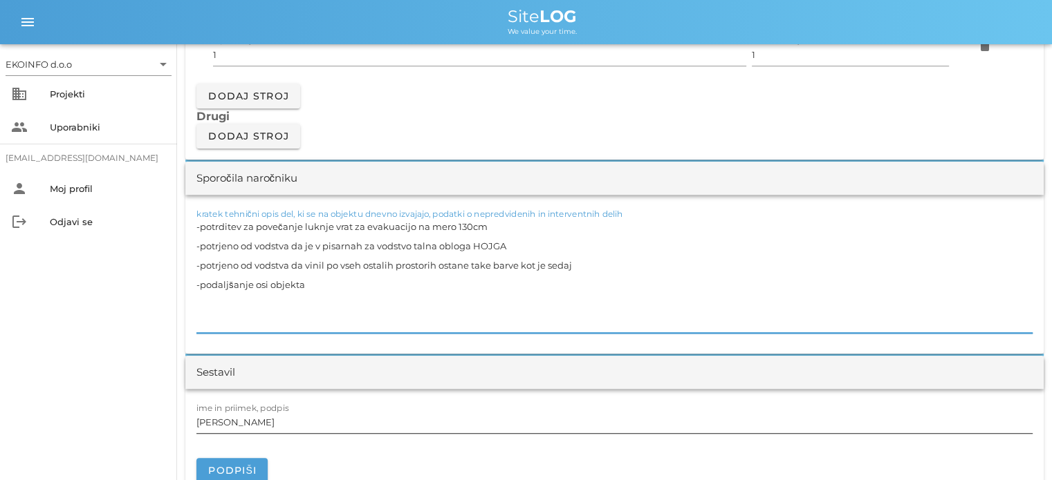
click at [260, 426] on input "[PERSON_NAME]" at bounding box center [614, 422] width 836 height 22
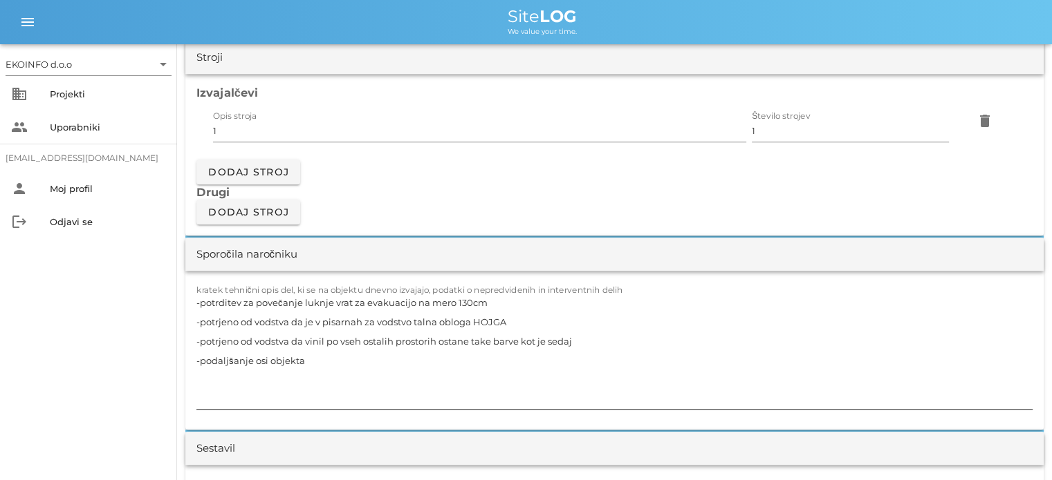
scroll to position [1175, 0]
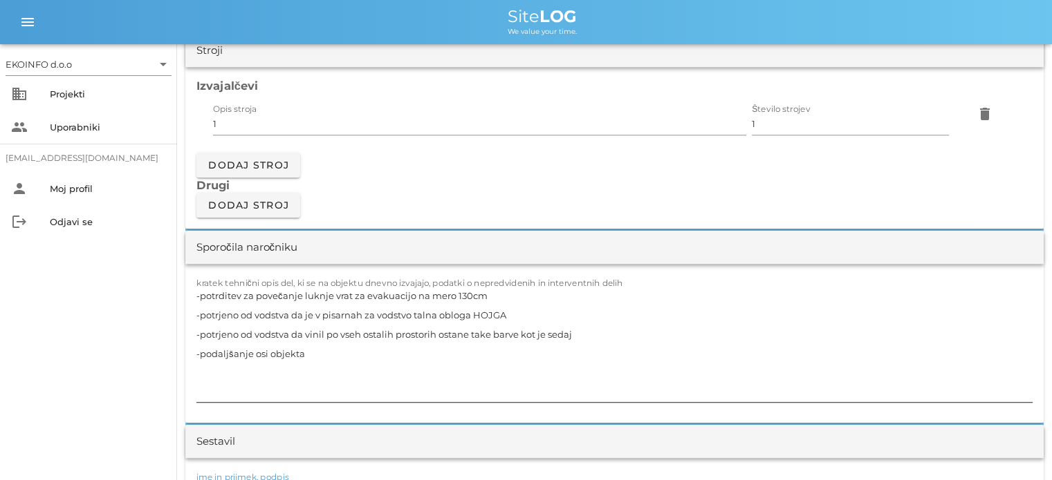
click at [196, 295] on textarea "-potrditev za povečanje luknje vrat za evakuacijo na mero 130cm -potrjeno od vo…" at bounding box center [614, 344] width 836 height 116
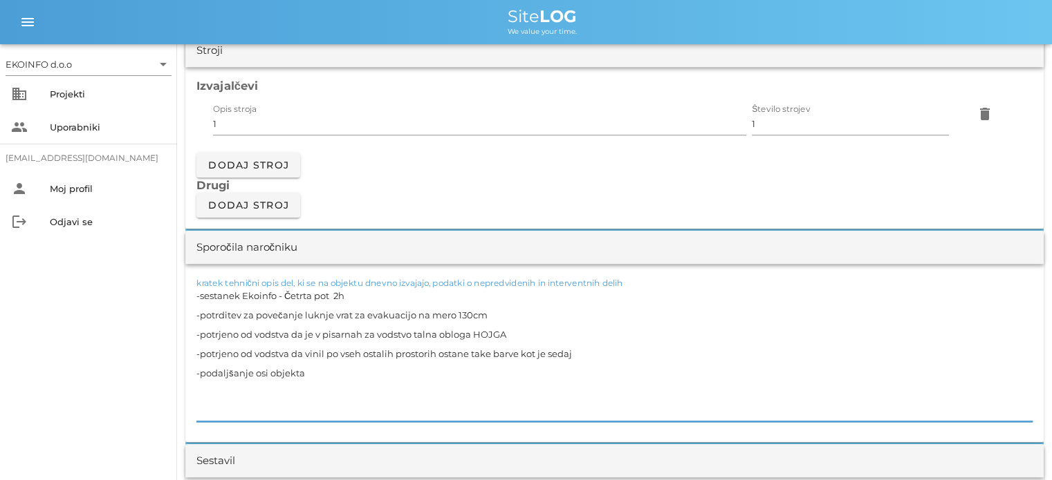
click at [305, 373] on textarea "-sestanek Ekoinfo - Četrta pot 2h -potrditev za povečanje luknje vrat za evakua…" at bounding box center [614, 354] width 836 height 136
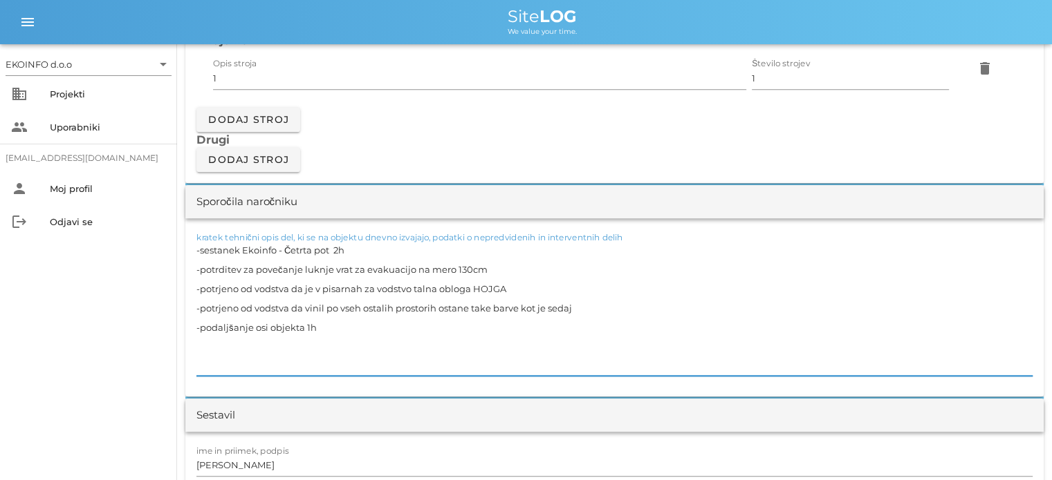
scroll to position [1244, 0]
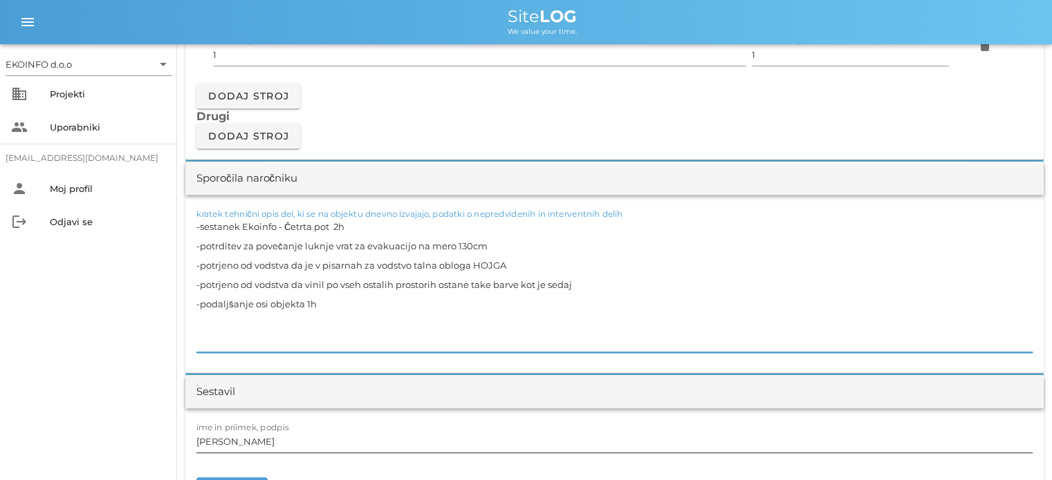
type textarea "-sestanek Ekoinfo - Četrta pot 2h -potrditev za povečanje luknje vrat za evakua…"
drag, startPoint x: 254, startPoint y: 440, endPoint x: 270, endPoint y: 418, distance: 27.7
click at [254, 439] on input "[PERSON_NAME]" at bounding box center [614, 442] width 836 height 22
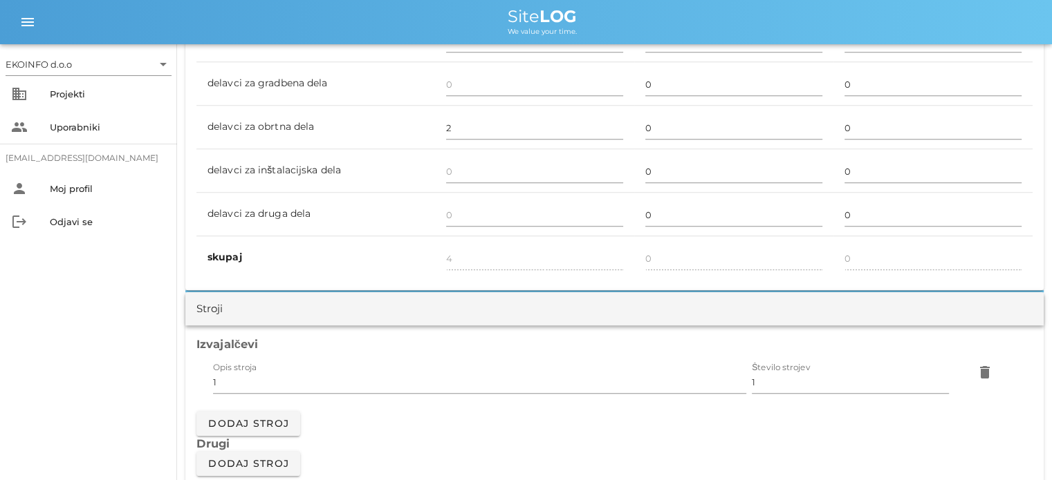
scroll to position [899, 0]
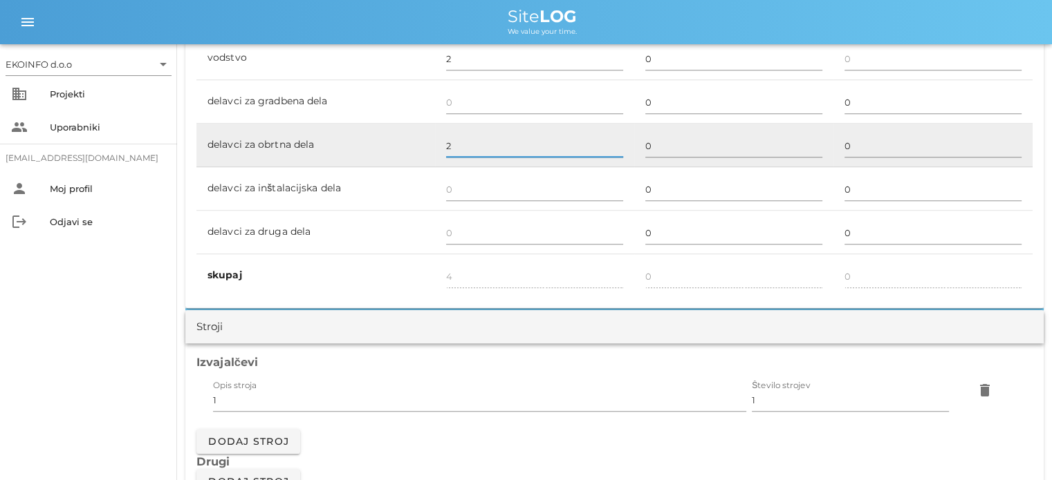
click at [456, 150] on input "2" at bounding box center [534, 146] width 177 height 22
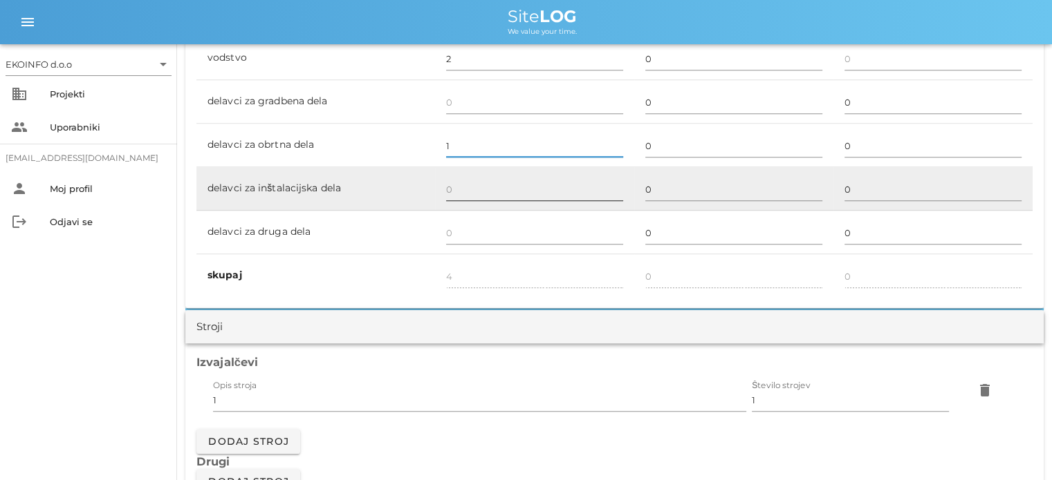
type input "1"
type input "3"
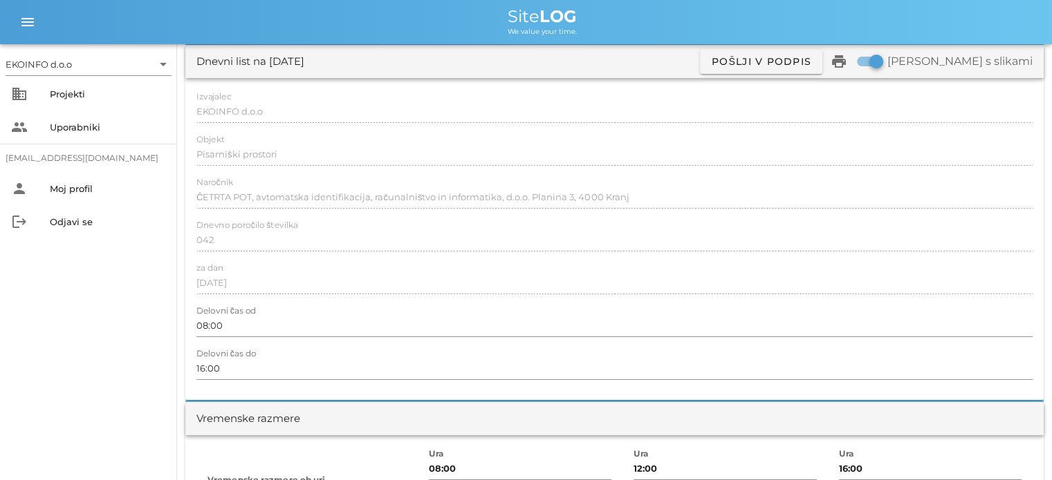
scroll to position [0, 0]
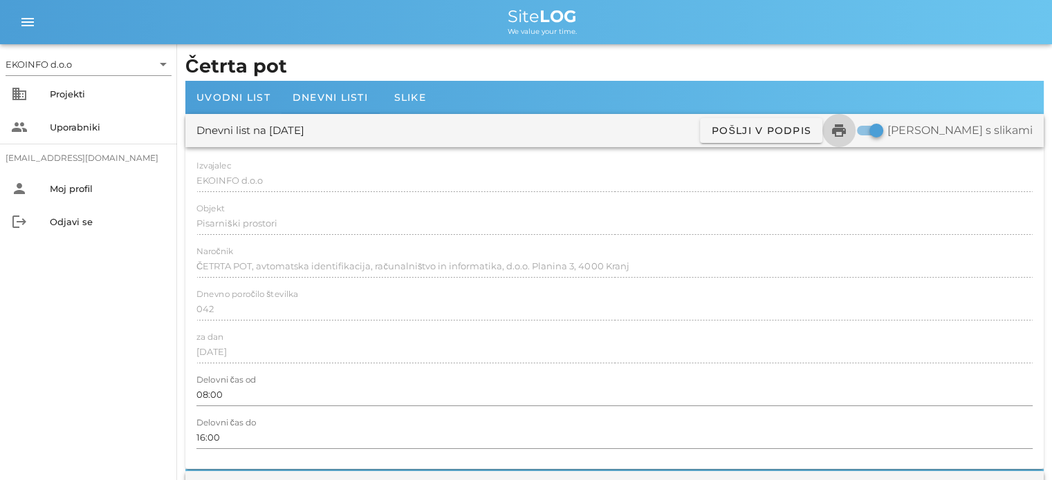
click at [847, 130] on icon "print" at bounding box center [838, 130] width 17 height 17
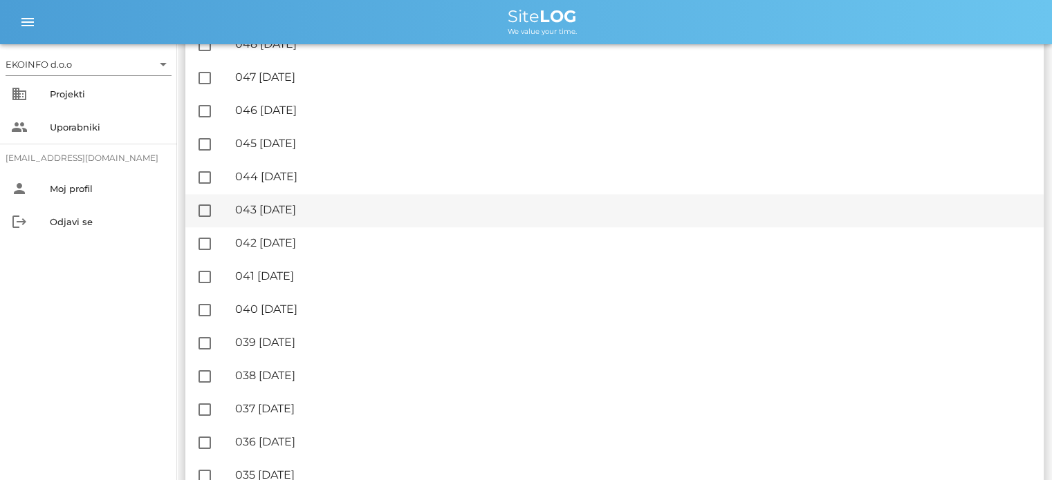
scroll to position [1106, 0]
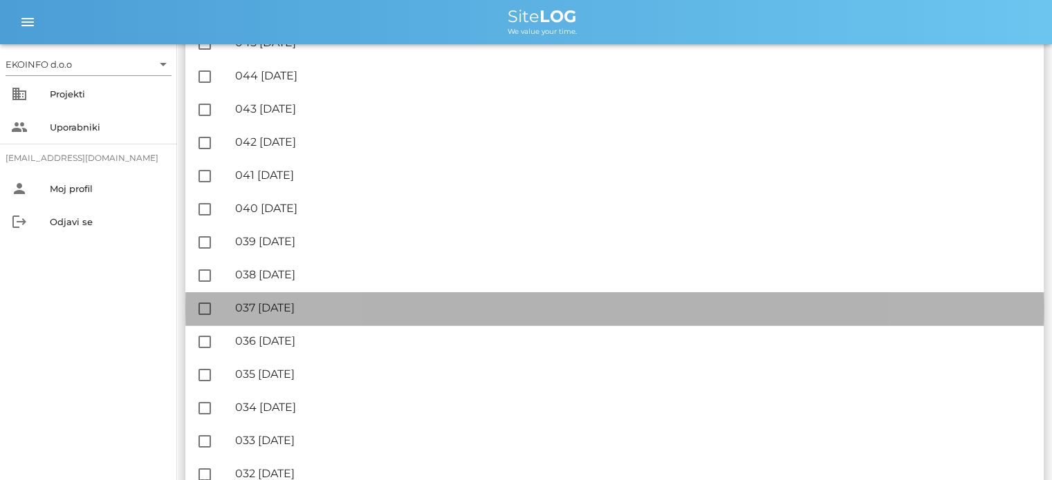
click at [308, 308] on div "🔏 037 [DATE]" at bounding box center [633, 307] width 797 height 13
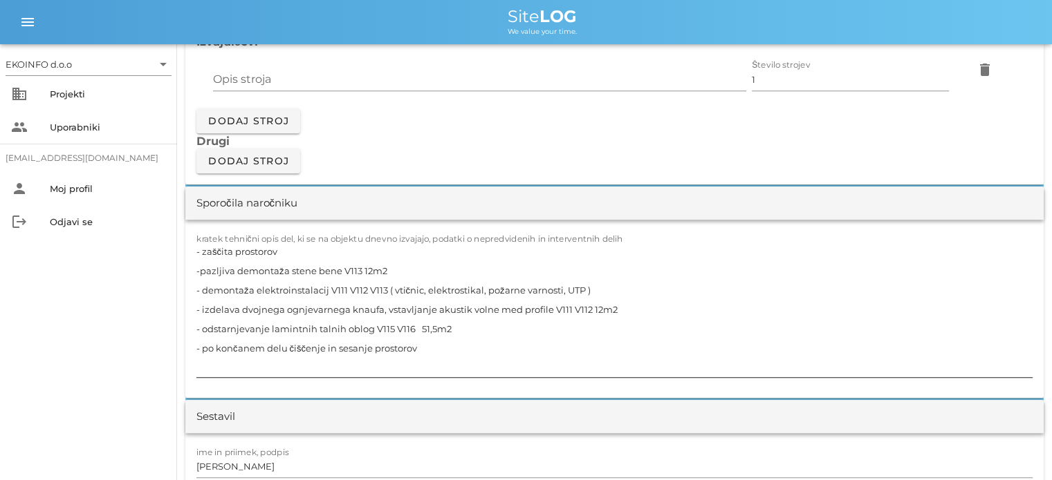
scroll to position [1244, 0]
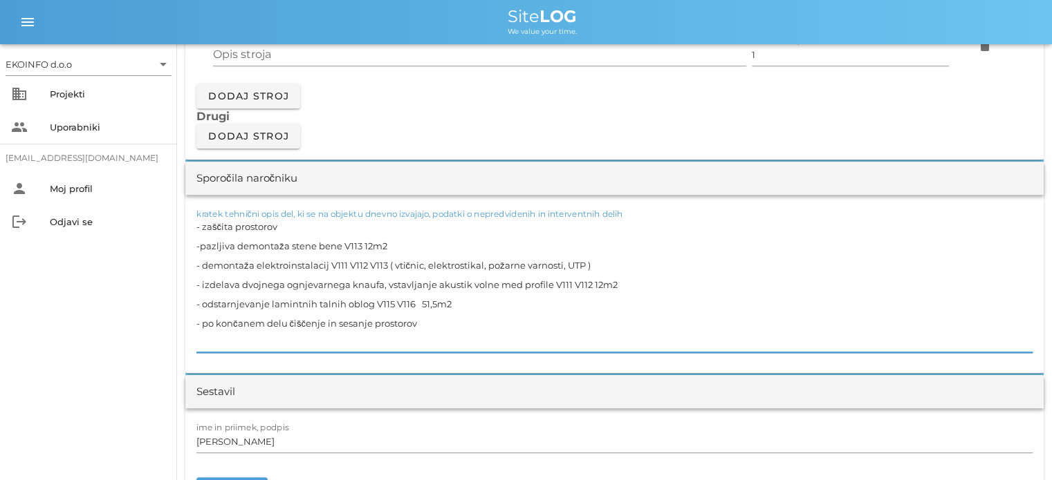
drag, startPoint x: 545, startPoint y: 282, endPoint x: 203, endPoint y: 280, distance: 342.2
click at [203, 280] on textarea "- zaščita prostorov -pazljiva demontaža stene bene V113 12m2 - demontaža elektr…" at bounding box center [614, 285] width 836 height 136
click at [297, 300] on textarea "- zaščita prostorov -pazljiva demontaža stene bene V113 12m2 - demontaža elektr…" at bounding box center [614, 285] width 836 height 136
click at [230, 304] on textarea "- zaščita prostorov -pazljiva demontaža stene bene V113 12m2 - demontaža elektr…" at bounding box center [614, 285] width 836 height 136
click at [239, 284] on textarea "- zaščita prostorov -pazljiva demontaža stene bene V113 12m2 - demontaža elektr…" at bounding box center [614, 285] width 836 height 136
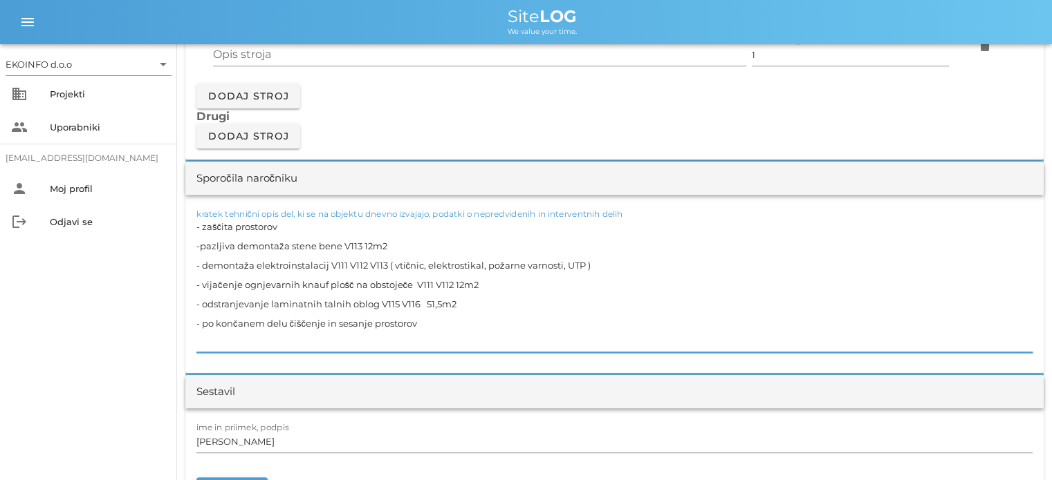
click at [480, 284] on textarea "- zaščita prostorov -pazljiva demontaža stene bene V113 12m2 - demontaža elektr…" at bounding box center [614, 285] width 836 height 136
click at [463, 302] on textarea "- zaščita prostorov -pazljiva demontaža stene bene V113 12m2 - demontaža elektr…" at bounding box center [614, 285] width 836 height 136
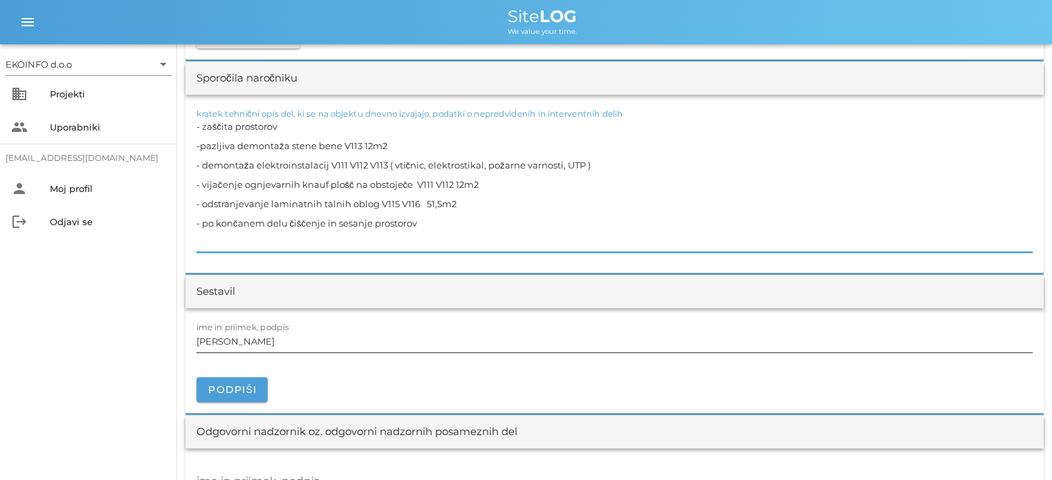
scroll to position [1314, 0]
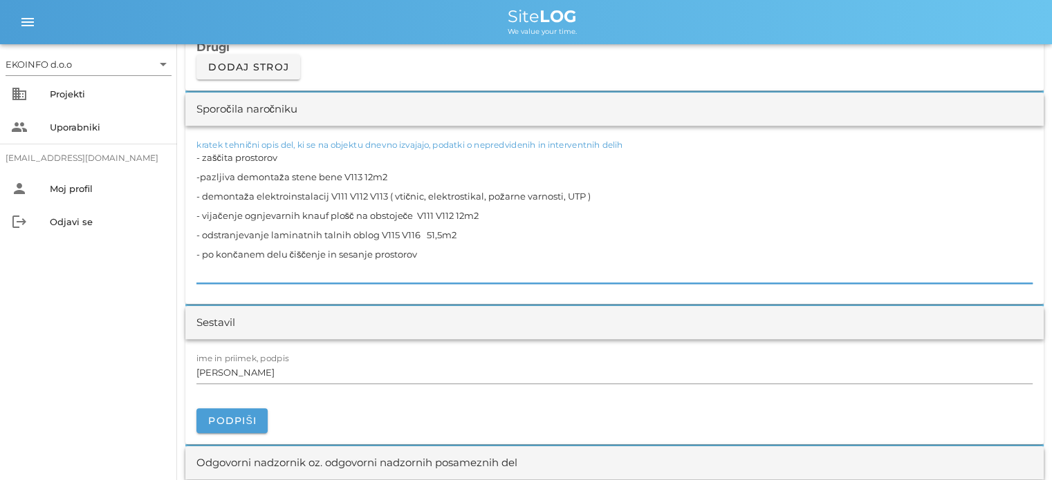
type textarea "- zaščita prostorov -pazljiva demontaža stene bene V113 12m2 - demontaža elektr…"
click at [426, 253] on textarea "- zaščita prostorov -pazljiva demontaža stene bene V113 12m2 - demontaža elektr…" at bounding box center [614, 216] width 836 height 136
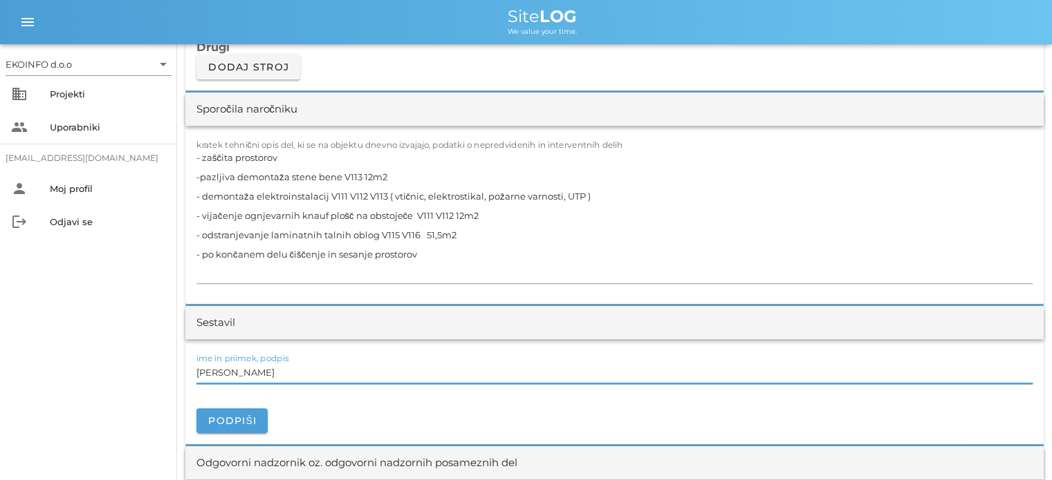
click at [265, 368] on input "[PERSON_NAME]" at bounding box center [614, 373] width 836 height 22
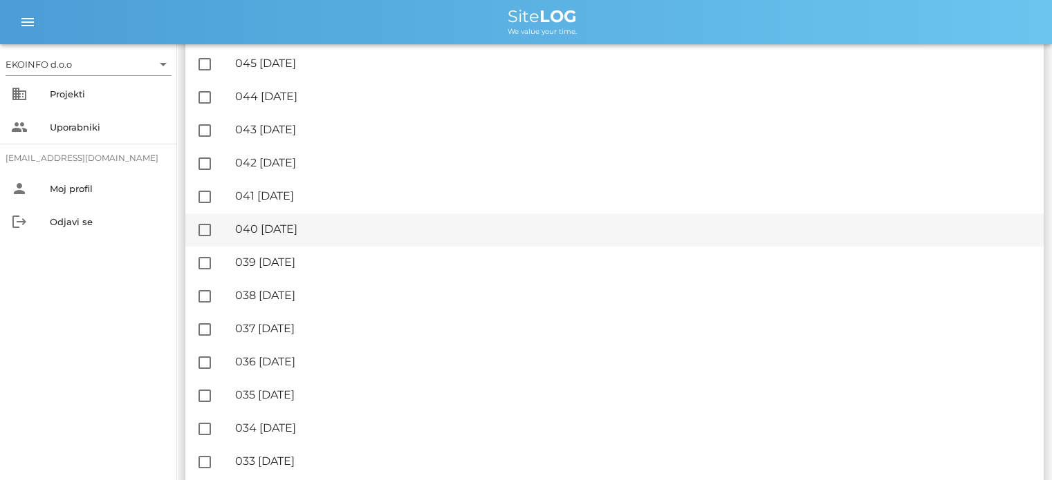
scroll to position [1106, 0]
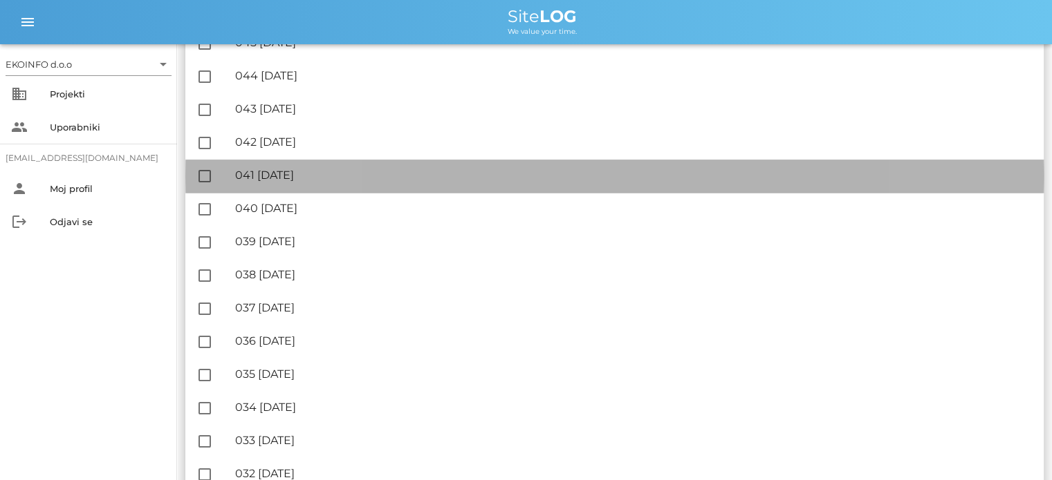
click at [308, 176] on div "🔏 041 [DATE]" at bounding box center [633, 175] width 797 height 13
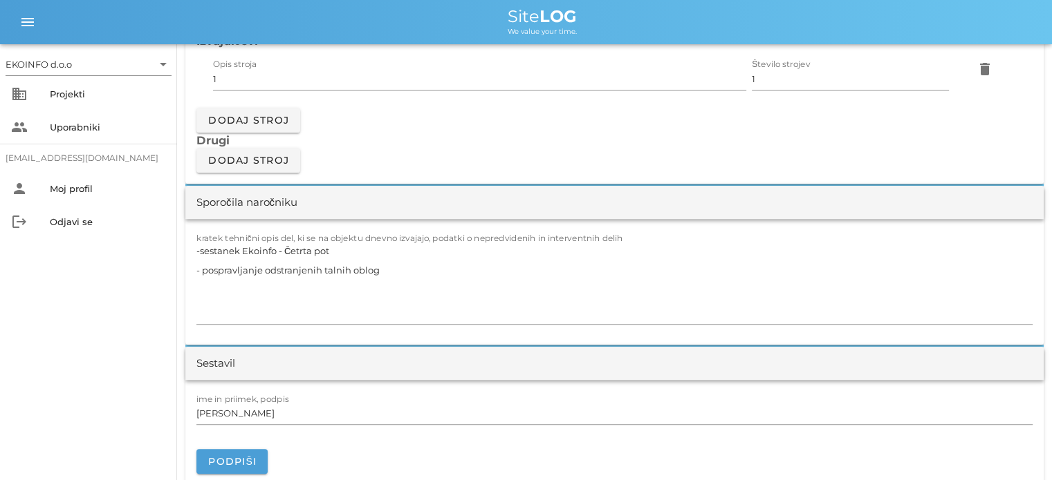
scroll to position [1244, 0]
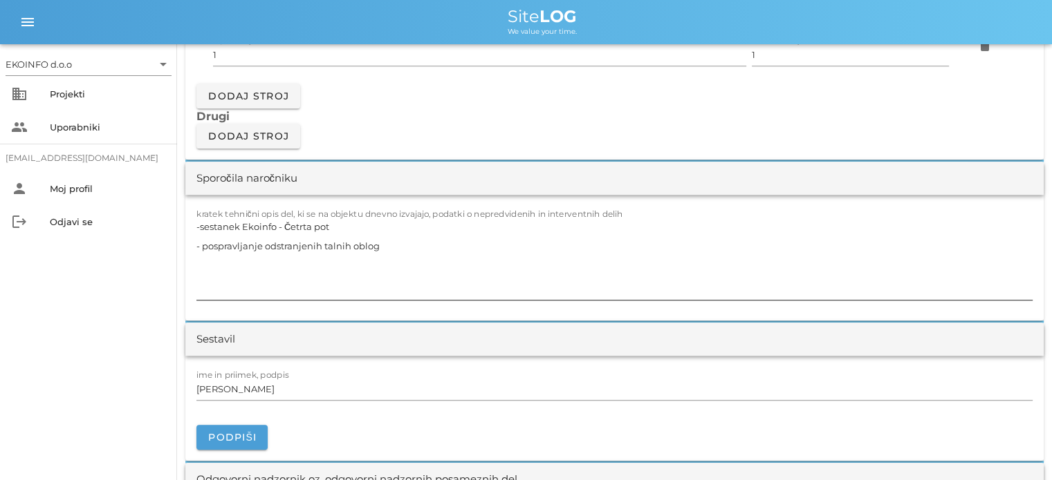
click at [387, 241] on textarea "-sestanek Ekoinfo - Četrta pot - pospravljanje odstranjenih talnih oblog" at bounding box center [614, 258] width 836 height 83
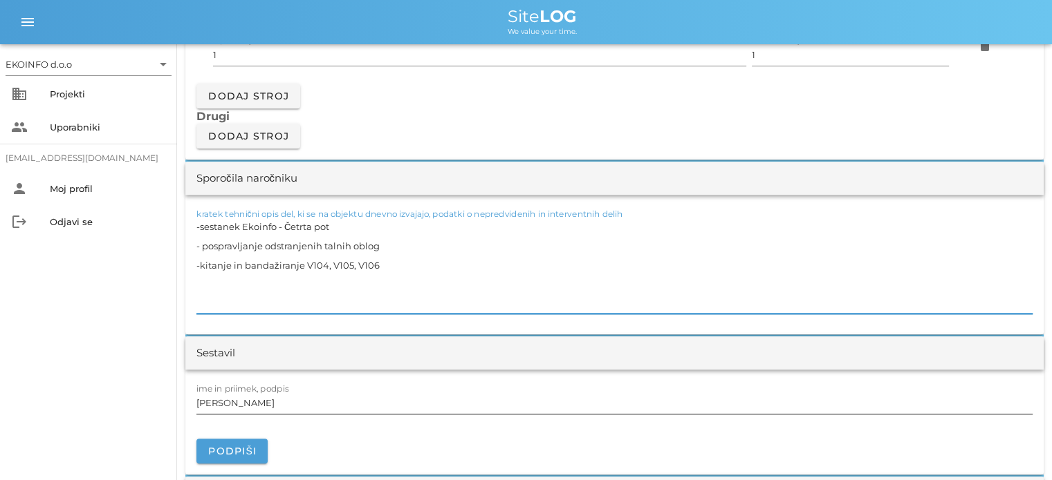
click at [259, 402] on input "[PERSON_NAME]" at bounding box center [614, 403] width 836 height 22
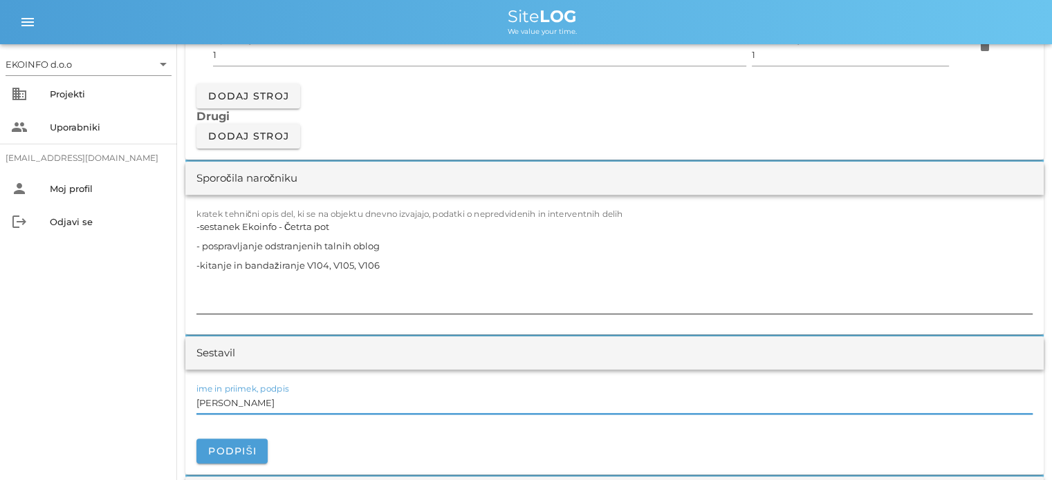
click at [402, 262] on textarea "-sestanek Ekoinfo - Četrta pot - pospravljanje odstranjenih talnih oblog -kitan…" at bounding box center [614, 265] width 836 height 97
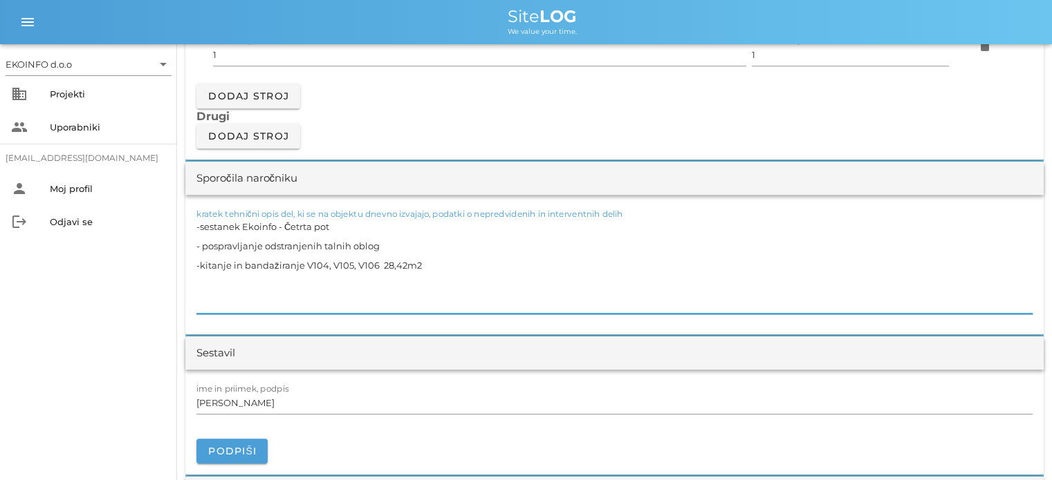
drag, startPoint x: 389, startPoint y: 243, endPoint x: 384, endPoint y: 248, distance: 7.3
click at [387, 245] on textarea "-sestanek Ekoinfo - Četrta pot - pospravljanje odstranjenih talnih oblog -kitan…" at bounding box center [614, 265] width 836 height 97
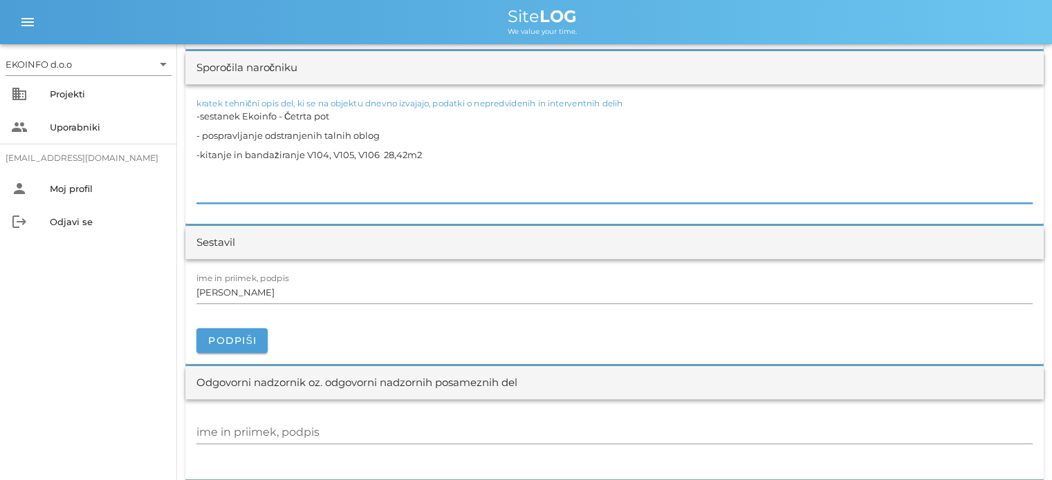
scroll to position [1452, 0]
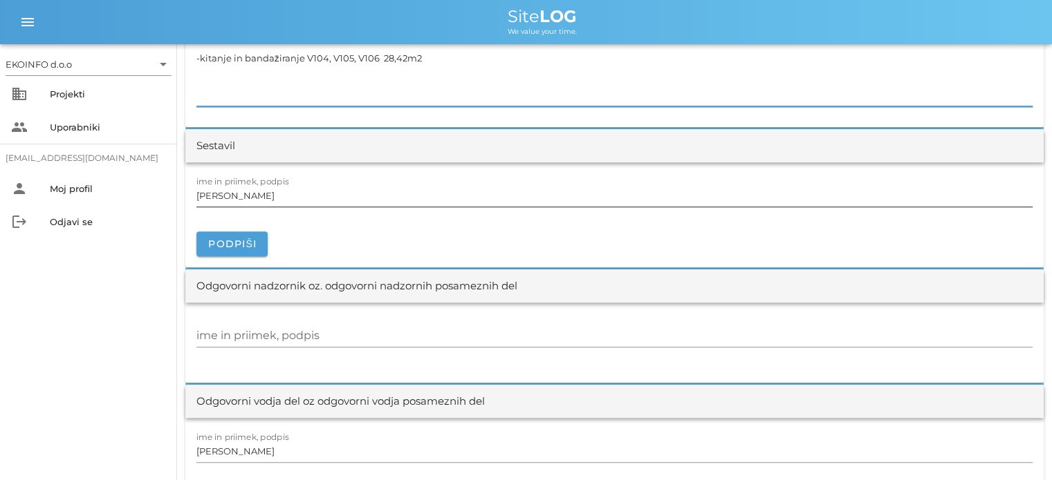
type textarea "-sestanek Ekoinfo - Četrta pot - pospravljanje odstranjenih talnih oblog -kitan…"
click at [257, 190] on input "[PERSON_NAME]" at bounding box center [614, 196] width 836 height 22
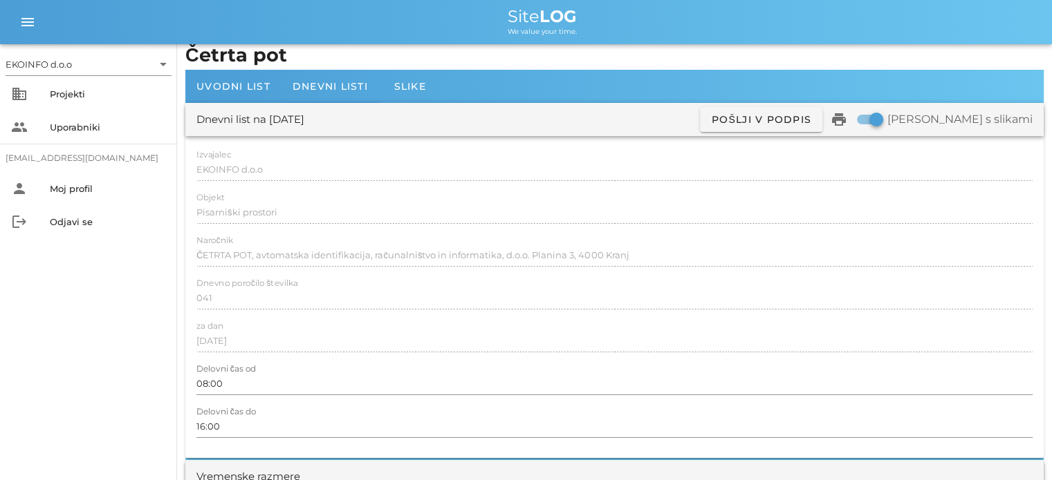
scroll to position [0, 0]
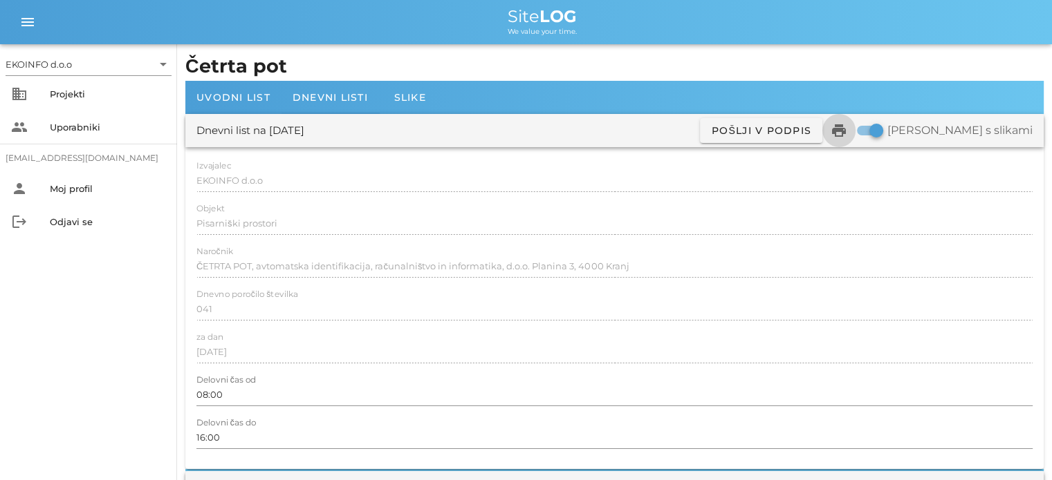
click at [847, 132] on icon "print" at bounding box center [838, 130] width 17 height 17
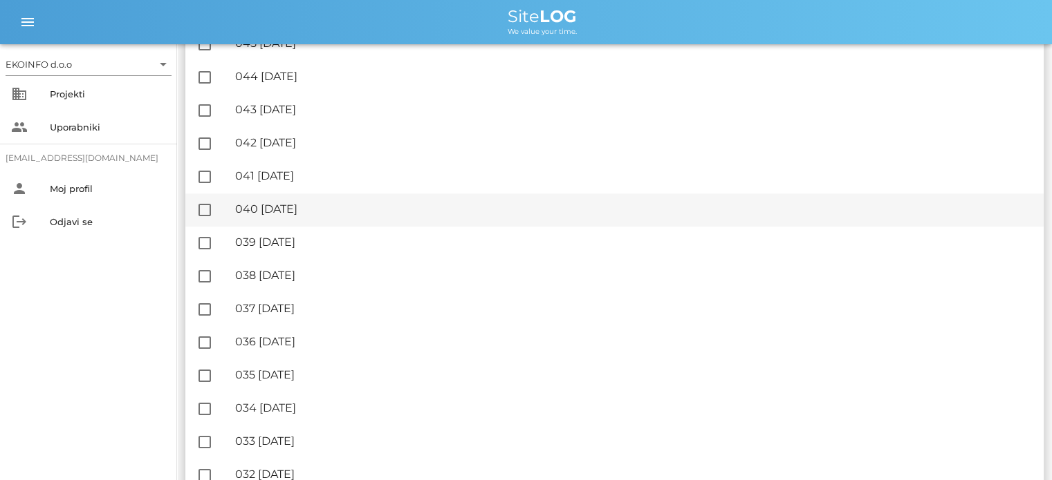
scroll to position [1106, 0]
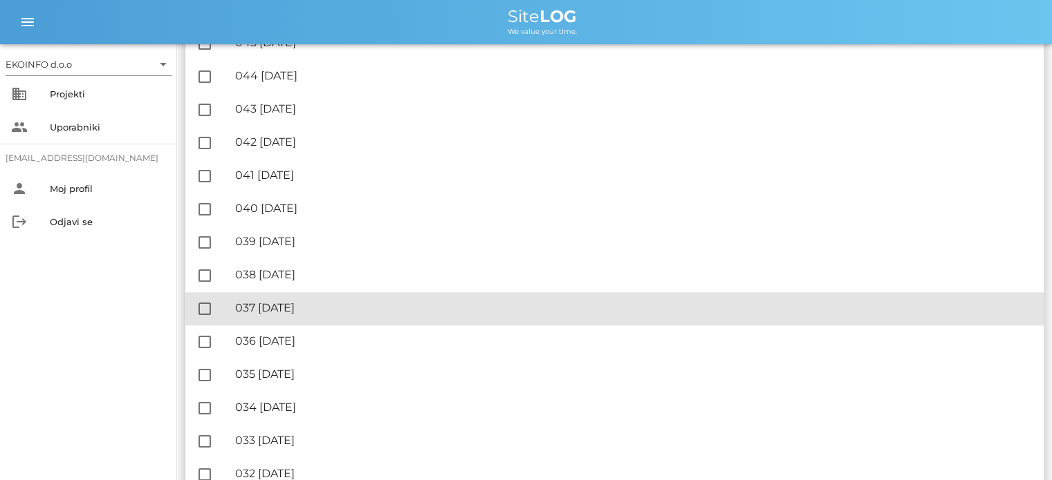
click at [319, 308] on div "🔏 037 [DATE]" at bounding box center [633, 307] width 797 height 13
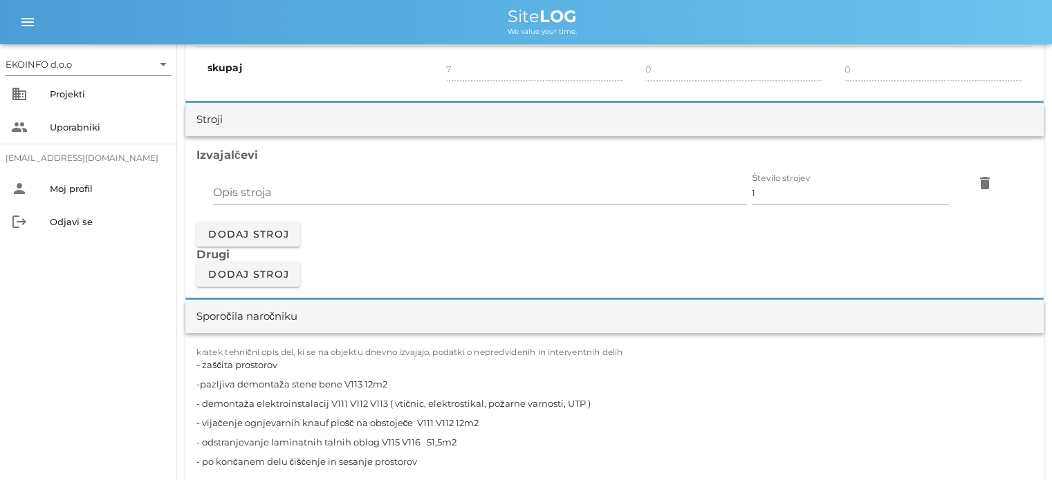
scroll to position [1175, 0]
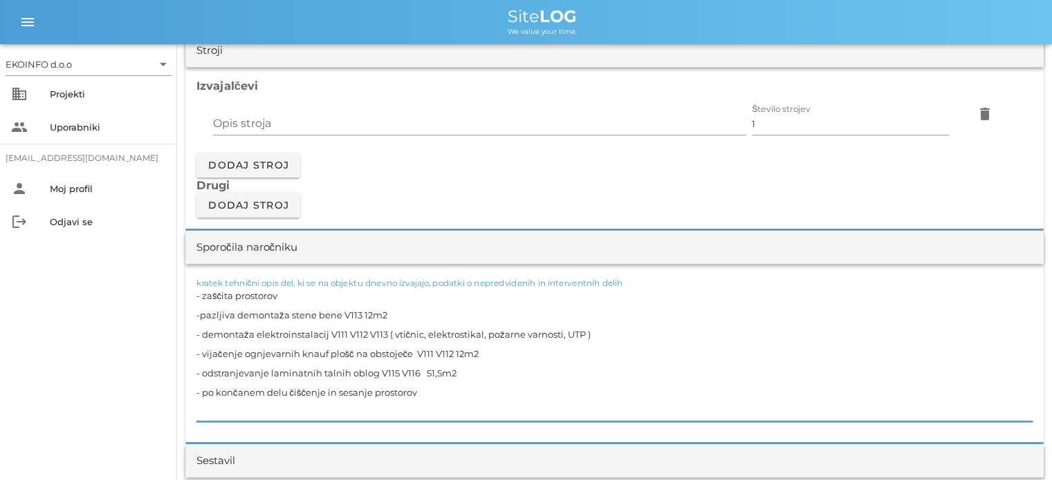
drag, startPoint x: 452, startPoint y: 353, endPoint x: 459, endPoint y: 355, distance: 7.2
click at [452, 352] on textarea "- zaščita prostorov -pazljiva demontaža stene bene V113 12m2 - demontaža elektr…" at bounding box center [614, 354] width 836 height 136
click at [465, 356] on textarea "- zaščita prostorov -pazljiva demontaža stene bene V113 12m2 - demontaža elektr…" at bounding box center [614, 354] width 836 height 136
click at [368, 309] on textarea "- zaščita prostorov -pazljiva demontaža stene bene V113 12m2 - demontaža elektr…" at bounding box center [614, 354] width 836 height 136
click at [371, 312] on textarea "- zaščita prostorov -pazljiva demontaža stene bene V113 12m2 - demontaža elektr…" at bounding box center [614, 354] width 836 height 136
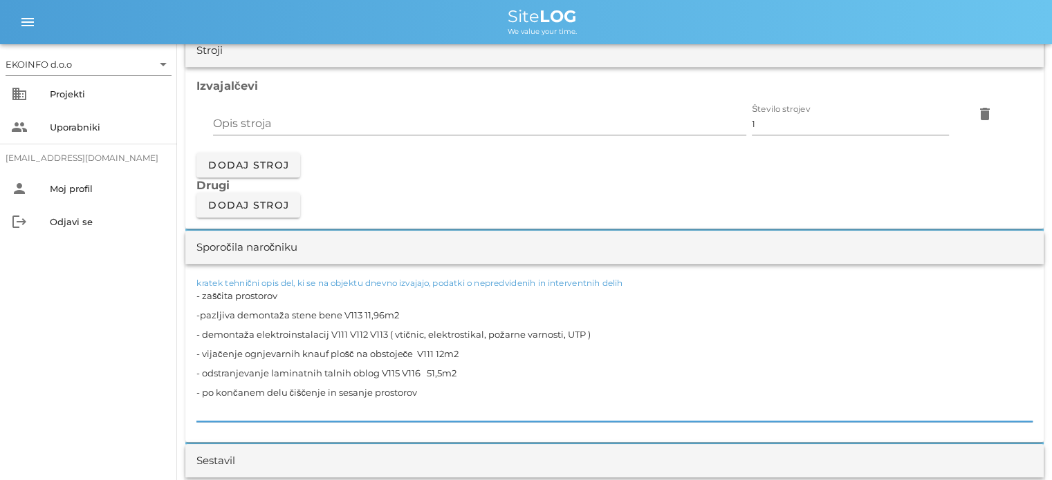
click at [442, 350] on textarea "- zaščita prostorov -pazljiva demontaža stene bene V113 11,96m2 - demontaža ele…" at bounding box center [614, 354] width 836 height 136
click at [468, 385] on textarea "- zaščita prostorov -pazljiva demontaža stene bene V113 11,96m2 - demontaža ele…" at bounding box center [614, 354] width 836 height 136
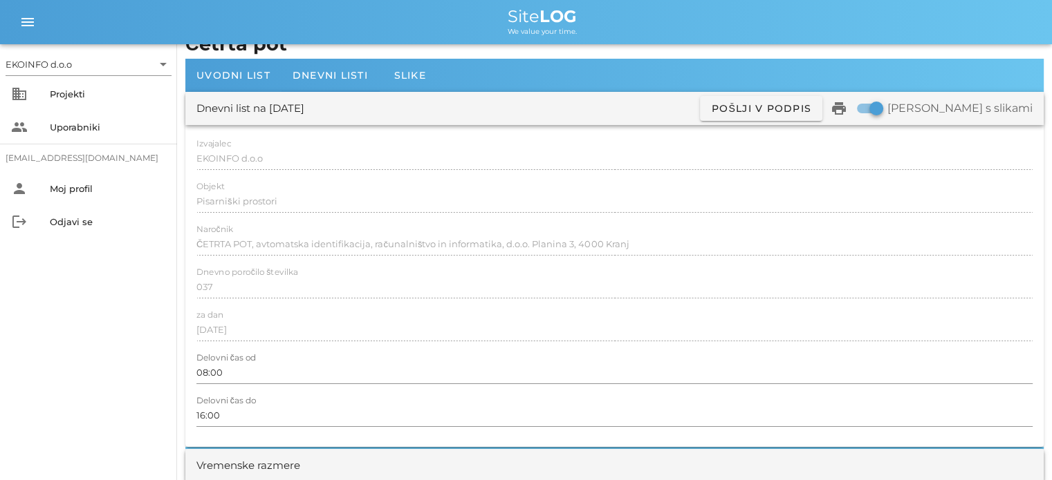
scroll to position [0, 0]
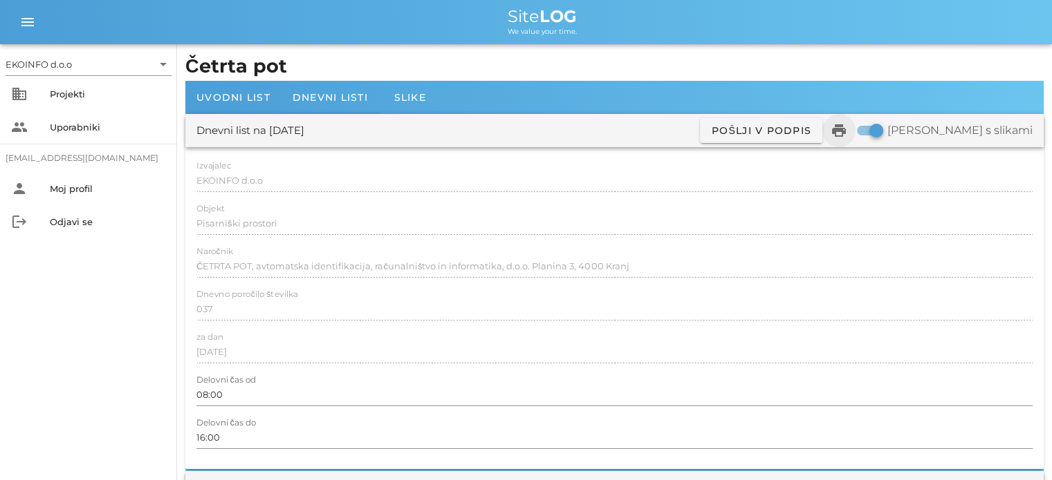
type textarea "- zaščita prostorov -pazljiva demontaža stene bene V113 11,96m2 - demontaža ele…"
click at [847, 129] on icon "print" at bounding box center [838, 130] width 17 height 17
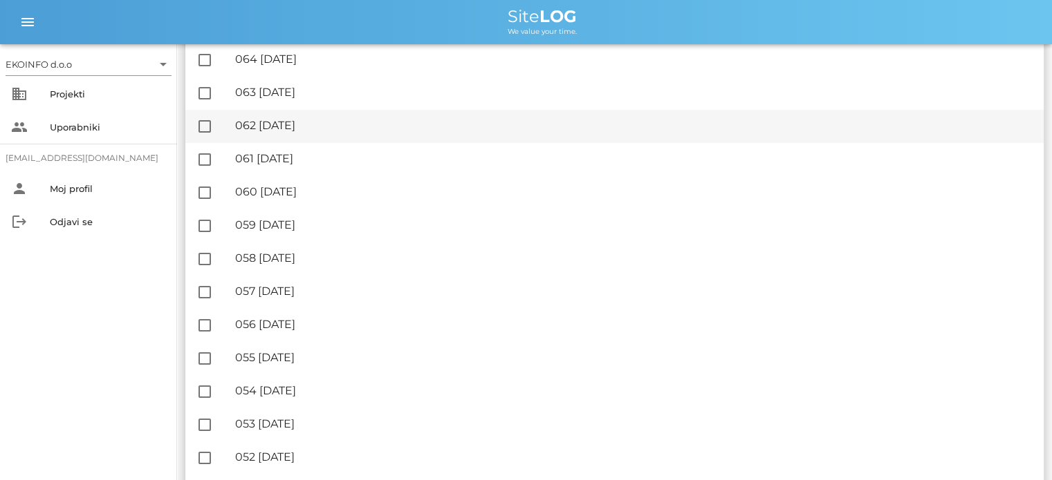
scroll to position [622, 0]
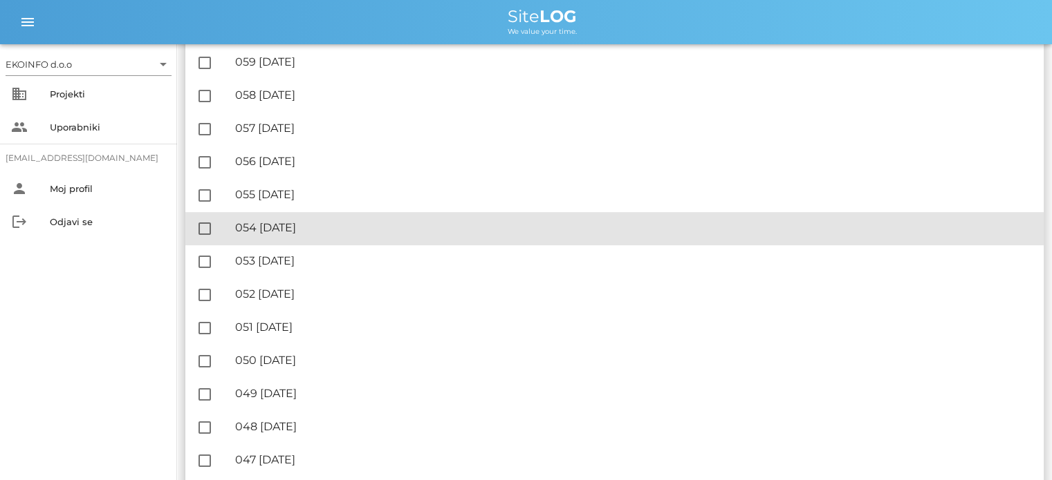
click at [307, 221] on div "🔏 054 [DATE]" at bounding box center [633, 227] width 797 height 13
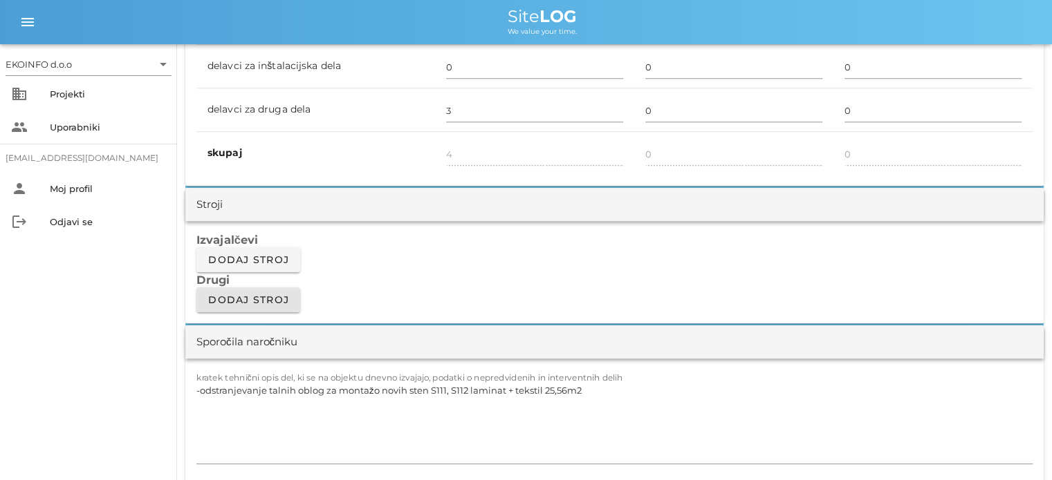
scroll to position [1106, 0]
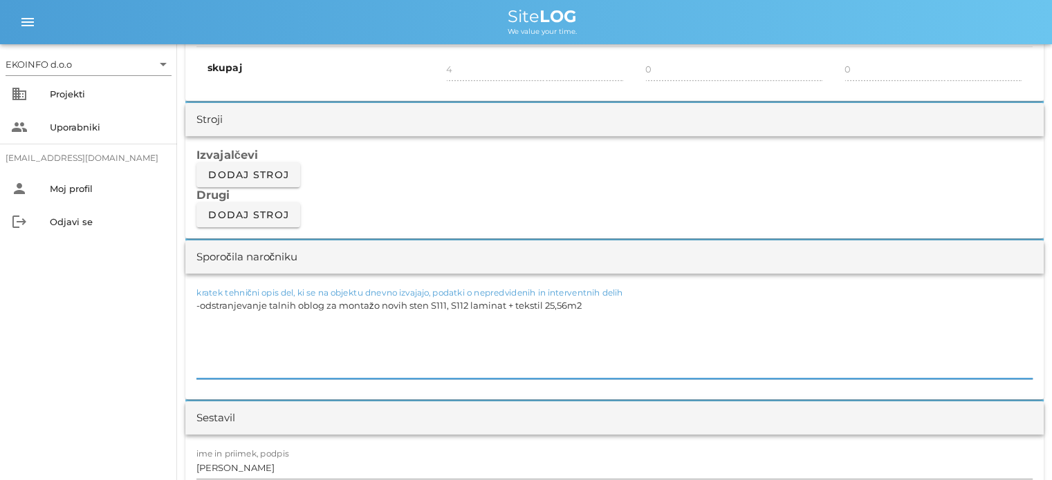
drag, startPoint x: 539, startPoint y: 302, endPoint x: 466, endPoint y: 306, distance: 73.4
click at [466, 306] on textarea "-odstranjevanje talnih oblog za montažo novih sten S111, S112 laminat + tekstil…" at bounding box center [614, 337] width 836 height 83
click at [465, 302] on textarea "-odstranjevanje talnih oblog za montažo novih sten S111, S112 vinil 25,56m2" at bounding box center [614, 337] width 836 height 83
click at [537, 304] on textarea "-odstranjevanje talnih oblog za montažo novih sten S111, S112 - vinil 25,56m2" at bounding box center [614, 337] width 836 height 83
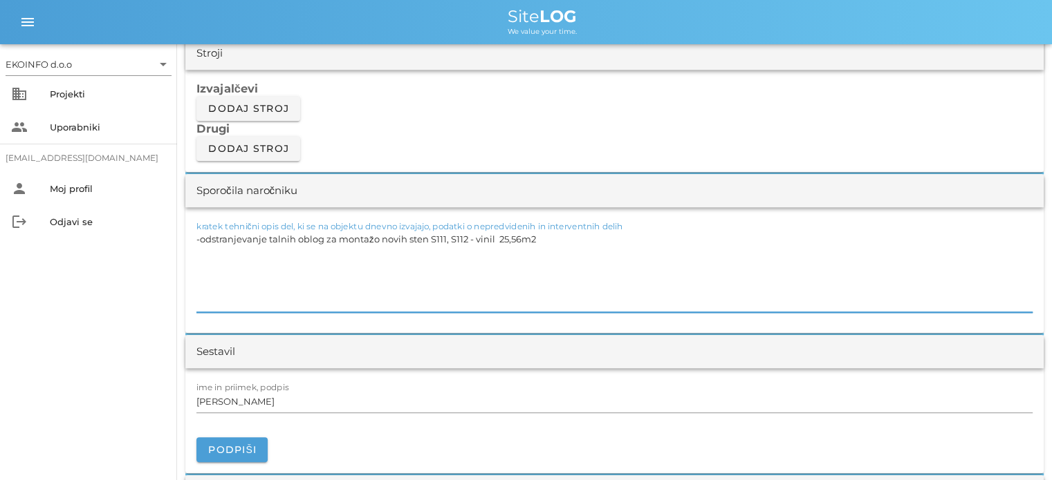
scroll to position [1244, 0]
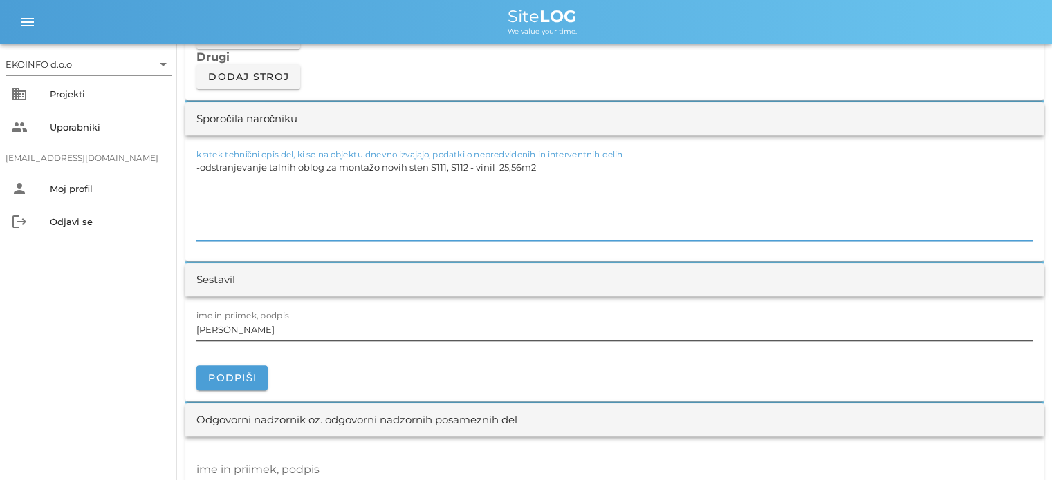
type textarea "-odstranjevanje talnih oblog za montažo novih sten S111, S112 - vinil 25,56m2"
click at [261, 329] on input "[PERSON_NAME]" at bounding box center [614, 330] width 836 height 22
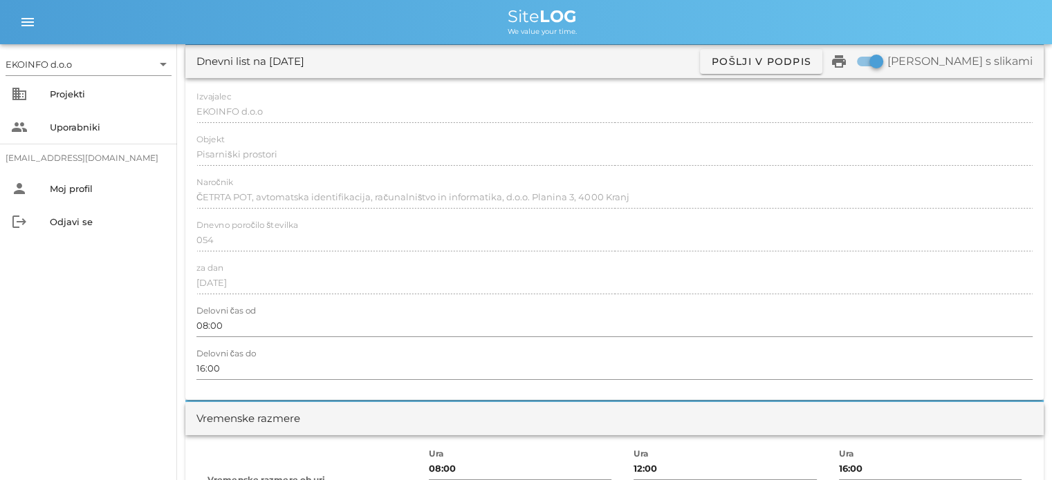
scroll to position [0, 0]
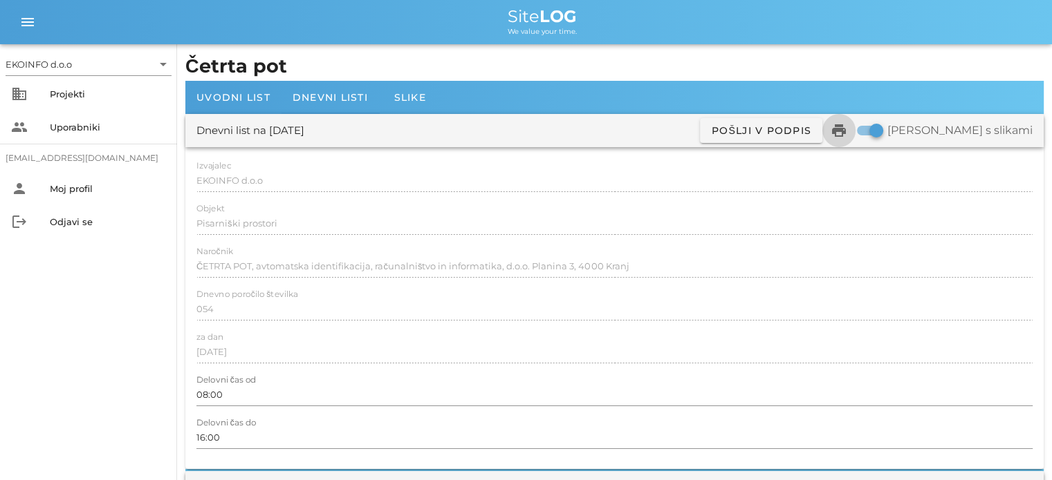
click at [847, 129] on icon "print" at bounding box center [838, 130] width 17 height 17
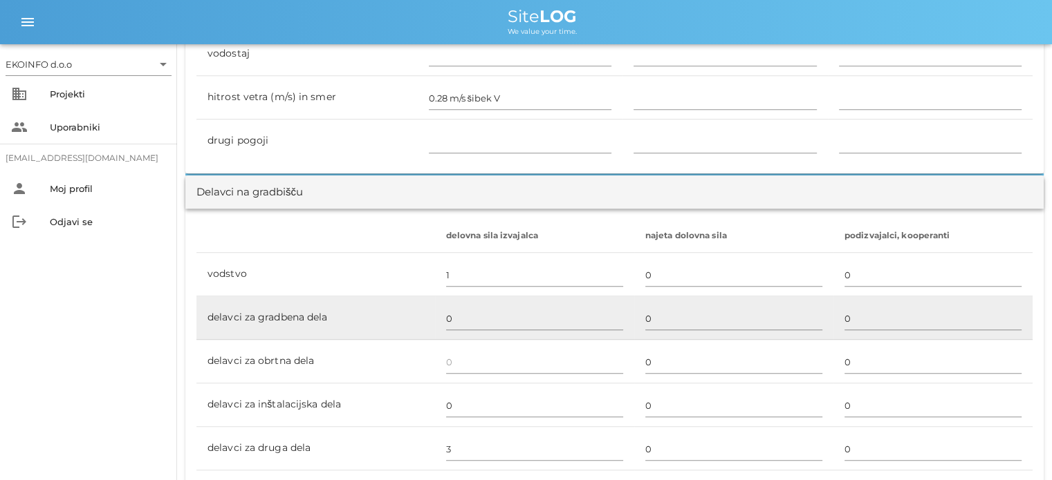
scroll to position [760, 0]
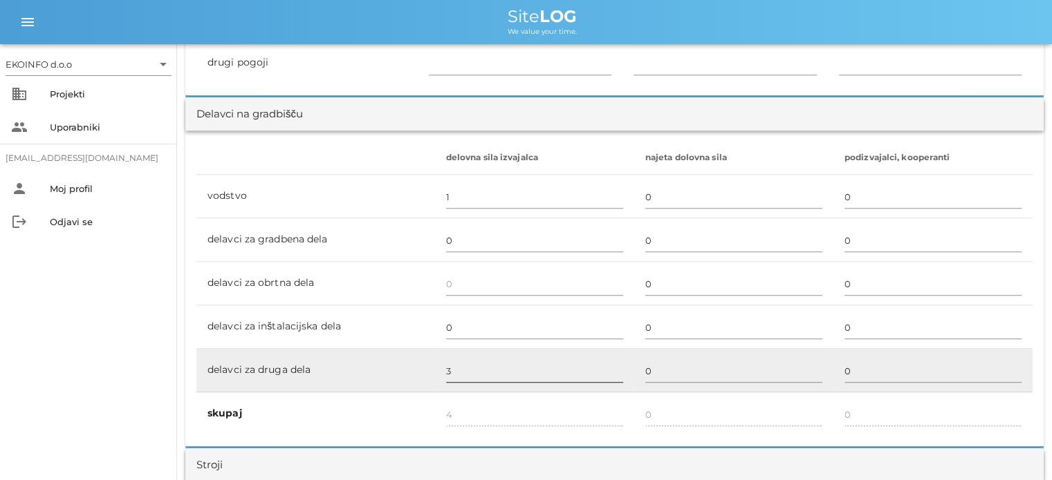
click at [454, 364] on input "3" at bounding box center [534, 371] width 177 height 22
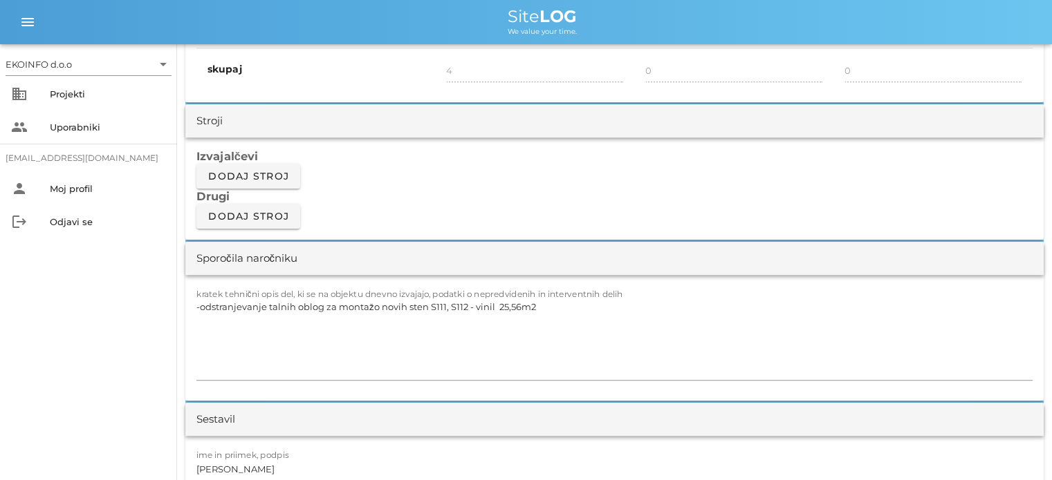
scroll to position [1106, 0]
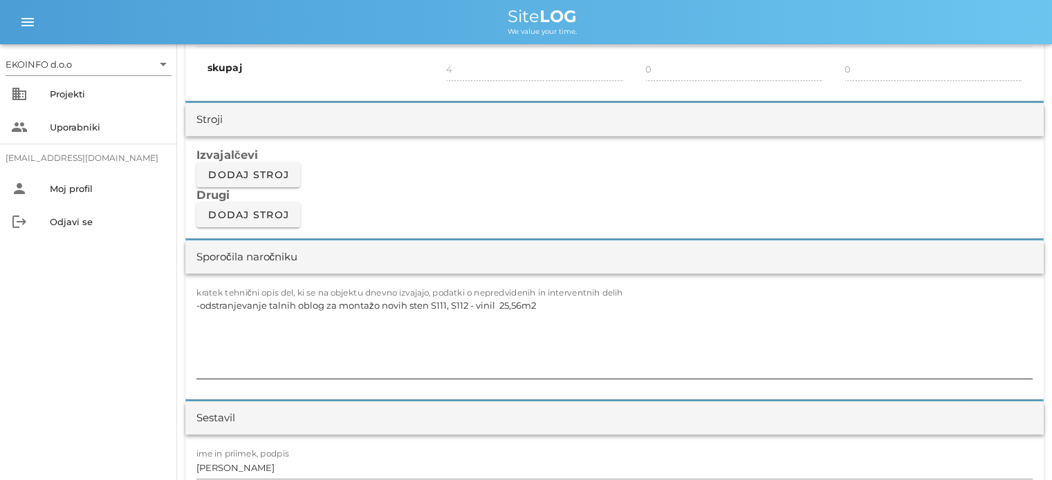
type input "2"
click at [290, 301] on textarea "-odstranjevanje talnih oblog za montažo novih sten S111, S112 - vinil 25,56m2" at bounding box center [614, 337] width 836 height 83
type input "3"
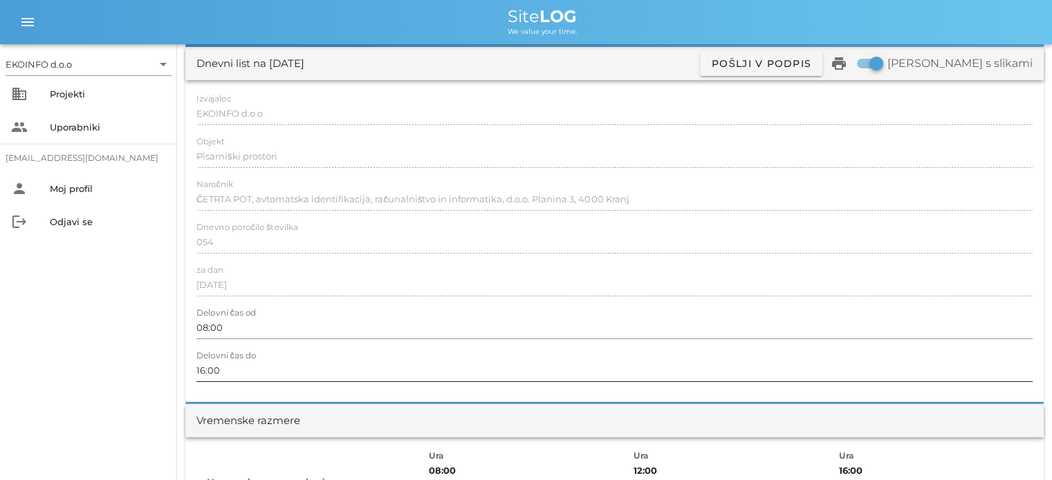
scroll to position [0, 0]
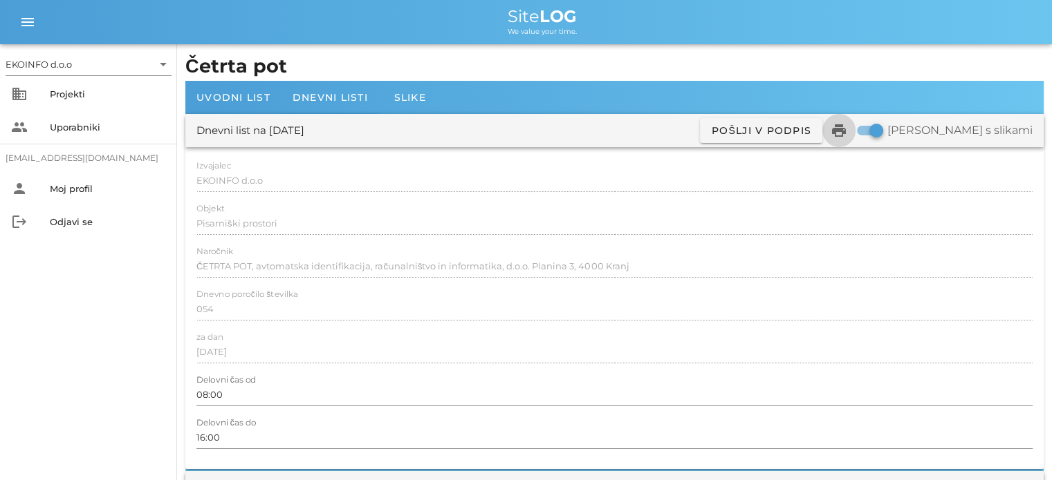
click at [847, 133] on icon "print" at bounding box center [838, 130] width 17 height 17
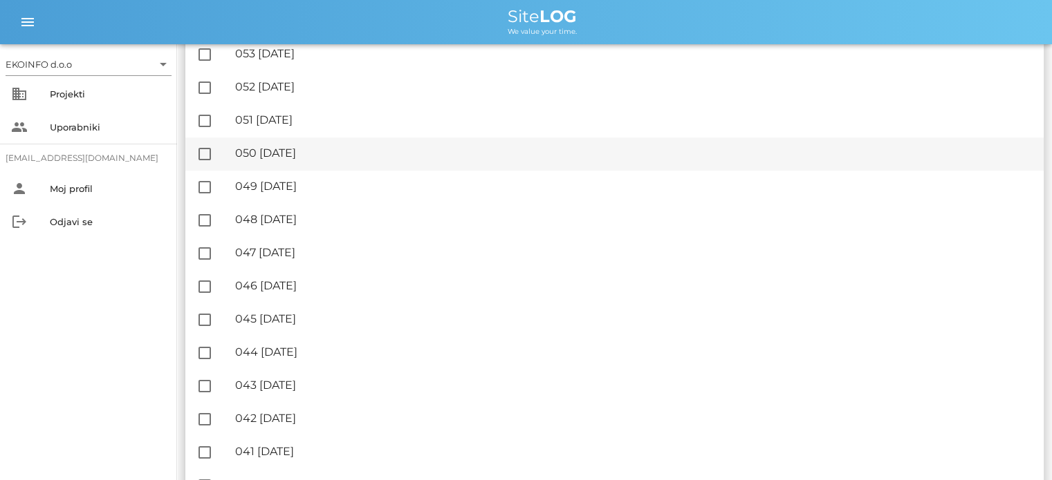
scroll to position [899, 0]
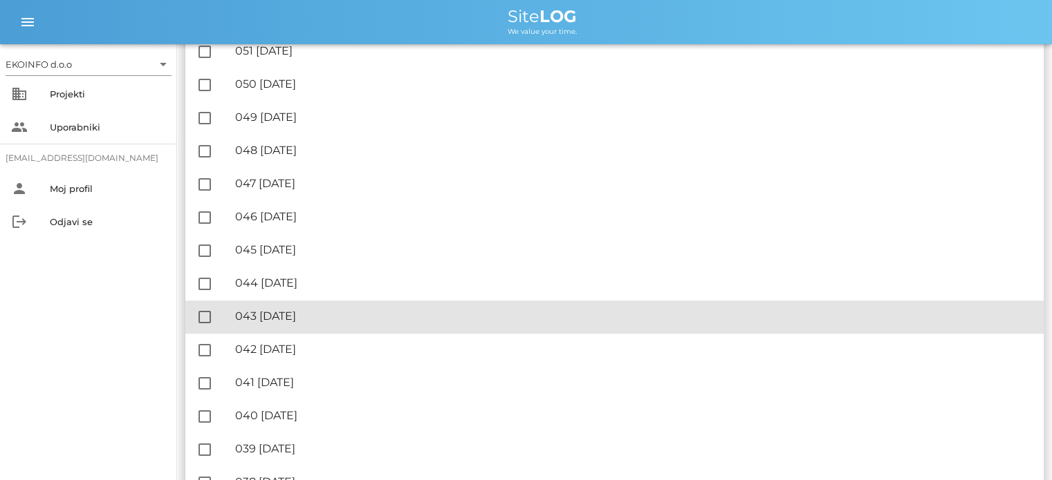
click at [310, 321] on div "🔏 043 [DATE]" at bounding box center [633, 316] width 797 height 13
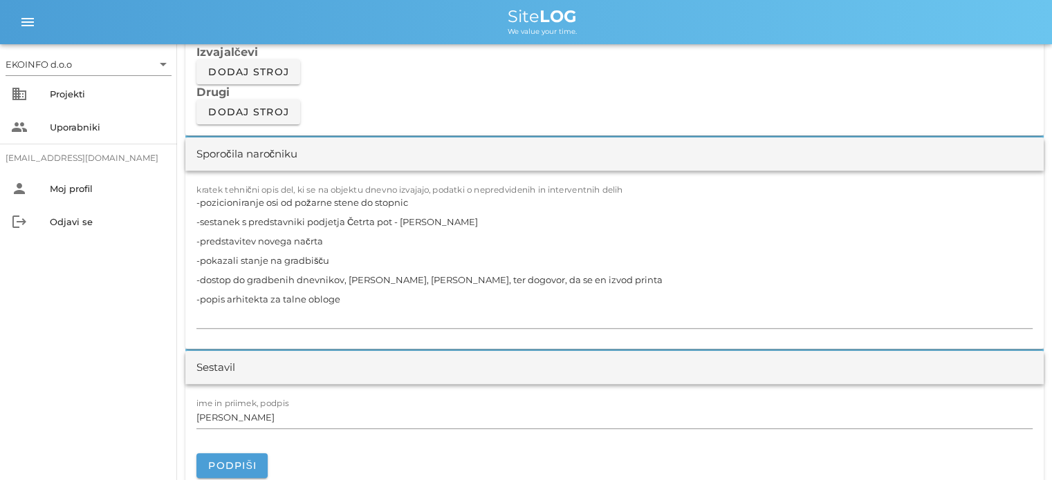
scroll to position [1244, 0]
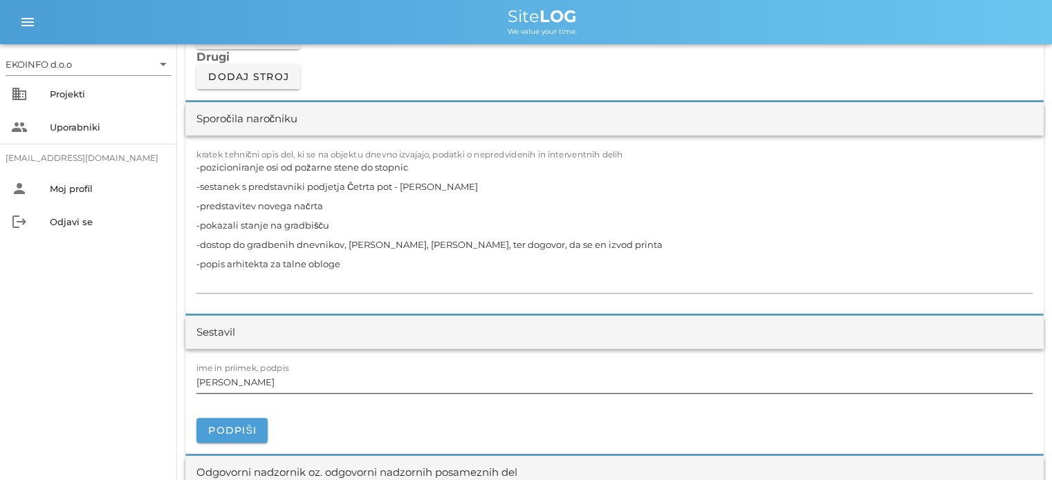
click at [255, 386] on input "[PERSON_NAME]" at bounding box center [614, 382] width 836 height 22
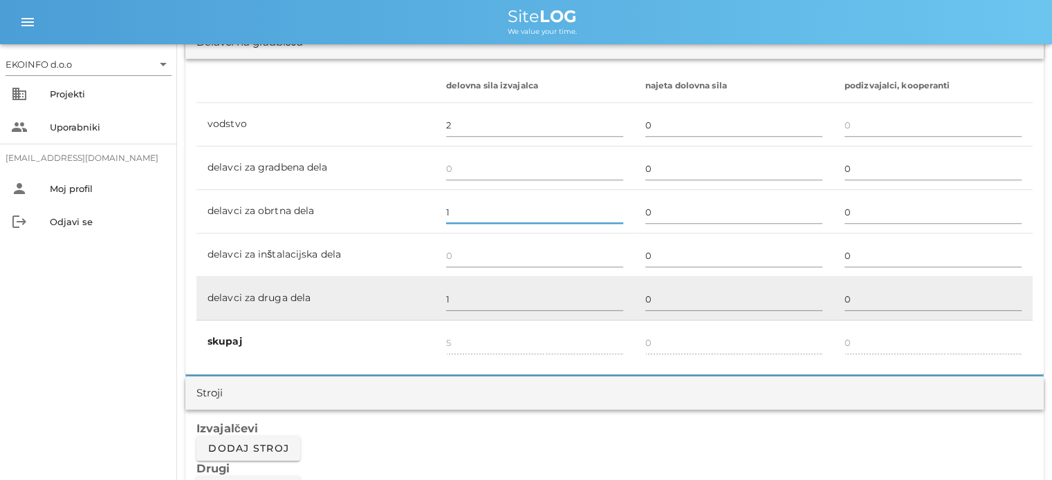
scroll to position [830, 0]
type input "1"
type input "4"
click at [451, 305] on input "1" at bounding box center [534, 302] width 177 height 22
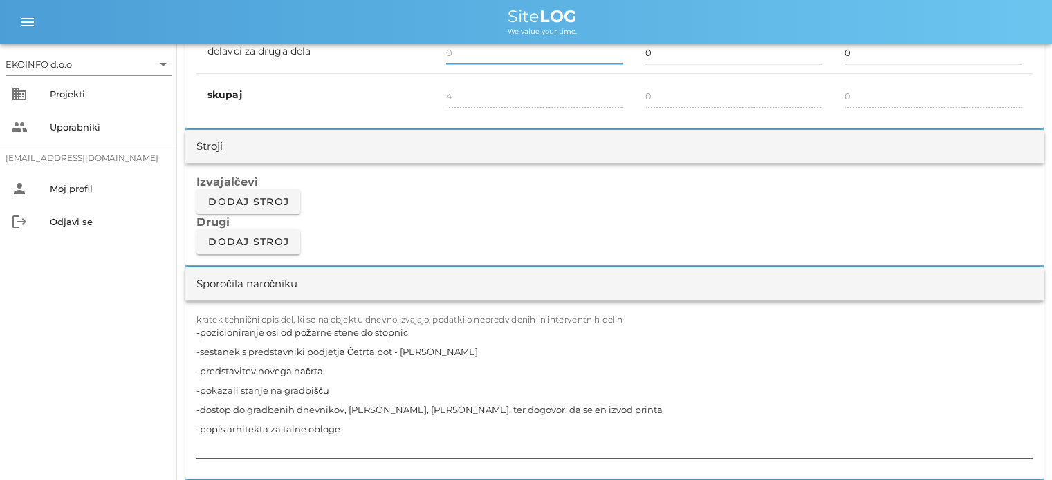
scroll to position [1106, 0]
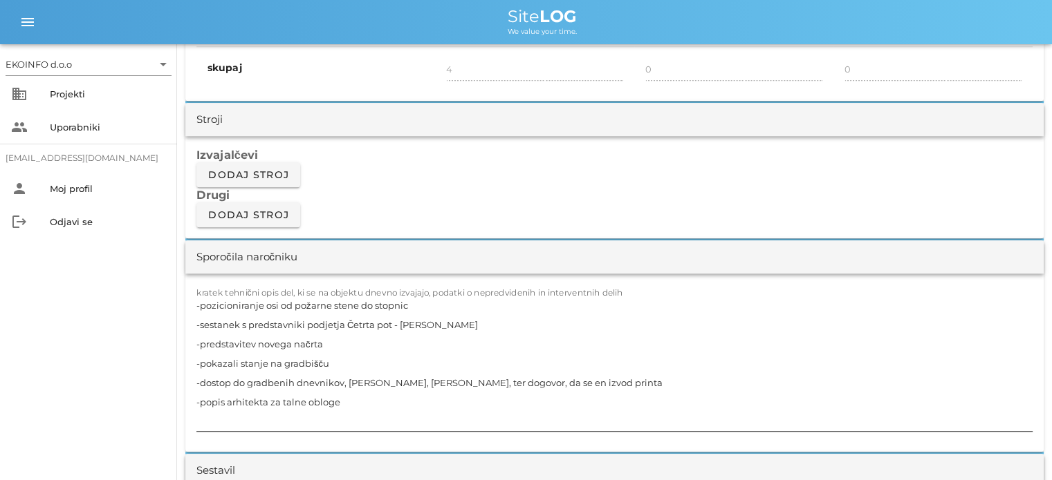
click at [275, 397] on textarea "-pozicioniranje osi od požarne stene do stopnic -sestanek s predstavniki podjet…" at bounding box center [614, 364] width 836 height 136
type input "3"
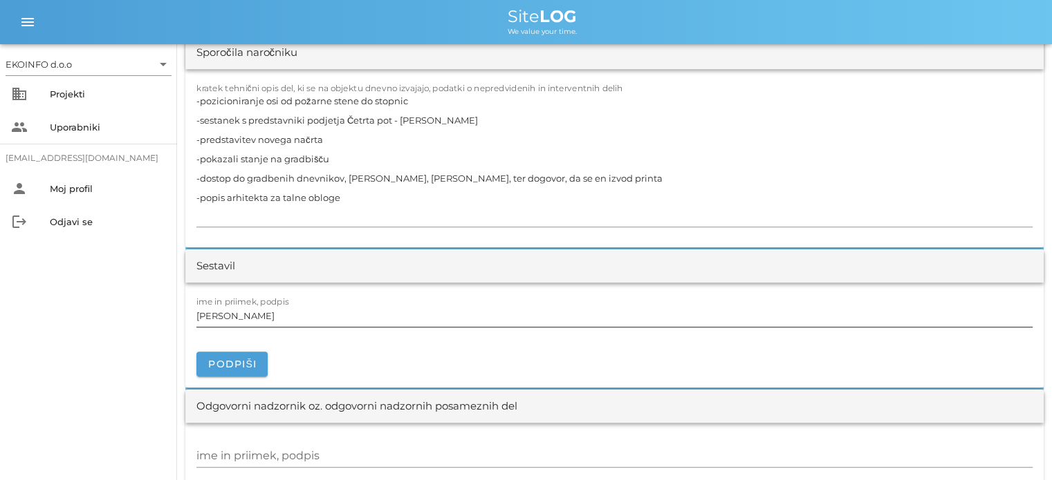
scroll to position [1314, 0]
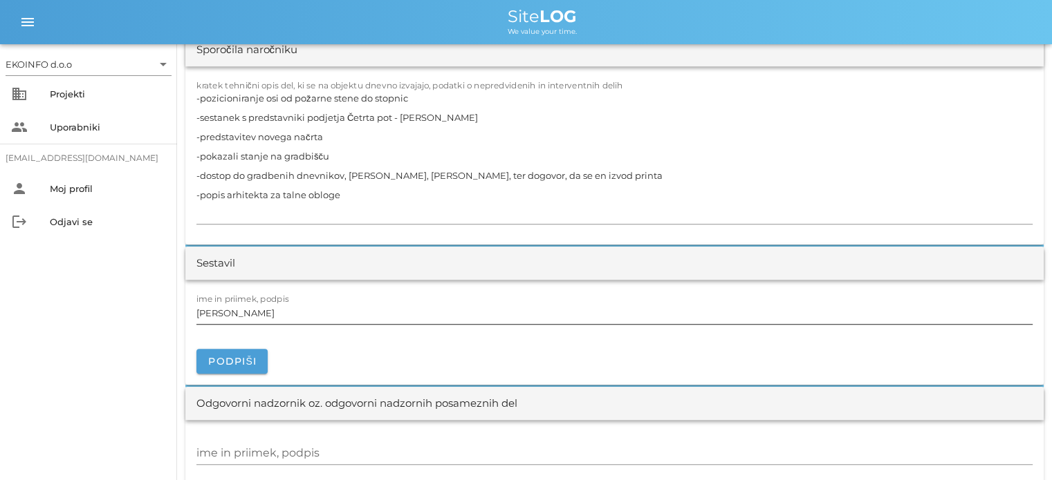
type input "1"
type input "2"
click at [245, 320] on input "[PERSON_NAME]" at bounding box center [614, 313] width 836 height 22
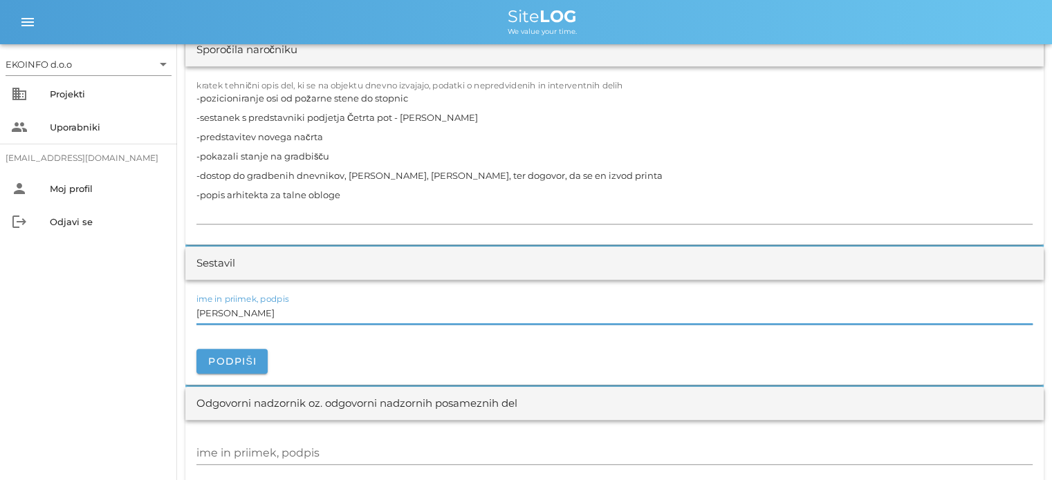
click at [263, 312] on input "[PERSON_NAME]" at bounding box center [614, 313] width 836 height 22
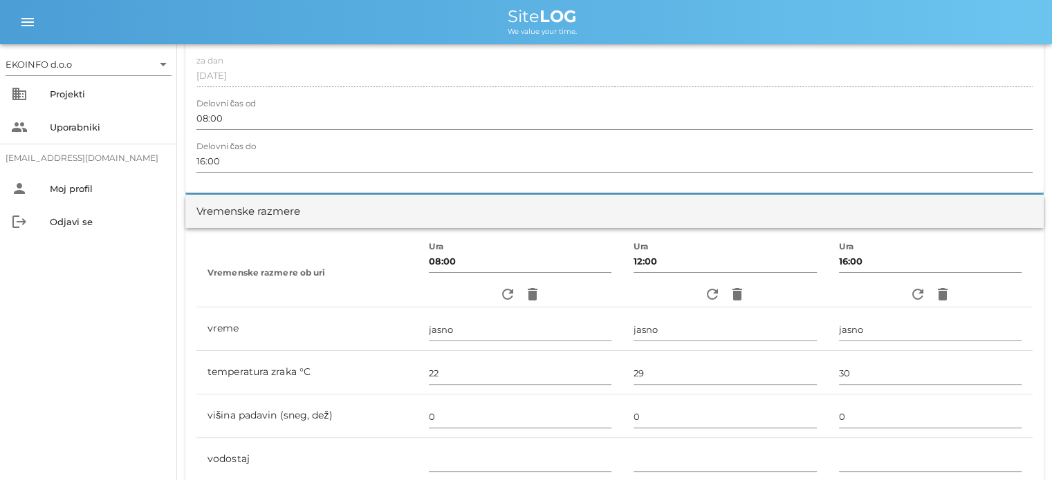
scroll to position [0, 0]
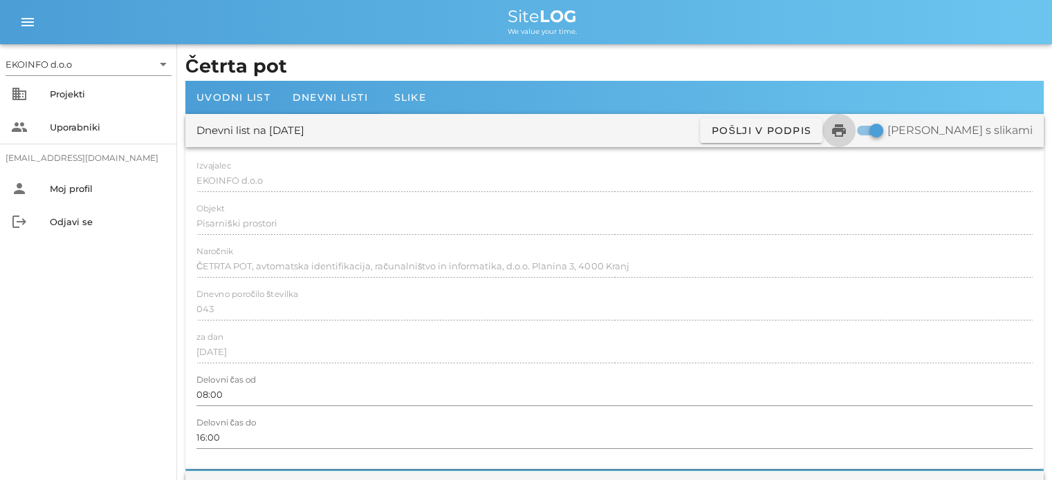
click at [855, 129] on span "print" at bounding box center [838, 130] width 33 height 17
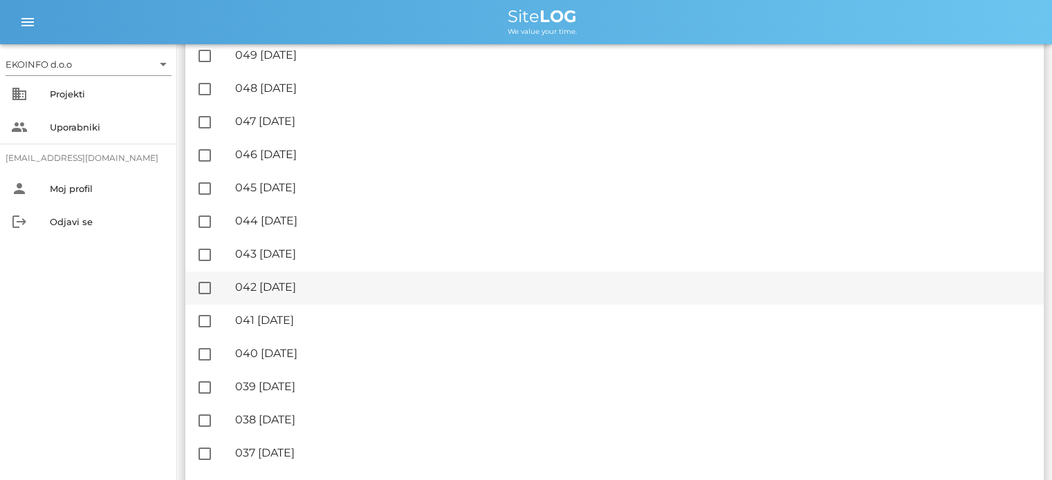
scroll to position [968, 0]
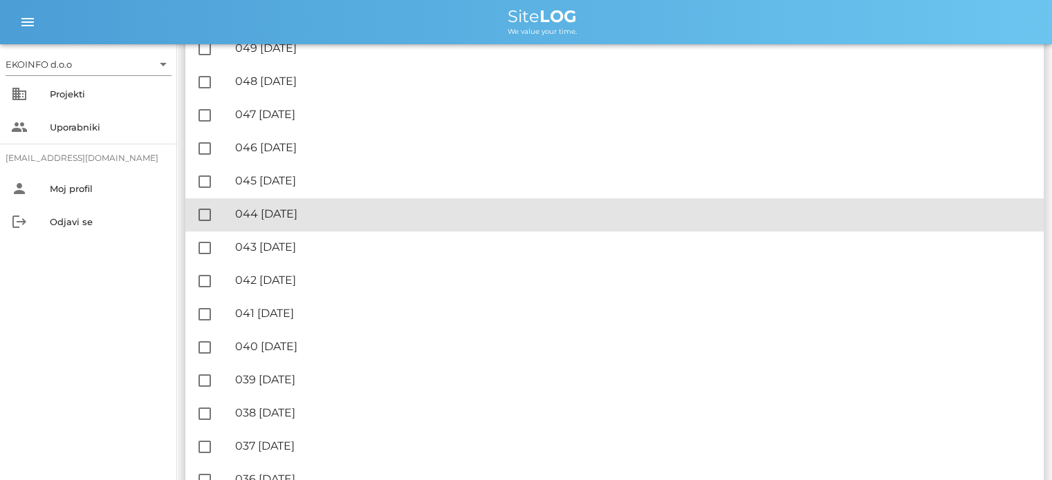
click at [311, 207] on div "🔏 044 [DATE]" at bounding box center [633, 213] width 797 height 13
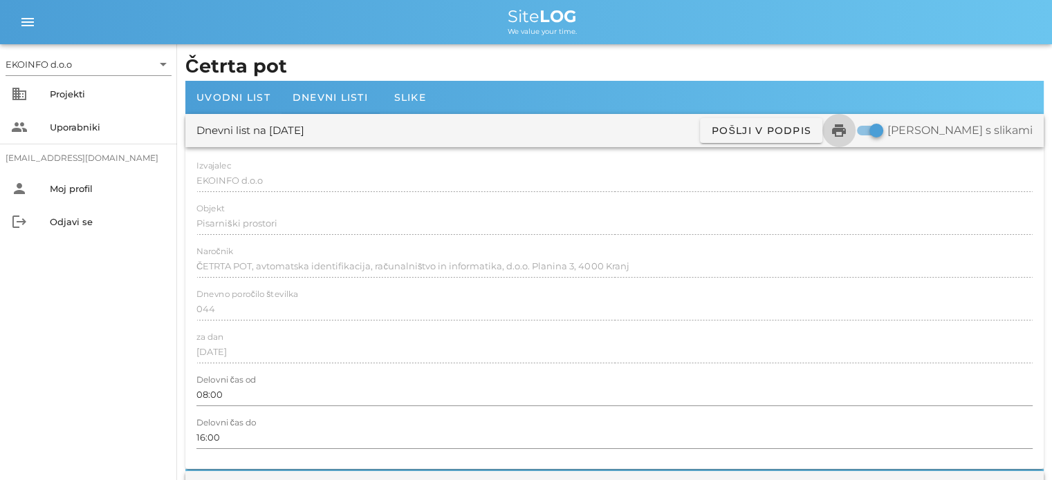
click at [847, 127] on icon "print" at bounding box center [838, 130] width 17 height 17
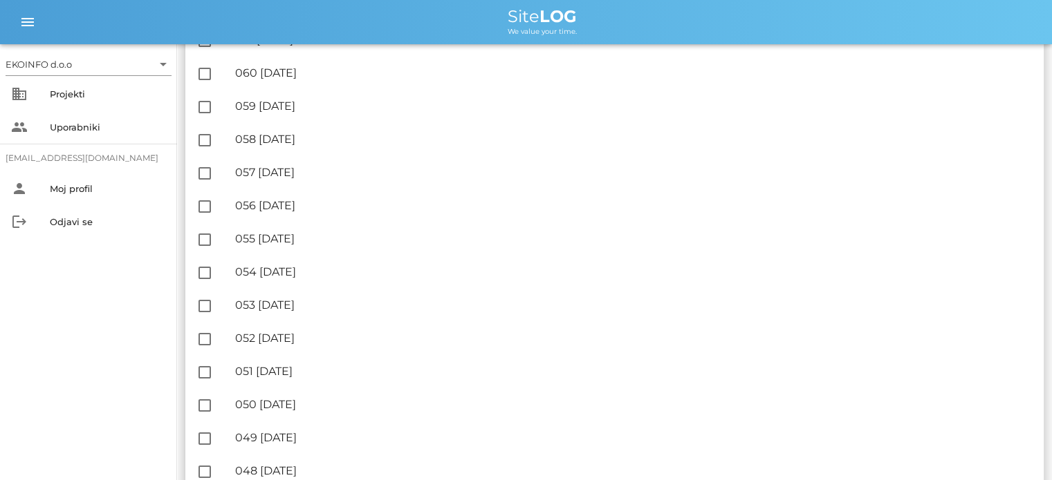
scroll to position [830, 0]
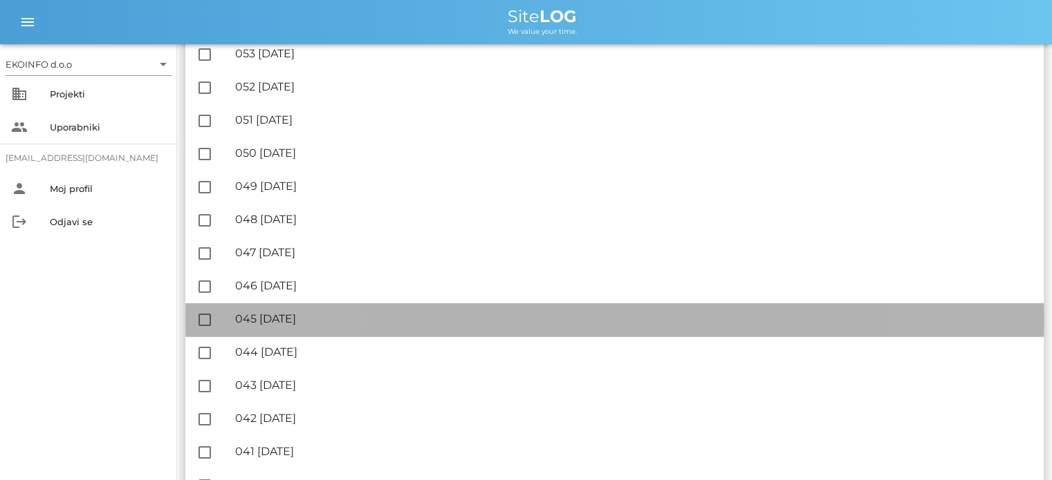
click at [324, 318] on div "🔏 045 [DATE]" at bounding box center [633, 318] width 797 height 13
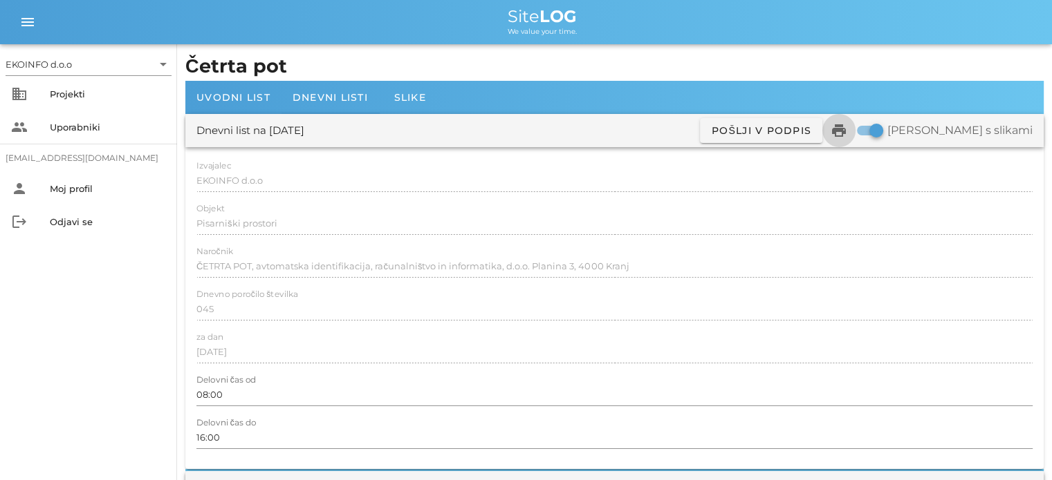
click at [847, 132] on icon "print" at bounding box center [838, 130] width 17 height 17
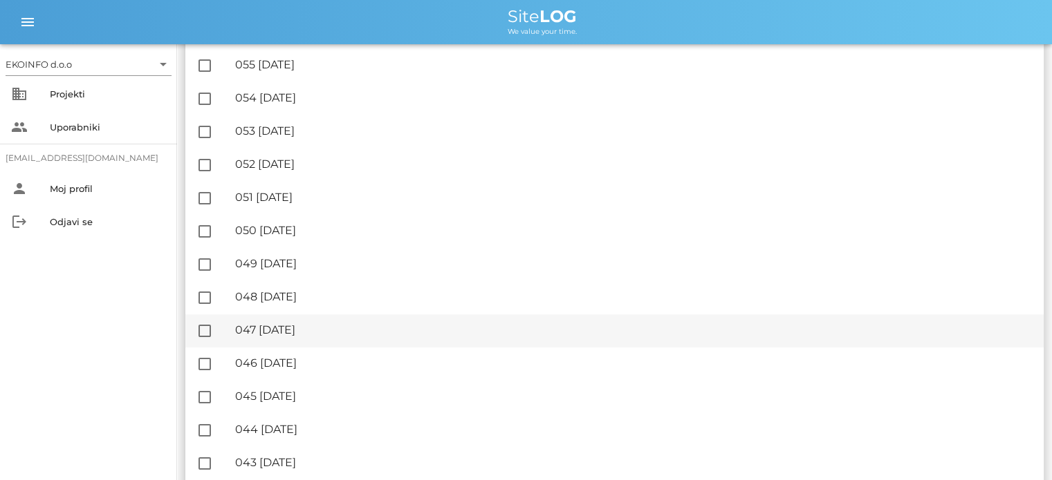
scroll to position [760, 0]
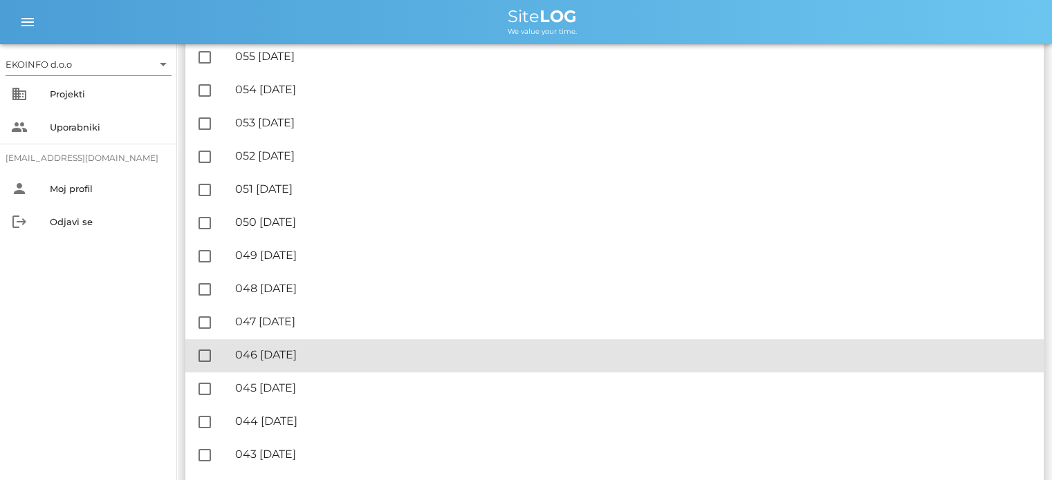
click at [301, 353] on div "🔏 046 [DATE]" at bounding box center [633, 354] width 797 height 13
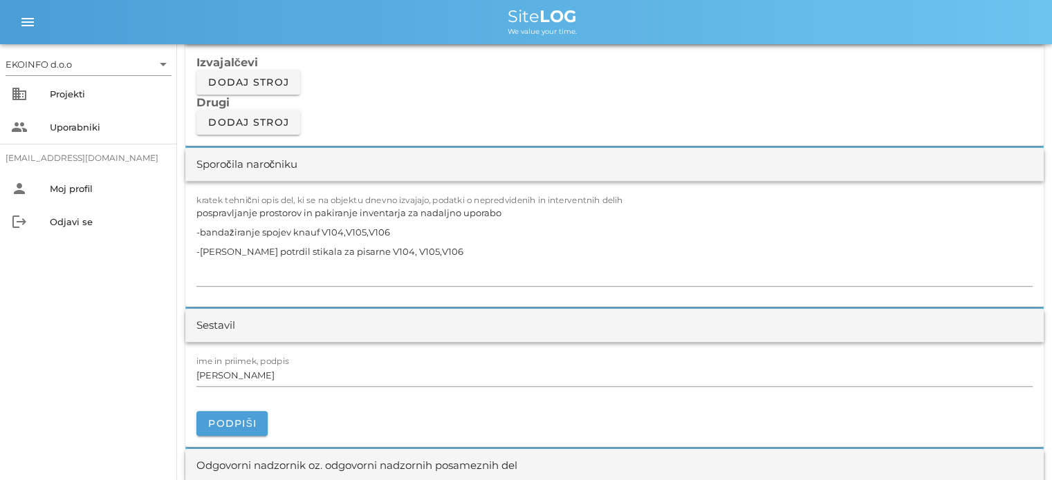
scroll to position [1244, 0]
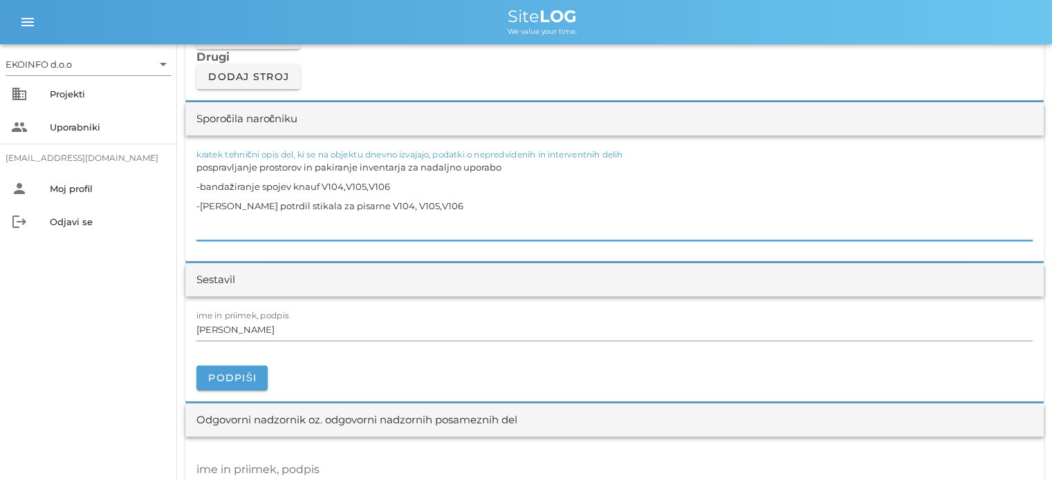
drag, startPoint x: 394, startPoint y: 183, endPoint x: 183, endPoint y: 178, distance: 210.9
click at [183, 178] on div "[DATE] Close Četrta pot Uvodni list Dnevni listi Slike Dnevni list na [DATE] ✓ …" at bounding box center [614, 368] width 875 height 3137
click at [456, 189] on textarea "pospravljanje prostorov in pakiranje inventarja za nadaljno uporabo -[PERSON_NA…" at bounding box center [614, 199] width 836 height 83
click at [197, 167] on textarea "pospravljanje prostorov in pakiranje inventarja za nadaljno uporabo -[PERSON_NA…" at bounding box center [614, 199] width 836 height 83
click at [452, 185] on textarea "-pospravljanje prostorov in pakiranje inventarja za nadaljno uporabo -[PERSON_N…" at bounding box center [614, 199] width 836 height 83
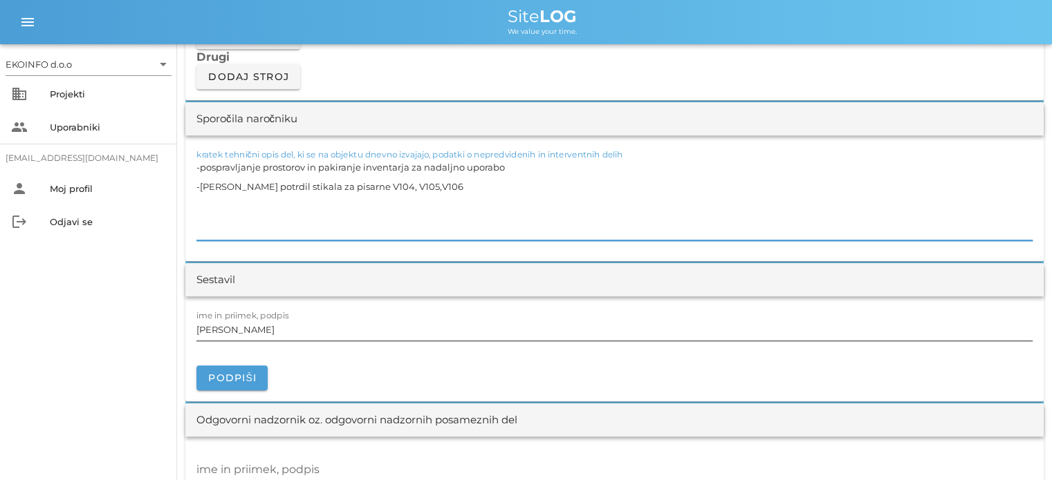
type textarea "-pospravljanje prostorov in pakiranje inventarja za nadaljno uporabo -[PERSON_N…"
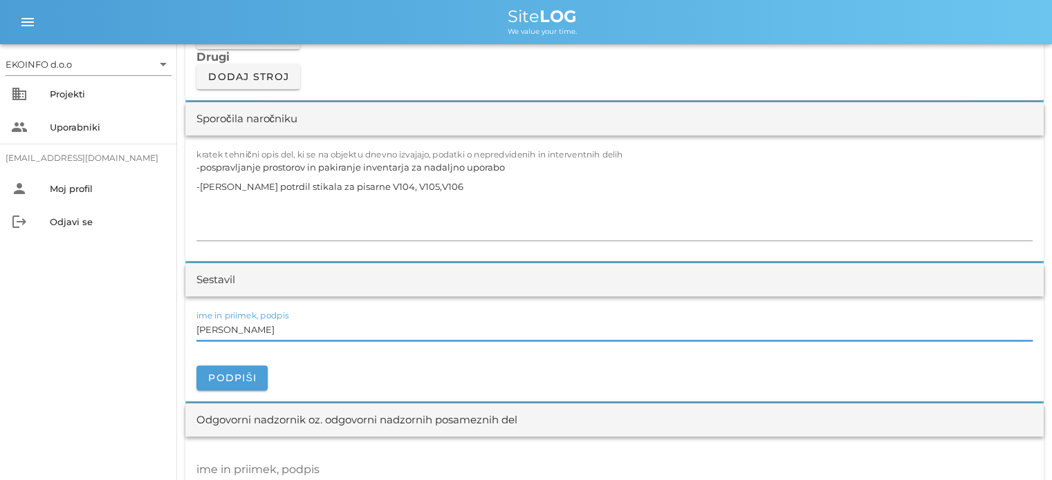
click at [263, 326] on input "[PERSON_NAME]" at bounding box center [614, 330] width 836 height 22
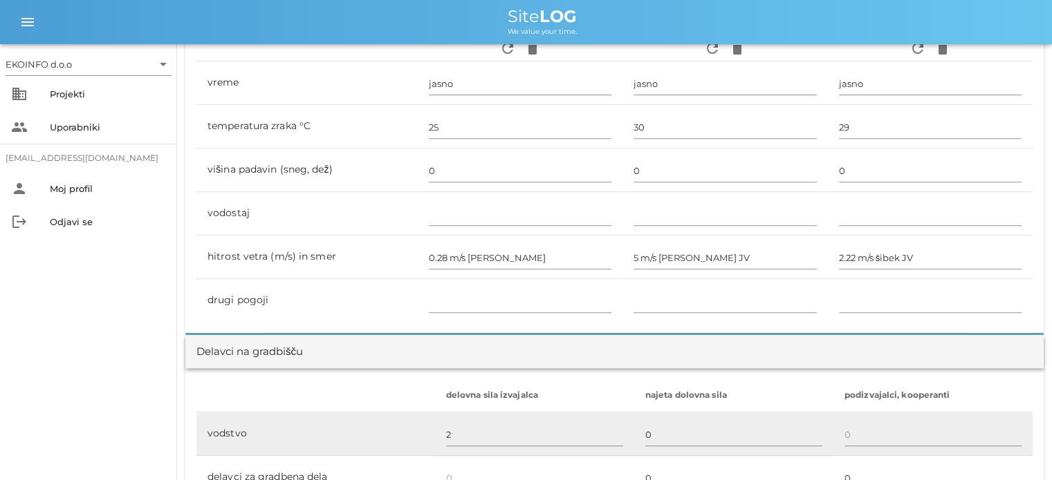
scroll to position [760, 0]
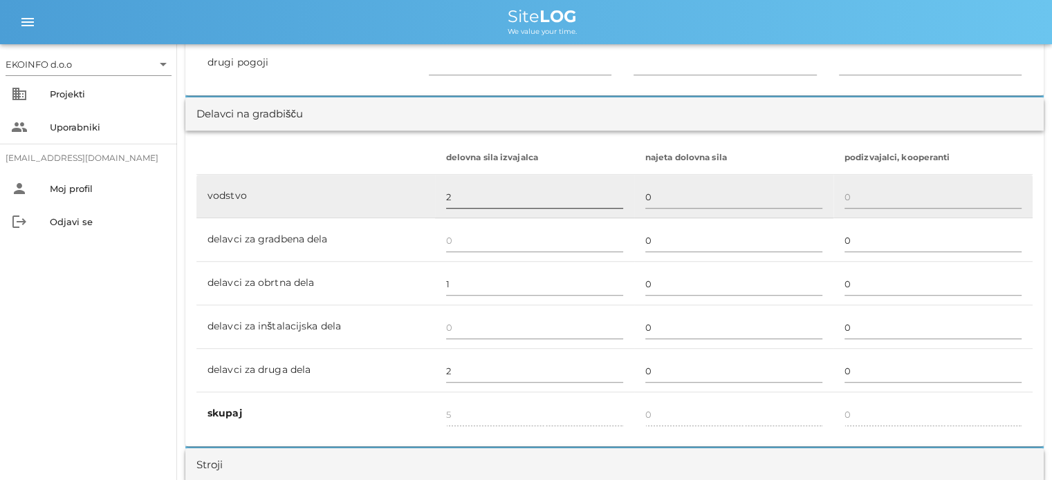
click at [454, 193] on input "2" at bounding box center [534, 197] width 177 height 22
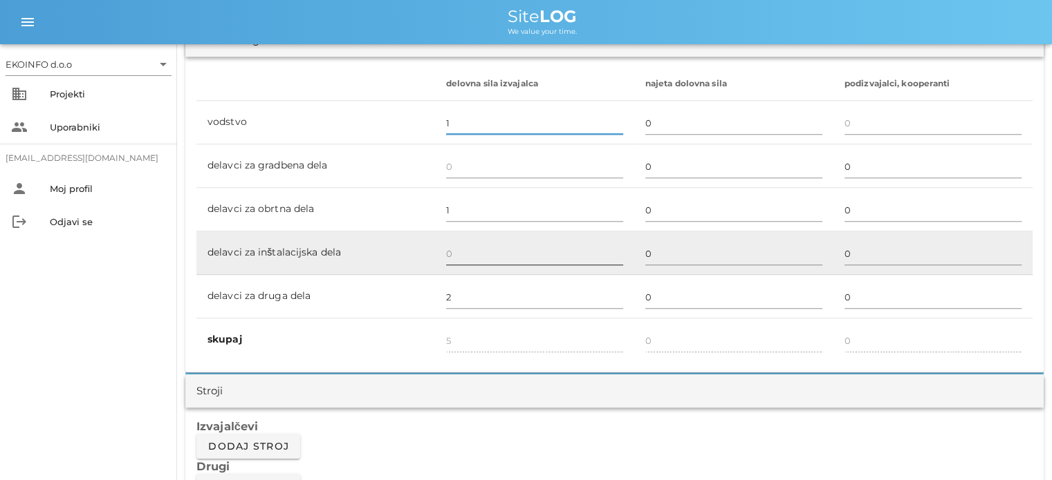
scroll to position [830, 0]
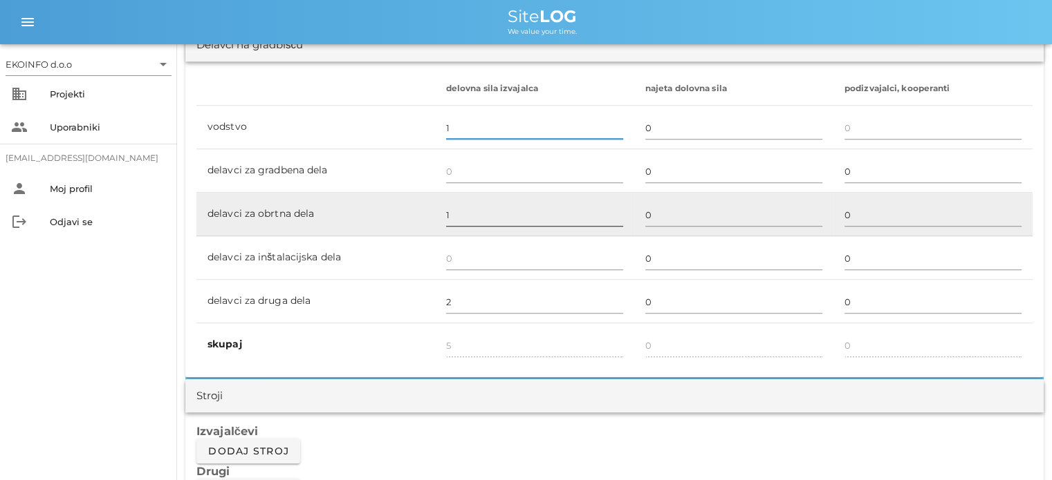
type input "1"
type input "4"
click at [460, 218] on input "1" at bounding box center [534, 215] width 177 height 22
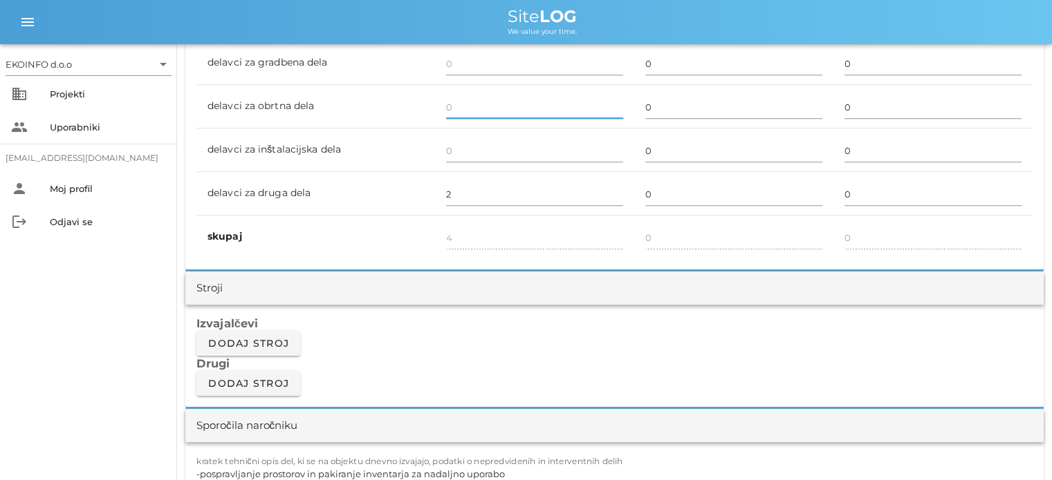
scroll to position [968, 0]
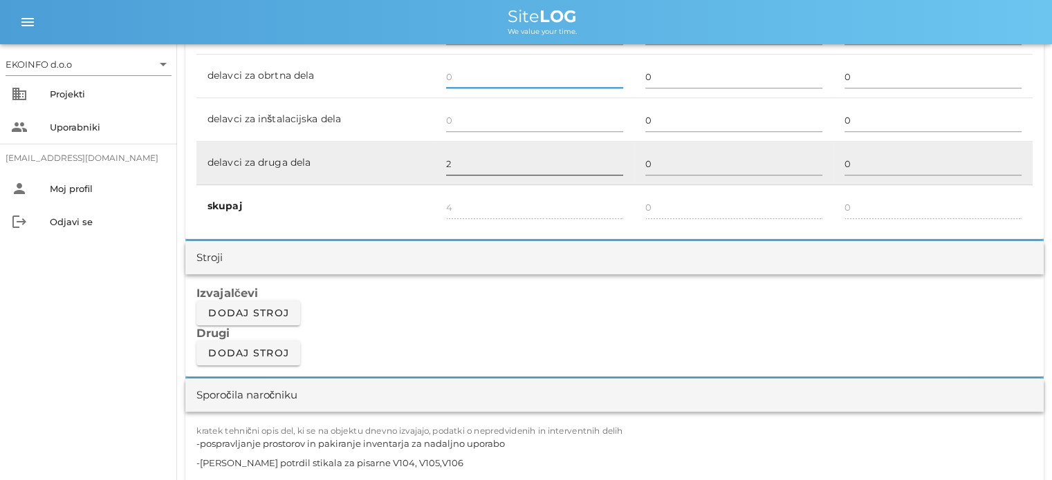
type input "3"
click at [466, 157] on input "2" at bounding box center [534, 164] width 177 height 22
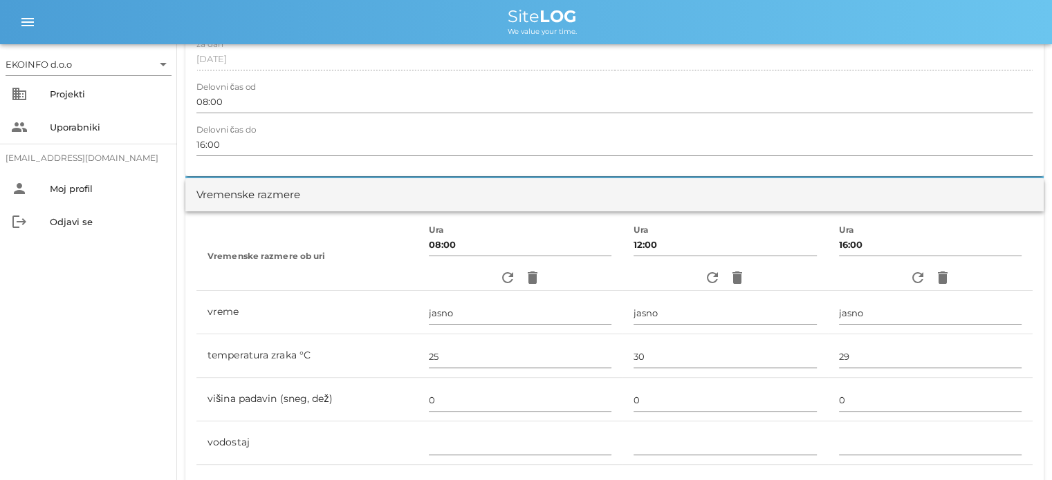
scroll to position [69, 0]
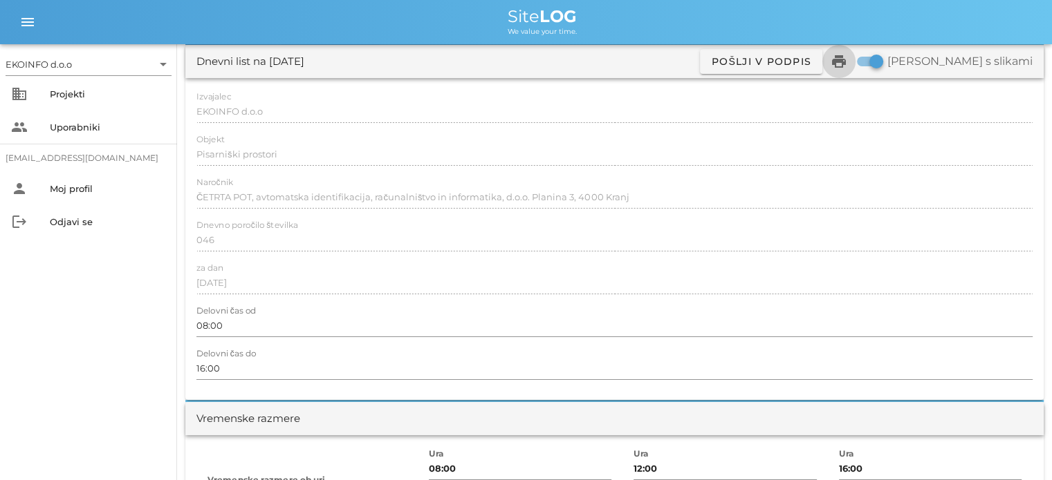
click at [847, 59] on icon "print" at bounding box center [838, 61] width 17 height 17
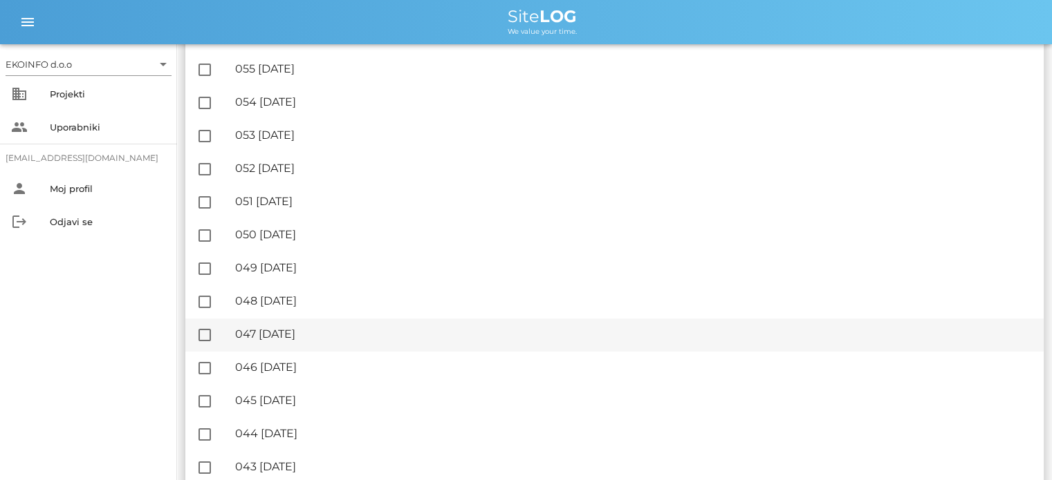
scroll to position [760, 0]
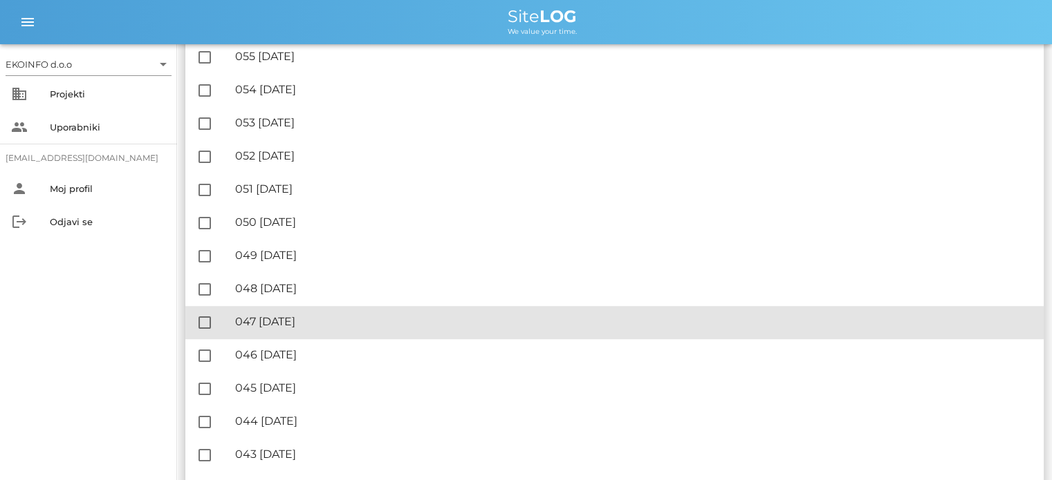
click at [308, 321] on div "🔏 047 [DATE]" at bounding box center [633, 321] width 797 height 13
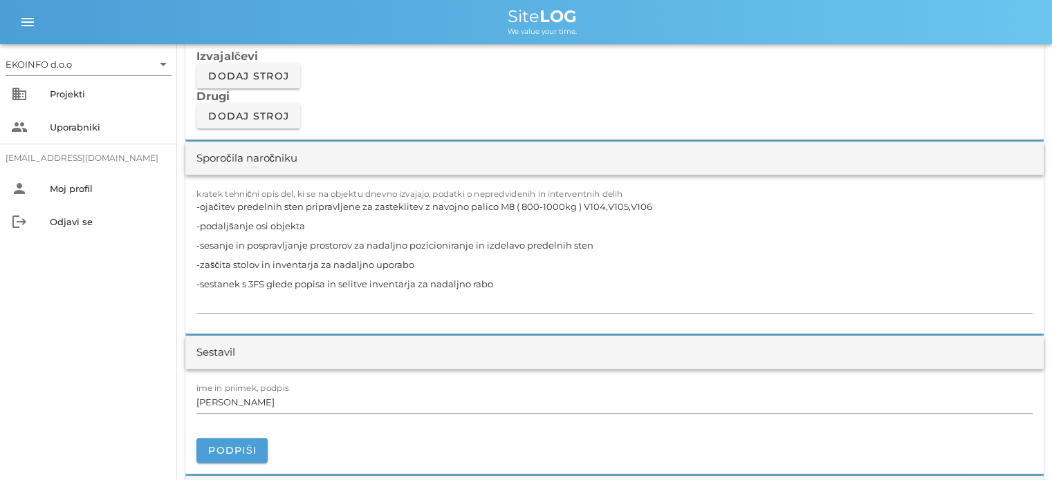
scroll to position [1175, 0]
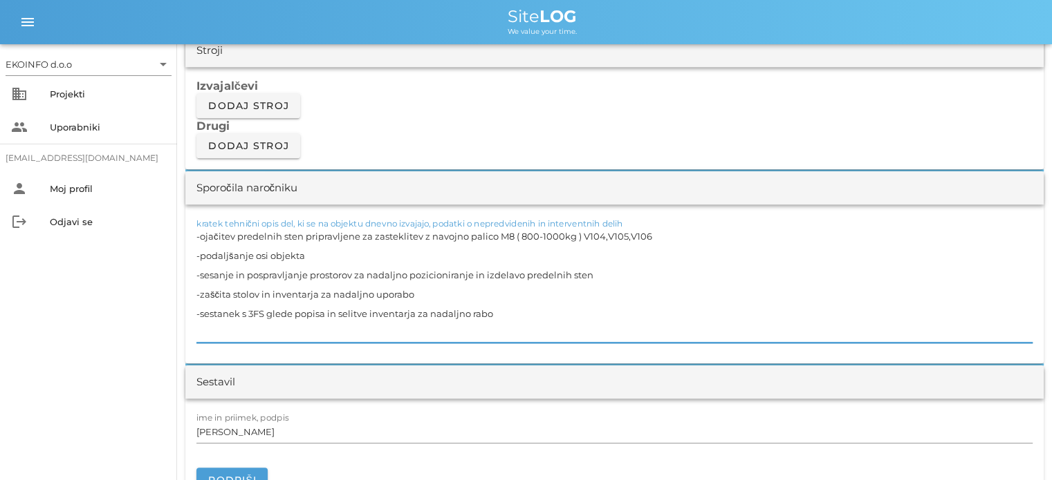
drag, startPoint x: 650, startPoint y: 234, endPoint x: 183, endPoint y: 232, distance: 467.4
click at [183, 232] on div "[DATE] Close Četrta pot Uvodni list Dnevni listi Slike Dnevni list na [DATE] ✓ …" at bounding box center [614, 454] width 875 height 3171
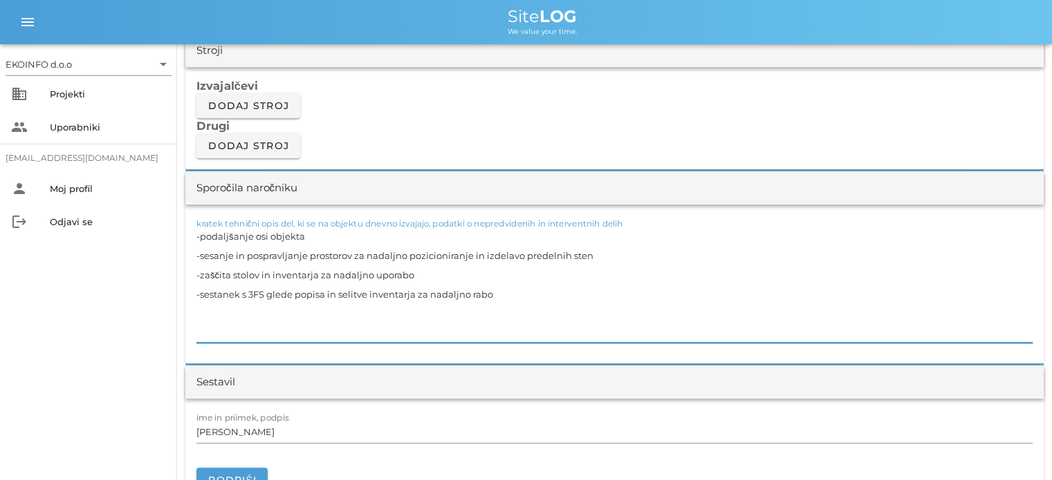
click at [199, 253] on textarea "-podaljšanje osi objekta -sesanje in pospravljanje prostorov za nadaljno pozici…" at bounding box center [614, 285] width 836 height 116
click at [196, 254] on textarea "-podaljšanje osi objekta -sesanje in pospravljanje prostorov za nadaljno pozici…" at bounding box center [614, 285] width 836 height 116
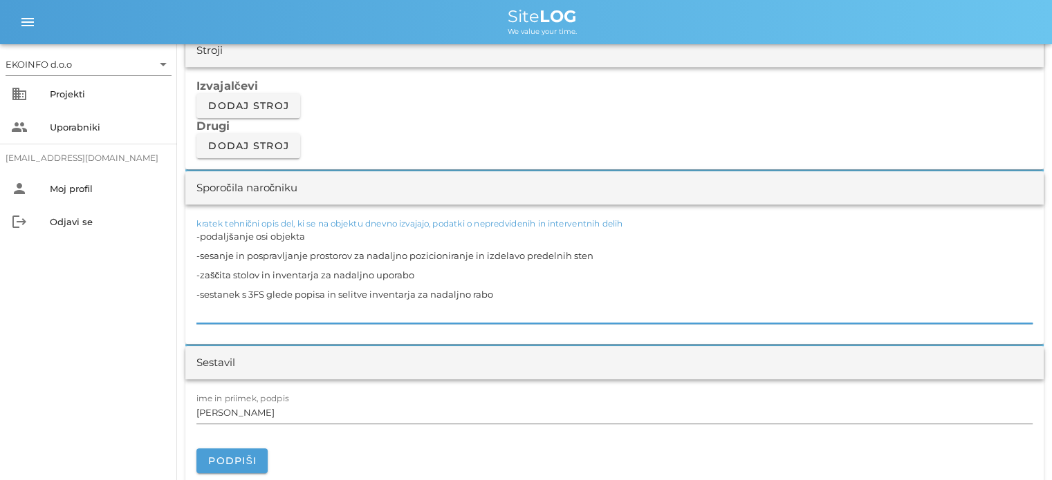
click at [498, 292] on textarea "-podaljšanje osi objekta -sesanje in pospravljanje prostorov za nadaljno pozici…" at bounding box center [614, 275] width 836 height 97
type textarea "-podaljšanje osi objekta -sesanje in pospravljanje prostorov za nadaljno pozici…"
click at [260, 414] on input "[PERSON_NAME]" at bounding box center [614, 413] width 836 height 22
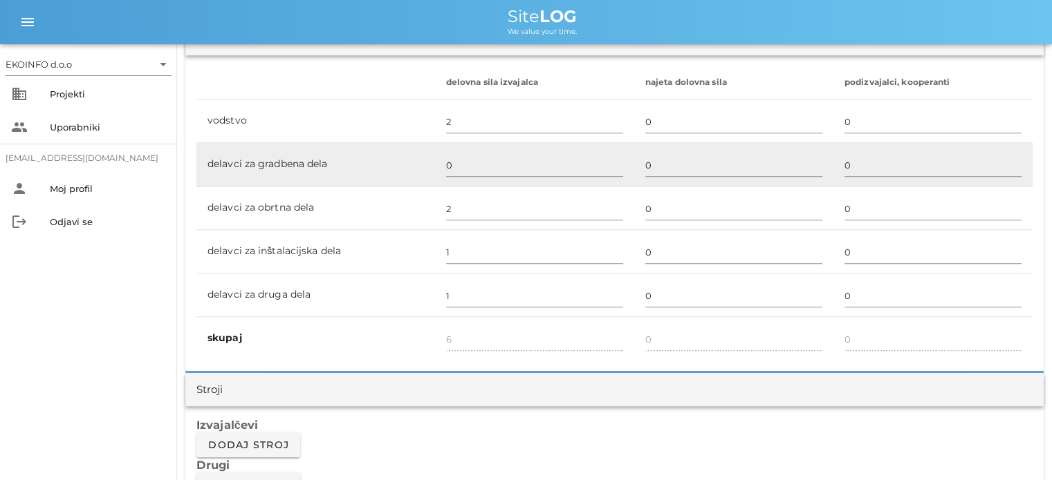
scroll to position [830, 0]
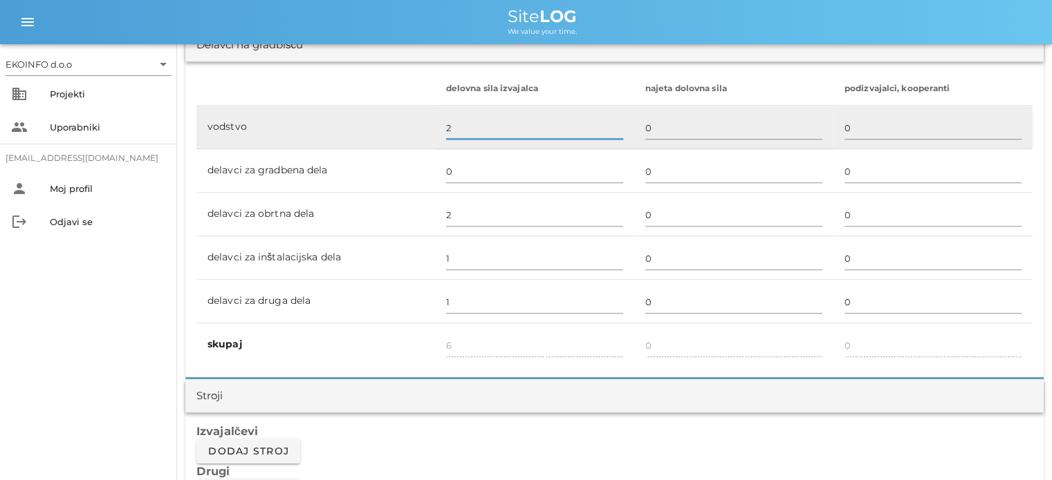
click at [452, 128] on input "2" at bounding box center [534, 128] width 177 height 22
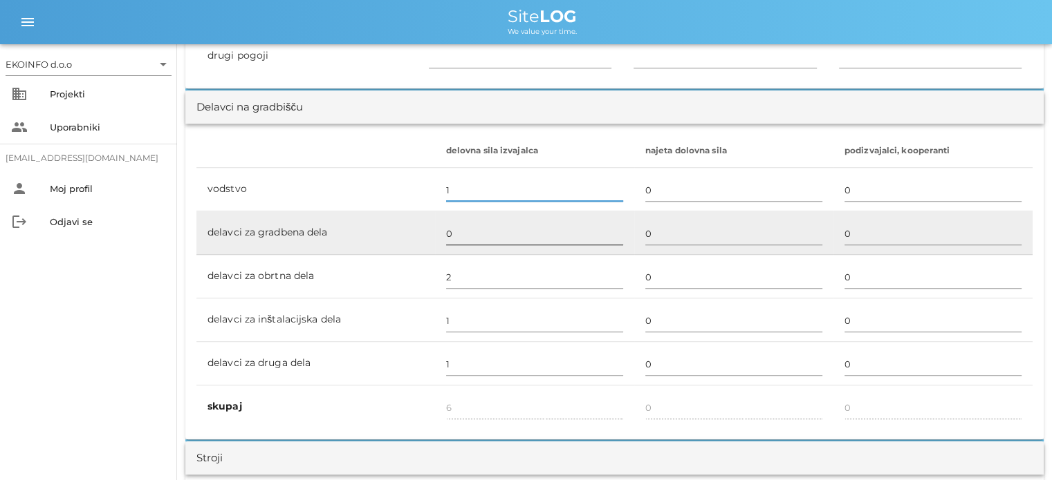
scroll to position [760, 0]
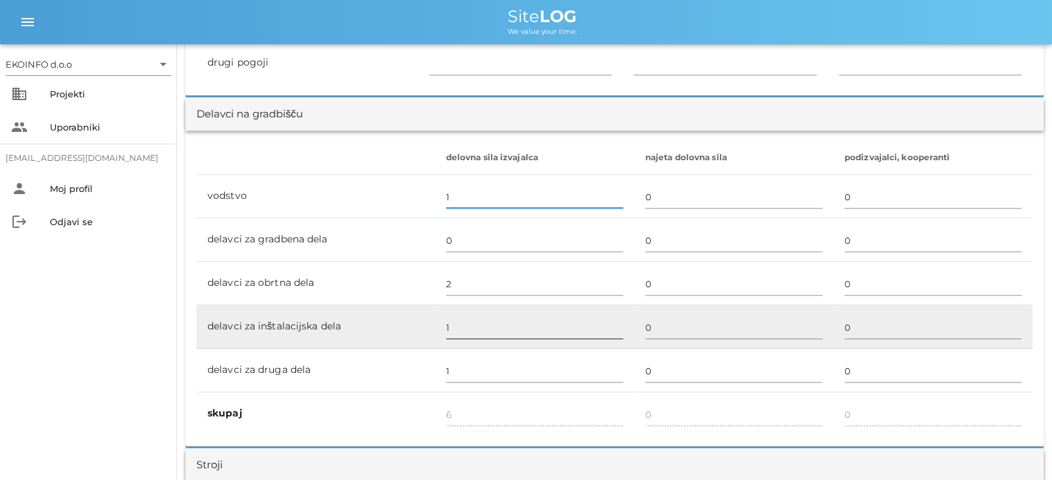
type input "1"
type input "5"
click at [456, 327] on input "1" at bounding box center [534, 328] width 177 height 22
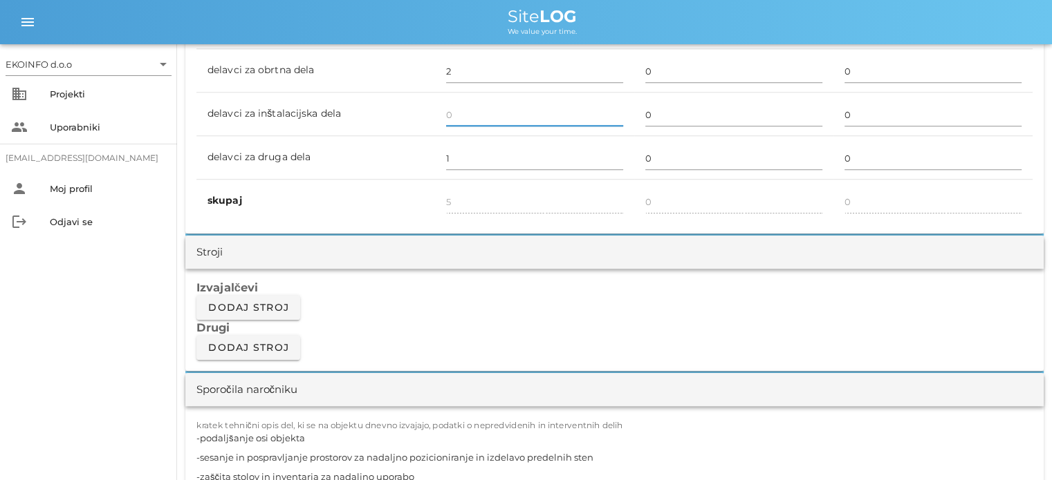
scroll to position [968, 0]
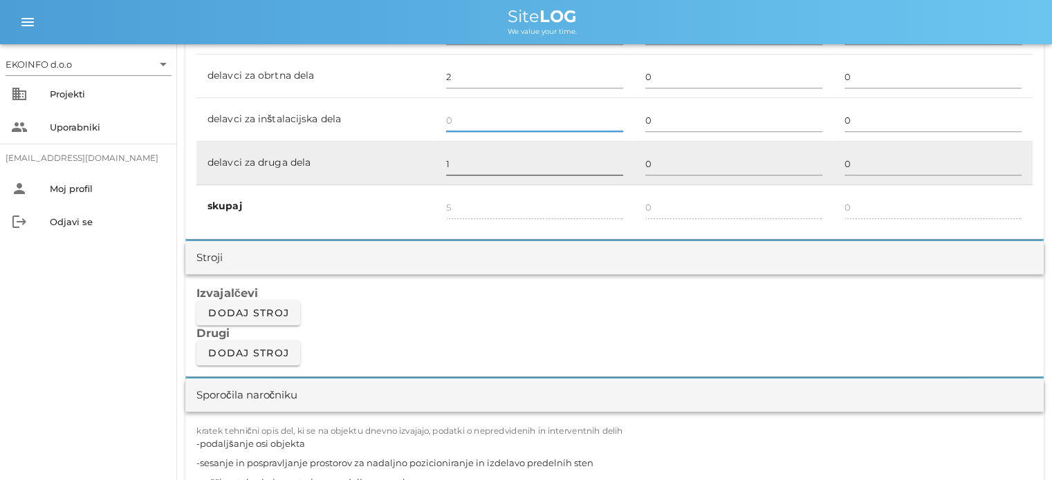
type input "4"
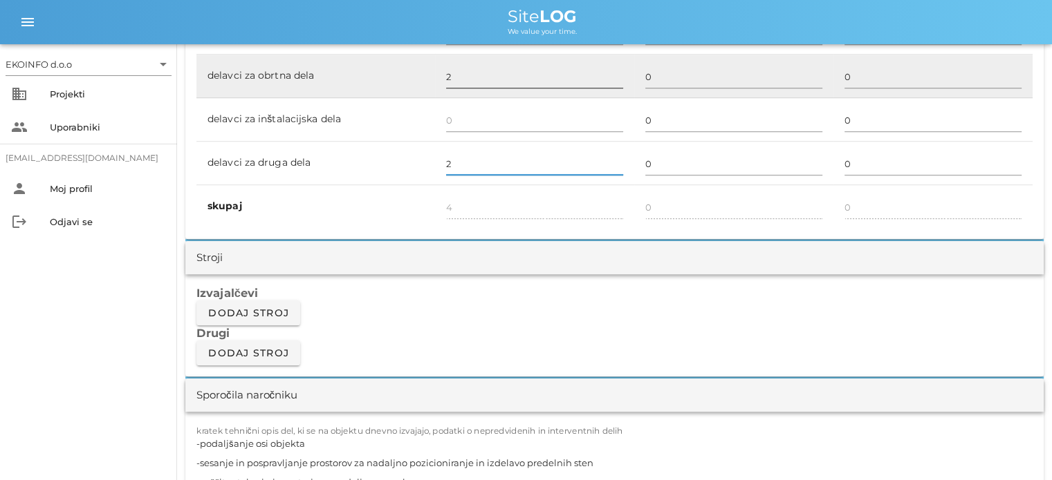
type input "2"
type input "5"
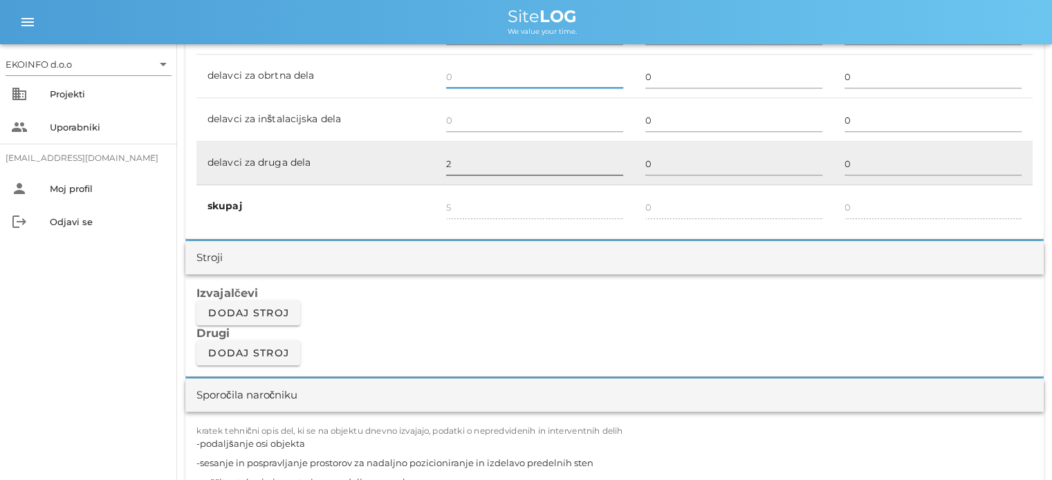
type input "3"
click at [454, 157] on input "2" at bounding box center [534, 164] width 177 height 22
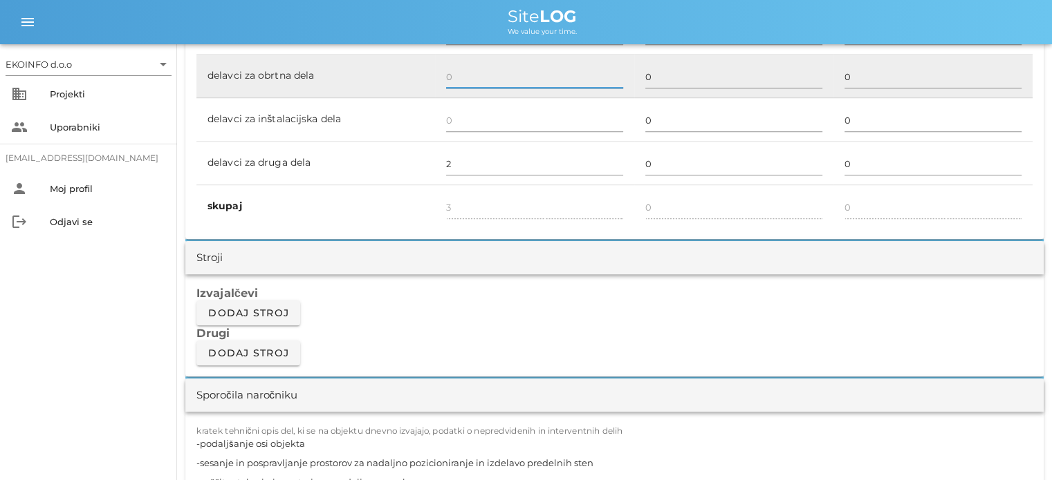
click at [453, 80] on input "text" at bounding box center [534, 77] width 177 height 22
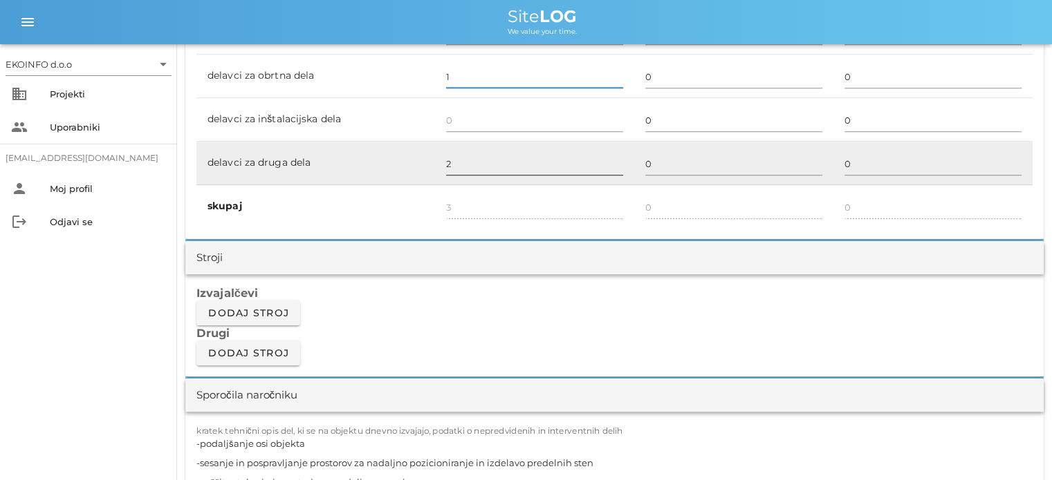
type input "1"
type input "4"
click at [460, 162] on input "2" at bounding box center [534, 164] width 177 height 22
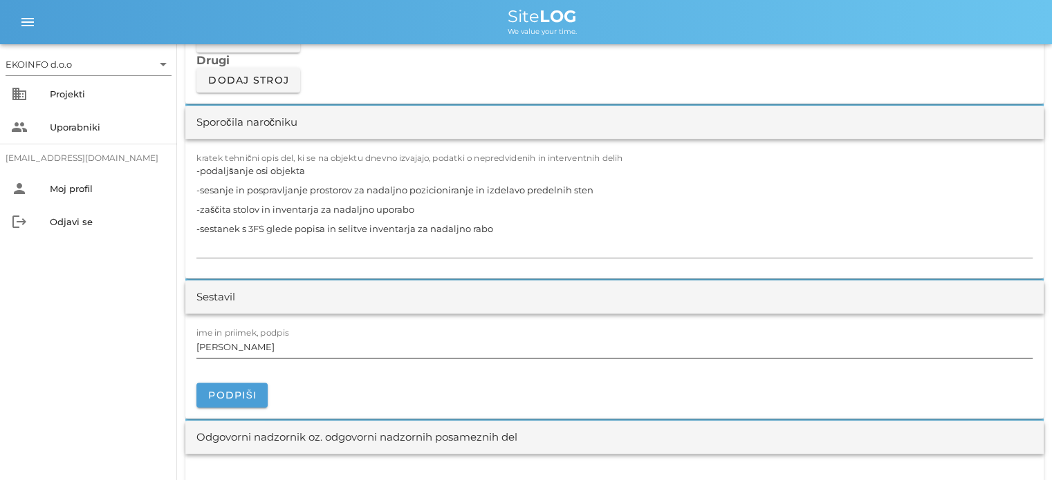
scroll to position [1244, 0]
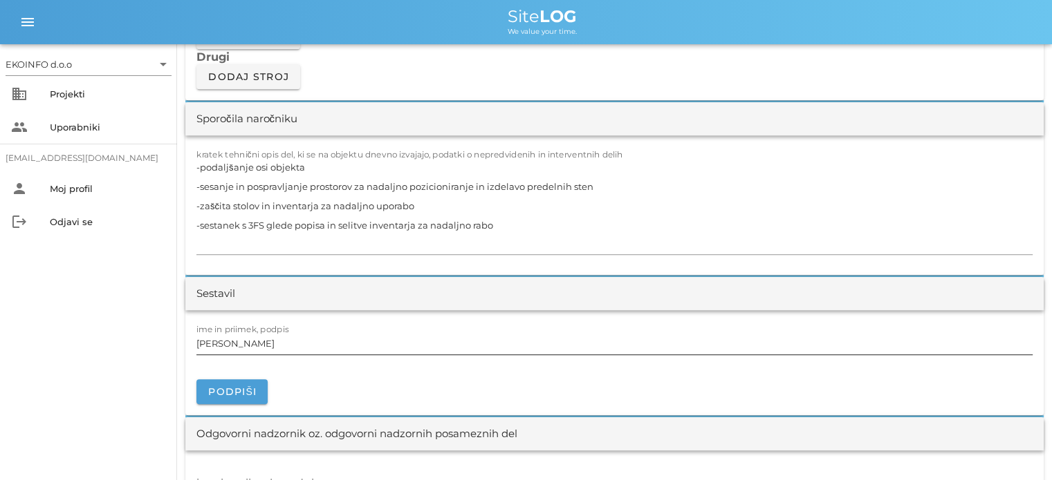
click at [257, 351] on input "[PERSON_NAME]" at bounding box center [614, 344] width 836 height 22
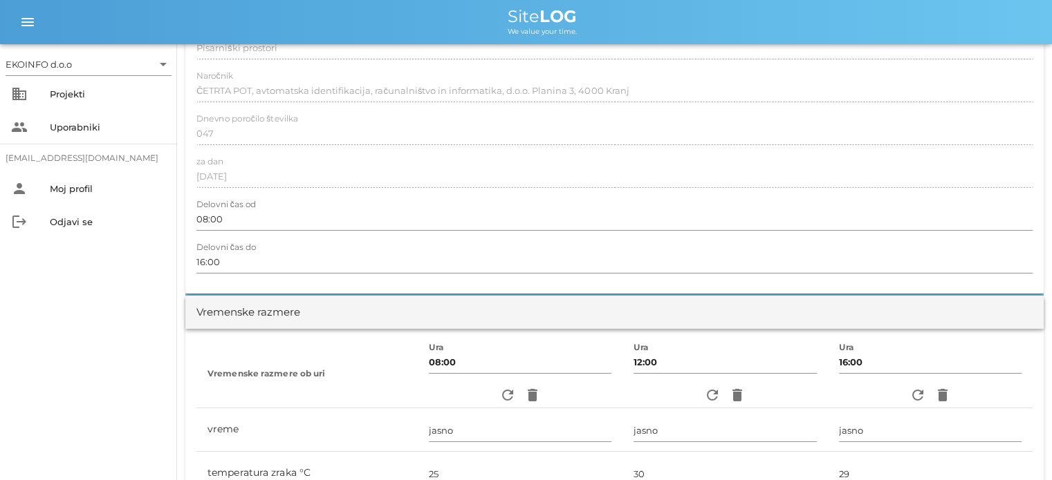
scroll to position [0, 0]
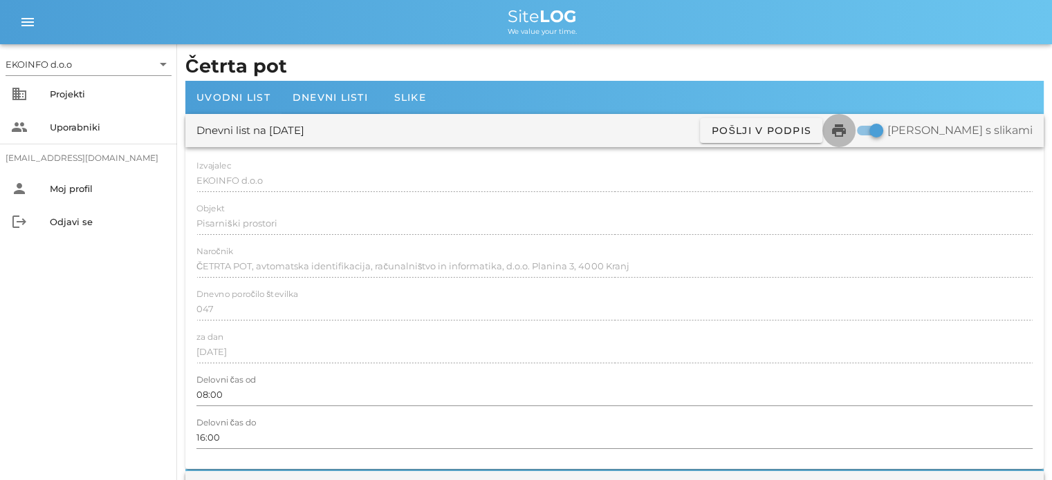
click at [847, 131] on icon "print" at bounding box center [838, 130] width 17 height 17
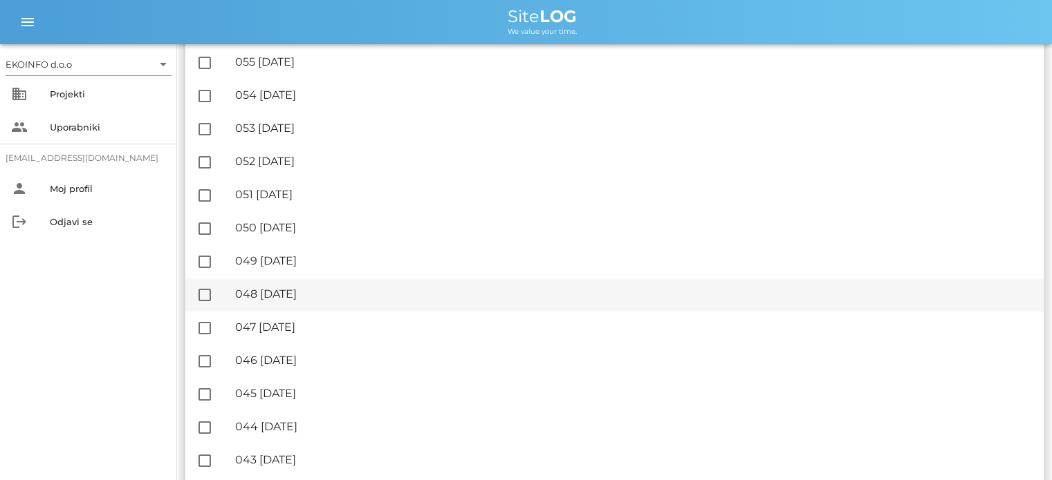
scroll to position [760, 0]
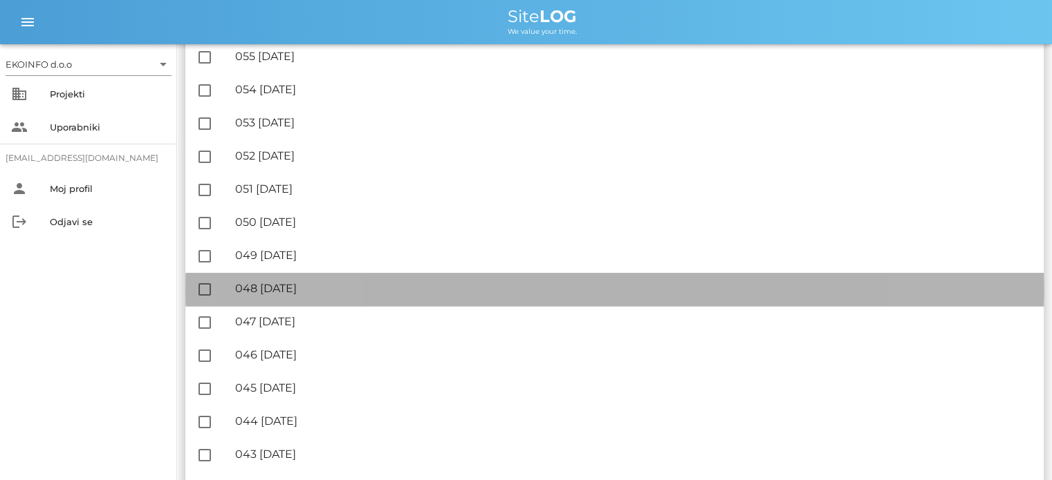
click at [306, 293] on div "🔏 048 [DATE]" at bounding box center [633, 288] width 797 height 13
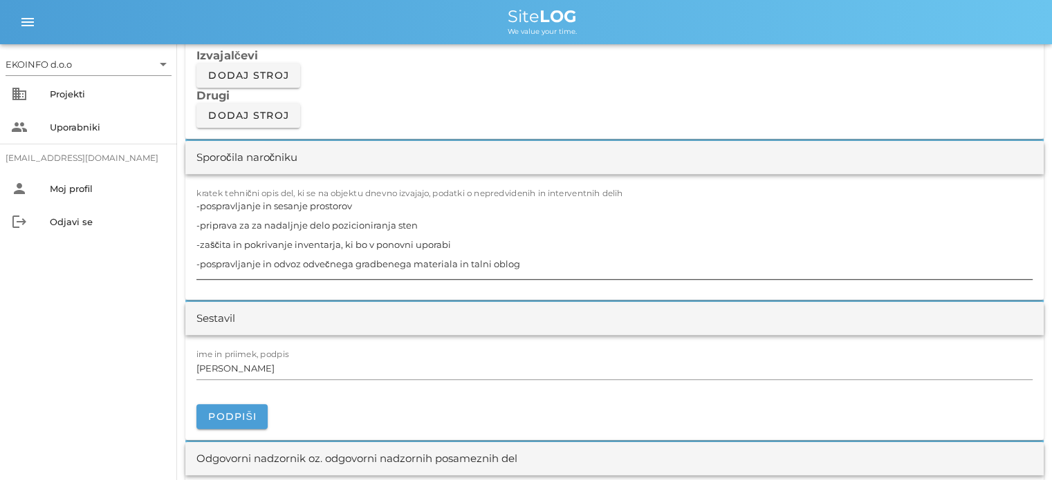
scroll to position [1244, 0]
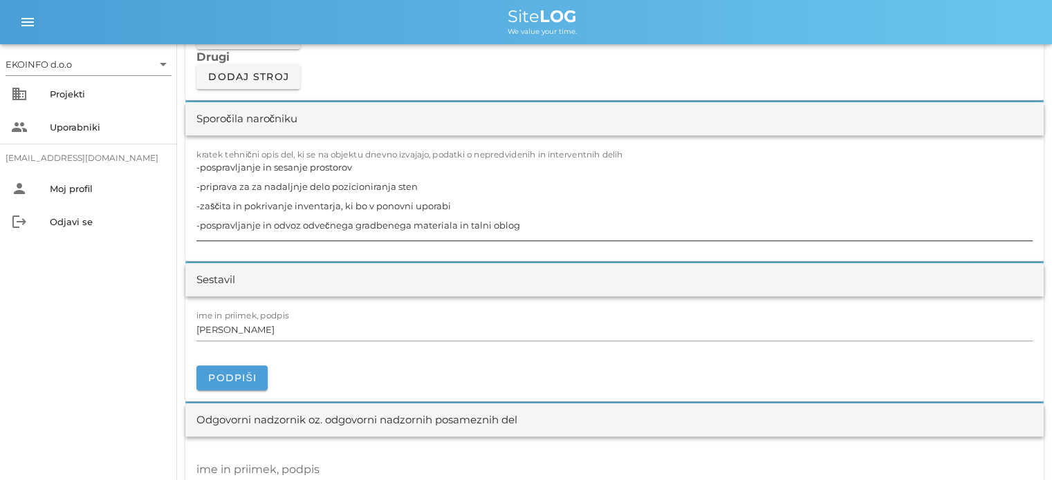
click at [488, 221] on textarea "-pospravljanje in sesanje prostorov -priprava za za nadaljnje delo pozicioniran…" at bounding box center [614, 199] width 836 height 83
click at [486, 223] on textarea "-pospravljanje in sesanje prostorov -priprava za za nadaljnje delo pozicioniran…" at bounding box center [614, 199] width 836 height 83
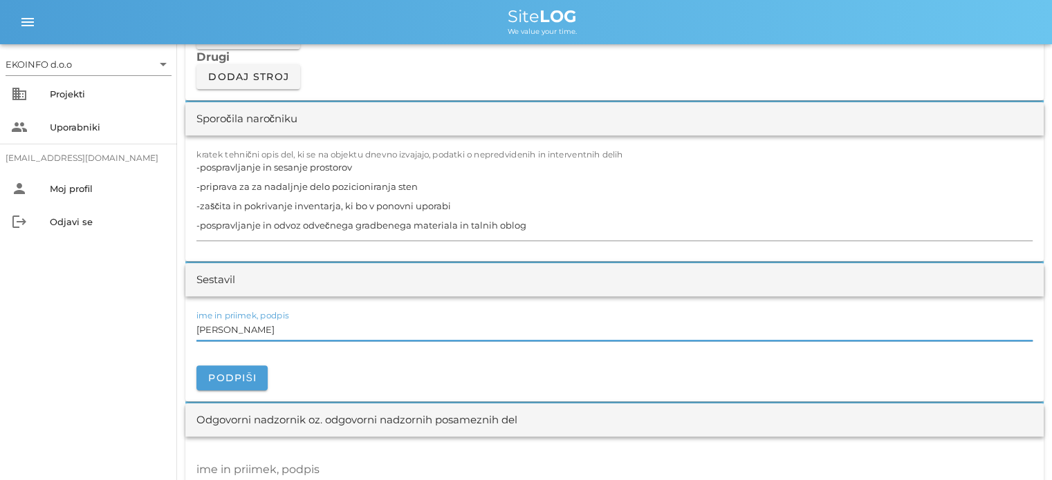
click at [255, 329] on input "[PERSON_NAME]" at bounding box center [614, 330] width 836 height 22
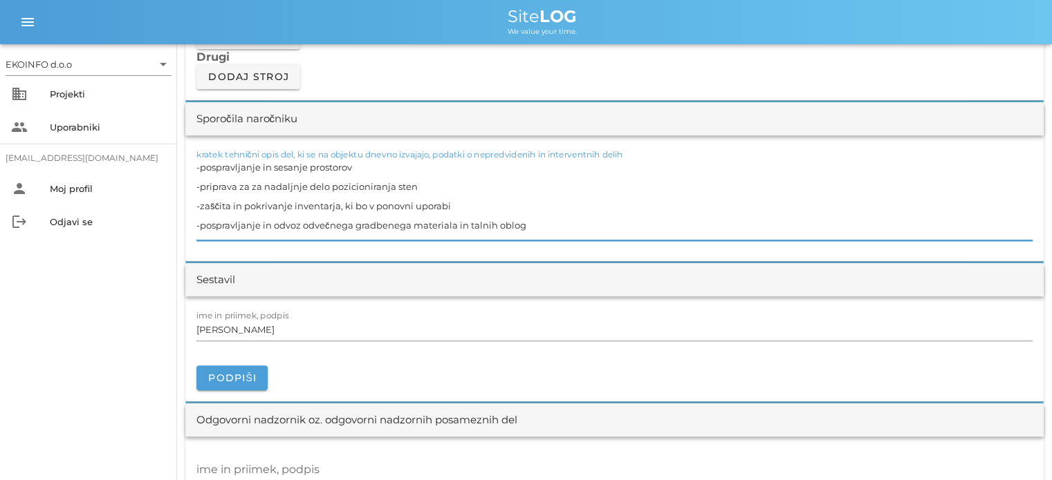
drag, startPoint x: 419, startPoint y: 183, endPoint x: 194, endPoint y: 180, distance: 225.4
click at [194, 180] on div "kratek tehnični opis del, ki se na objektu dnevno izvajajo, podatki o nepredvid…" at bounding box center [614, 199] width 858 height 126
drag, startPoint x: 445, startPoint y: 203, endPoint x: 188, endPoint y: 204, distance: 256.5
click at [189, 205] on div "kratek tehnični opis del, ki se na objektu dnevno izvajajo, podatki o nepredvid…" at bounding box center [614, 199] width 858 height 126
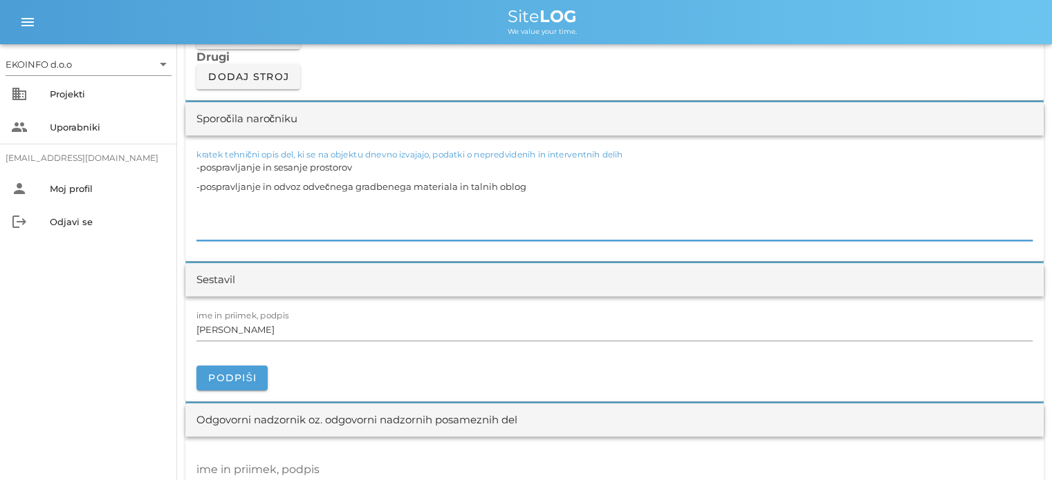
drag, startPoint x: 340, startPoint y: 166, endPoint x: 190, endPoint y: 171, distance: 150.1
click at [190, 171] on div "kratek tehnični opis del, ki se na objektu dnevno izvajajo, podatki o nepredvid…" at bounding box center [614, 199] width 858 height 126
click at [194, 185] on div "kratek tehnični opis del, ki se na objektu dnevno izvajajo, podatki o nepredvid…" at bounding box center [614, 199] width 858 height 126
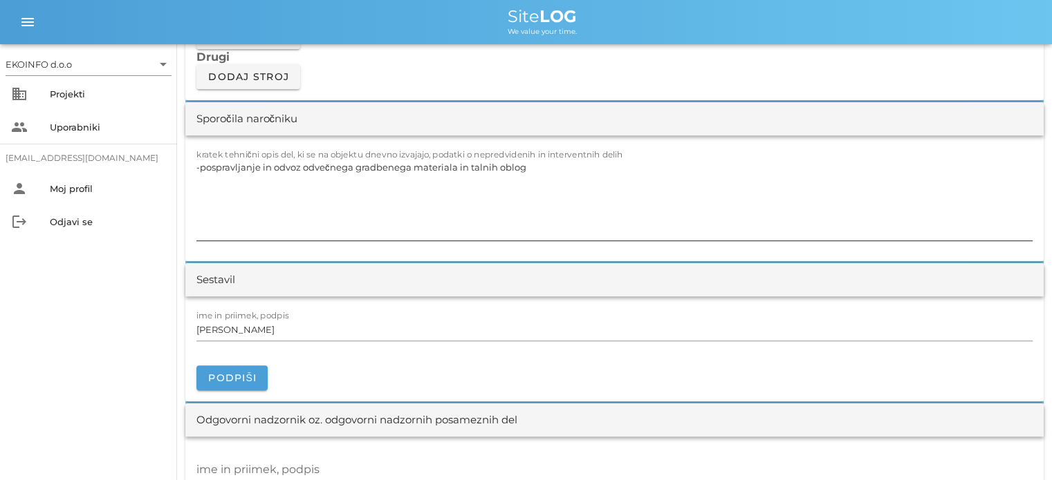
click at [196, 185] on textarea "-pospravljanje in odvoz odvečnega gradbenega materiala in talnih oblog" at bounding box center [614, 199] width 836 height 83
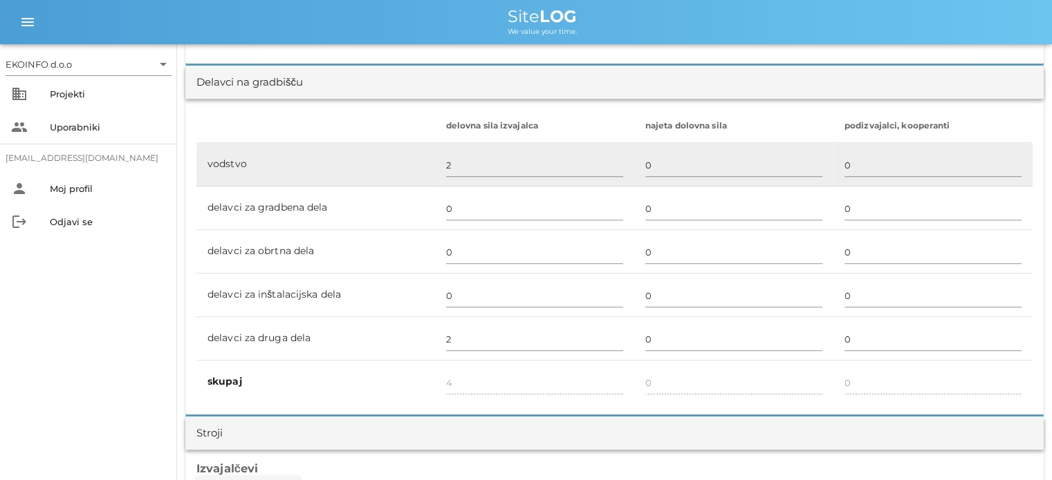
scroll to position [830, 0]
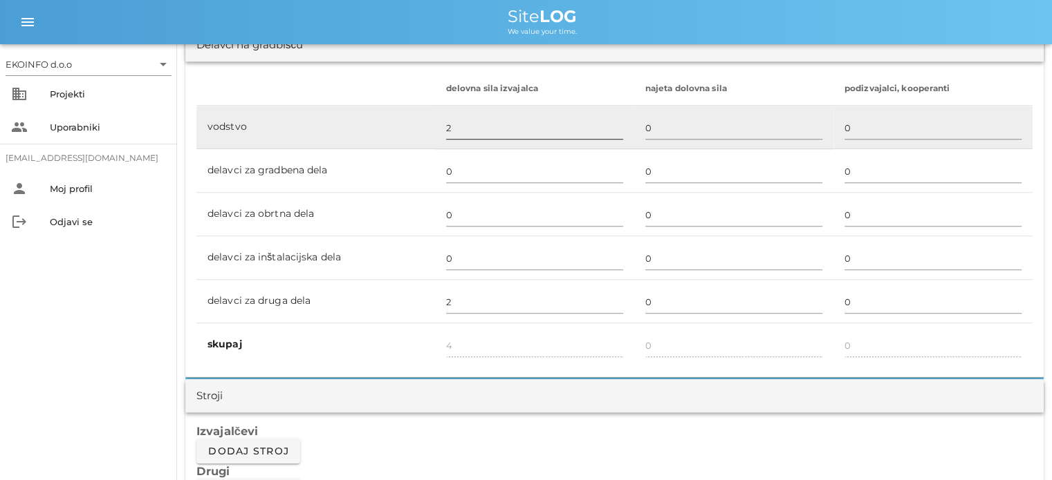
type textarea "-pospravljanje in odvoz odvečnega gradbenega materiala in talnih oblog"
click at [451, 129] on input "2" at bounding box center [534, 128] width 177 height 22
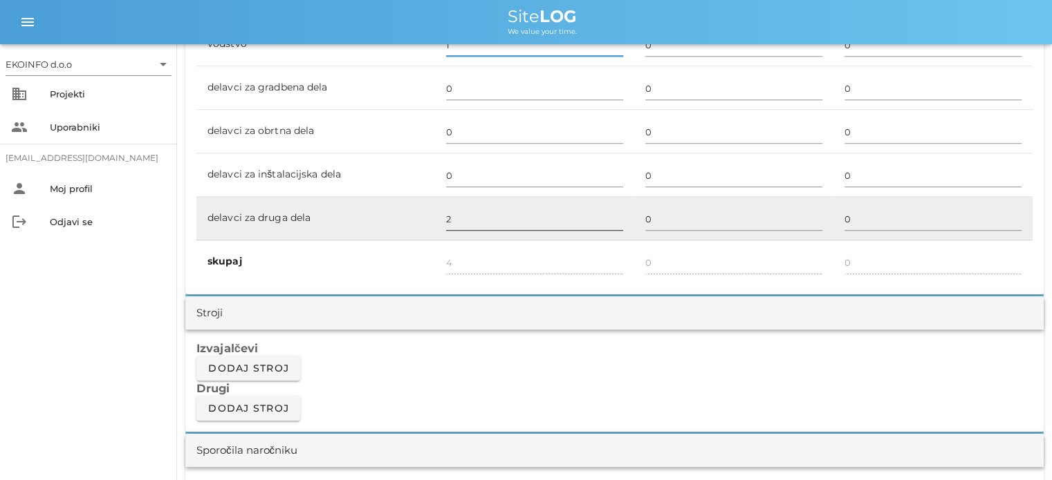
scroll to position [968, 0]
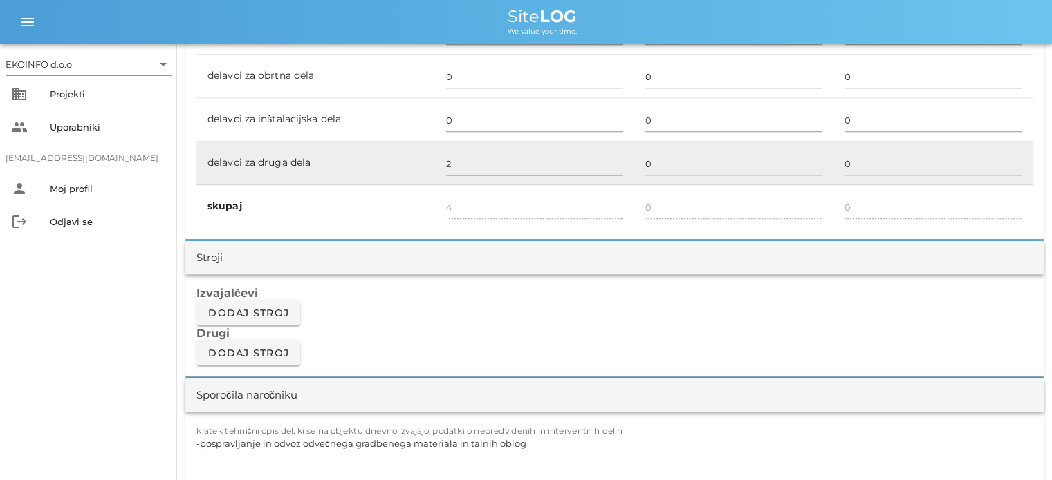
type input "1"
type input "3"
click at [452, 160] on input "2" at bounding box center [534, 164] width 177 height 22
click at [465, 165] on input "3" at bounding box center [534, 164] width 177 height 22
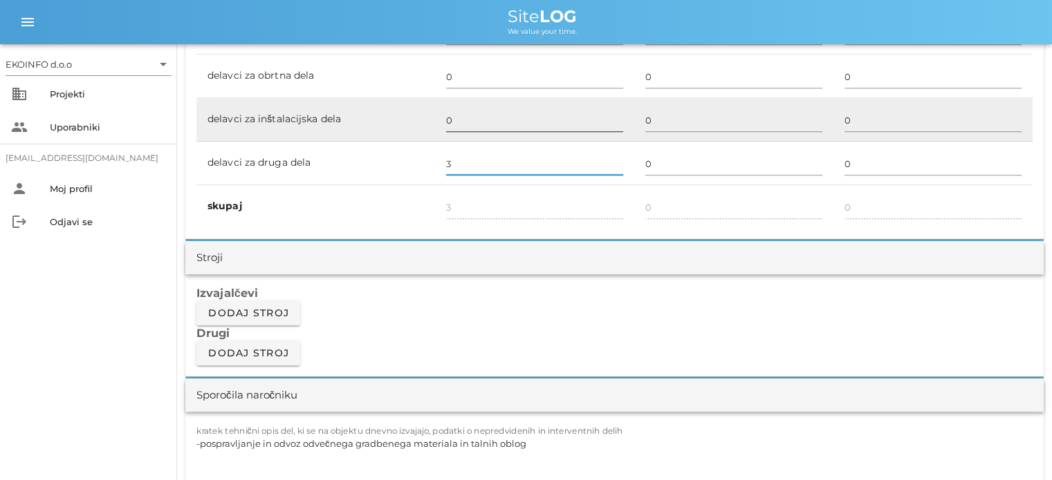
type input "3"
type input "4"
click at [453, 124] on input "0" at bounding box center [534, 120] width 177 height 22
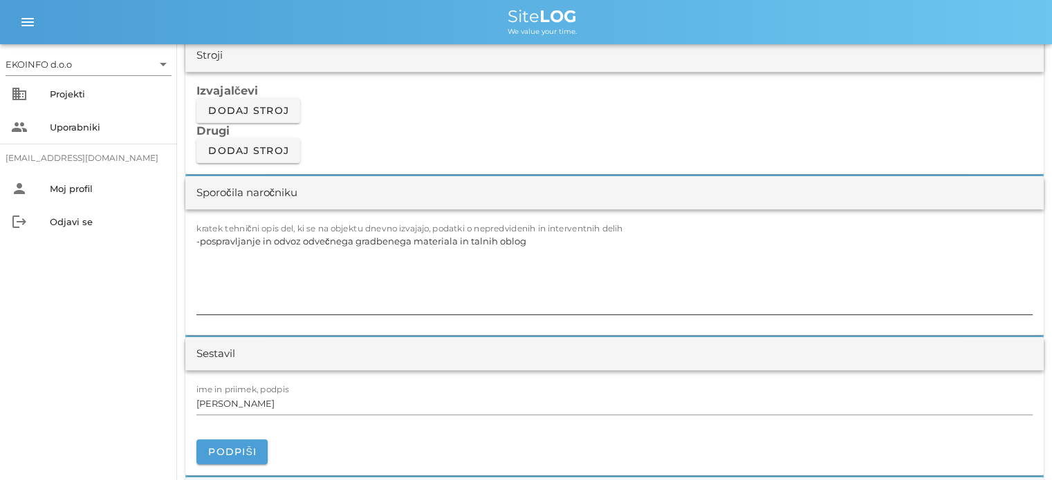
scroll to position [1314, 0]
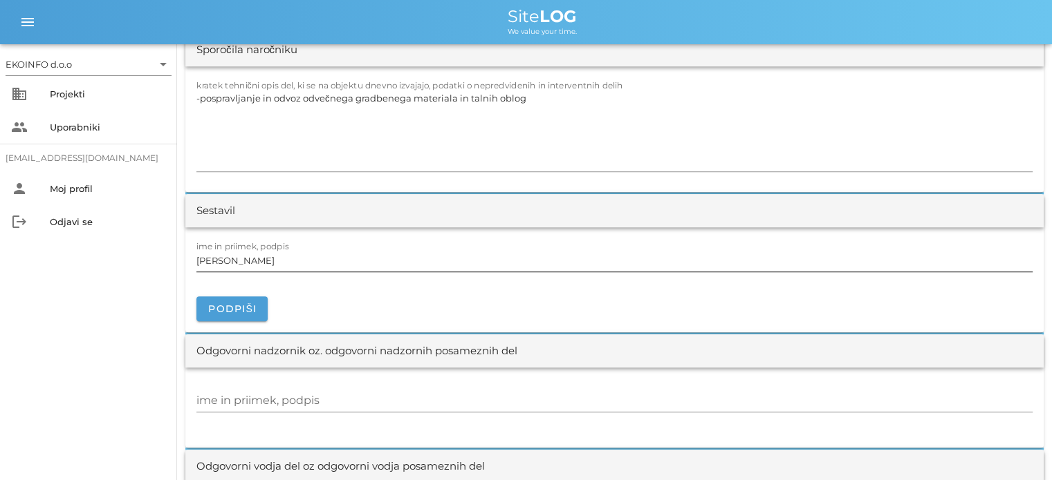
click at [257, 261] on input "[PERSON_NAME]" at bounding box center [614, 261] width 836 height 22
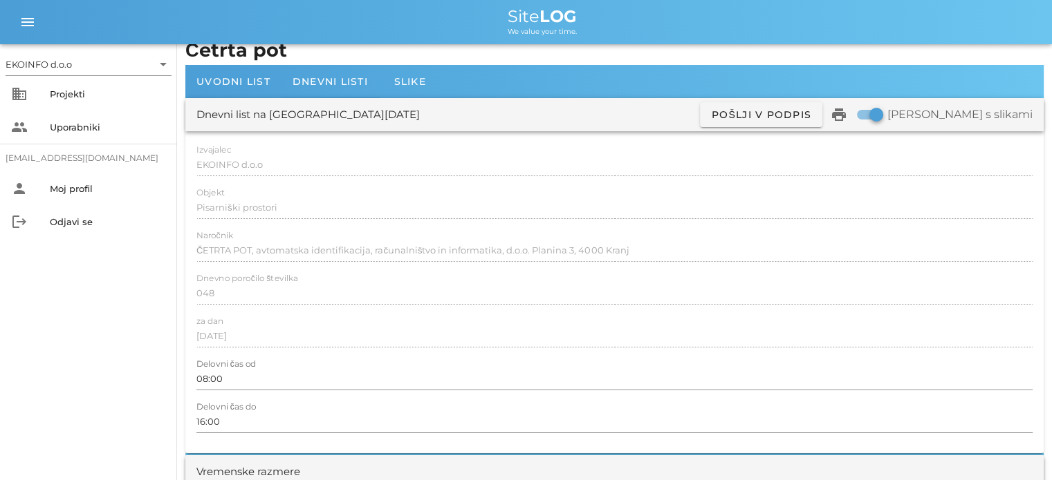
scroll to position [0, 0]
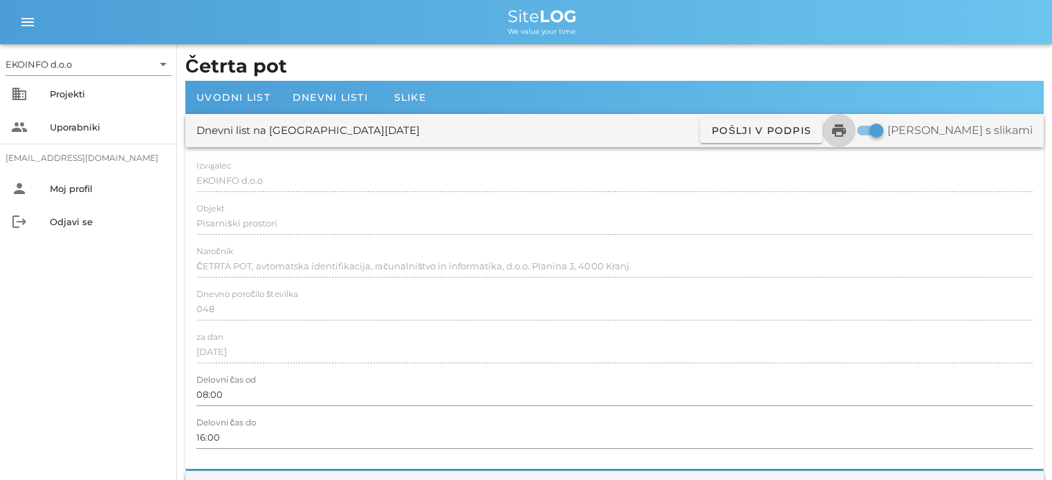
click at [847, 132] on icon "print" at bounding box center [838, 130] width 17 height 17
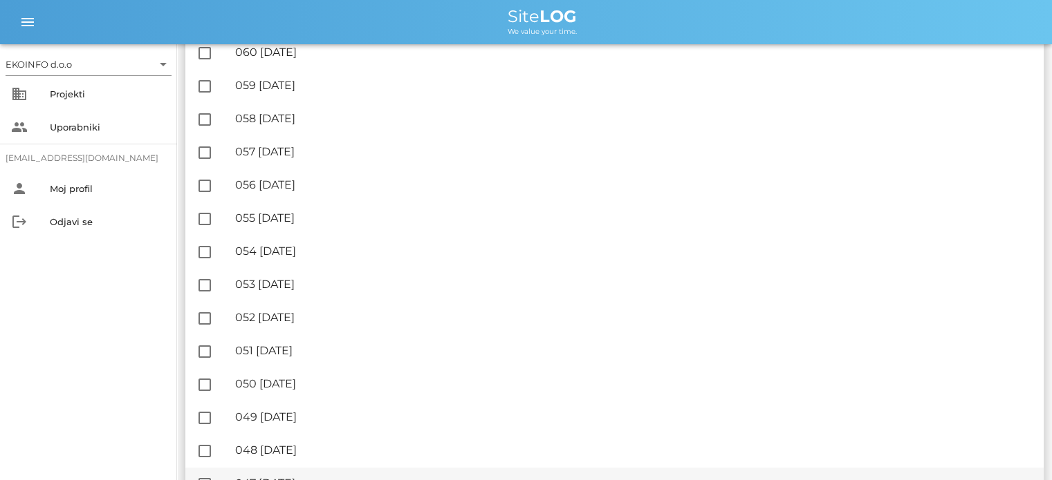
scroll to position [622, 0]
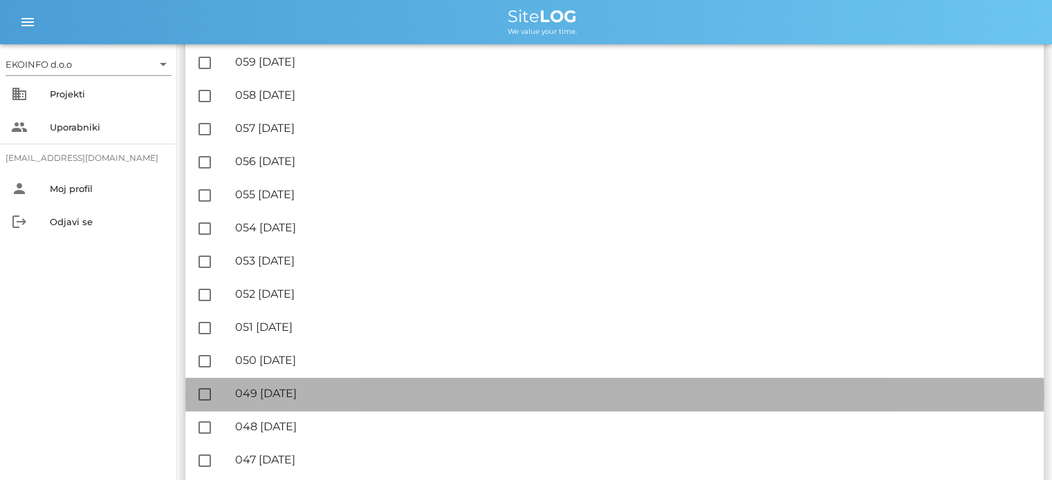
click at [308, 390] on div "🔏 049 [DATE]" at bounding box center [633, 393] width 797 height 13
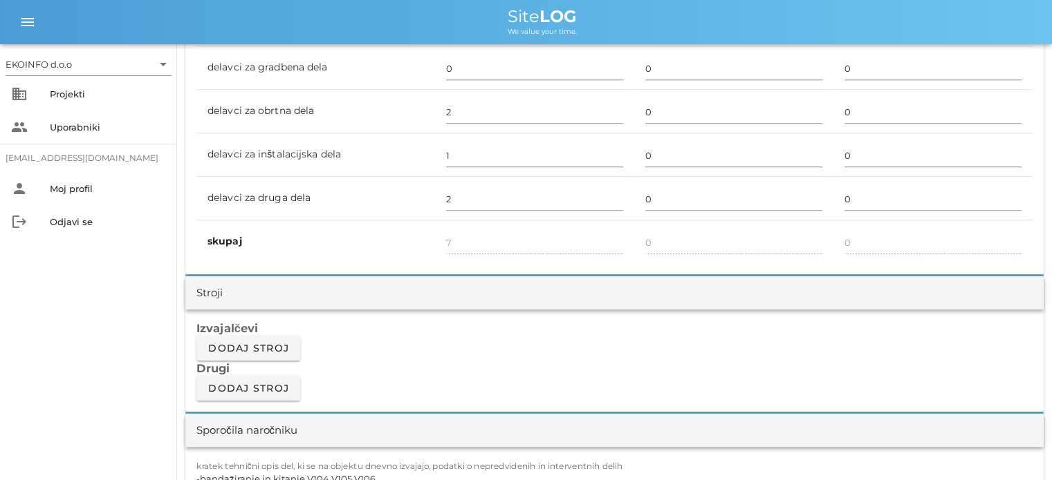
scroll to position [1106, 0]
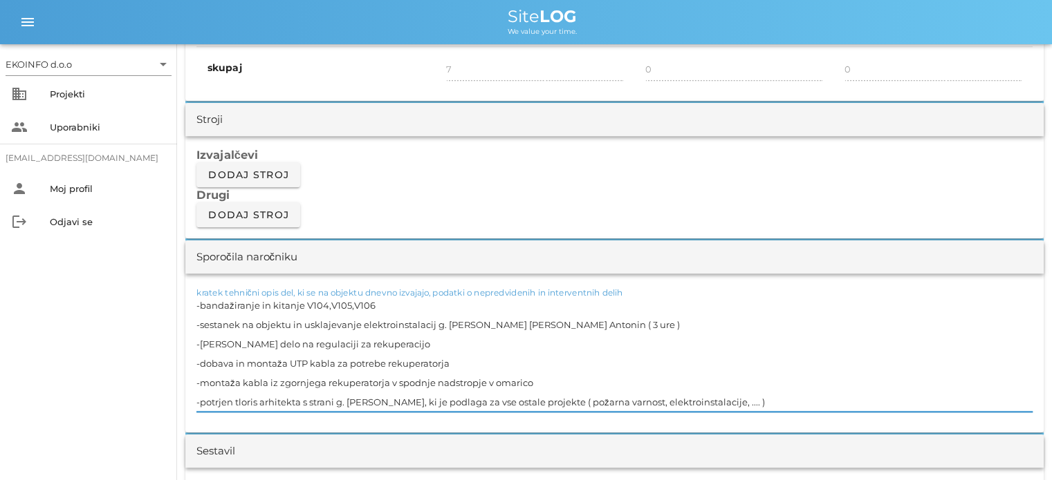
drag, startPoint x: 363, startPoint y: 304, endPoint x: 177, endPoint y: 297, distance: 186.1
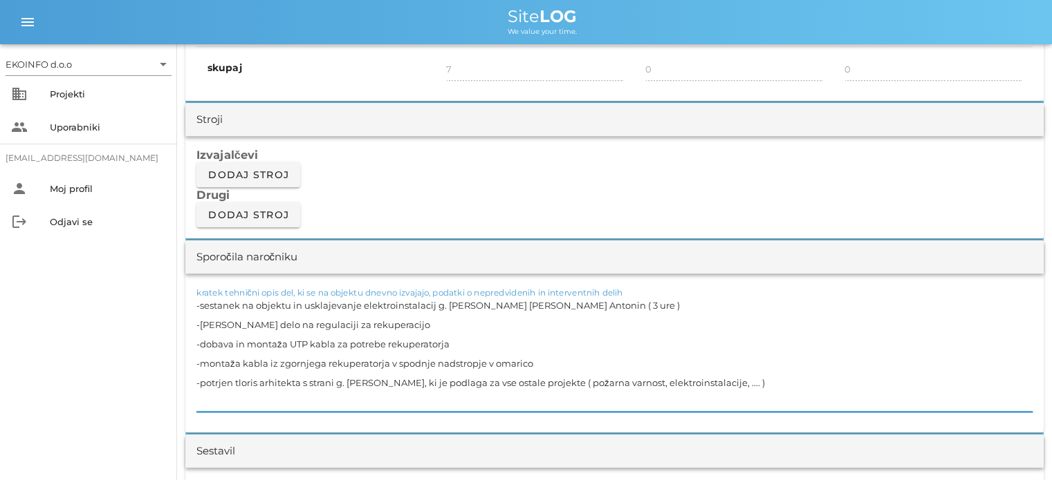
click at [198, 320] on textarea "-sestanek na objektu in usklajevanje elektroinstalacij g. [PERSON_NAME] [PERSON…" at bounding box center [614, 354] width 836 height 116
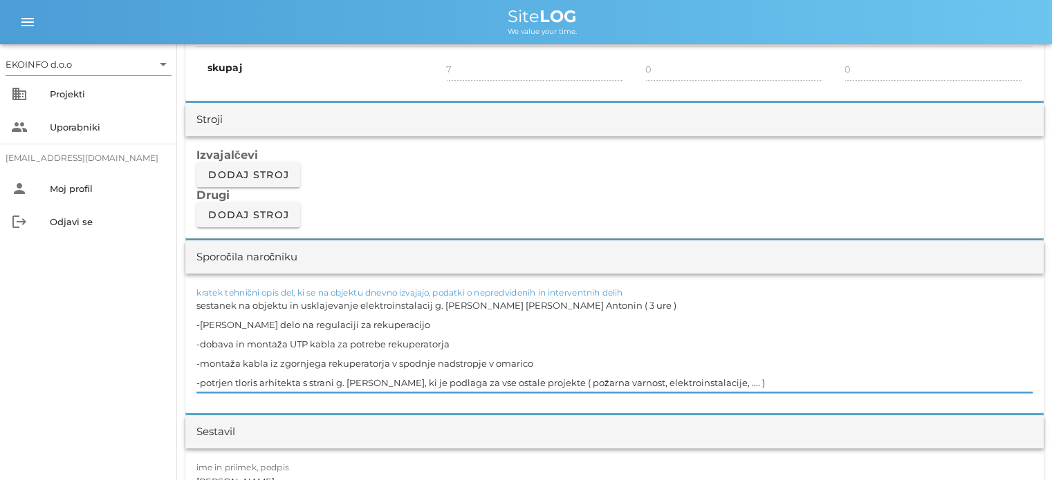
click at [194, 304] on div "kratek tehnični opis del, ki se na objektu dnevno izvajajo, podatki o nepredvid…" at bounding box center [614, 344] width 858 height 140
click at [198, 304] on textarea "sestanek na objektu in usklajevanje elektroinstalacij g. [PERSON_NAME] [PERSON_…" at bounding box center [614, 344] width 836 height 97
click at [431, 327] on textarea "-sestanek na objektu in usklajevanje elektroinstalacij g. [PERSON_NAME] [PERSON…" at bounding box center [614, 344] width 836 height 97
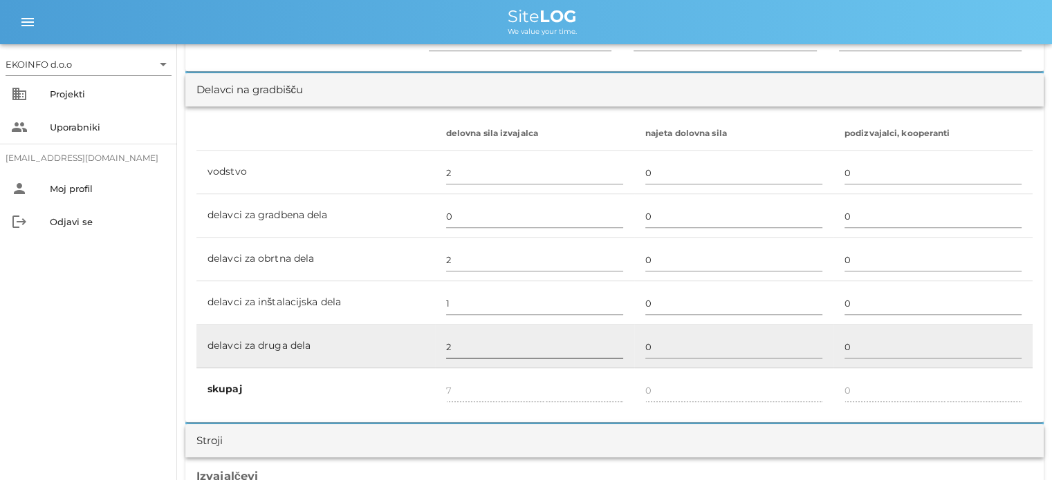
scroll to position [830, 0]
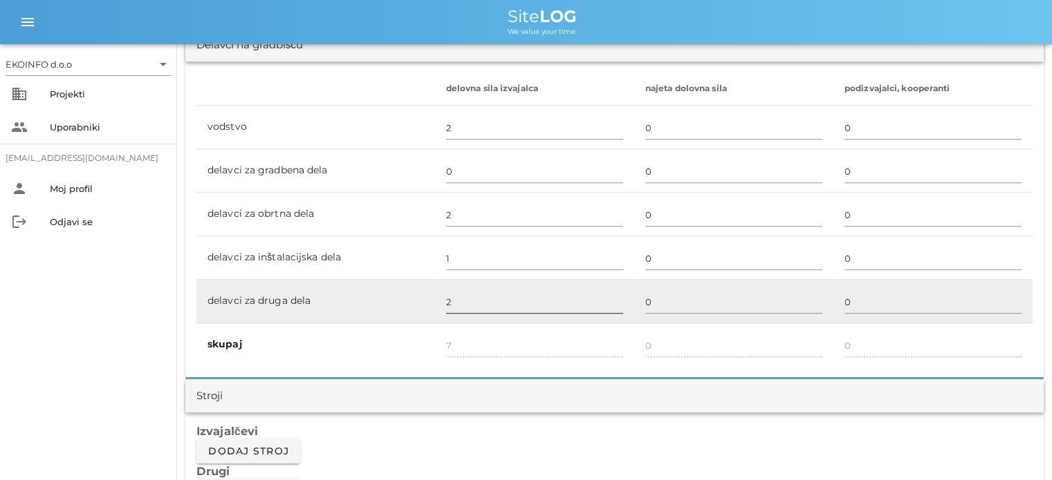
type textarea "-sestanek na objektu in usklajevanje elektroinstalacij g. [PERSON_NAME] [PERSON…"
click at [451, 299] on input "2" at bounding box center [534, 302] width 177 height 22
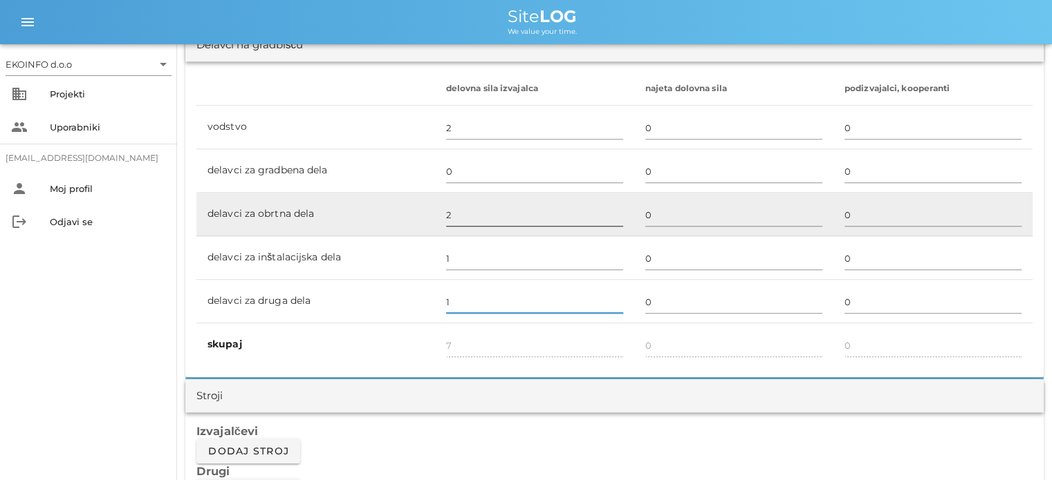
type input "1"
click at [454, 212] on input "2" at bounding box center [534, 215] width 177 height 22
type input "6"
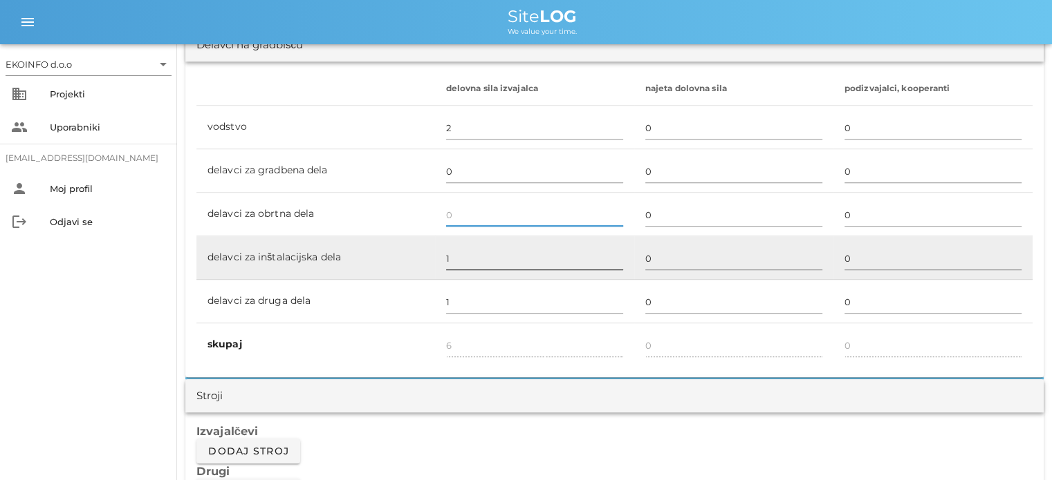
type input "4"
click at [449, 254] on input "1" at bounding box center [534, 259] width 177 height 22
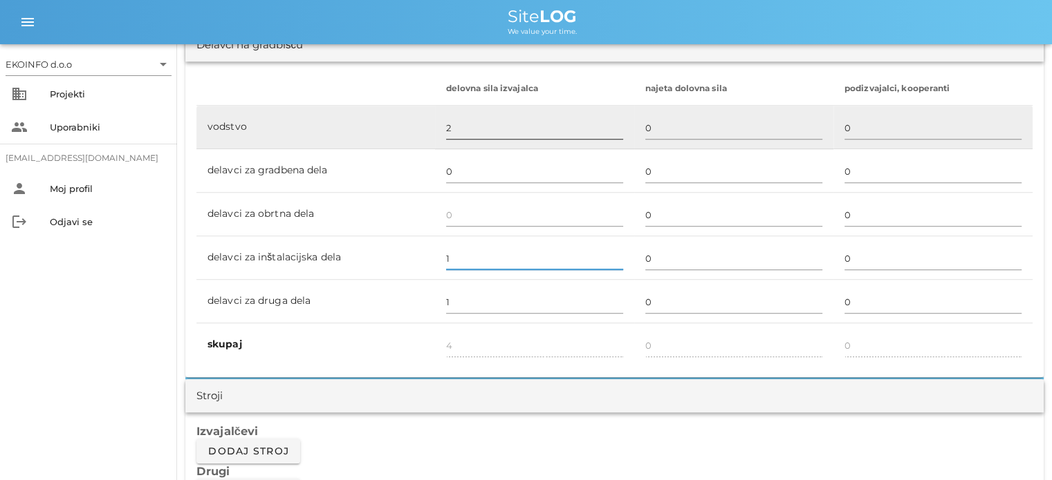
click at [449, 124] on input "2" at bounding box center [534, 128] width 177 height 22
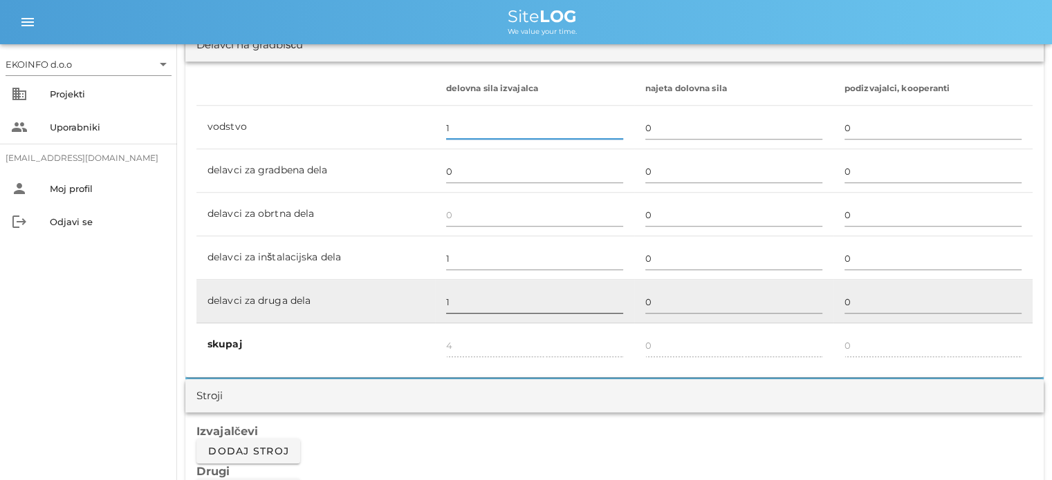
type input "1"
click at [459, 298] on input "1" at bounding box center [534, 302] width 177 height 22
type input "3"
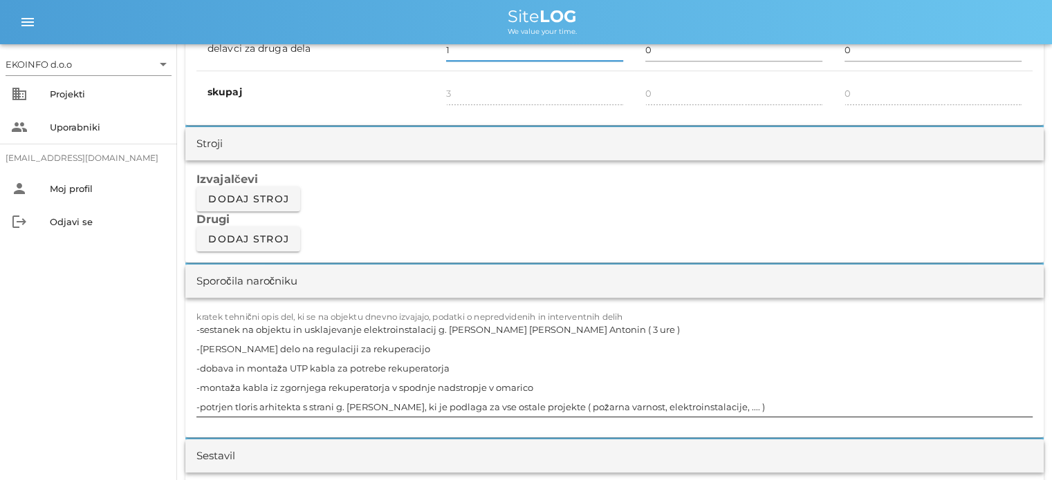
scroll to position [1106, 0]
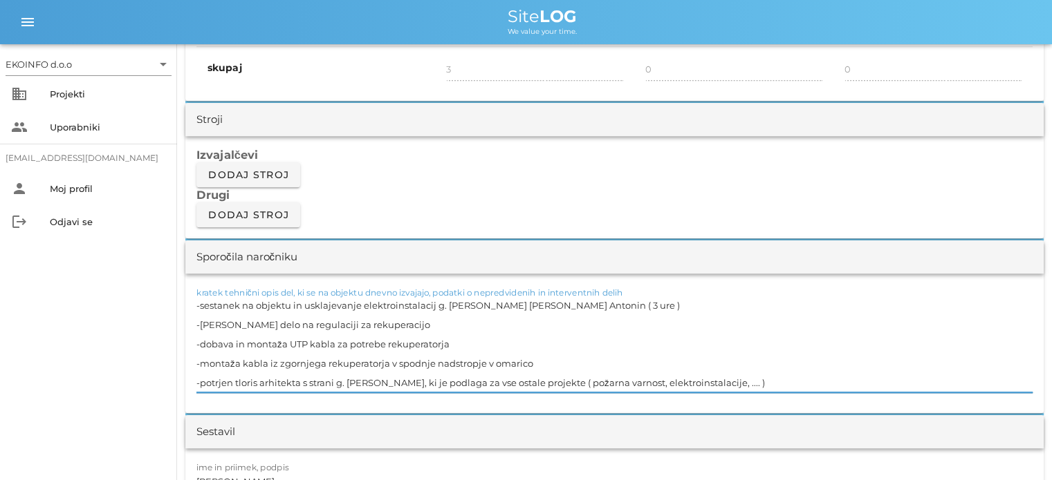
drag, startPoint x: 257, startPoint y: 323, endPoint x: 201, endPoint y: 317, distance: 56.3
click at [201, 317] on textarea "-sestanek na objektu in usklajevanje elektroinstalacij g. [PERSON_NAME] [PERSON…" at bounding box center [614, 344] width 836 height 97
click at [358, 323] on textarea "-sestanek na objektu in usklajevanje elektroinstalacij g. [PERSON_NAME] [PERSON…" at bounding box center [614, 344] width 836 height 97
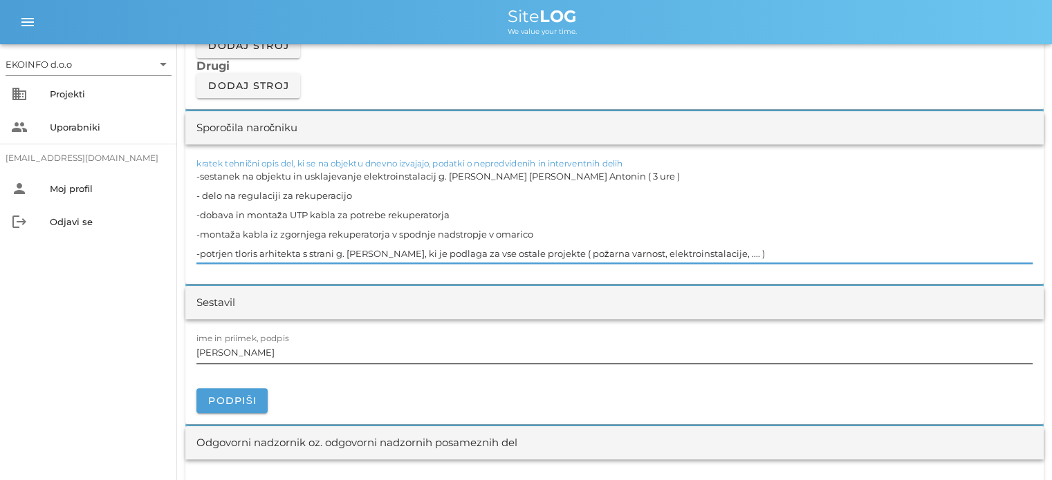
scroll to position [1244, 0]
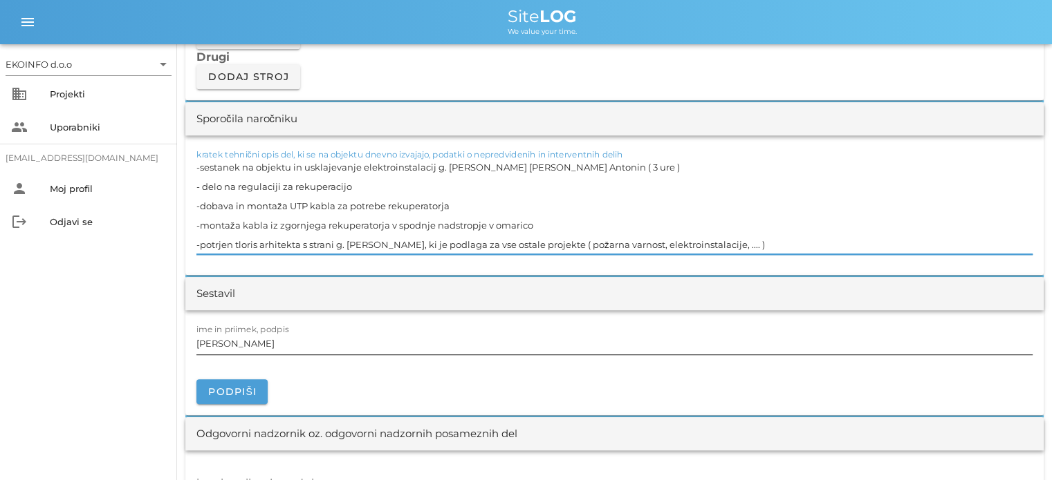
type textarea "-sestanek na objektu in usklajevanje elektroinstalacij g. [PERSON_NAME] [PERSON…"
click at [259, 342] on input "[PERSON_NAME]" at bounding box center [614, 344] width 836 height 22
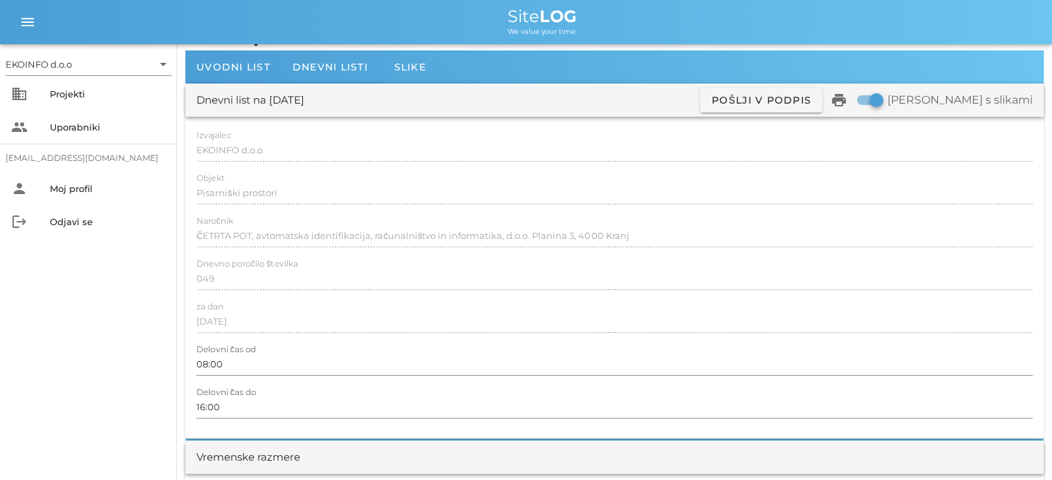
scroll to position [0, 0]
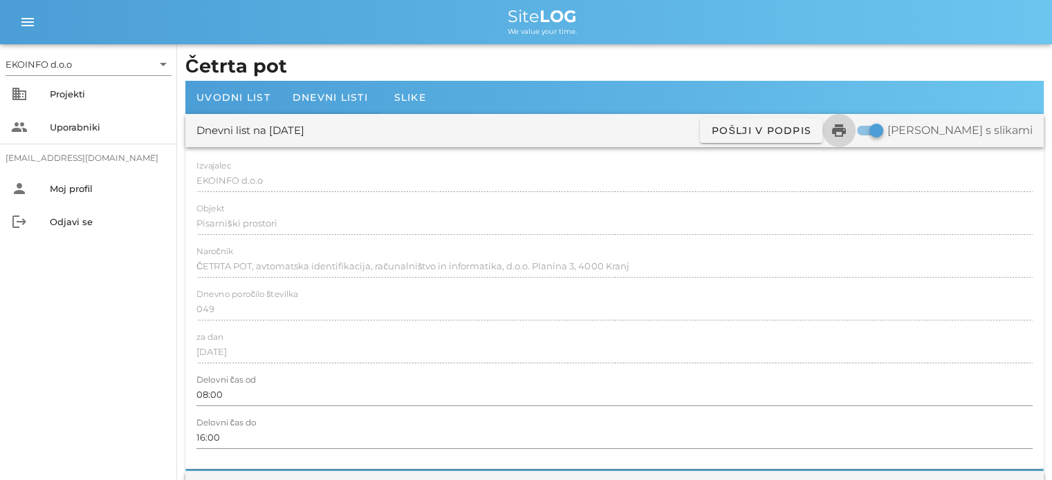
click at [847, 130] on icon "print" at bounding box center [838, 130] width 17 height 17
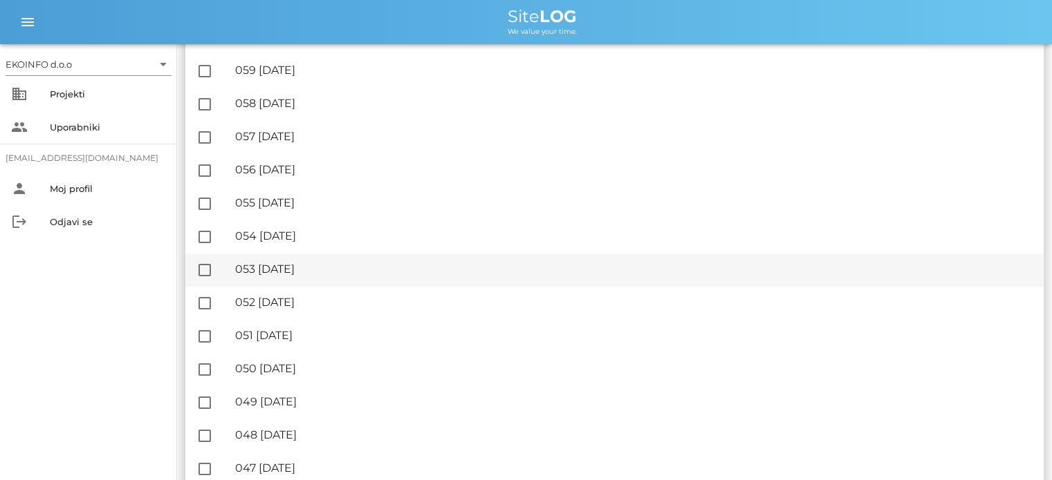
scroll to position [622, 0]
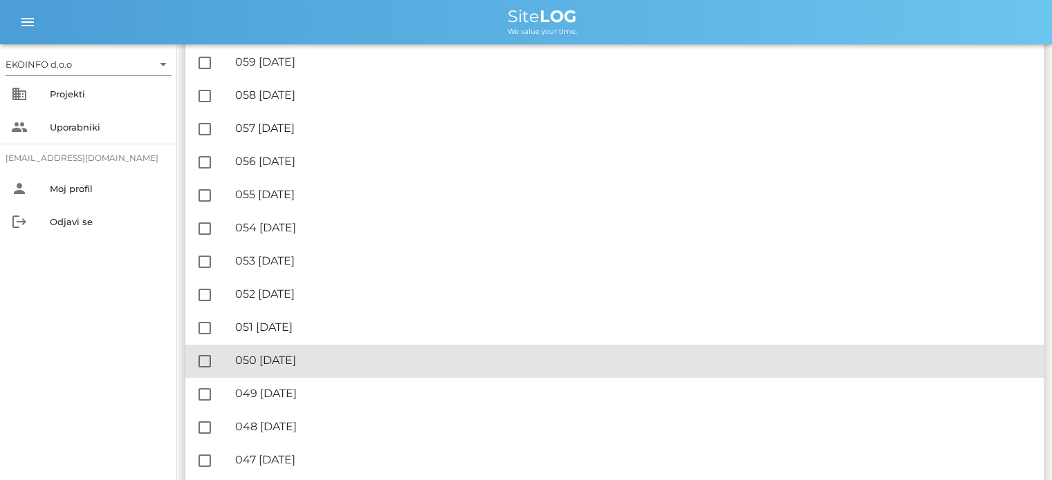
click at [304, 362] on div "🔏 050 [DATE]" at bounding box center [633, 360] width 797 height 13
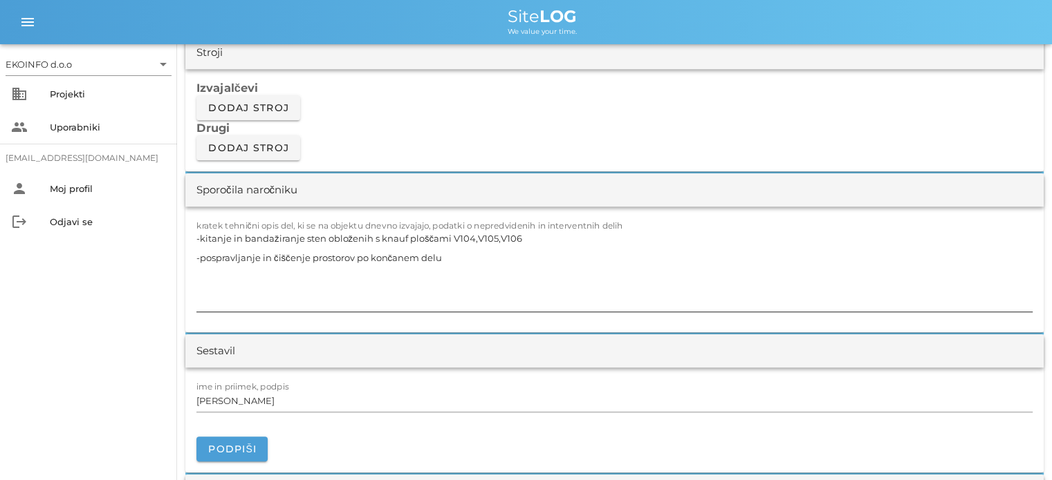
scroll to position [1175, 0]
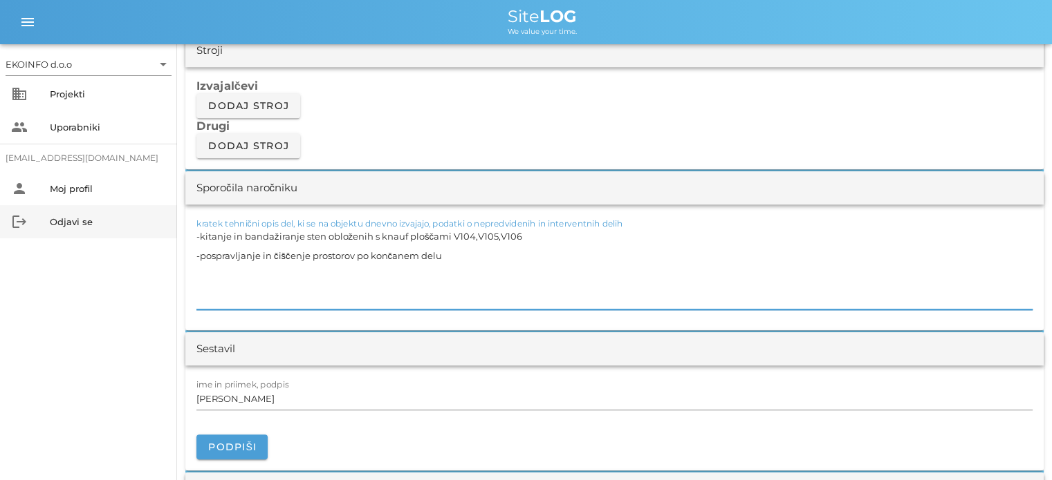
drag, startPoint x: 422, startPoint y: 263, endPoint x: 169, endPoint y: 231, distance: 255.1
click at [169, 231] on div "EKOINFO d.o.o arrow_drop_down business Projekti people Uporabniki [EMAIL_ADDRES…" at bounding box center [526, 416] width 1052 height 3182
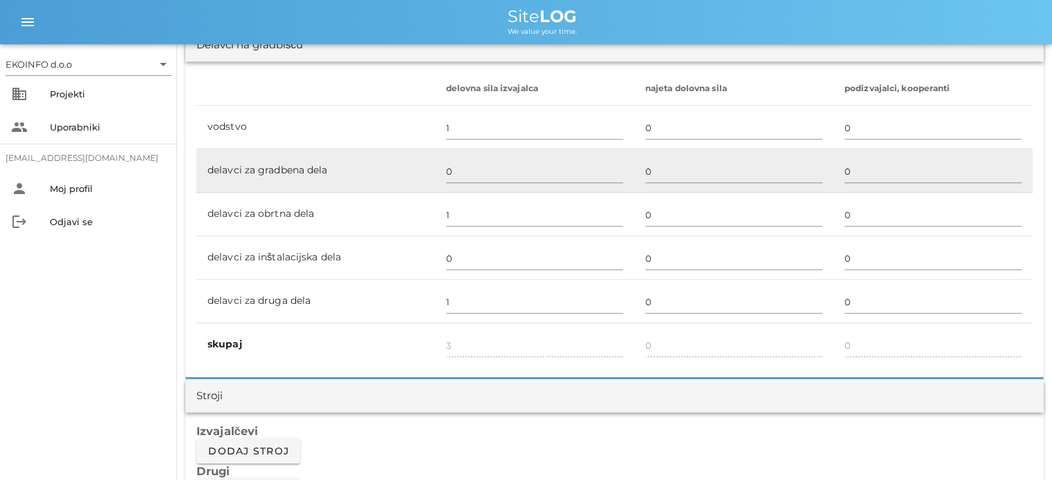
scroll to position [760, 0]
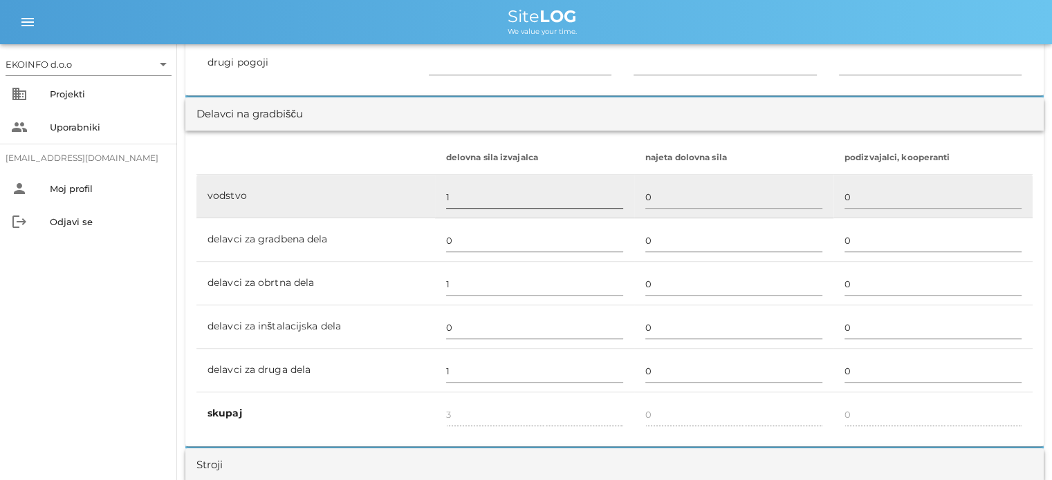
click at [451, 195] on input "1" at bounding box center [534, 197] width 177 height 22
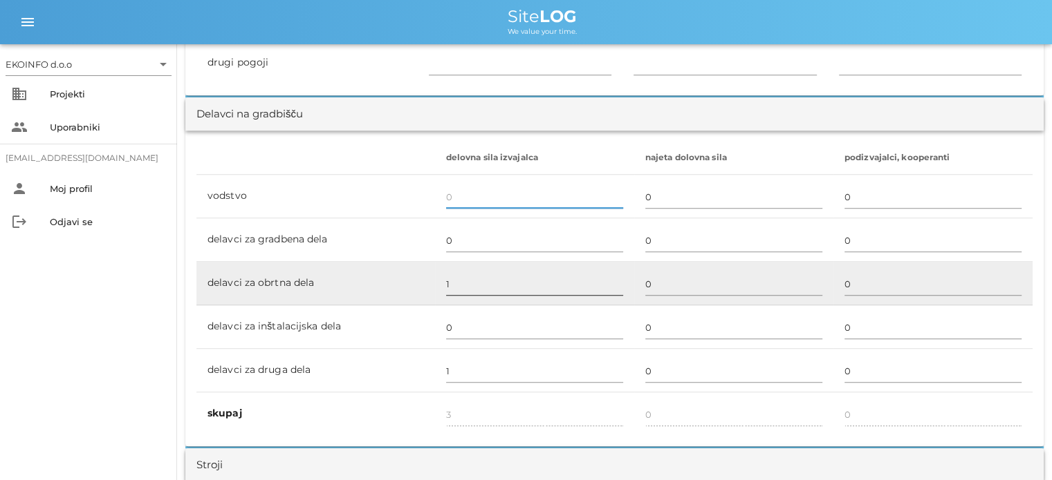
type input "2"
click at [458, 281] on input "1" at bounding box center [534, 284] width 177 height 22
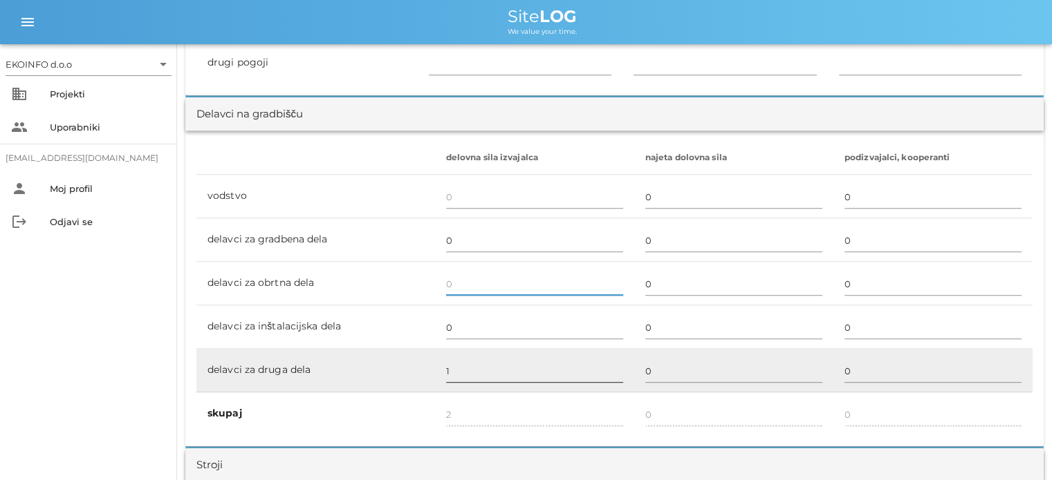
type input "1"
click at [448, 365] on input "1" at bounding box center [534, 371] width 177 height 22
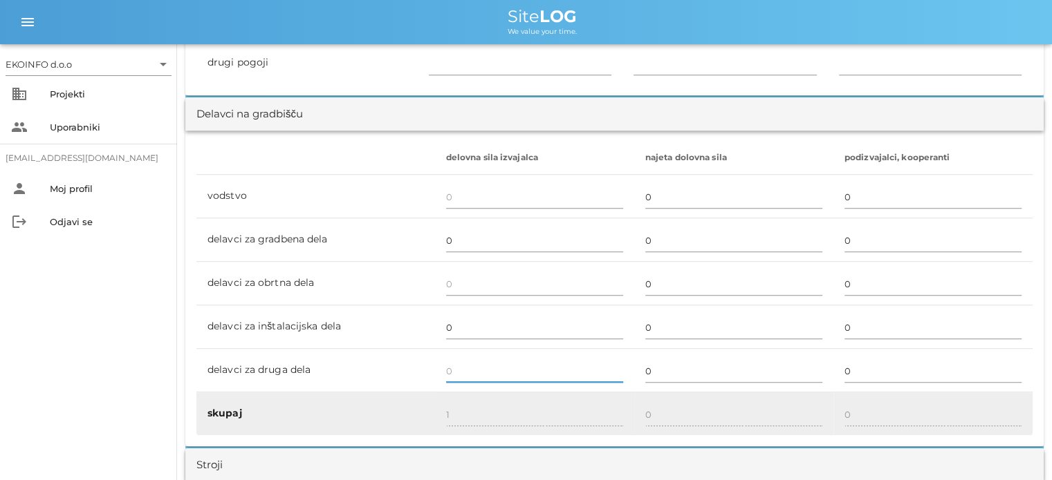
type input "0"
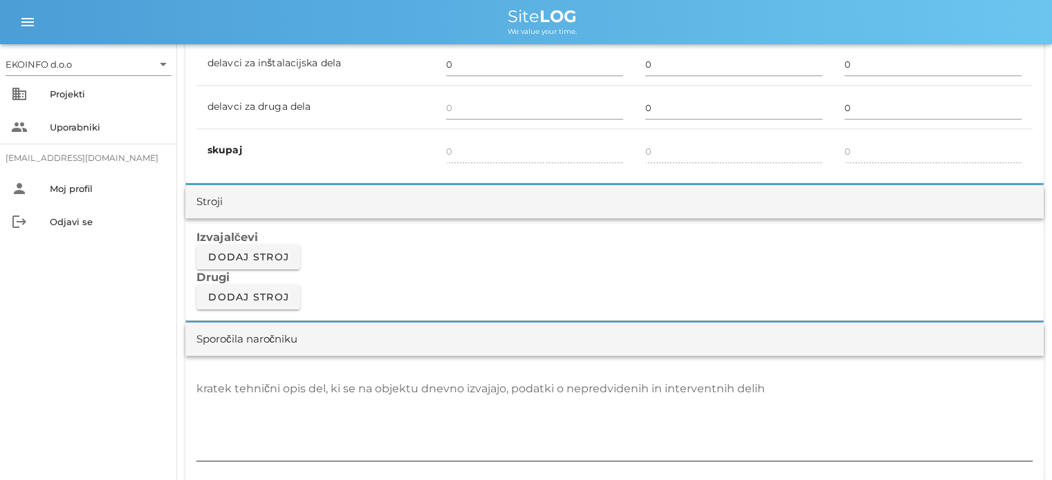
scroll to position [1106, 0]
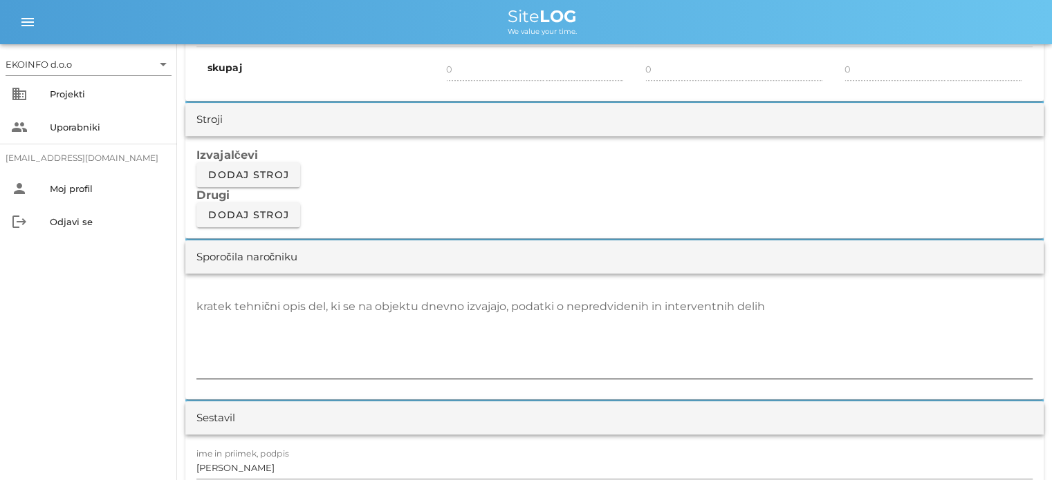
click at [263, 308] on textarea "kratek tehnični opis del, ki se na objektu dnevno izvajajo, podatki o nepredvid…" at bounding box center [614, 337] width 836 height 83
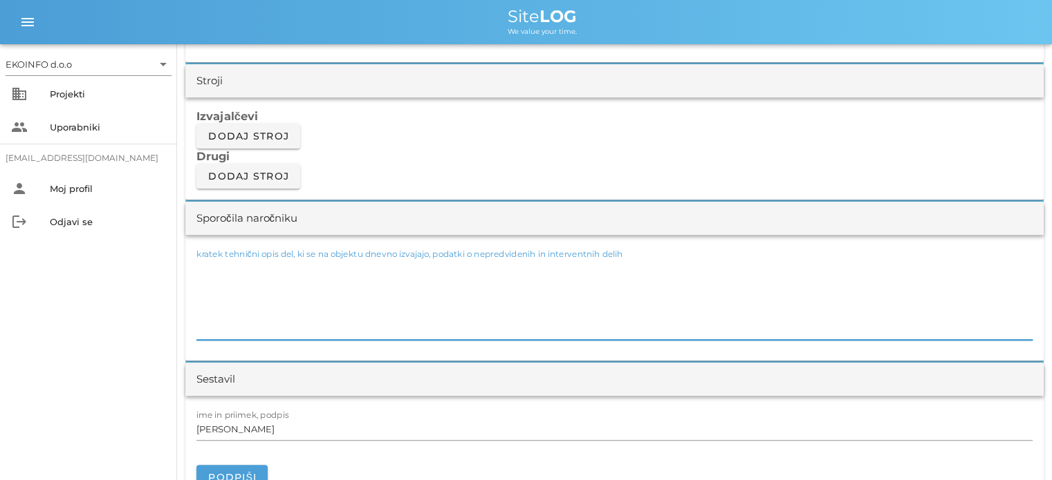
scroll to position [1244, 0]
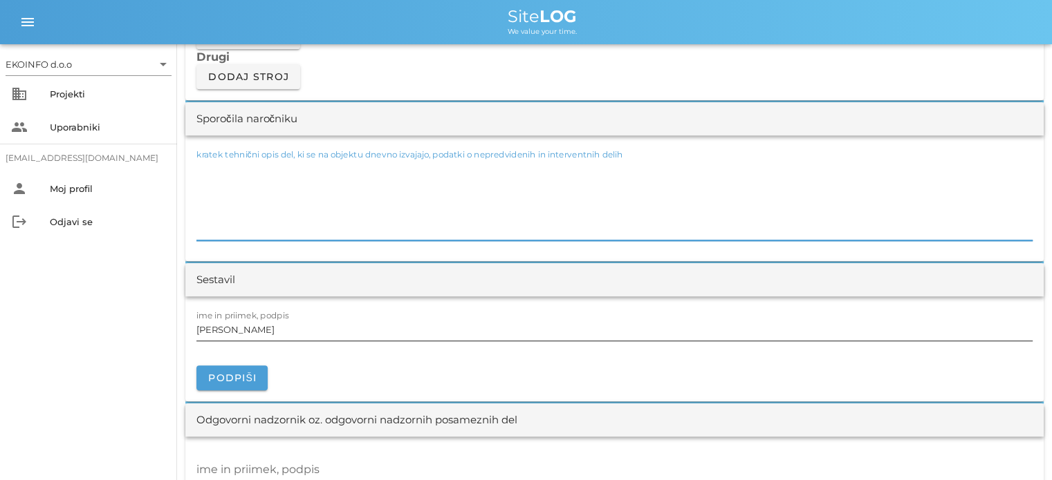
click at [260, 328] on input "[PERSON_NAME]" at bounding box center [614, 330] width 836 height 22
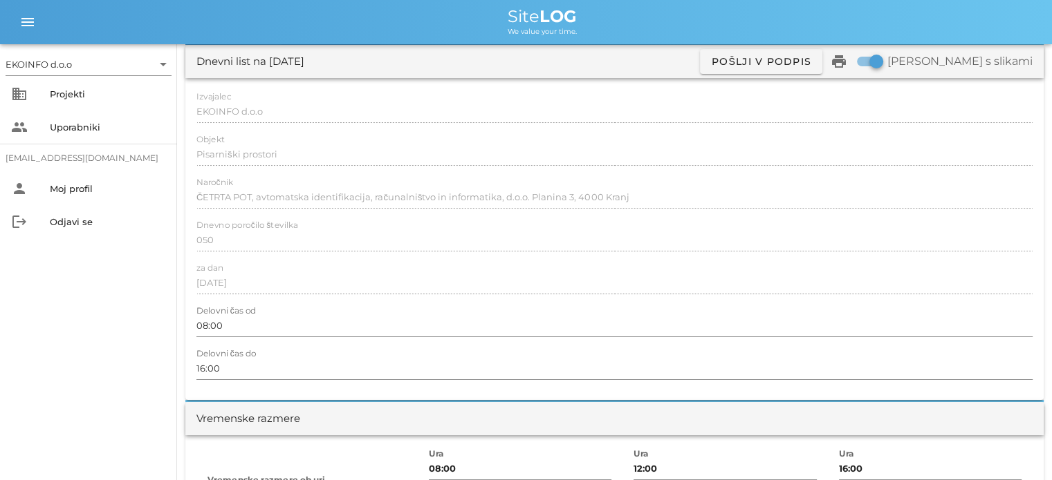
scroll to position [0, 0]
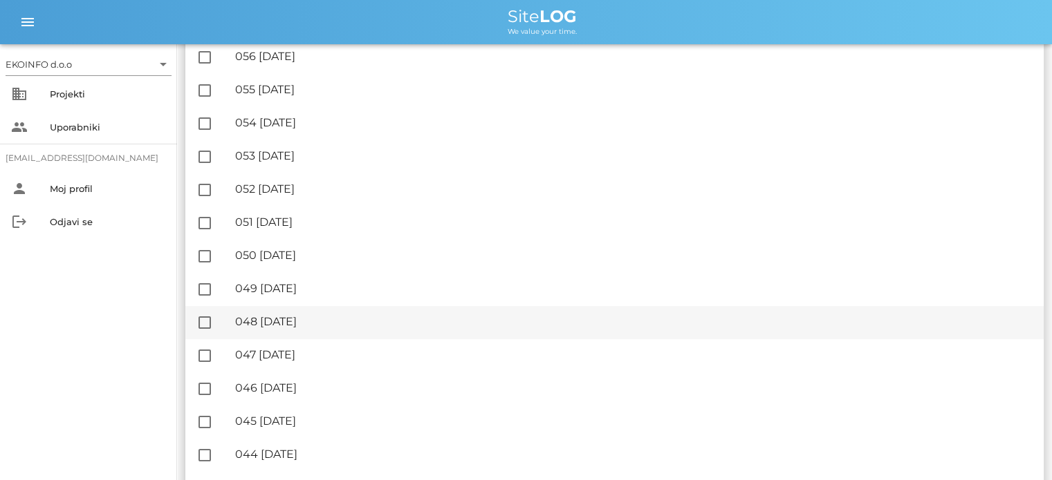
scroll to position [760, 0]
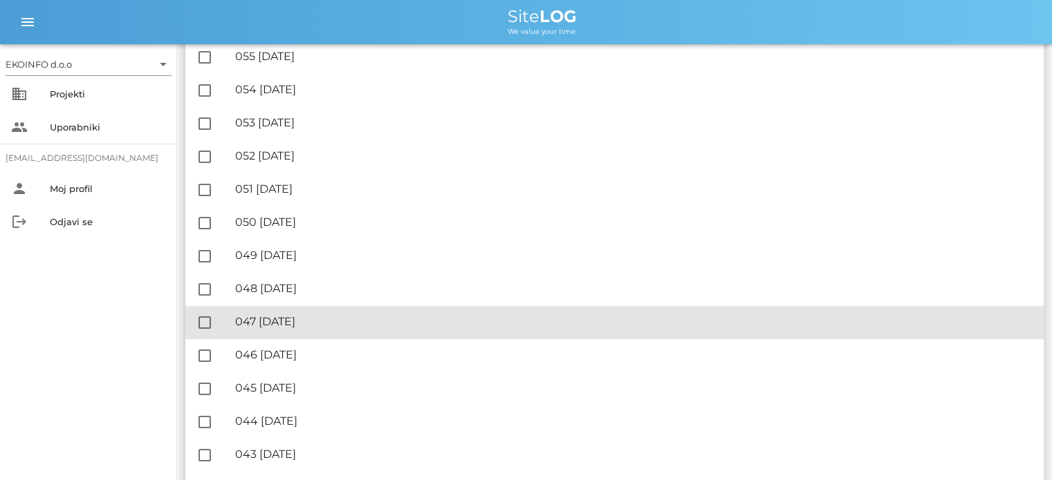
click at [309, 323] on div "🔏 047 [DATE]" at bounding box center [633, 321] width 797 height 13
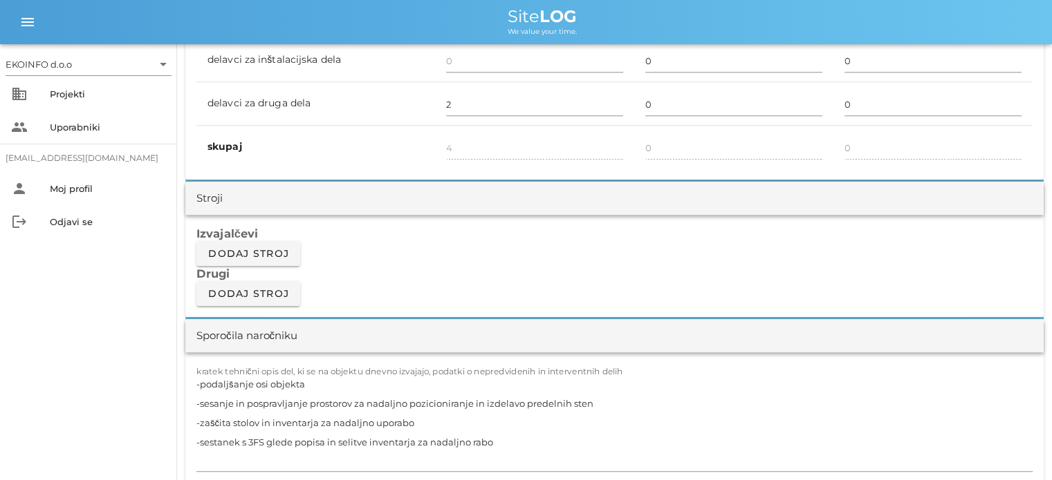
scroll to position [1106, 0]
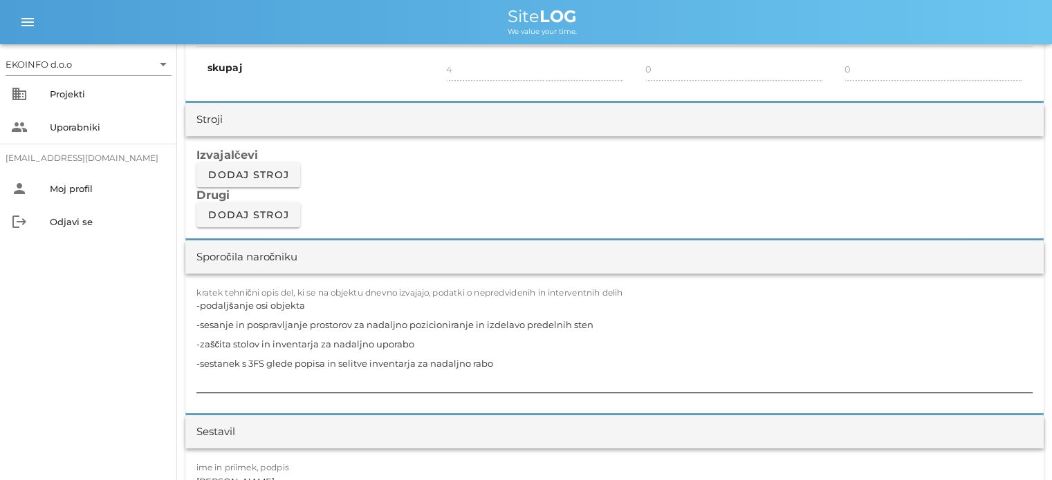
click at [498, 359] on textarea "-podaljšanje osi objekta -sesanje in pospravljanje prostorov za nadaljno pozici…" at bounding box center [614, 344] width 836 height 97
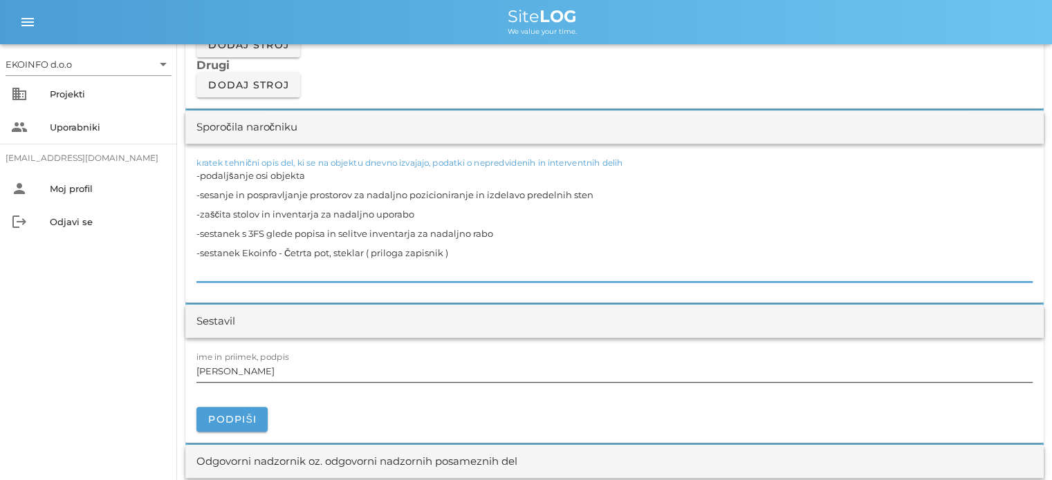
scroll to position [1244, 0]
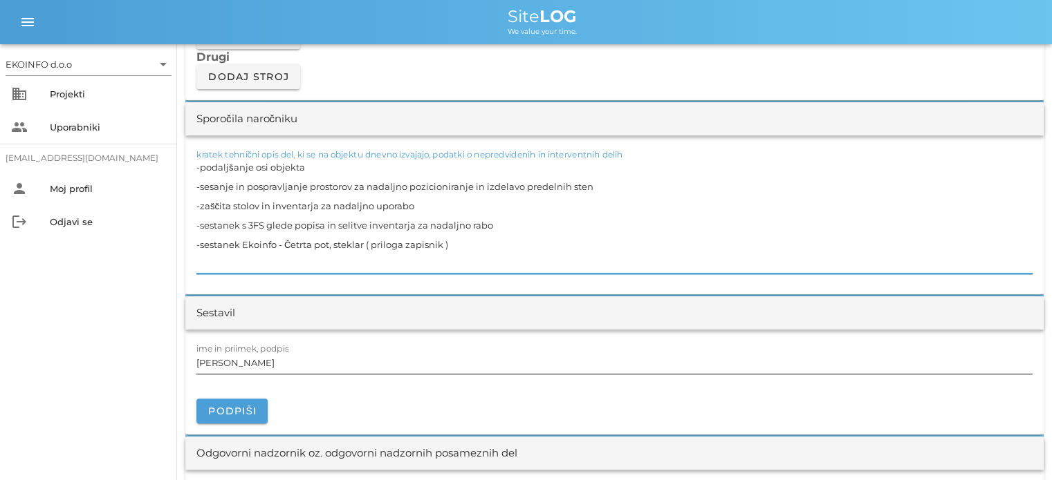
type textarea "-podaljšanje osi objekta -sesanje in pospravljanje prostorov za nadaljno pozici…"
click at [271, 364] on input "[PERSON_NAME]" at bounding box center [614, 363] width 836 height 22
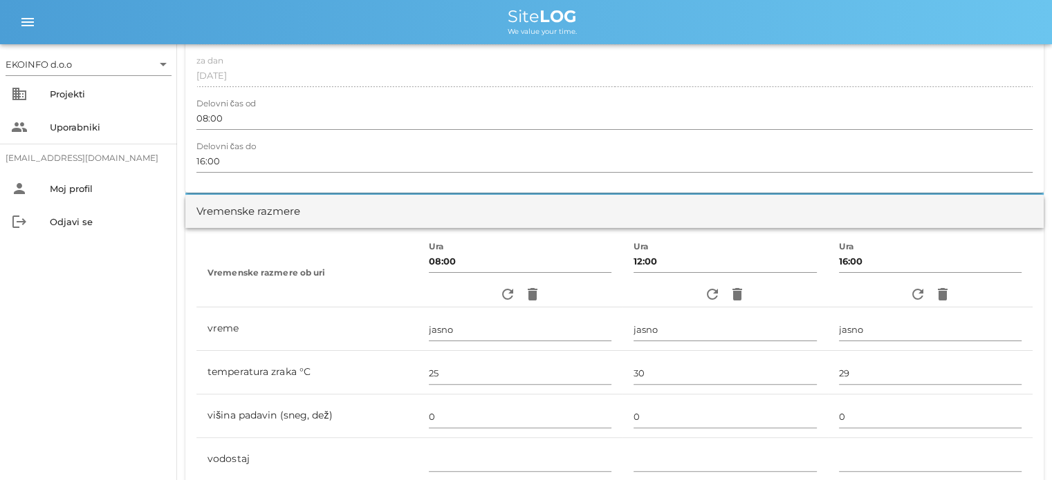
scroll to position [0, 0]
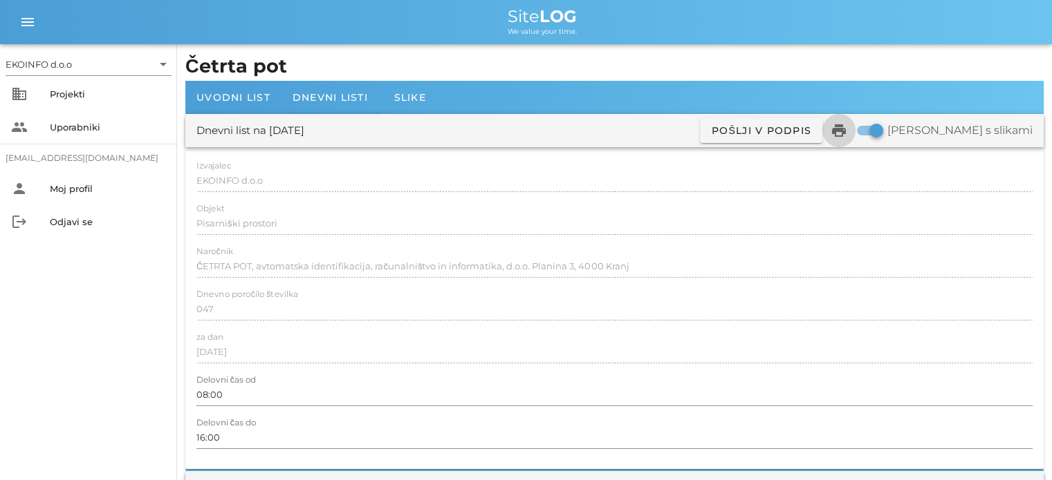
click at [847, 129] on icon "print" at bounding box center [838, 130] width 17 height 17
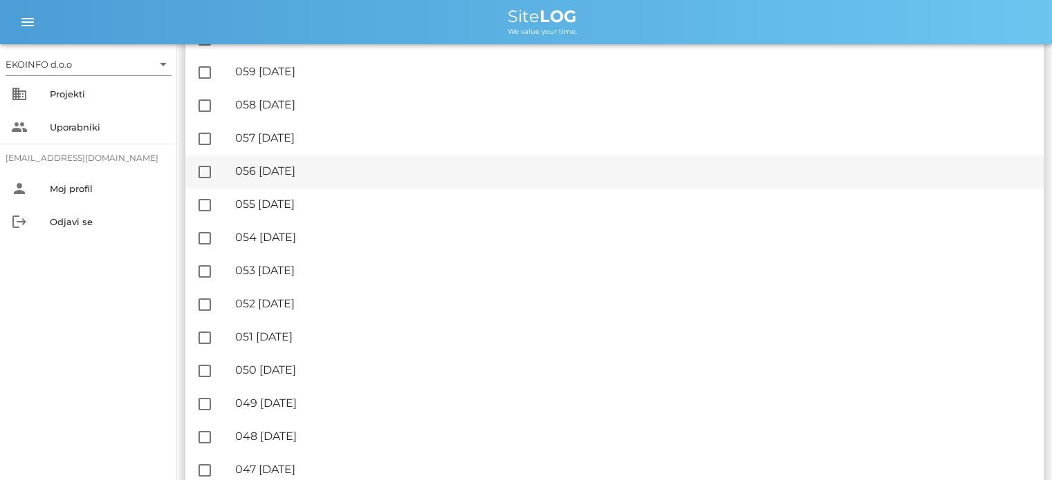
scroll to position [760, 0]
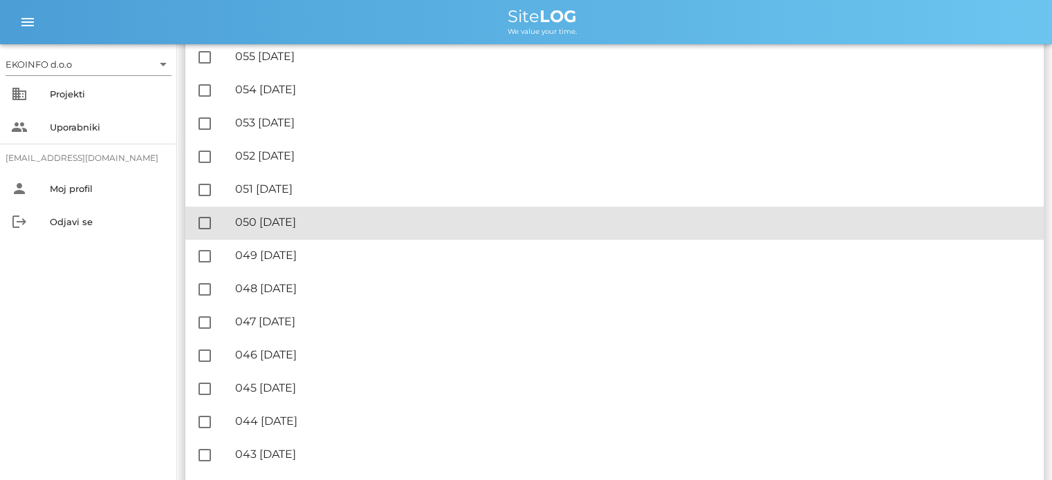
click at [312, 226] on div "🔏 050 [DATE]" at bounding box center [633, 222] width 797 height 13
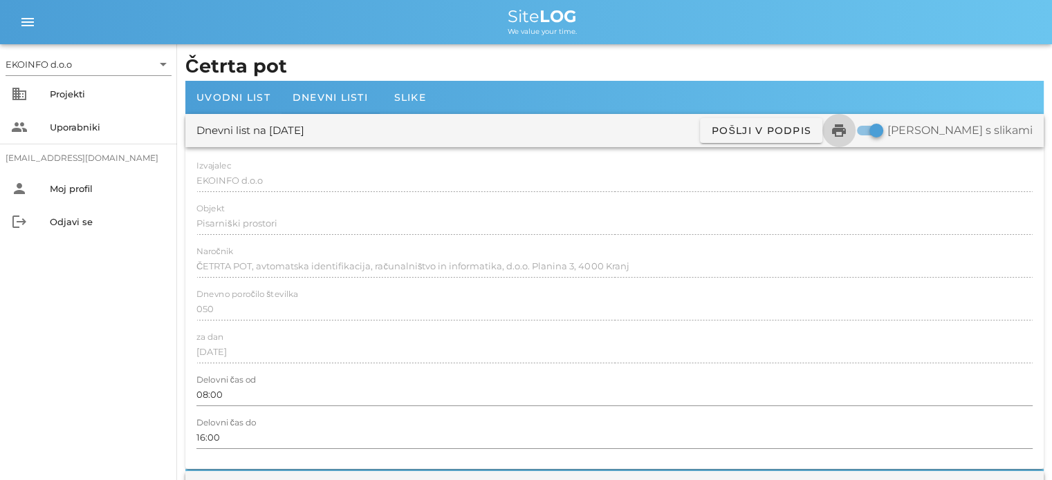
click at [847, 132] on icon "print" at bounding box center [838, 130] width 17 height 17
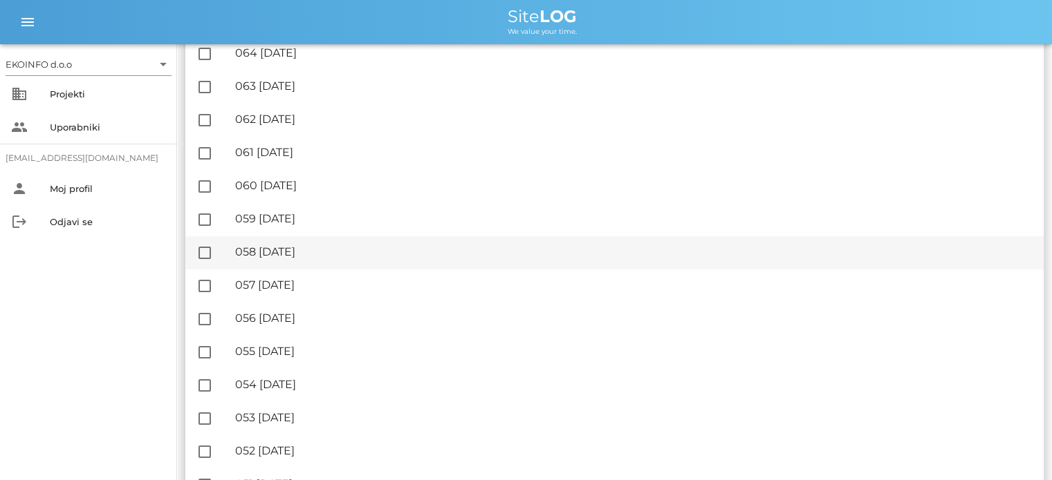
scroll to position [484, 0]
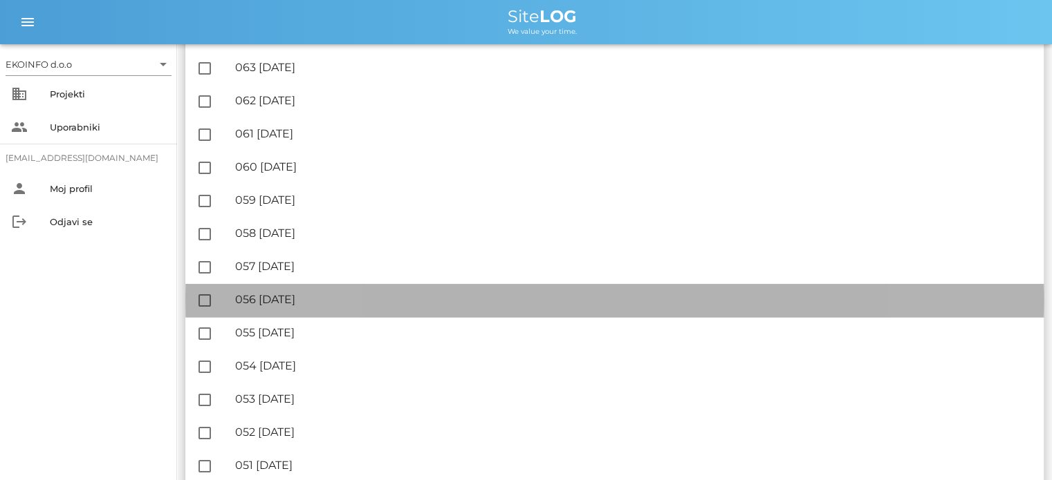
click at [310, 298] on div "🔏 056 [DATE]" at bounding box center [633, 299] width 797 height 13
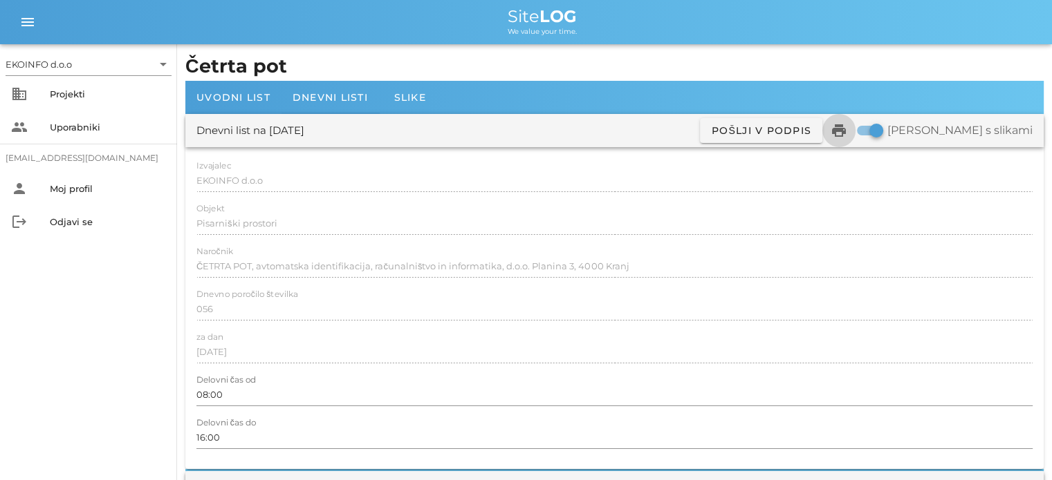
click at [847, 133] on icon "print" at bounding box center [838, 130] width 17 height 17
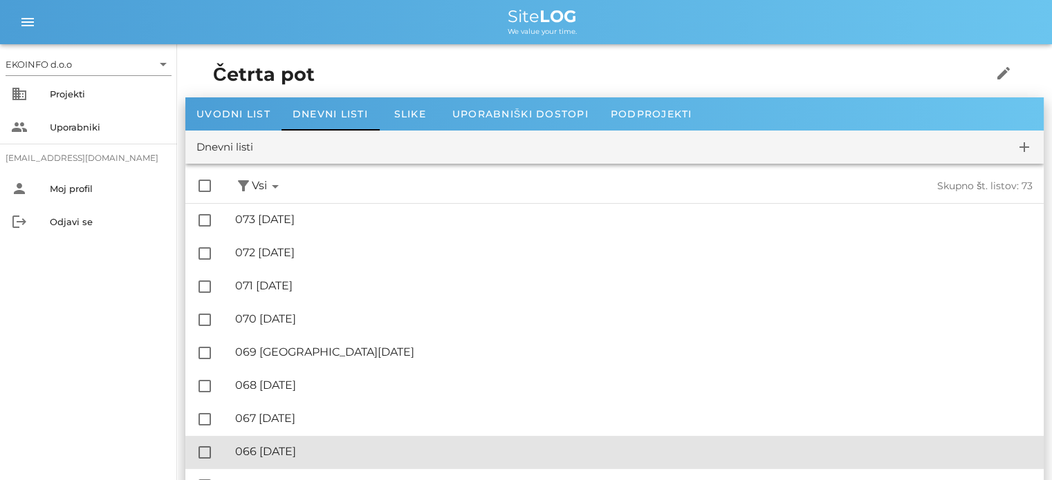
click at [321, 450] on div "🔏 066 [DATE]" at bounding box center [633, 451] width 797 height 13
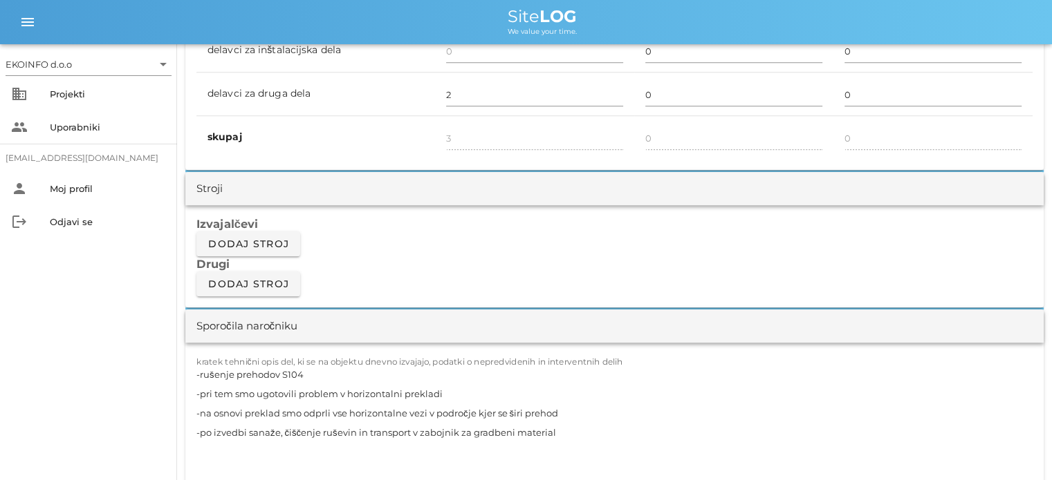
scroll to position [1106, 0]
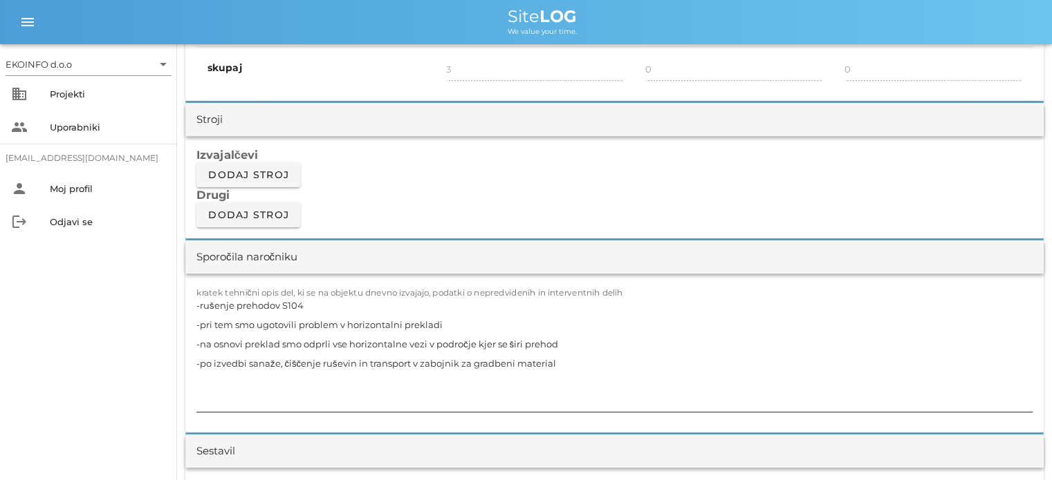
click at [561, 362] on textarea "-rušenje prehodov S104 -pri tem smo ugotovili problem v horizontalni prekladi -…" at bounding box center [614, 354] width 836 height 116
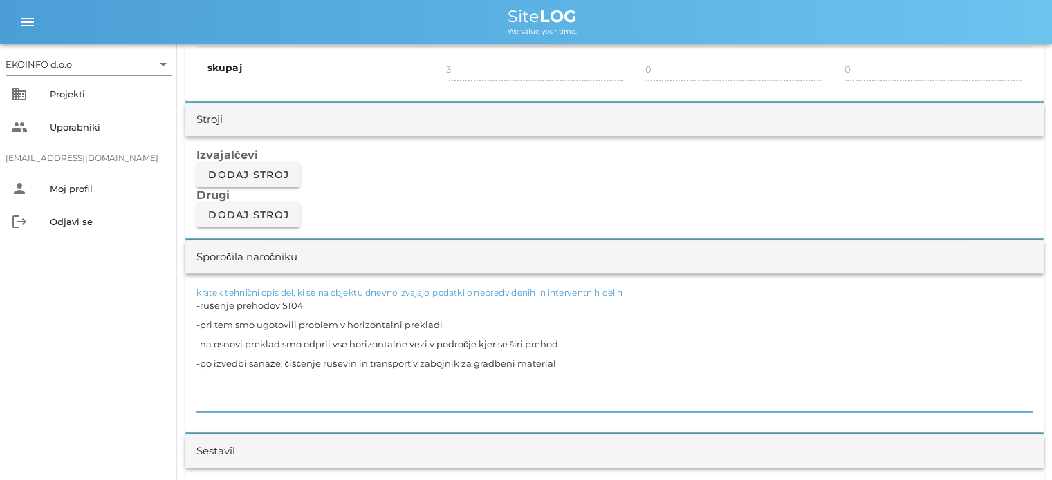
click at [458, 323] on textarea "-rušenje prehodov S104 -pri tem smo ugotovili problem v horizontalni prekladi -…" at bounding box center [614, 354] width 836 height 116
click at [559, 365] on textarea "-rušenje prehodov S104 -pri tem smo ugotovili problem v horizontalni prekladi -…" at bounding box center [614, 354] width 836 height 116
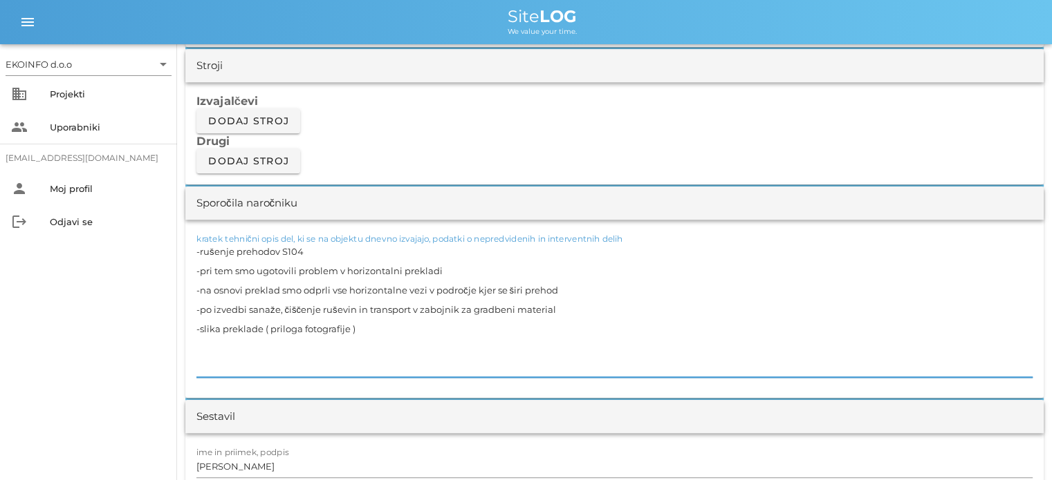
scroll to position [1175, 0]
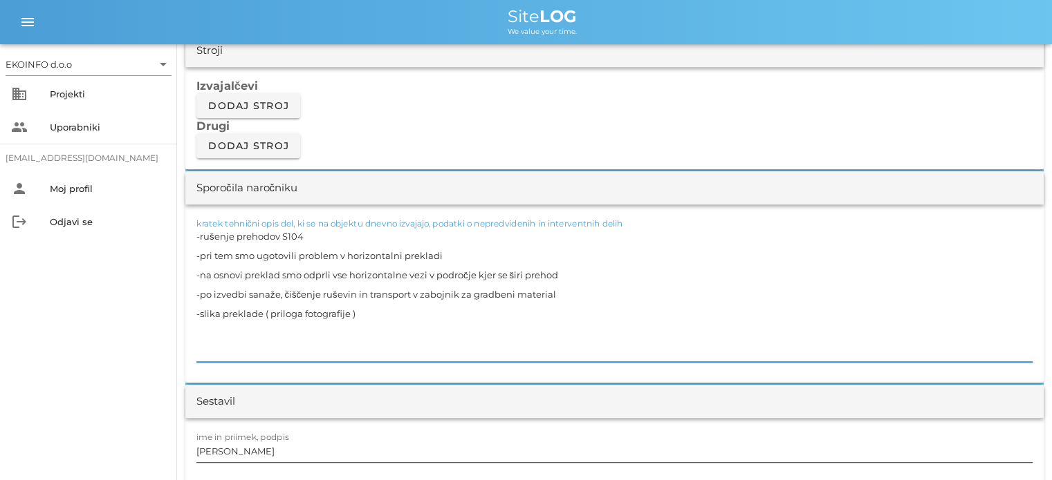
type textarea "-rušenje prehodov S104 -pri tem smo ugotovili problem v horizontalni prekladi -…"
click at [263, 456] on input "[PERSON_NAME]" at bounding box center [614, 451] width 836 height 22
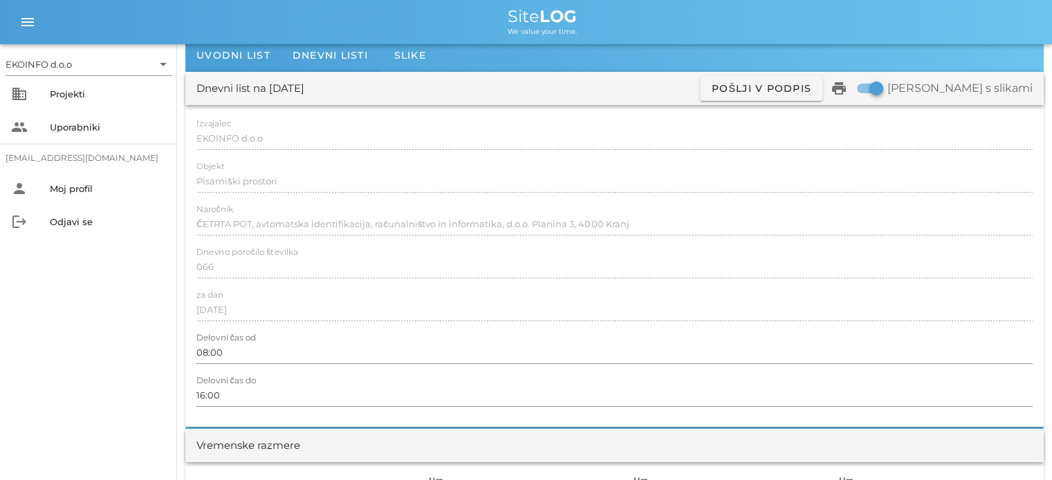
scroll to position [0, 0]
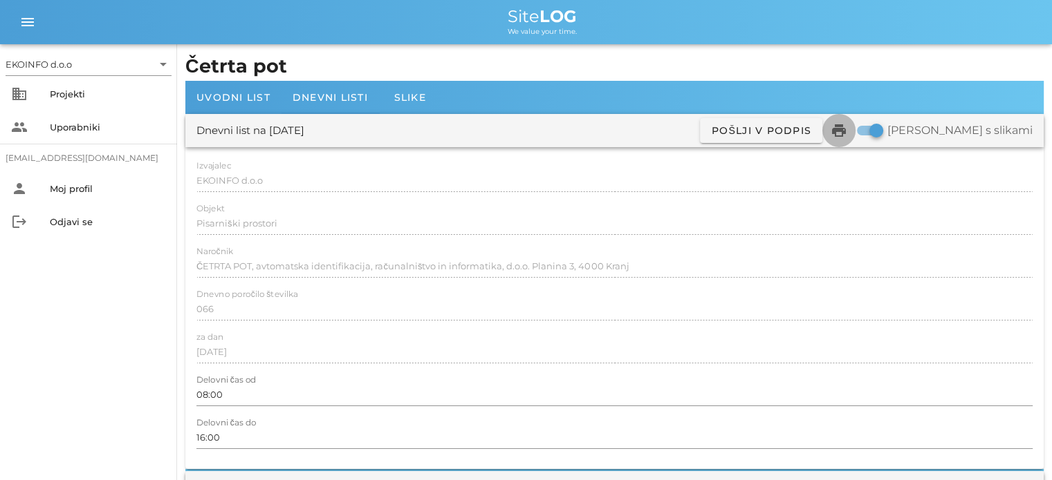
click at [847, 127] on icon "print" at bounding box center [838, 130] width 17 height 17
